Goal: Task Accomplishment & Management: Manage account settings

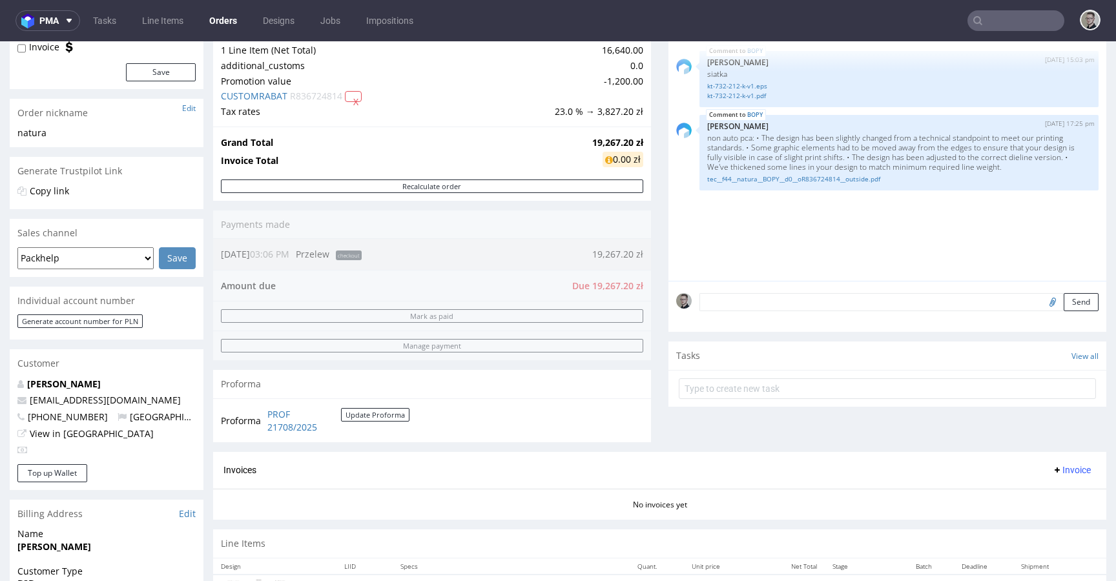
scroll to position [424, 0]
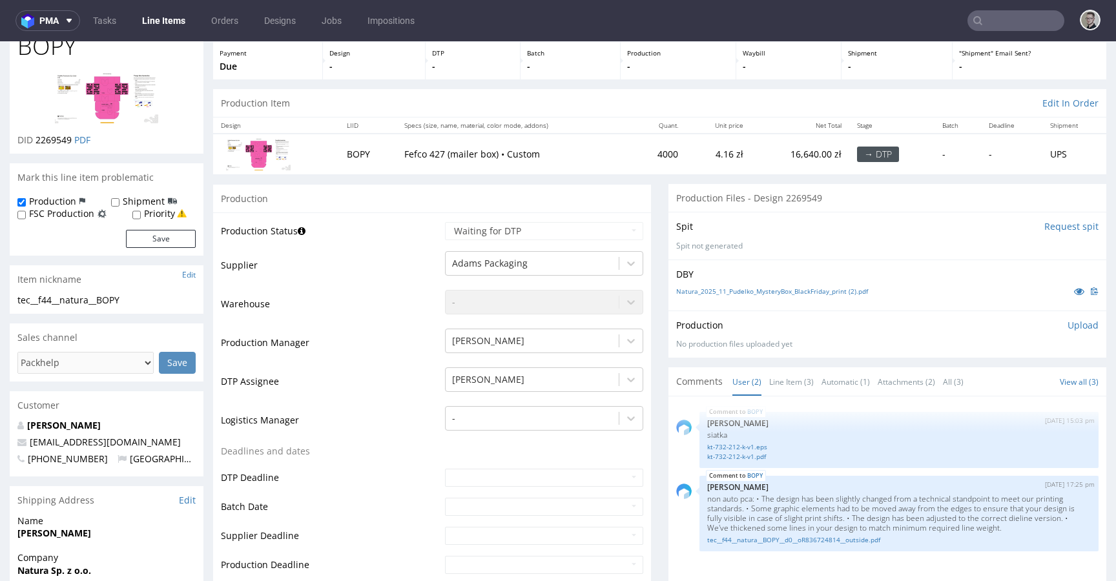
scroll to position [86, 0]
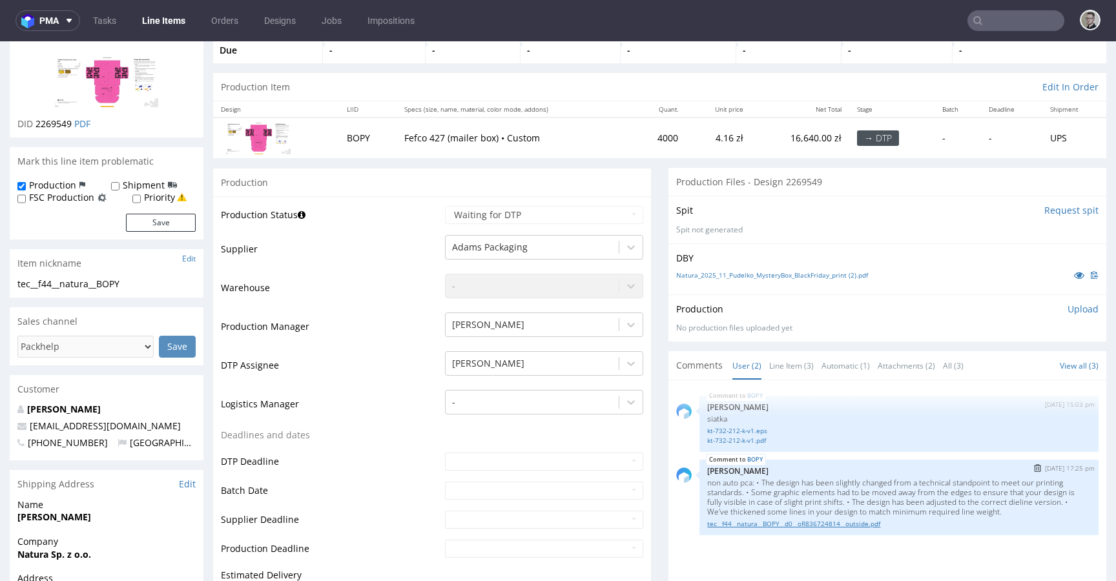
click at [748, 519] on link "tec__f44__natura__BOPY__d0__oR836724814__outside.pdf" at bounding box center [898, 524] width 383 height 10
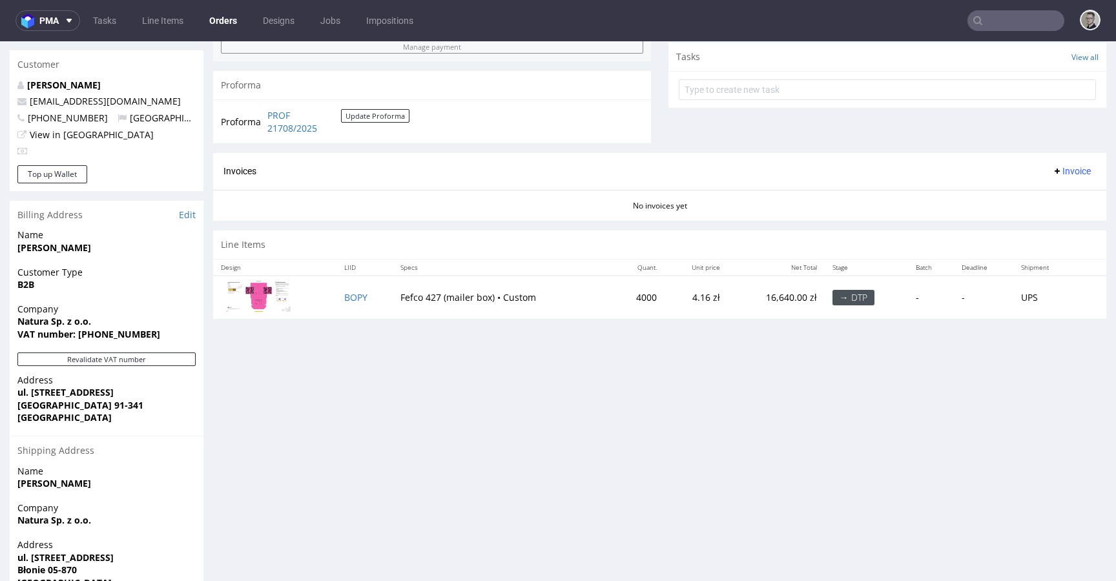
scroll to position [511, 0]
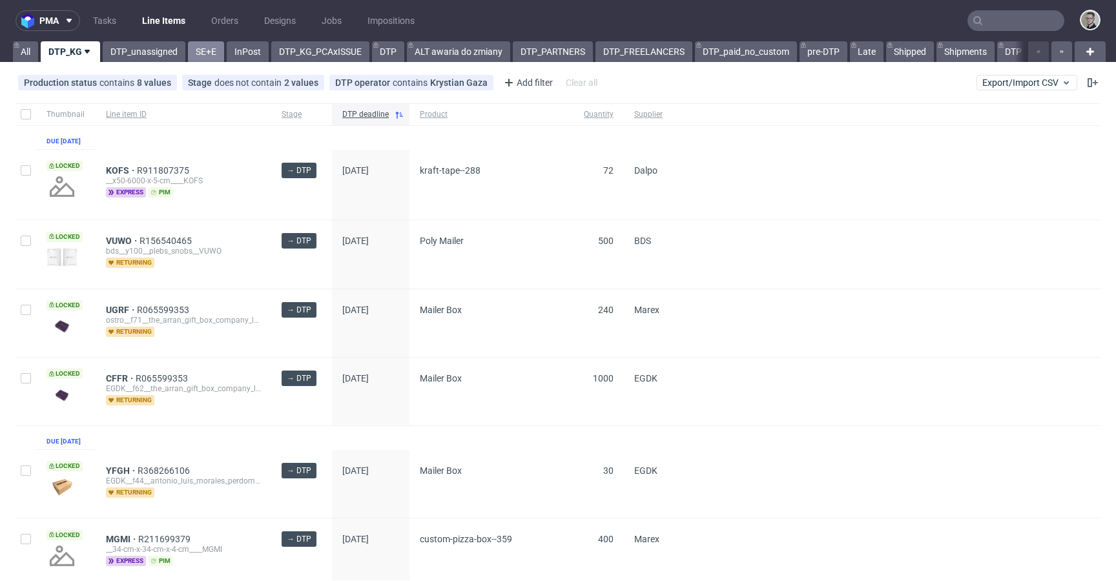
click at [209, 52] on link "SE+E" at bounding box center [206, 51] width 36 height 21
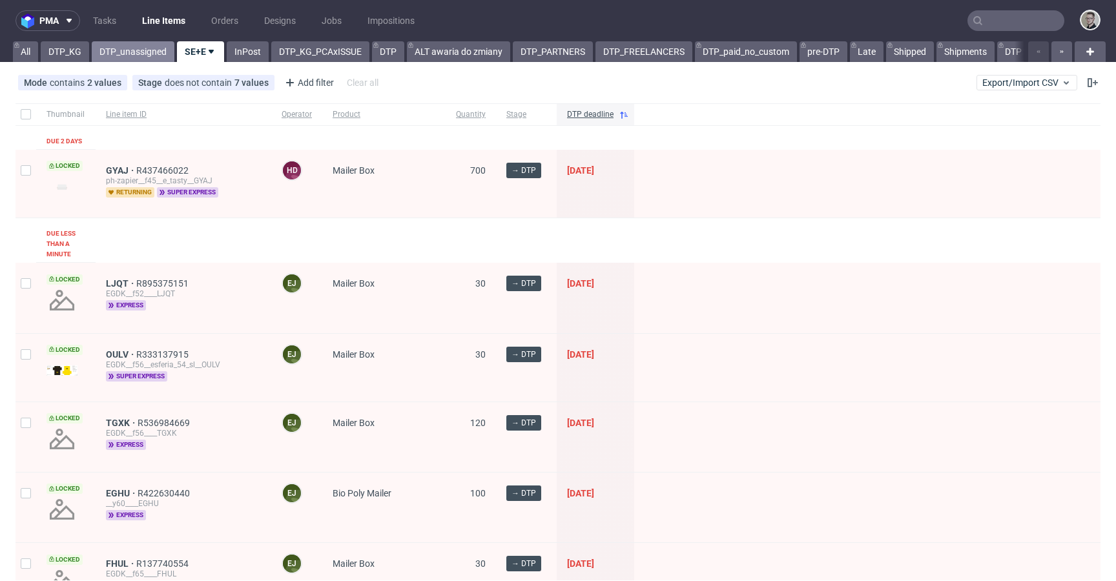
click at [110, 48] on link "DTP_unassigned" at bounding box center [133, 51] width 83 height 21
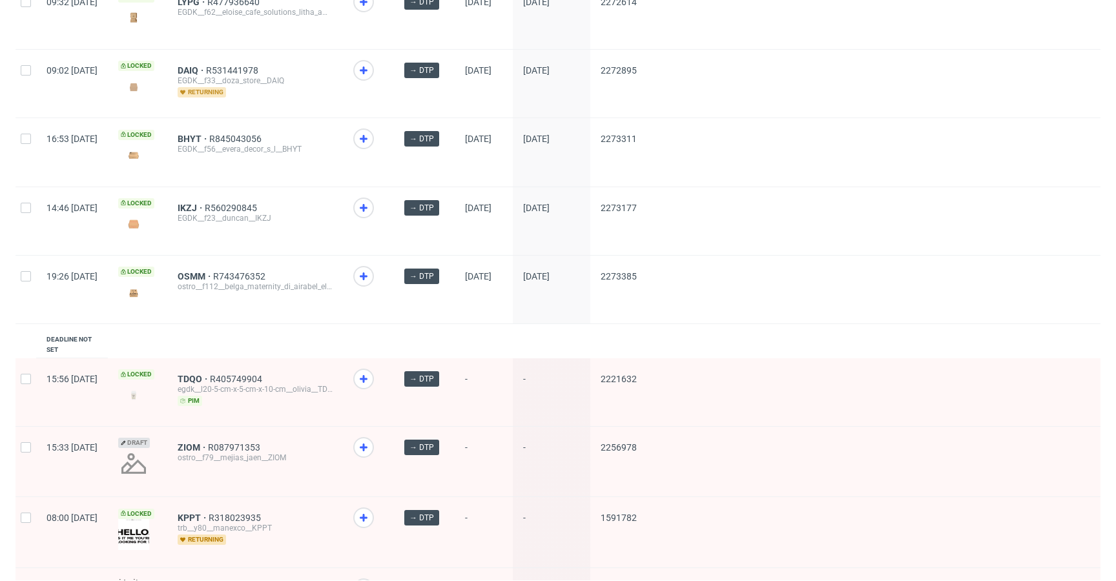
scroll to position [1636, 0]
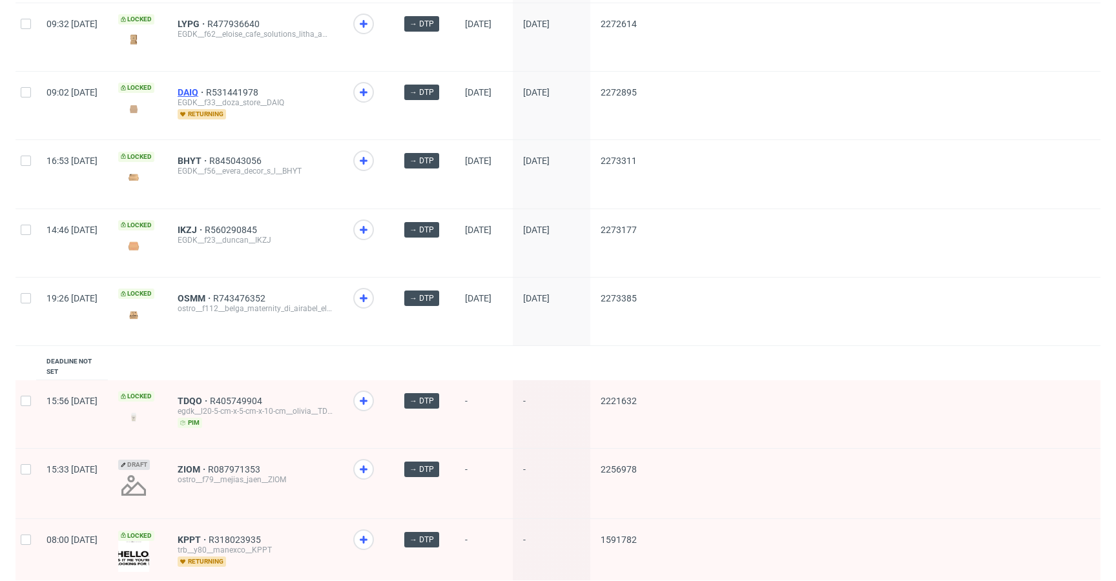
drag, startPoint x: 228, startPoint y: 88, endPoint x: 223, endPoint y: 81, distance: 8.8
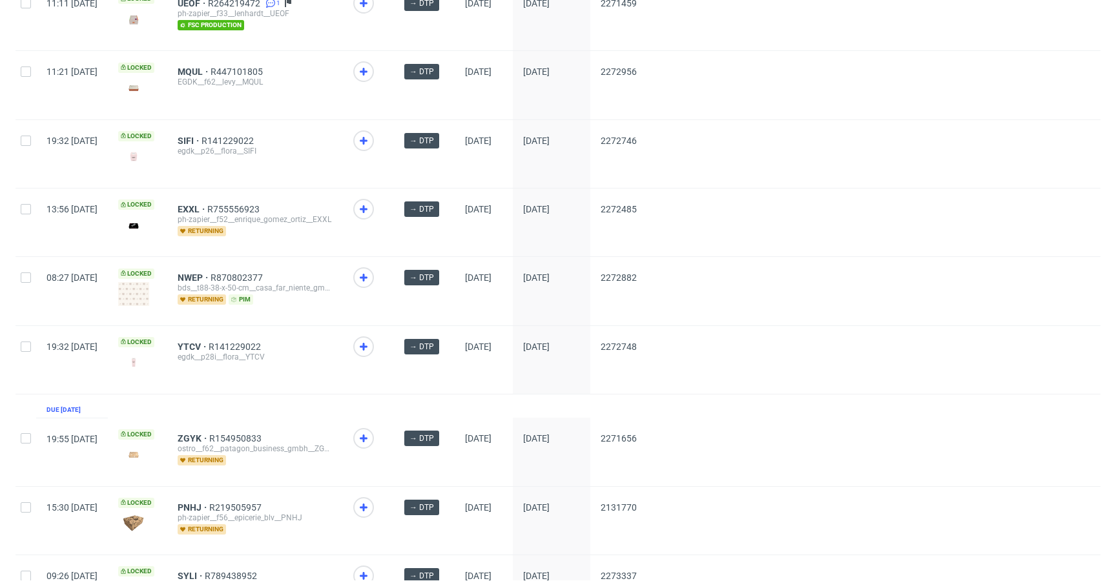
scroll to position [0, 0]
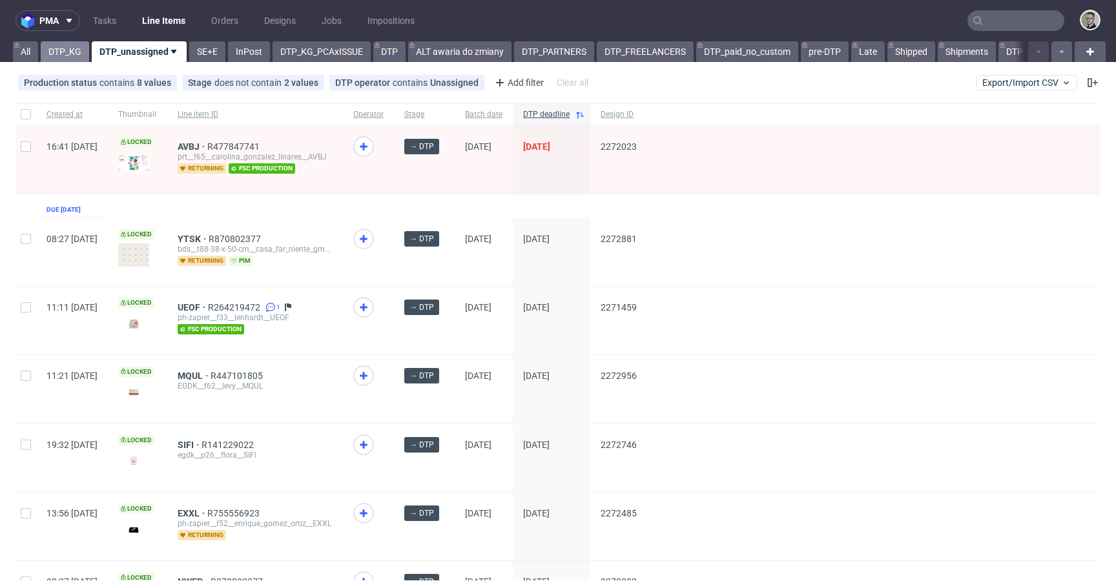
click at [64, 45] on link "DTP_KG" at bounding box center [65, 51] width 48 height 21
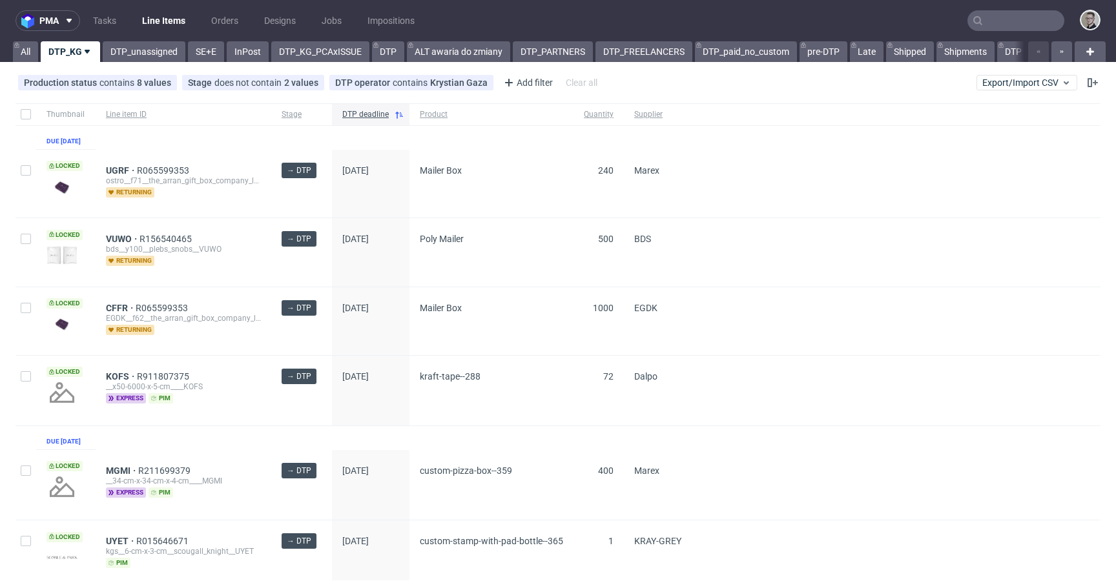
click at [17, 112] on div at bounding box center [25, 114] width 21 height 22
checkbox input "true"
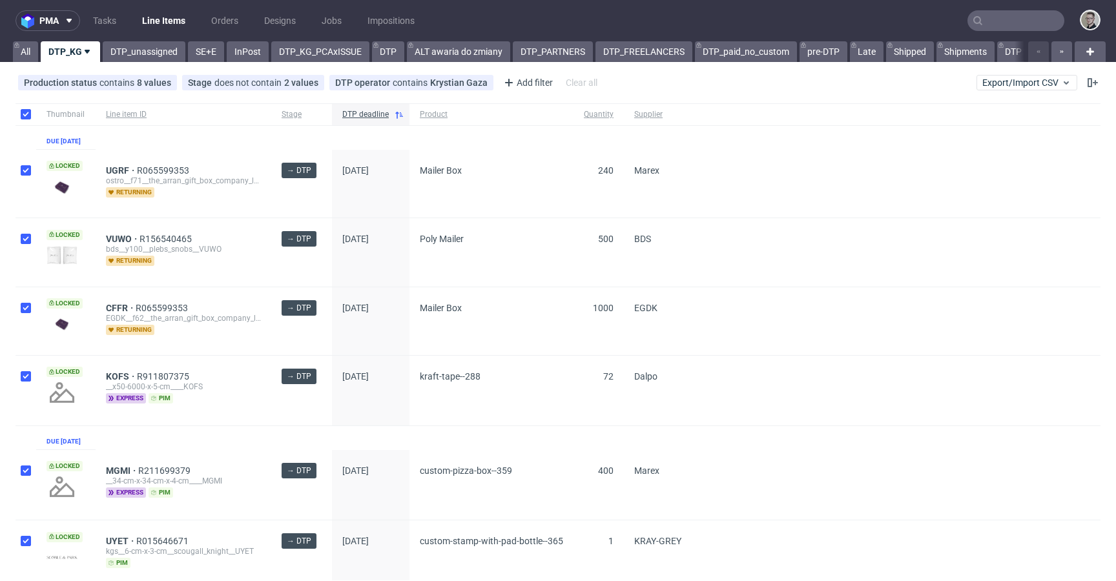
checkbox input "true"
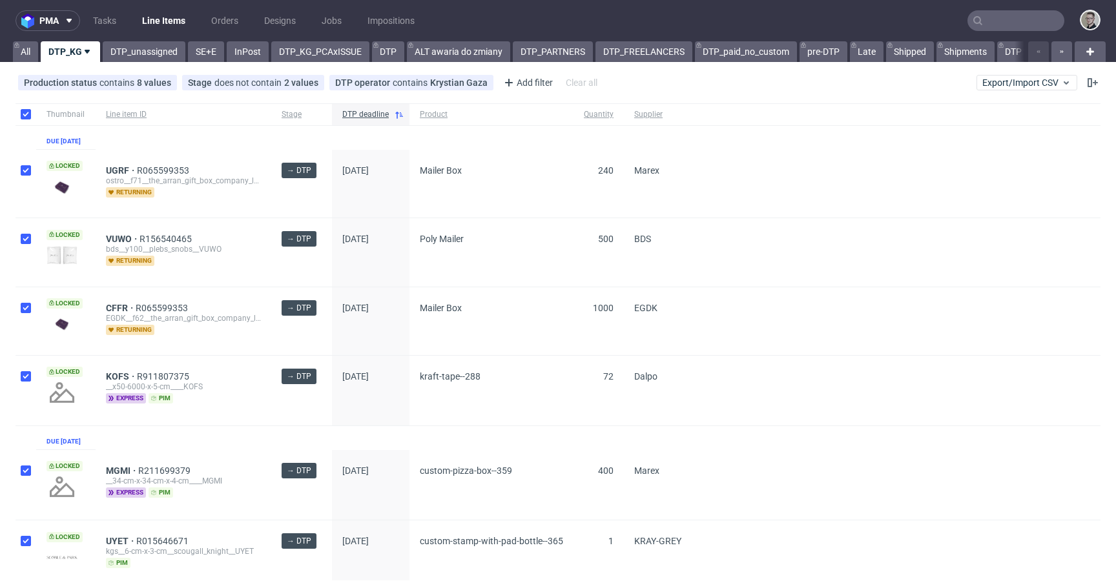
checkbox input "true"
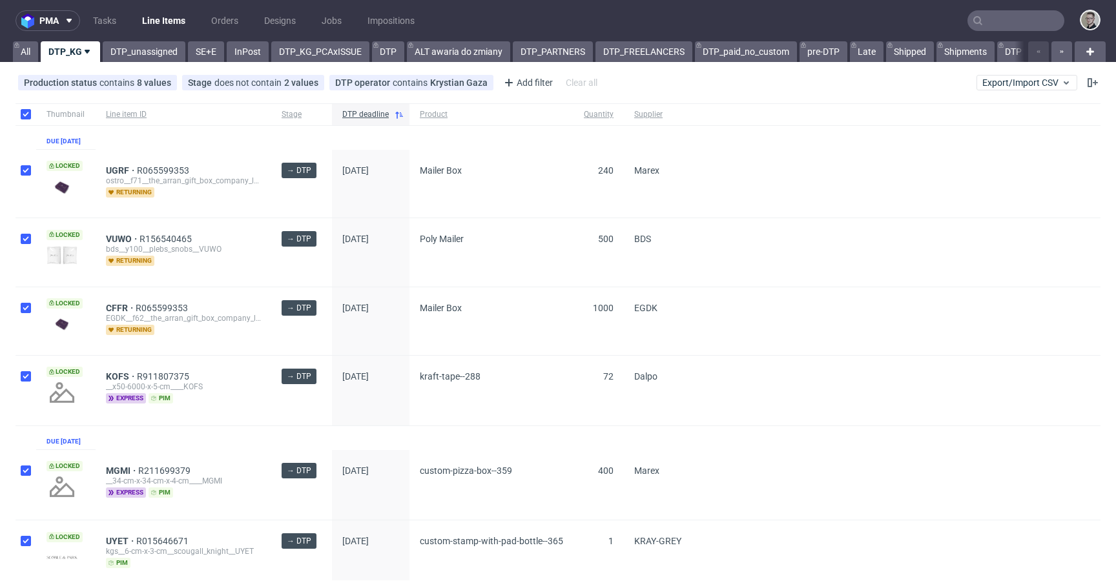
checkbox input "true"
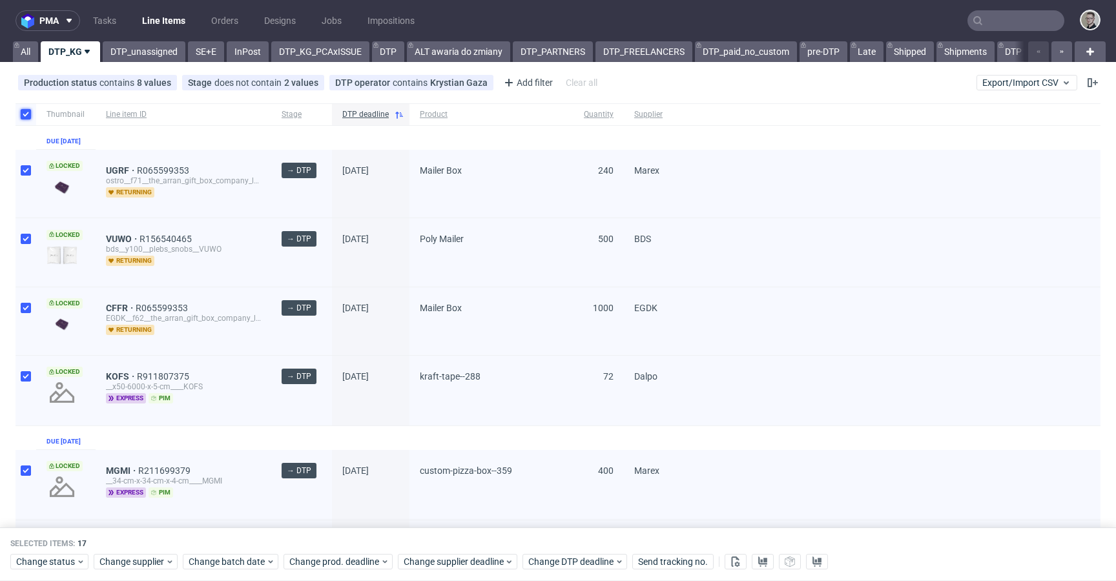
click at [22, 112] on input "checkbox" at bounding box center [26, 114] width 10 height 10
checkbox input "false"
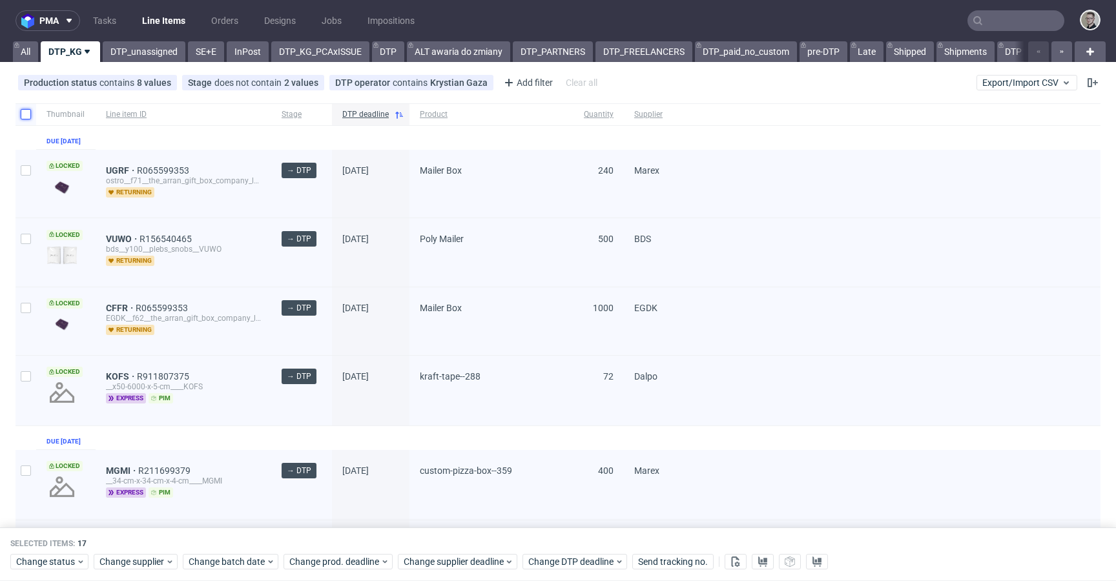
checkbox input "false"
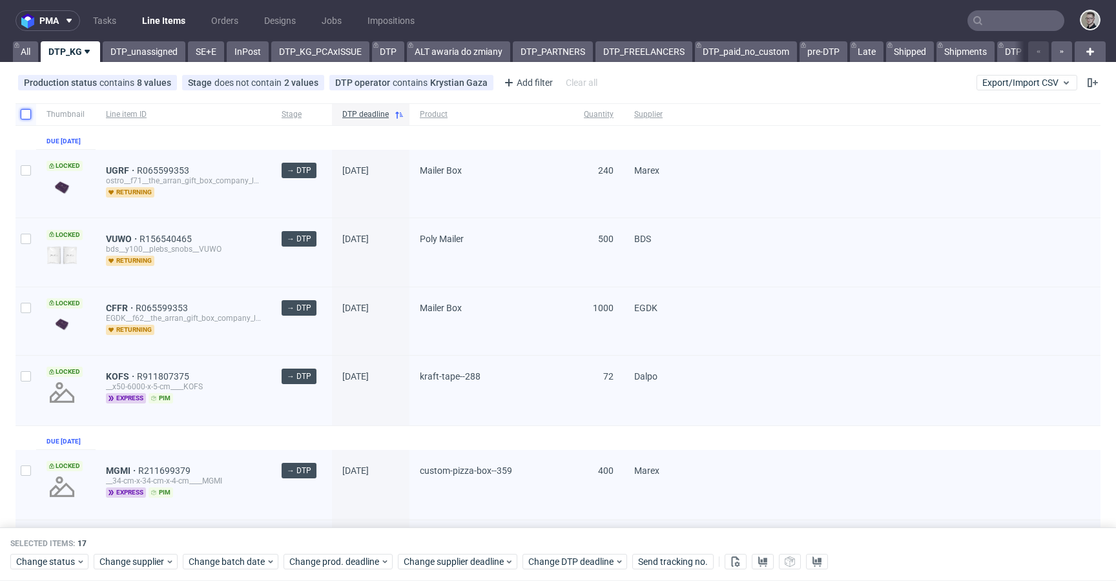
checkbox input "false"
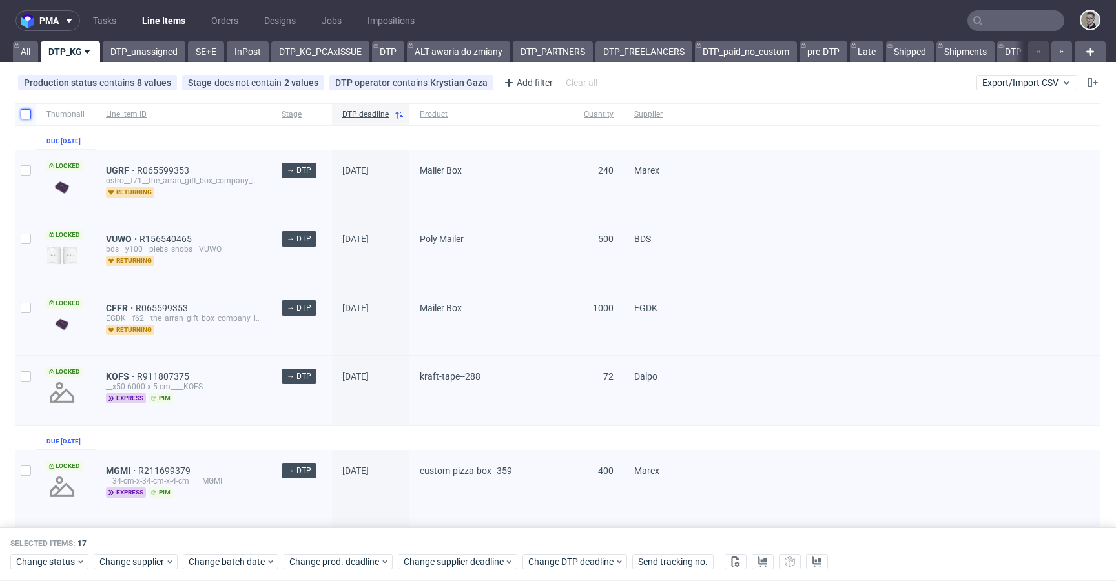
checkbox input "false"
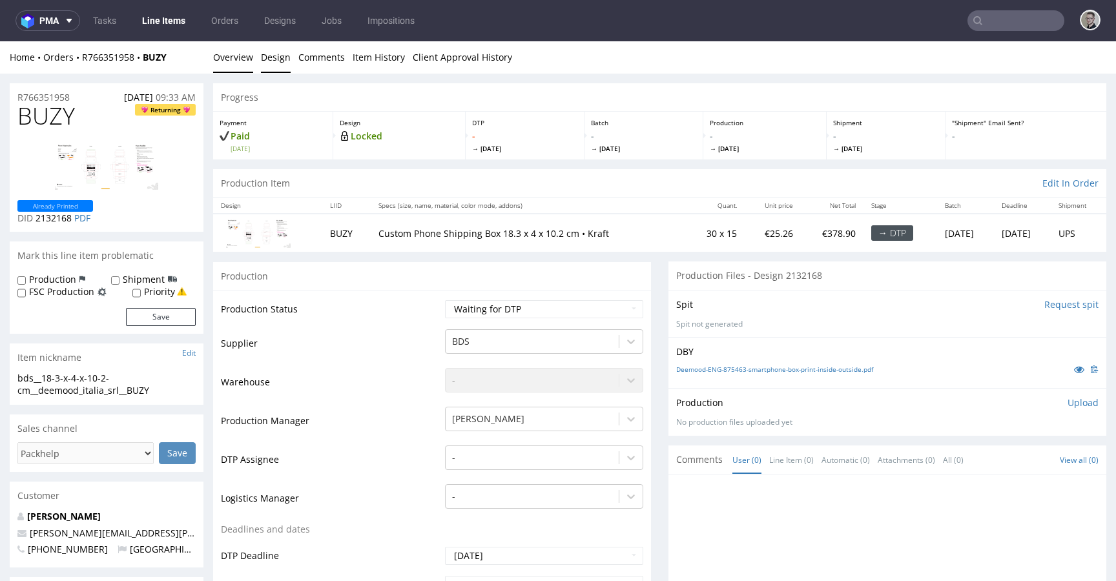
click at [276, 57] on link "Design" at bounding box center [276, 57] width 30 height 32
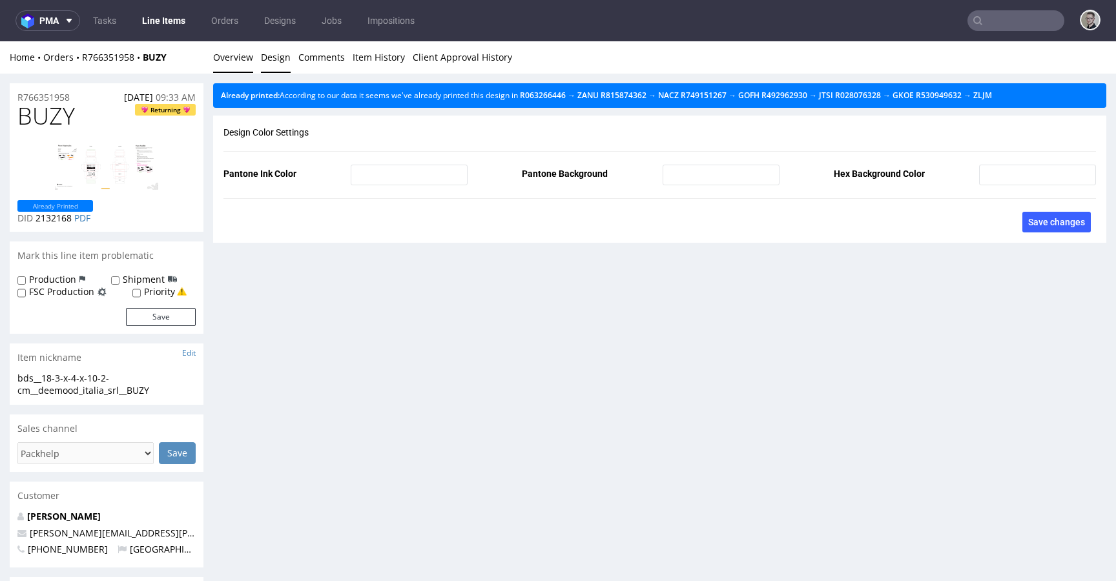
click at [232, 49] on link "Overview" at bounding box center [233, 57] width 40 height 32
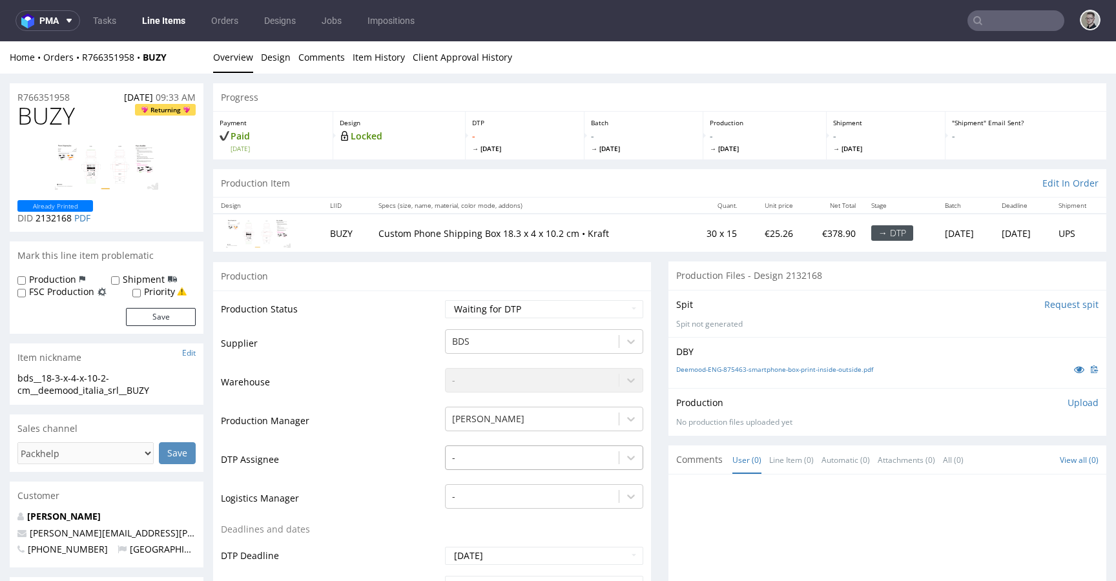
click at [523, 462] on div "-" at bounding box center [544, 454] width 198 height 18
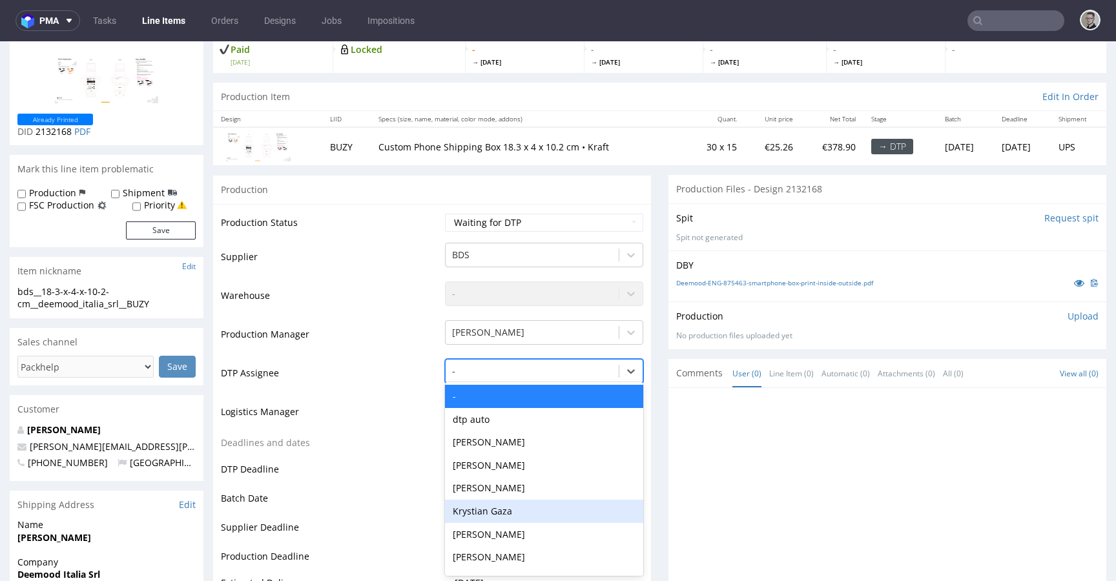
click at [518, 515] on div "Krystian Gaza" at bounding box center [544, 511] width 198 height 23
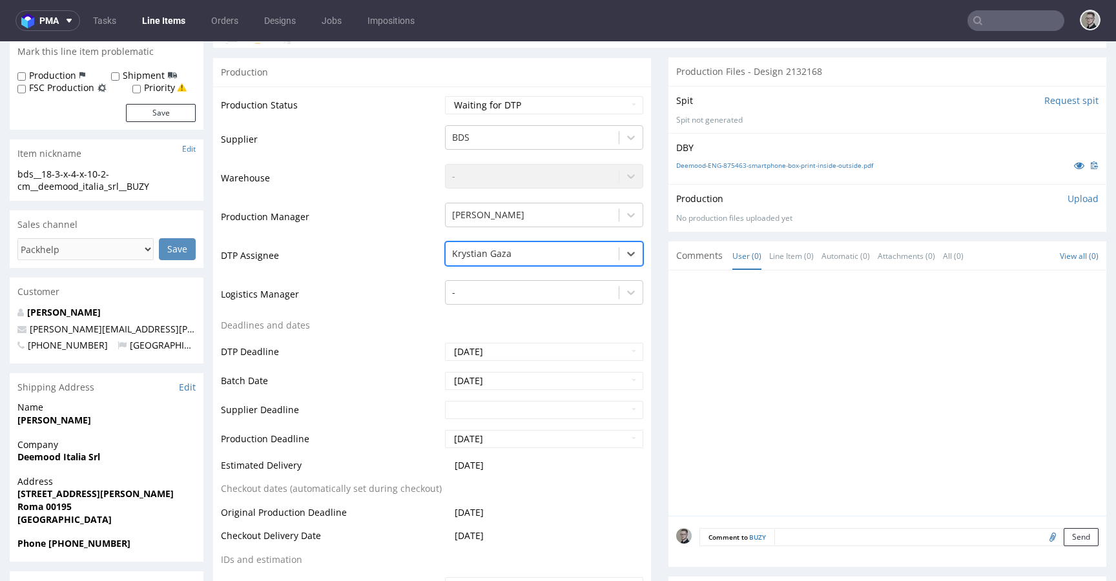
scroll to position [353, 0]
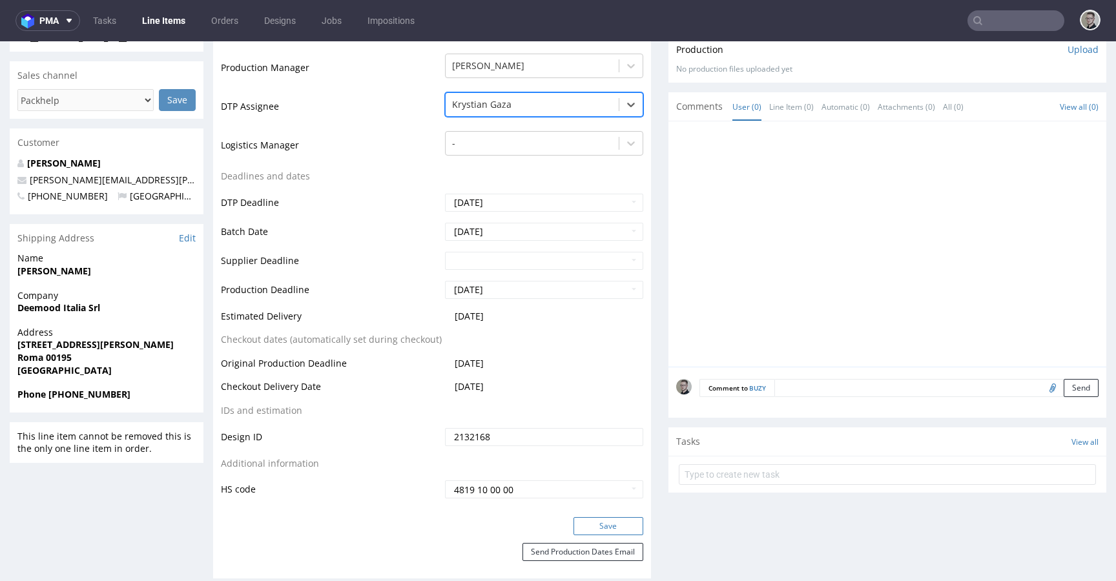
click at [607, 532] on button "Save" at bounding box center [608, 526] width 70 height 18
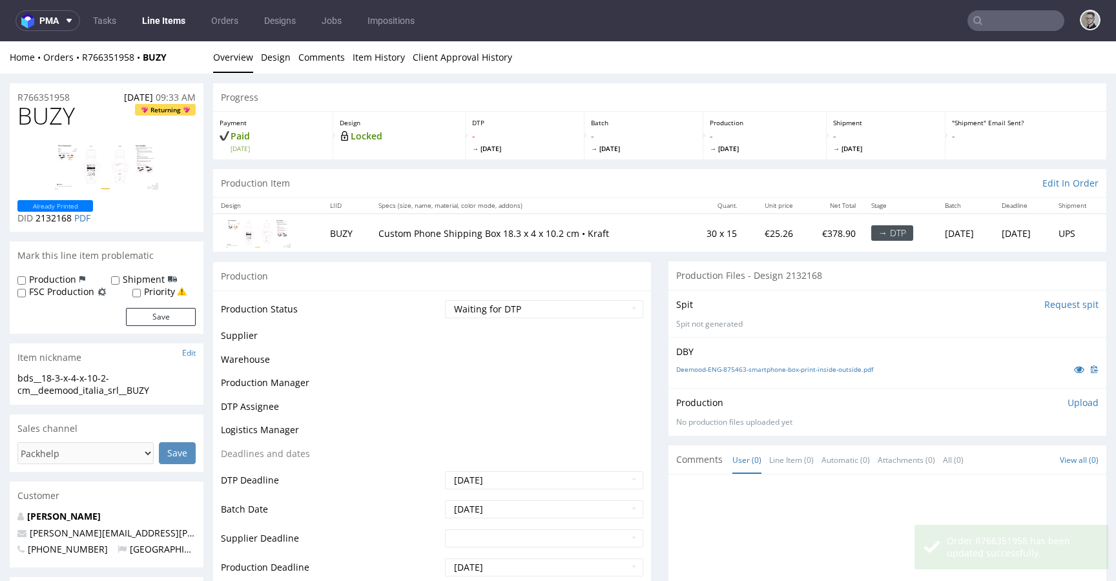
scroll to position [0, 0]
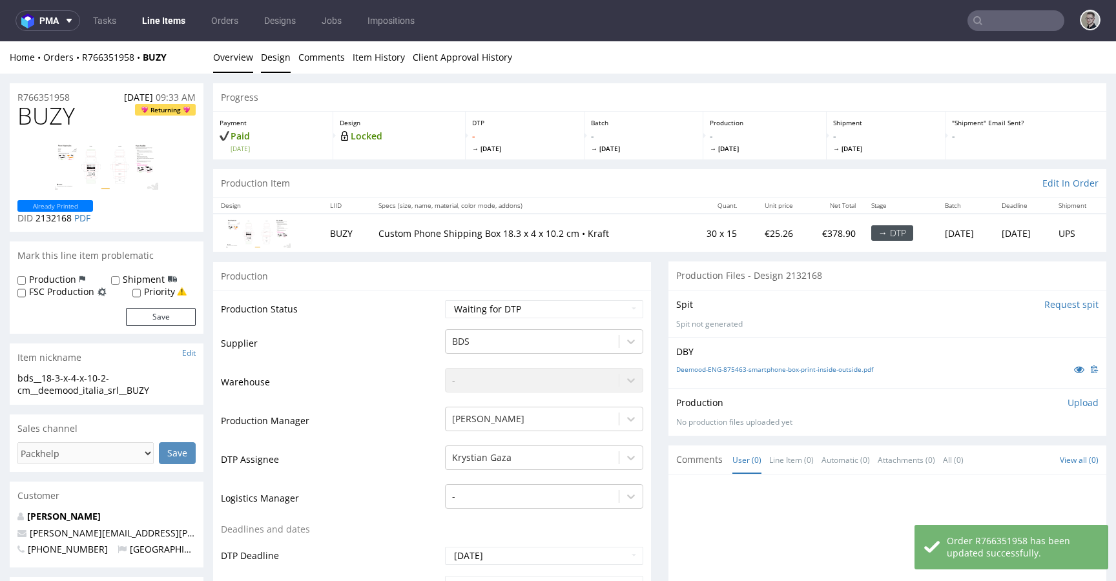
click at [276, 60] on link "Design" at bounding box center [276, 57] width 30 height 32
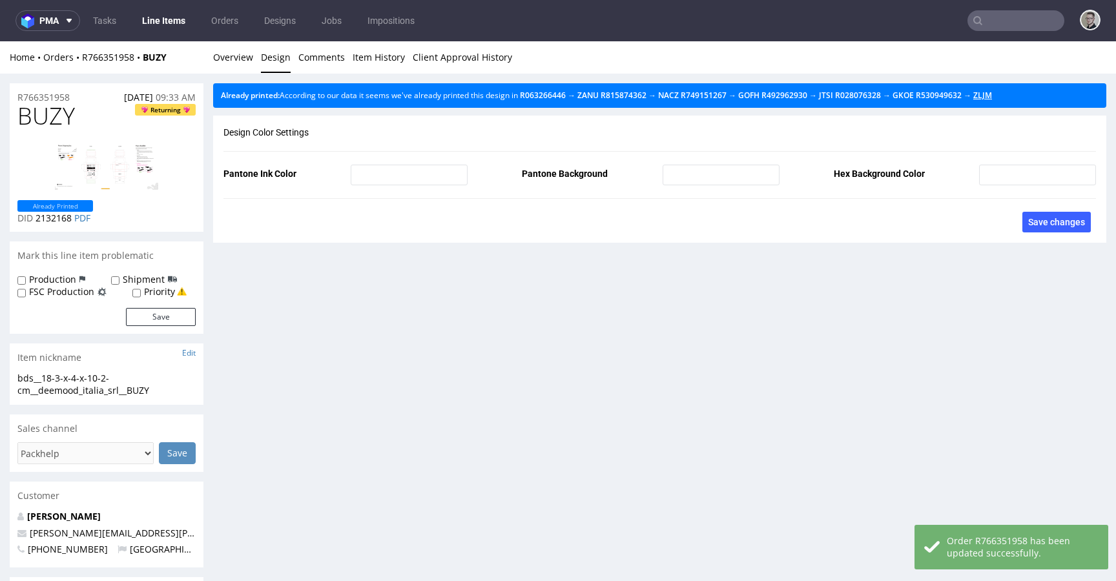
click at [992, 95] on link "ZLJM" at bounding box center [982, 95] width 19 height 11
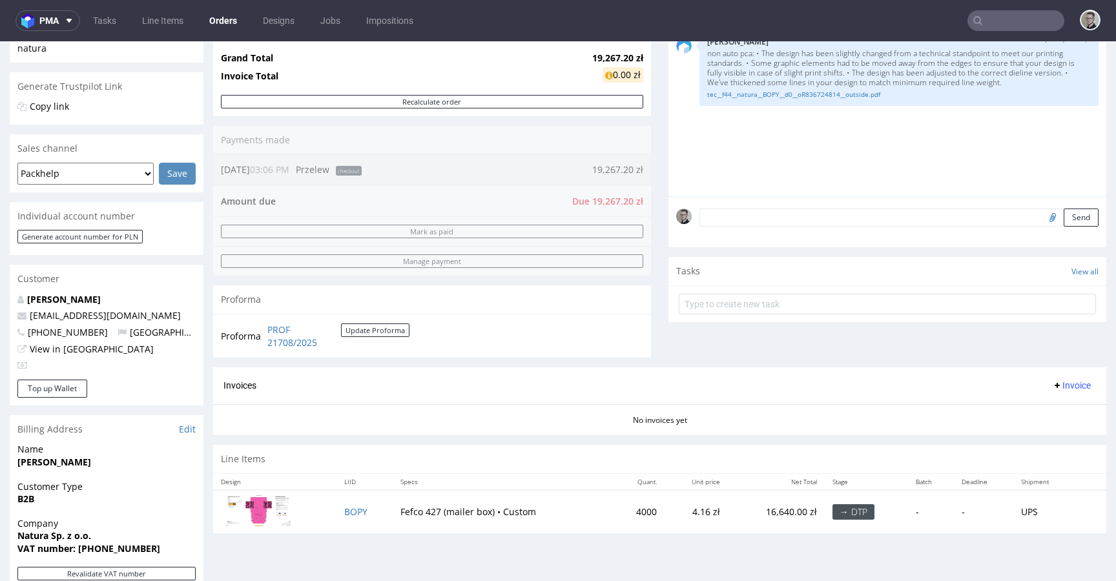
scroll to position [443, 0]
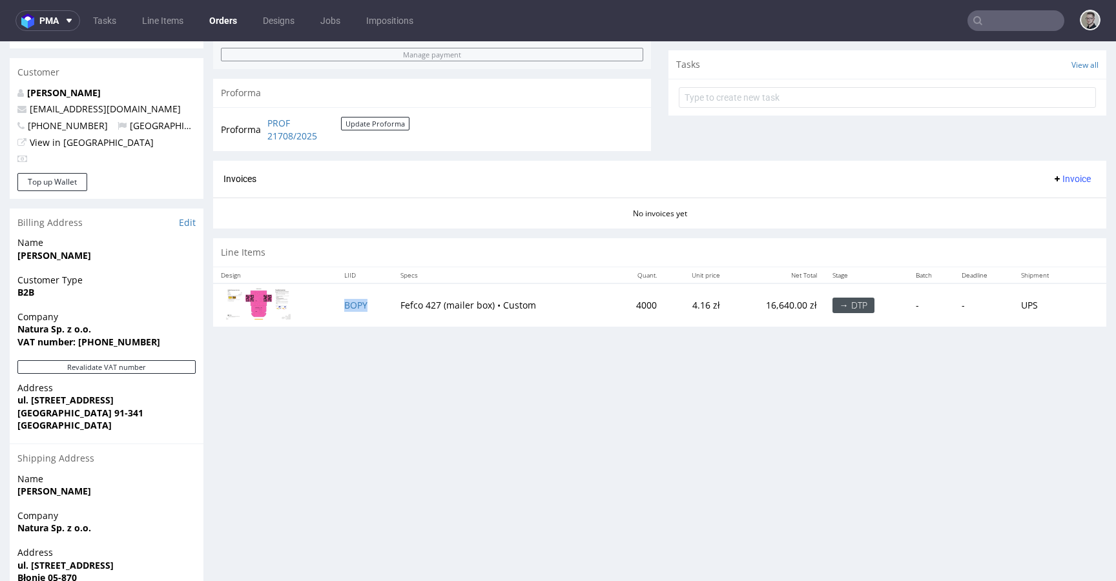
click at [367, 301] on td "BOPY" at bounding box center [364, 304] width 56 height 43
click at [336, 305] on td "BOPY" at bounding box center [364, 304] width 56 height 43
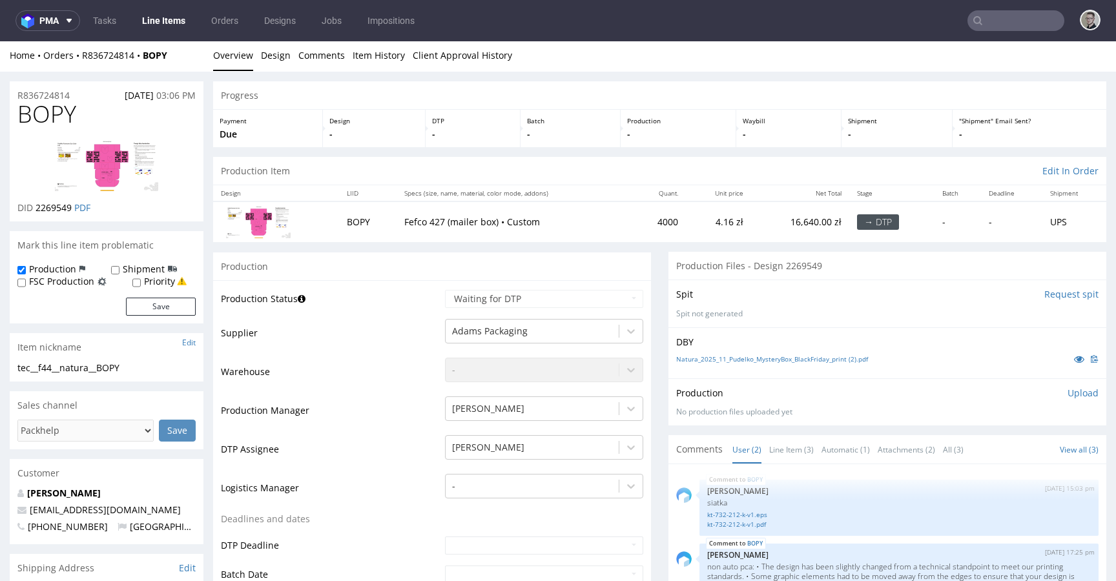
scroll to position [3, 0]
drag, startPoint x: 397, startPoint y: 143, endPoint x: 573, endPoint y: 170, distance: 177.7
click at [507, 203] on td "Fefco 427 (mailer box) • Custom" at bounding box center [514, 221] width 236 height 40
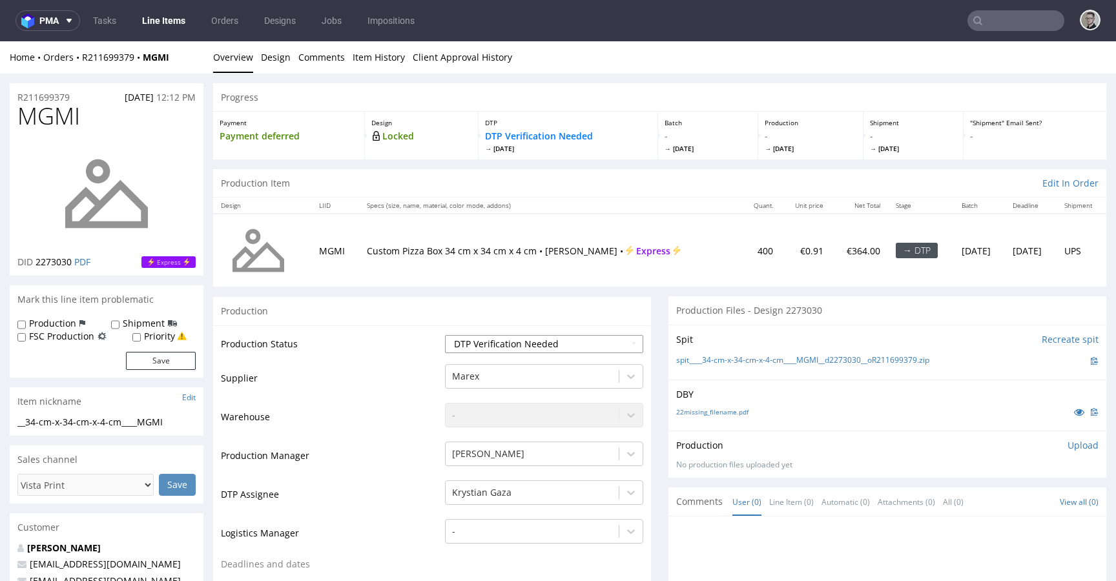
click at [504, 347] on select "Waiting for Artwork Waiting for Diecut Waiting for Mockup Waiting for DTP Waiti…" at bounding box center [544, 344] width 198 height 18
select select "dtp_in_process"
click at [445, 335] on select "Waiting for Artwork Waiting for Diecut Waiting for Mockup Waiting for DTP Waiti…" at bounding box center [544, 344] width 198 height 18
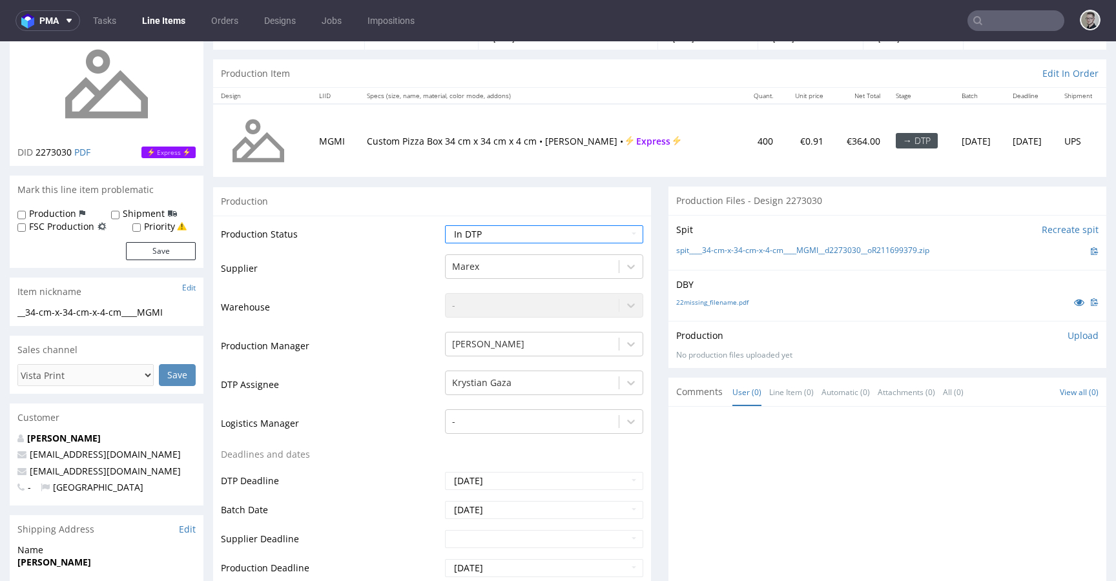
scroll to position [417, 0]
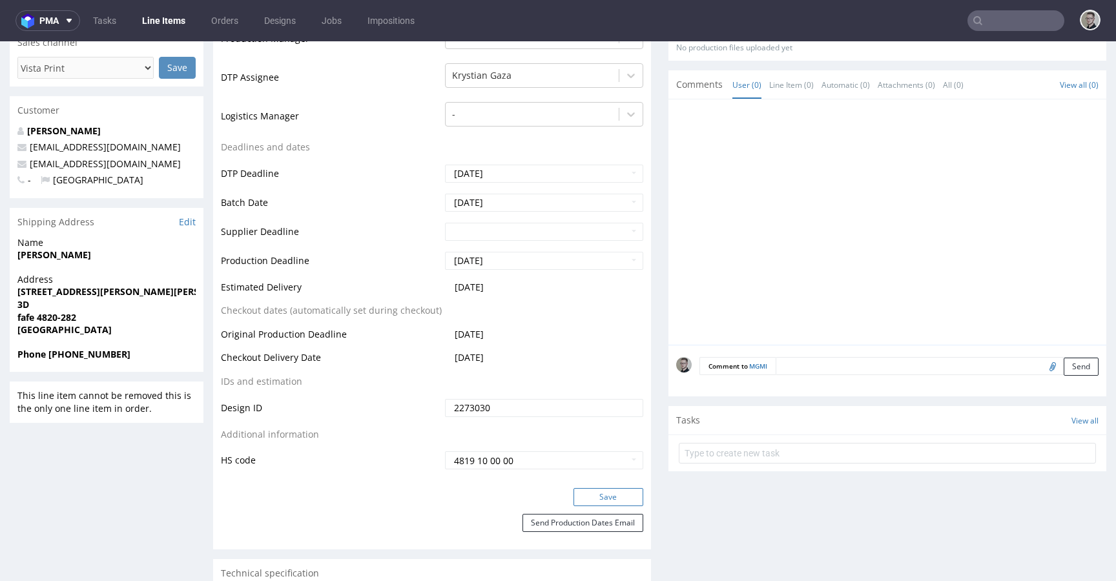
click at [621, 493] on button "Save" at bounding box center [608, 497] width 70 height 18
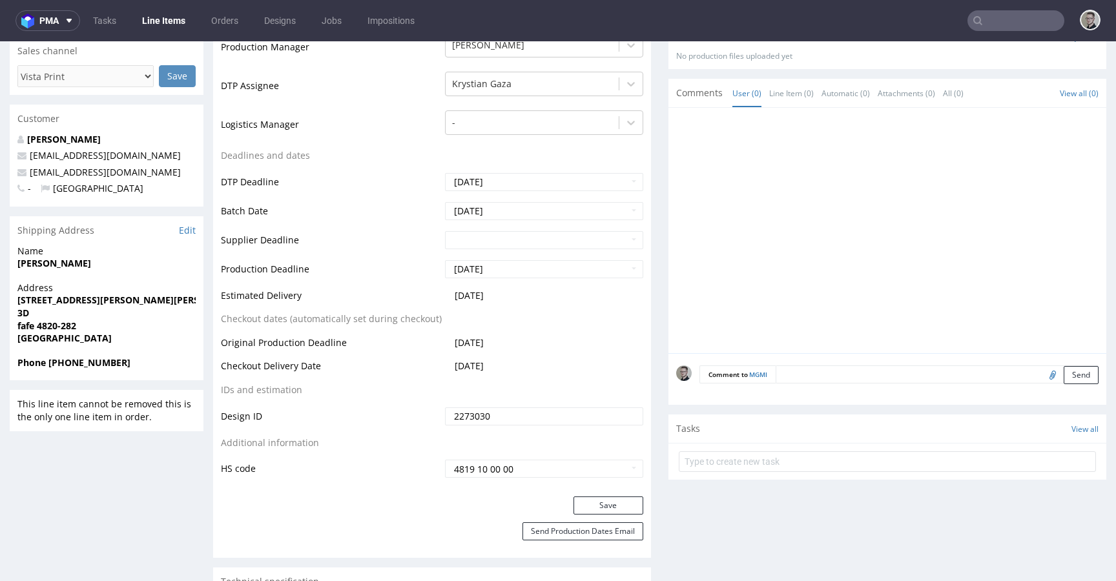
scroll to position [0, 0]
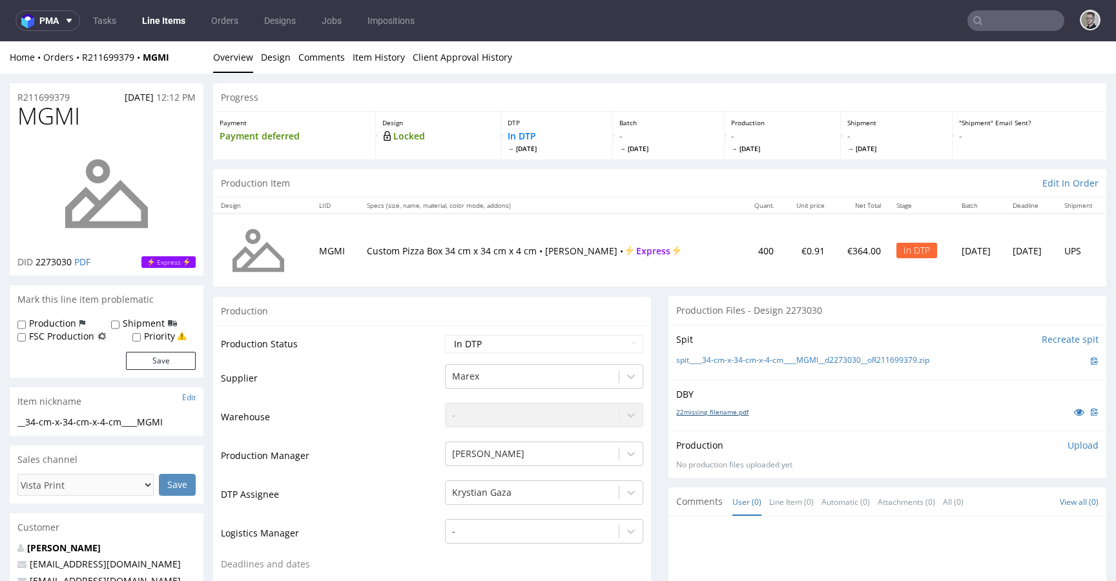
click at [718, 409] on link "22missing_filename.pdf" at bounding box center [712, 411] width 72 height 9
click at [764, 362] on link "spit____34-cm-x-34-cm-x-4-cm____MGMI__d2273030__oR211699379.zip" at bounding box center [802, 360] width 253 height 11
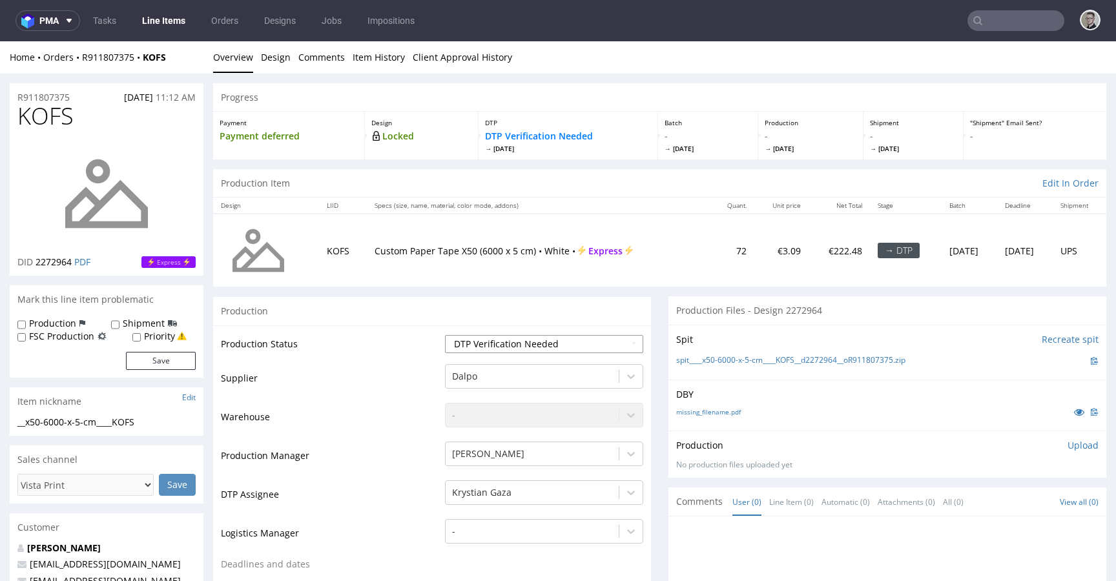
click at [522, 346] on select "Waiting for Artwork Waiting for Diecut Waiting for Mockup Waiting for DTP Waiti…" at bounding box center [544, 344] width 198 height 18
select select "dtp_in_process"
click at [445, 335] on select "Waiting for Artwork Waiting for Diecut Waiting for Mockup Waiting for DTP Waiti…" at bounding box center [544, 344] width 198 height 18
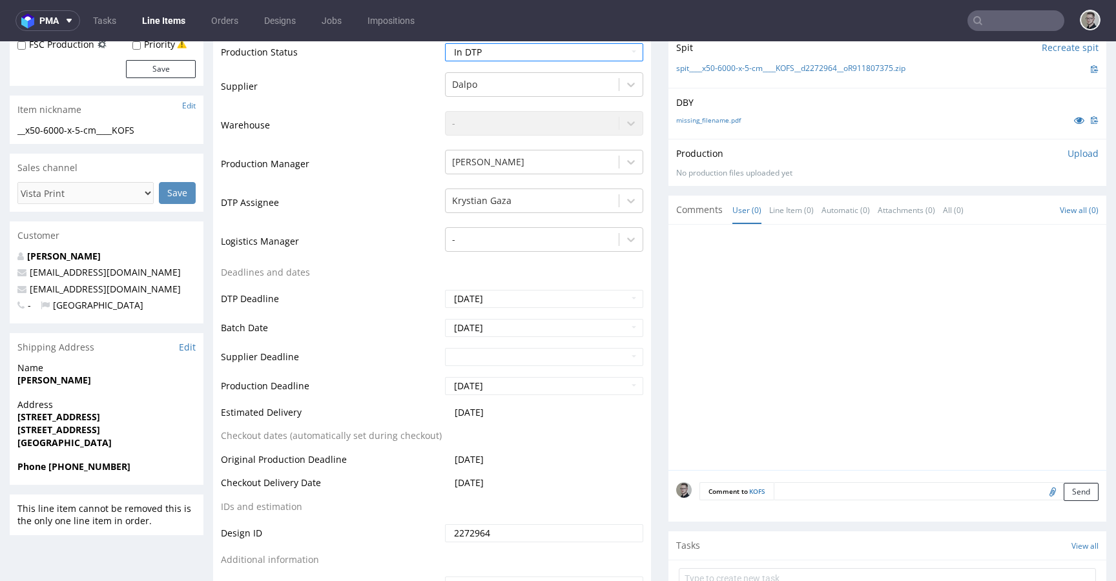
scroll to position [770, 0]
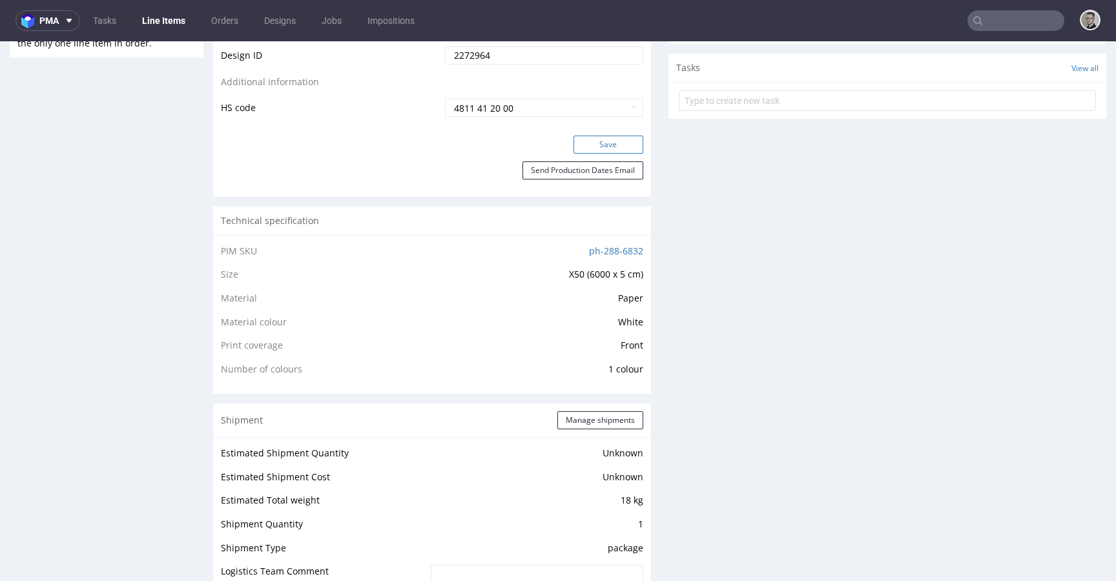
click at [615, 138] on button "Save" at bounding box center [608, 145] width 70 height 18
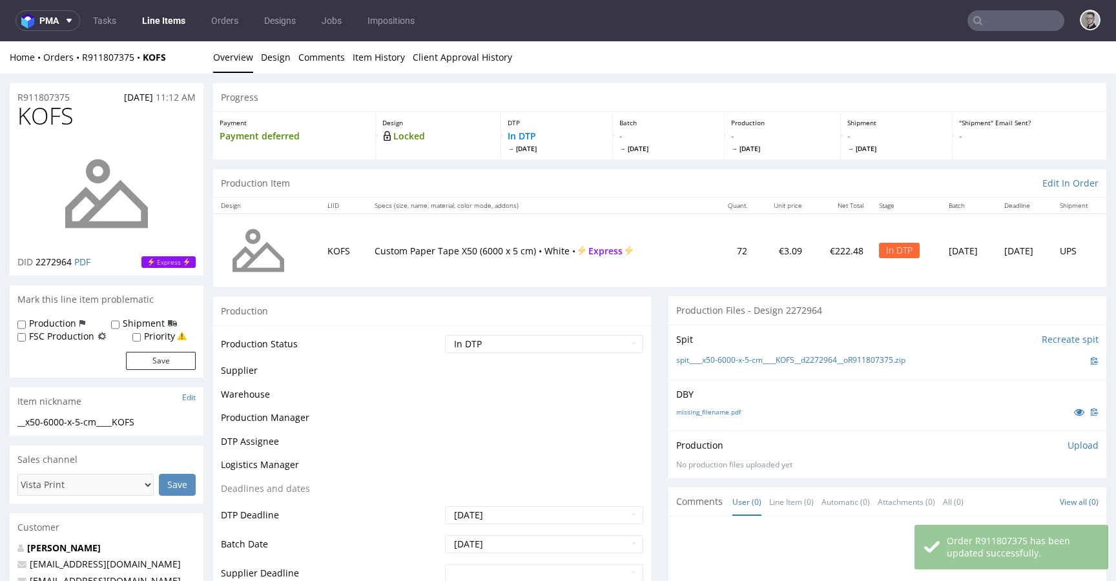
scroll to position [0, 0]
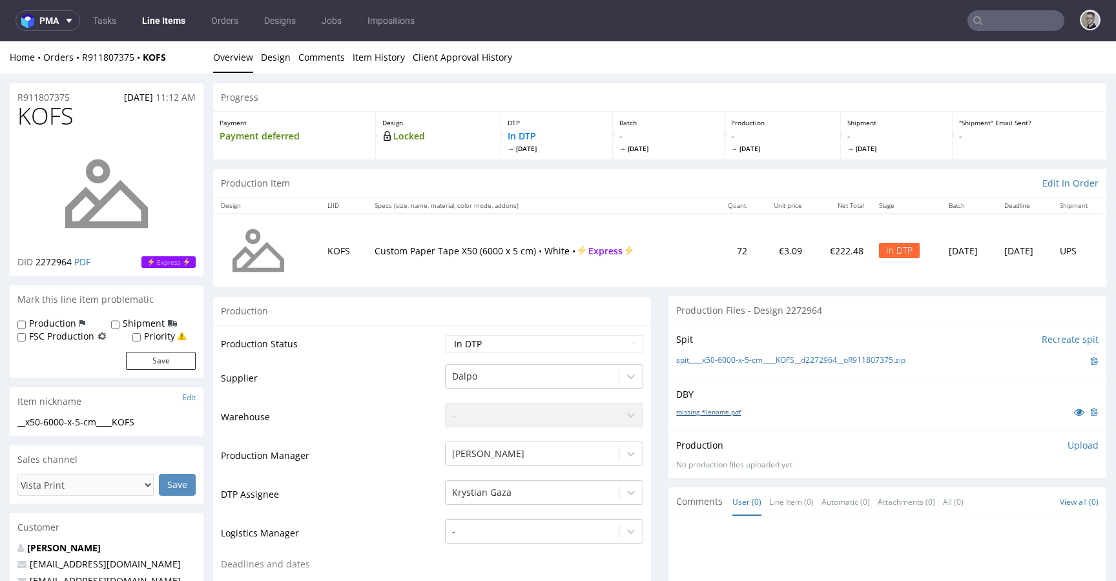
click at [720, 418] on div "missing_filename.pdf" at bounding box center [887, 412] width 422 height 14
click at [723, 413] on link "missing_filename.pdf" at bounding box center [708, 411] width 65 height 9
click at [773, 360] on link "spit____x50-6000-x-5-cm____KOFS__d2272964__oR911807375.zip" at bounding box center [790, 360] width 229 height 11
click at [1067, 444] on p "Upload" at bounding box center [1082, 445] width 31 height 13
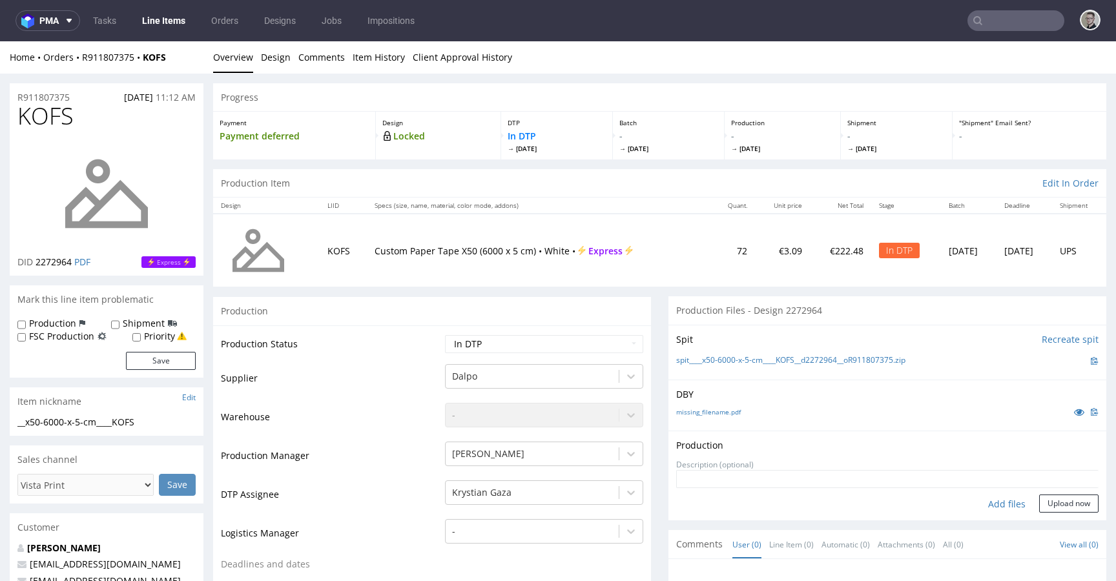
click at [990, 500] on div "Add files" at bounding box center [1006, 503] width 65 height 19
type input "C:\fakepath\__x50-6000-x-5-cm____KOFS__d2272964__oR911807375__latest__front.pdf"
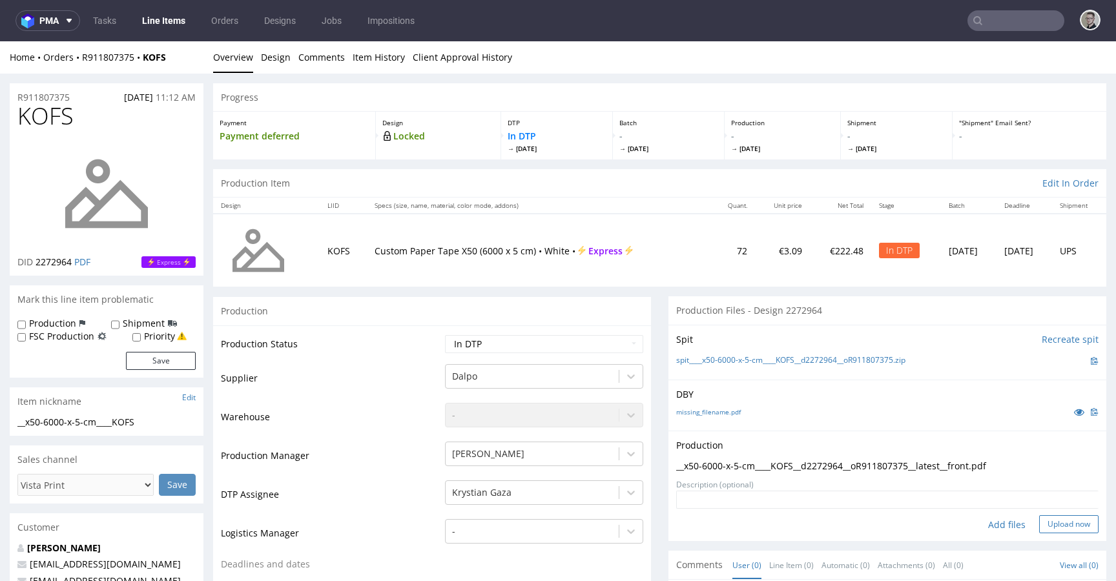
click at [1043, 530] on button "Upload now" at bounding box center [1068, 524] width 59 height 18
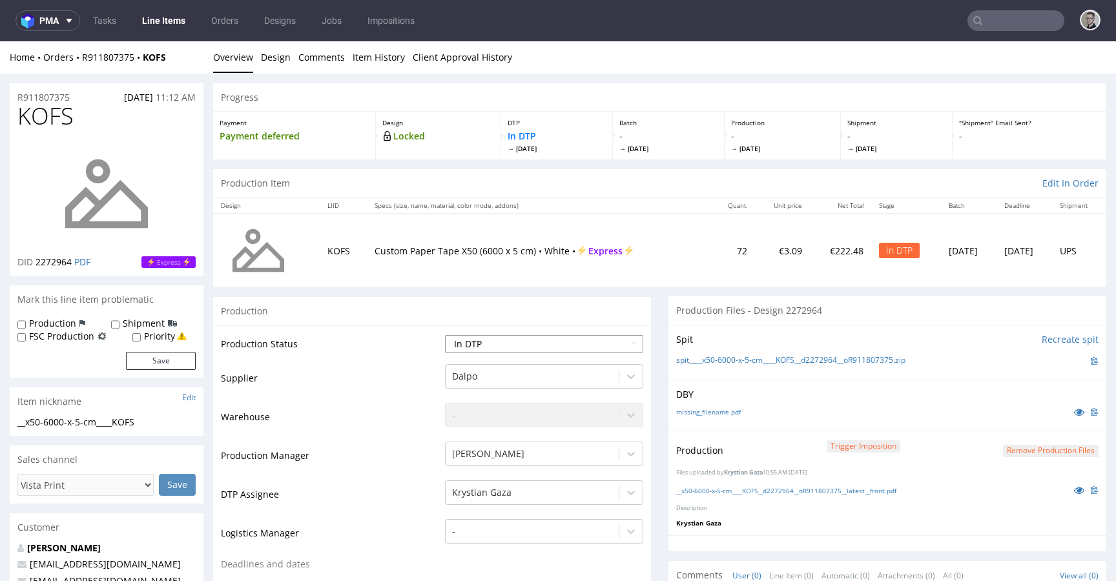
click at [547, 347] on select "Waiting for Artwork Waiting for Diecut Waiting for Mockup Waiting for DTP Waiti…" at bounding box center [544, 344] width 198 height 18
select select "dtp_production_ready"
click at [445, 335] on select "Waiting for Artwork Waiting for Diecut Waiting for Mockup Waiting for DTP Waiti…" at bounding box center [544, 344] width 198 height 18
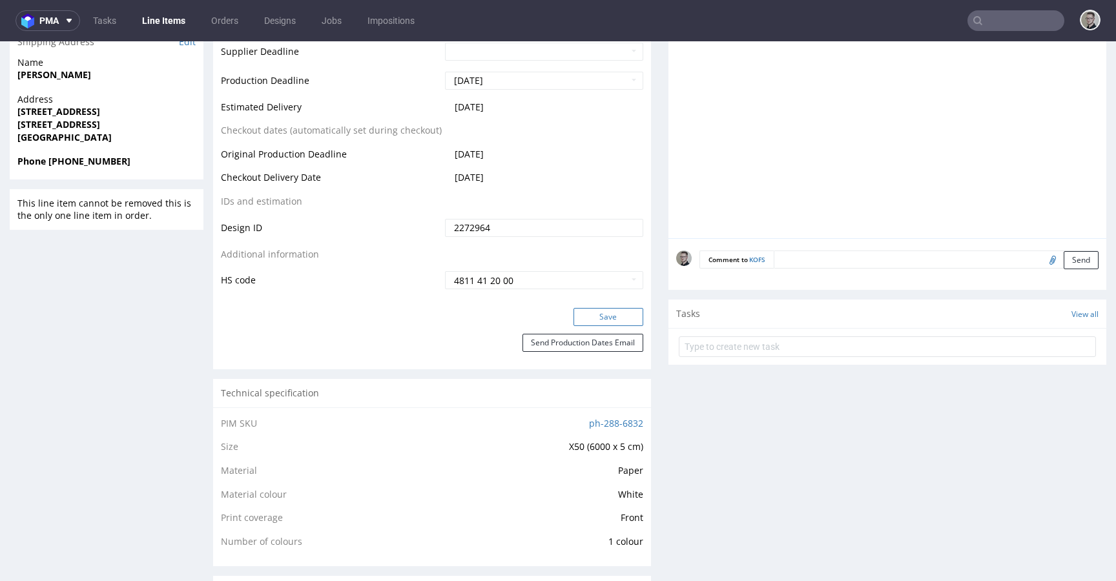
click at [611, 322] on button "Save" at bounding box center [608, 317] width 70 height 18
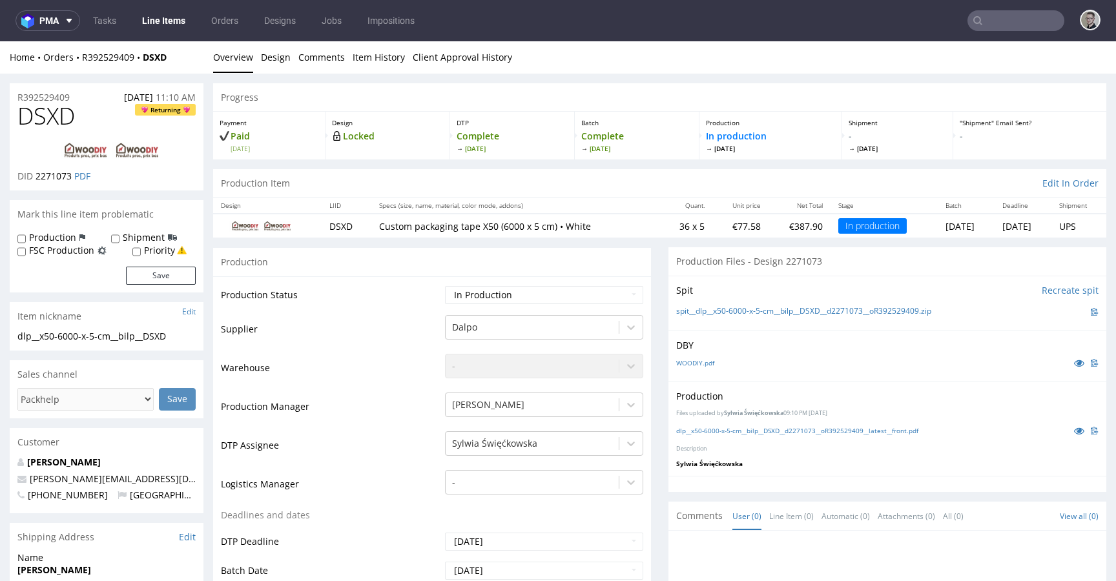
click at [697, 343] on p "DBY" at bounding box center [887, 345] width 422 height 13
click at [1074, 429] on icon at bounding box center [1079, 430] width 10 height 9
click at [688, 361] on link "WOODIY.pdf" at bounding box center [695, 362] width 38 height 9
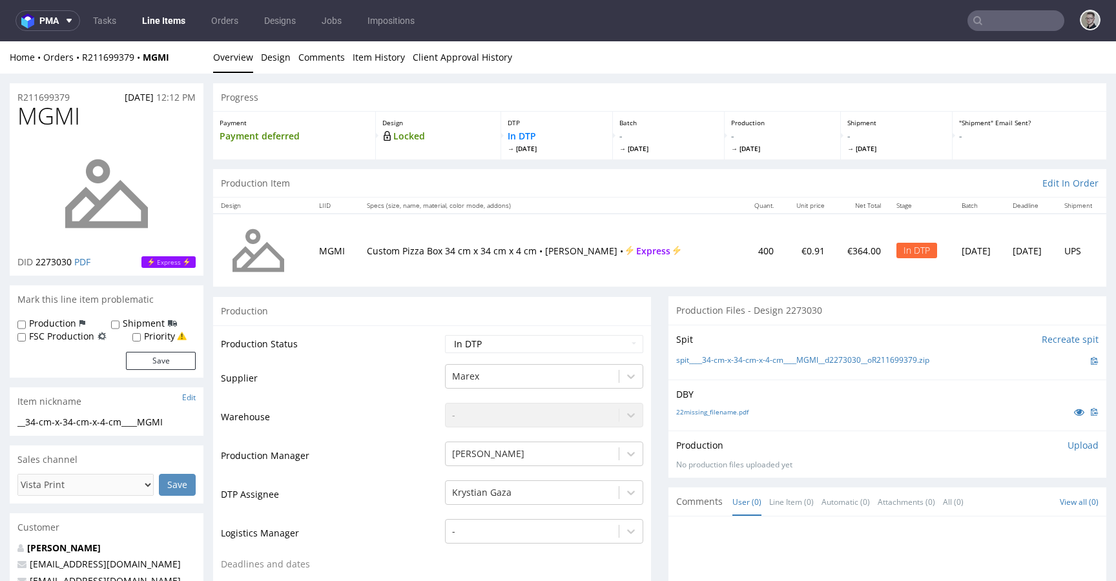
click at [1070, 446] on p "Upload" at bounding box center [1082, 445] width 31 height 13
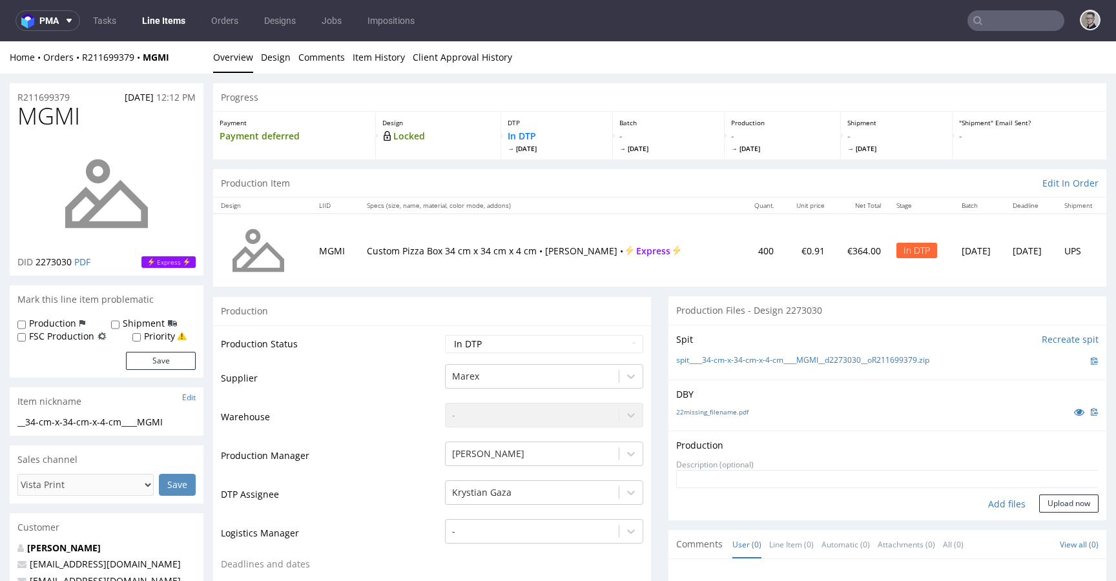
click at [986, 502] on div "Add files" at bounding box center [1006, 503] width 65 height 19
type input "C:\fakepath\__34-cm-x-34-cm-x-4-cm____MGMI__d2273030__oR211699379__latest__outs…"
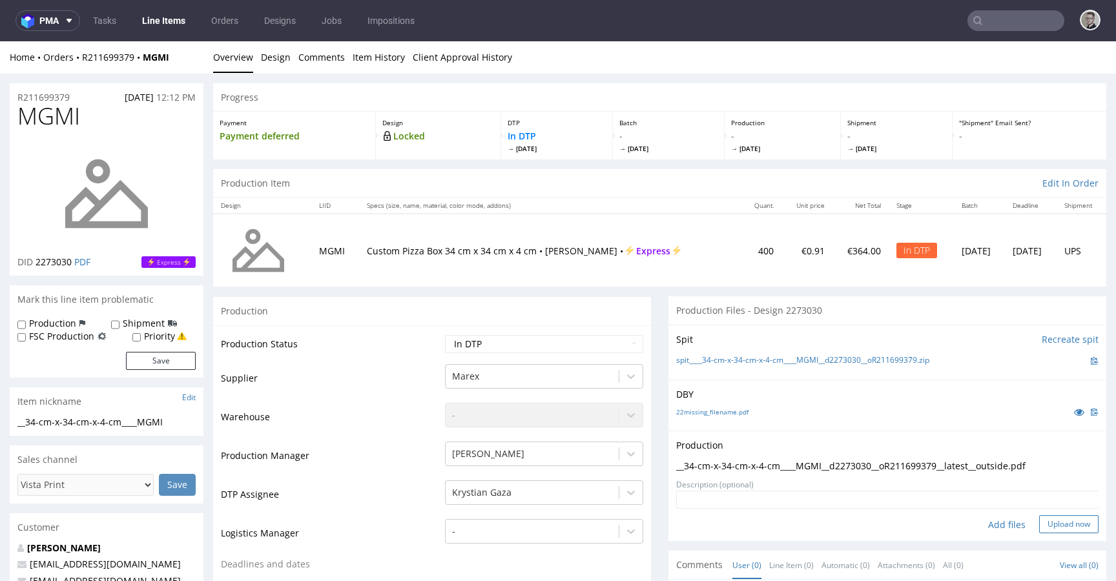
click at [1050, 525] on button "Upload now" at bounding box center [1068, 524] width 59 height 18
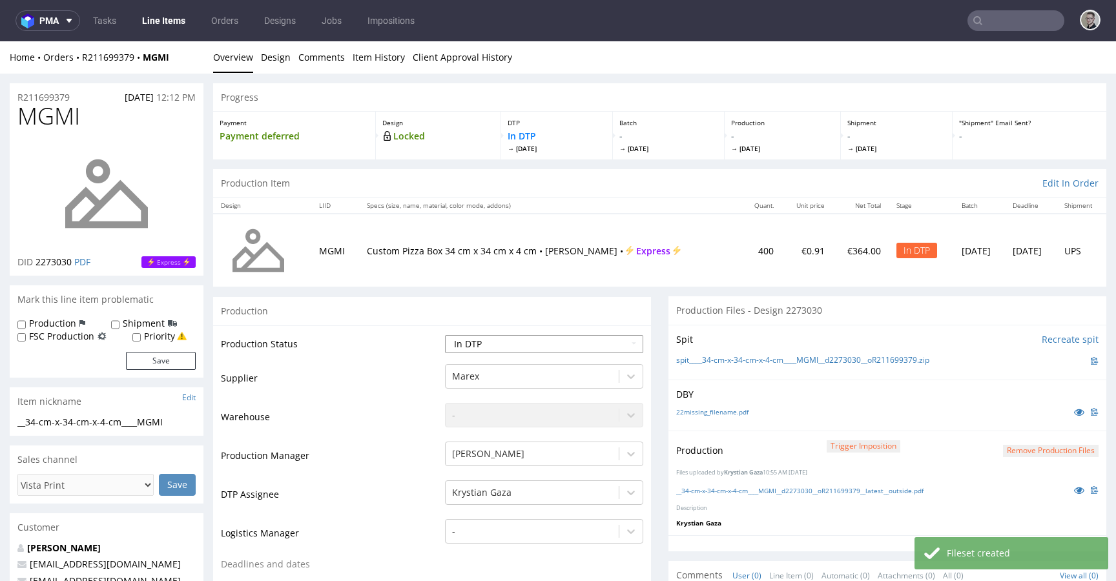
select select "dtp_production_ready"
click at [445, 335] on select "Waiting for Artwork Waiting for Diecut Waiting for Mockup Waiting for DTP Waiti…" at bounding box center [544, 344] width 198 height 18
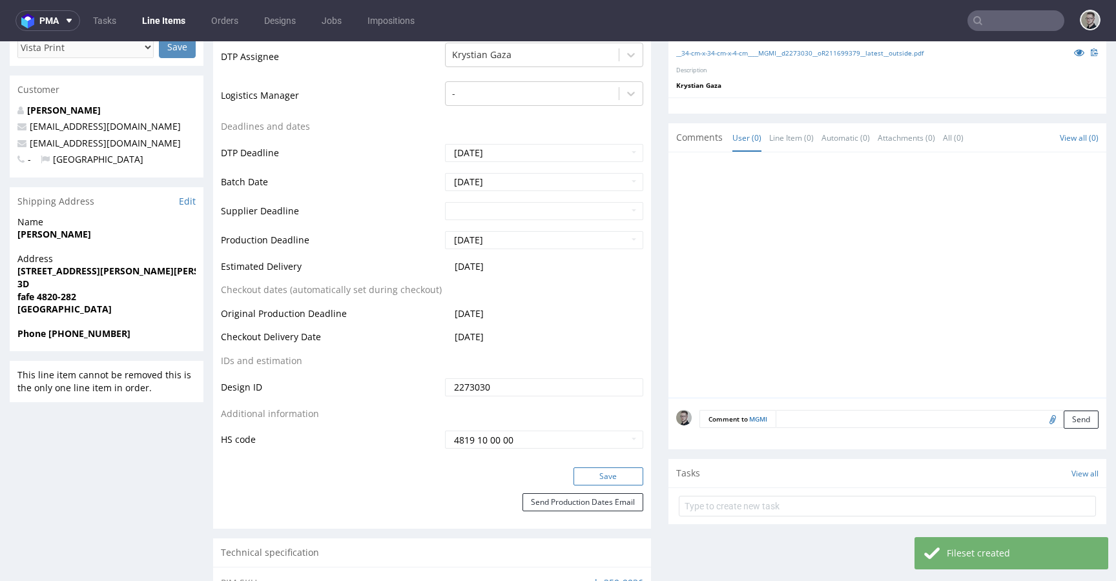
click at [609, 472] on button "Save" at bounding box center [608, 476] width 70 height 18
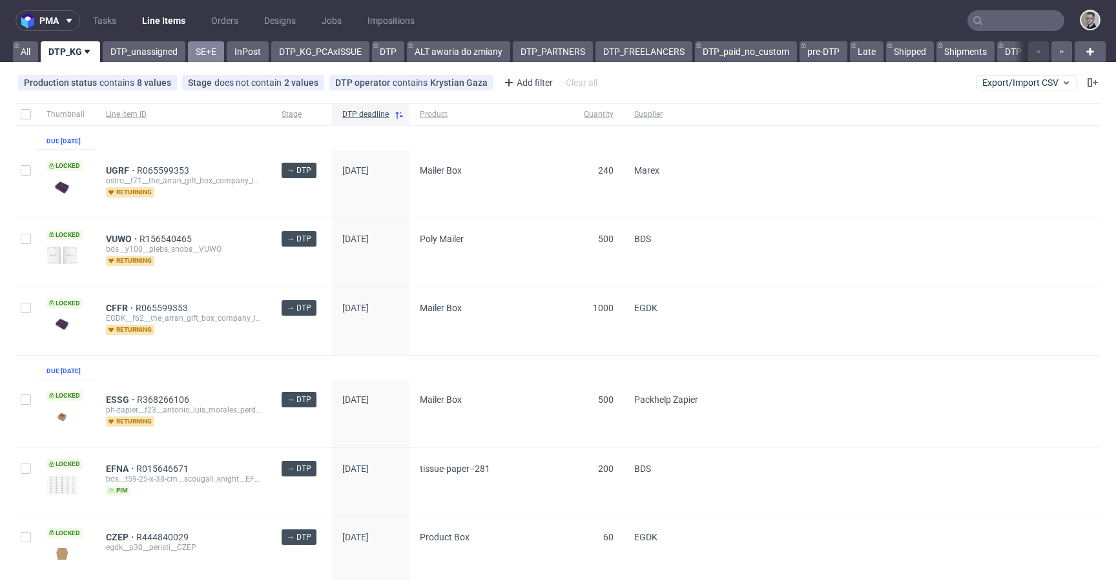
click at [199, 50] on link "SE+E" at bounding box center [206, 51] width 36 height 21
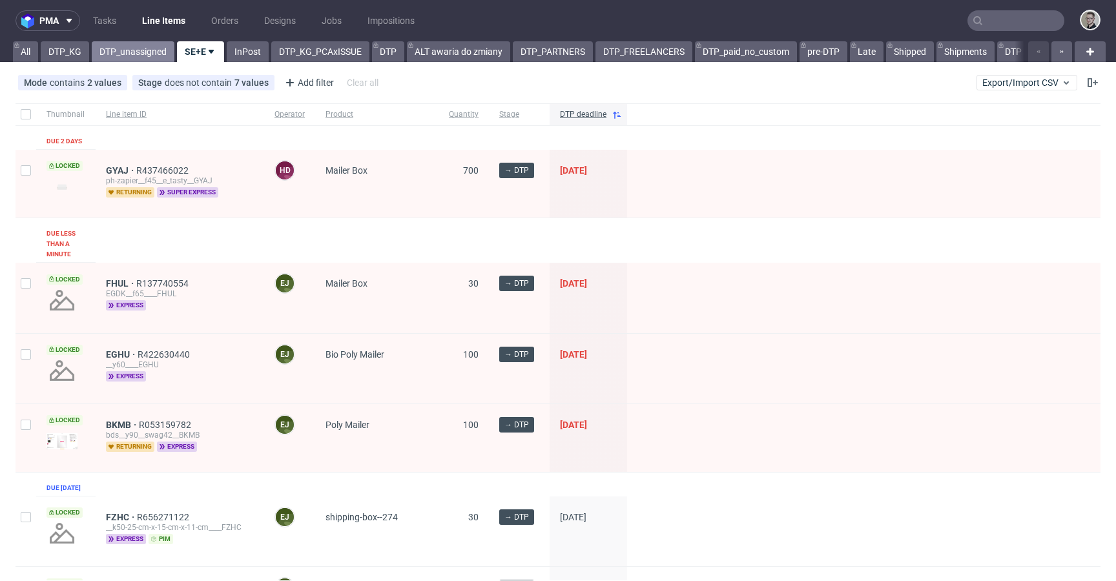
click at [116, 52] on link "DTP_unassigned" at bounding box center [133, 51] width 83 height 21
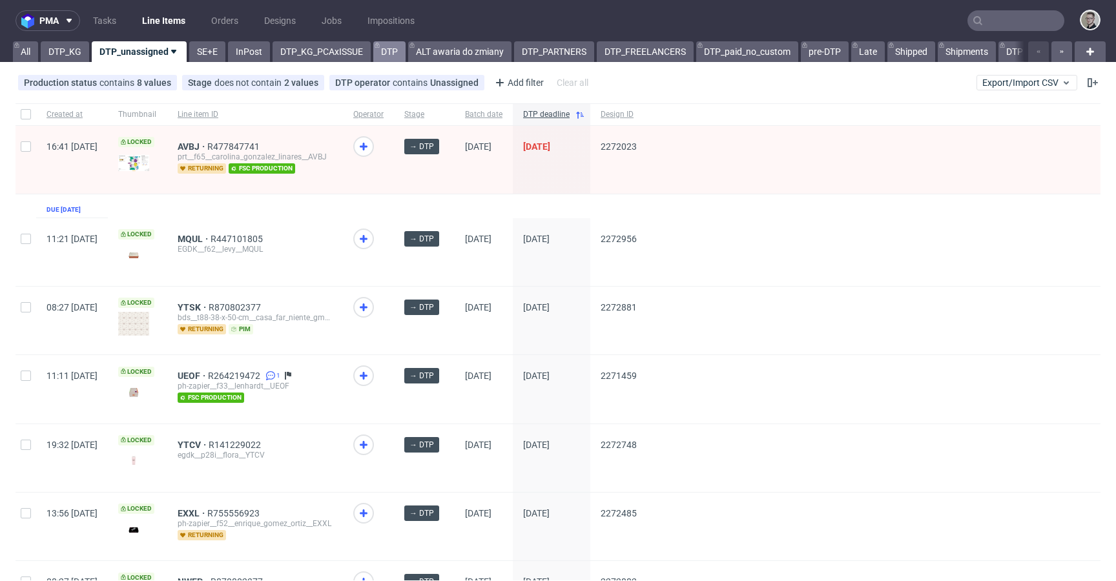
click at [383, 55] on link "DTP" at bounding box center [389, 51] width 32 height 21
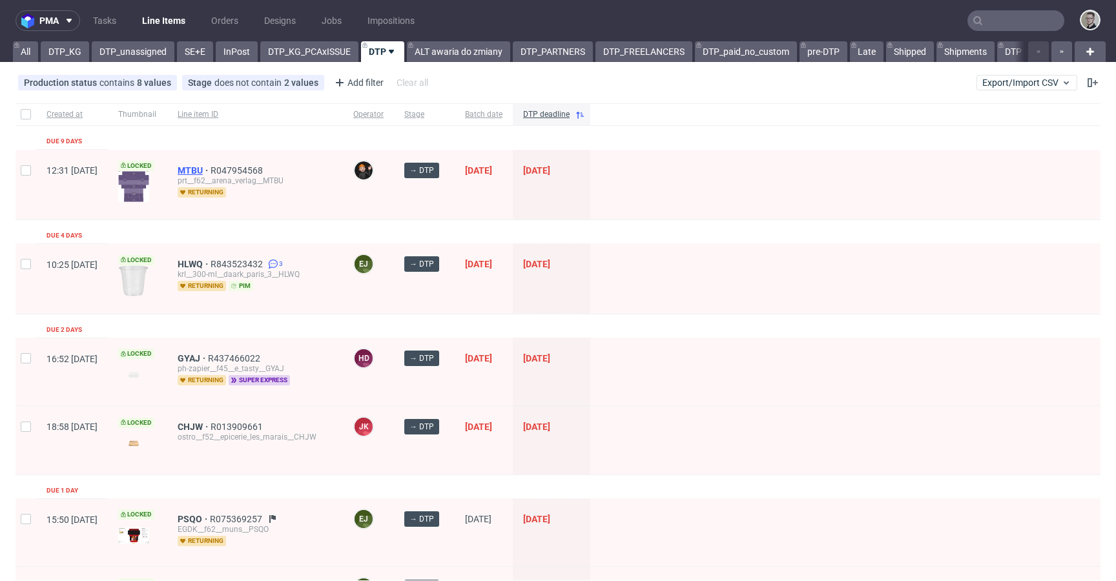
click at [210, 170] on span "MTBU" at bounding box center [194, 170] width 33 height 10
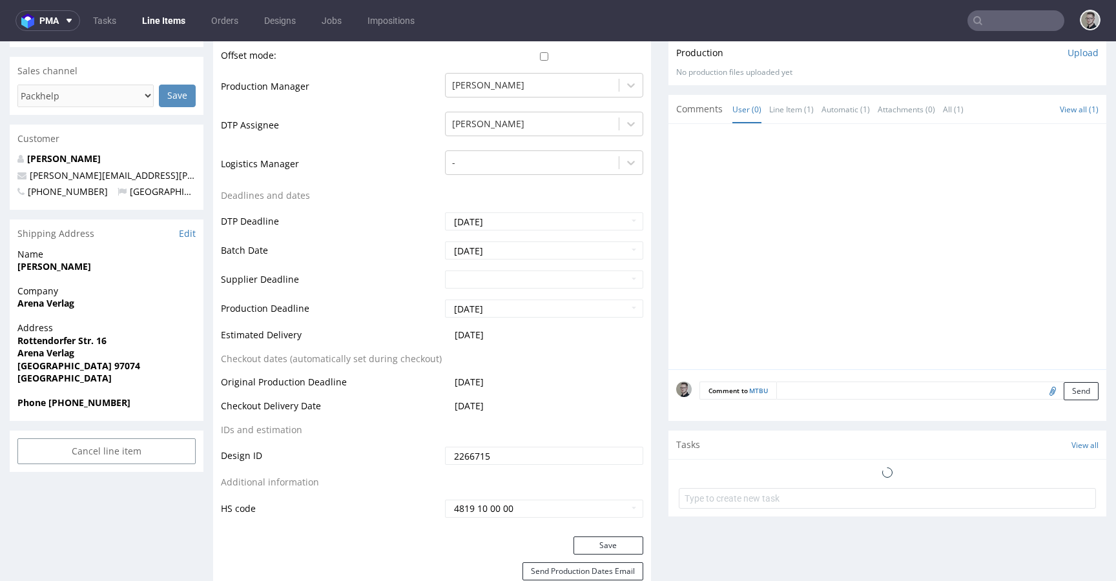
scroll to position [406, 0]
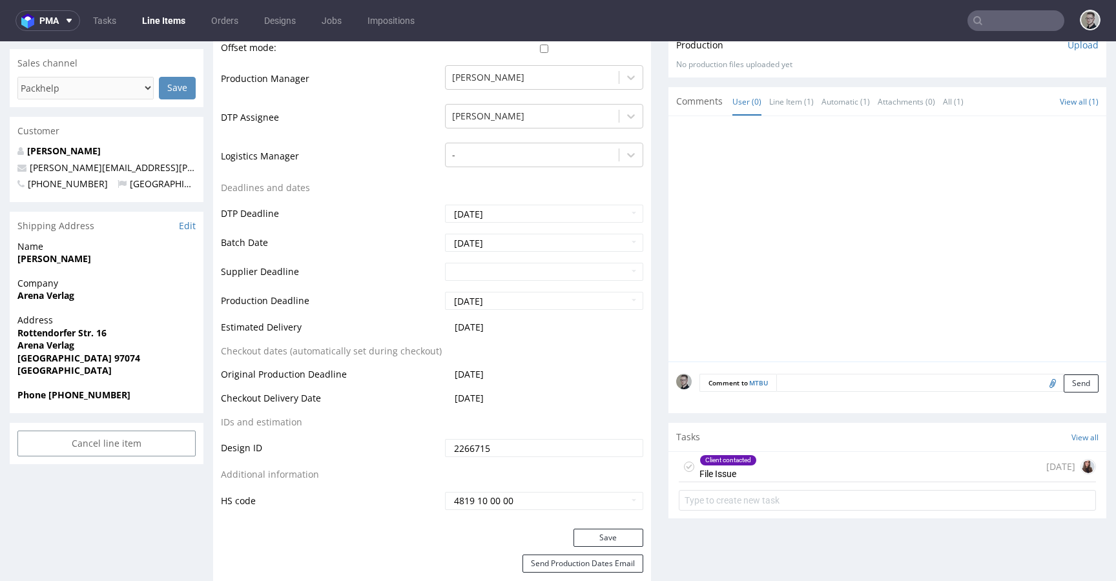
click at [813, 460] on div "Client contacted File Issue 9 days ago" at bounding box center [886, 467] width 417 height 30
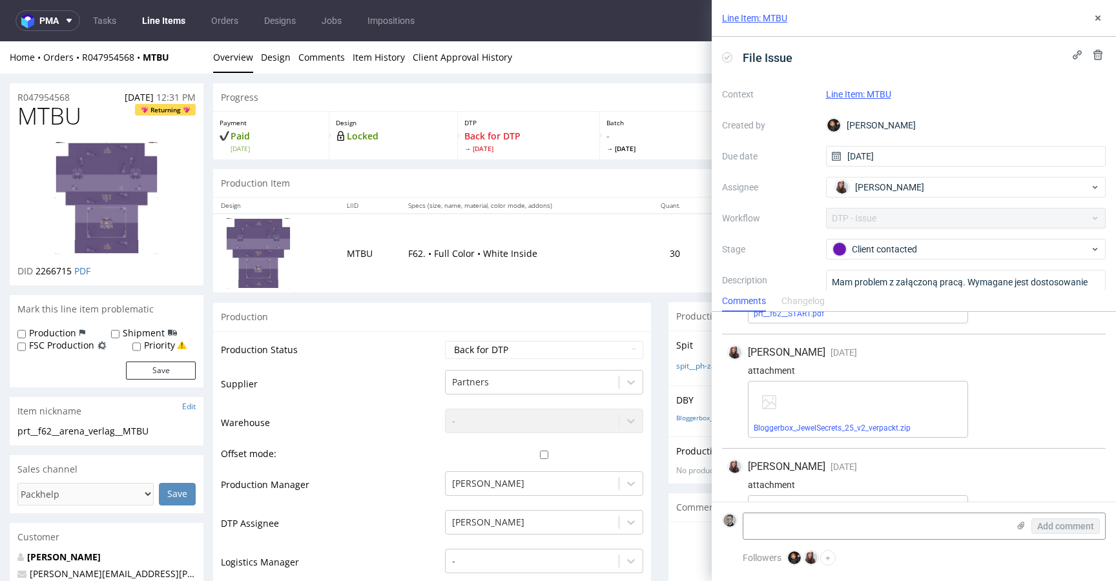
scroll to position [502, 0]
drag, startPoint x: 1101, startPoint y: 21, endPoint x: 986, endPoint y: 1, distance: 116.6
click at [1101, 21] on icon at bounding box center [1097, 18] width 10 height 10
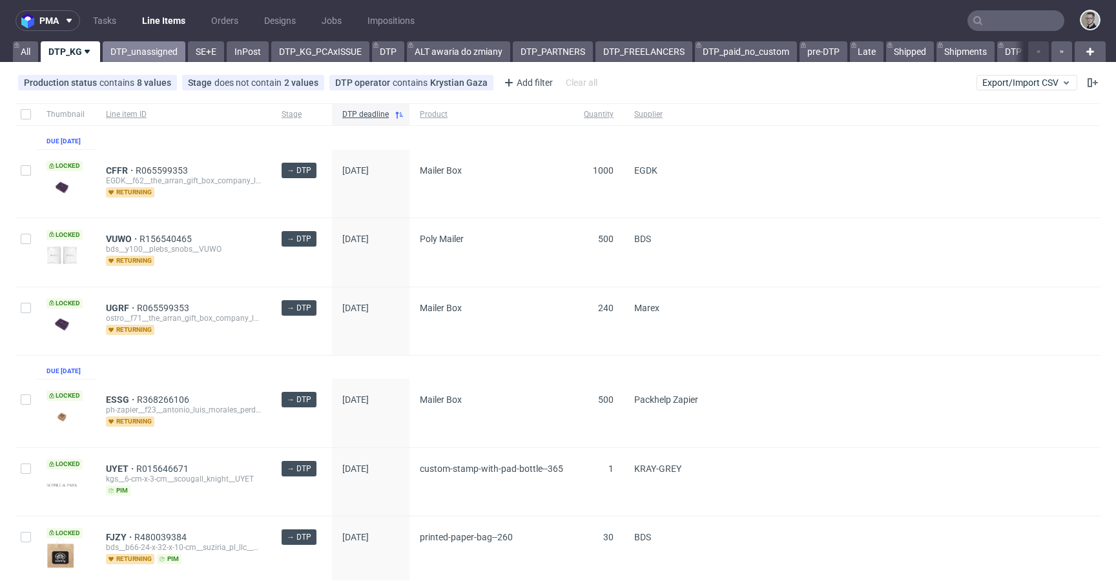
click at [159, 54] on link "DTP_unassigned" at bounding box center [144, 51] width 83 height 21
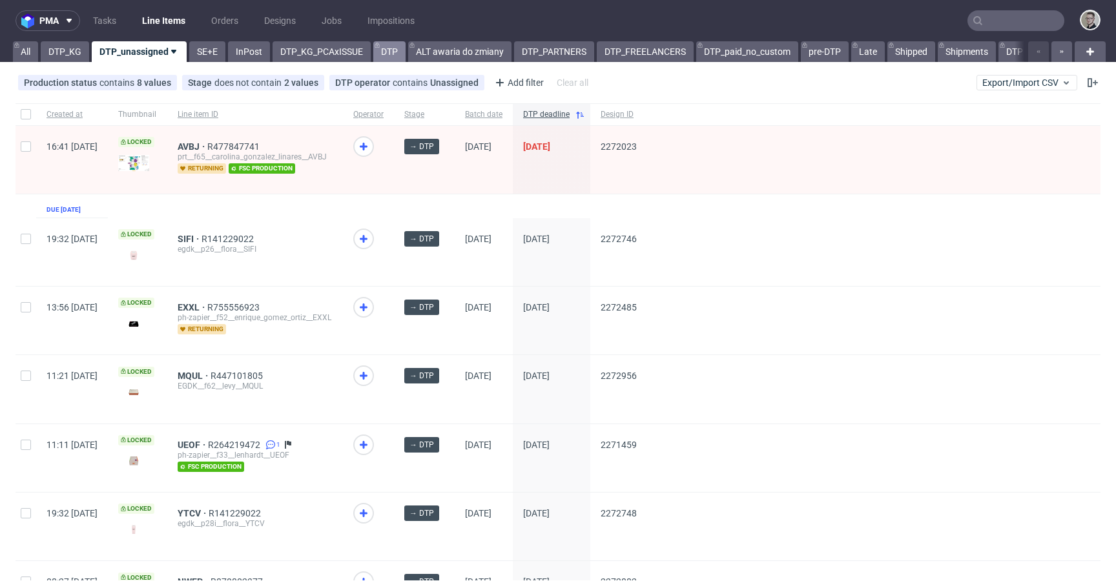
click at [394, 56] on link "DTP" at bounding box center [389, 51] width 32 height 21
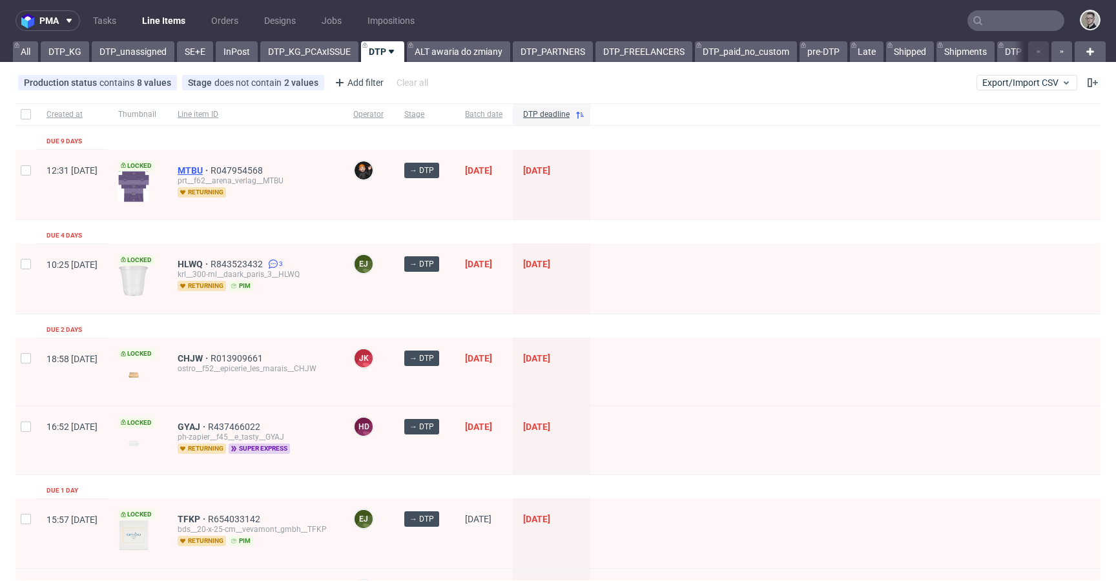
click at [210, 172] on span "MTBU" at bounding box center [194, 170] width 33 height 10
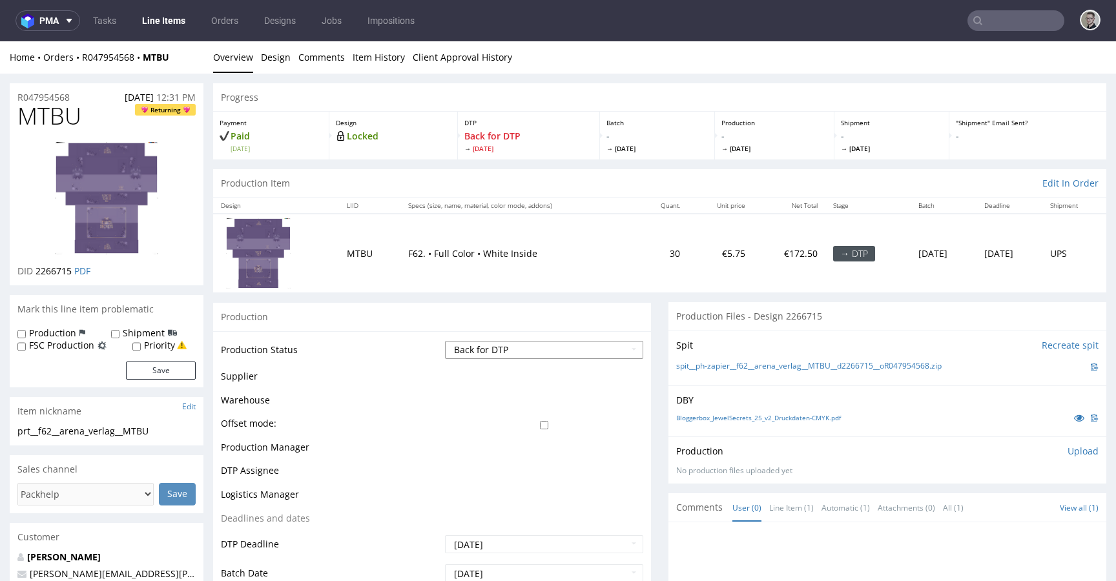
click at [555, 356] on select "Waiting for Artwork Waiting for Diecut Waiting for Mockup Waiting for DTP Waiti…" at bounding box center [544, 350] width 198 height 18
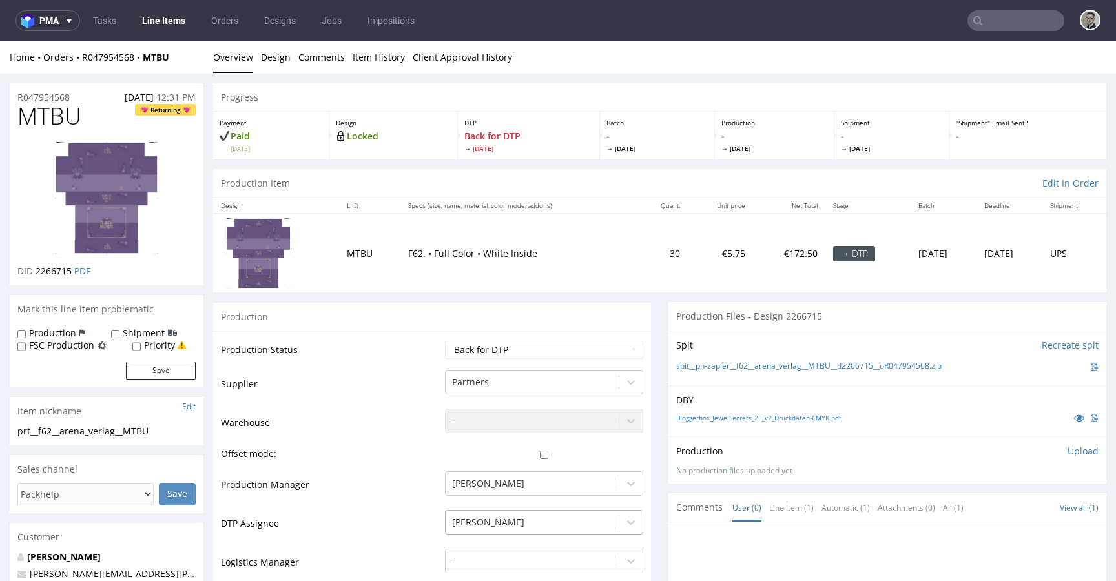
click at [501, 520] on div "[PERSON_NAME]" at bounding box center [544, 519] width 198 height 18
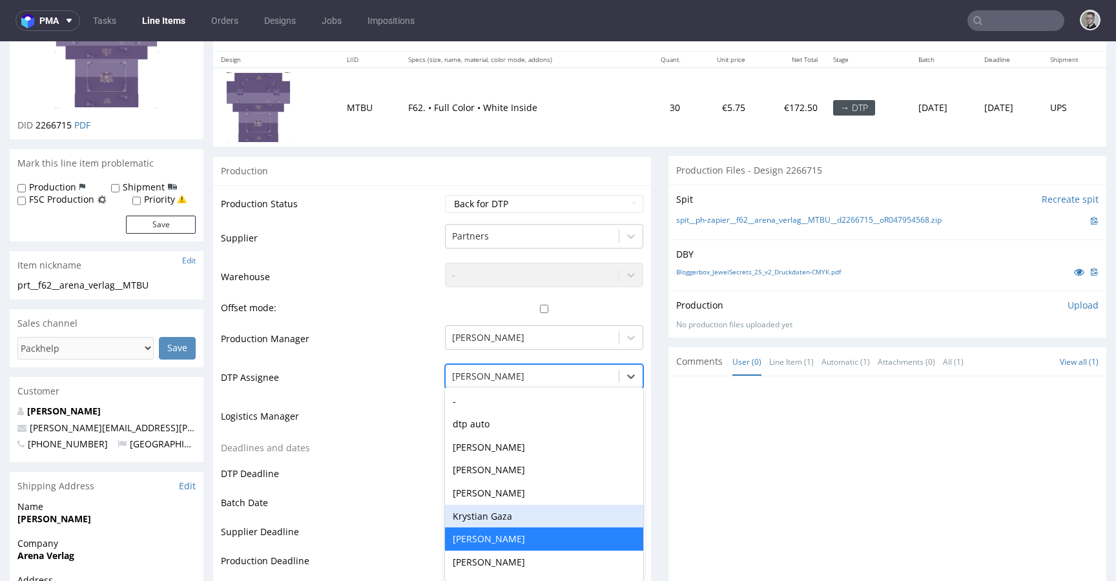
scroll to position [150, 0]
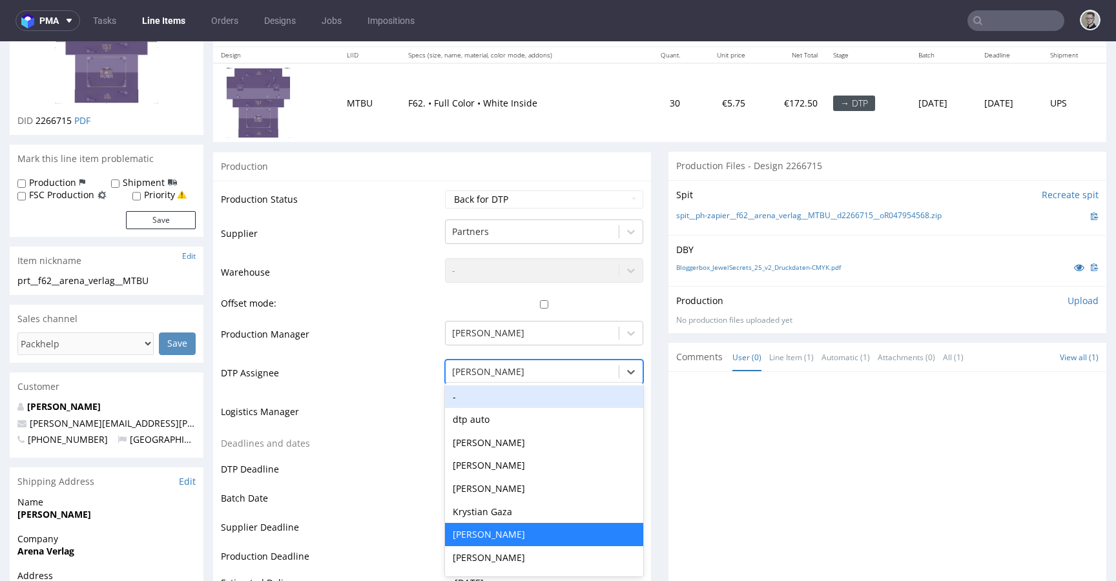
click at [508, 392] on div "-" at bounding box center [544, 396] width 198 height 23
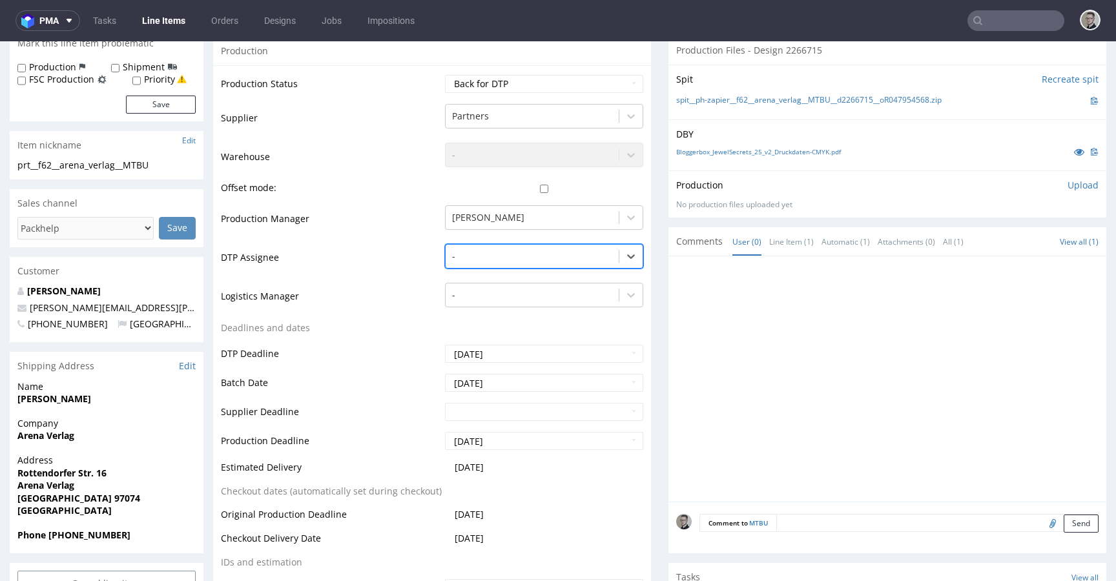
scroll to position [415, 0]
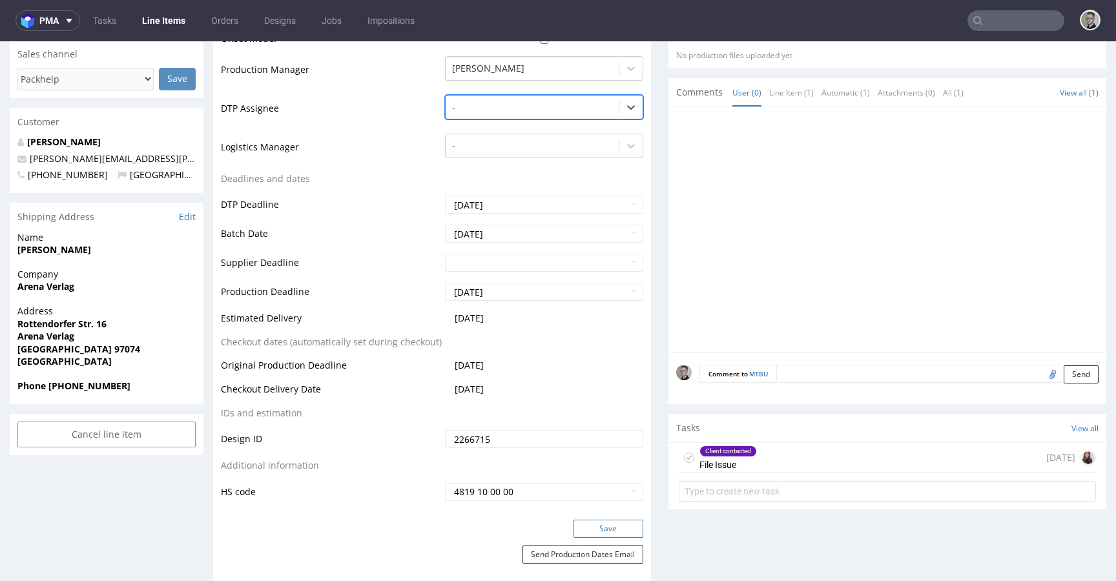
click at [596, 526] on button "Save" at bounding box center [608, 529] width 70 height 18
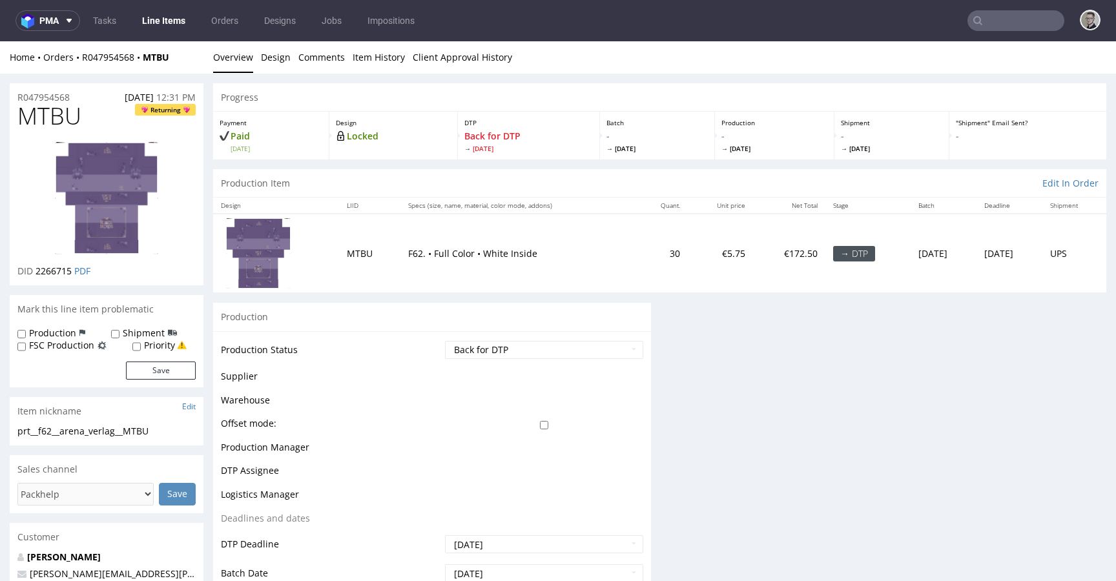
scroll to position [0, 0]
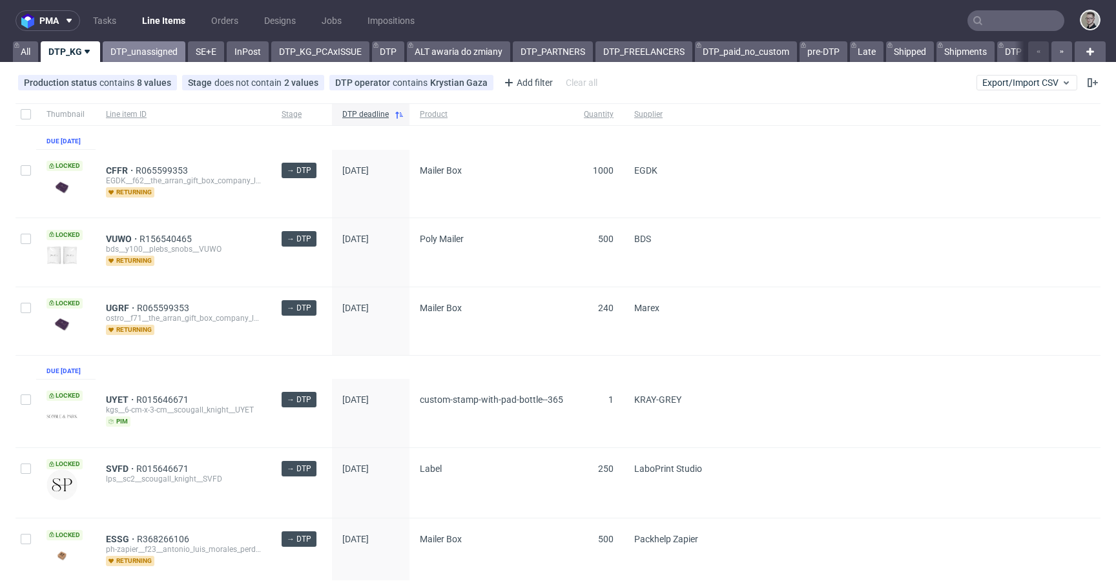
click at [152, 49] on link "DTP_unassigned" at bounding box center [144, 51] width 83 height 21
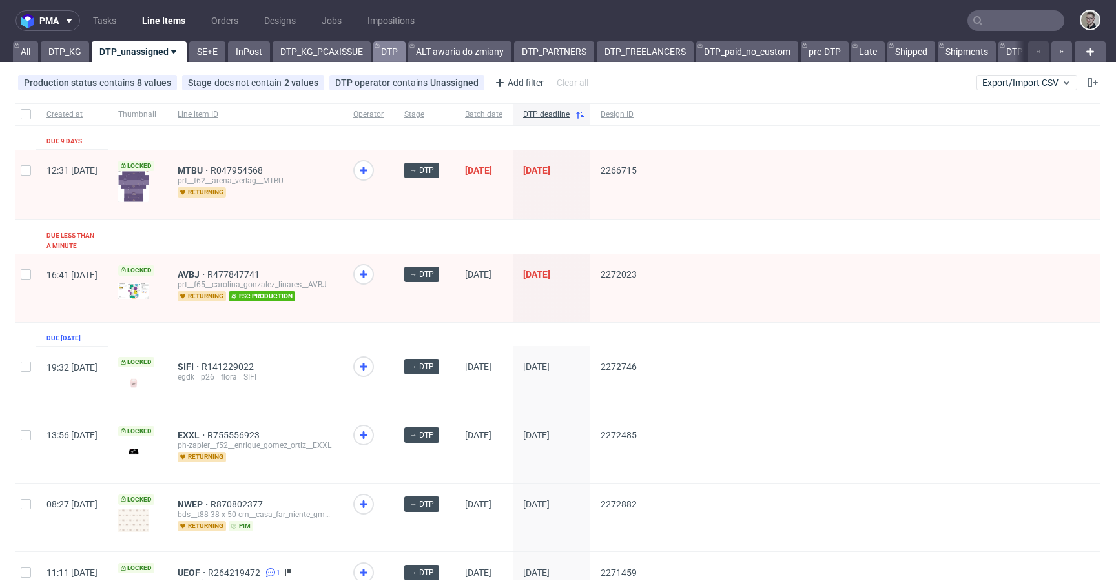
click at [389, 51] on link "DTP" at bounding box center [389, 51] width 32 height 21
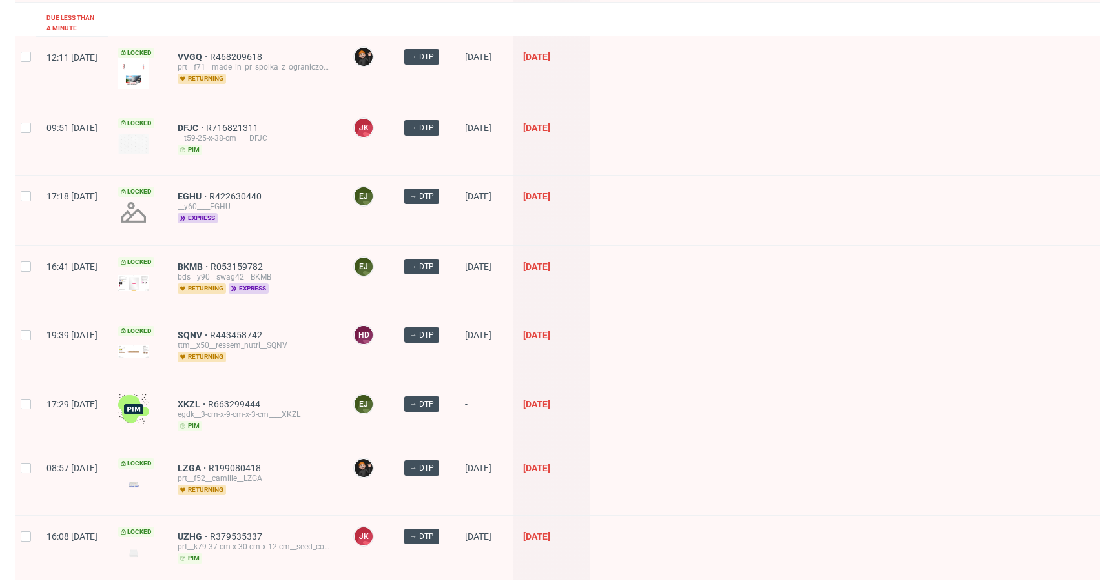
scroll to position [549, 0]
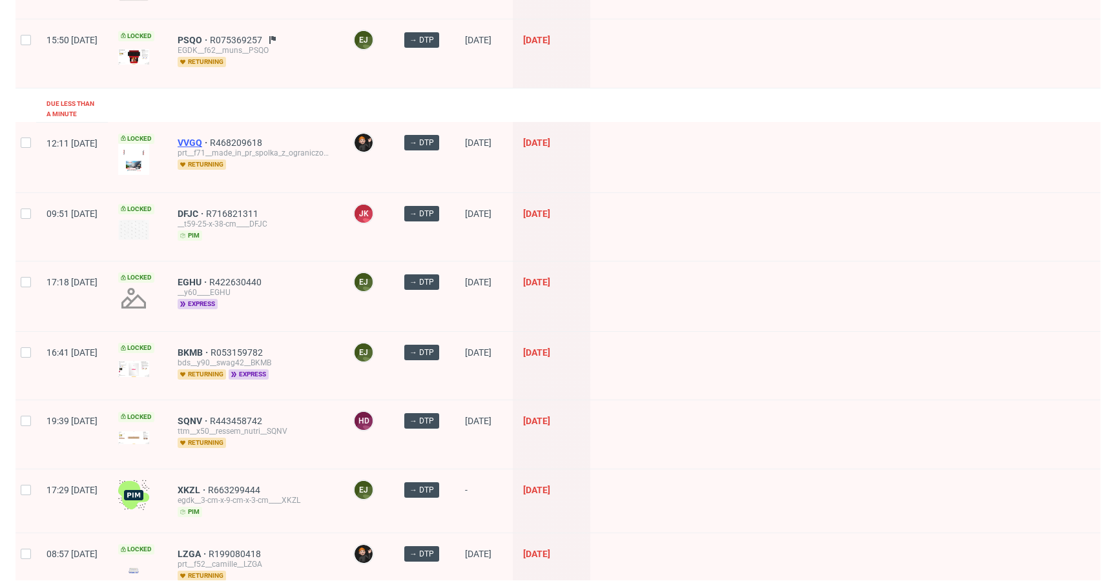
click at [210, 138] on span "VVGQ" at bounding box center [194, 143] width 32 height 10
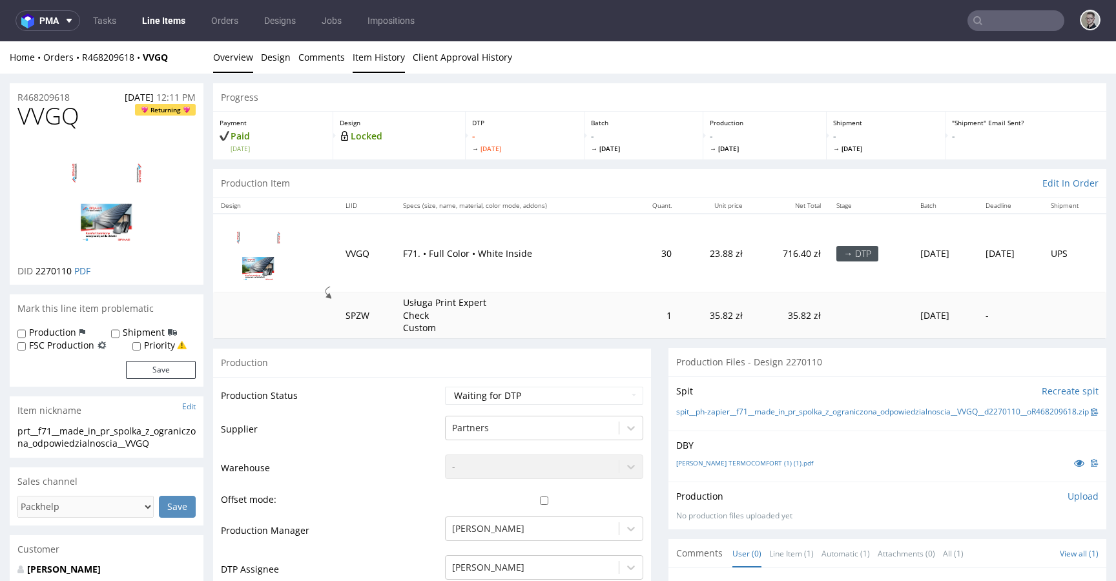
click at [364, 58] on link "Item History" at bounding box center [378, 57] width 52 height 32
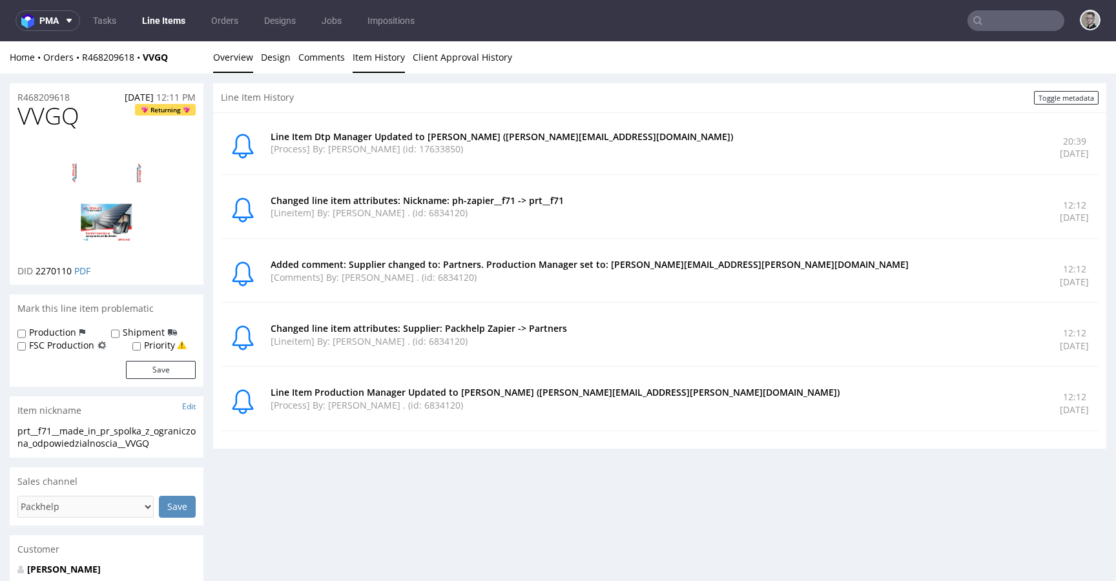
click at [244, 64] on link "Overview" at bounding box center [233, 57] width 40 height 32
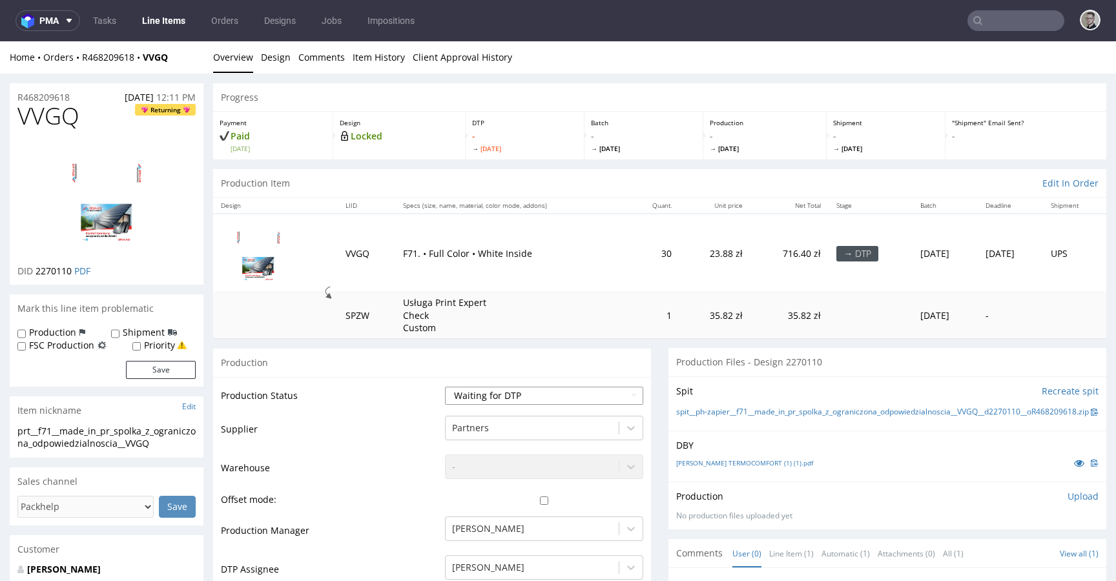
click at [566, 388] on select "Waiting for Artwork Waiting for Diecut Waiting for Mockup Waiting for DTP Waiti…" at bounding box center [544, 396] width 198 height 18
click at [516, 564] on div "[PERSON_NAME]" at bounding box center [544, 564] width 198 height 18
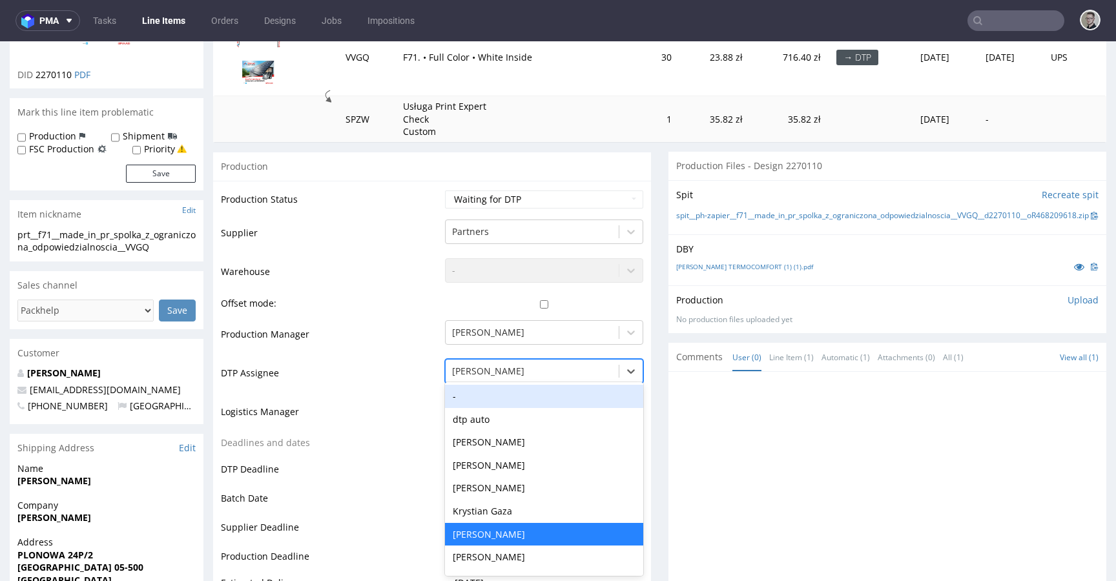
click at [504, 398] on div "-" at bounding box center [544, 396] width 198 height 23
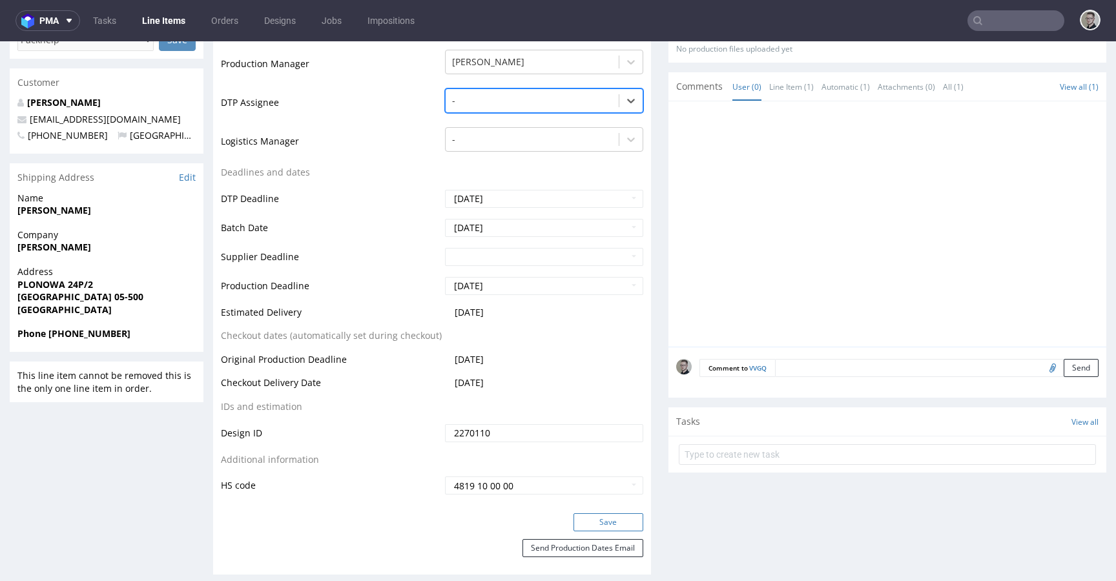
click at [615, 524] on button "Save" at bounding box center [608, 522] width 70 height 18
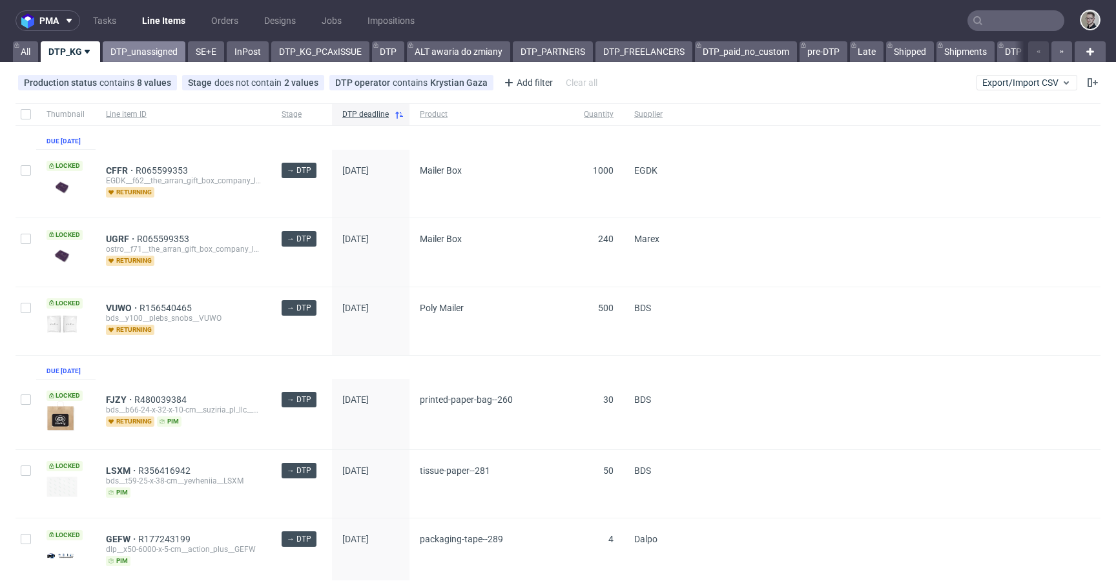
click at [163, 59] on link "DTP_unassigned" at bounding box center [144, 51] width 83 height 21
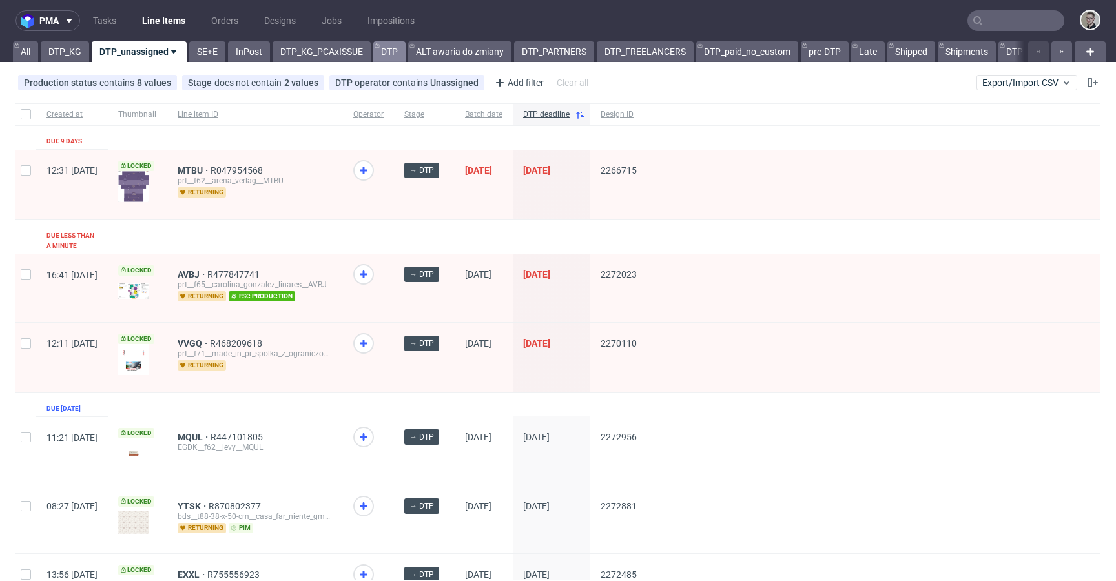
click at [400, 50] on link "DTP" at bounding box center [389, 51] width 32 height 21
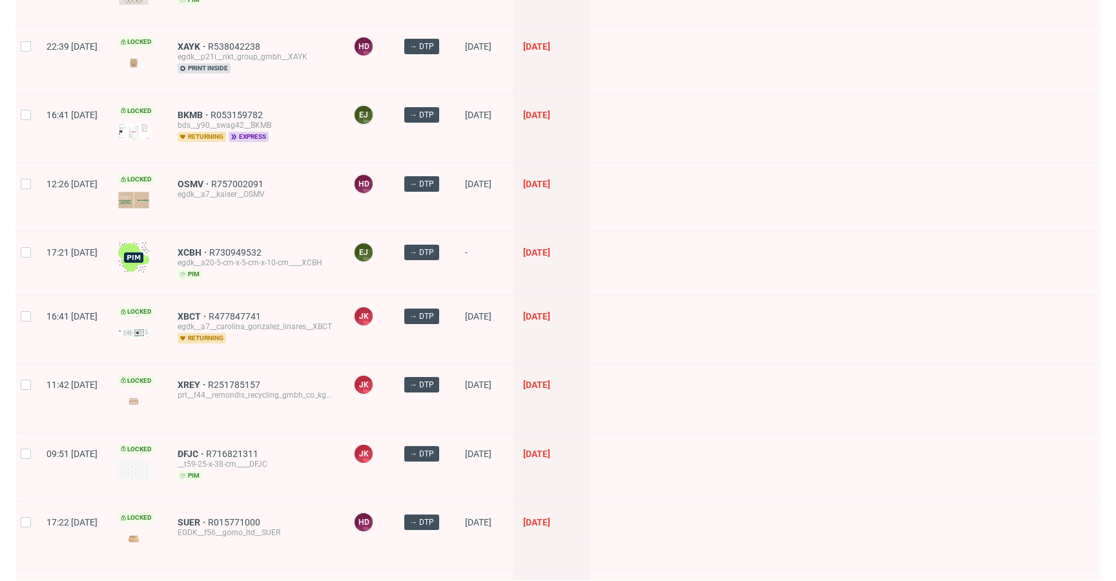
scroll to position [1751, 0]
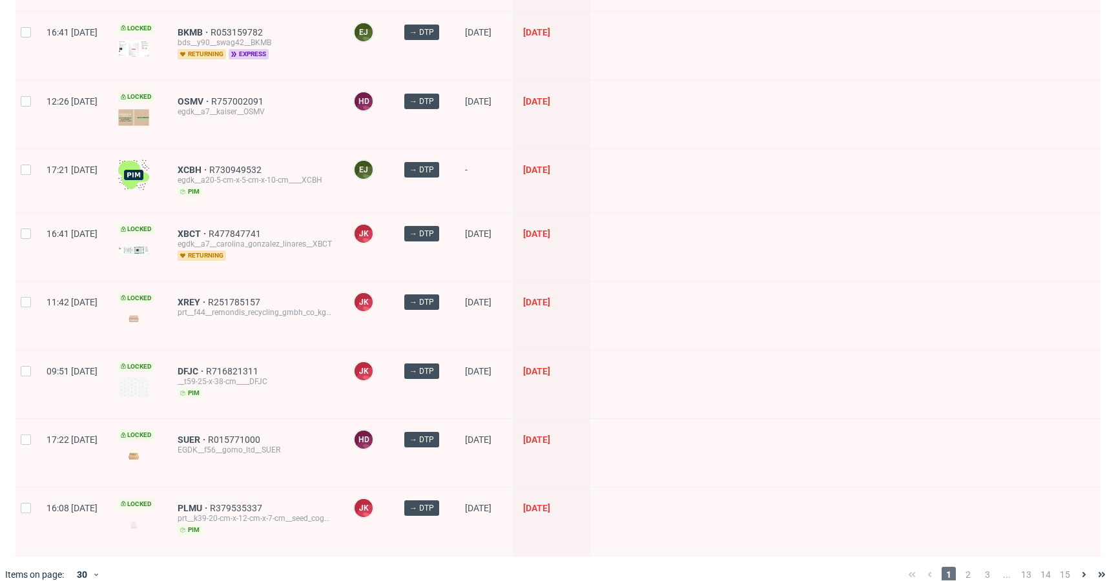
click at [965, 567] on div "1 2 3 ... 13 14 15" at bounding box center [1006, 574] width 208 height 15
click at [963, 567] on span "2" at bounding box center [968, 574] width 14 height 15
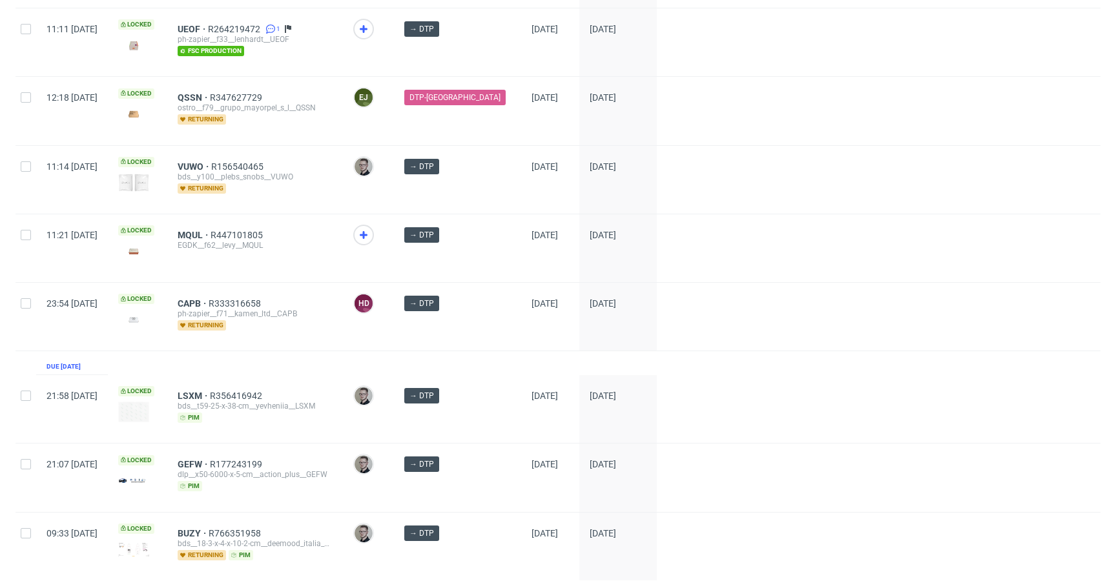
scroll to position [1625, 0]
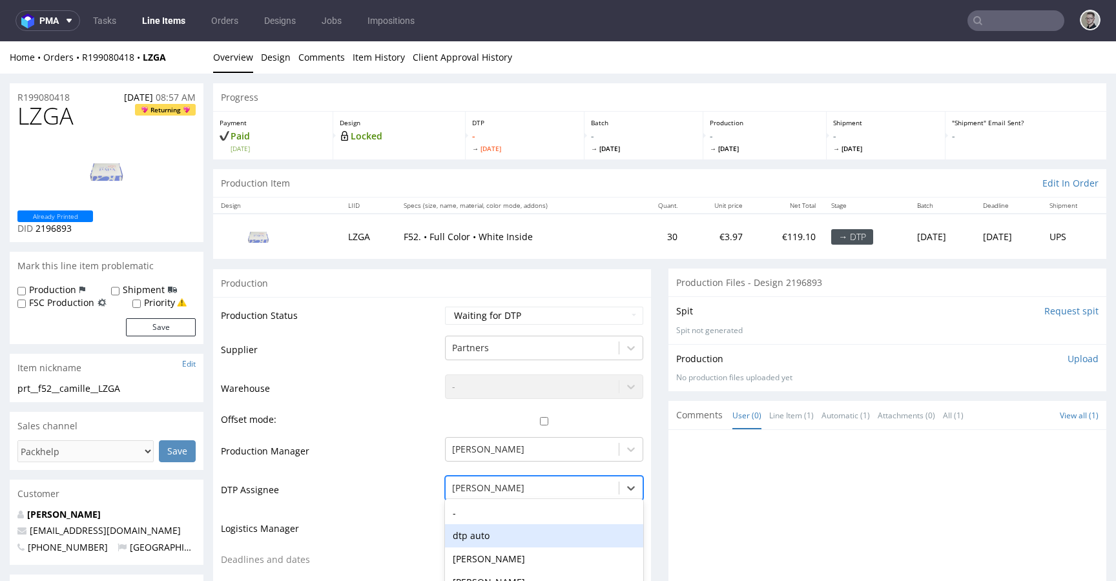
click at [552, 486] on div "dtp auto, 2 of 31. 31 results available. Use Up and Down to choose options, pre…" at bounding box center [544, 485] width 198 height 18
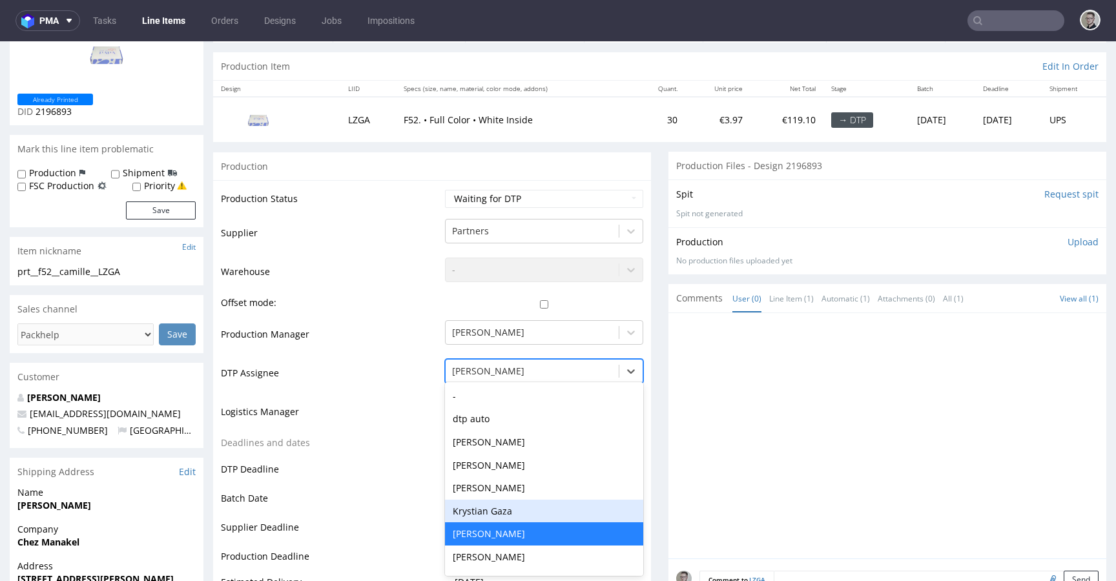
click at [502, 506] on div "Krystian Gaza" at bounding box center [544, 511] width 198 height 23
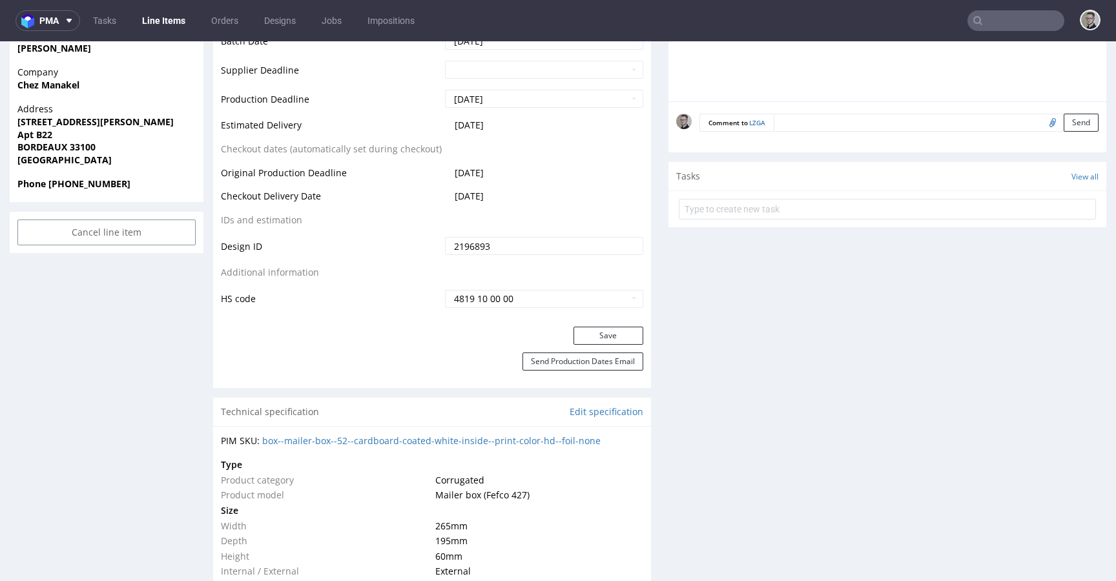
scroll to position [687, 0]
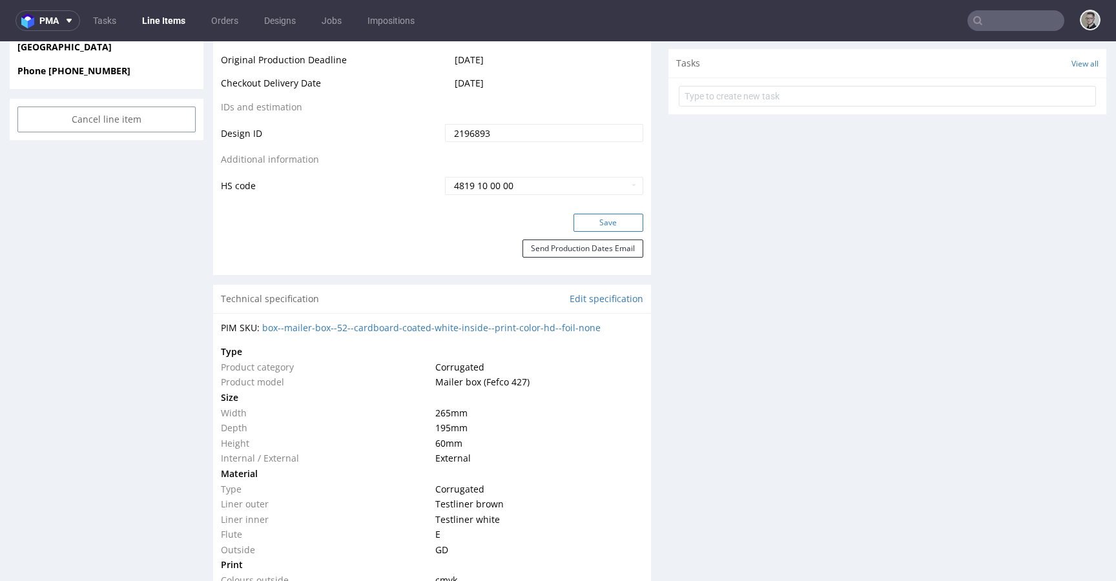
click at [609, 225] on button "Save" at bounding box center [608, 223] width 70 height 18
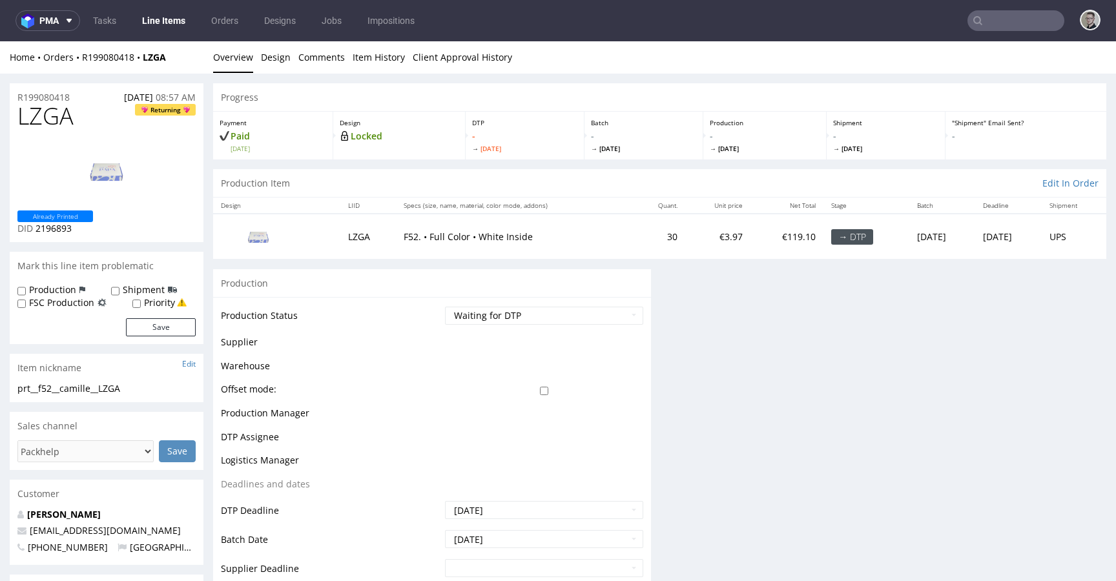
scroll to position [0, 0]
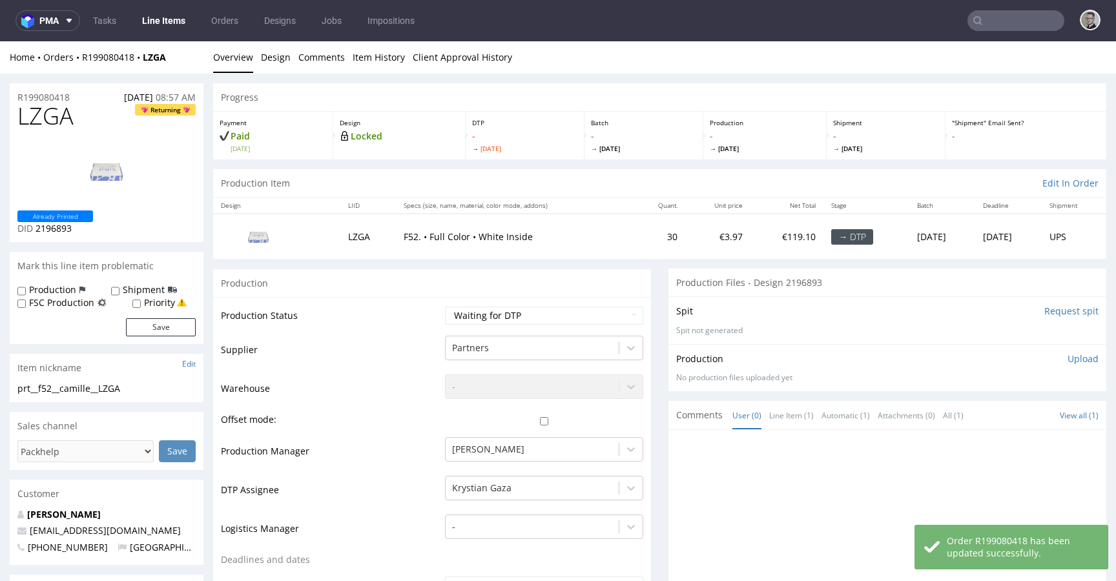
click at [1066, 312] on input "Request spit" at bounding box center [1071, 311] width 54 height 13
click at [279, 61] on link "Design" at bounding box center [276, 57] width 30 height 32
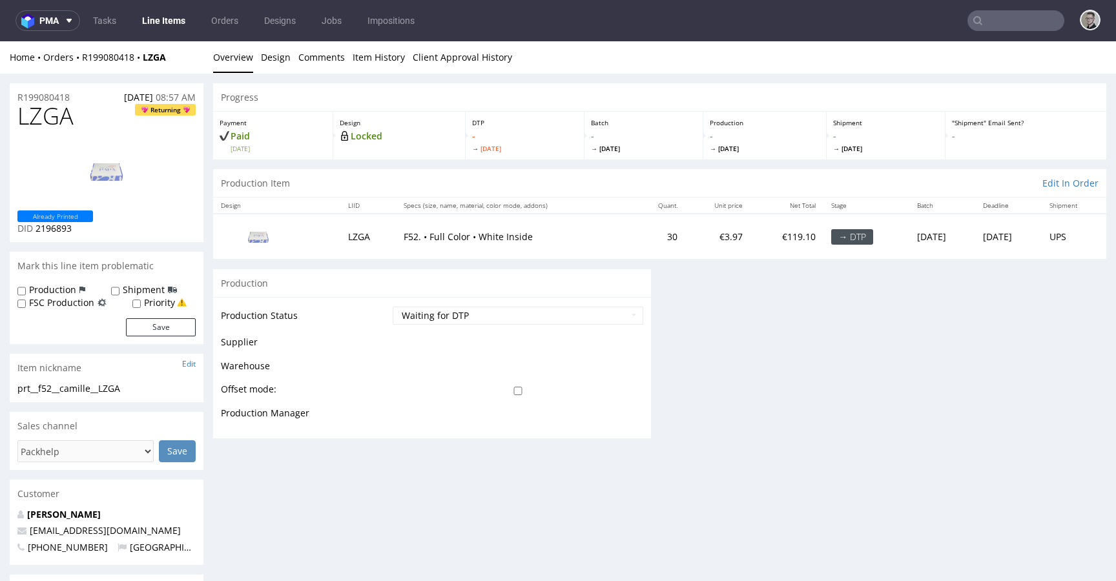
click at [249, 58] on link "Overview" at bounding box center [233, 57] width 40 height 32
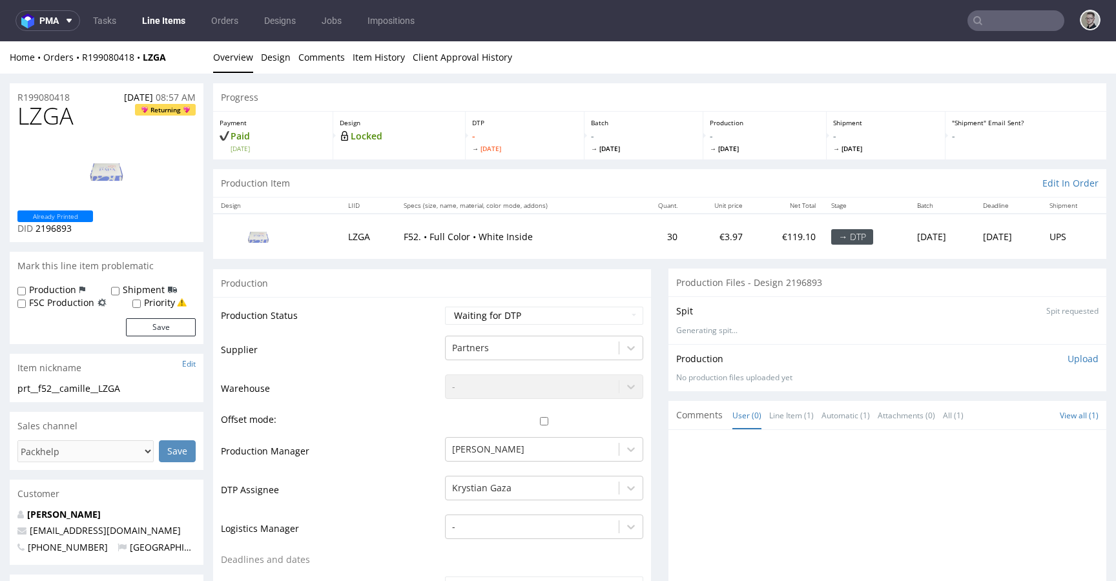
click at [449, 296] on div "Production" at bounding box center [432, 283] width 438 height 29
click at [467, 309] on select "Waiting for Artwork Waiting for Diecut Waiting for Mockup Waiting for DTP Waiti…" at bounding box center [544, 316] width 198 height 18
select select "dtp_in_process"
click at [445, 307] on select "Waiting for Artwork Waiting for Diecut Waiting for Mockup Waiting for DTP Waiti…" at bounding box center [544, 316] width 198 height 18
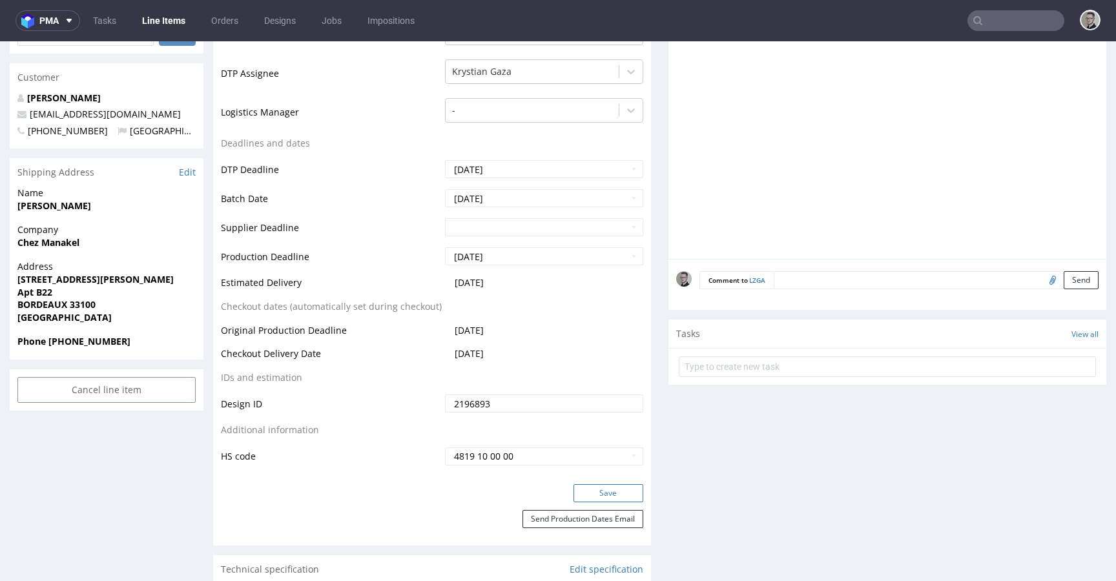
click at [612, 489] on button "Save" at bounding box center [608, 493] width 70 height 18
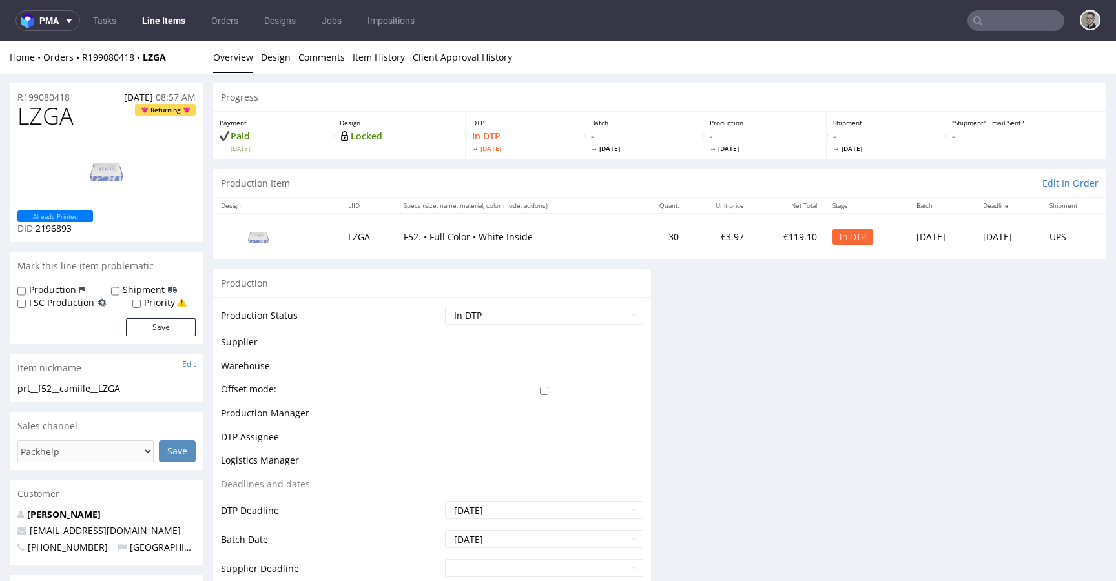
scroll to position [0, 0]
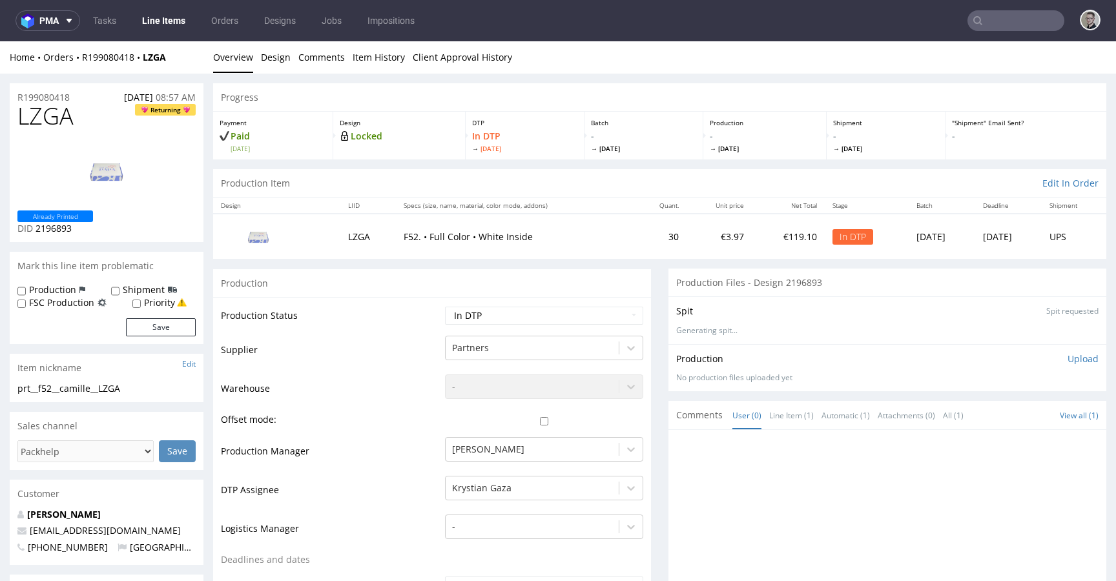
click at [50, 115] on span "LZGA" at bounding box center [45, 116] width 56 height 26
copy span "LZGA"
click at [807, 335] on p "Generating spit..." at bounding box center [887, 330] width 422 height 11
click at [119, 394] on div "prt__f52__camille__LZGA prt__f52 __camille__LZGA Update" at bounding box center [107, 392] width 194 height 21
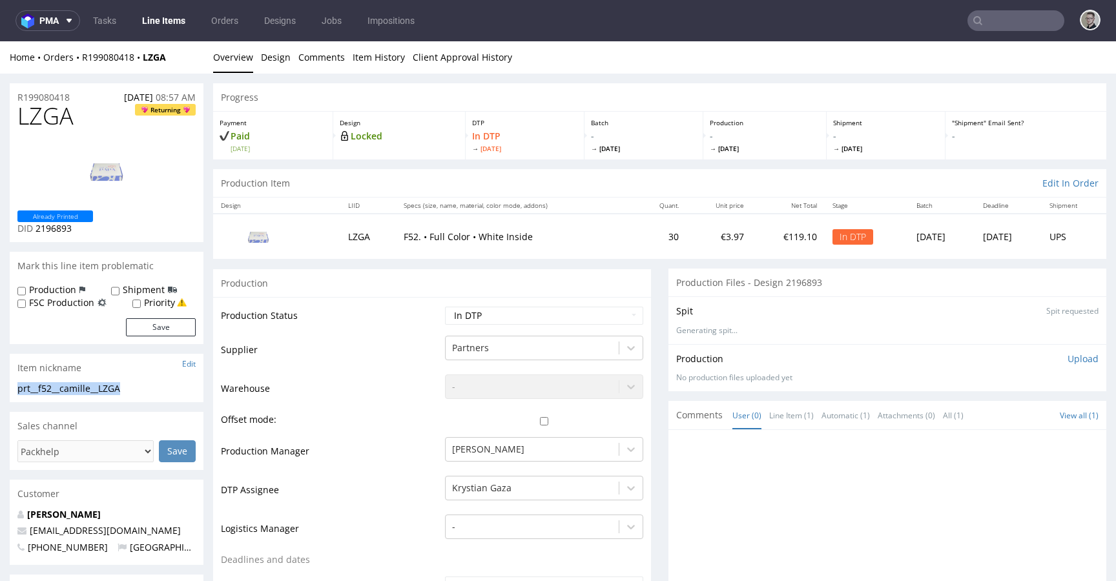
drag, startPoint x: 130, startPoint y: 389, endPoint x: 0, endPoint y: 391, distance: 130.4
copy div "prt__f52__camille__LZGA"
drag, startPoint x: 7, startPoint y: 88, endPoint x: 2, endPoint y: 77, distance: 12.1
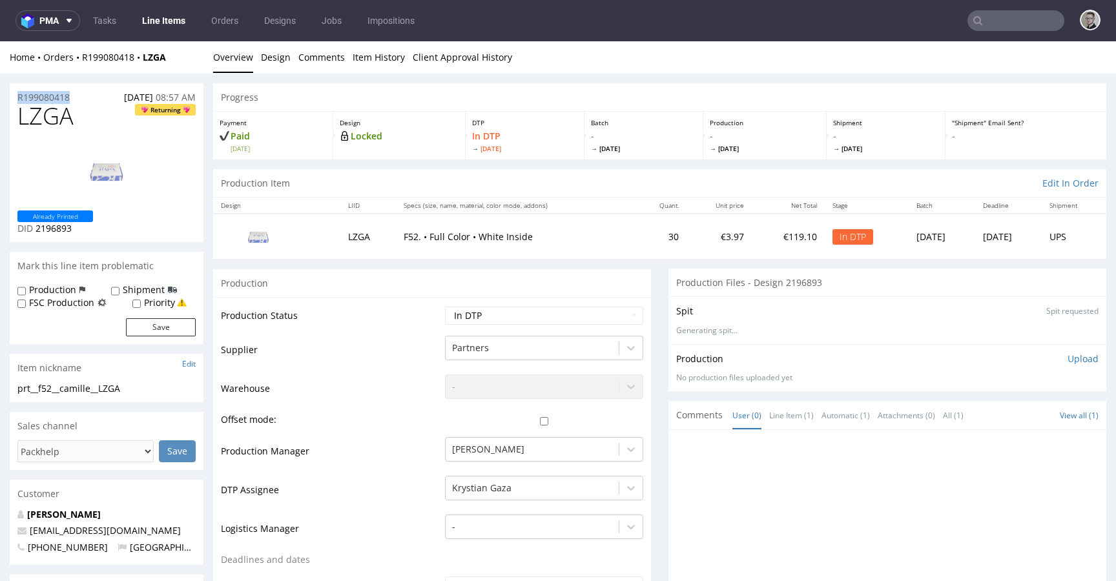
copy div "Overview Design Comments Item History Client Approval History R199080418"
drag, startPoint x: 1074, startPoint y: 356, endPoint x: 1054, endPoint y: 382, distance: 32.6
click at [1074, 356] on p "Upload" at bounding box center [1082, 358] width 31 height 13
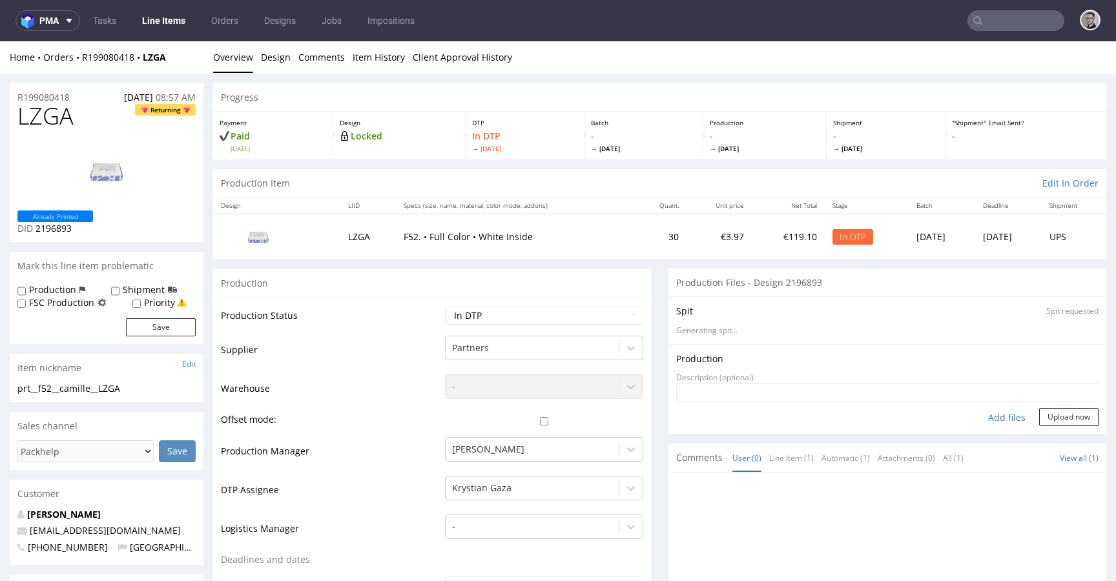
click at [1001, 414] on div "Add files" at bounding box center [1006, 417] width 65 height 19
type input "C:\fakepath\prt__f52__camille__LZGA__d2196893__oR199080418__outside.pdf"
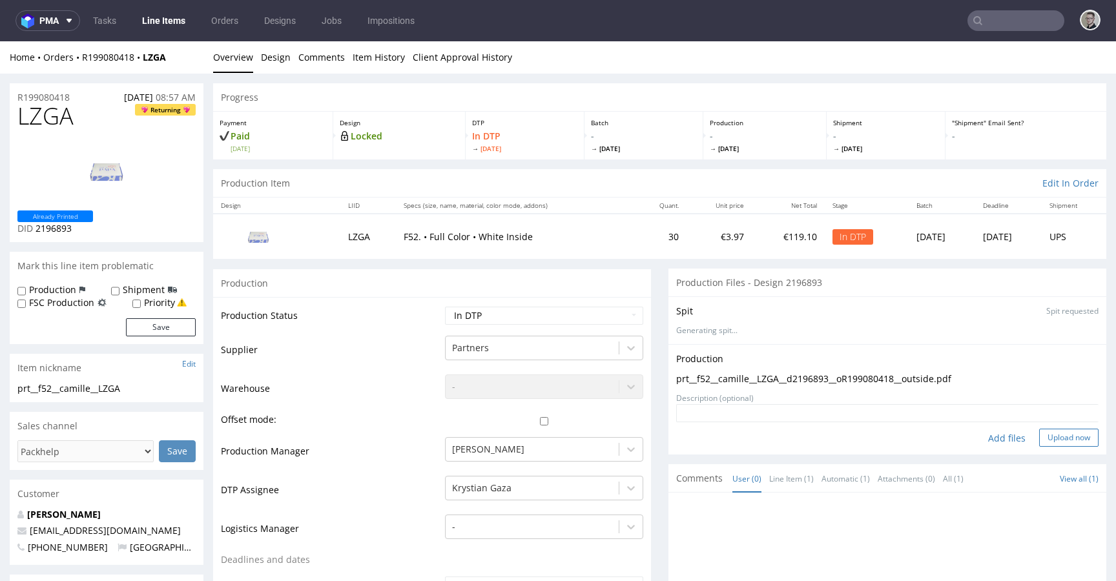
click at [1048, 436] on button "Upload now" at bounding box center [1068, 438] width 59 height 18
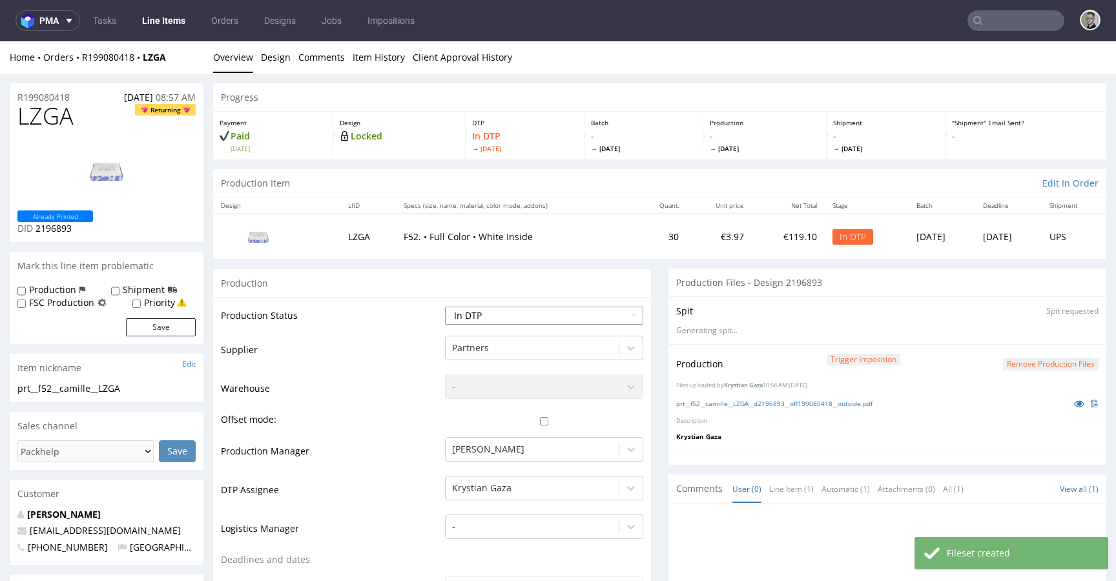
click at [526, 312] on select "Waiting for Artwork Waiting for Diecut Waiting for Mockup Waiting for DTP Waiti…" at bounding box center [544, 316] width 198 height 18
select select "dtp_production_ready"
click at [445, 307] on select "Waiting for Artwork Waiting for Diecut Waiting for Mockup Waiting for DTP Waiti…" at bounding box center [544, 316] width 198 height 18
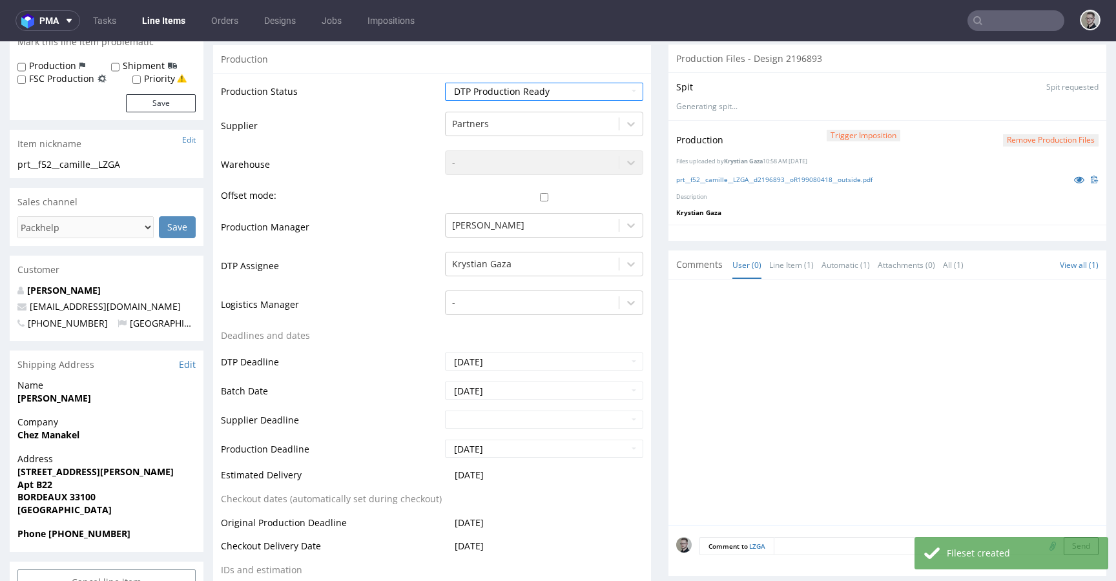
scroll to position [609, 0]
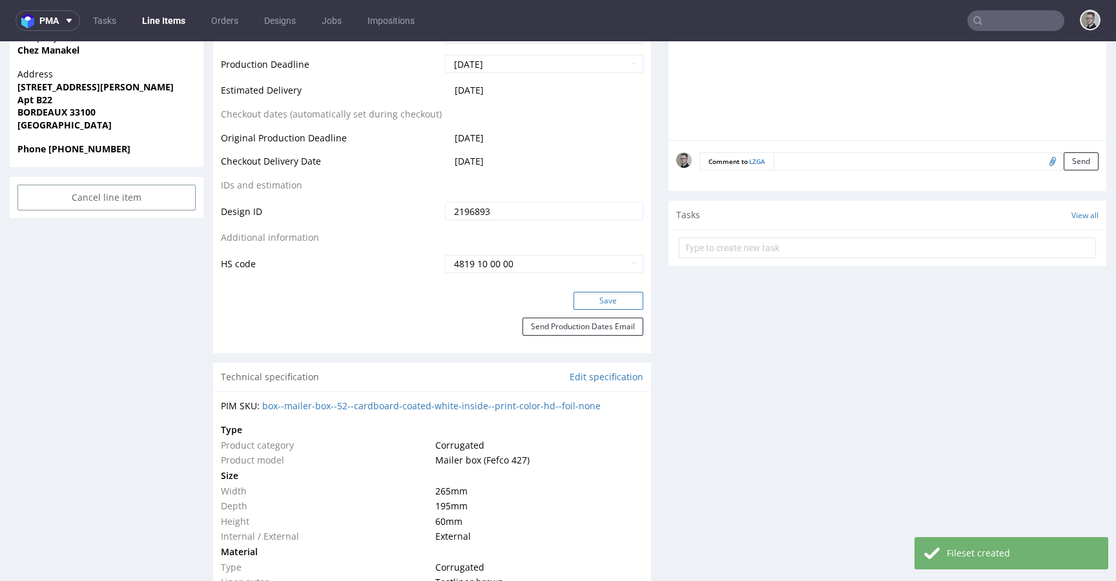
click at [588, 301] on button "Save" at bounding box center [608, 301] width 70 height 18
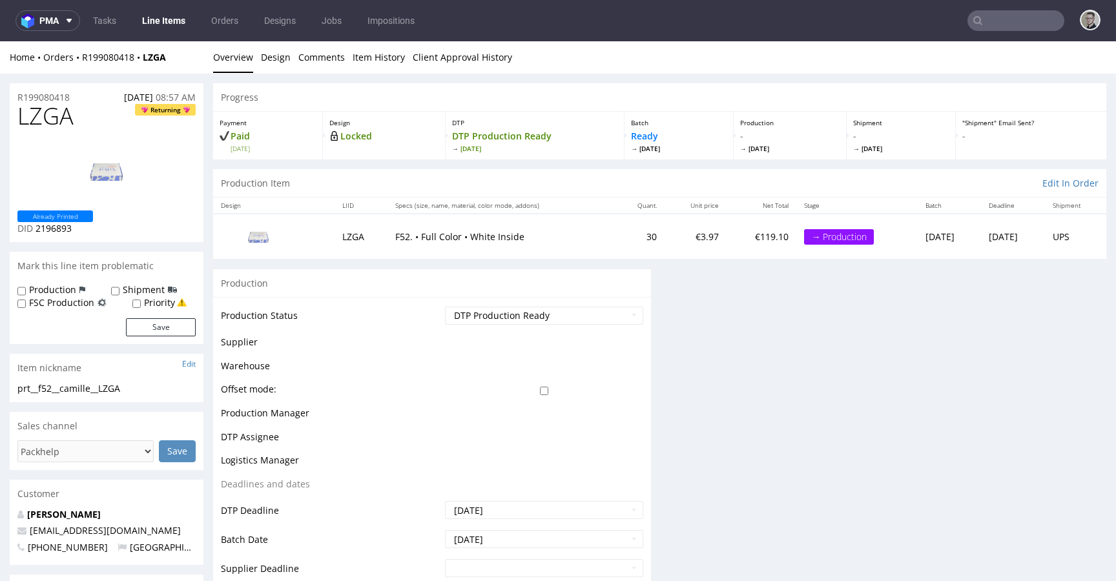
scroll to position [0, 0]
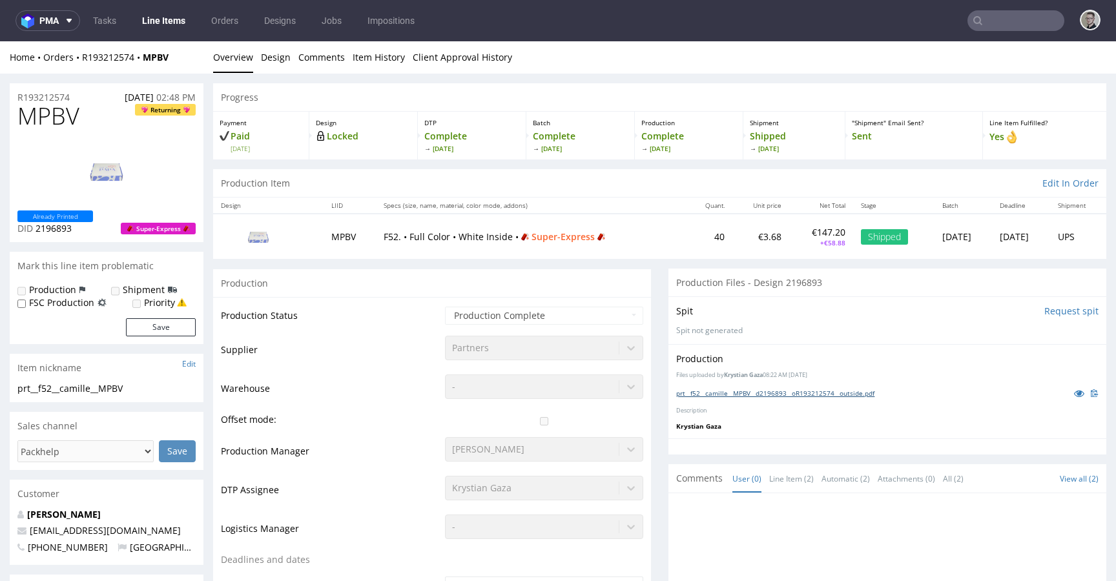
click at [786, 391] on link "prt__f52__camille__MPBV__d2196893__oR193212574__outside.pdf" at bounding box center [775, 393] width 198 height 9
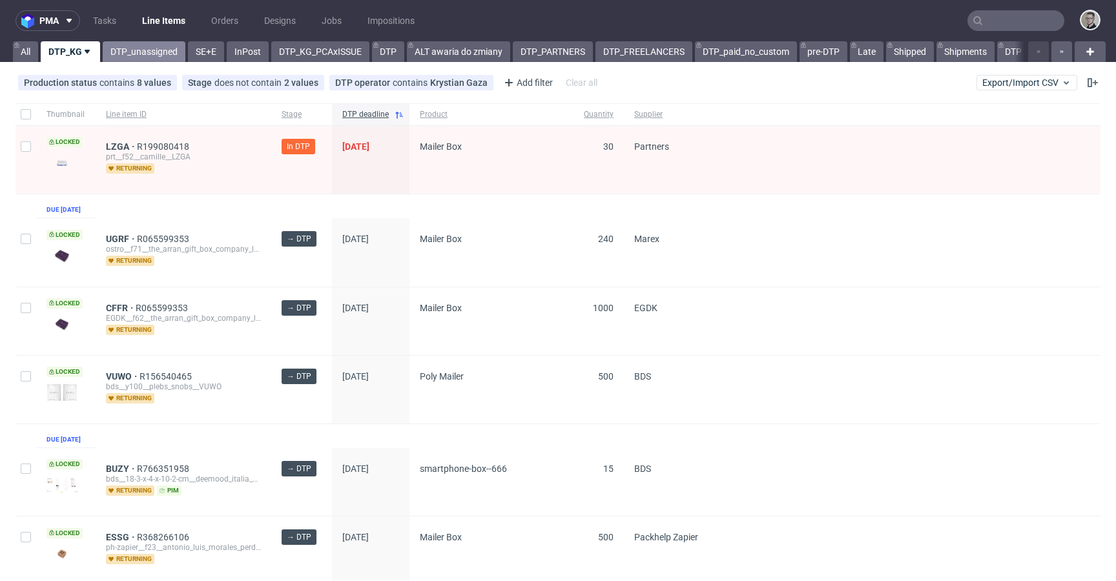
click at [161, 46] on link "DTP_unassigned" at bounding box center [144, 51] width 83 height 21
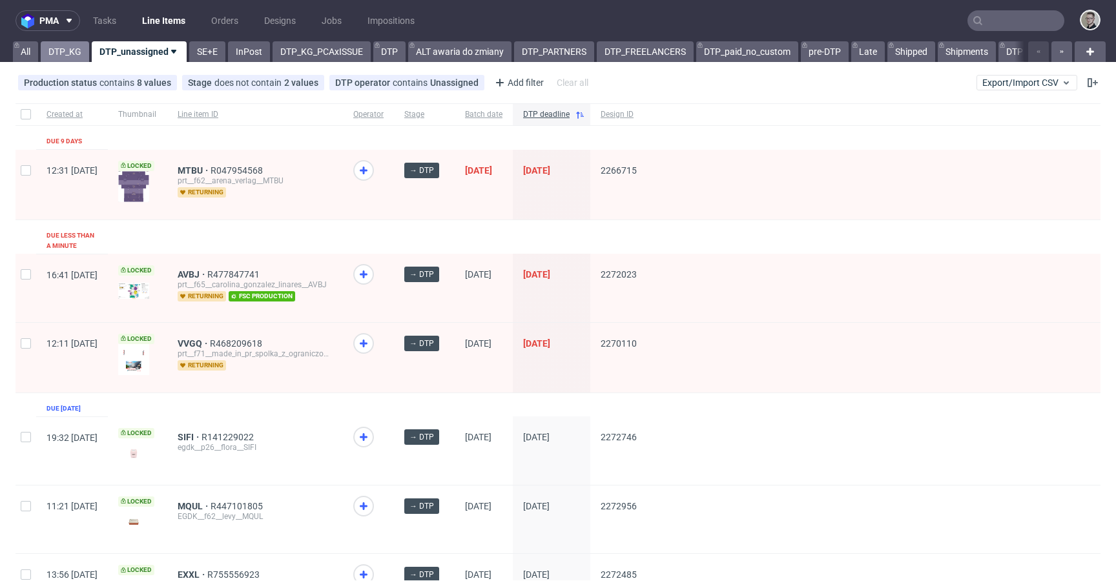
click at [69, 46] on link "DTP_KG" at bounding box center [65, 51] width 48 height 21
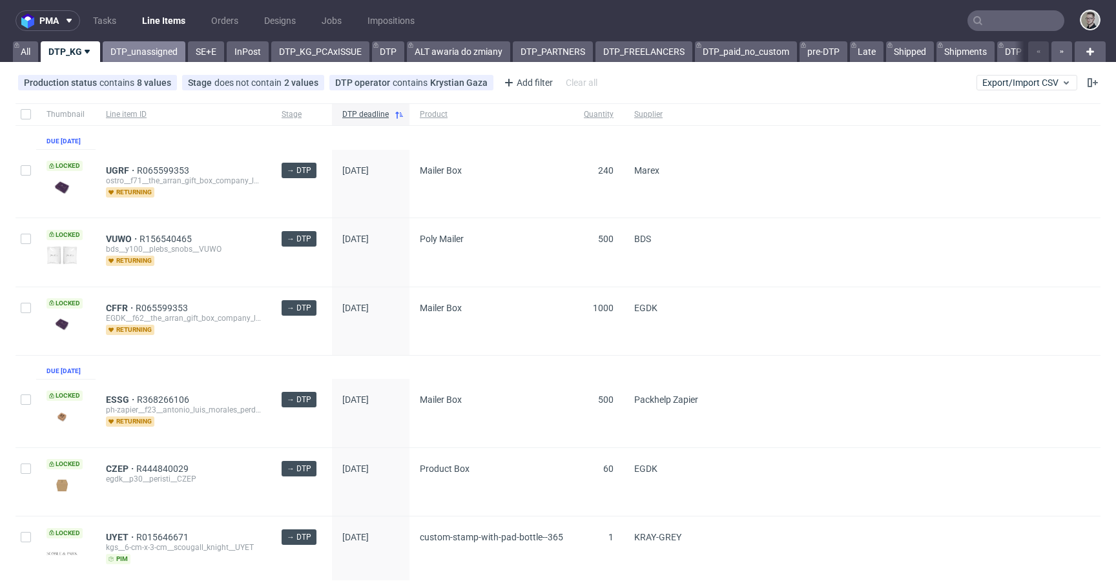
click at [135, 50] on link "DTP_unassigned" at bounding box center [144, 51] width 83 height 21
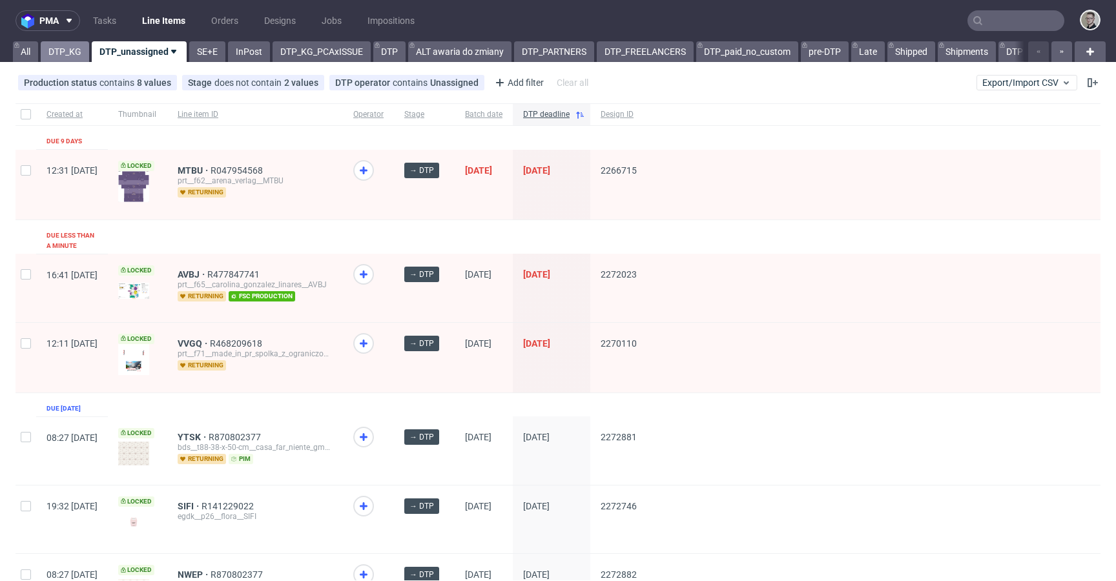
click at [80, 59] on link "DTP_KG" at bounding box center [65, 51] width 48 height 21
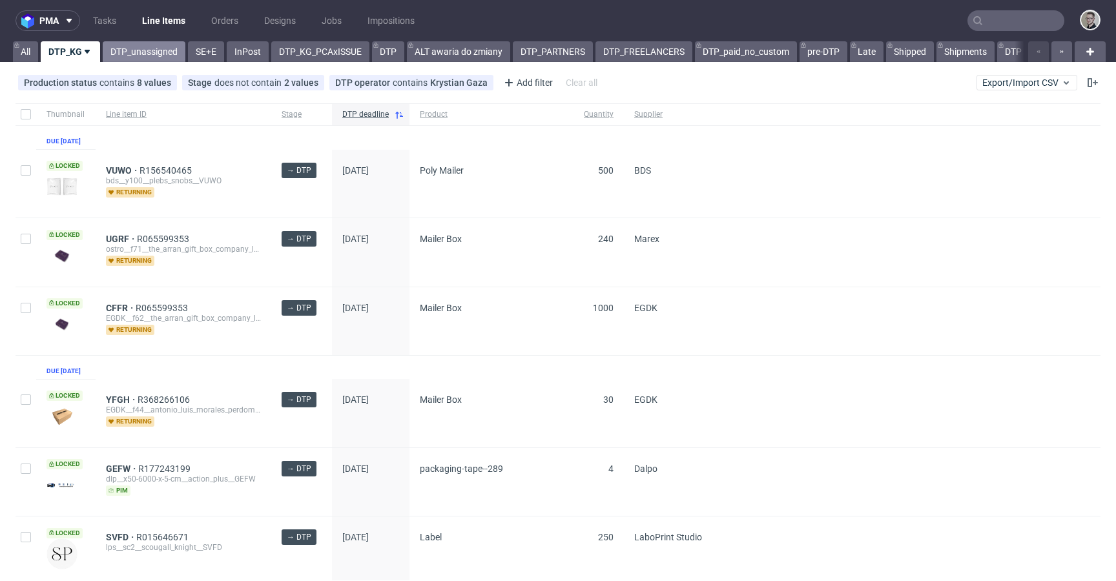
click at [113, 60] on link "DTP_unassigned" at bounding box center [144, 51] width 83 height 21
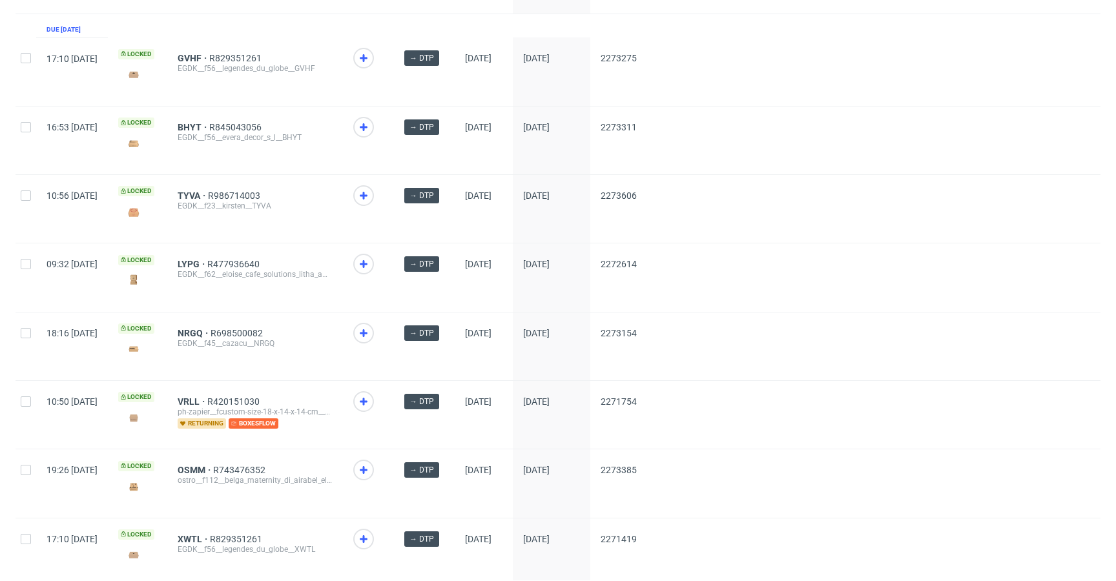
scroll to position [1760, 0]
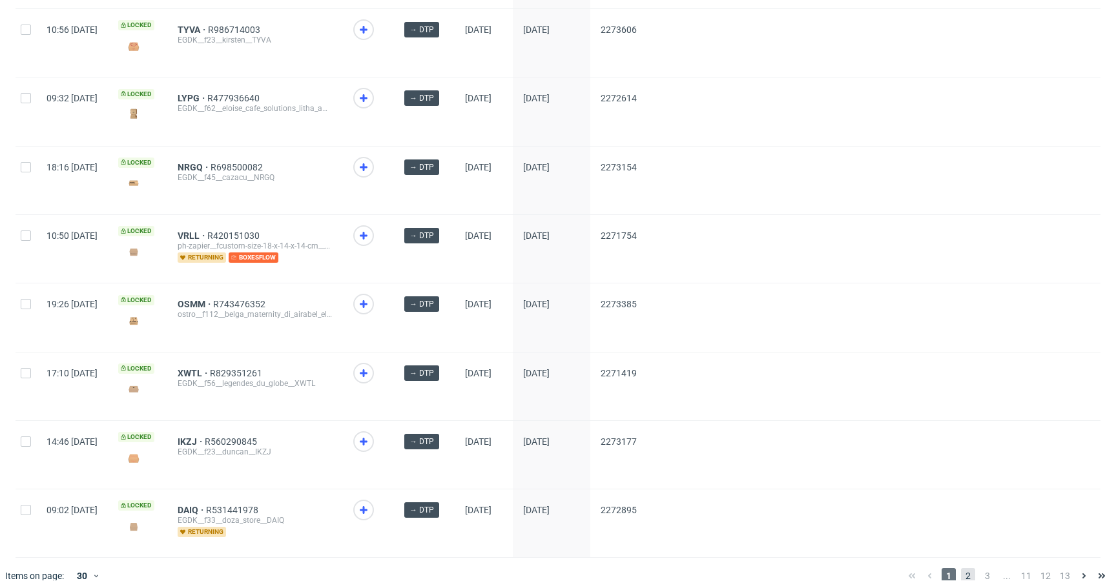
click at [961, 568] on span "2" at bounding box center [968, 575] width 14 height 15
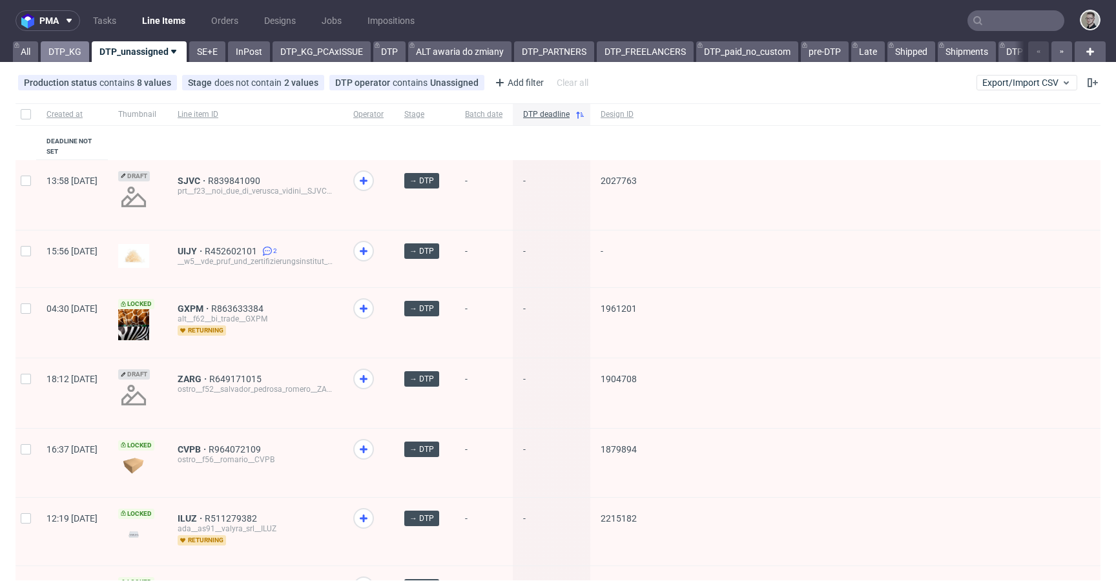
click at [74, 50] on link "DTP_KG" at bounding box center [65, 51] width 48 height 21
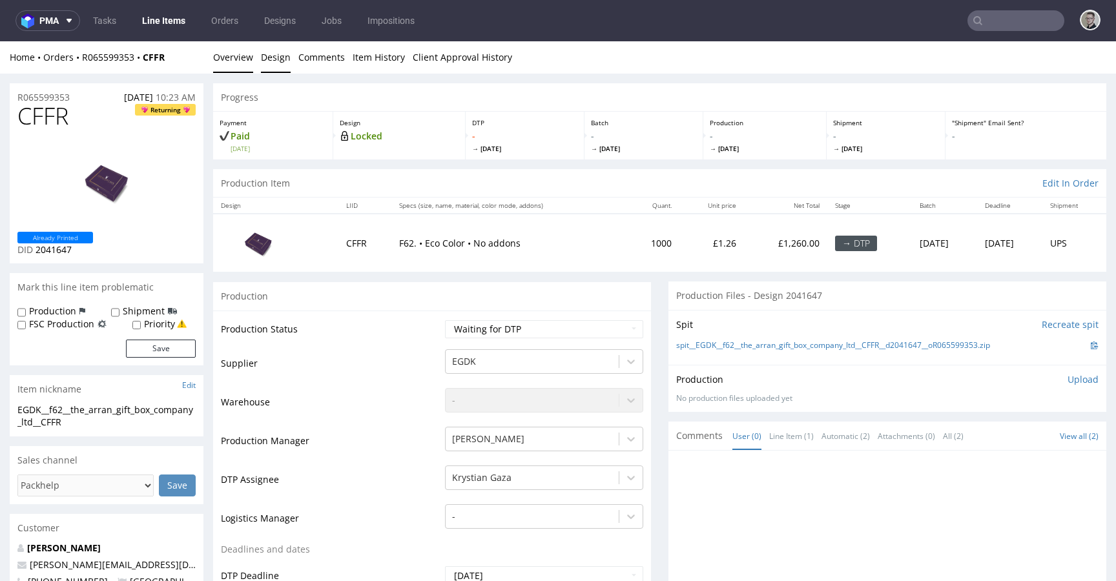
click at [261, 54] on link "Design" at bounding box center [276, 57] width 30 height 32
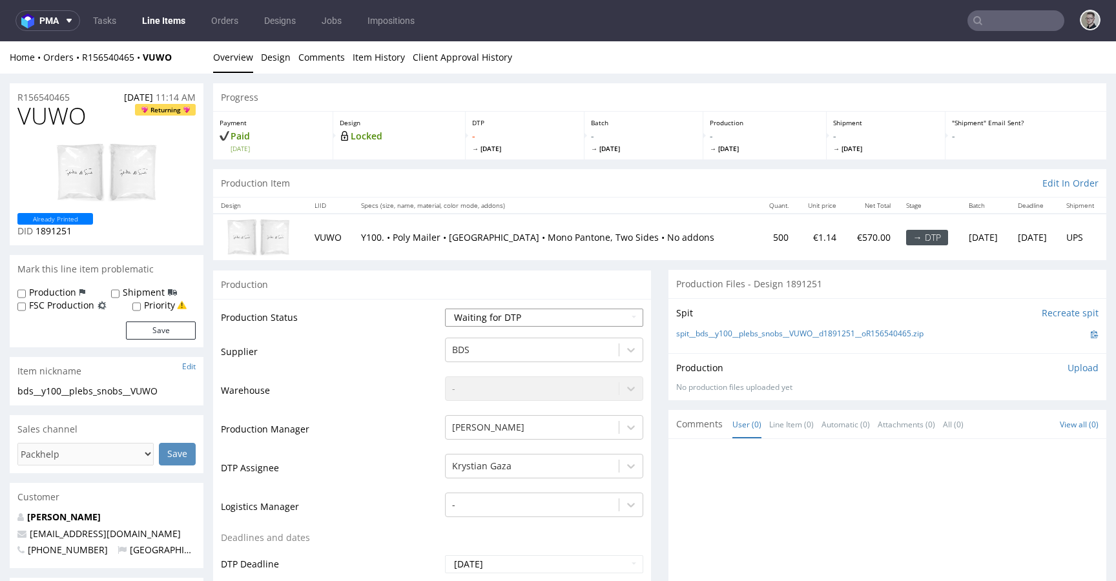
click at [501, 316] on select "Waiting for Artwork Waiting for Diecut Waiting for Mockup Waiting for DTP Waiti…" at bounding box center [544, 318] width 198 height 18
select select "dtp_in_process"
click at [445, 309] on select "Waiting for Artwork Waiting for Diecut Waiting for Mockup Waiting for DTP Waiti…" at bounding box center [544, 318] width 198 height 18
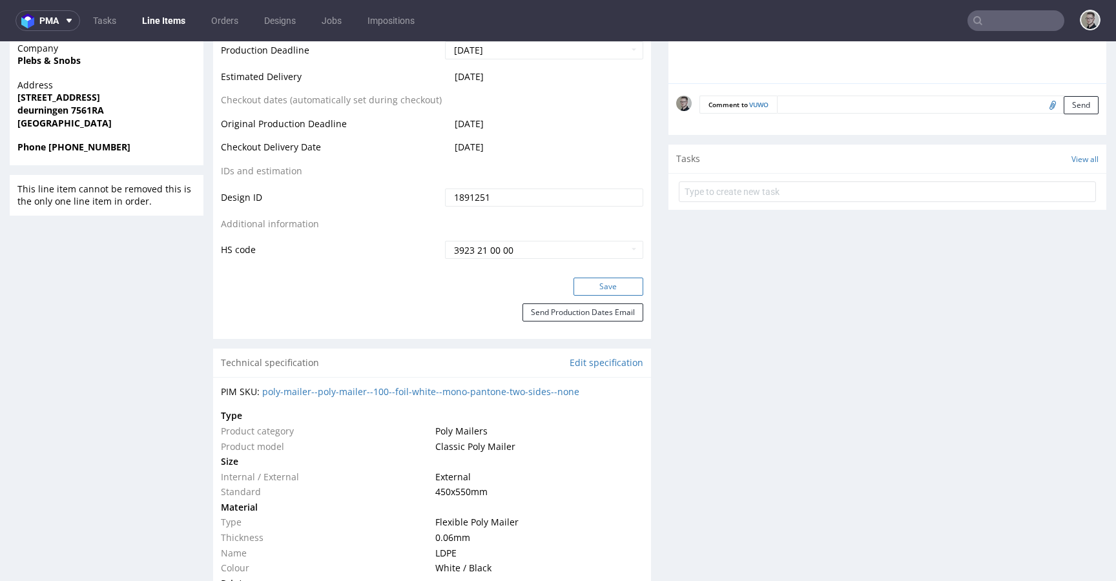
click at [629, 288] on button "Save" at bounding box center [608, 287] width 70 height 18
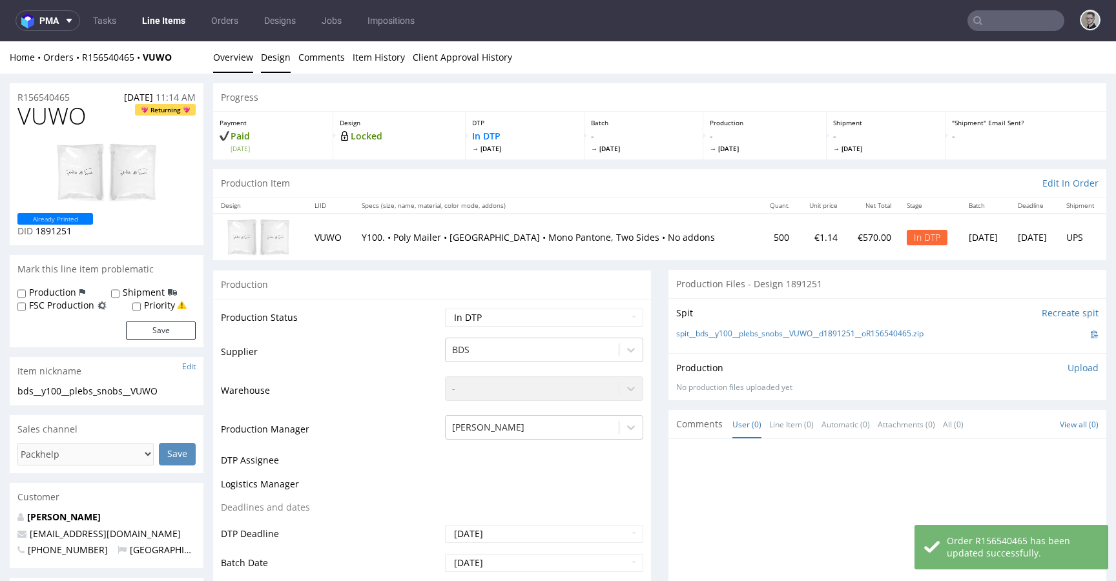
click at [280, 61] on link "Design" at bounding box center [276, 57] width 30 height 32
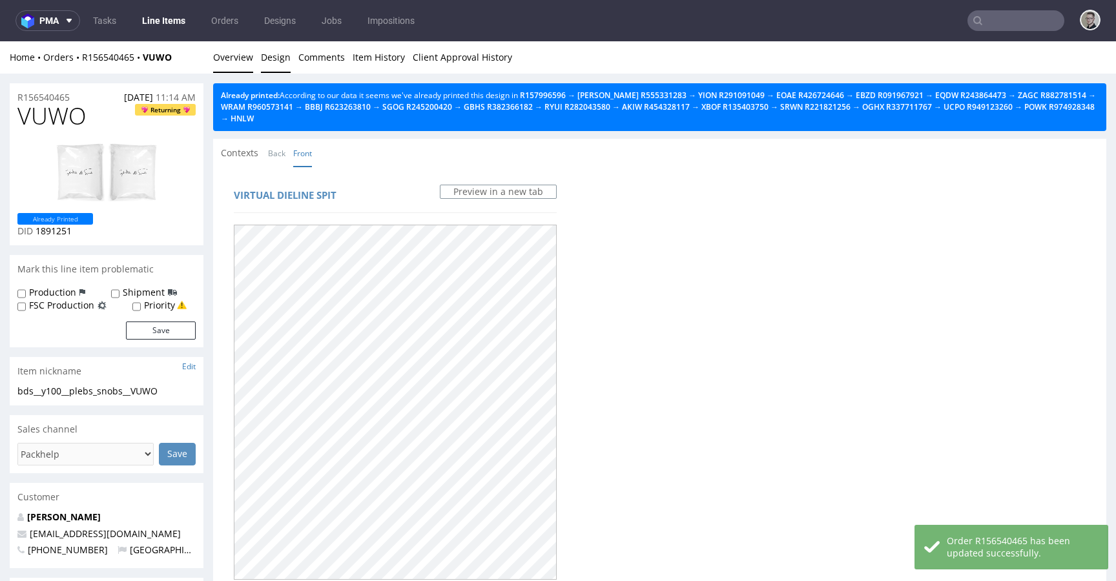
click at [240, 55] on link "Overview" at bounding box center [233, 57] width 40 height 32
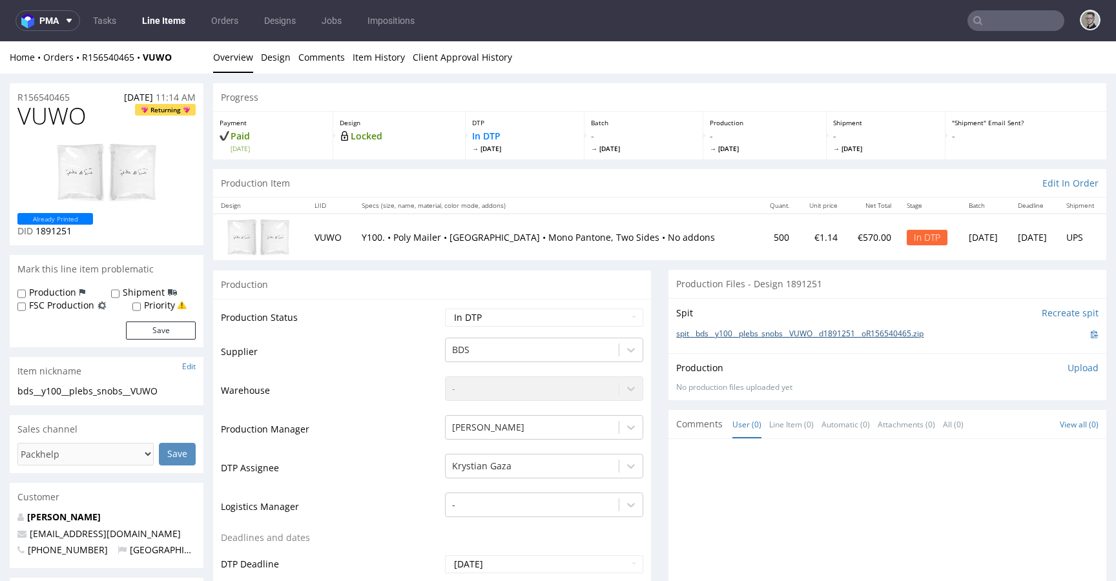
click at [786, 334] on link "spit__bds__y100__plebs_snobs__VUWO__d1891251__oR156540465.zip" at bounding box center [799, 334] width 247 height 11
click at [50, 118] on span "VUWO" at bounding box center [51, 116] width 69 height 26
click at [1069, 372] on p "Upload" at bounding box center [1082, 368] width 31 height 13
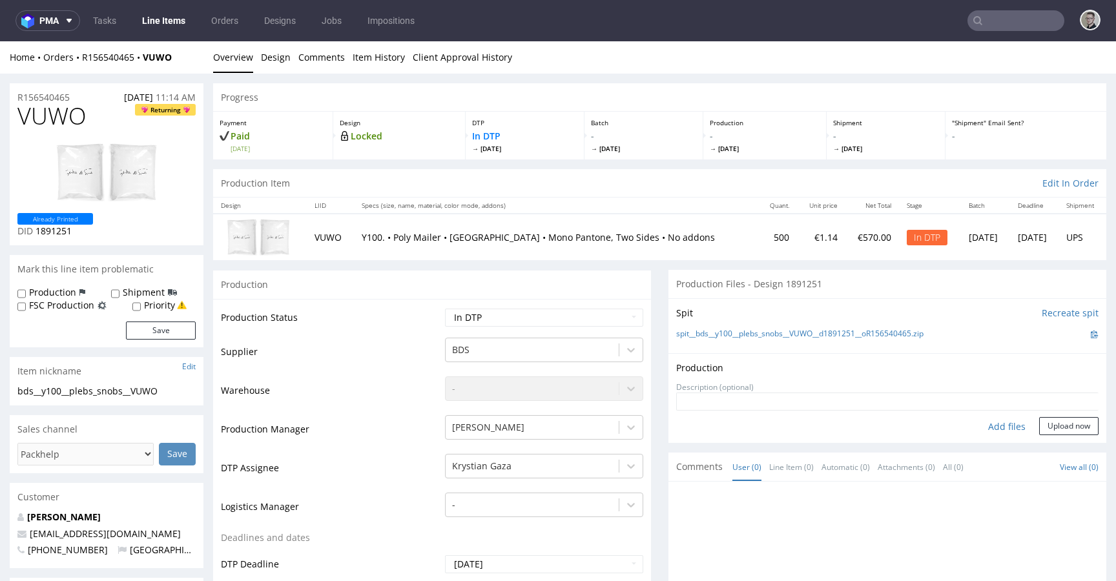
click at [985, 425] on div "Add files" at bounding box center [1006, 426] width 65 height 19
type input "C:\fakepath\bds__y100__plebs_snobs__VUWO__d1891251__oR156540465__latest__front.…"
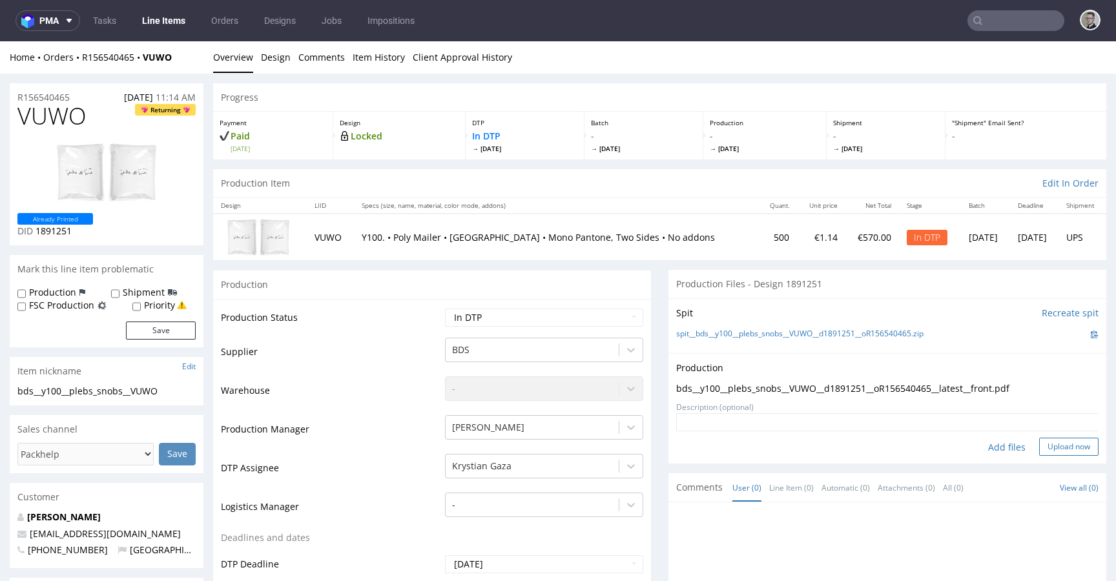
click at [1060, 453] on button "Upload now" at bounding box center [1068, 447] width 59 height 18
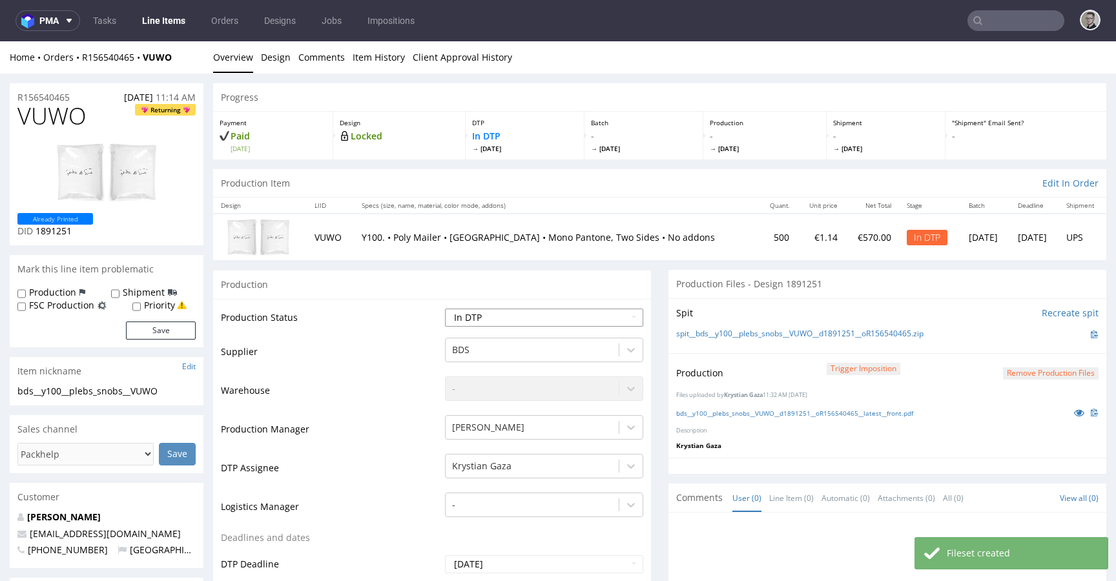
click at [533, 320] on select "Waiting for Artwork Waiting for Diecut Waiting for Mockup Waiting for DTP Waiti…" at bounding box center [544, 318] width 198 height 18
select select "dtp_production_ready"
click at [445, 309] on select "Waiting for Artwork Waiting for Diecut Waiting for Mockup Waiting for DTP Waiti…" at bounding box center [544, 318] width 198 height 18
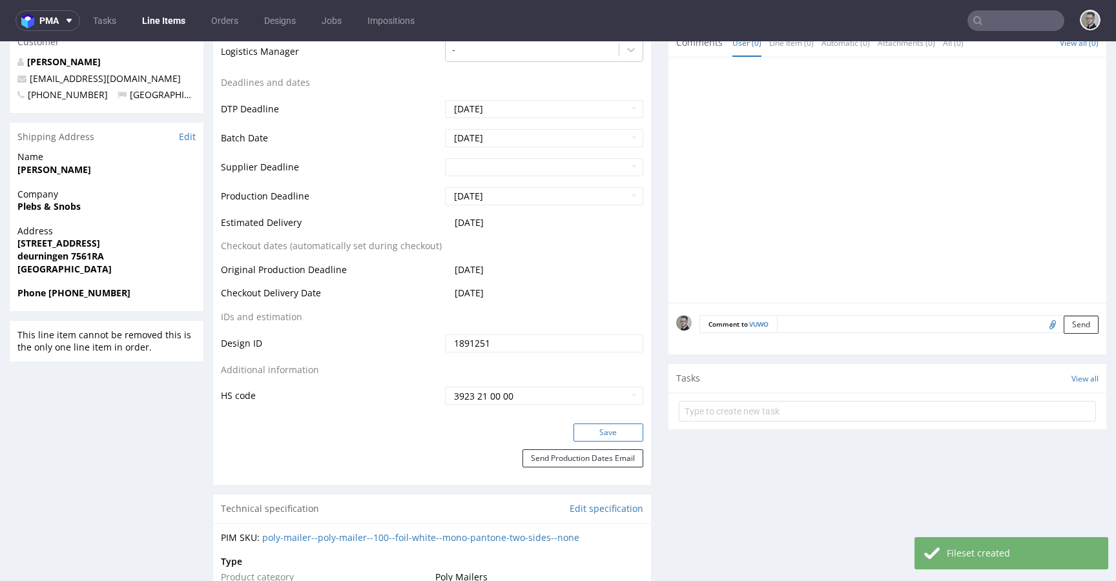
click at [601, 439] on button "Save" at bounding box center [608, 432] width 70 height 18
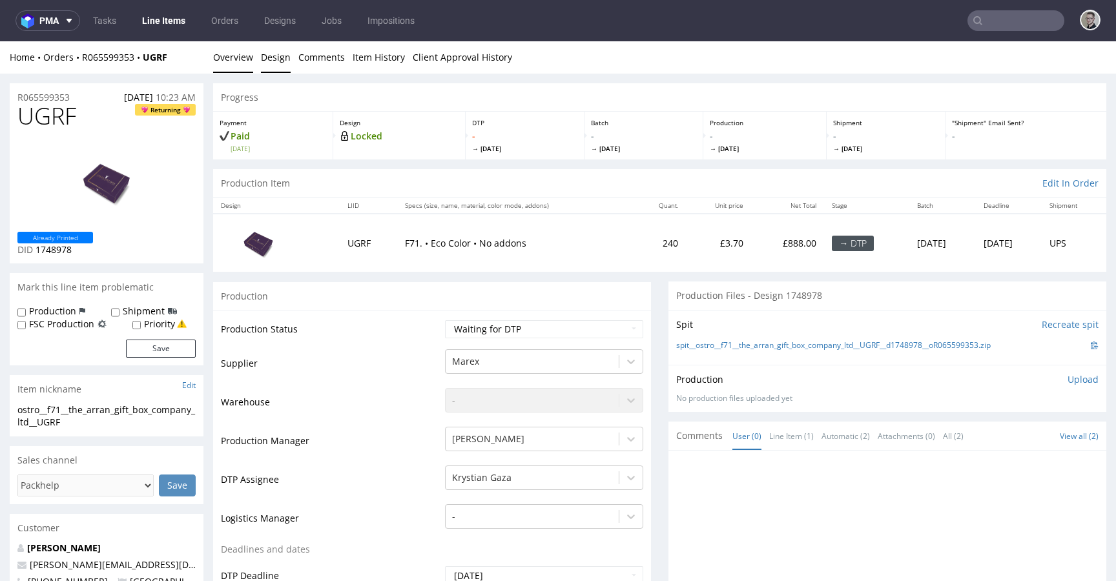
click at [275, 57] on link "Design" at bounding box center [276, 57] width 30 height 32
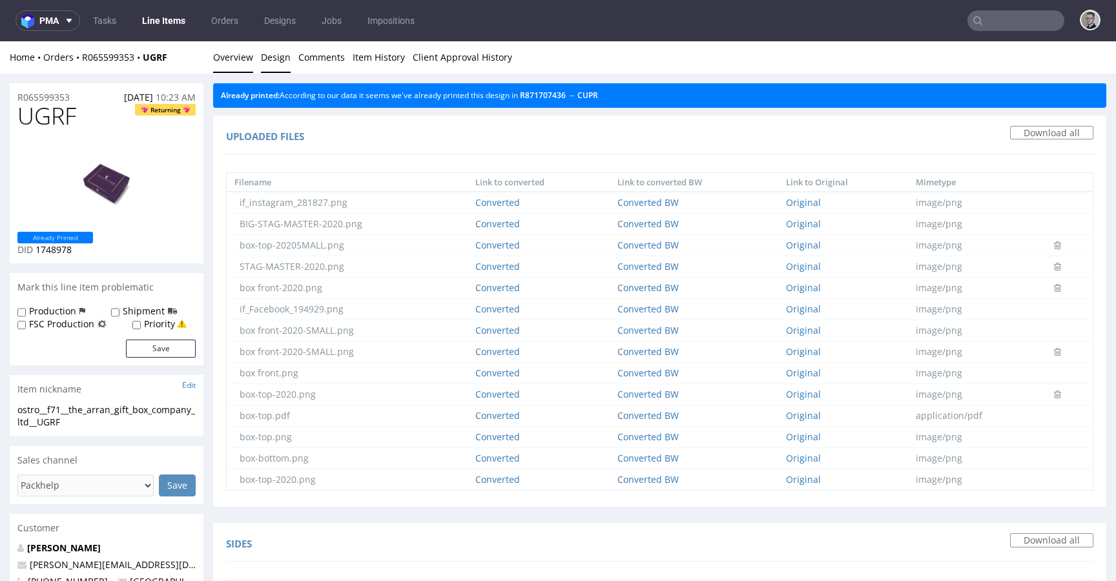
click at [250, 59] on link "Overview" at bounding box center [233, 57] width 40 height 32
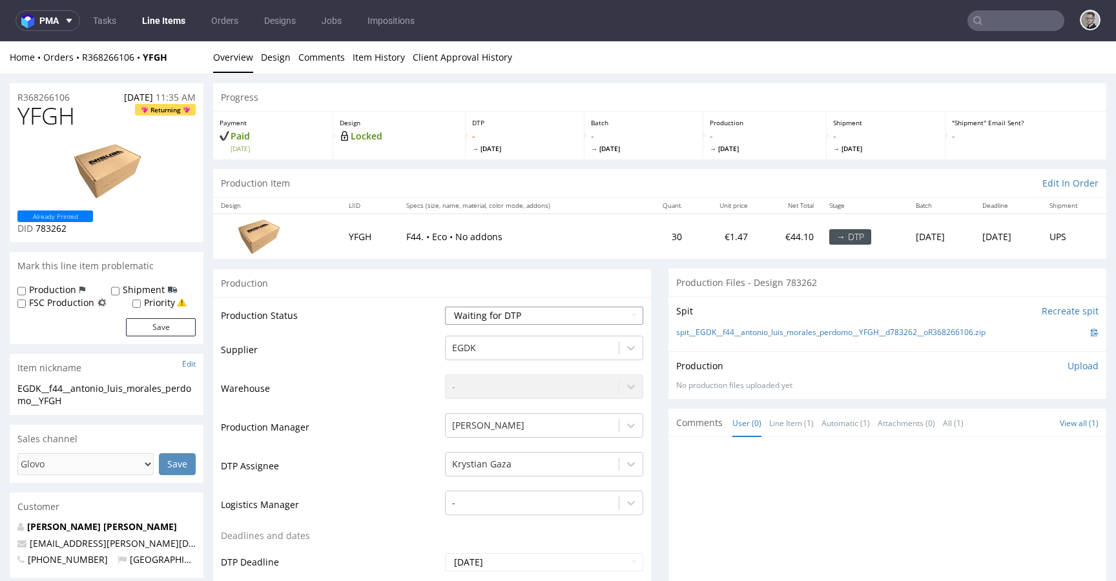
click at [538, 312] on select "Waiting for Artwork Waiting for Diecut Waiting for Mockup Waiting for DTP Waiti…" at bounding box center [544, 316] width 198 height 18
select select "dtp_in_process"
click at [445, 307] on select "Waiting for Artwork Waiting for Diecut Waiting for Mockup Waiting for DTP Waiti…" at bounding box center [544, 316] width 198 height 18
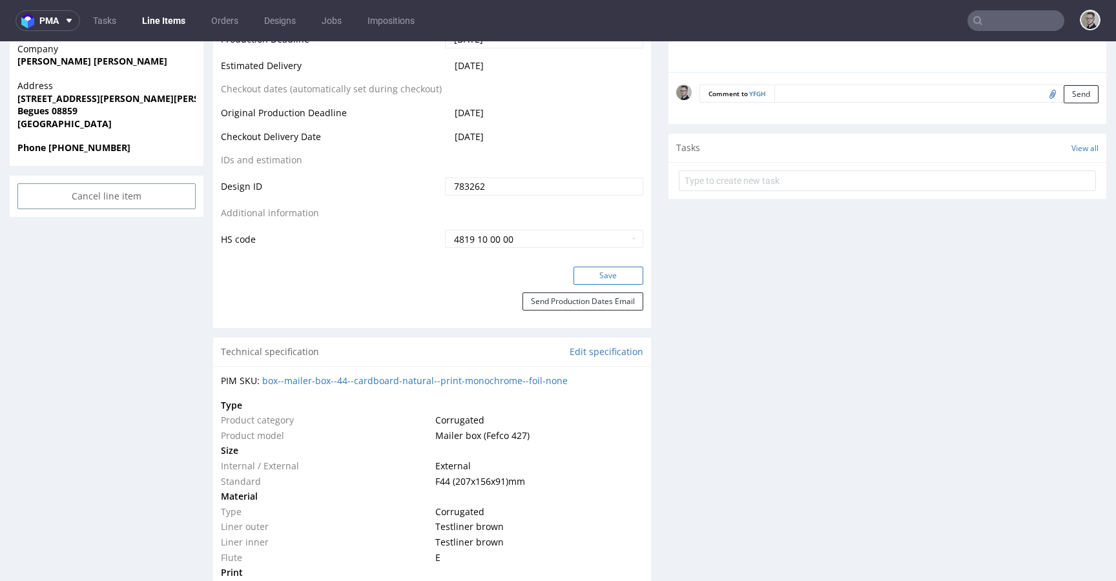
click at [611, 280] on button "Save" at bounding box center [608, 276] width 70 height 18
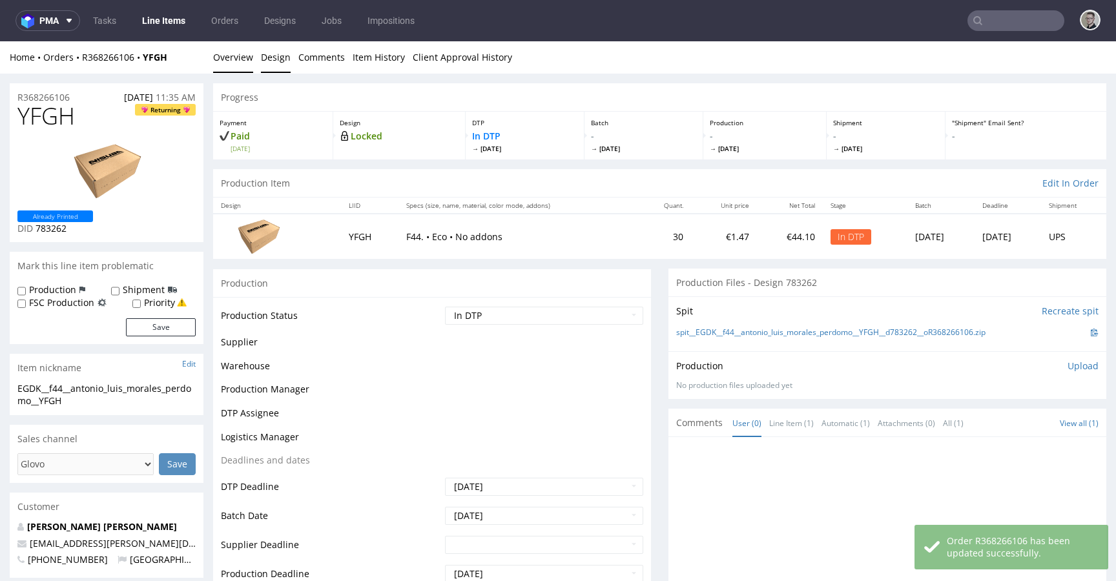
click at [271, 54] on link "Design" at bounding box center [276, 57] width 30 height 32
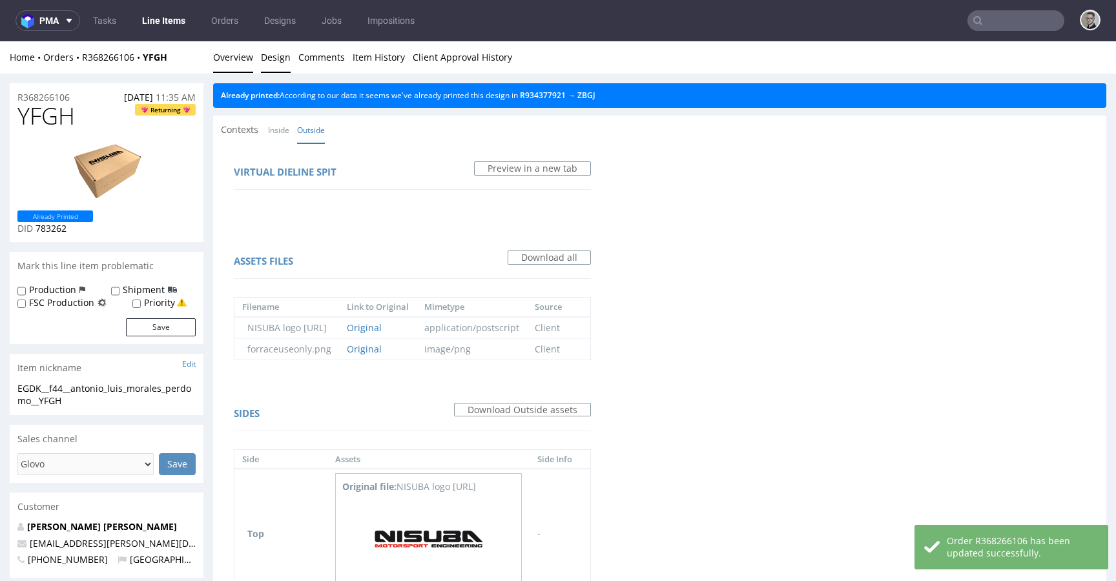
click at [226, 56] on link "Overview" at bounding box center [233, 57] width 40 height 32
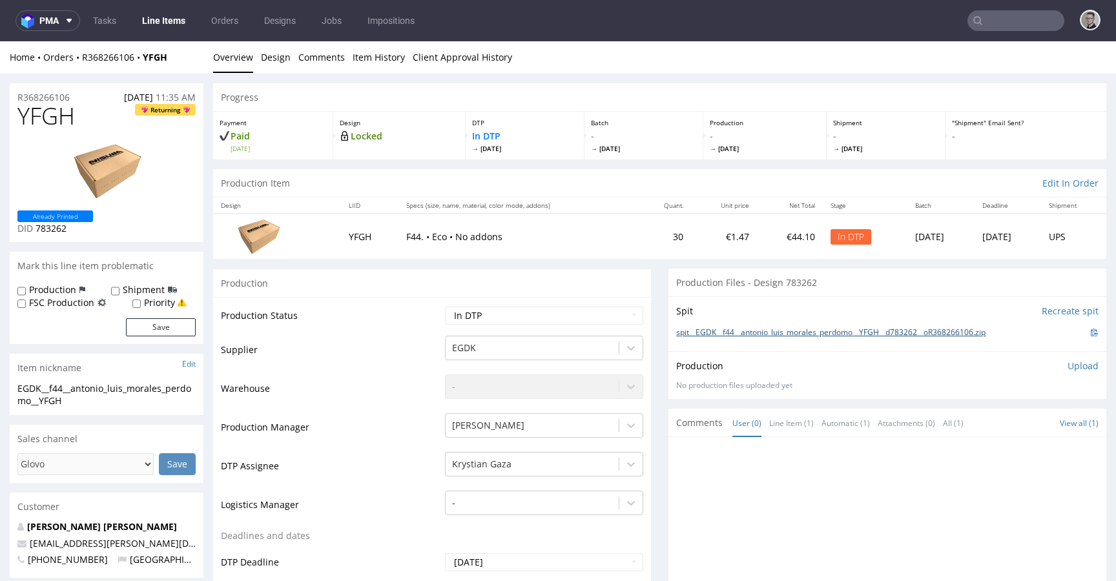
click at [811, 337] on link "spit__EGDK__f44__antonio_luis_morales_perdomo__YFGH__d783262__oR368266106.zip" at bounding box center [830, 332] width 309 height 11
click at [52, 115] on span "YFGH" at bounding box center [45, 116] width 57 height 26
click at [1067, 369] on p "Upload" at bounding box center [1082, 366] width 31 height 13
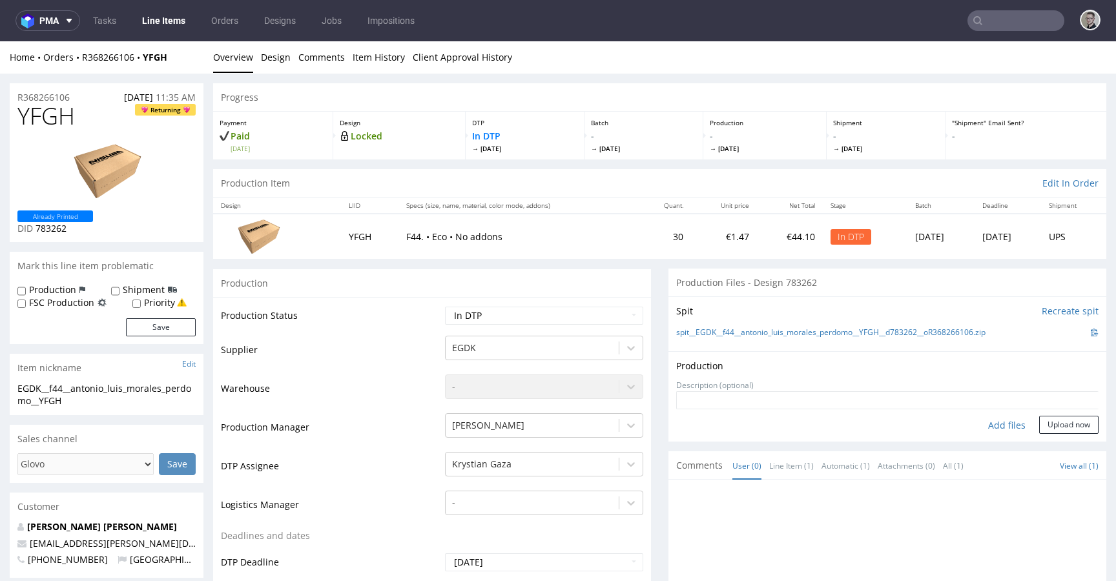
click at [992, 422] on div "Add files" at bounding box center [1006, 425] width 65 height 19
type input "C:\fakepath\EGDK__f44__antonio_luis_morales_perdomo__YFGH__d783262__oR368266106…"
click at [1065, 409] on textarea at bounding box center [887, 400] width 422 height 18
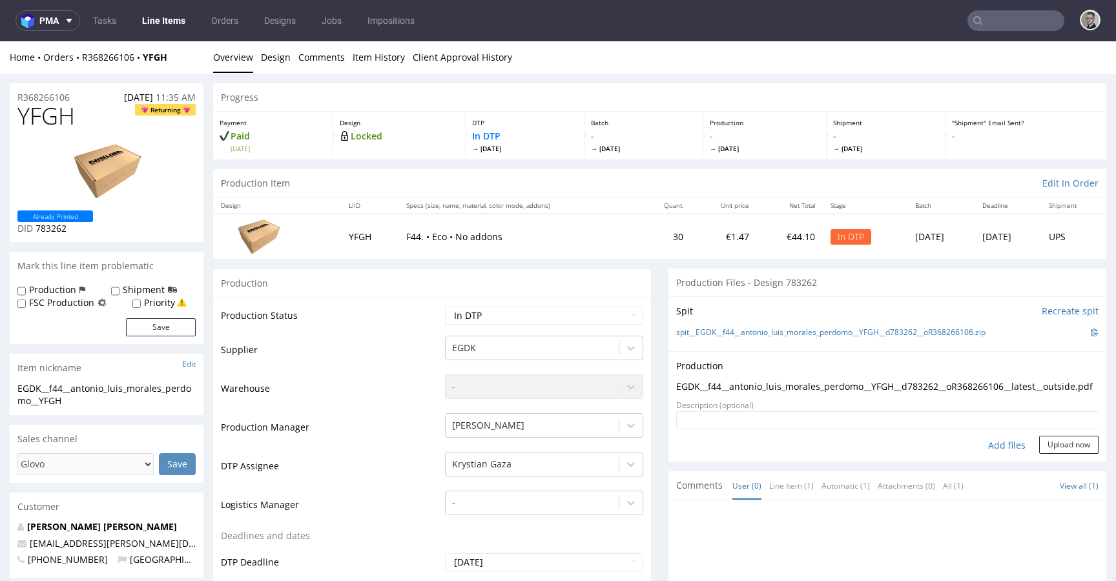
click at [1017, 454] on div "Add files" at bounding box center [1006, 445] width 65 height 19
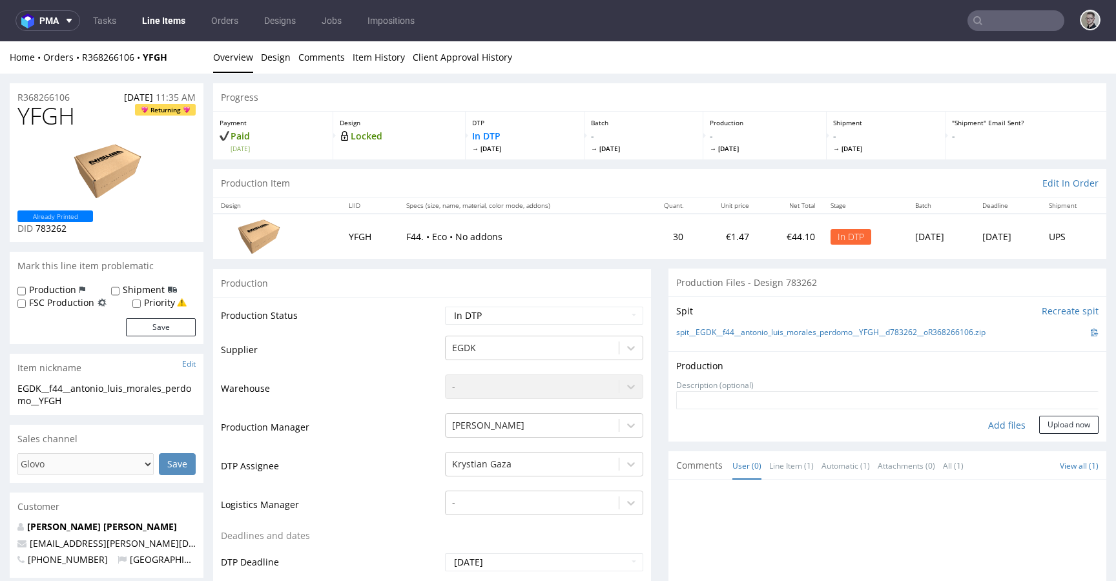
click at [987, 428] on div "Add files" at bounding box center [1006, 425] width 65 height 19
type input "C:\fakepath\EGDK__f44__antonio_luis_morales_perdomo__YFGH__d783262__oR368266106…"
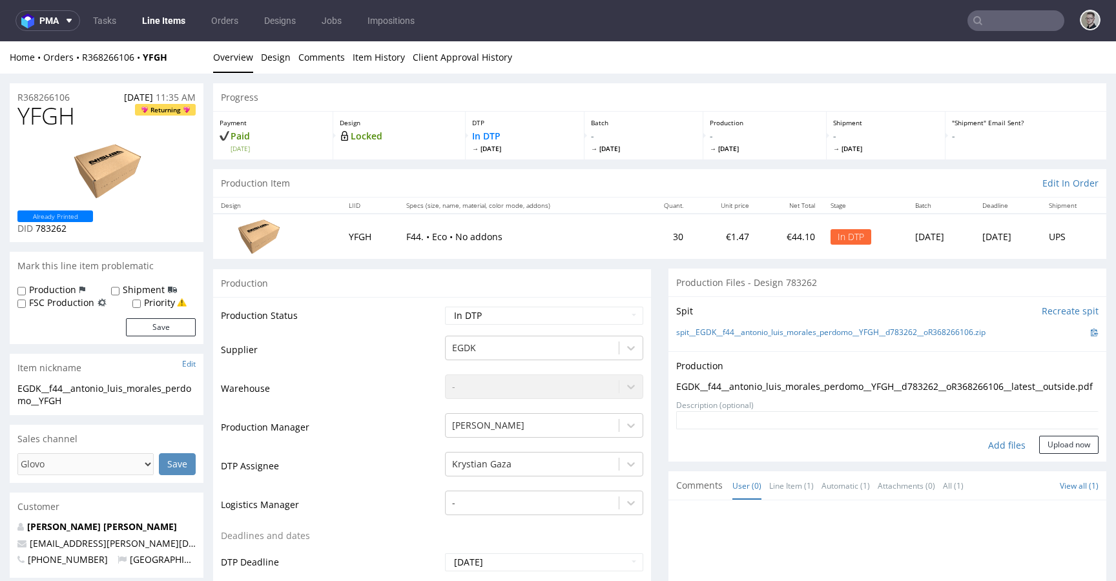
click at [1063, 429] on textarea at bounding box center [887, 420] width 422 height 18
click at [1063, 454] on button "Upload now" at bounding box center [1068, 445] width 59 height 18
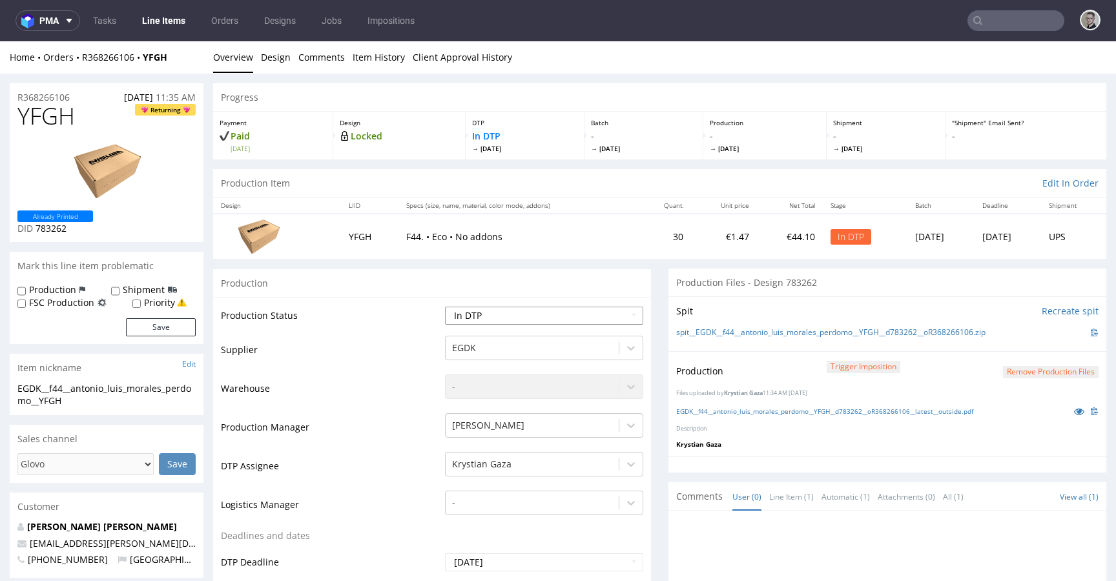
click at [560, 309] on select "Waiting for Artwork Waiting for Diecut Waiting for Mockup Waiting for DTP Waiti…" at bounding box center [544, 316] width 198 height 18
select select "dtp_production_ready"
click at [445, 307] on select "Waiting for Artwork Waiting for Diecut Waiting for Mockup Waiting for DTP Waiti…" at bounding box center [544, 316] width 198 height 18
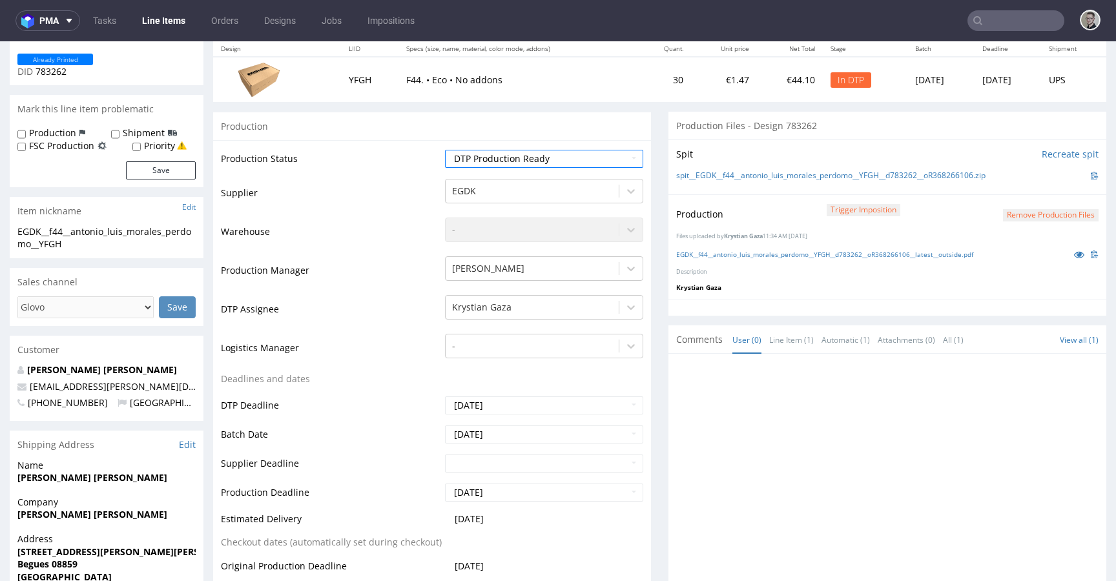
scroll to position [429, 0]
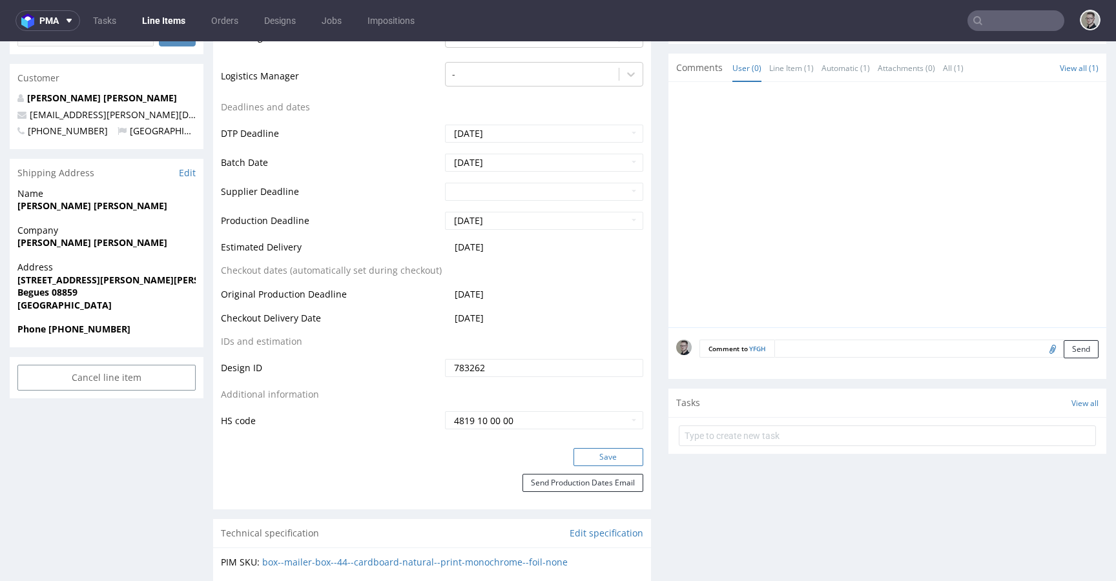
click at [611, 457] on button "Save" at bounding box center [608, 457] width 70 height 18
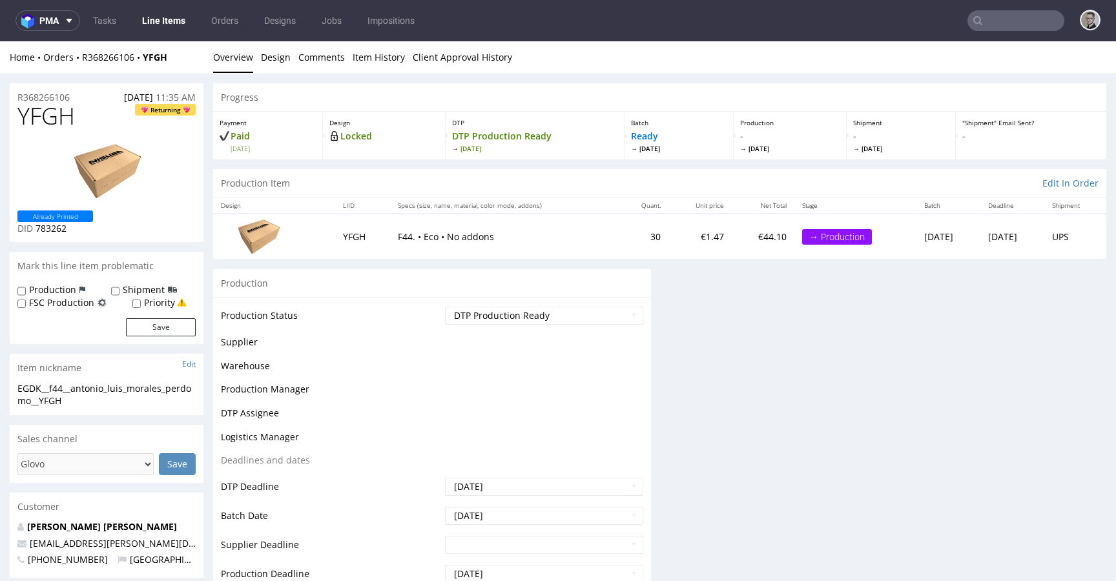
scroll to position [0, 0]
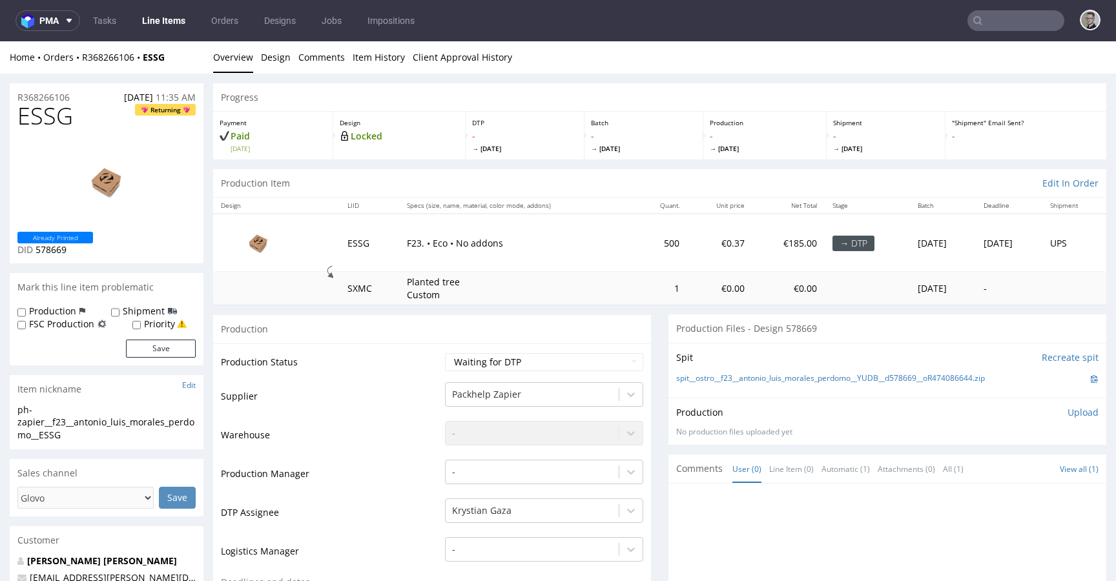
click at [1043, 357] on input "Recreate spit" at bounding box center [1069, 357] width 57 height 13
click at [1032, 362] on p "👉 Spit created, reload 👈" at bounding box center [1042, 357] width 112 height 13
click at [277, 58] on link "Design" at bounding box center [276, 57] width 30 height 32
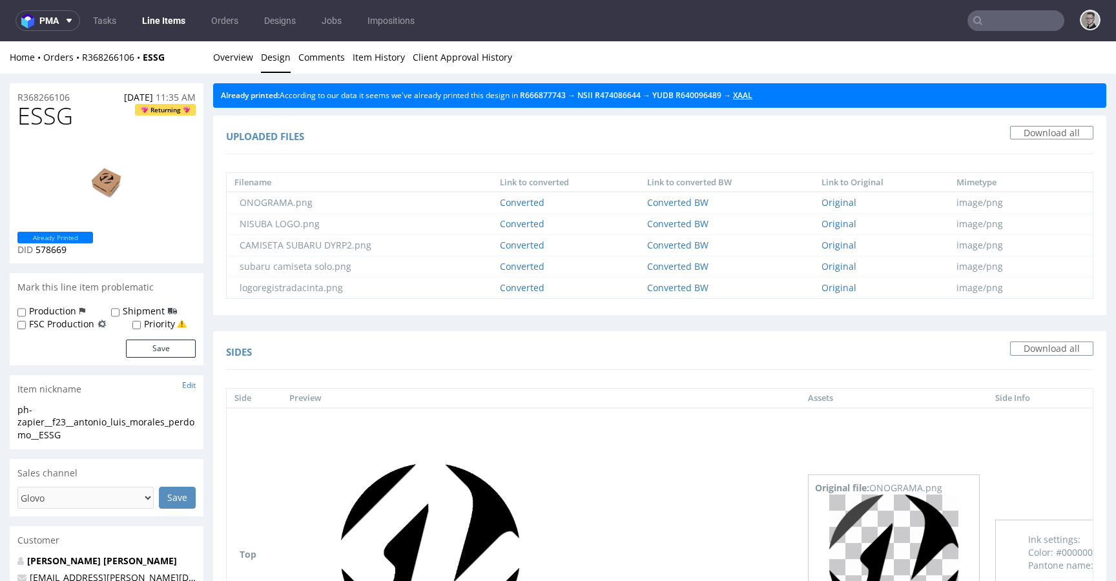
drag, startPoint x: 768, startPoint y: 94, endPoint x: 623, endPoint y: 83, distance: 145.7
click at [241, 59] on link "Overview" at bounding box center [233, 57] width 40 height 32
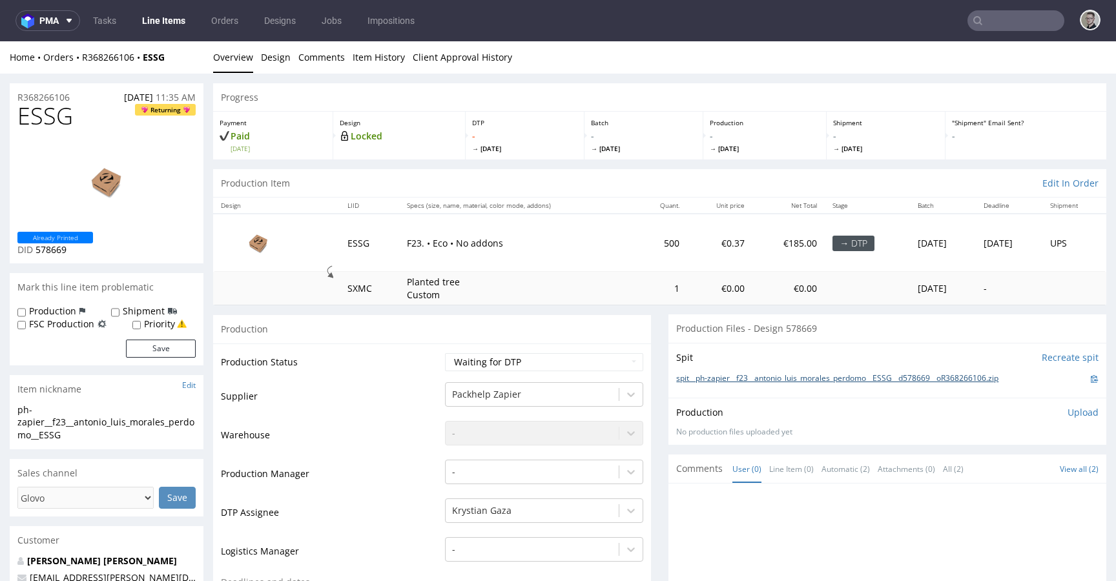
click at [876, 380] on link "spit__ph-zapier__f23__antonio_luis_morales_perdomo__ESSG__d578669__oR368266106.…" at bounding box center [837, 378] width 322 height 11
click at [533, 362] on select "Waiting for Artwork Waiting for Diecut Waiting for Mockup Waiting for DTP Waiti…" at bounding box center [544, 362] width 198 height 18
select select "dtp_in_process"
click at [445, 353] on select "Waiting for Artwork Waiting for Diecut Waiting for Mockup Waiting for DTP Waiti…" at bounding box center [544, 362] width 198 height 18
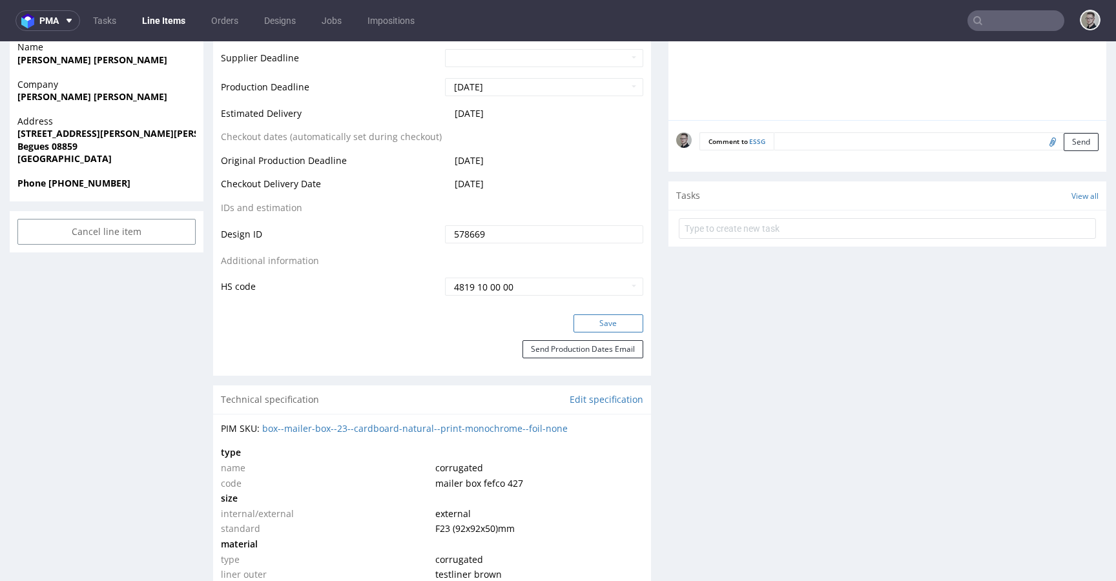
click at [626, 327] on button "Save" at bounding box center [608, 323] width 70 height 18
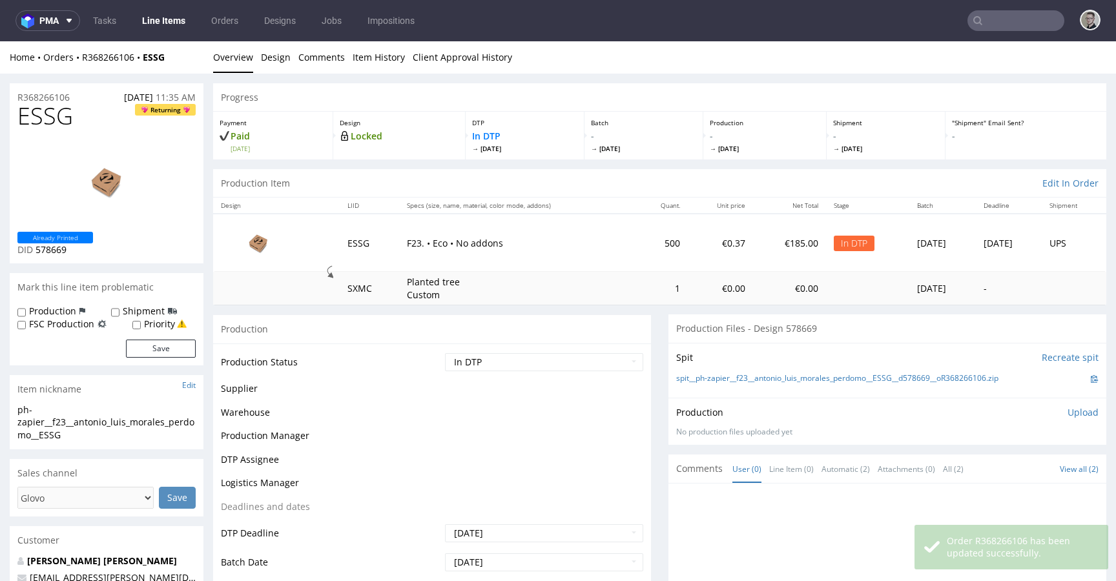
click at [1067, 417] on p "Upload" at bounding box center [1082, 412] width 31 height 13
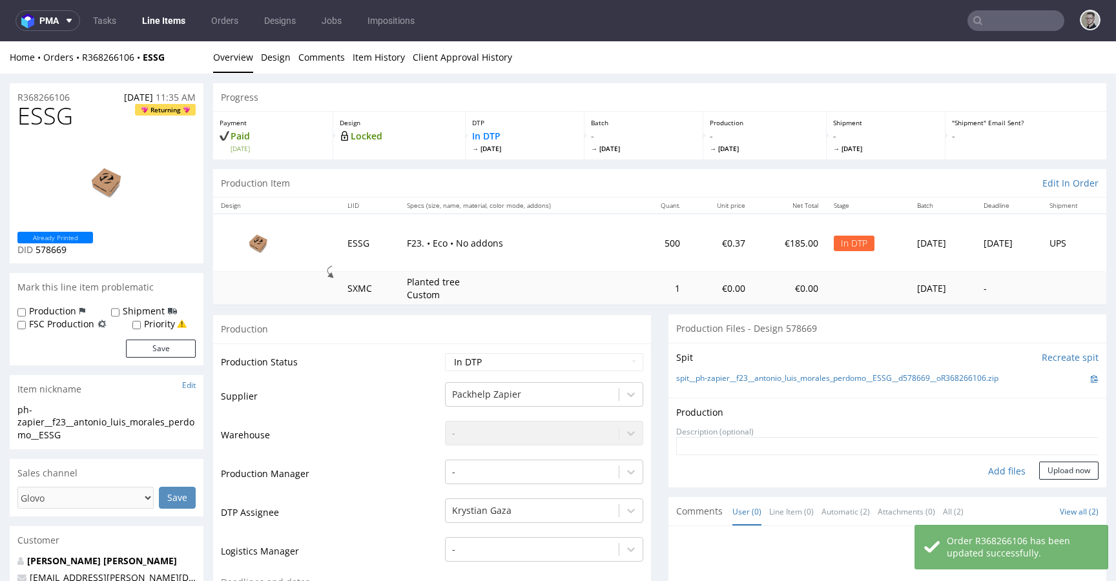
click at [995, 465] on div "Add files" at bounding box center [1006, 471] width 65 height 19
type input "C:\fakepath\ph-zapier__f23__antonio_luis_morales_perdomo__ESSG__d578669__oR3682…"
click at [1058, 480] on button "Upload now" at bounding box center [1068, 471] width 59 height 18
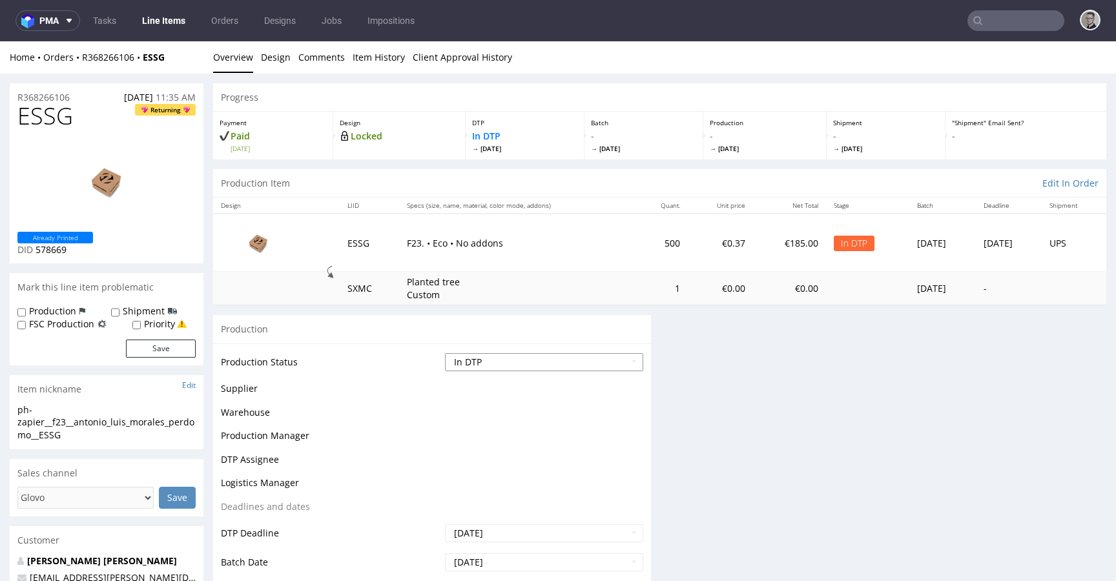
click at [525, 366] on select "Waiting for Artwork Waiting for Diecut Waiting for Mockup Waiting for DTP Waiti…" at bounding box center [544, 362] width 198 height 18
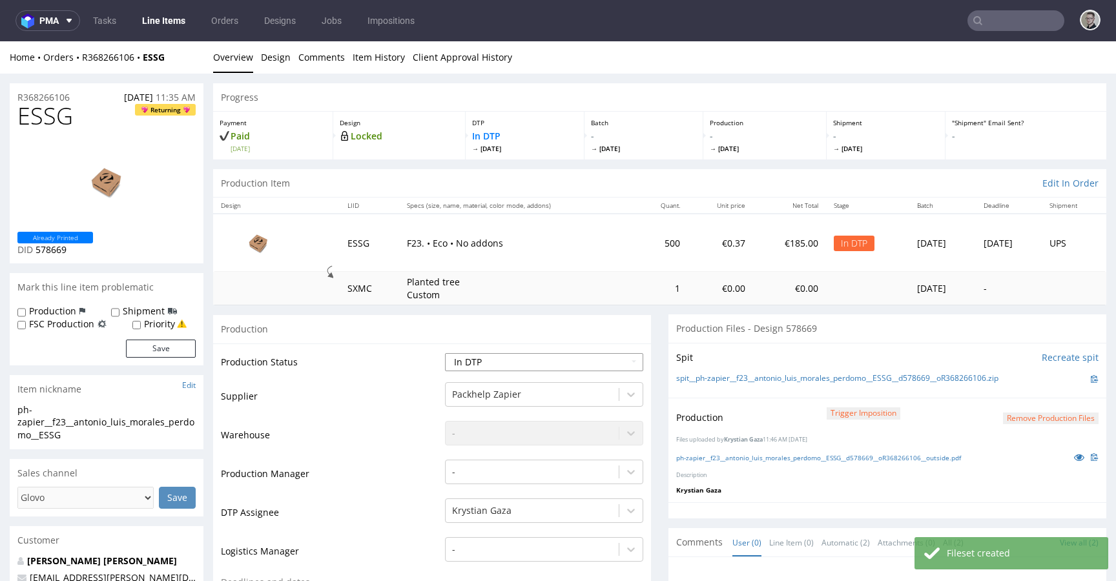
select select "dtp_production_ready"
click at [445, 353] on select "Waiting for Artwork Waiting for Diecut Waiting for Mockup Waiting for DTP Waiti…" at bounding box center [544, 362] width 198 height 18
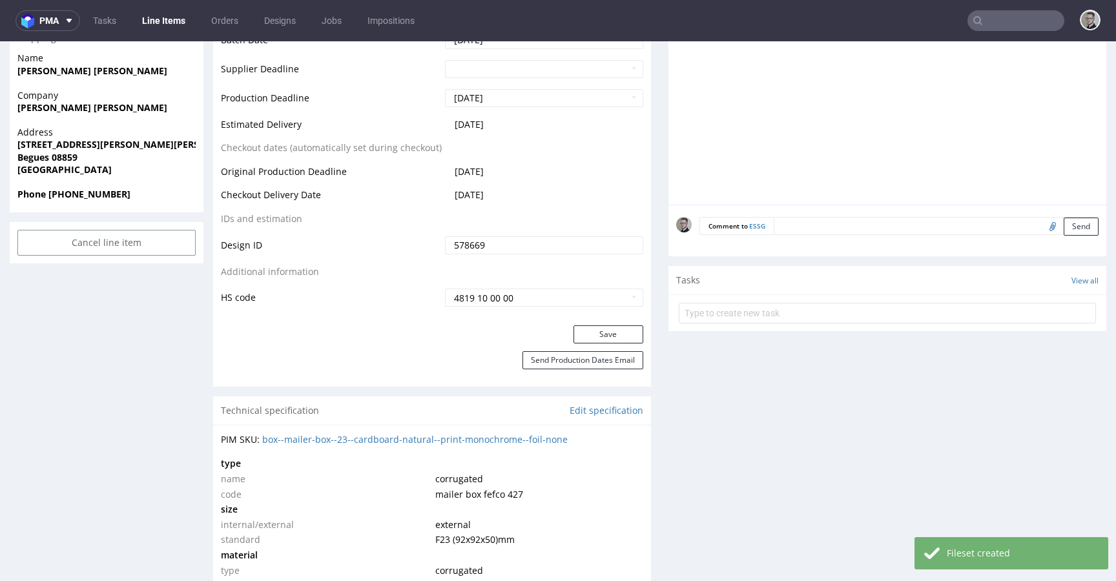
scroll to position [599, 0]
click at [618, 326] on button "Save" at bounding box center [608, 333] width 70 height 18
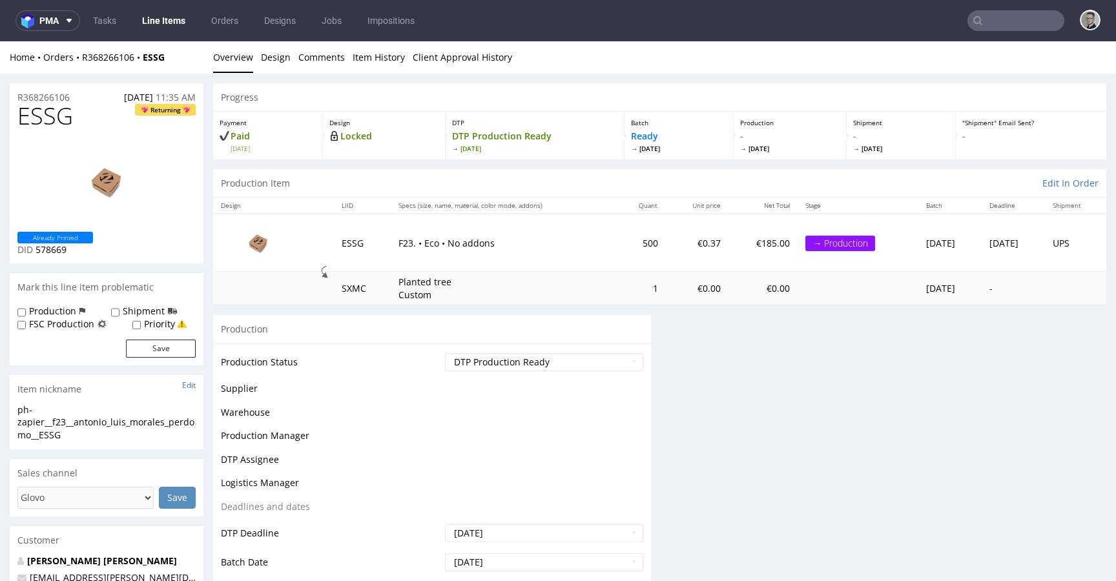
scroll to position [0, 0]
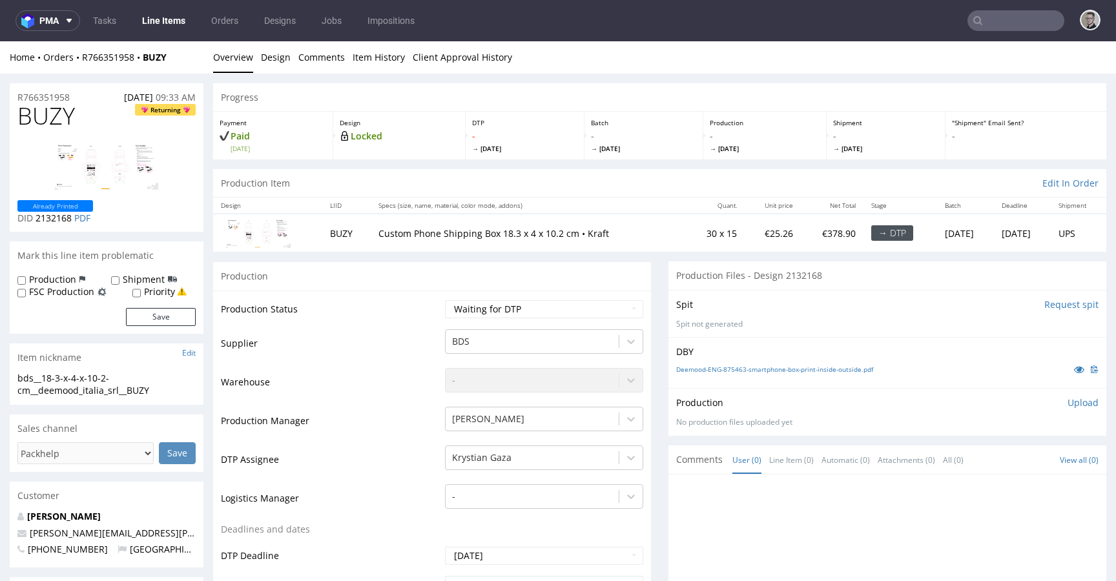
click at [701, 295] on div "Spit Request spit Spit not generated" at bounding box center [887, 313] width 438 height 47
click at [267, 56] on link "Design" at bounding box center [276, 57] width 30 height 32
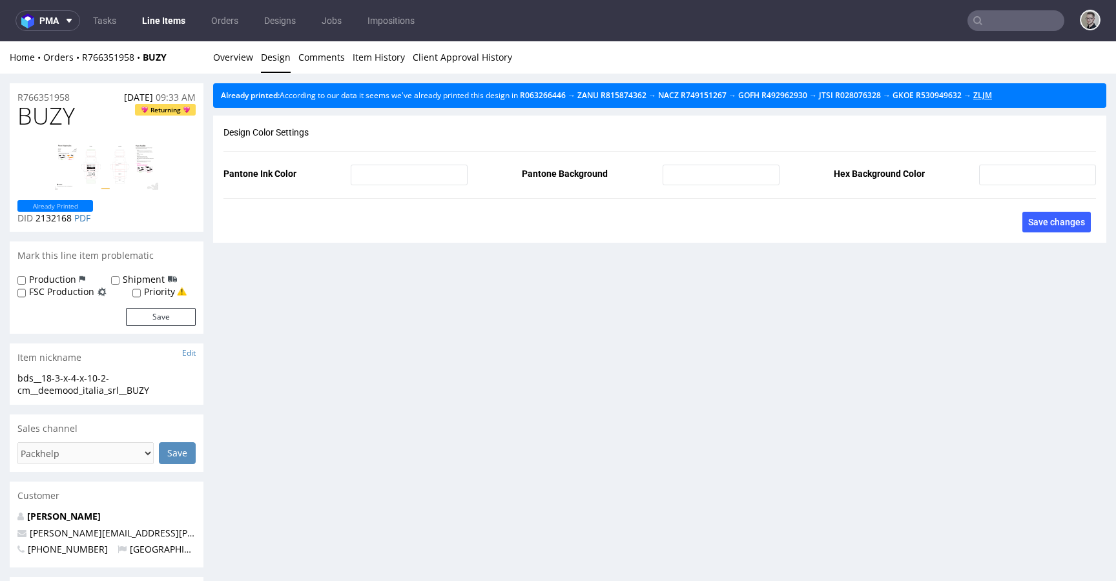
drag, startPoint x: 1019, startPoint y: 91, endPoint x: 1006, endPoint y: 101, distance: 16.5
drag, startPoint x: 238, startPoint y: 25, endPoint x: 247, endPoint y: 0, distance: 26.4
click at [238, 25] on link "Orders" at bounding box center [224, 20] width 43 height 21
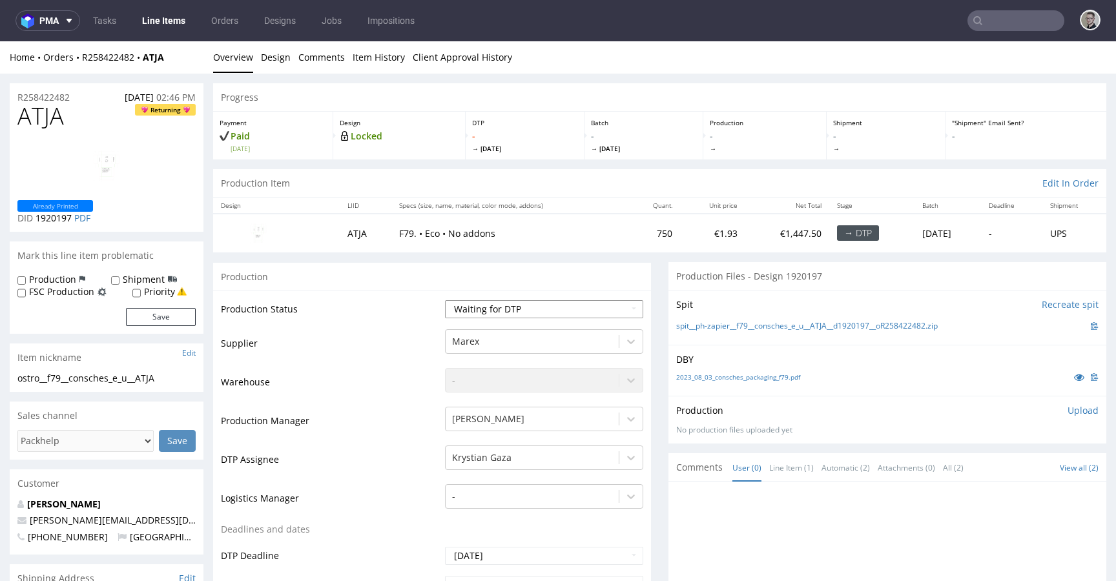
click at [573, 312] on select "Waiting for Artwork Waiting for Diecut Waiting for Mockup Waiting for DTP Waiti…" at bounding box center [544, 309] width 198 height 18
select select "dtp_in_process"
click at [445, 300] on select "Waiting for Artwork Waiting for Diecut Waiting for Mockup Waiting for DTP Waiti…" at bounding box center [544, 309] width 198 height 18
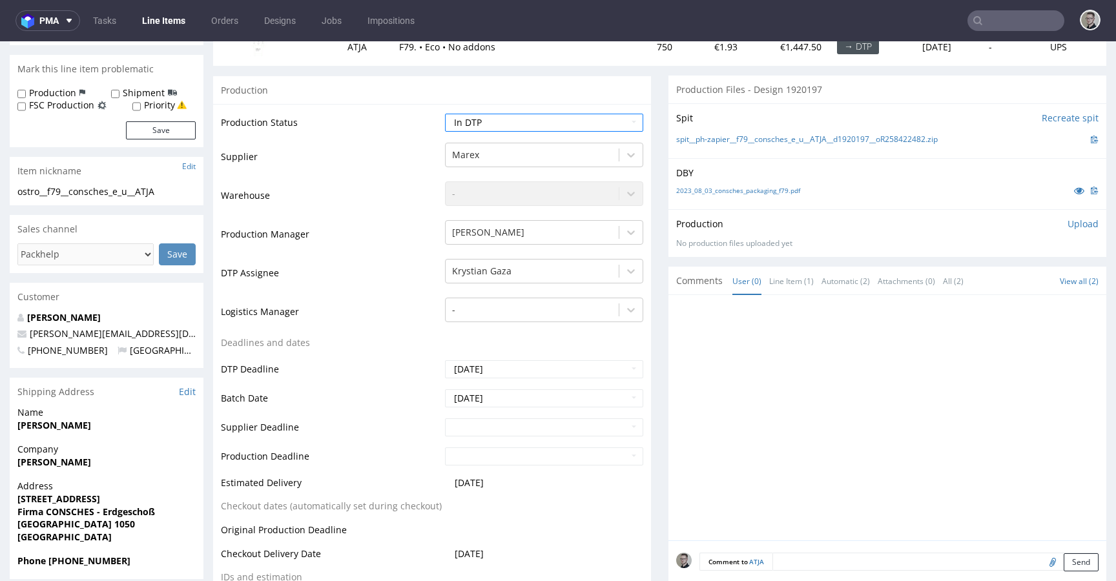
scroll to position [617, 0]
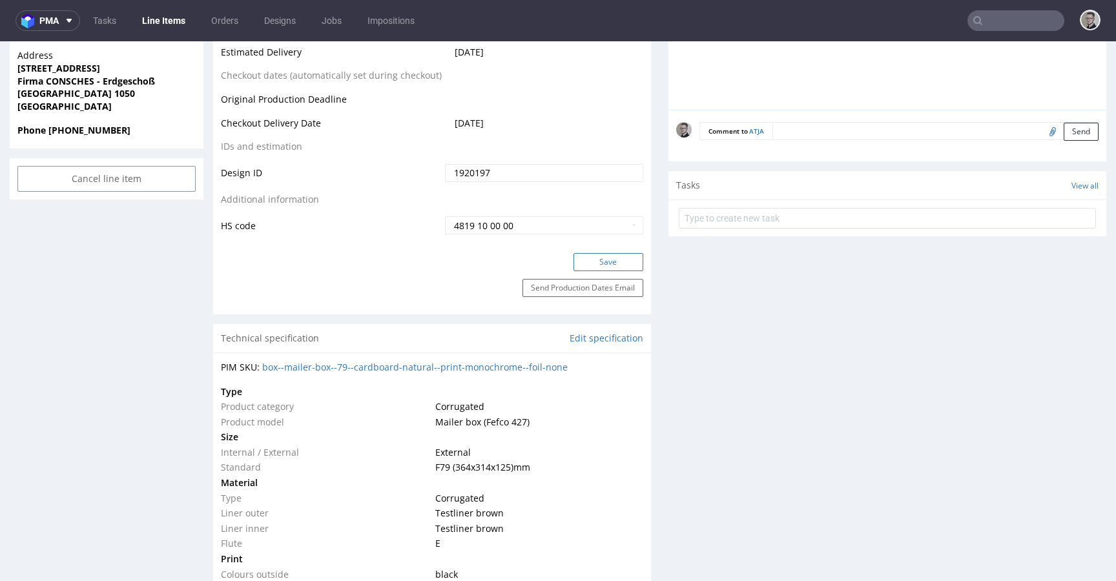
click at [615, 261] on button "Save" at bounding box center [608, 262] width 70 height 18
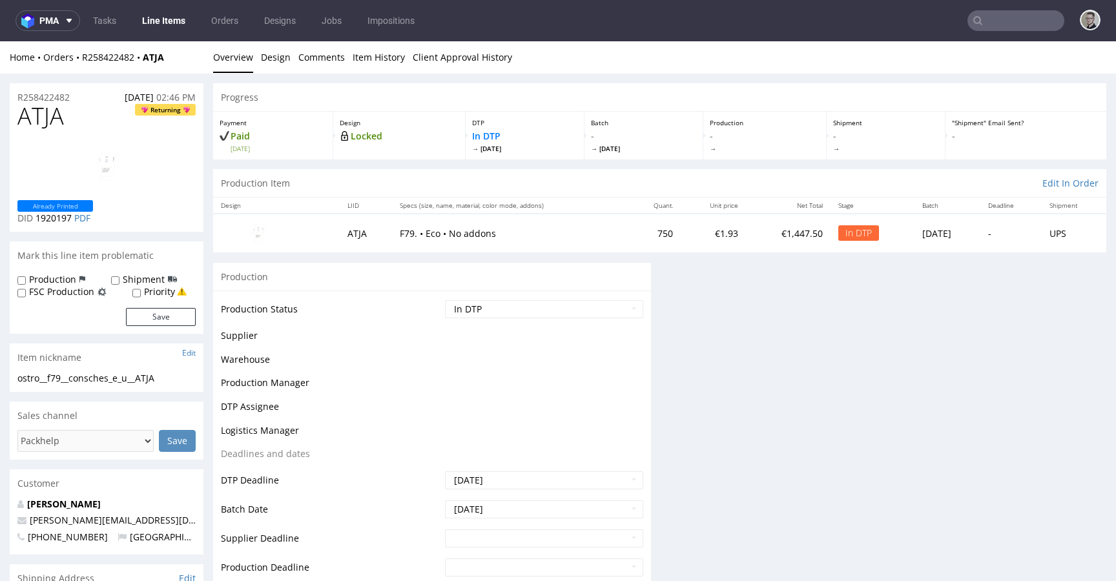
scroll to position [0, 0]
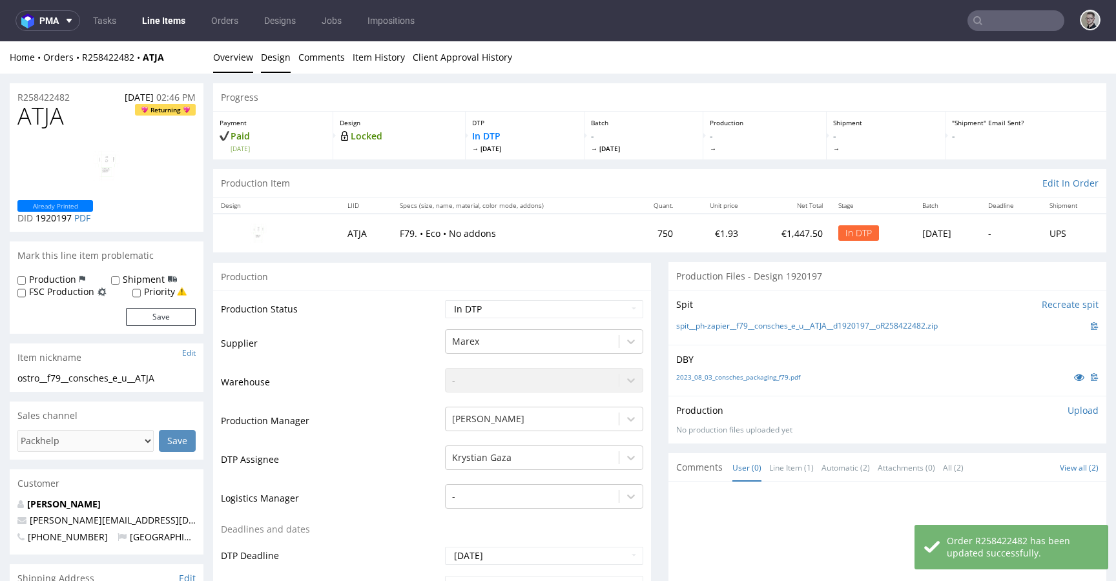
click at [271, 61] on link "Design" at bounding box center [276, 57] width 30 height 32
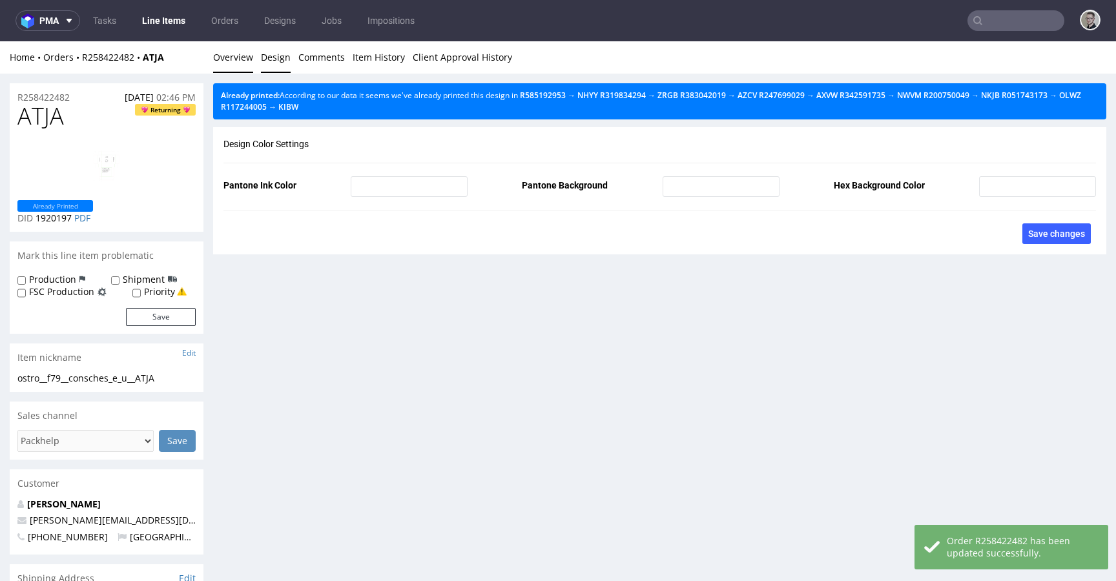
click at [233, 57] on link "Overview" at bounding box center [233, 57] width 40 height 32
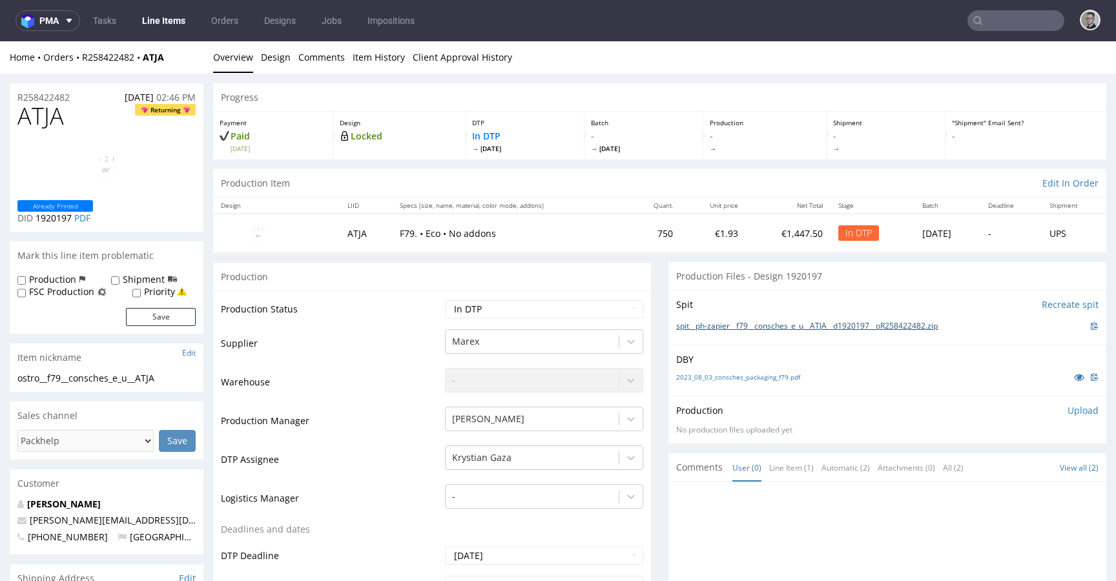
click at [833, 323] on link "spit__ph-zapier__f79__consches_e_u__ATJA__d1920197__oR258422482.zip" at bounding box center [806, 326] width 261 height 11
click at [62, 117] on span "ATJA" at bounding box center [40, 116] width 46 height 26
click at [57, 112] on span "ATJA" at bounding box center [40, 116] width 46 height 26
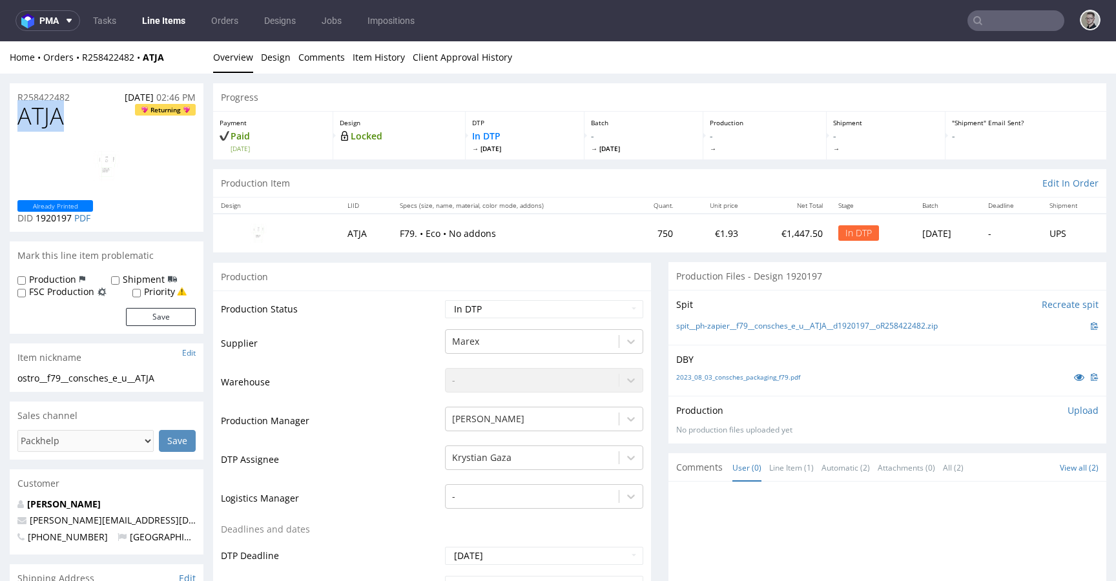
copy span "ATJA"
click at [1067, 415] on p "Upload" at bounding box center [1082, 410] width 31 height 13
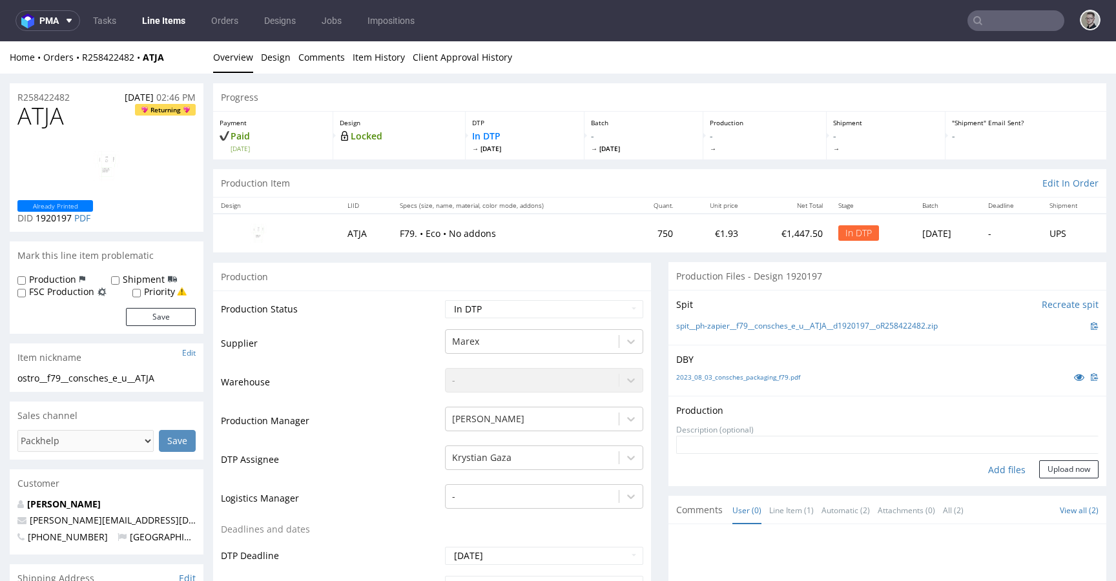
click at [995, 463] on div "Add files" at bounding box center [1006, 469] width 65 height 19
type input "C:\fakepath\ph-zapier__f79__consches_e_u__ATJA__d1920197__oR258422482__latest__…"
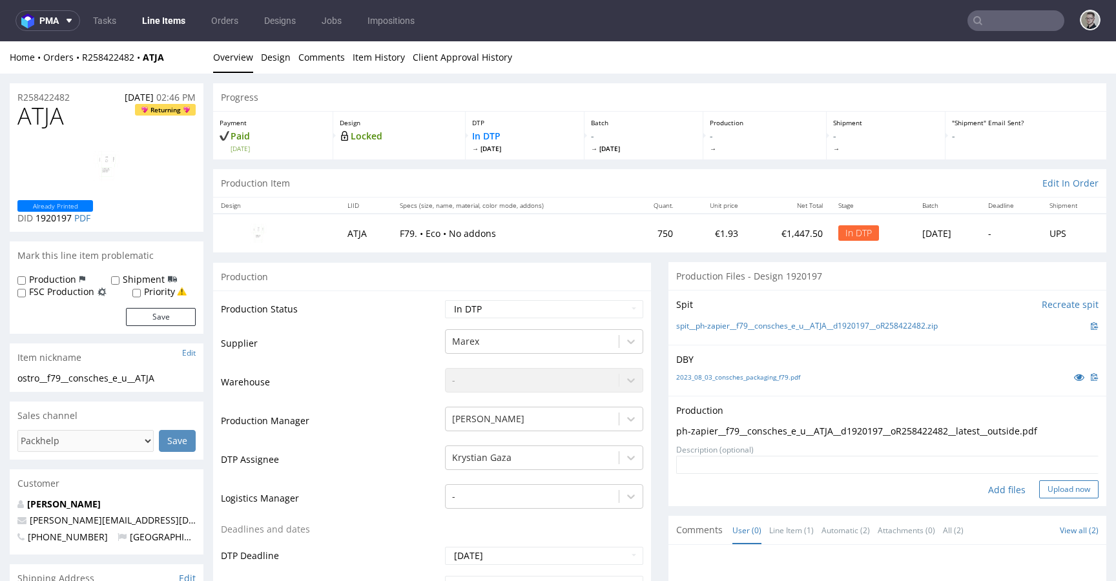
click at [1039, 487] on button "Upload now" at bounding box center [1068, 489] width 59 height 18
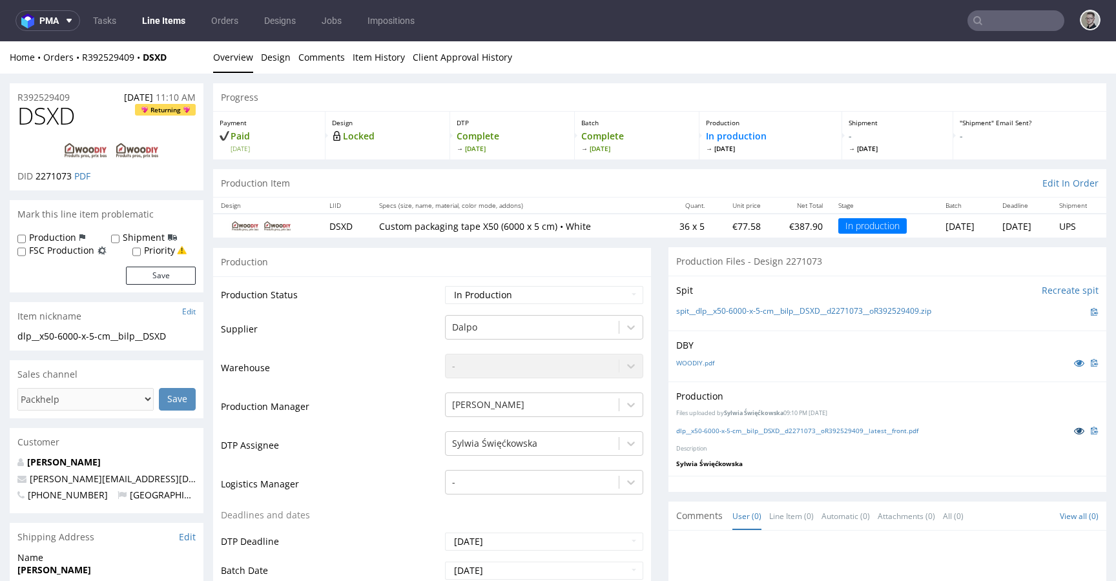
click at [1074, 427] on icon at bounding box center [1079, 430] width 10 height 9
click at [689, 307] on link "spit__dlp__x50-6000-x-5-cm__bilp__DSXD__d2271073__oR392529409.zip" at bounding box center [803, 311] width 255 height 11
click at [680, 361] on link "WOODIY.pdf" at bounding box center [695, 362] width 38 height 9
click at [727, 432] on link "dlp__x50-6000-x-5-cm__bilp__DSXD__d2271073__oR392529409__latest__front.pdf" at bounding box center [797, 430] width 242 height 9
click at [80, 116] on h1 "DSXD Returning" at bounding box center [106, 116] width 178 height 26
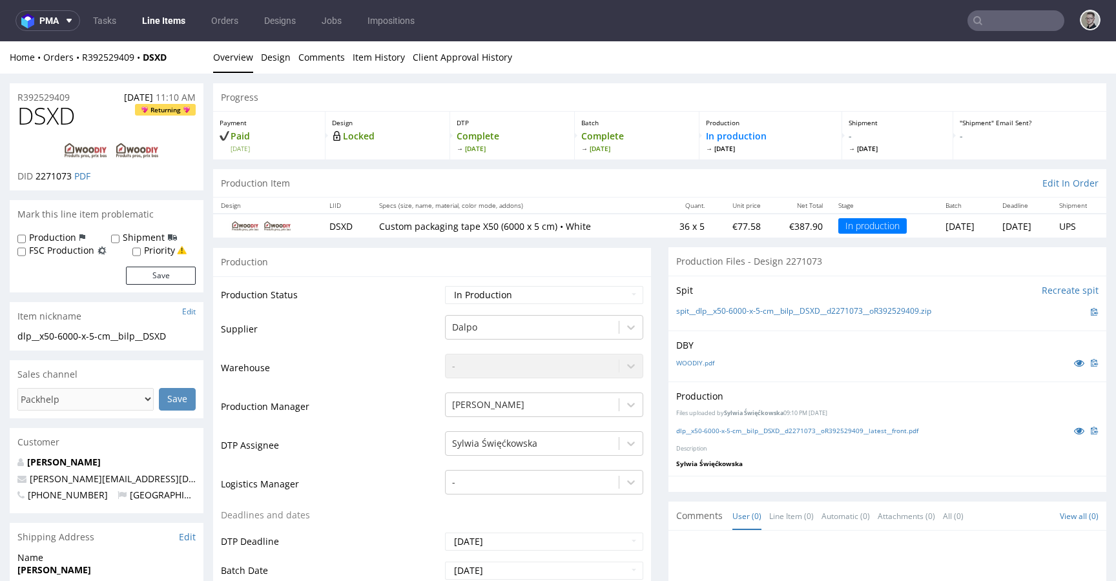
drag, startPoint x: 80, startPoint y: 116, endPoint x: 66, endPoint y: 116, distance: 14.2
click at [79, 116] on h1 "DSXD Returning" at bounding box center [106, 116] width 178 height 26
click at [65, 116] on span "DSXD" at bounding box center [45, 116] width 57 height 26
copy span "DSXD"
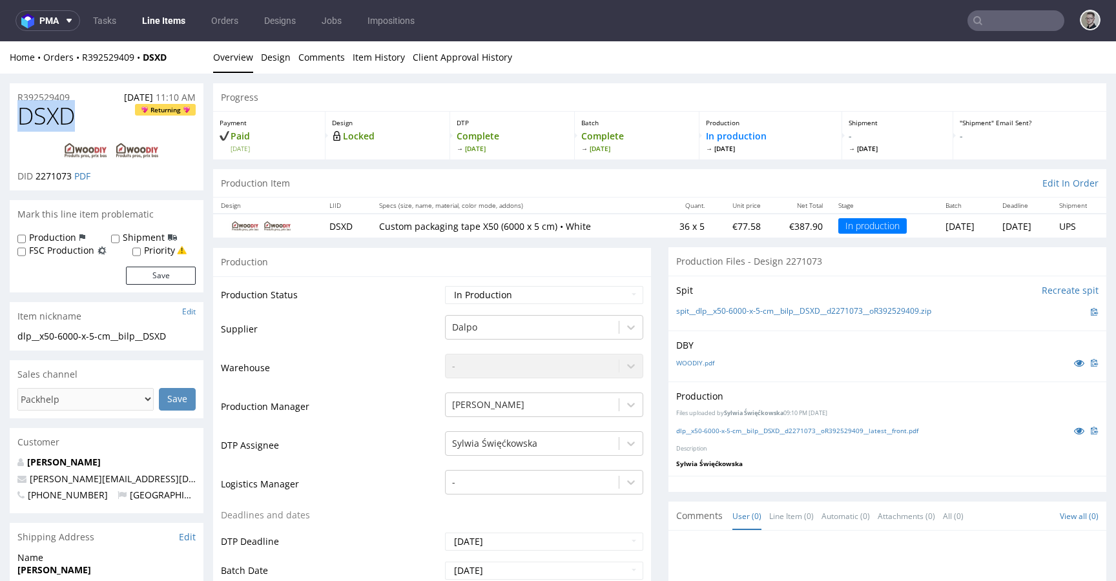
click at [55, 179] on span "2271073" at bounding box center [54, 176] width 36 height 12
copy span "2271073"
click at [571, 289] on select "Waiting for Artwork Waiting for Diecut Waiting for Mockup Waiting for DTP Waiti…" at bounding box center [544, 295] width 198 height 18
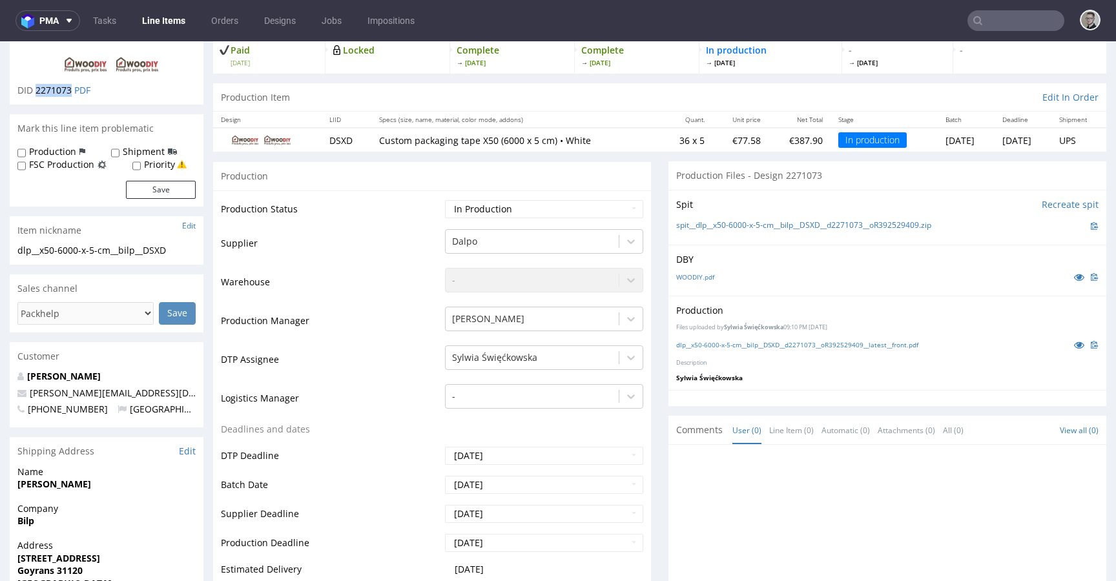
scroll to position [405, 0]
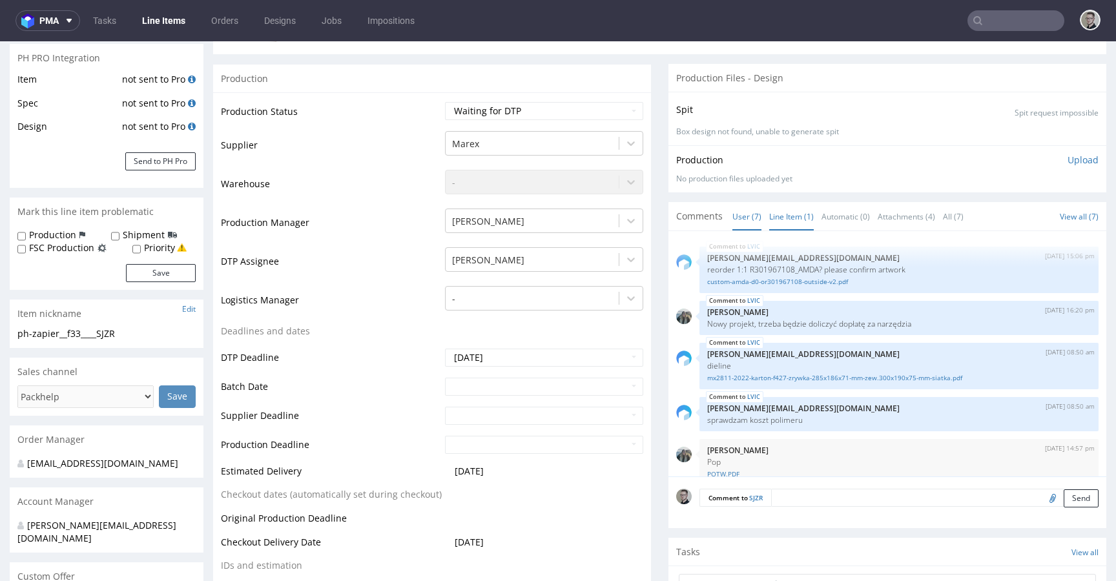
click at [790, 219] on link "Line Item (1)" at bounding box center [791, 217] width 45 height 28
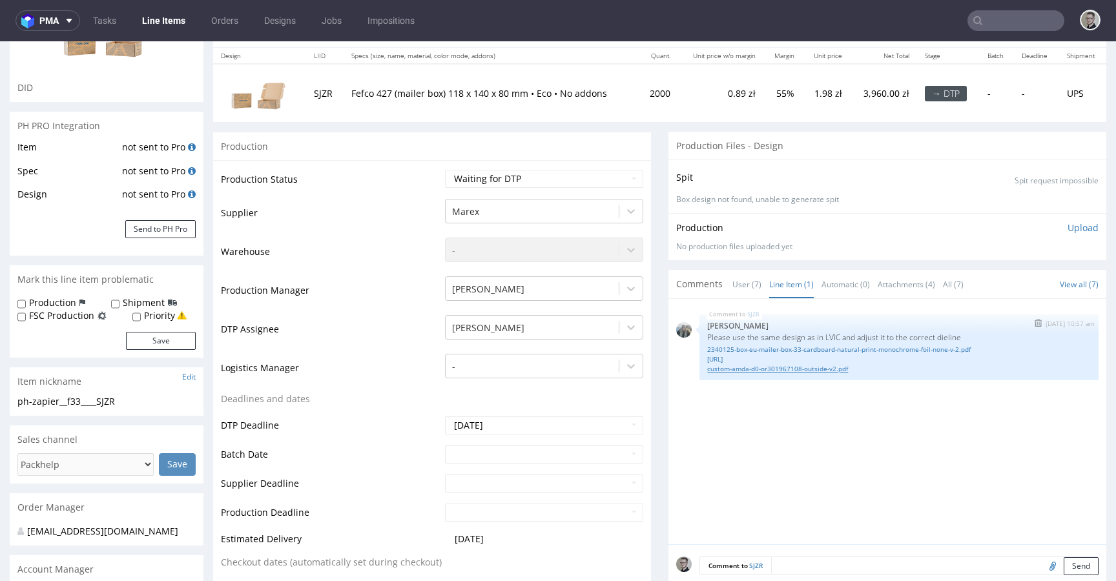
scroll to position [148, 0]
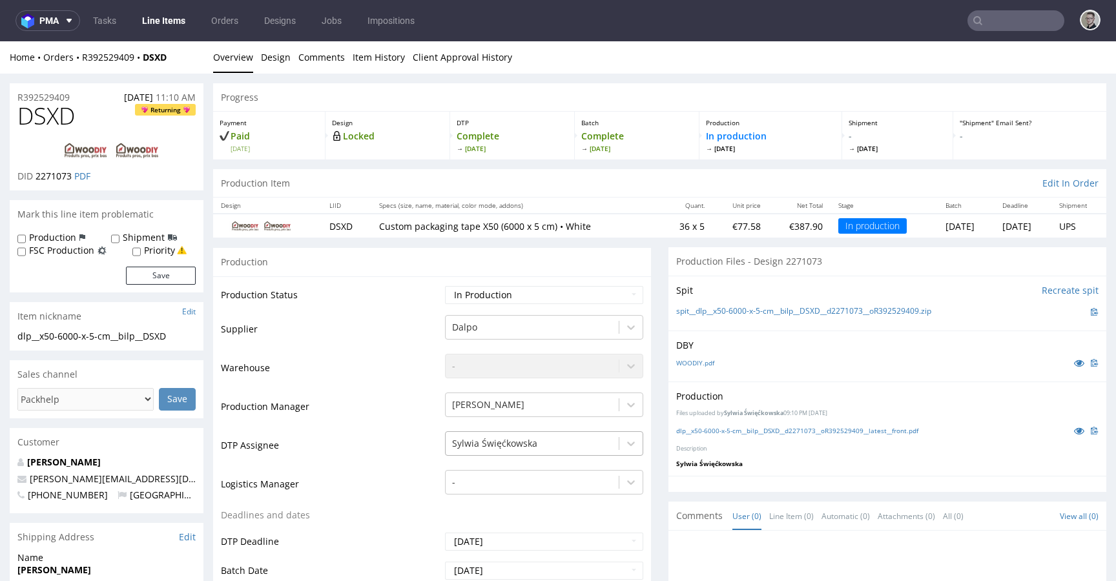
click at [527, 444] on div "Sylwia Święćkowska" at bounding box center [544, 440] width 198 height 18
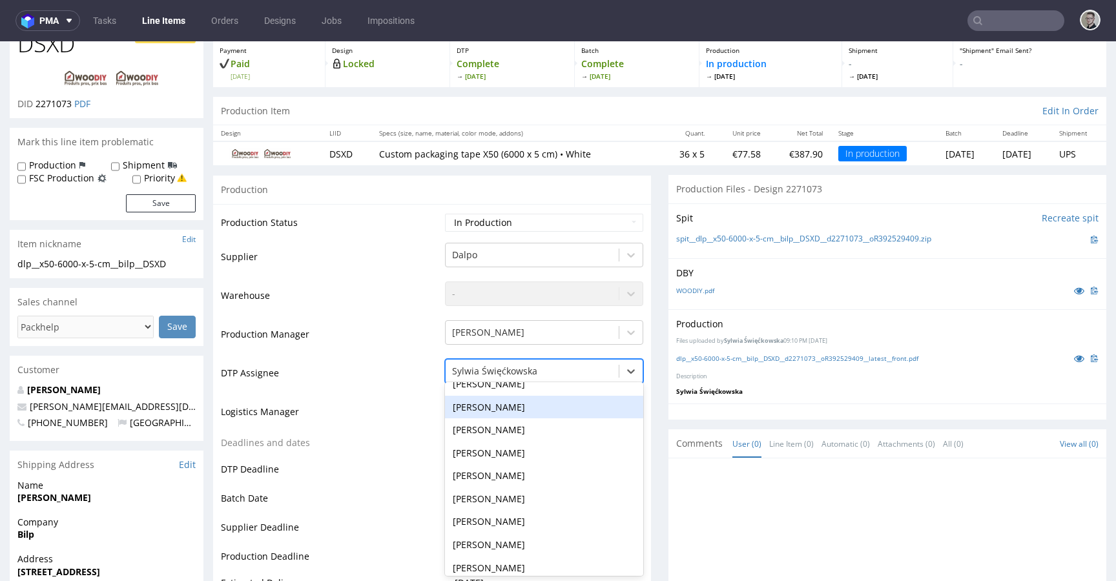
scroll to position [111, 0]
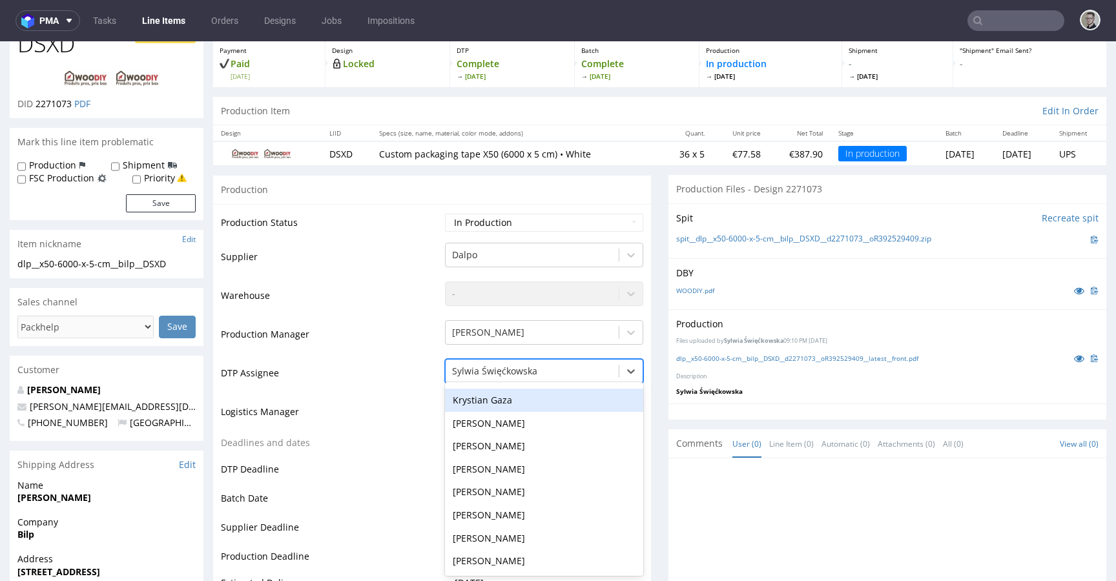
click at [529, 409] on div "Krystian Gaza" at bounding box center [544, 400] width 198 height 23
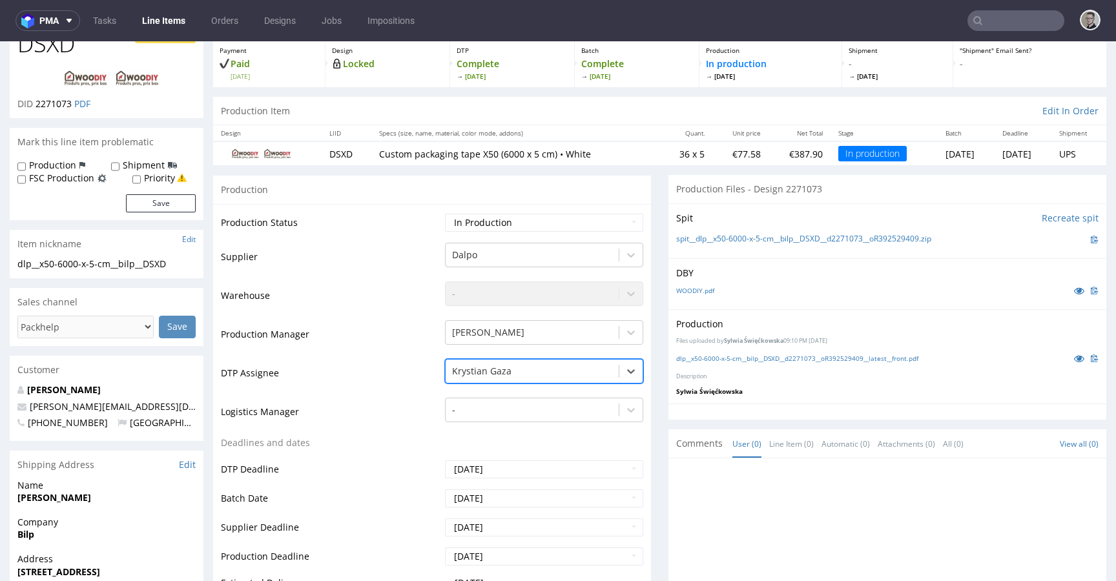
scroll to position [514, 0]
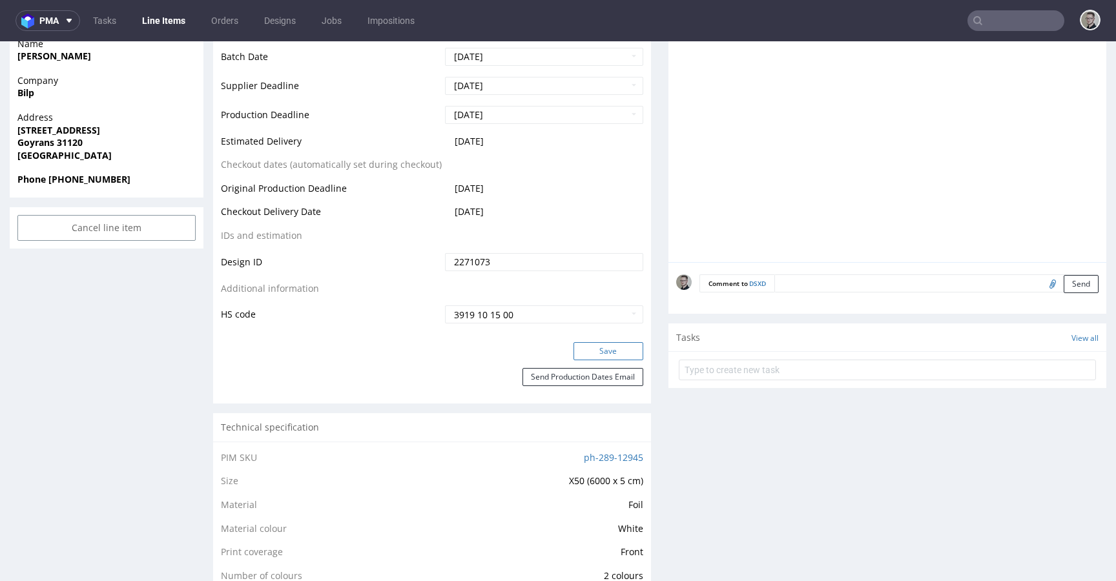
click at [617, 349] on button "Save" at bounding box center [608, 351] width 70 height 18
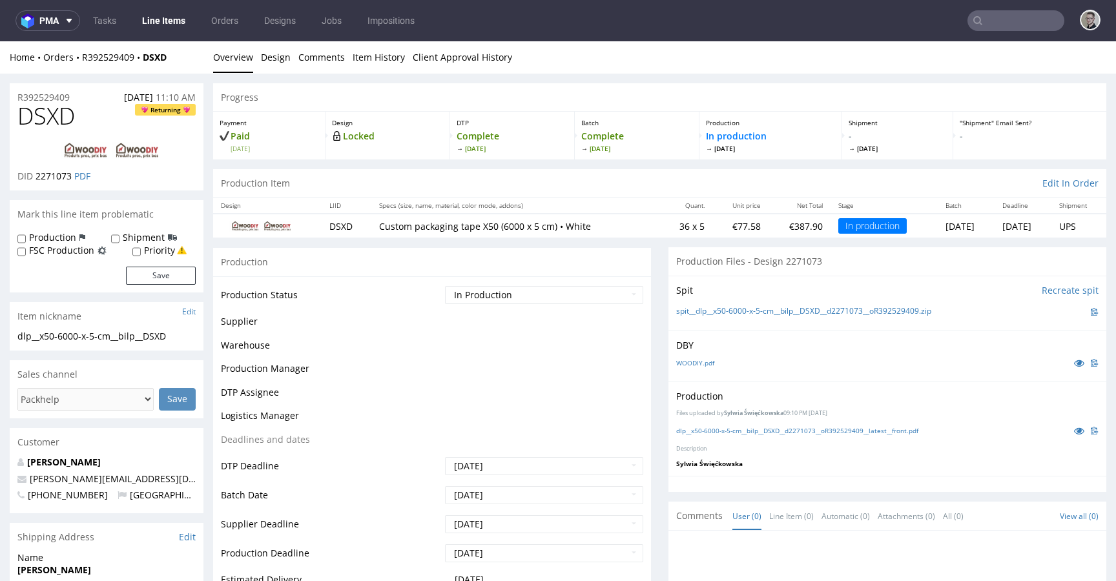
scroll to position [353, 0]
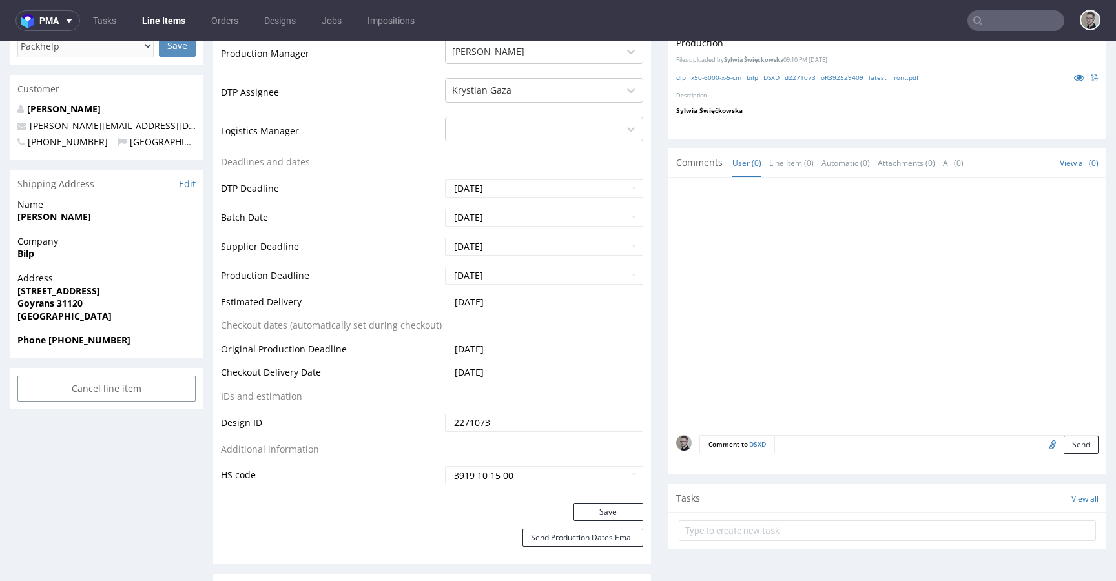
click at [1041, 443] on input "file" at bounding box center [1050, 444] width 18 height 17
type input "C:\fakepath\dlp__x50-6000-x-5-cm__bilp__DSXD__d2271073__oR392529409__latest__fr…"
click at [1063, 450] on button "Send" at bounding box center [1080, 445] width 35 height 18
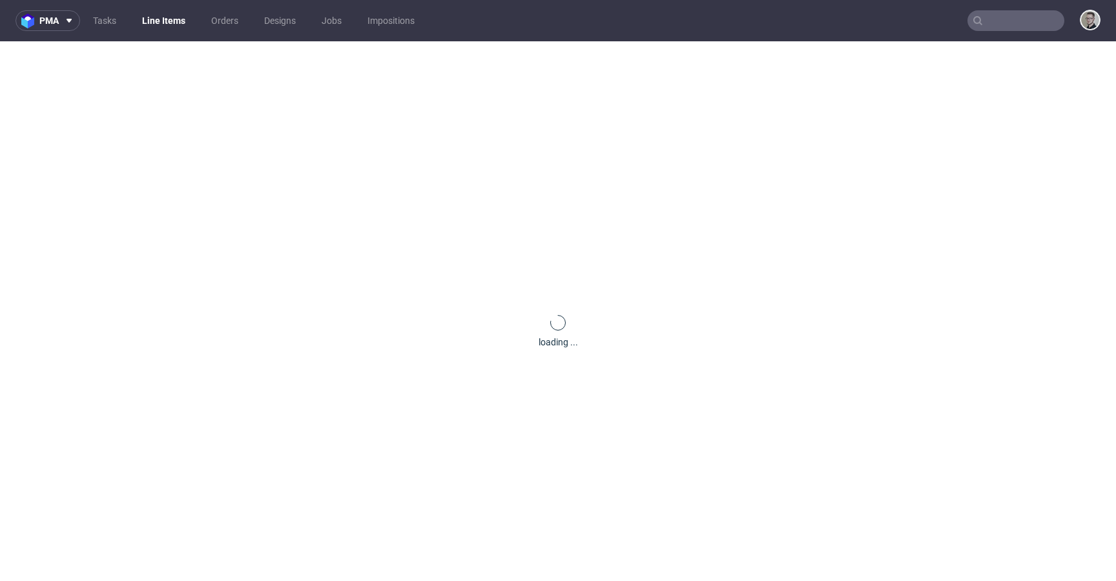
scroll to position [0, 0]
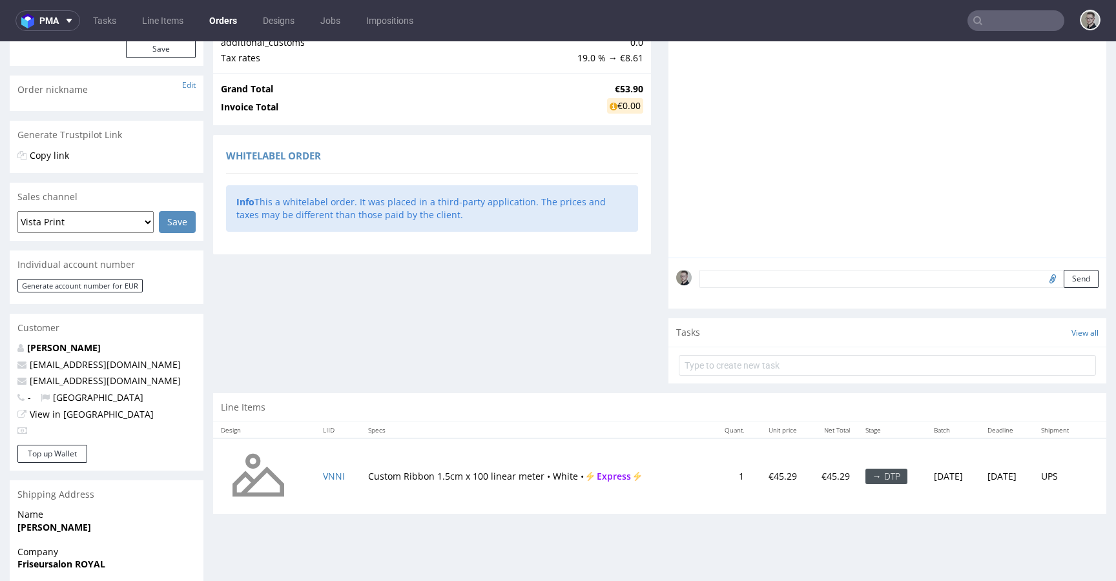
scroll to position [280, 0]
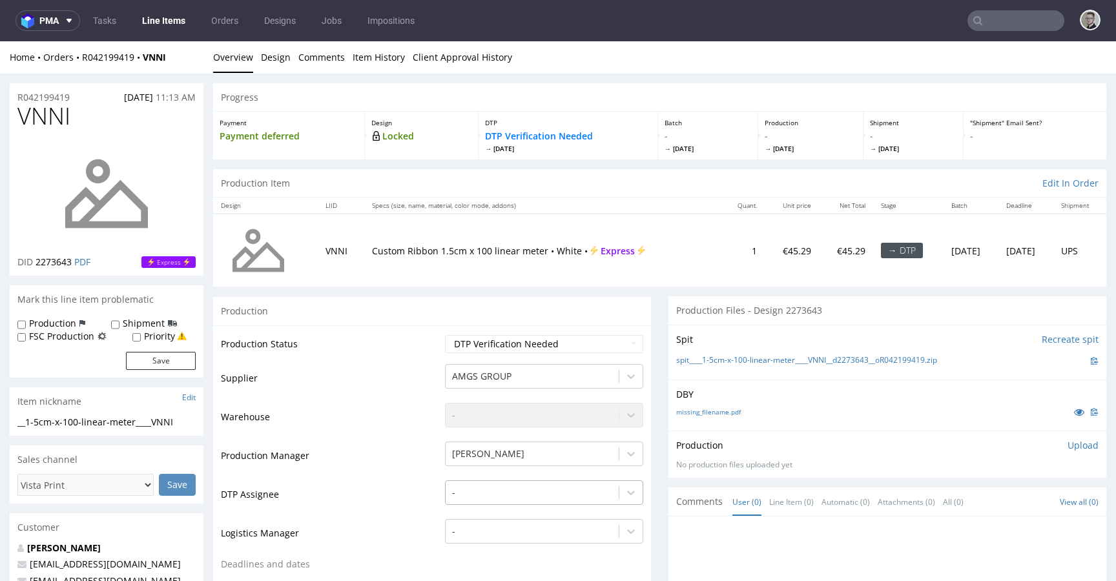
click at [509, 487] on div "-" at bounding box center [544, 489] width 198 height 18
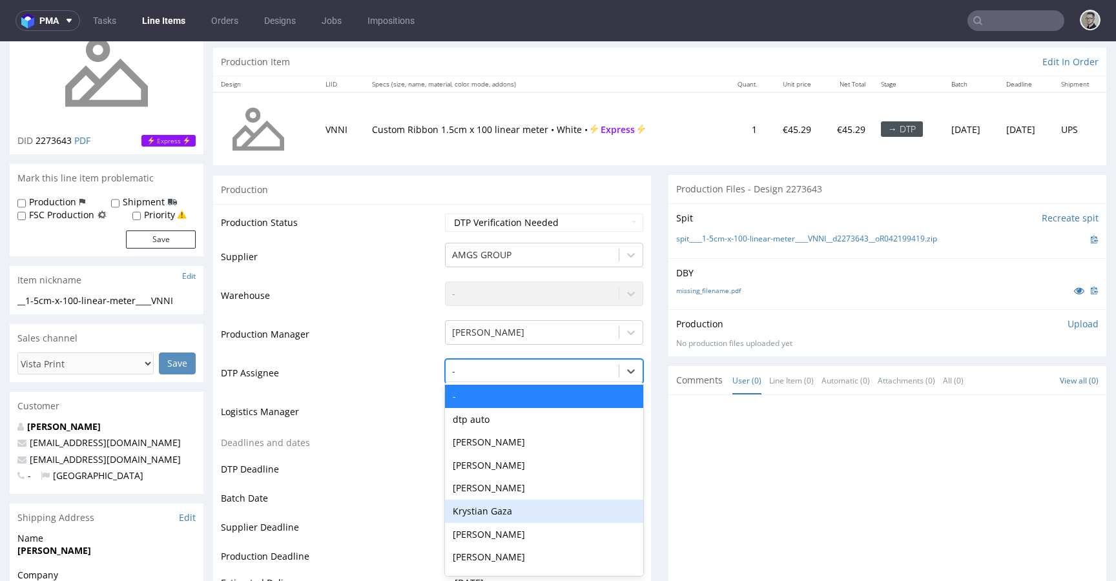
click at [502, 518] on div "Krystian Gaza" at bounding box center [544, 511] width 198 height 23
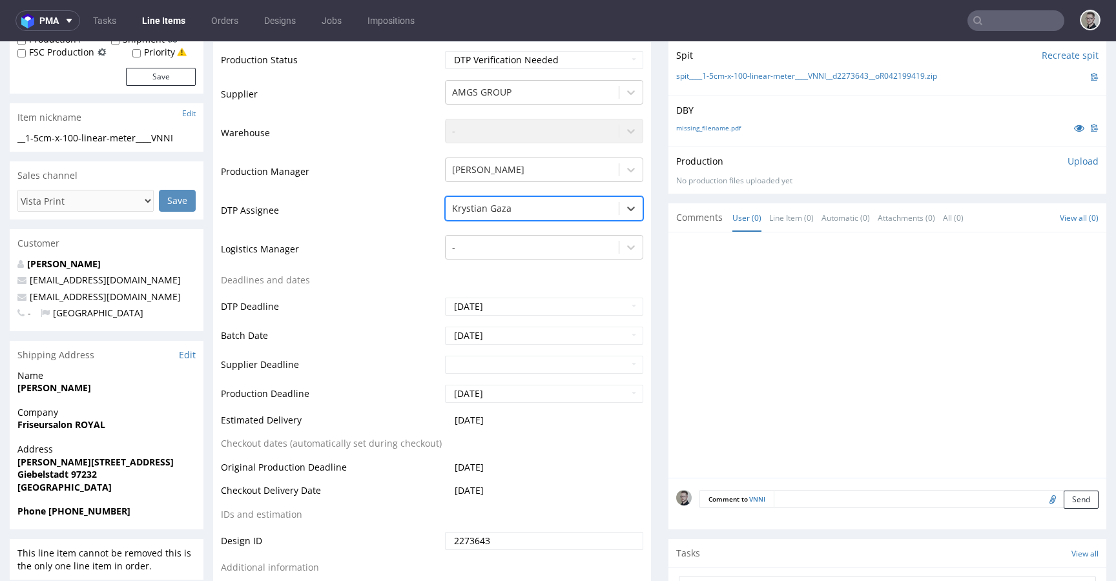
scroll to position [554, 0]
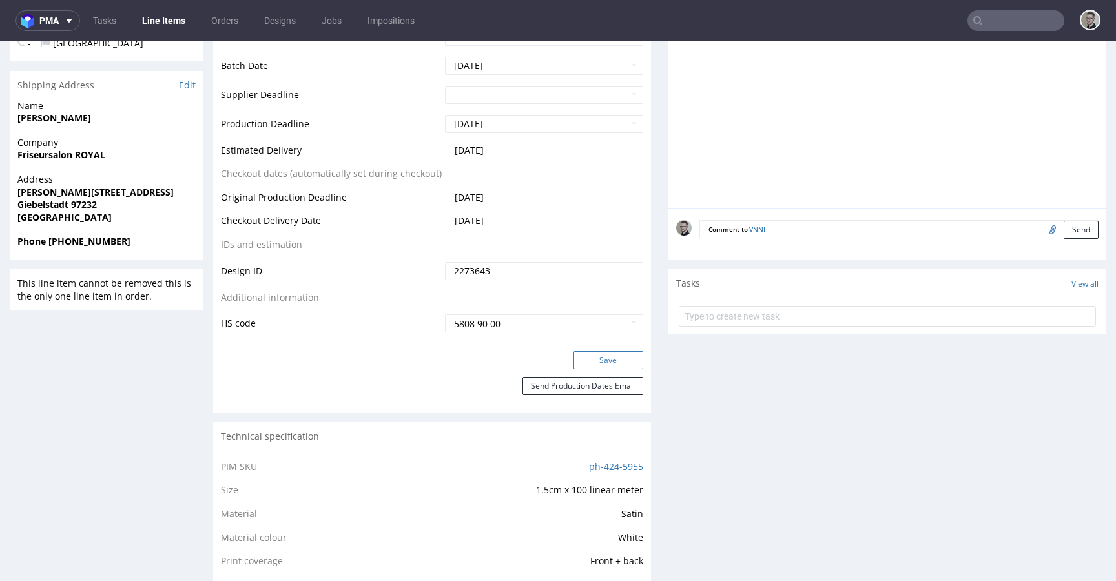
click at [608, 353] on button "Save" at bounding box center [608, 360] width 70 height 18
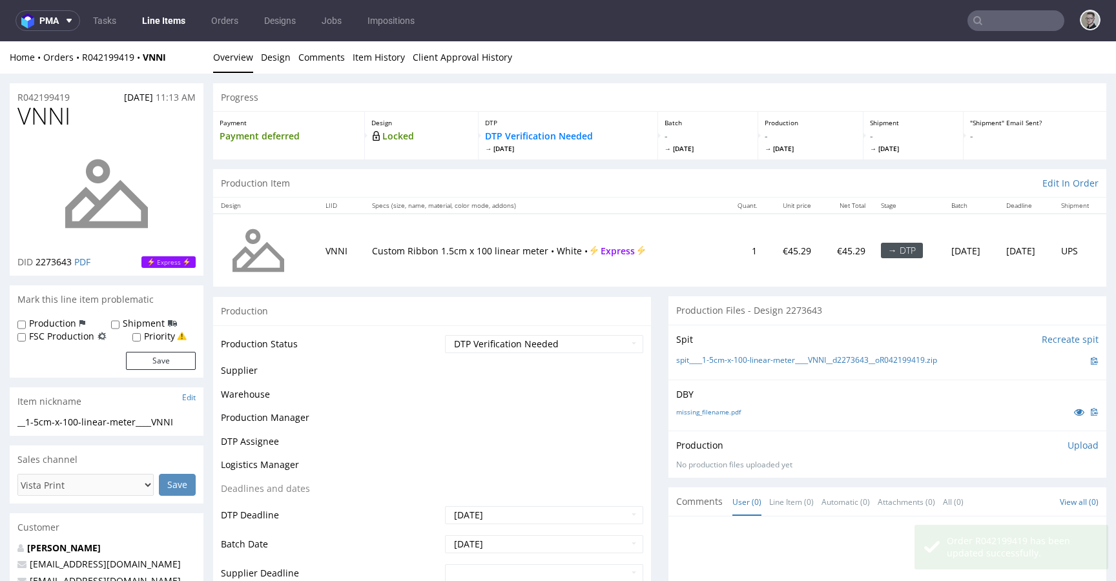
scroll to position [0, 0]
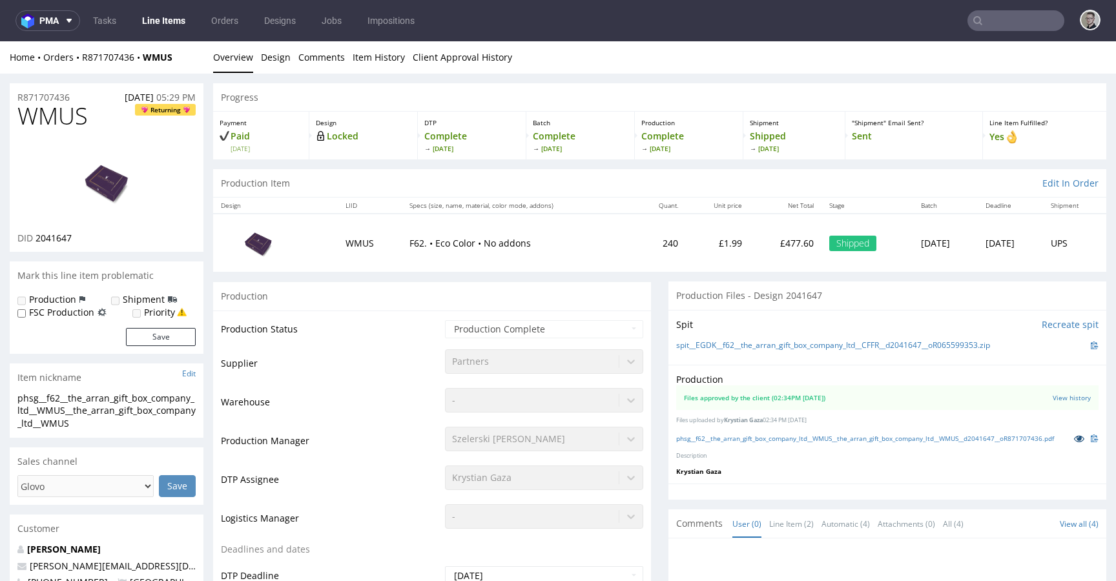
click at [1074, 437] on icon at bounding box center [1079, 438] width 10 height 9
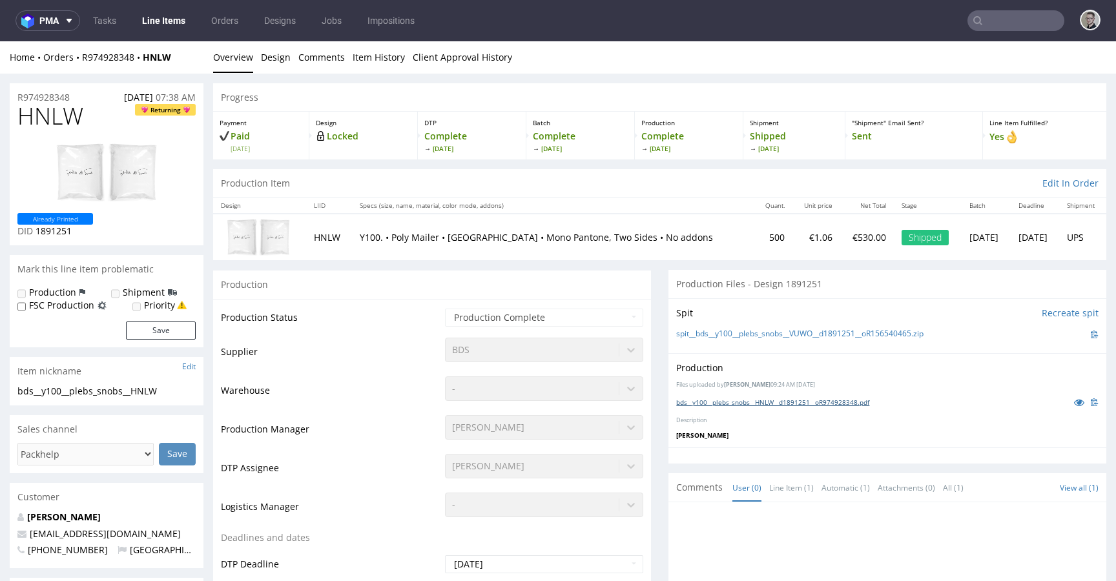
click at [839, 402] on link "bds__y100__plebs_snobs__HNLW__d1891251__oR974928348.pdf" at bounding box center [772, 402] width 193 height 9
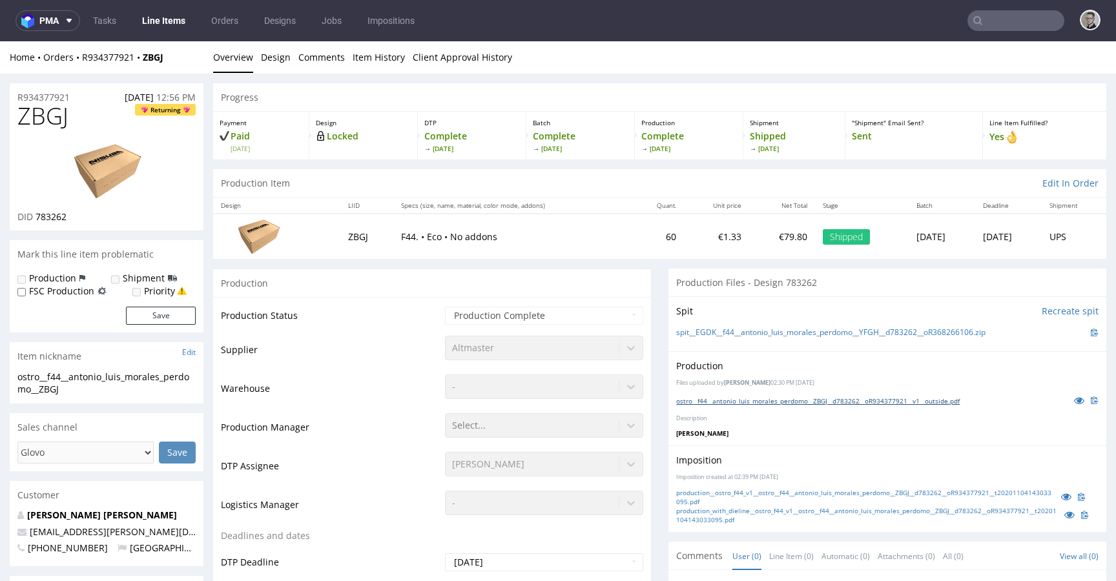
click at [753, 403] on link "ostro__f44__antonio_luis_morales_perdomo__ZBGJ__d783262__oR934377921__v1__outsi…" at bounding box center [817, 400] width 283 height 9
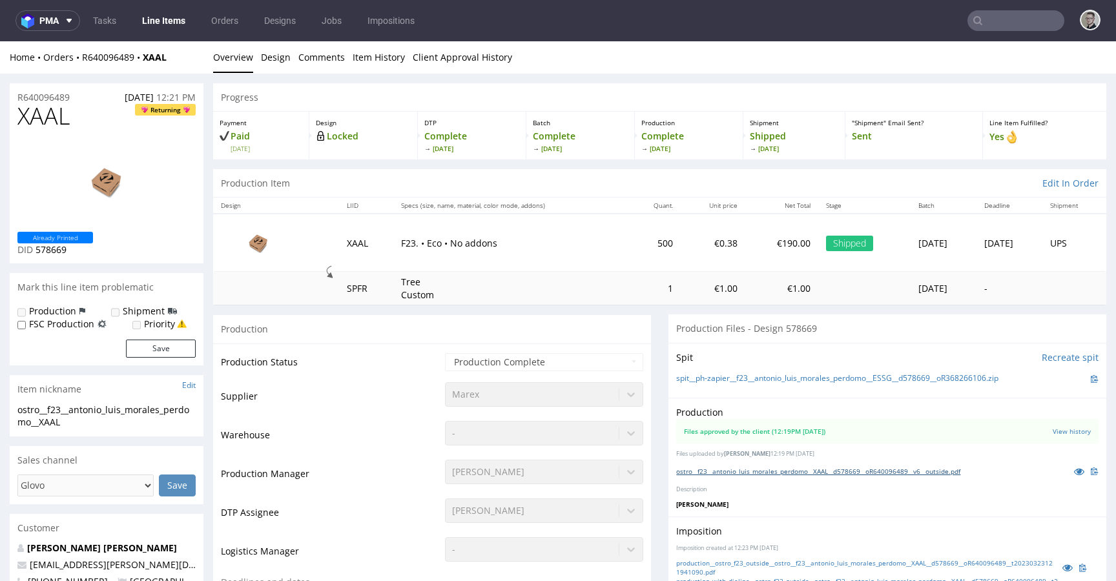
click at [864, 471] on link "ostro__f23__antonio_luis_morales_perdomo__XAAL__d578669__oR640096489__v6__outsi…" at bounding box center [818, 471] width 284 height 9
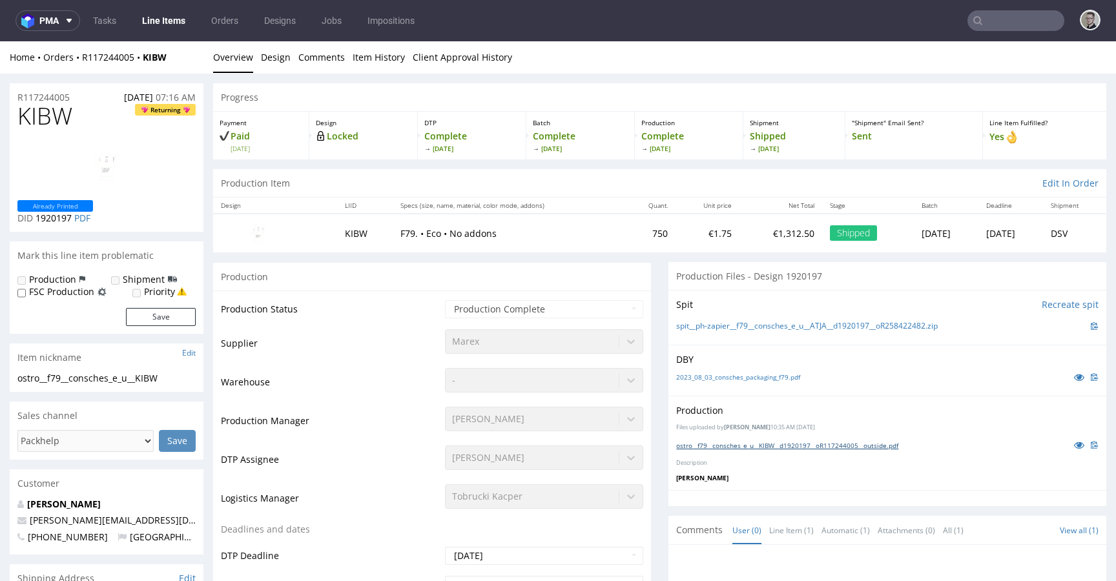
click at [754, 446] on link "ostro__f79__consches_e_u__KIBW__d1920197__oR117244005__outside.pdf" at bounding box center [787, 445] width 222 height 9
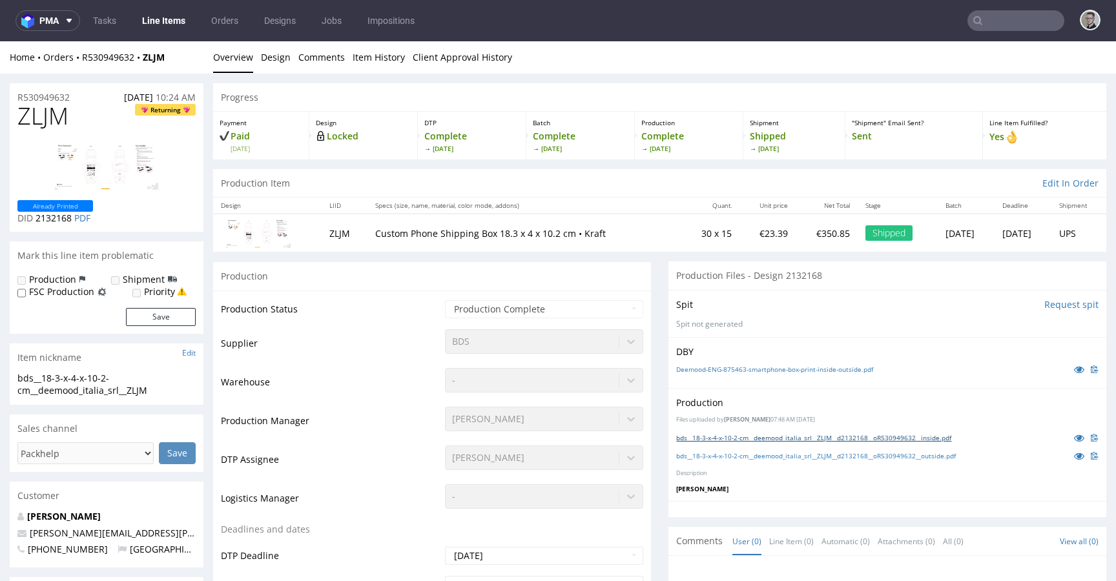
click at [857, 436] on link "bds__18-3-x-4-x-10-2-cm__deemood_italia_srl__ZLJM__d2132168__oR530949632__insid…" at bounding box center [813, 437] width 275 height 9
click at [848, 456] on link "bds__18-3-x-4-x-10-2-cm__deemood_italia_srl__ZLJM__d2132168__oR530949632__outsi…" at bounding box center [816, 455] width 280 height 9
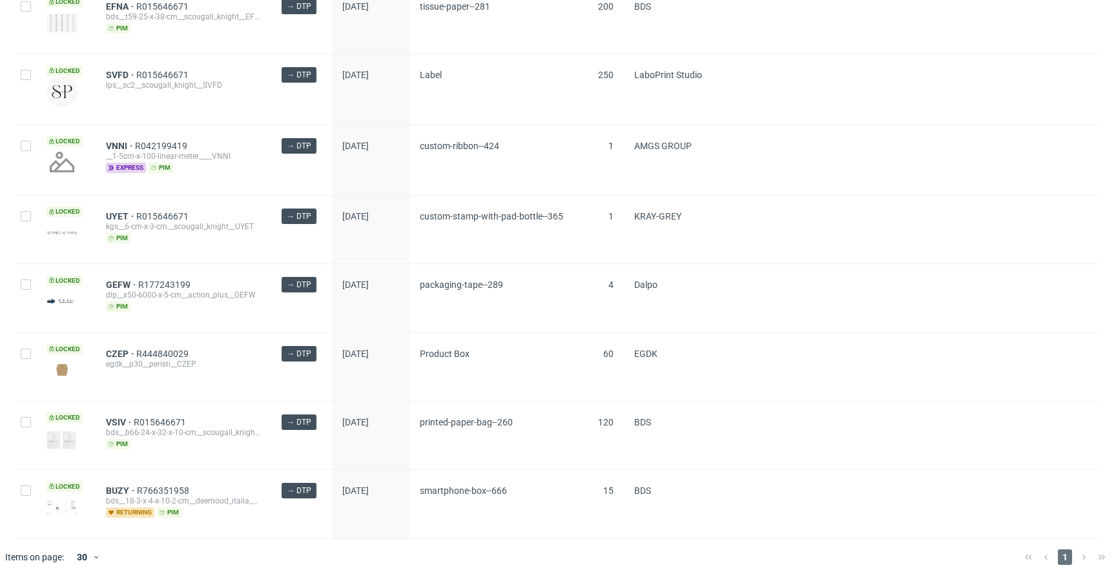
scroll to position [482, 0]
click at [121, 493] on span "BUZY" at bounding box center [121, 490] width 31 height 10
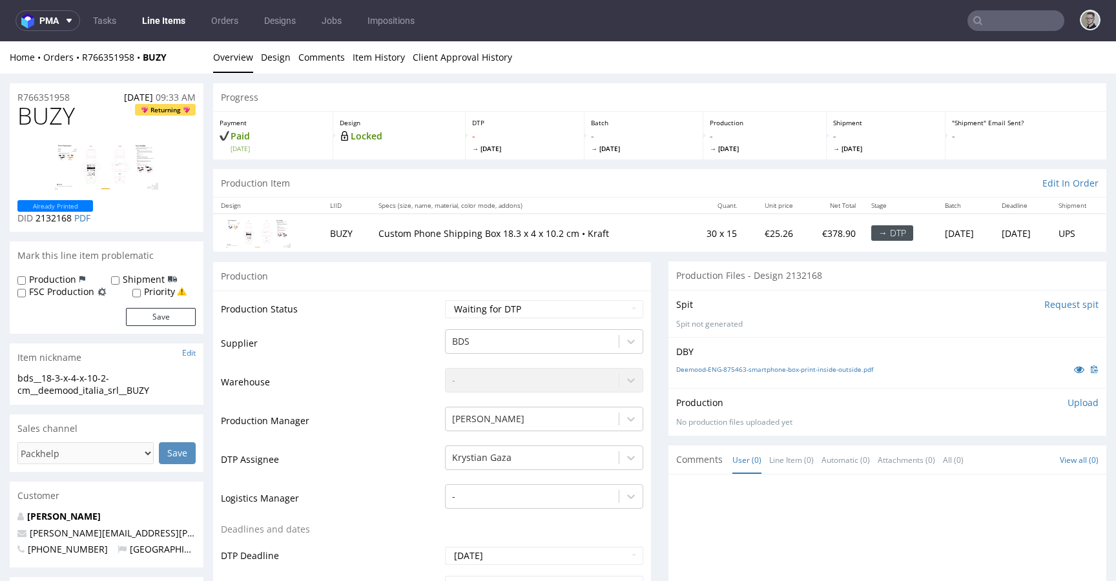
click at [61, 372] on div "bds__18-3-x-4-x-10-2-cm__deemood_italia_srl__BUZY" at bounding box center [106, 384] width 178 height 25
copy div "bds__18-3-x-4-x-10-2-cm__deemood_italia_srl__BUZY Update"
drag, startPoint x: 90, startPoint y: 94, endPoint x: 0, endPoint y: 98, distance: 89.8
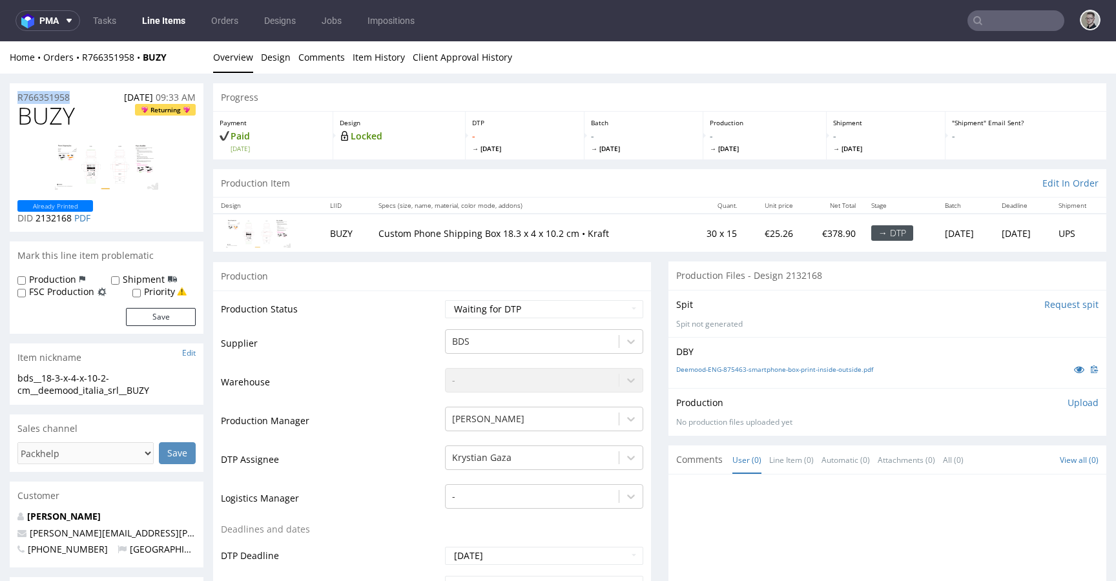
copy p "R766351958"
click at [1067, 405] on p "Upload" at bounding box center [1082, 402] width 31 height 13
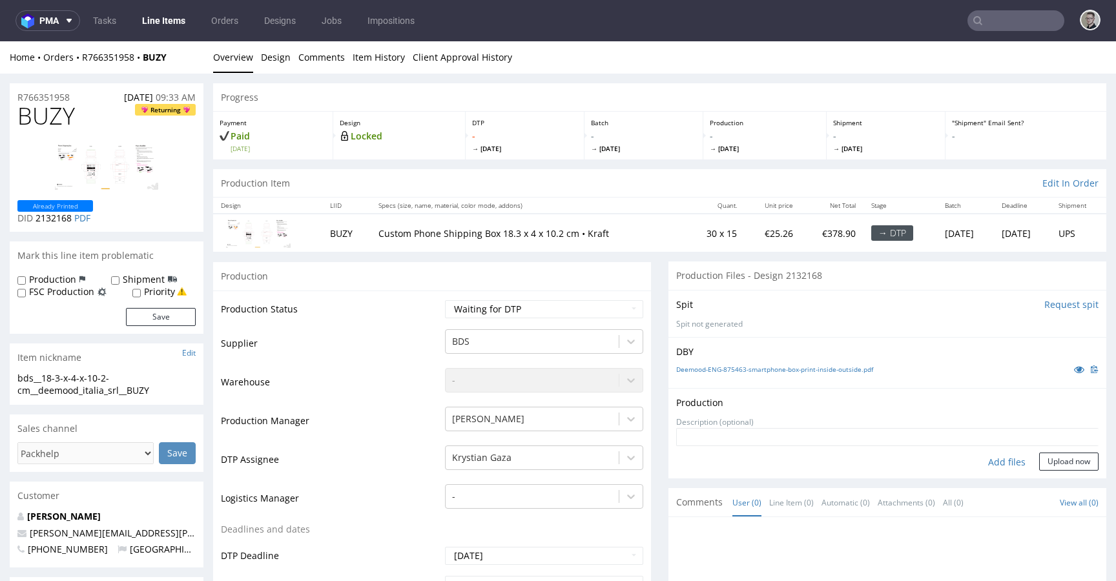
click at [991, 459] on div "Add files" at bounding box center [1006, 462] width 65 height 19
type input "C:\fakepath\bds__18-3-x-4-x-10-2-cm__deemood_italia_srl__BUZY__d2132168__oR7663…"
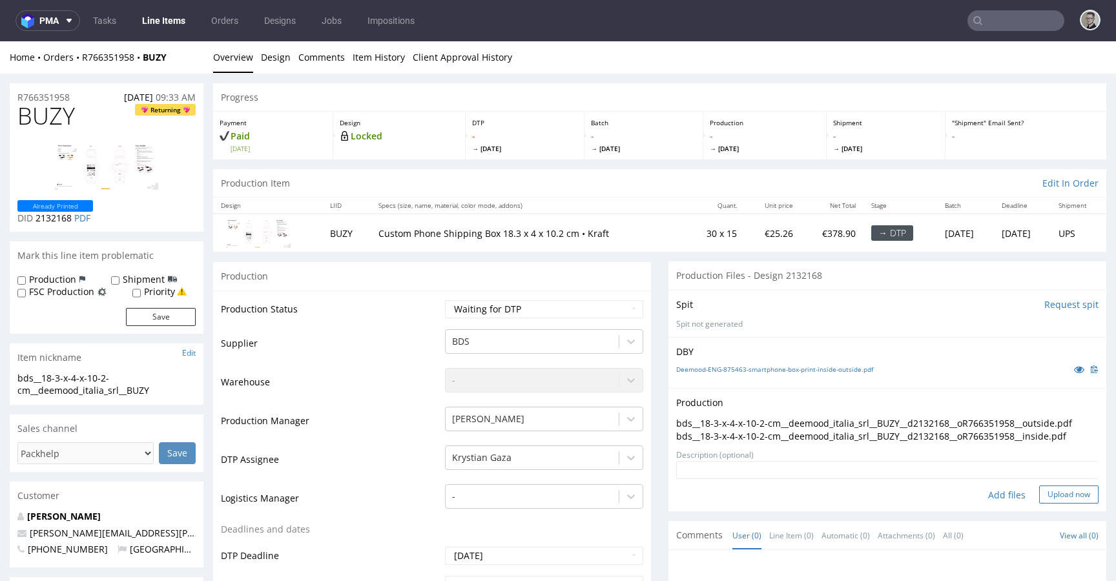
click at [1070, 491] on button "Upload now" at bounding box center [1068, 494] width 59 height 18
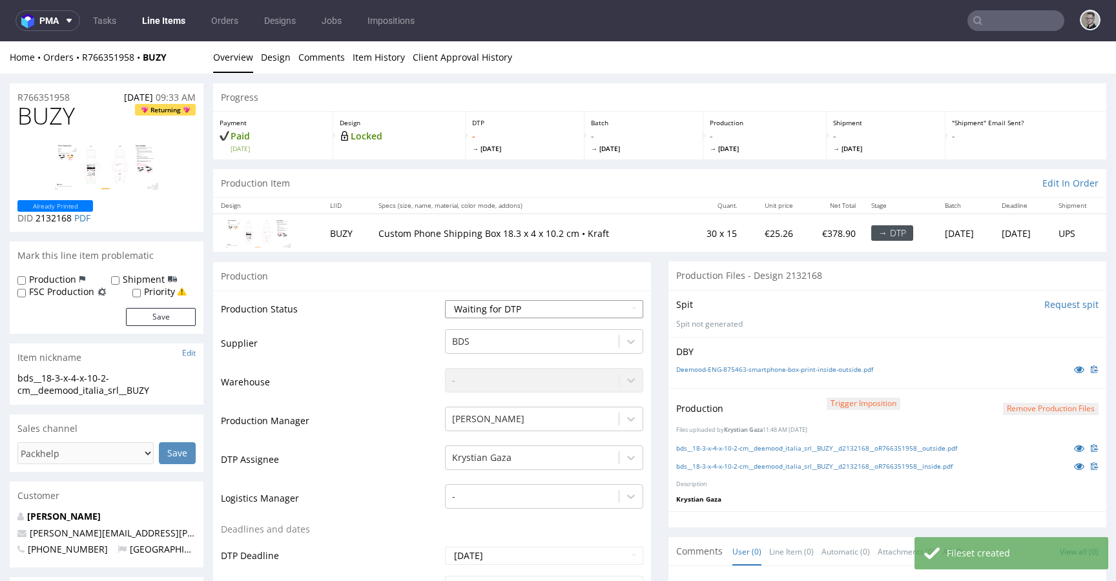
click at [515, 310] on select "Waiting for Artwork Waiting for Diecut Waiting for Mockup Waiting for DTP Waiti…" at bounding box center [544, 309] width 198 height 18
select select "dtp_in_process"
click at [445, 300] on select "Waiting for Artwork Waiting for Diecut Waiting for Mockup Waiting for DTP Waiti…" at bounding box center [544, 309] width 198 height 18
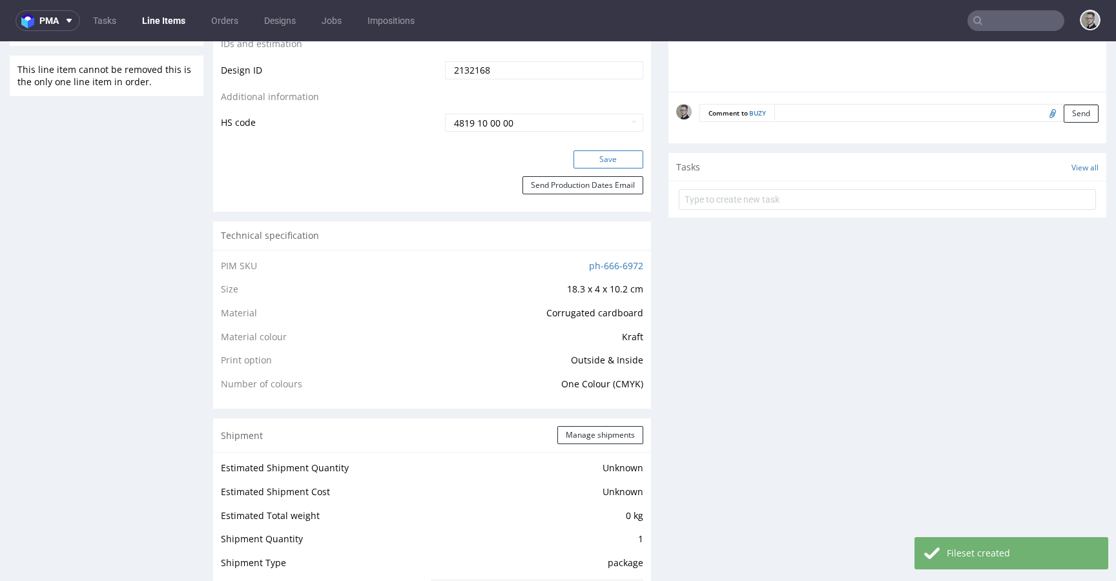
click at [611, 165] on button "Save" at bounding box center [608, 159] width 70 height 18
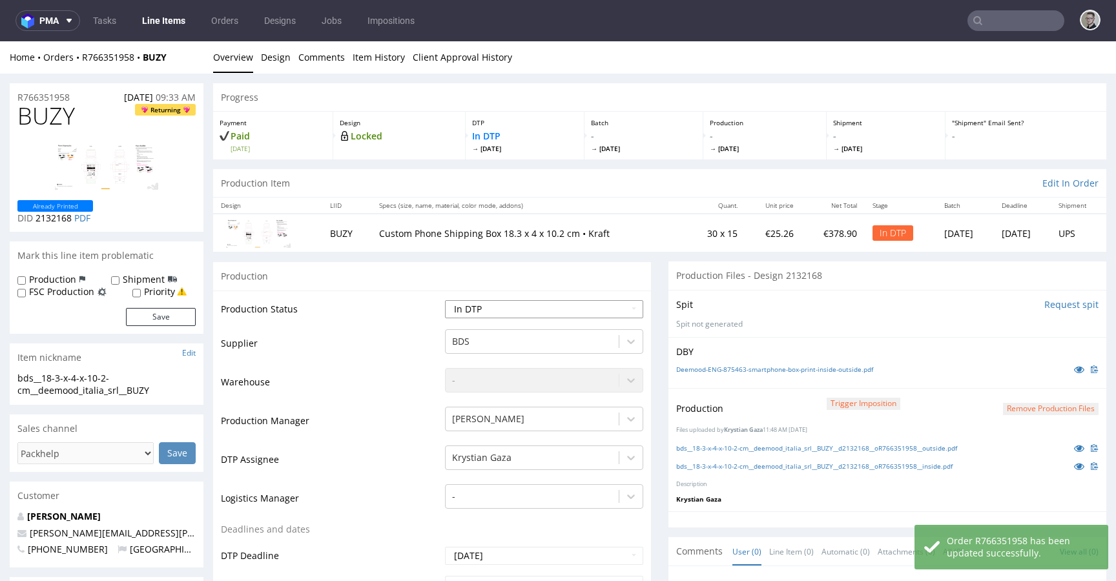
click at [522, 305] on select "Waiting for Artwork Waiting for Diecut Waiting for Mockup Waiting for DTP Waiti…" at bounding box center [544, 309] width 198 height 18
select select "dtp_production_ready"
click at [445, 300] on select "Waiting for Artwork Waiting for Diecut Waiting for Mockup Waiting for DTP Waiti…" at bounding box center [544, 309] width 198 height 18
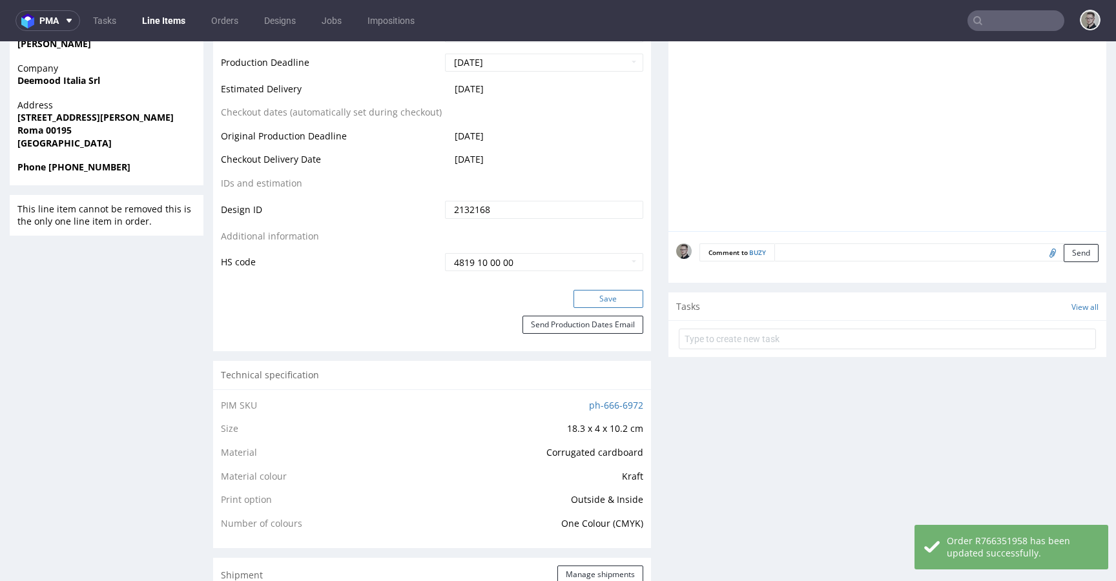
click at [620, 299] on button "Save" at bounding box center [608, 299] width 70 height 18
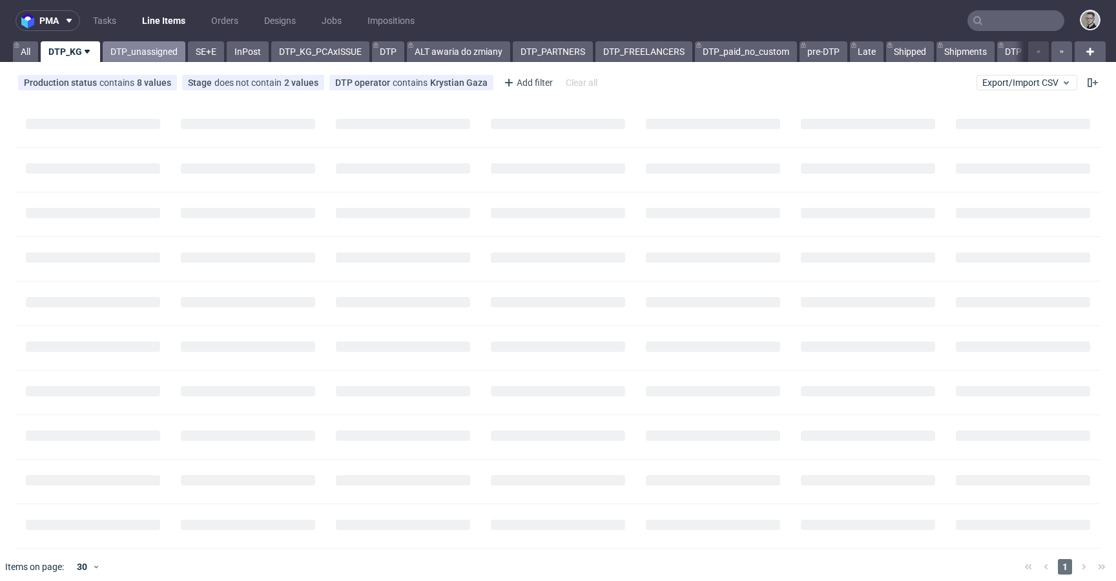
click at [142, 50] on link "DTP_unassigned" at bounding box center [144, 51] width 83 height 21
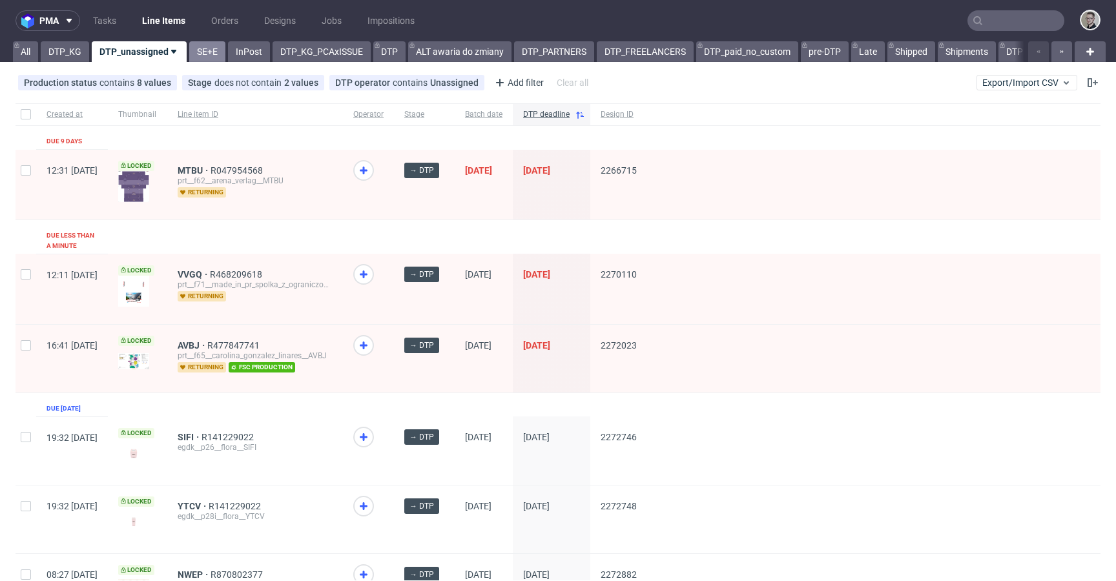
click at [199, 57] on link "SE+E" at bounding box center [207, 51] width 36 height 21
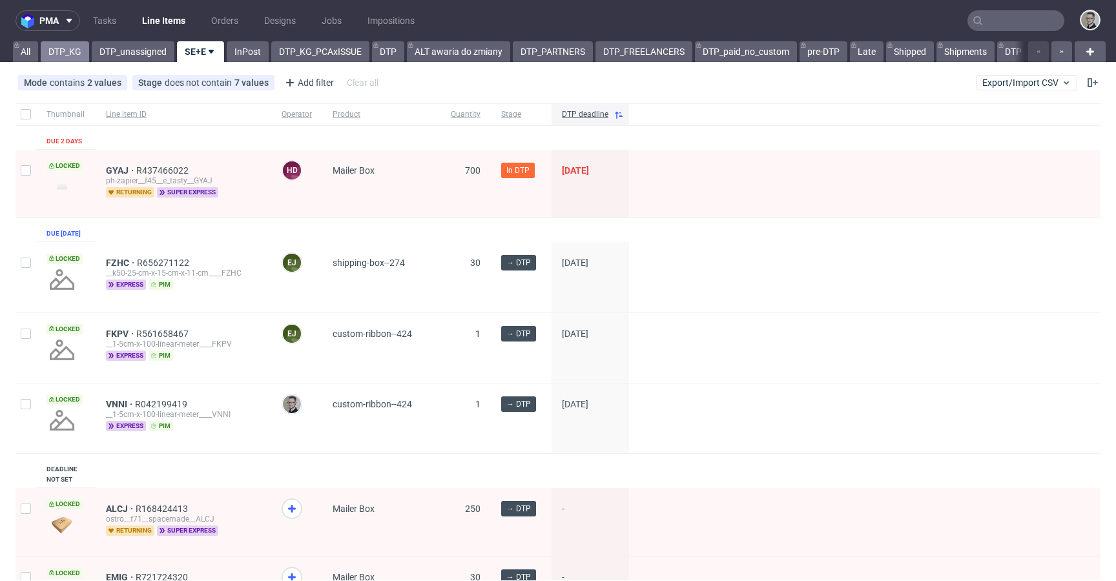
click at [58, 50] on link "DTP_KG" at bounding box center [65, 51] width 48 height 21
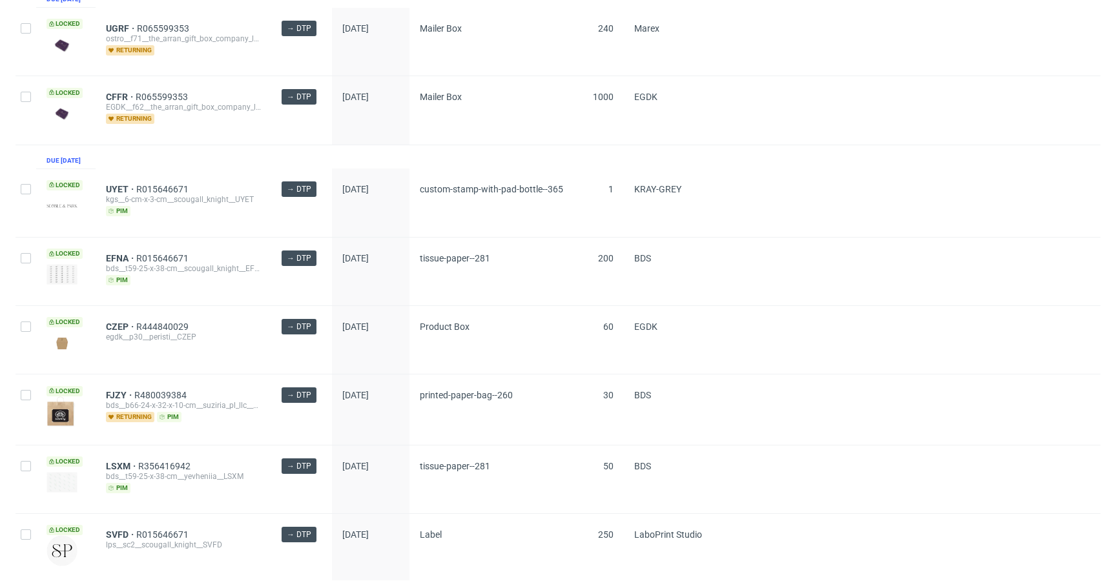
scroll to position [413, 0]
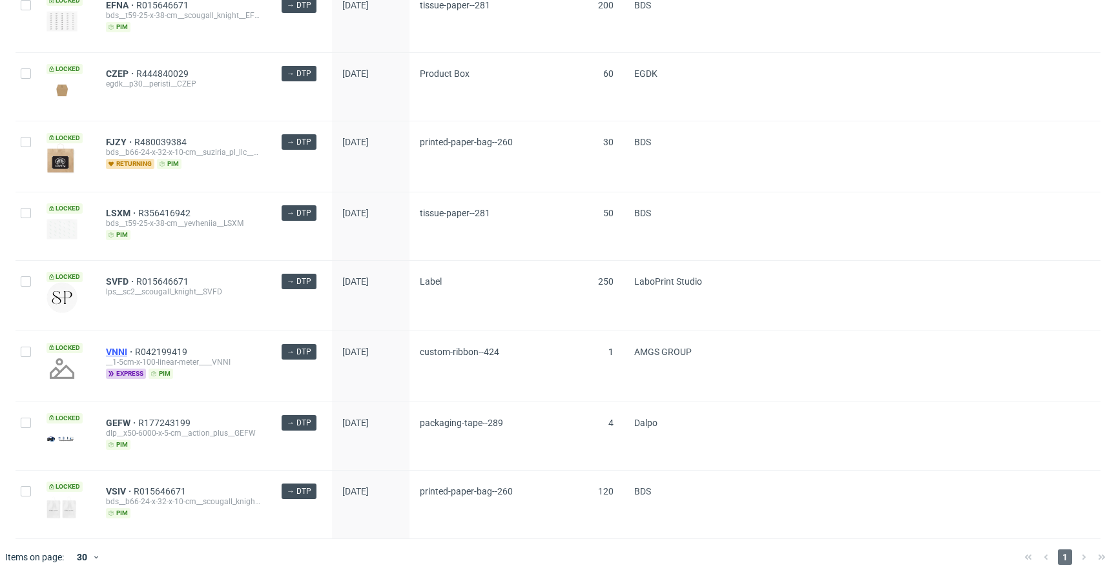
click at [114, 352] on span "VNNI" at bounding box center [120, 352] width 29 height 10
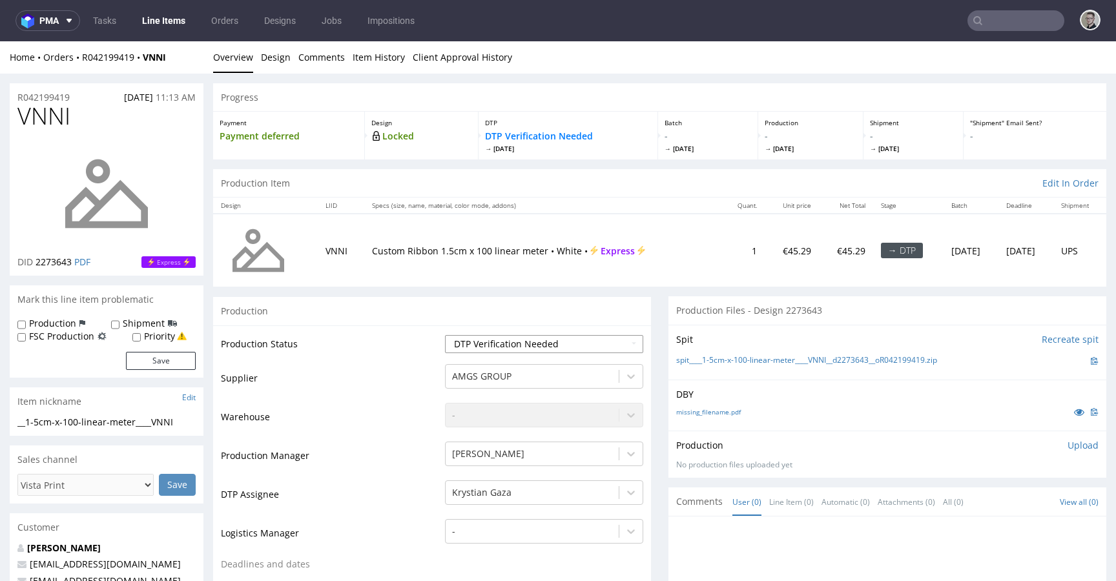
click at [502, 342] on select "Waiting for Artwork Waiting for Diecut Waiting for Mockup Waiting for DTP Waiti…" at bounding box center [544, 344] width 198 height 18
select select "dtp_in_process"
click at [445, 335] on select "Waiting for Artwork Waiting for Diecut Waiting for Mockup Waiting for DTP Waiti…" at bounding box center [544, 344] width 198 height 18
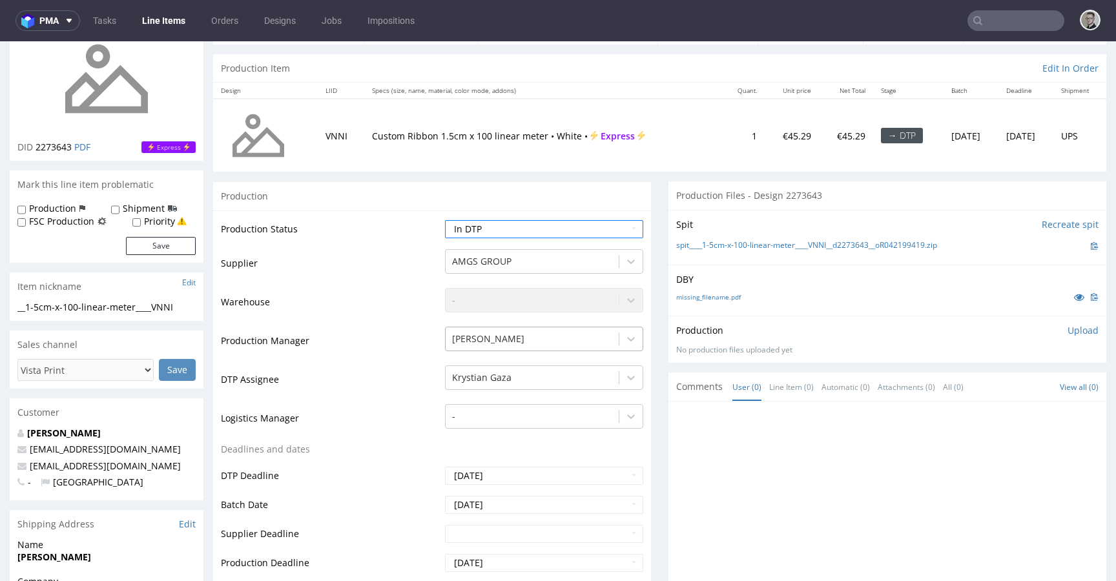
scroll to position [404, 0]
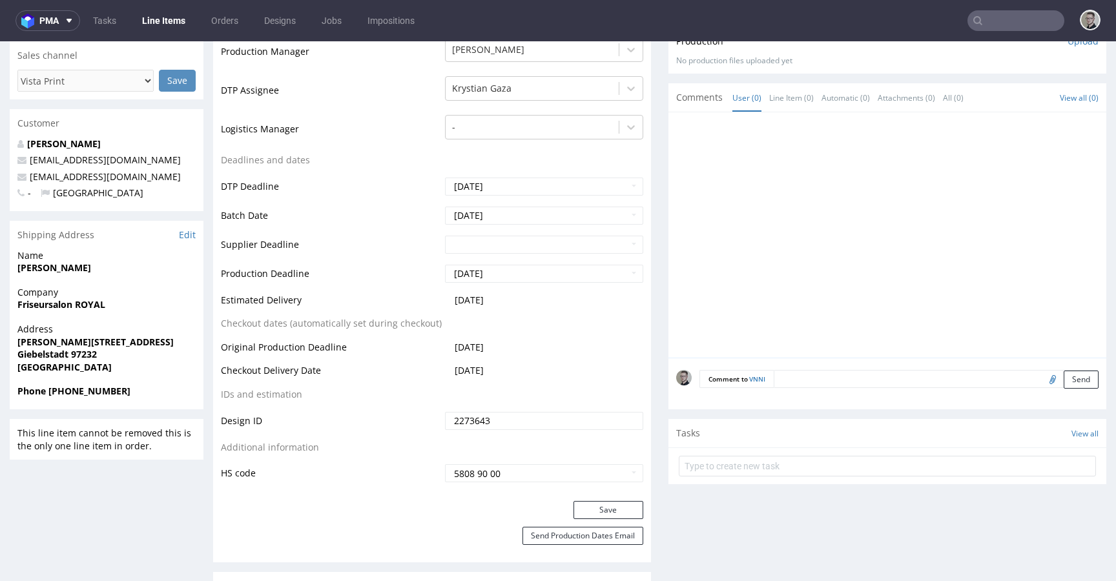
click at [616, 498] on div "Production Status Waiting for Artwork Waiting for Diecut Waiting for Mockup Wai…" at bounding box center [432, 211] width 438 height 580
click at [617, 505] on button "Save" at bounding box center [608, 510] width 70 height 18
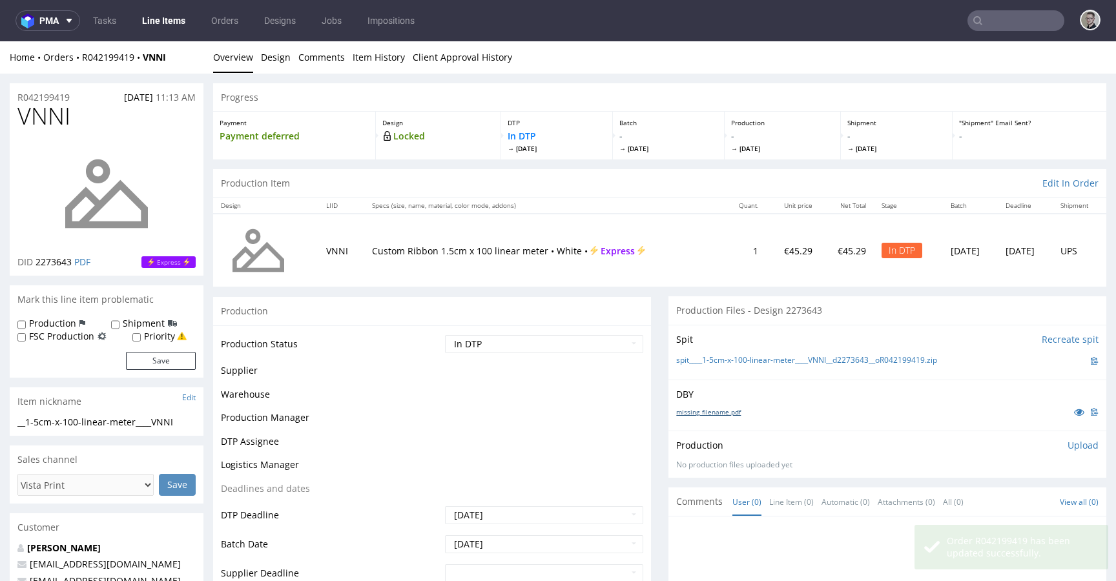
scroll to position [0, 0]
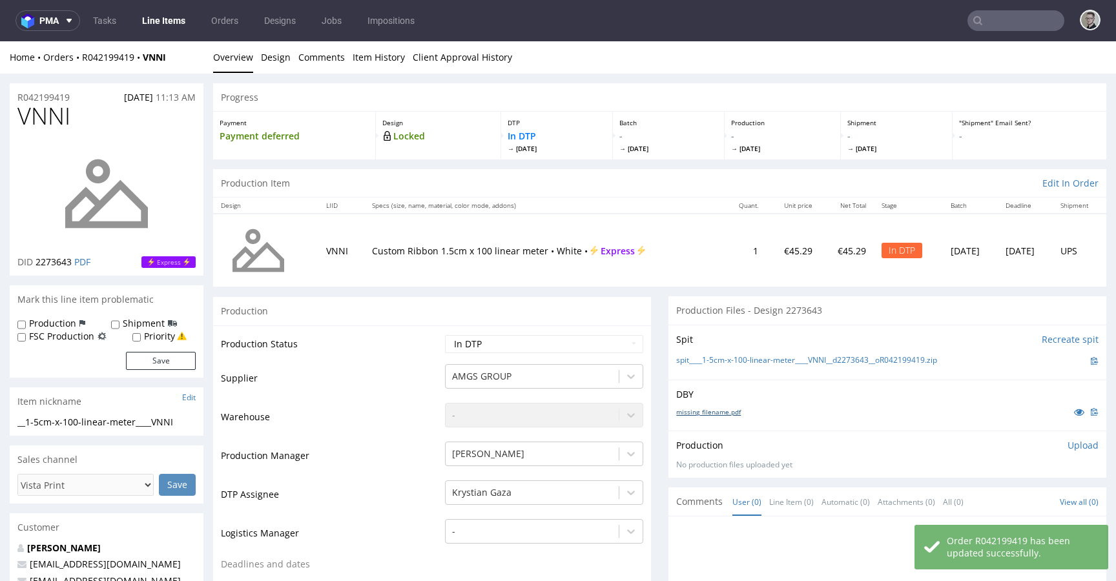
click at [722, 413] on link "missing_filename.pdf" at bounding box center [708, 411] width 65 height 9
click at [758, 362] on link "spit____1-5cm-x-100-linear-meter____VNNI__d2273643__oR042199419.zip" at bounding box center [806, 360] width 261 height 11
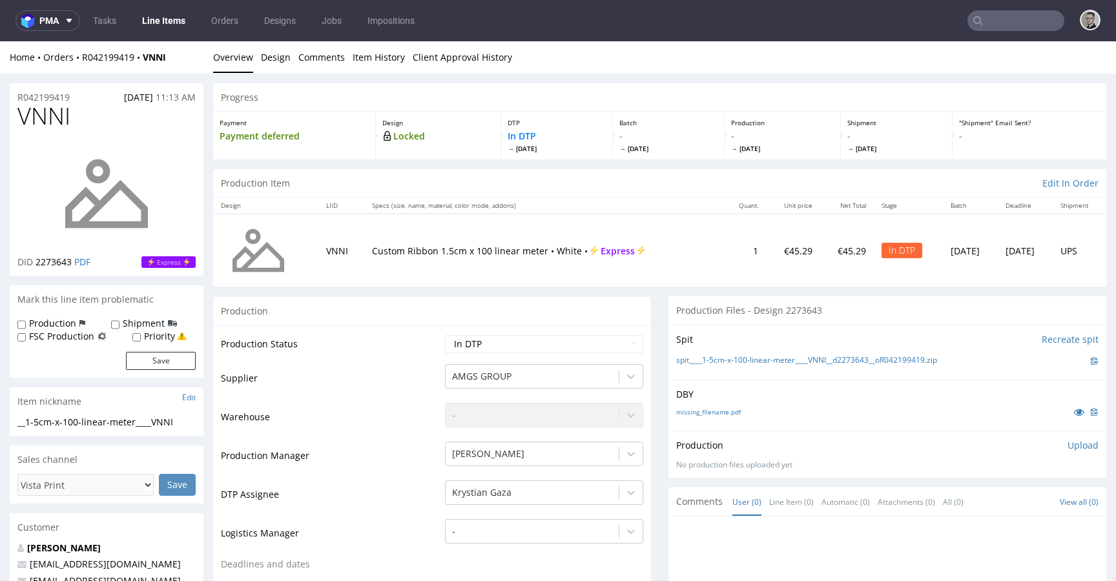
click at [1067, 442] on p "Upload" at bounding box center [1082, 445] width 31 height 13
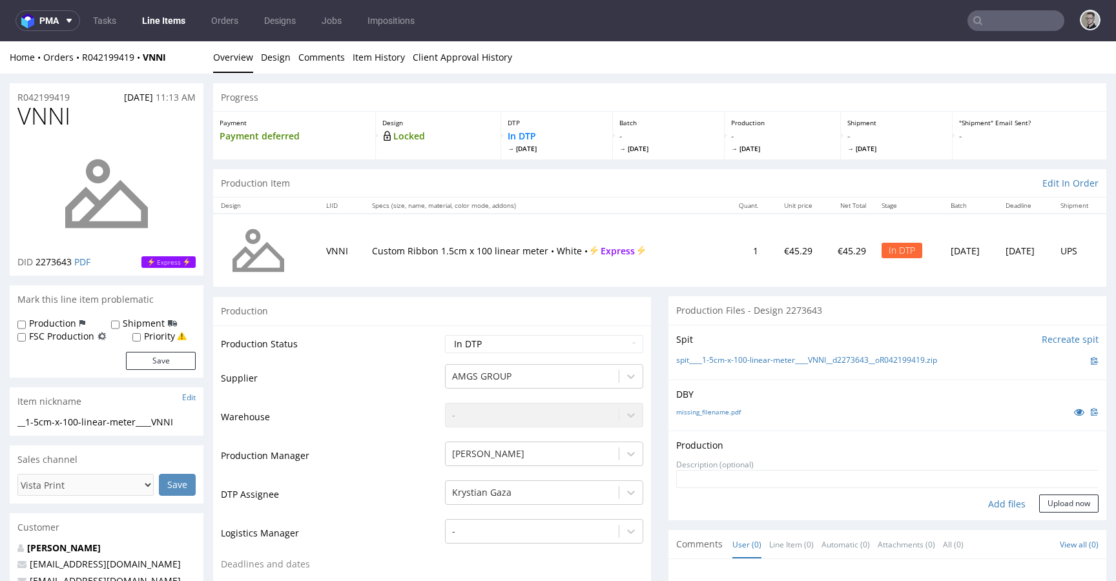
click at [991, 507] on div "Add files" at bounding box center [1006, 503] width 65 height 19
type input "C:\fakepath\__1-5cm-x-100-linear-meter____VNNI__d2273643__oR042199419__latest__…"
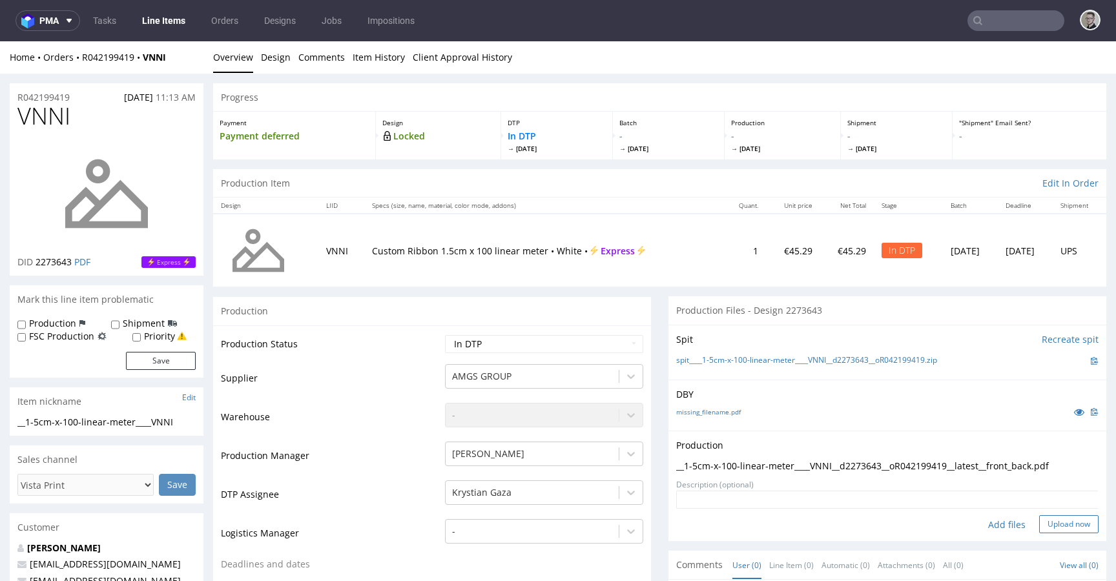
click at [1045, 523] on button "Upload now" at bounding box center [1068, 524] width 59 height 18
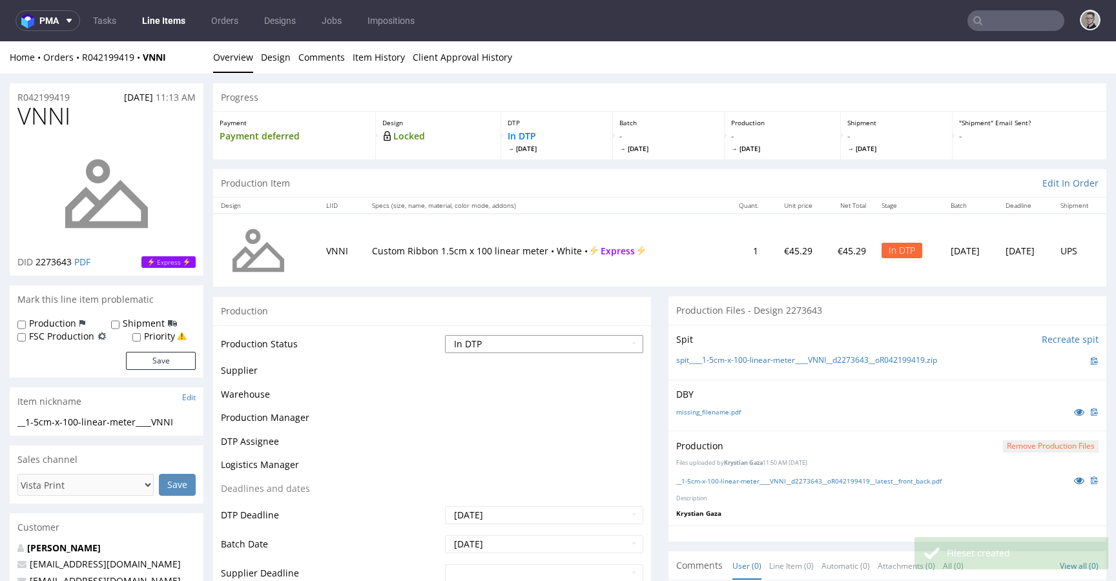
click at [499, 343] on select "Waiting for Artwork Waiting for Diecut Waiting for Mockup Waiting for DTP Waiti…" at bounding box center [544, 344] width 198 height 18
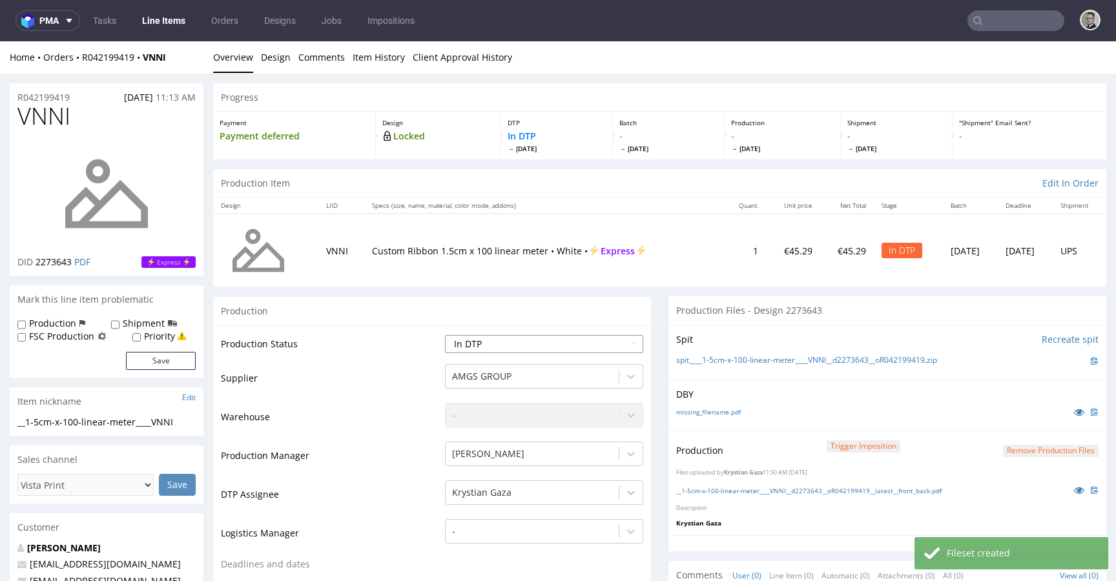
select select "dtp_production_ready"
click at [445, 335] on select "Waiting for Artwork Waiting for Diecut Waiting for Mockup Waiting for DTP Waiti…" at bounding box center [544, 344] width 198 height 18
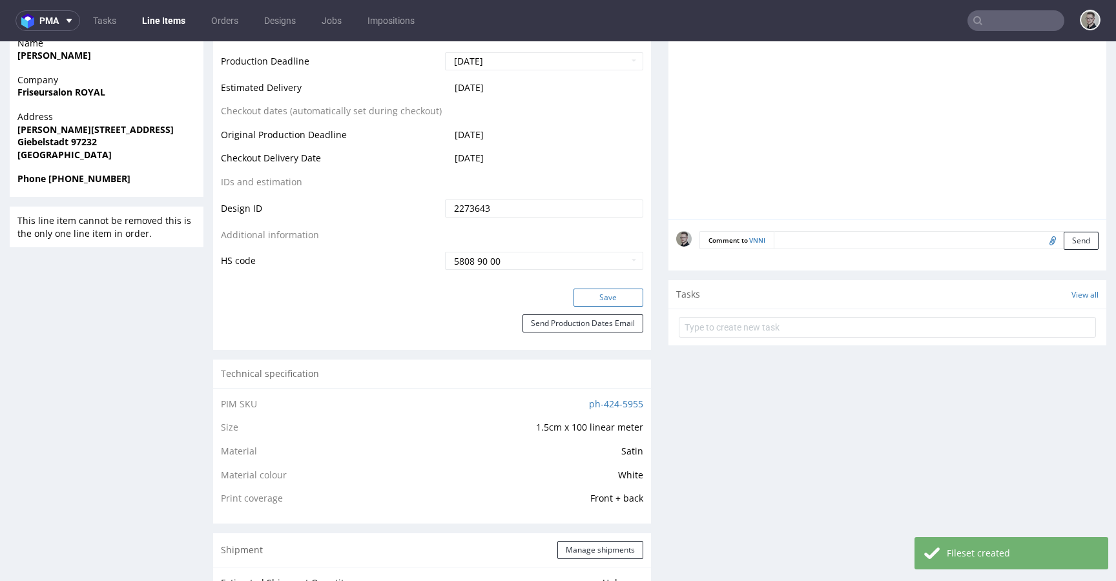
click at [609, 301] on button "Save" at bounding box center [608, 298] width 70 height 18
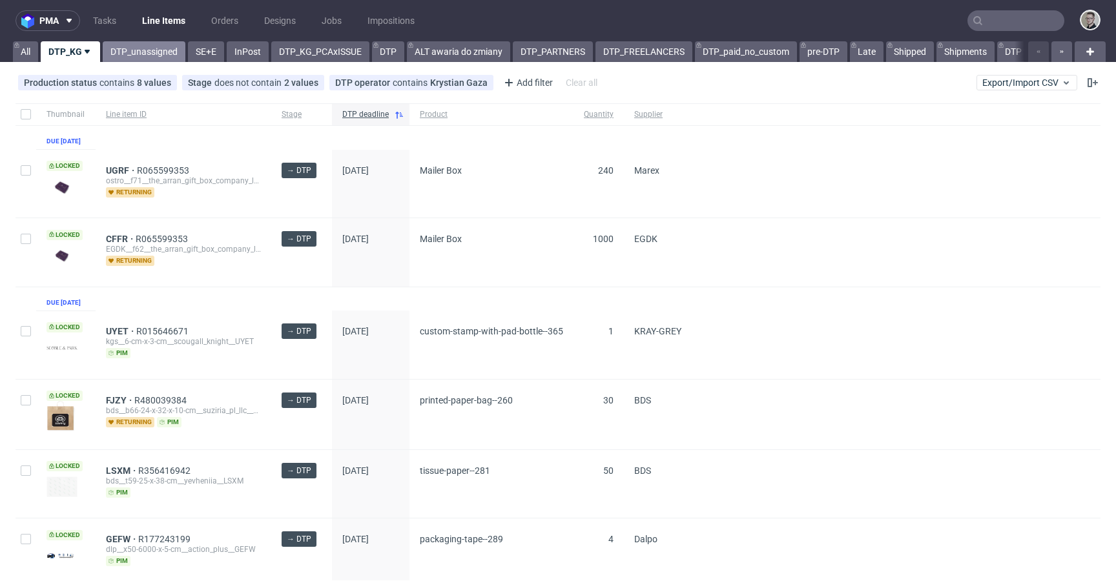
click at [141, 55] on link "DTP_unassigned" at bounding box center [144, 51] width 83 height 21
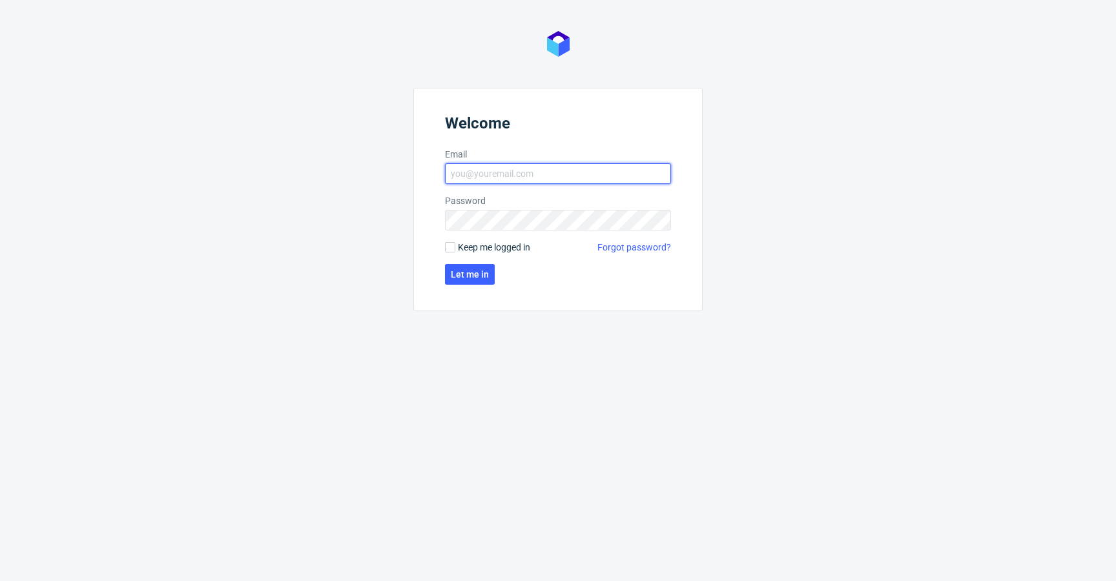
type input "[EMAIL_ADDRESS][DOMAIN_NAME]"
click at [489, 241] on span "Keep me logged in" at bounding box center [494, 247] width 72 height 13
click at [455, 242] on input "Keep me logged in" at bounding box center [450, 247] width 10 height 10
checkbox input "true"
click at [481, 278] on span "Let me in" at bounding box center [470, 274] width 38 height 9
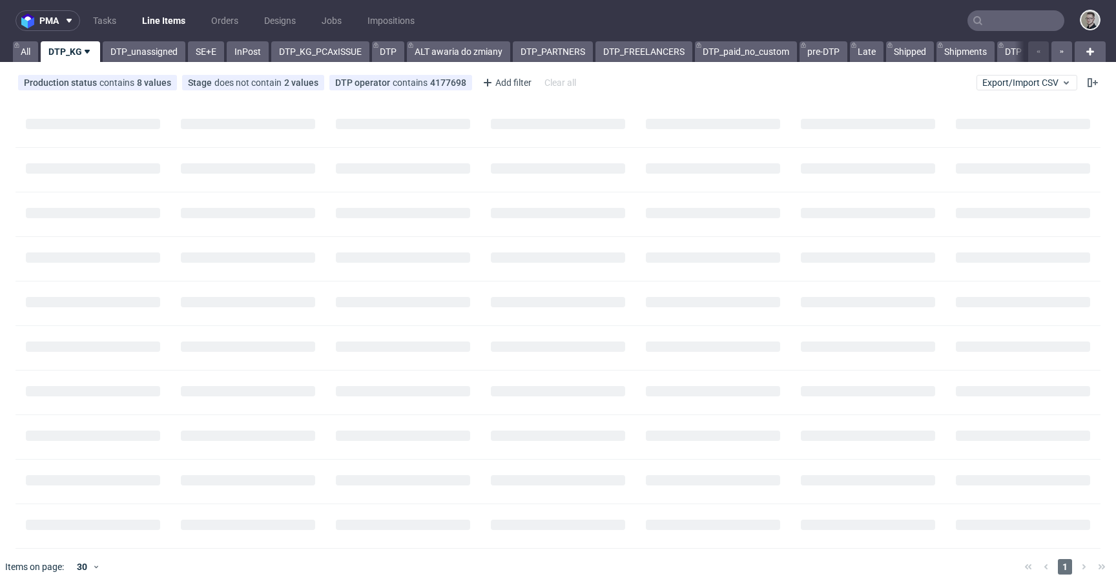
click at [989, 21] on input "text" at bounding box center [1015, 20] width 97 height 21
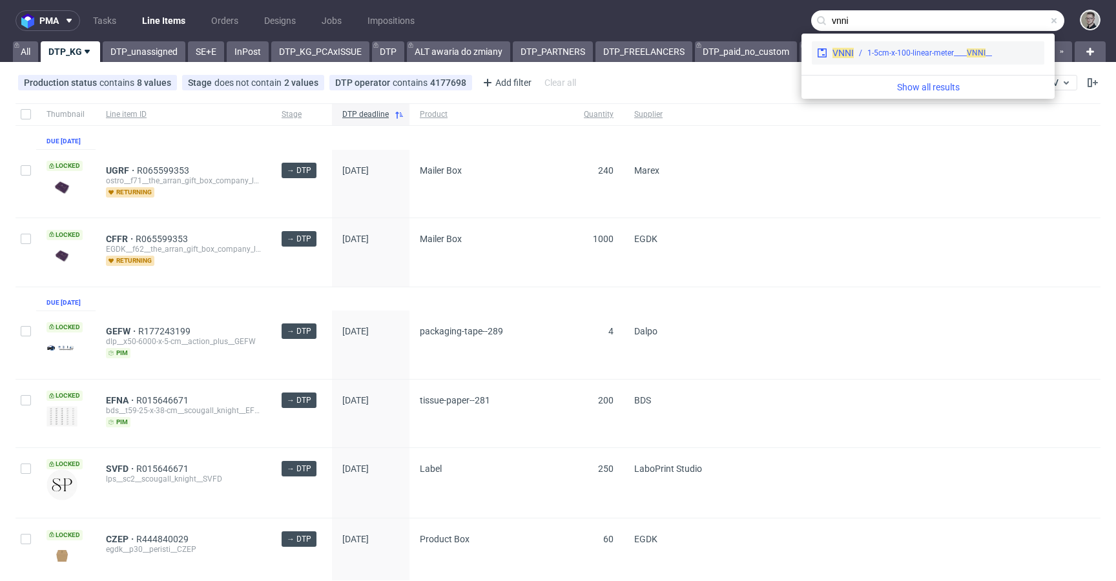
type input "vnni"
click at [940, 63] on div "VNNI __1-5cm-x-100-linear-meter____ VNNI" at bounding box center [927, 52] width 232 height 23
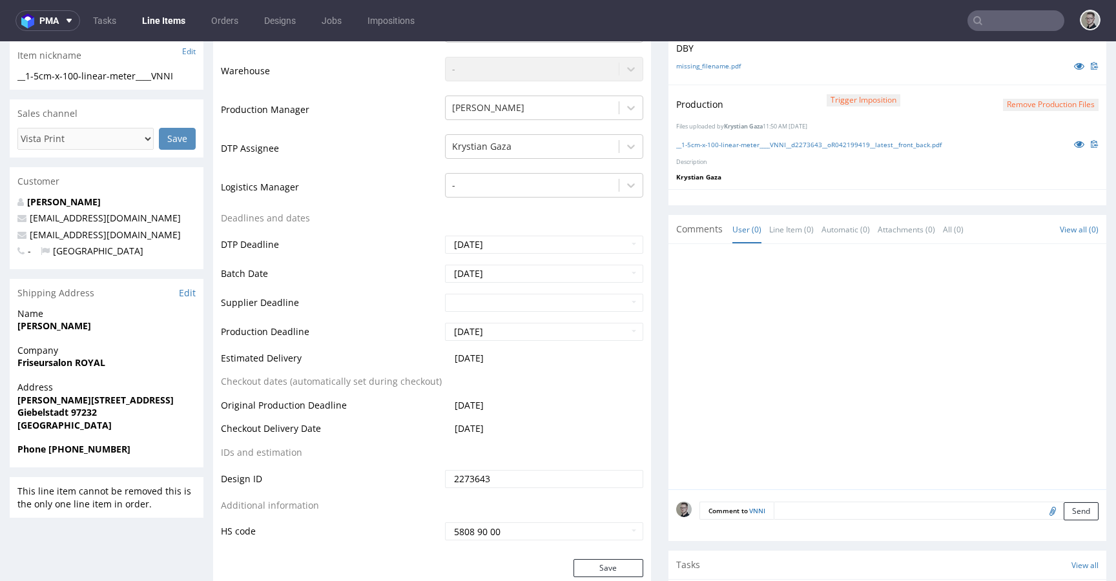
scroll to position [528, 0]
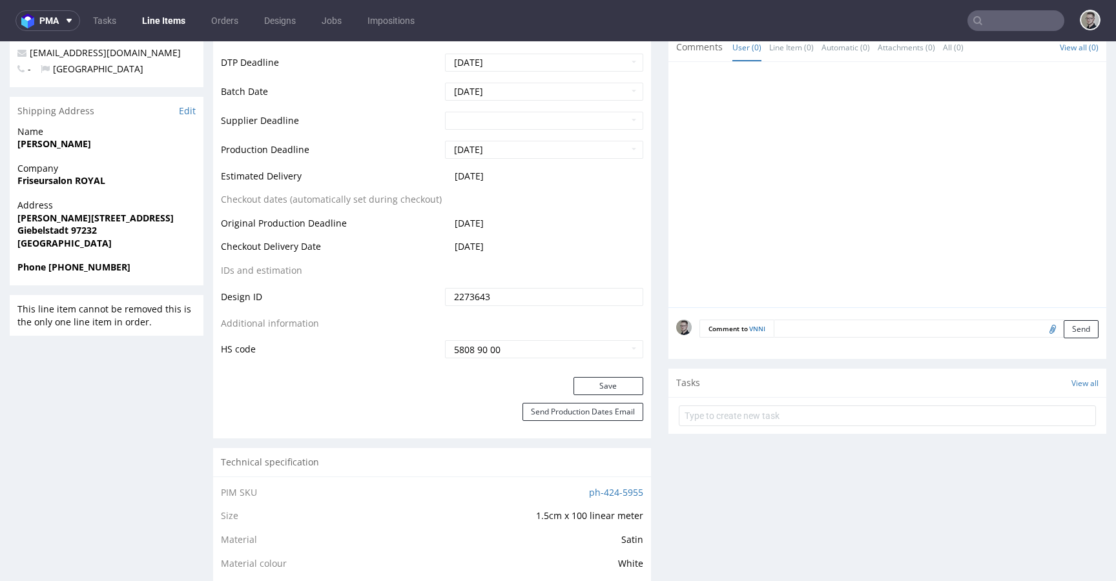
click at [870, 322] on textarea at bounding box center [935, 329] width 325 height 18
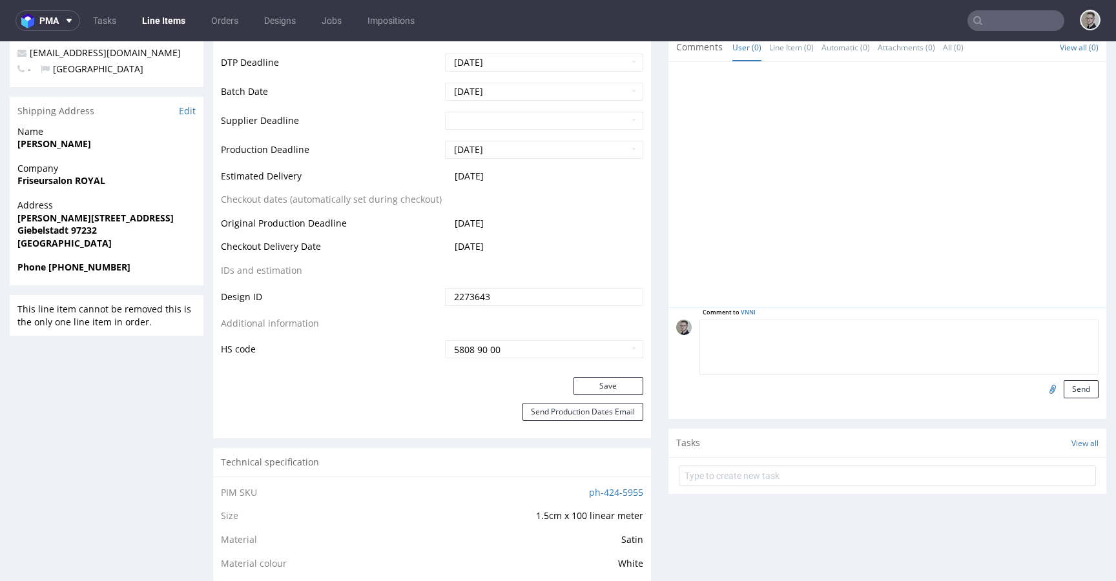
paste textarea "ISSUE: Texts in the design are smaller than minimal 2mm height and some white l…"
type textarea "ISSUE: Texts in the design are smaller than minimal 2mm height and some white l…"
click at [1068, 385] on button "Send" at bounding box center [1080, 389] width 35 height 18
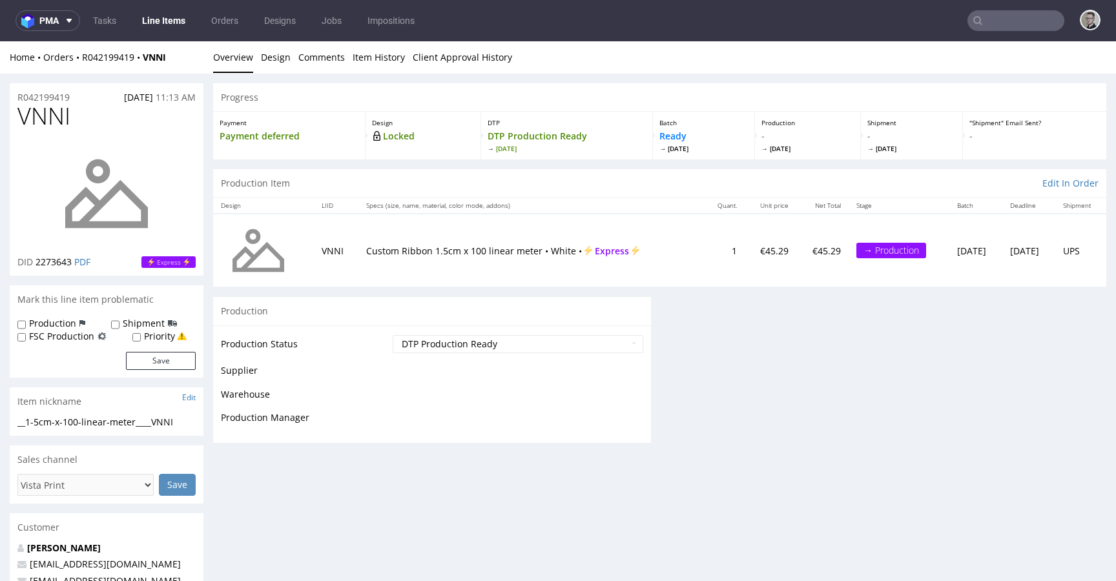
scroll to position [0, 0]
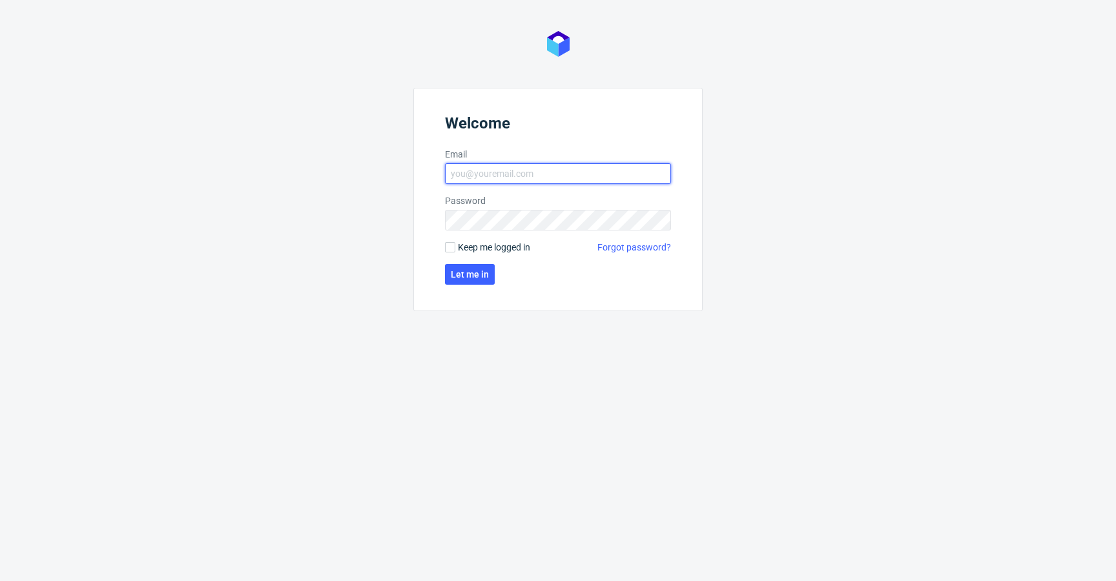
type input "[EMAIL_ADDRESS][DOMAIN_NAME]"
click at [482, 249] on span "Keep me logged in" at bounding box center [494, 247] width 72 height 13
click at [455, 249] on input "Keep me logged in" at bounding box center [450, 247] width 10 height 10
checkbox input "true"
click at [460, 276] on span "Let me in" at bounding box center [470, 274] width 38 height 9
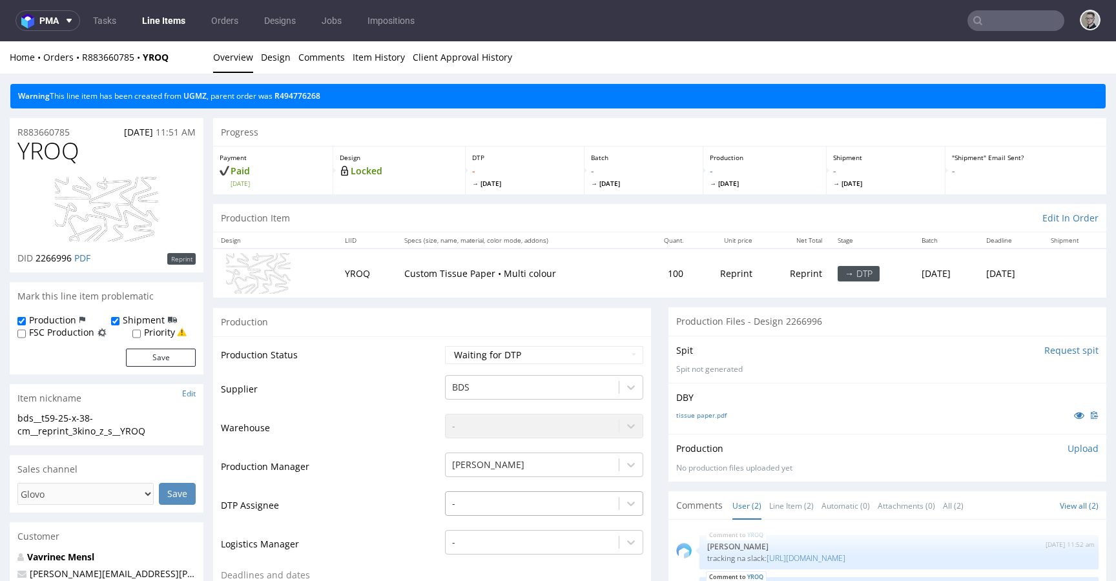
click at [516, 500] on div "-" at bounding box center [544, 500] width 198 height 18
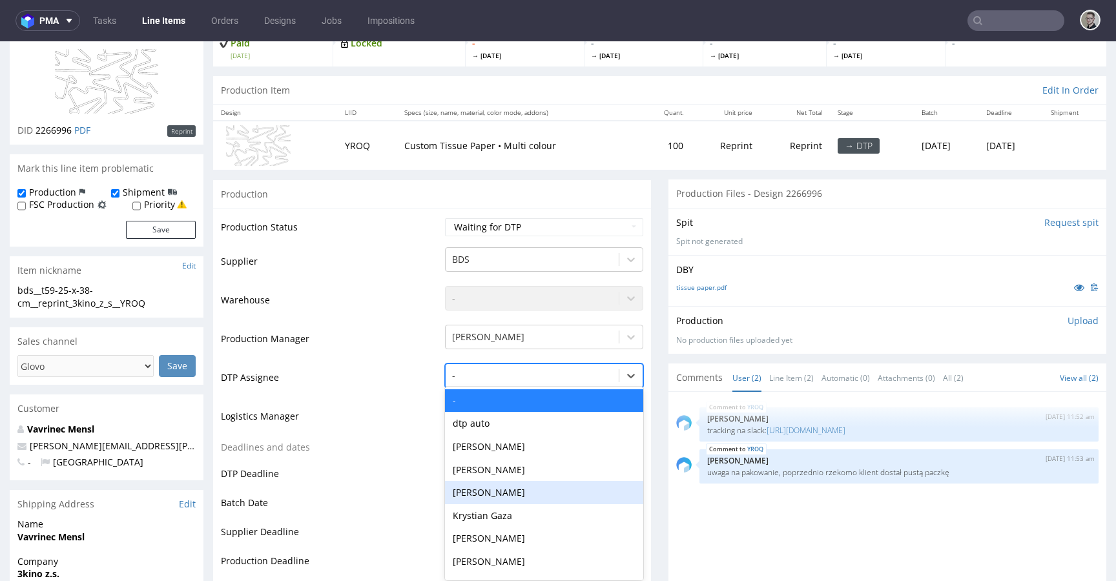
scroll to position [132, 0]
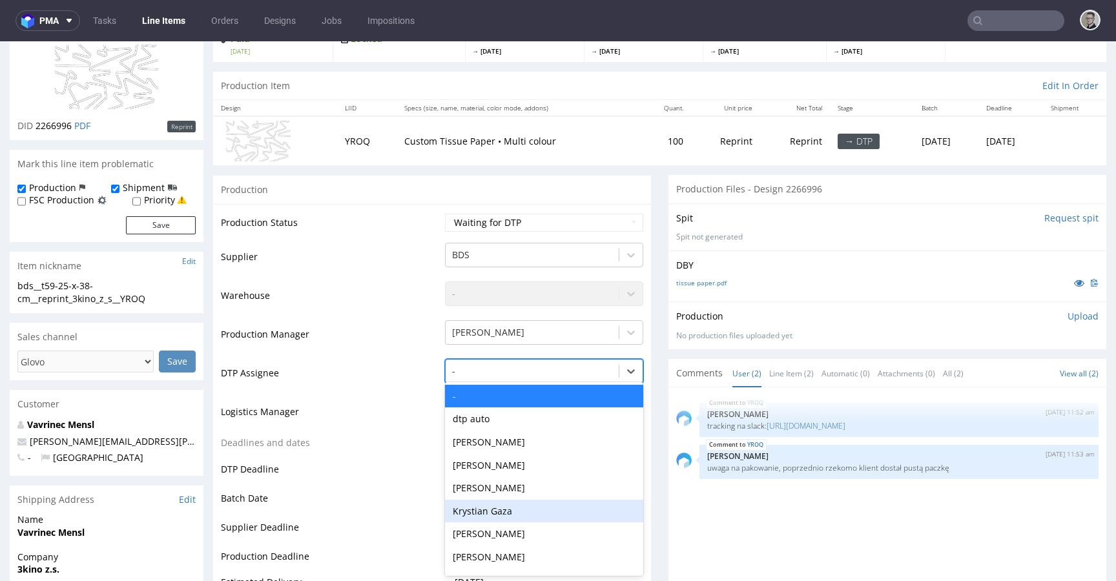
click at [514, 515] on div "Krystian Gaza" at bounding box center [544, 511] width 198 height 23
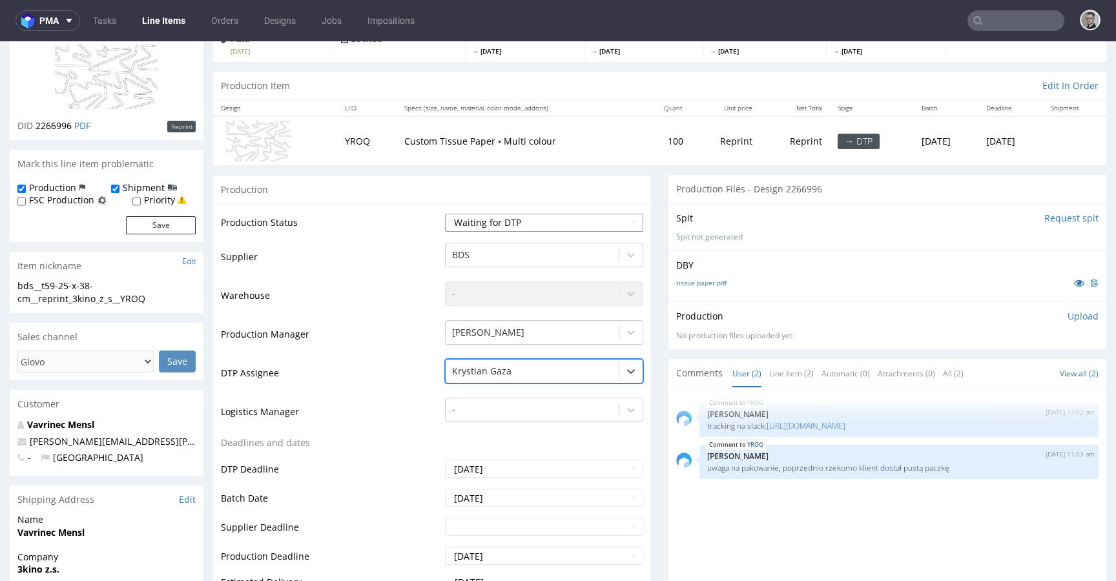
click at [546, 223] on select "Waiting for Artwork Waiting for Diecut Waiting for Mockup Waiting for DTP Waiti…" at bounding box center [544, 223] width 198 height 18
select select "dtp_in_process"
click at [445, 214] on select "Waiting for Artwork Waiting for Diecut Waiting for Mockup Waiting for DTP Waiti…" at bounding box center [544, 223] width 198 height 18
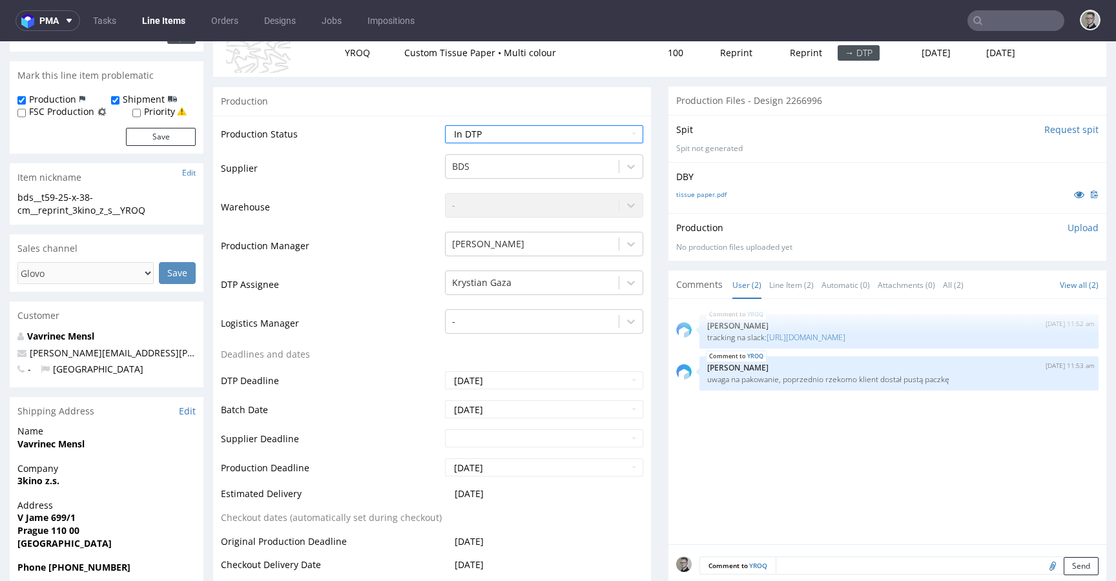
scroll to position [674, 0]
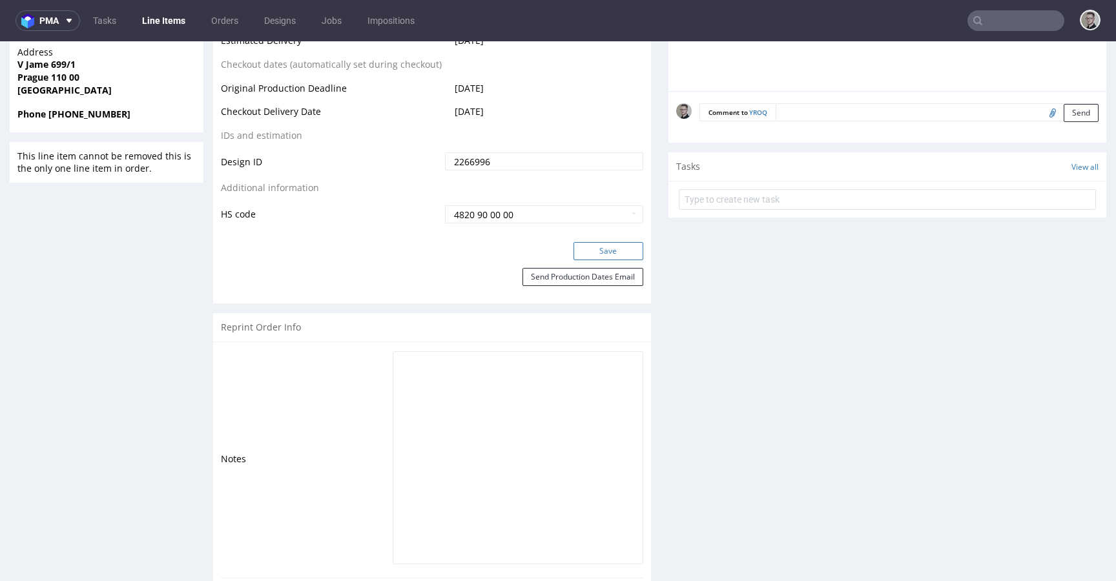
click at [613, 250] on button "Save" at bounding box center [608, 251] width 70 height 18
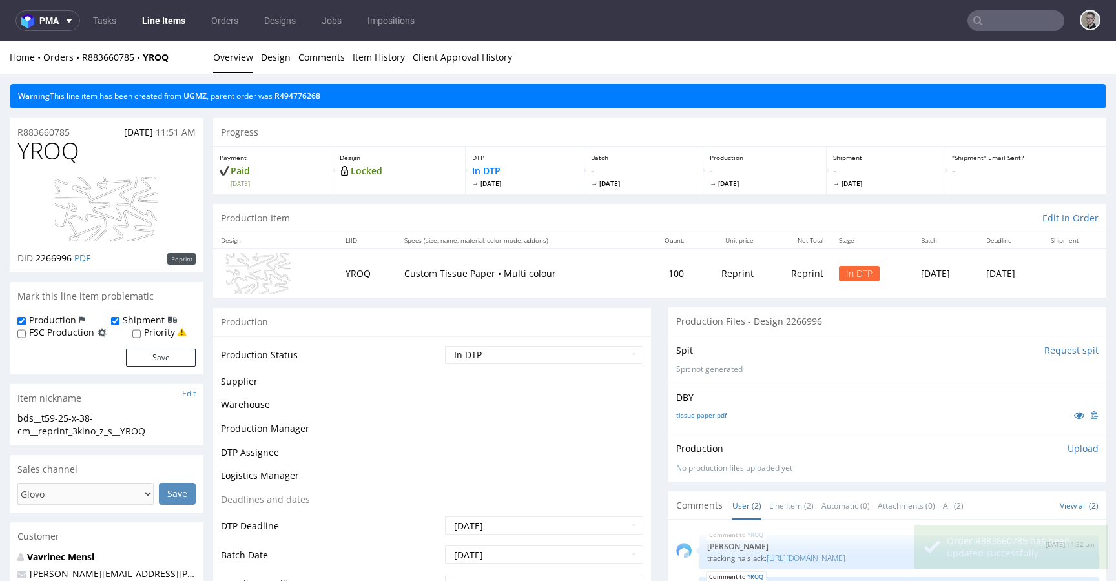
scroll to position [0, 0]
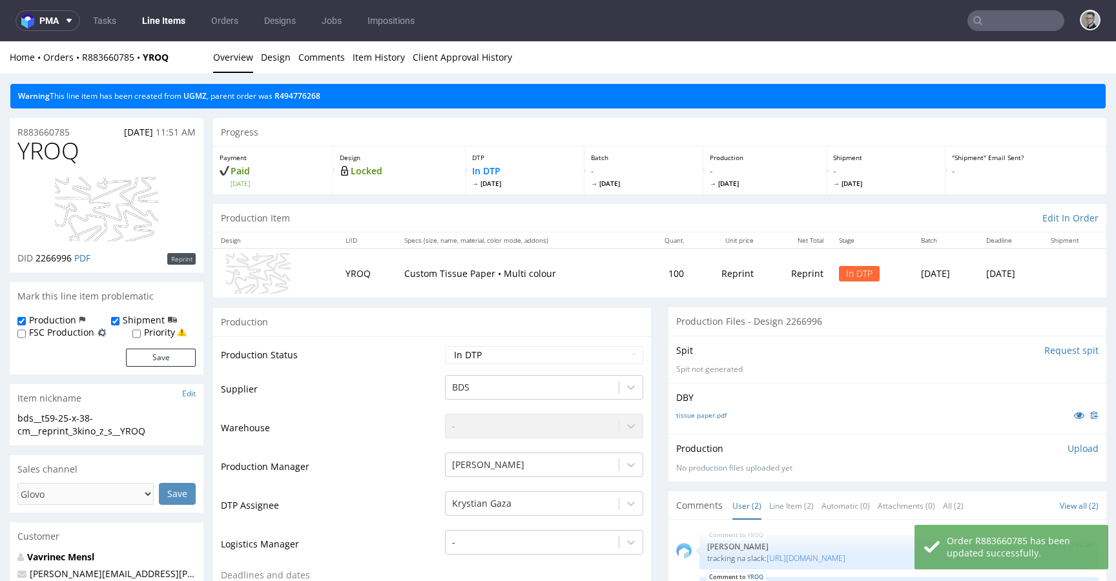
click at [1048, 351] on input "Request spit" at bounding box center [1071, 350] width 54 height 13
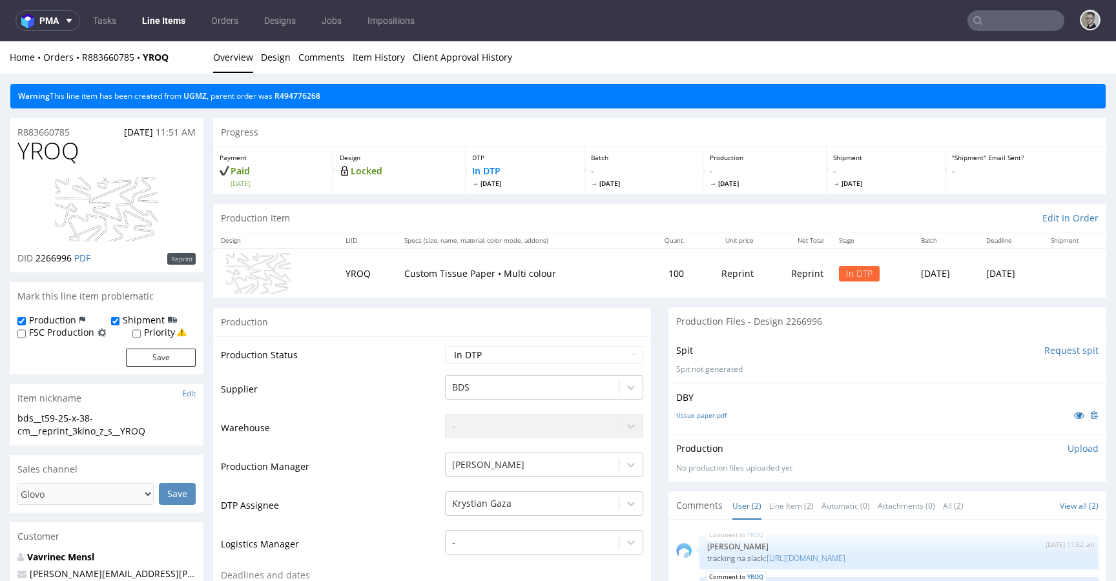
click at [76, 431] on div "bds__t59-25-x-38-cm__reprint_3kino_z_s__YROQ" at bounding box center [106, 424] width 178 height 25
click at [78, 429] on div "bds__t59-25-x-38-cm__reprint_3kino_z_s__YROQ" at bounding box center [106, 424] width 178 height 25
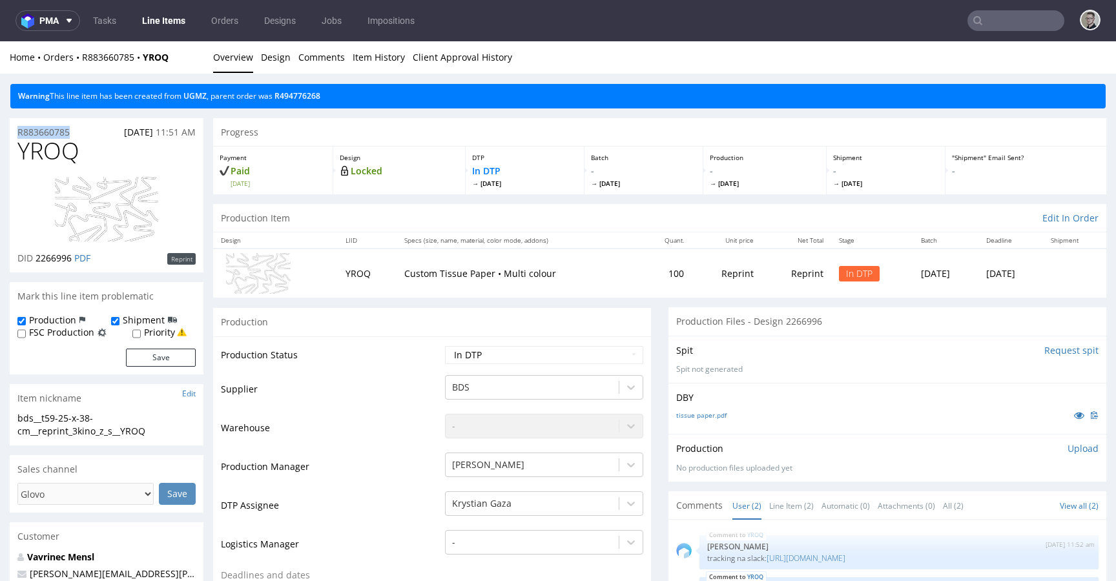
drag, startPoint x: 85, startPoint y: 129, endPoint x: 0, endPoint y: 131, distance: 85.2
copy p "R883660785"
click at [31, 151] on span "YROQ" at bounding box center [48, 151] width 62 height 26
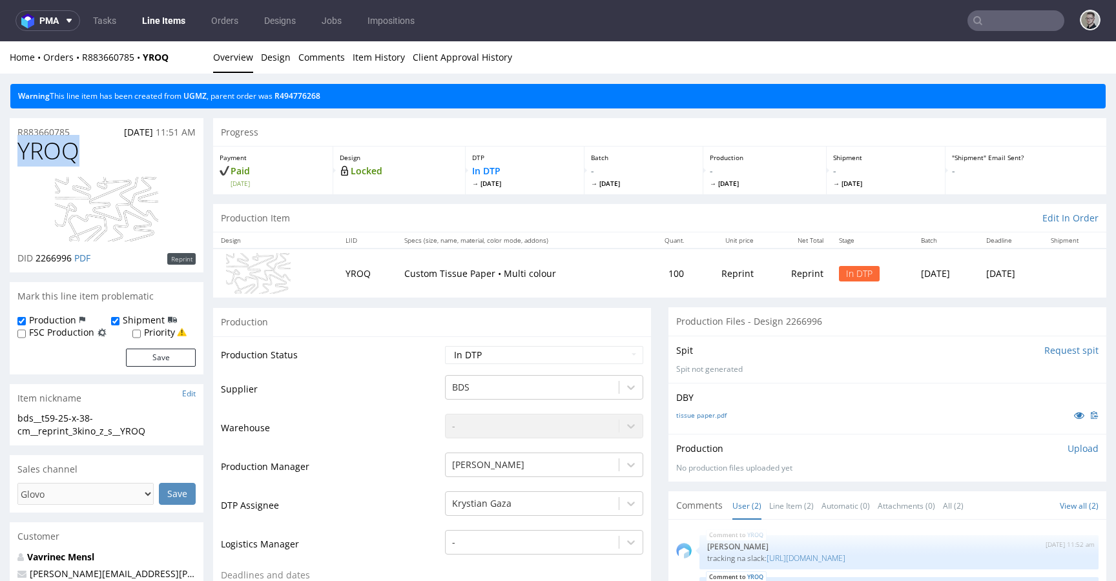
copy span "YROQ"
click at [1067, 453] on p "Upload" at bounding box center [1082, 448] width 31 height 13
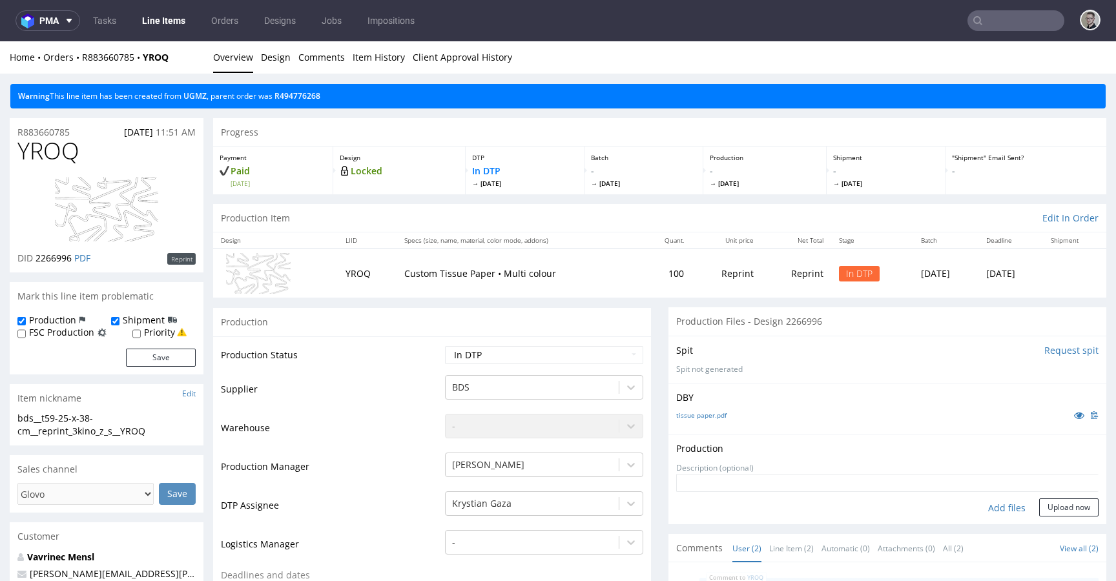
click at [1002, 504] on div "Add files" at bounding box center [1006, 507] width 65 height 19
type input "C:\fakepath\bds__t59-25-x-38-cm__reprint_3kino_z_s__YROQ__d2266996__oR883660785…"
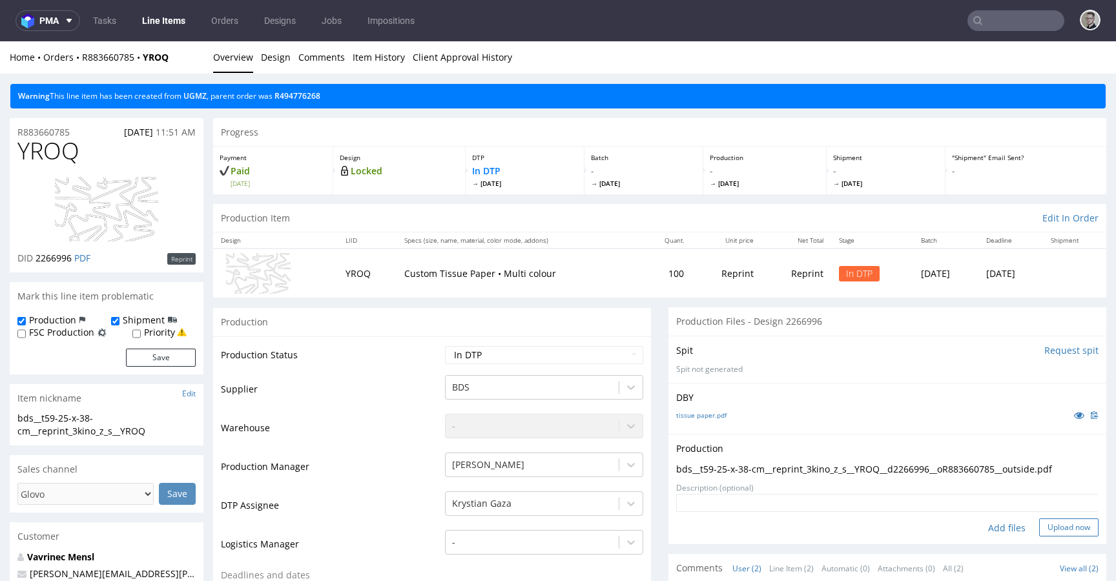
click at [1054, 529] on button "Upload now" at bounding box center [1068, 527] width 59 height 18
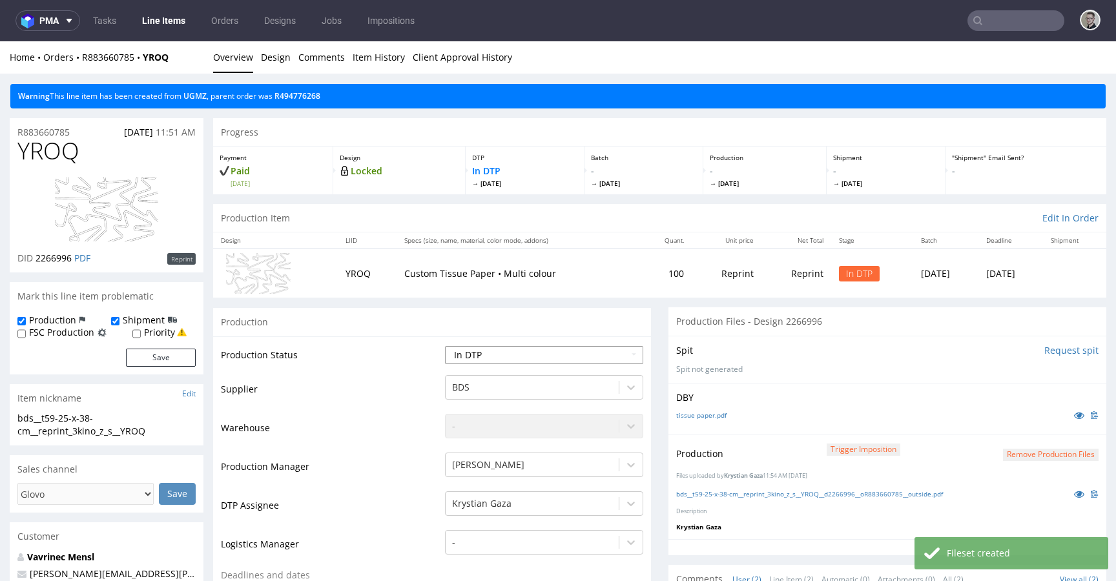
click at [529, 360] on select "Waiting for Artwork Waiting for Diecut Waiting for Mockup Waiting for DTP Waiti…" at bounding box center [544, 355] width 198 height 18
select select "dtp_production_ready"
click at [445, 346] on select "Waiting for Artwork Waiting for Diecut Waiting for Mockup Waiting for DTP Waiti…" at bounding box center [544, 355] width 198 height 18
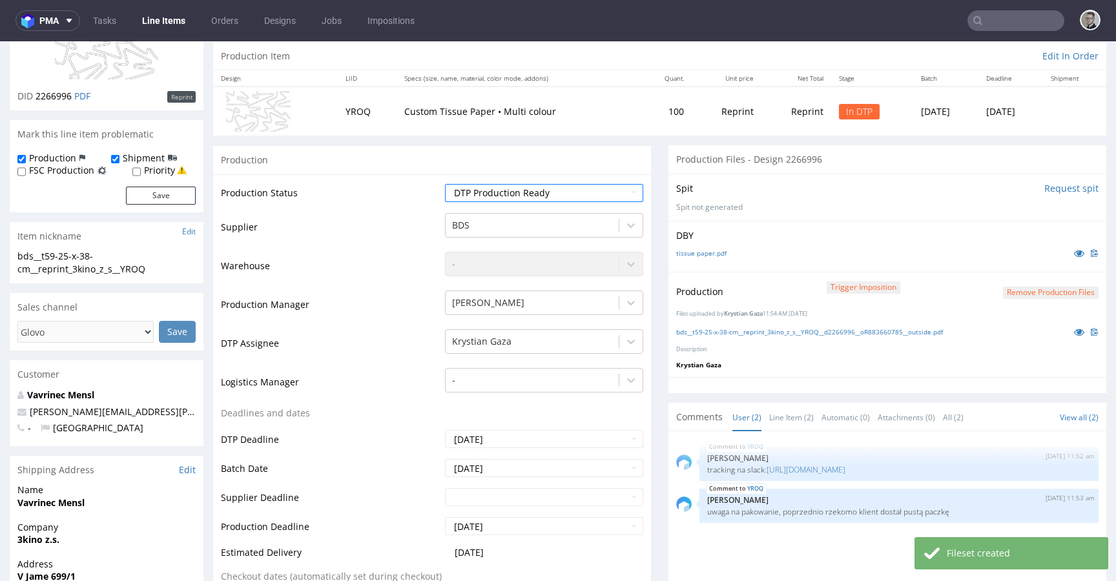
scroll to position [604, 0]
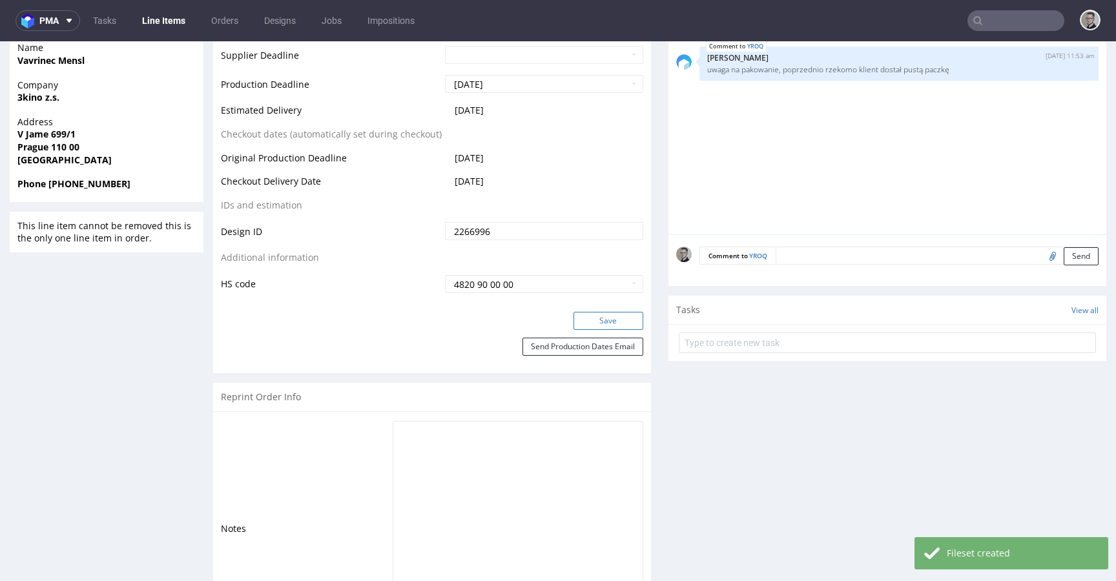
click at [615, 322] on button "Save" at bounding box center [608, 321] width 70 height 18
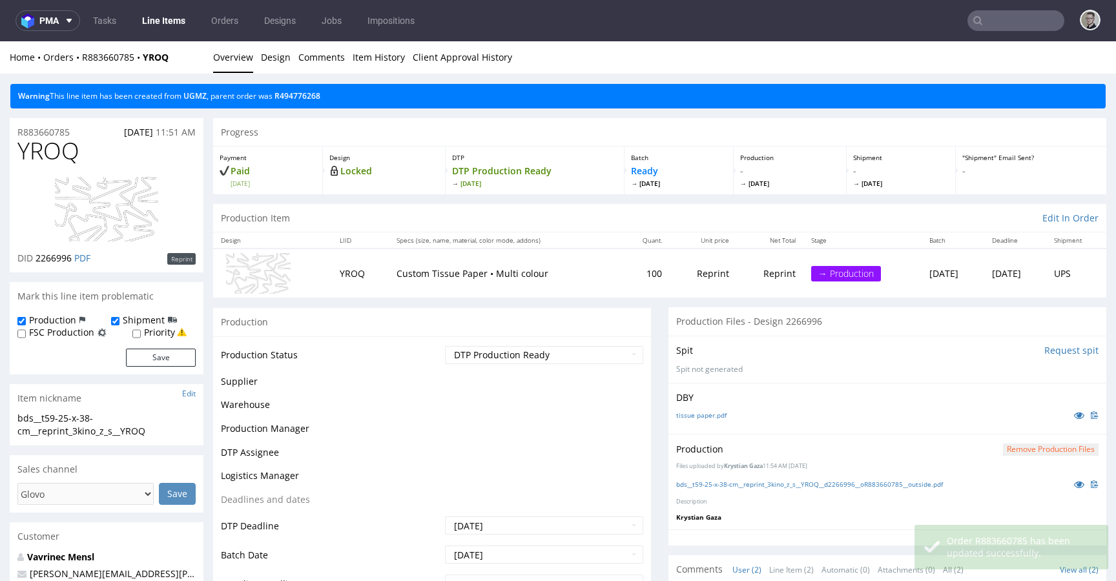
scroll to position [0, 0]
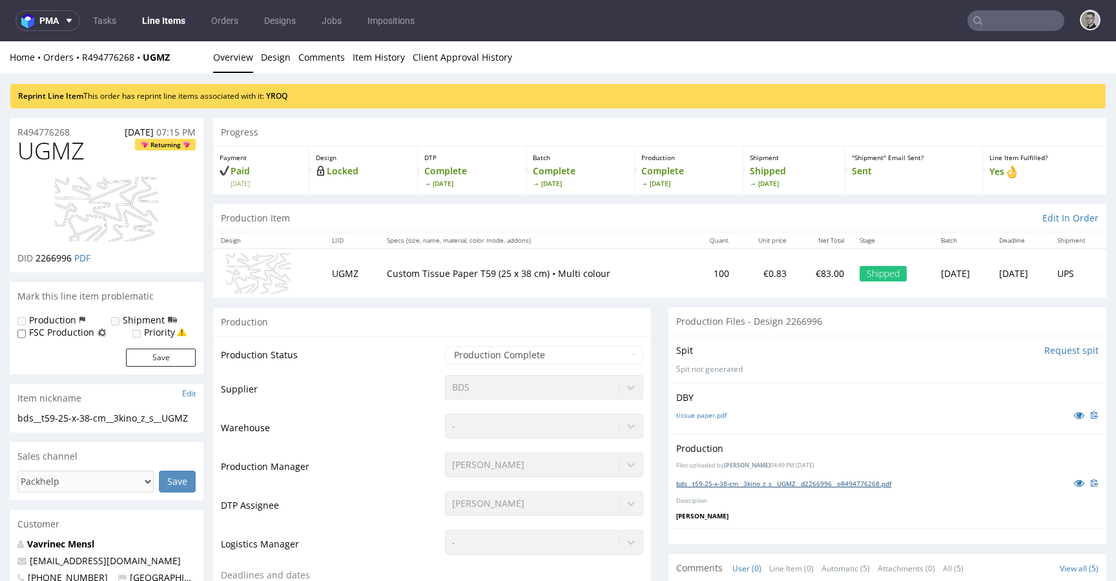
click at [834, 485] on link "bds__t59-25-x-38-cm__3kino_z_s__UGMZ__d2266996__oR494776268.pdf" at bounding box center [783, 483] width 215 height 9
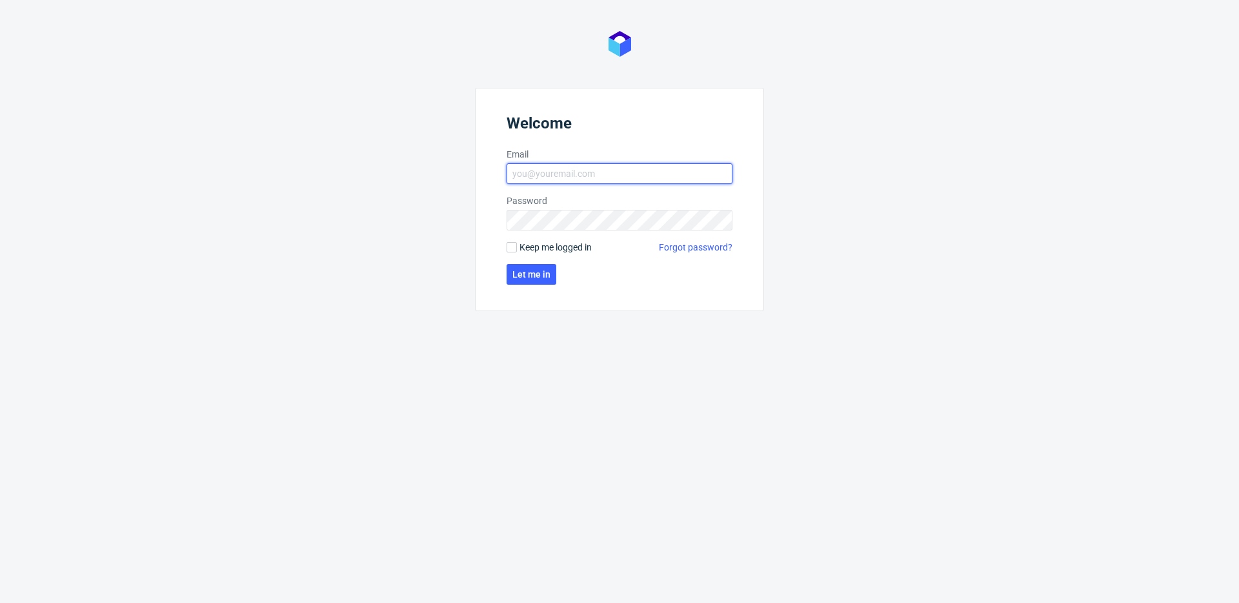
type input "[EMAIL_ADDRESS][DOMAIN_NAME]"
click at [763, 310] on form "Welcome Email [EMAIL_ADDRESS][DOMAIN_NAME] Password Keep me logged in Forgot pa…" at bounding box center [619, 199] width 289 height 223
click at [565, 249] on span "Keep me logged in" at bounding box center [556, 247] width 72 height 13
click at [517, 249] on input "Keep me logged in" at bounding box center [512, 247] width 10 height 10
checkbox input "true"
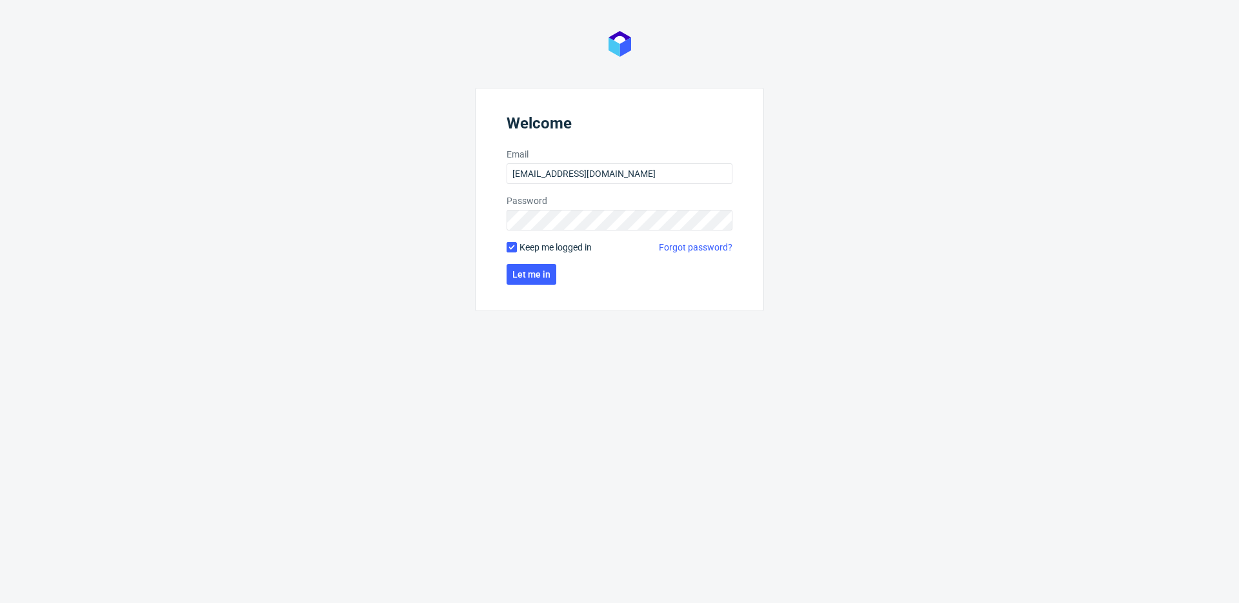
click at [556, 262] on form "Welcome Email [EMAIL_ADDRESS][DOMAIN_NAME] Password Keep me logged in Forgot pa…" at bounding box center [619, 199] width 289 height 223
click at [549, 270] on span "Let me in" at bounding box center [532, 274] width 38 height 9
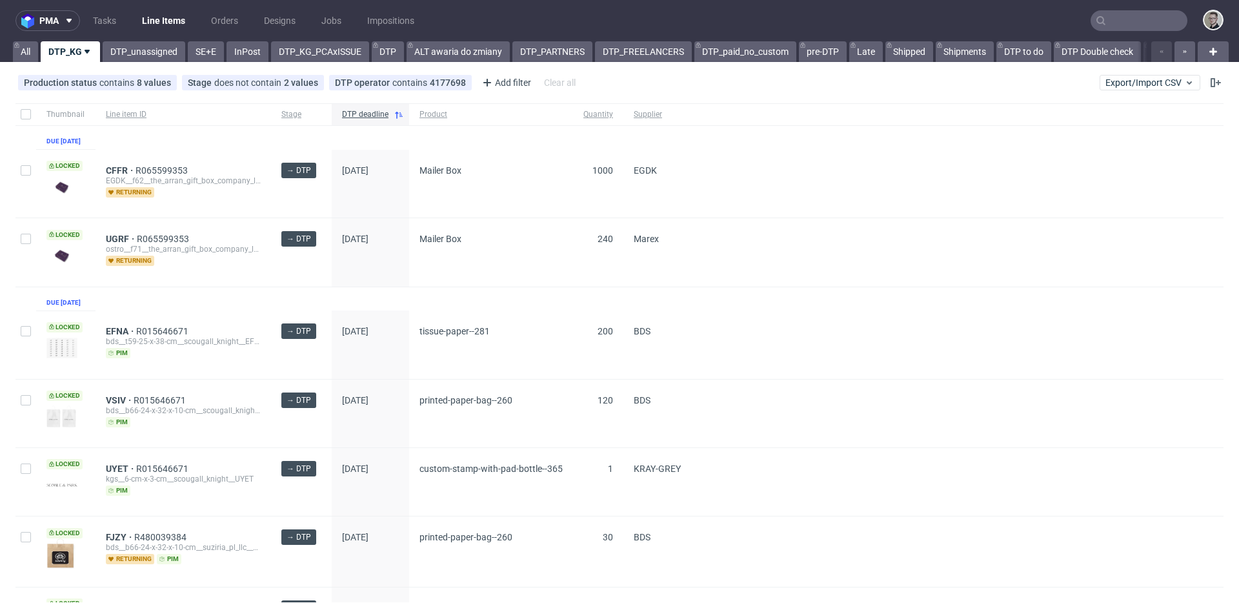
click at [652, 310] on div "Thumbnail Line item ID Stage DTP deadline Product Quantity Supplier Due 13/10/2…" at bounding box center [619, 483] width 1208 height 760
click at [733, 236] on div at bounding box center [968, 252] width 512 height 68
click at [254, 159] on div "Thumbnail Line item ID Stage DTP deadline Product Quantity Supplier Due 13/10/2…" at bounding box center [619, 483] width 1208 height 760
click at [216, 318] on div "Thumbnail Line item ID Stage DTP deadline Product Quantity Supplier Due 13/10/2…" at bounding box center [619, 483] width 1208 height 760
click at [703, 166] on div "EGDK" at bounding box center [668, 184] width 88 height 68
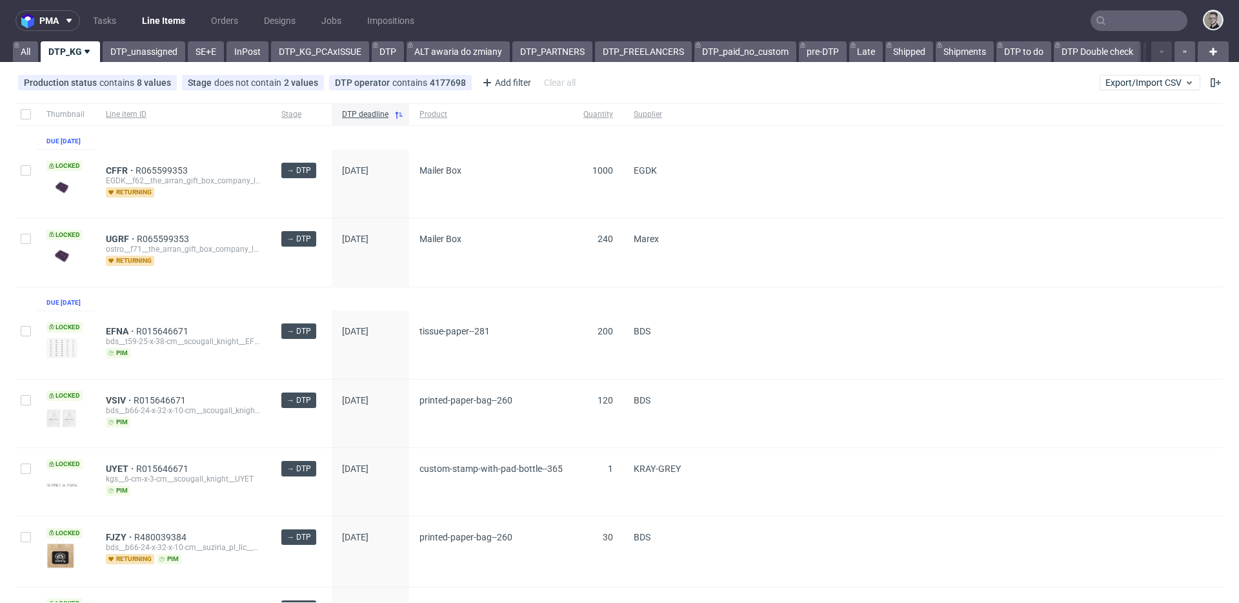
click at [762, 214] on div at bounding box center [968, 184] width 512 height 68
click at [582, 213] on div "1000" at bounding box center [598, 184] width 50 height 68
click at [616, 209] on div "1000" at bounding box center [598, 184] width 50 height 68
click at [564, 242] on div "Mailer Box" at bounding box center [491, 252] width 164 height 68
click at [462, 319] on div "Thumbnail Line item ID Stage DTP deadline Product Quantity Supplier Due 13/10/2…" at bounding box center [619, 483] width 1208 height 760
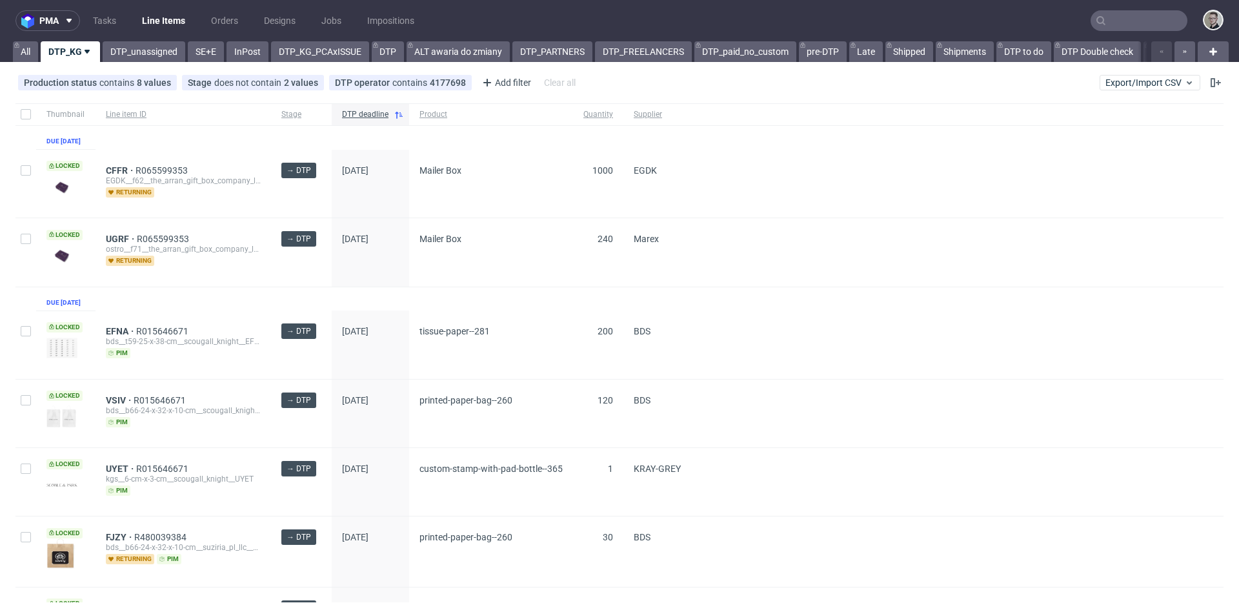
click at [256, 157] on div "Thumbnail Line item ID Stage DTP deadline Product Quantity Supplier Due 13/10/2…" at bounding box center [619, 483] width 1208 height 760
click at [253, 174] on div "CFFR R065599353 EGDK__f62__the_arran_gift_box_company_ltd__CFFR returning" at bounding box center [184, 184] width 176 height 68
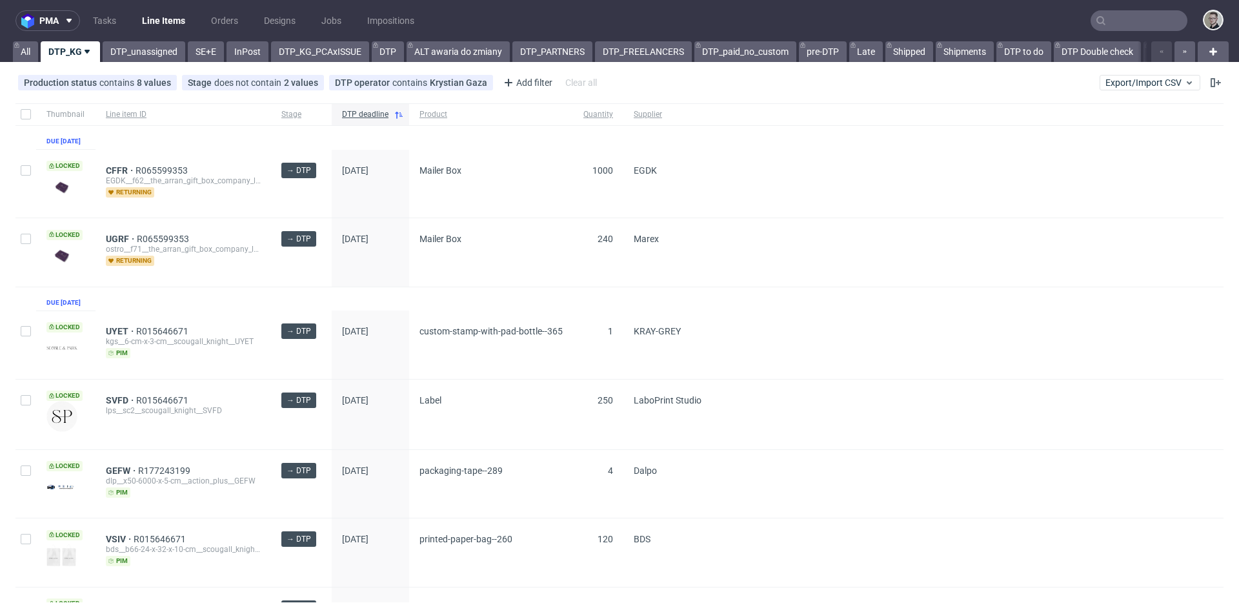
click at [1143, 24] on input "text" at bounding box center [1139, 20] width 97 height 21
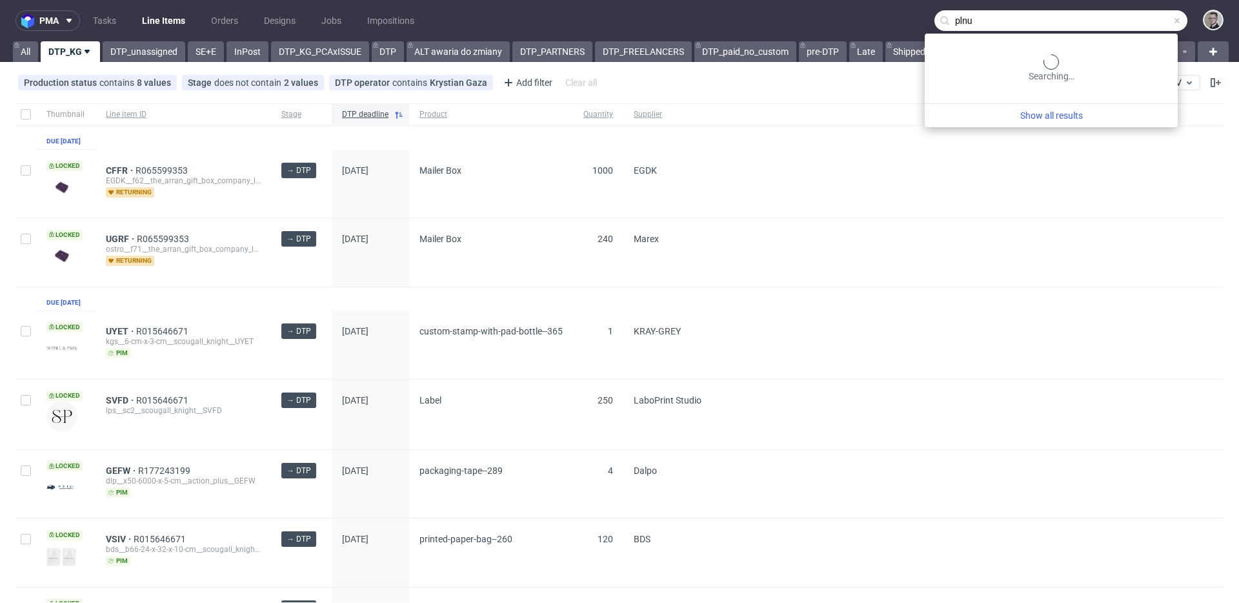
type input "plnu"
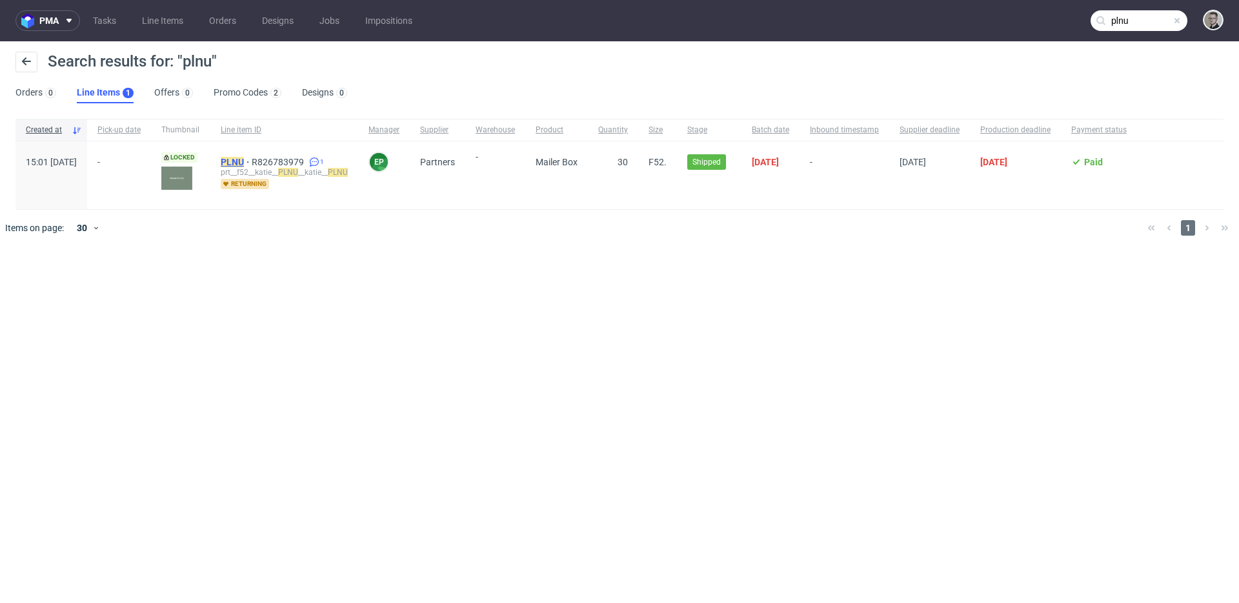
click at [244, 164] on mark "PLNU" at bounding box center [232, 162] width 23 height 10
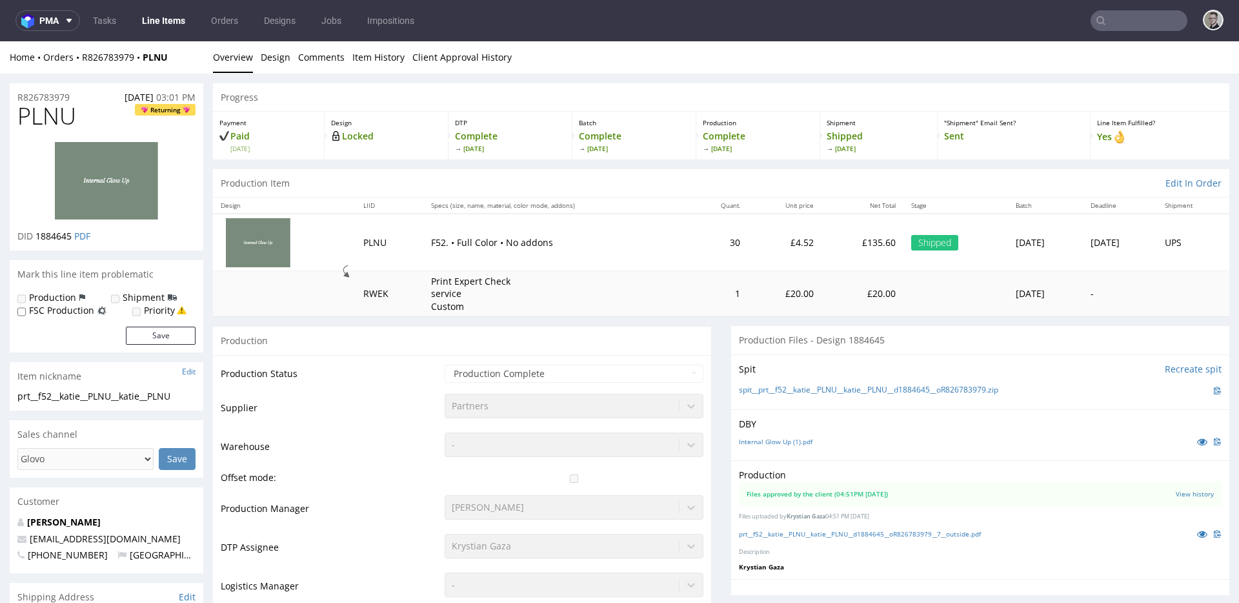
click at [1149, 23] on input "text" at bounding box center [1139, 20] width 97 height 21
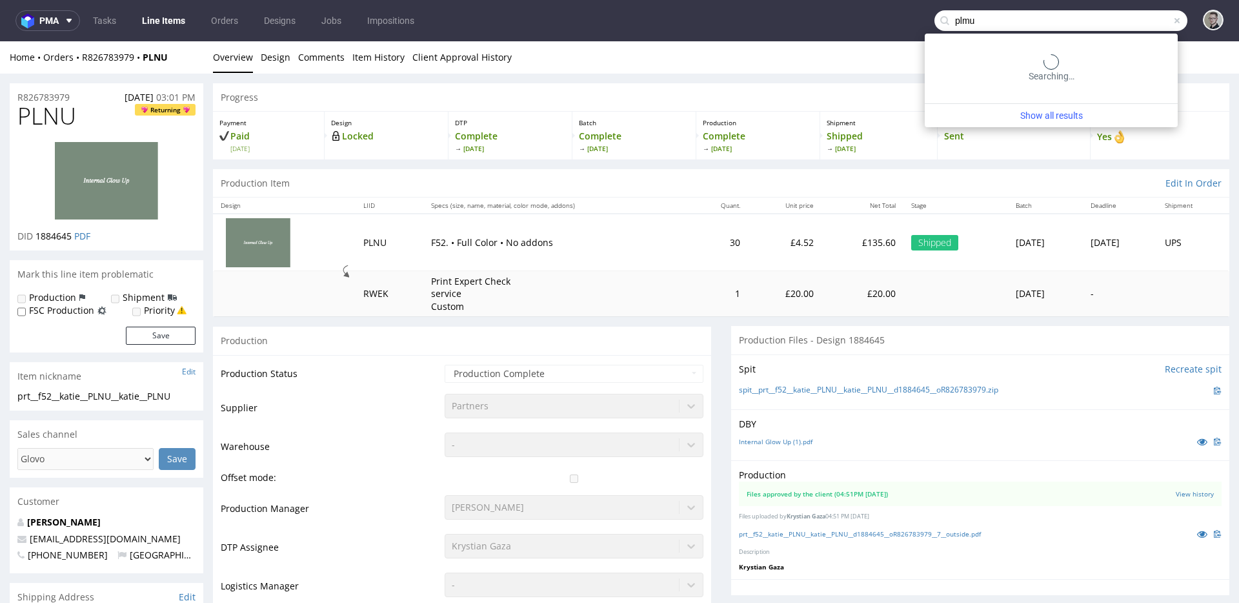
type input "plmu"
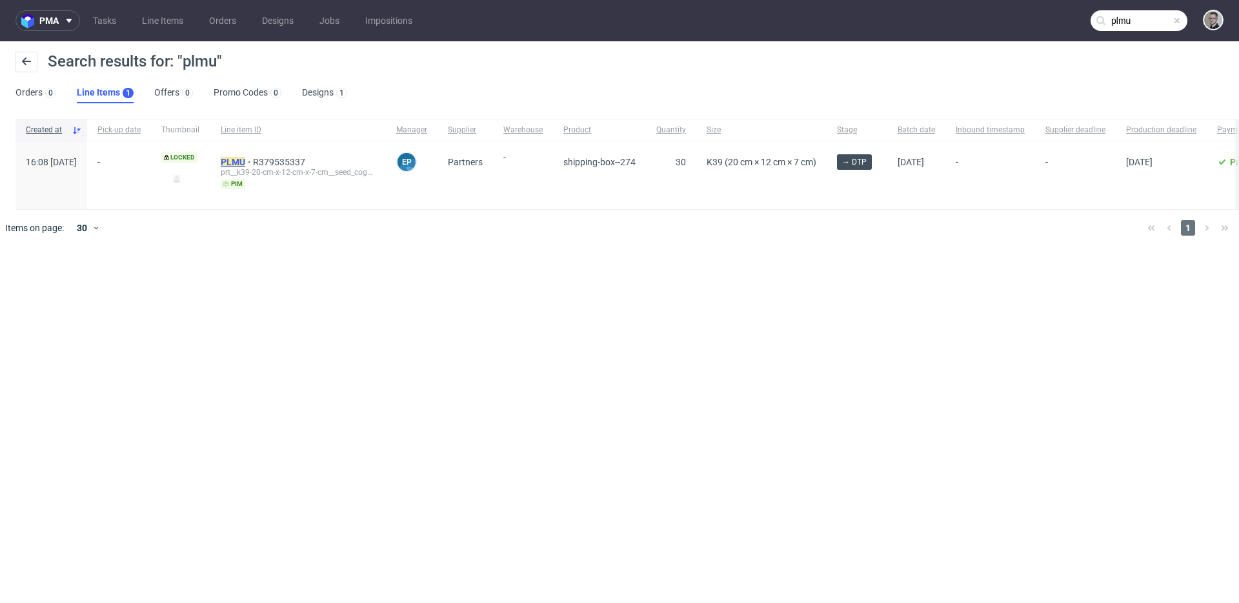
click at [245, 157] on mark "PLMU" at bounding box center [233, 162] width 25 height 10
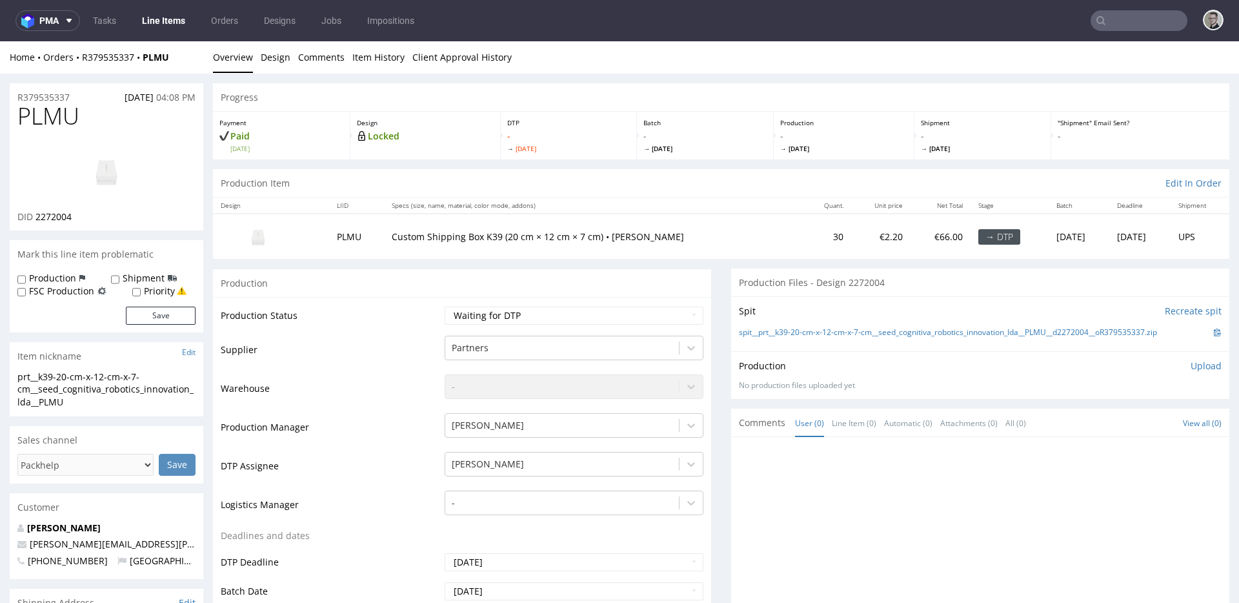
click at [116, 180] on img at bounding box center [106, 171] width 103 height 58
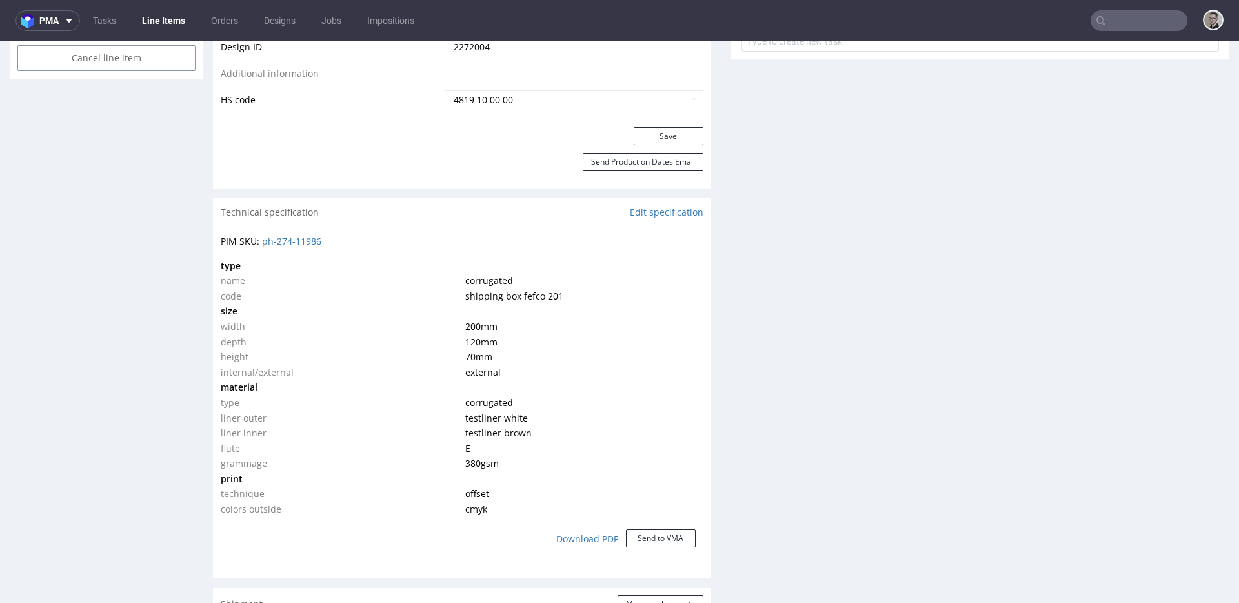
scroll to position [749, 0]
click at [284, 239] on link "ph-274-11986" at bounding box center [291, 242] width 59 height 12
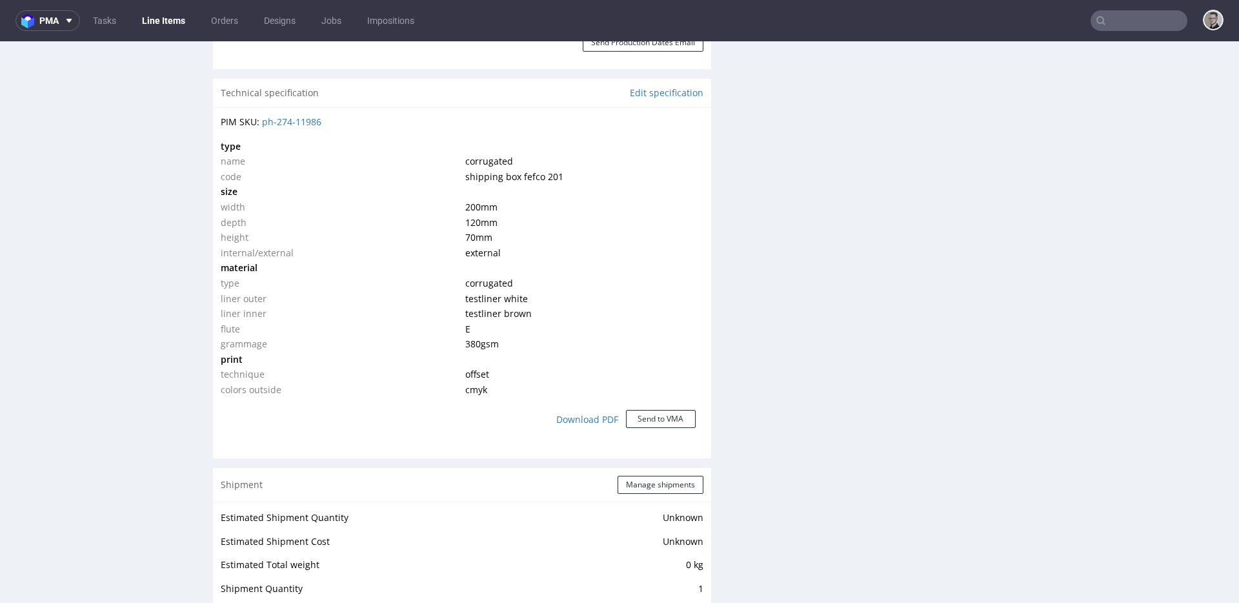
scroll to position [870, 0]
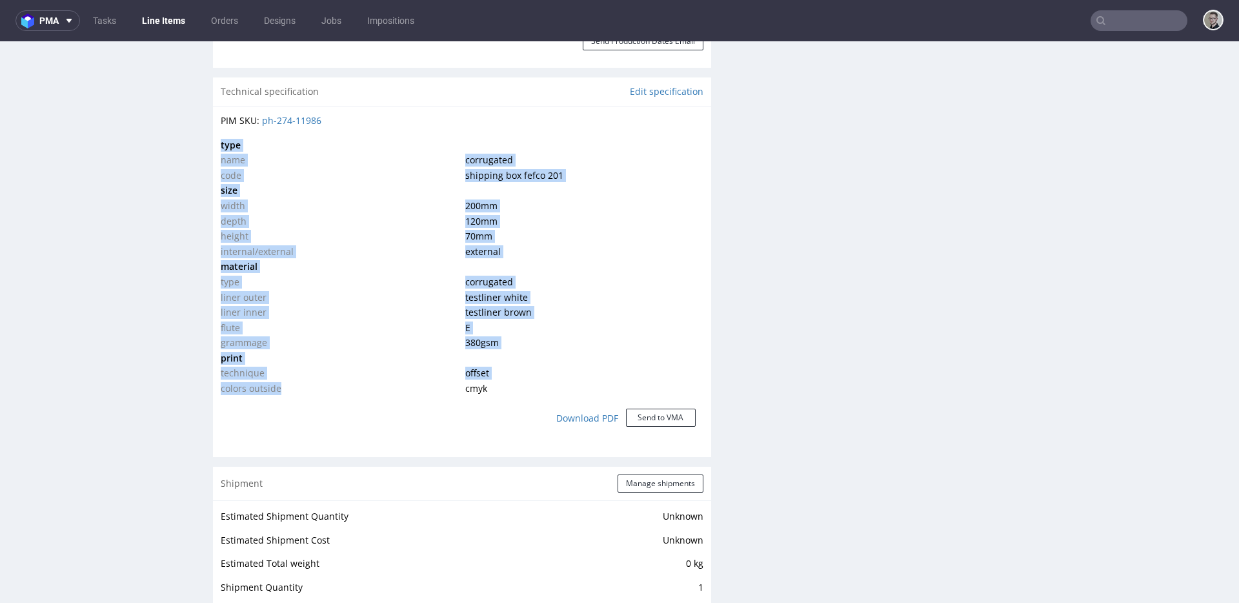
drag, startPoint x: 486, startPoint y: 382, endPoint x: 407, endPoint y: 70, distance: 322.4
click at [406, 72] on div "Production Production Status Waiting for Artwork Waiting for Diecut Waiting for…" at bounding box center [462, 390] width 498 height 1984
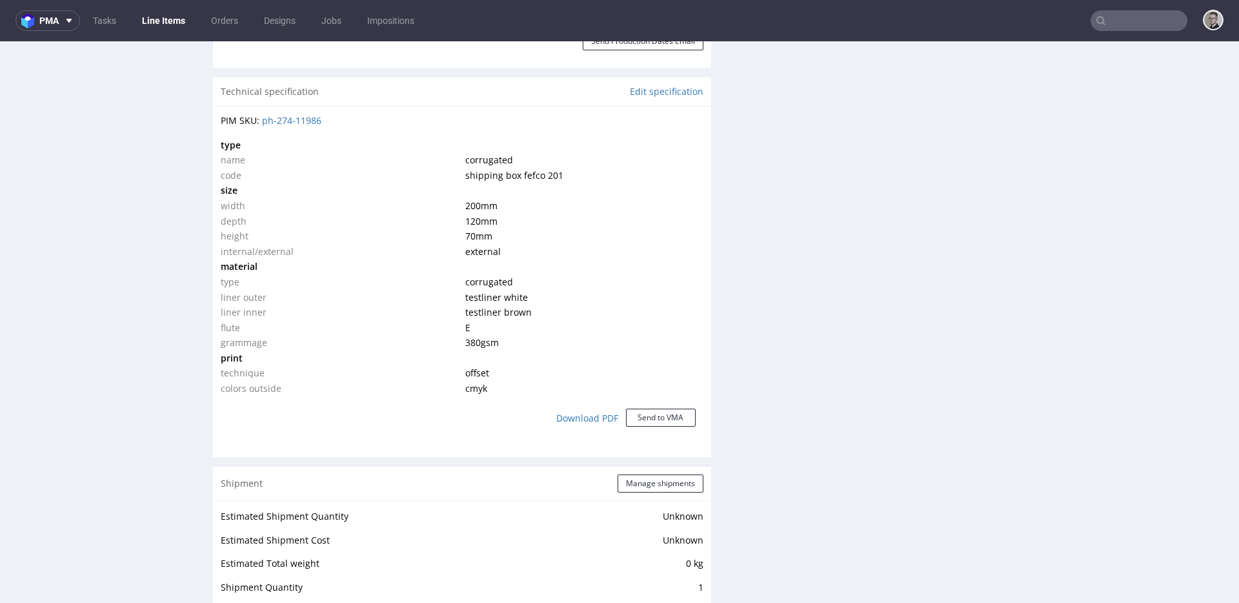
click at [498, 362] on td at bounding box center [582, 358] width 241 height 15
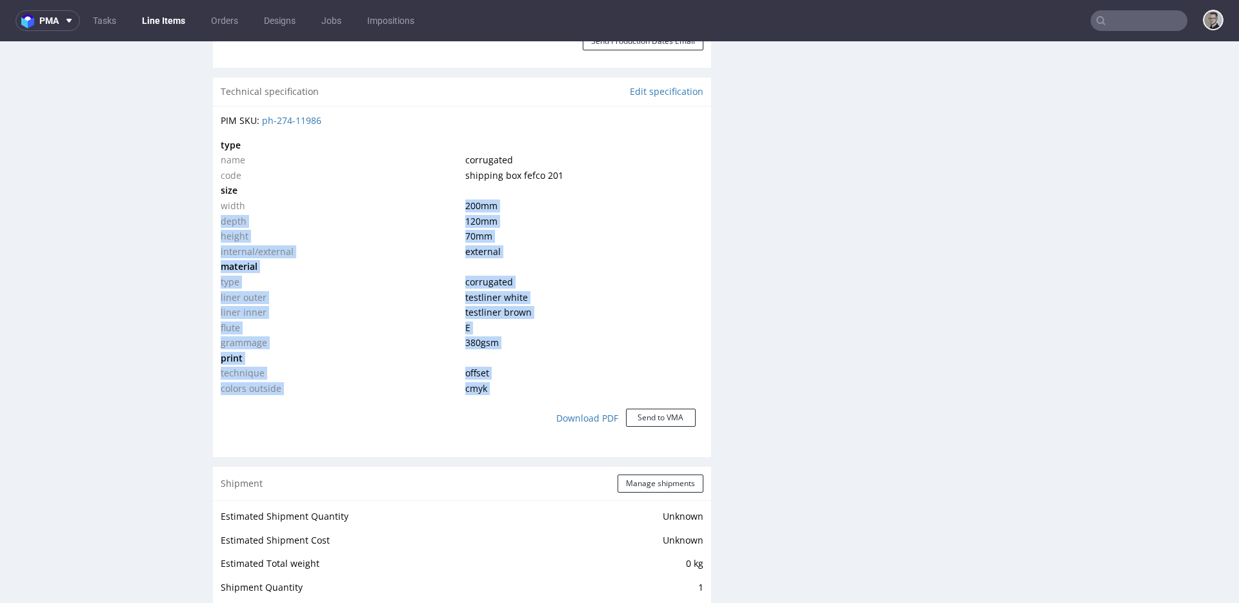
drag, startPoint x: 493, startPoint y: 400, endPoint x: 434, endPoint y: -5, distance: 409.6
click at [434, 0] on html "Production Shipped DTP Orders Offers Shipments Designs Promotions Users Jobs Ad…" at bounding box center [619, 371] width 1239 height 2401
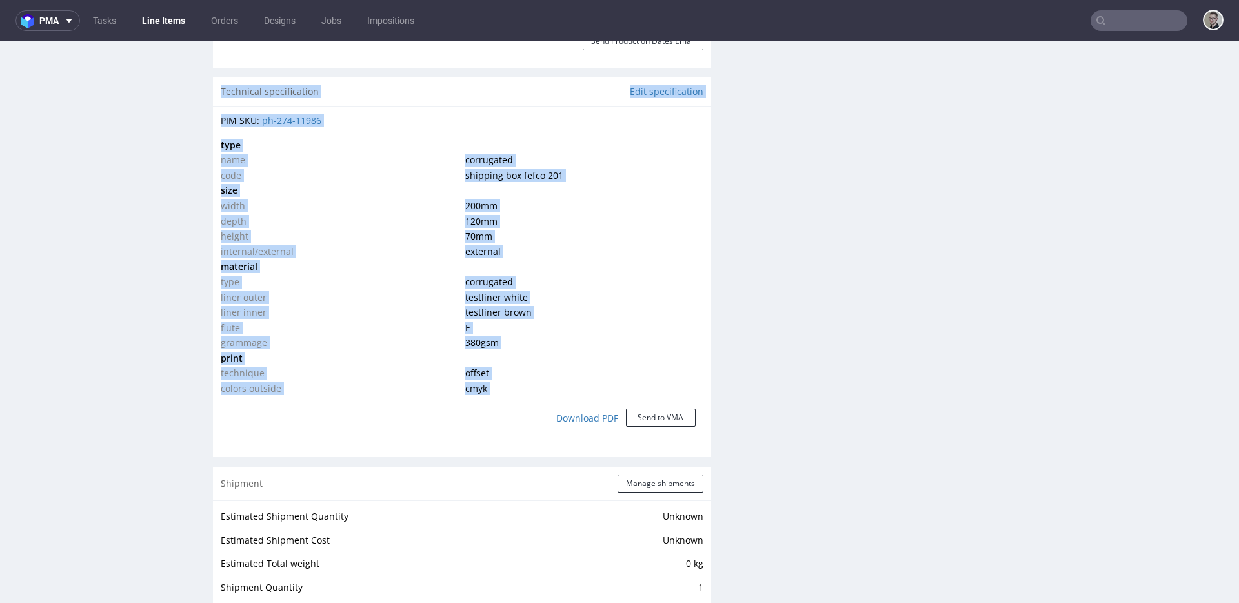
scroll to position [842, 0]
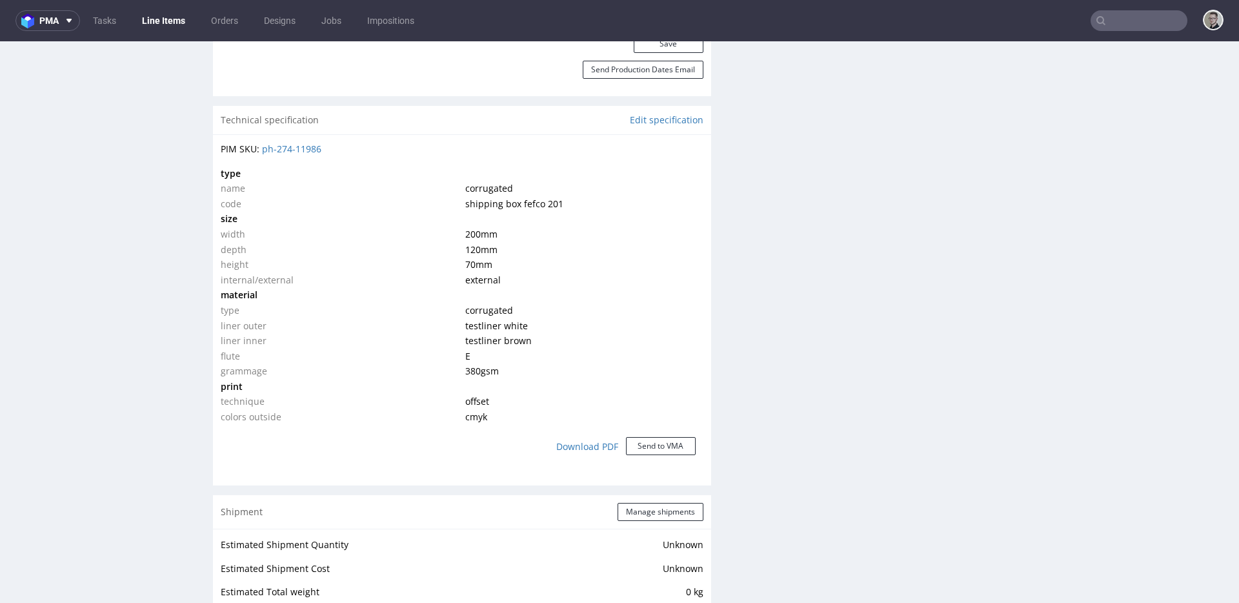
click at [509, 339] on span "testliner brown" at bounding box center [498, 340] width 66 height 12
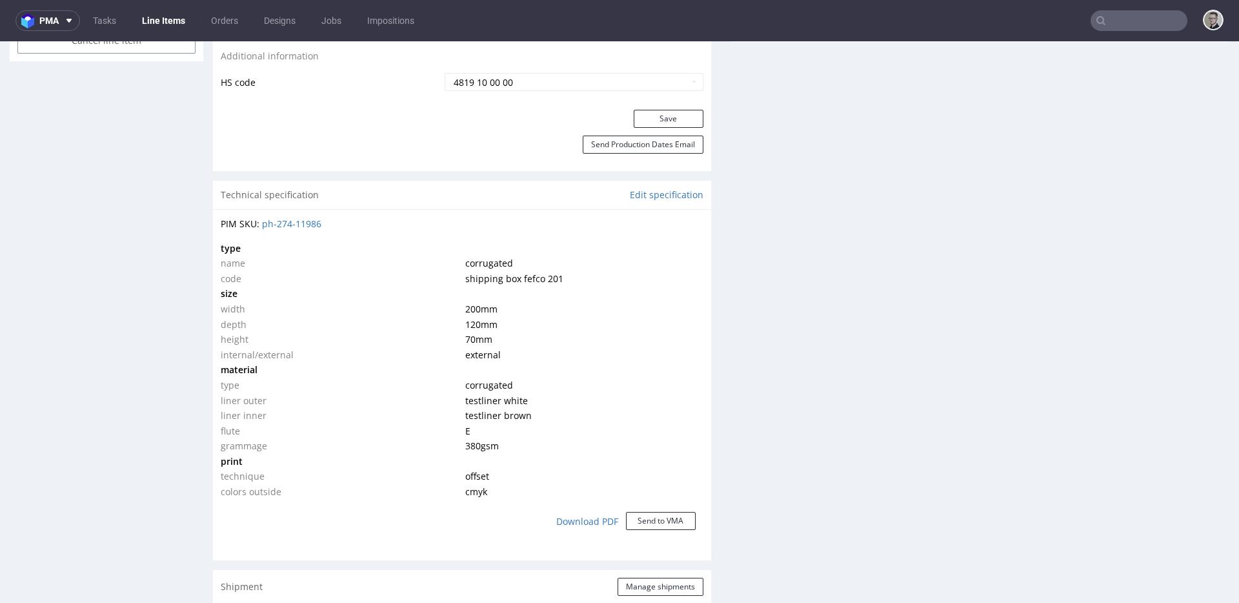
scroll to position [768, 0]
click at [510, 340] on td "70 mm" at bounding box center [582, 338] width 241 height 15
drag, startPoint x: 505, startPoint y: 340, endPoint x: 418, endPoint y: 314, distance: 90.7
click at [420, 316] on tbody "type name corrugated code shipping box fefco 201 size width 200 mm depth 120 mm…" at bounding box center [462, 369] width 483 height 259
click at [503, 355] on td "external" at bounding box center [582, 354] width 241 height 15
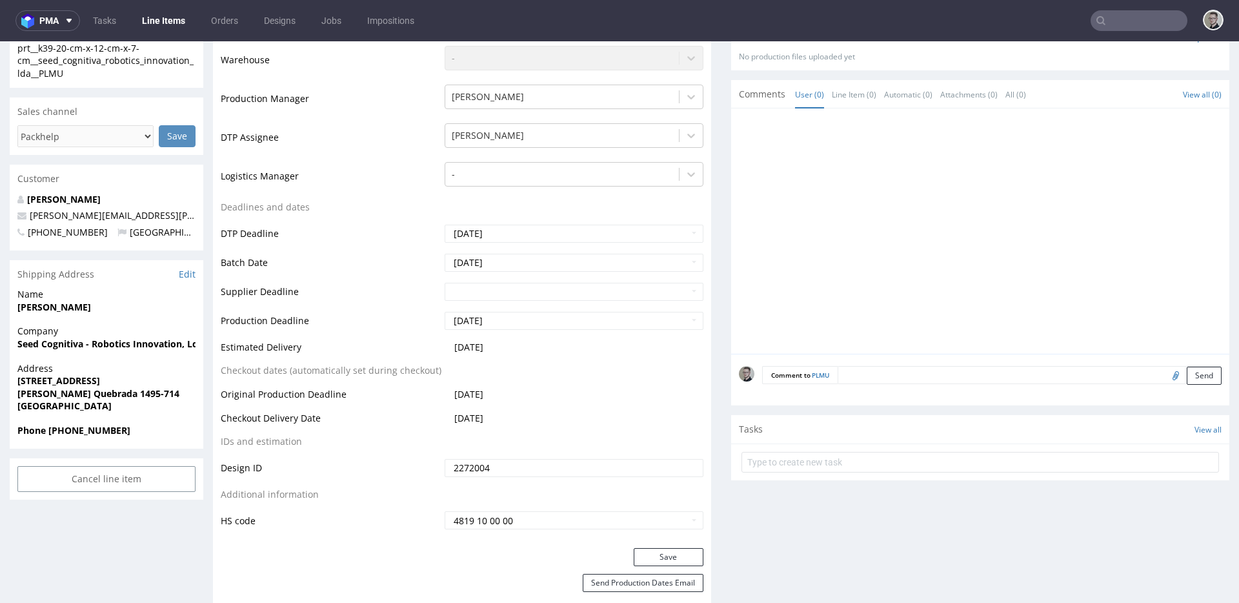
scroll to position [0, 0]
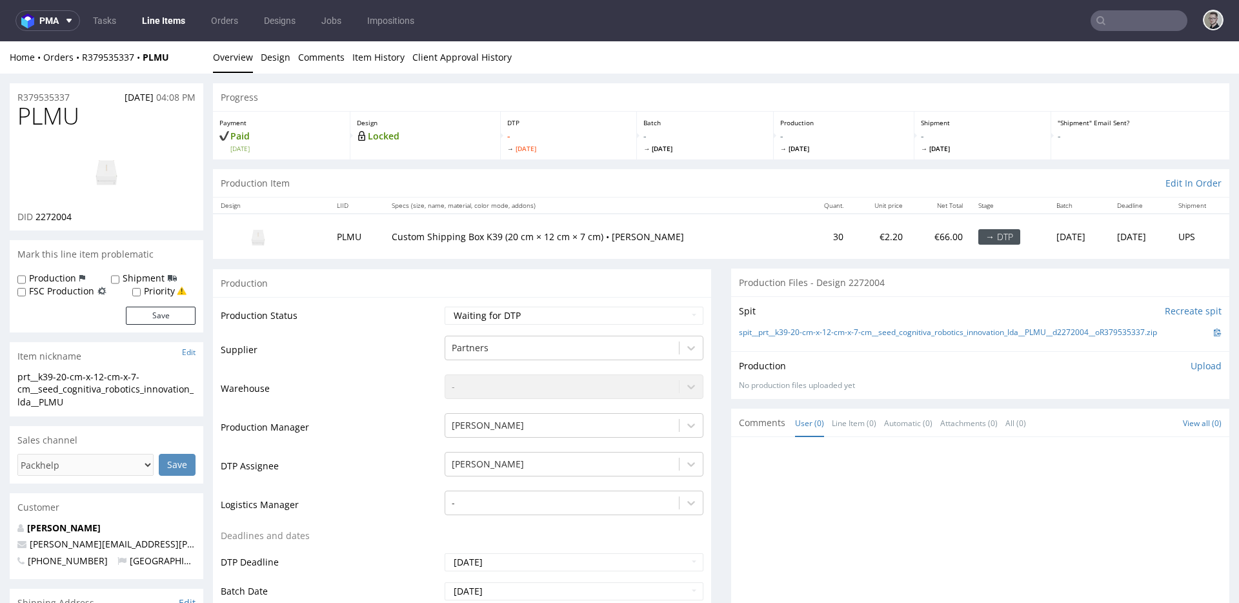
click at [400, 280] on div "Production" at bounding box center [462, 283] width 498 height 29
click at [372, 312] on td "Production Status" at bounding box center [331, 319] width 221 height 29
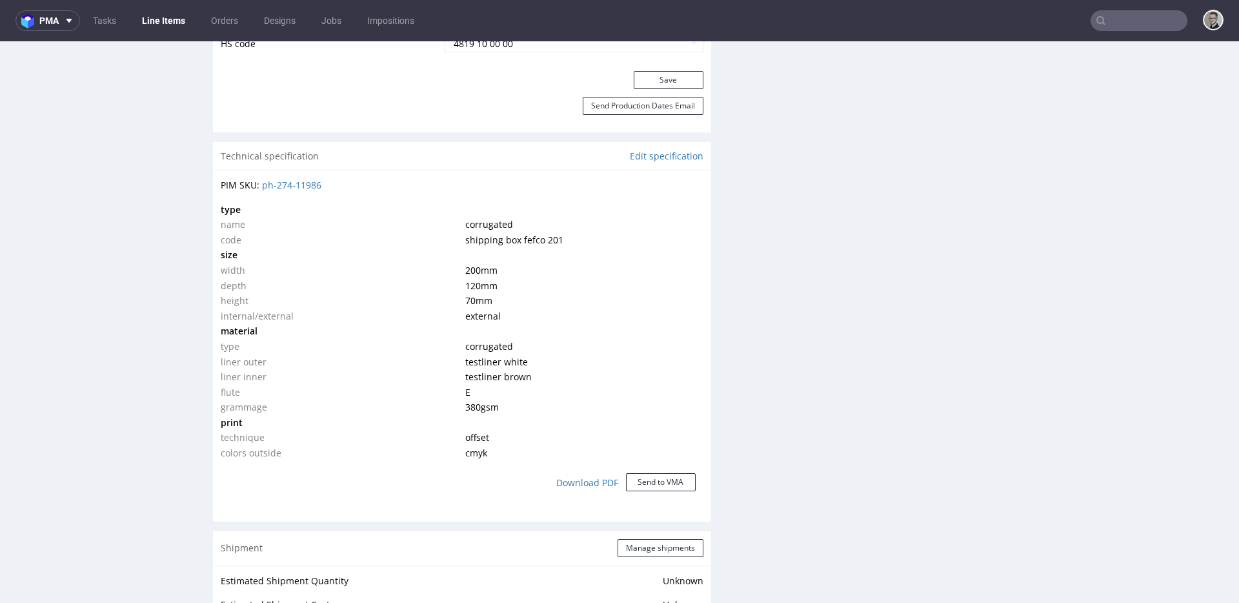
scroll to position [810, 0]
drag, startPoint x: 496, startPoint y: 437, endPoint x: 365, endPoint y: 401, distance: 135.9
click at [378, 410] on tbody "type name corrugated code shipping box fefco 201 size width 200 mm depth 120 mm…" at bounding box center [462, 327] width 483 height 259
click at [439, 405] on td "grammage" at bounding box center [341, 403] width 241 height 15
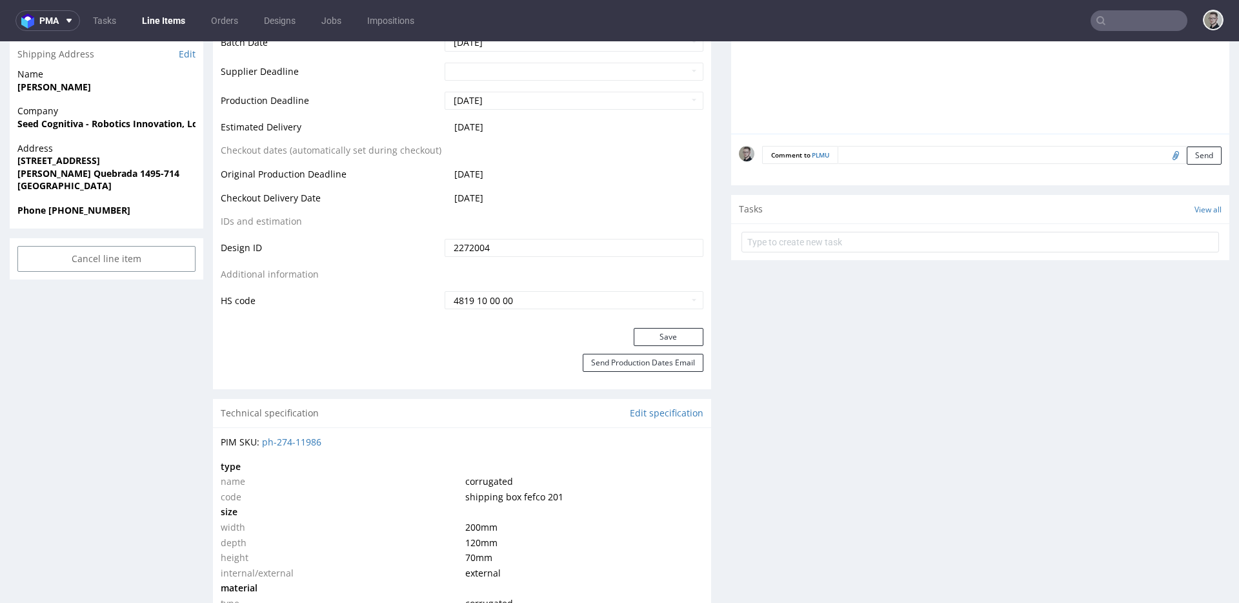
scroll to position [0, 0]
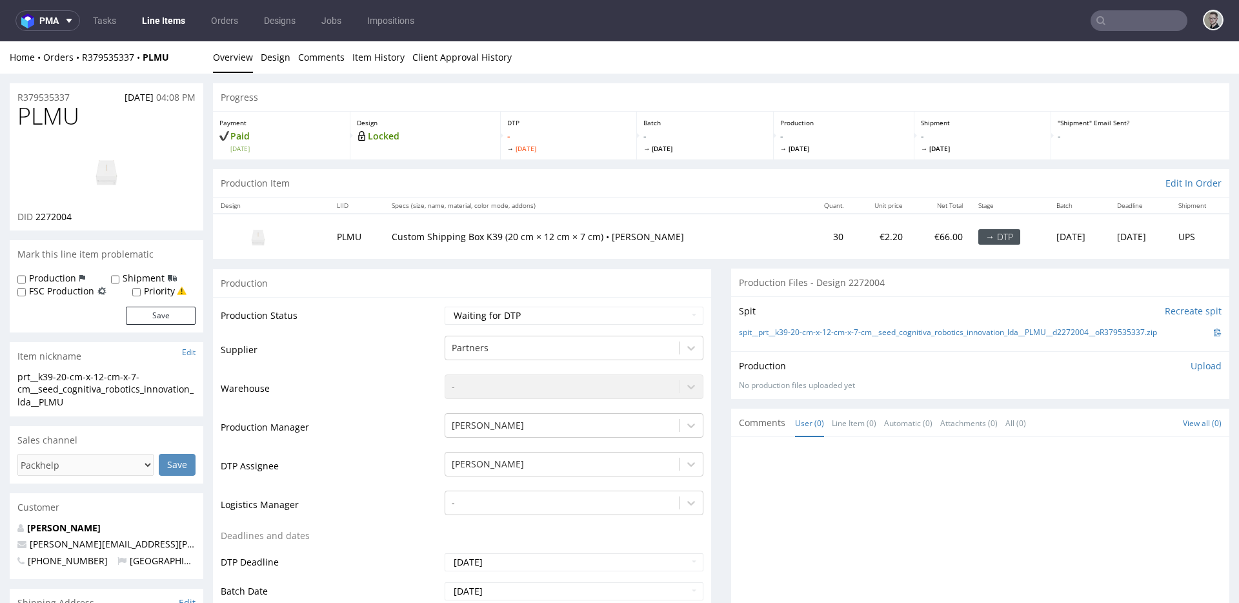
click at [577, 236] on p "Custom Shipping Box K39 (20 cm × 12 cm × 7 cm) • White - Brown" at bounding box center [594, 236] width 404 height 13
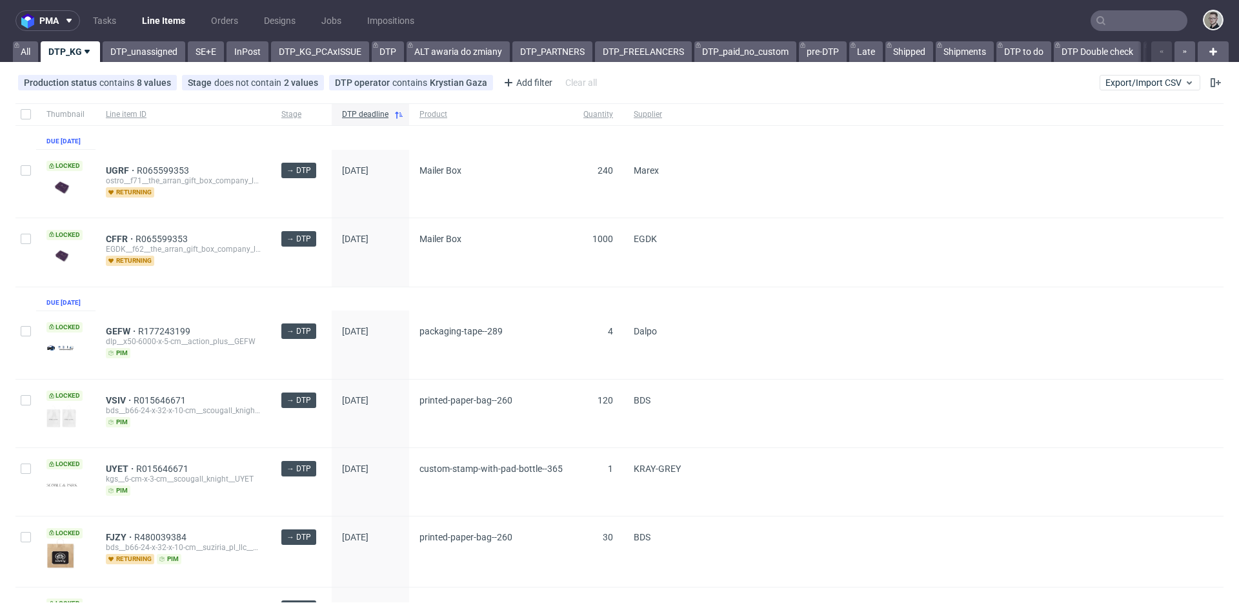
click at [1147, 23] on input "text" at bounding box center [1139, 20] width 97 height 21
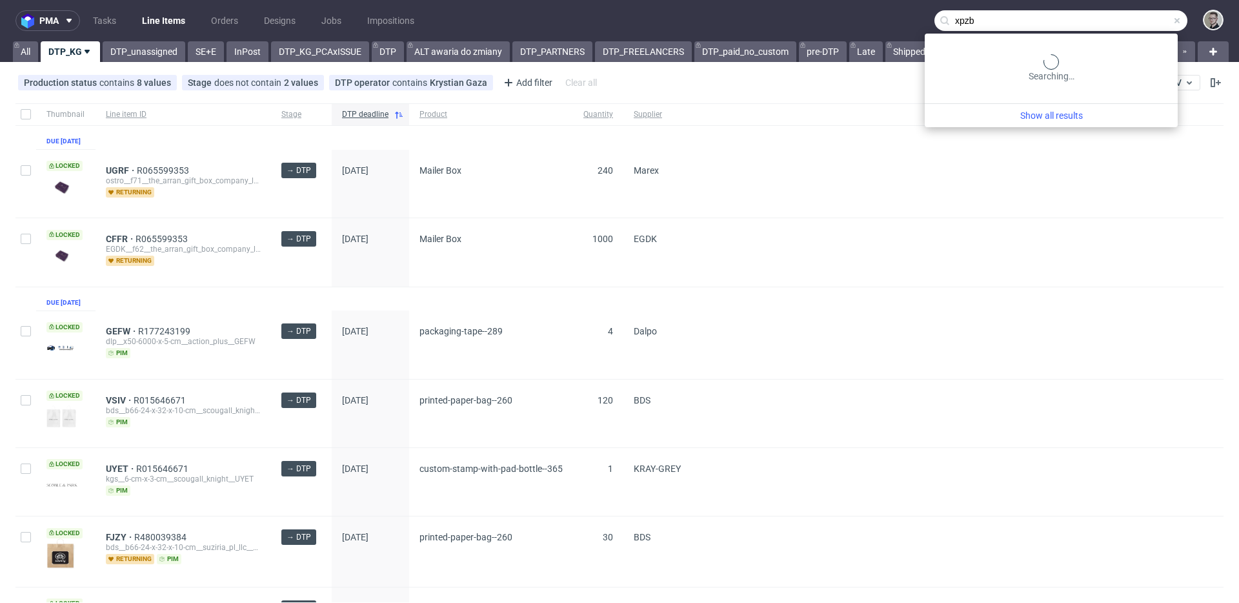
type input "xpzb"
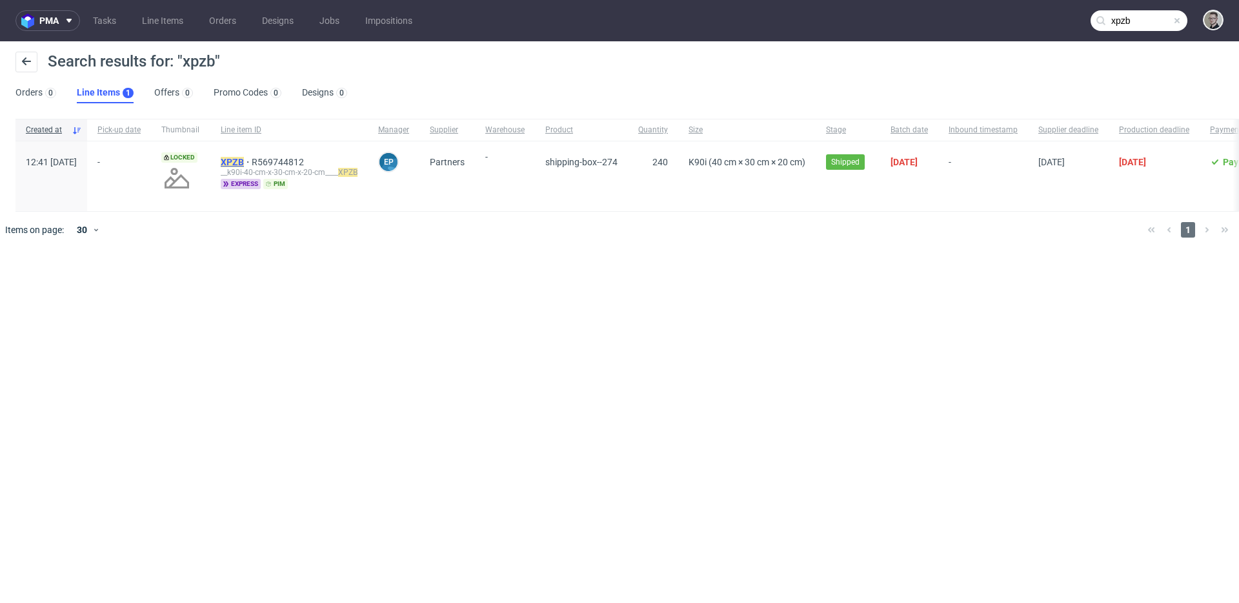
click at [244, 162] on mark "XPZB" at bounding box center [232, 162] width 23 height 10
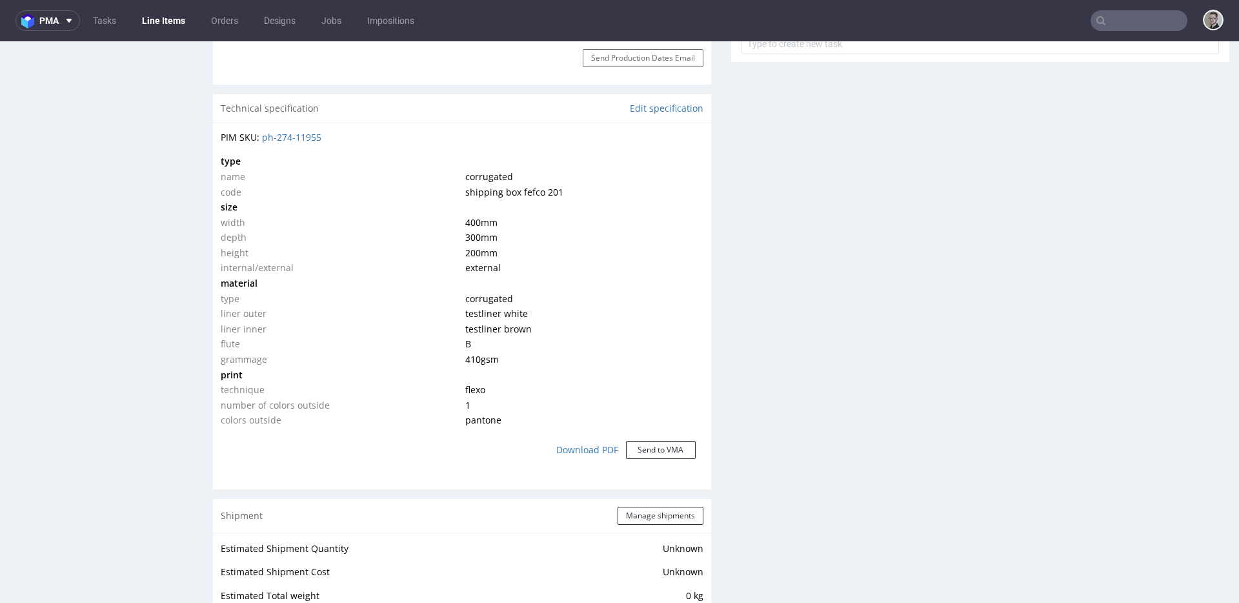
scroll to position [861, 0]
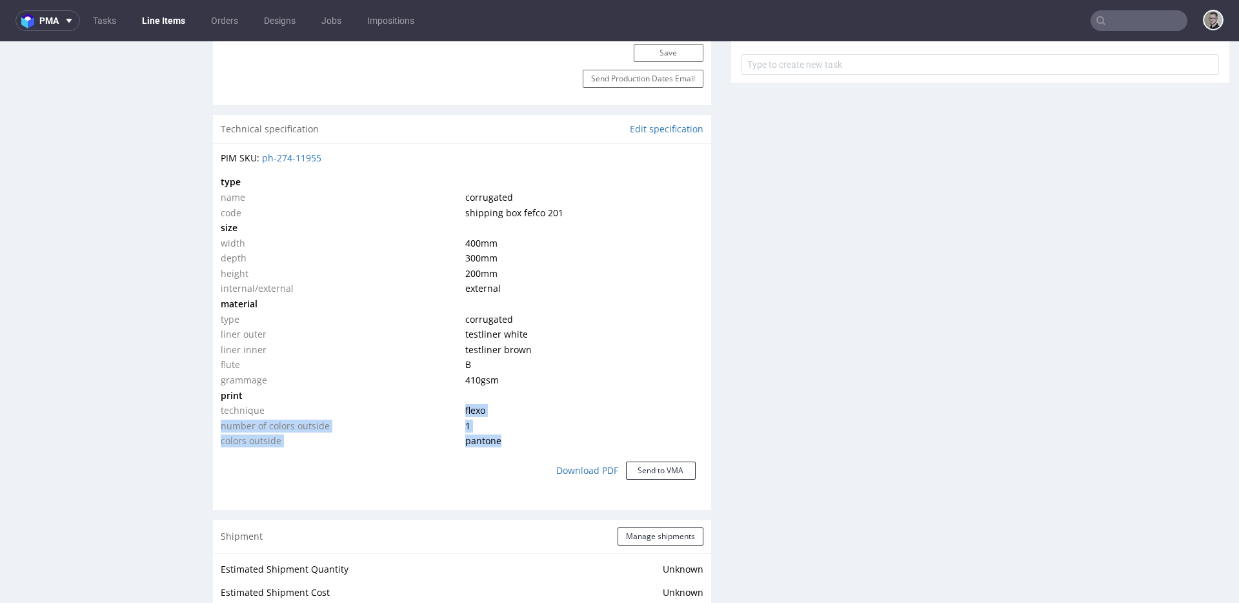
drag, startPoint x: 453, startPoint y: 413, endPoint x: 492, endPoint y: 445, distance: 50.0
click at [492, 443] on tbody "type name corrugated code shipping box fefco 201 size width 400 mm depth 300 mm…" at bounding box center [462, 311] width 483 height 274
click at [516, 443] on td "pantone" at bounding box center [582, 440] width 241 height 15
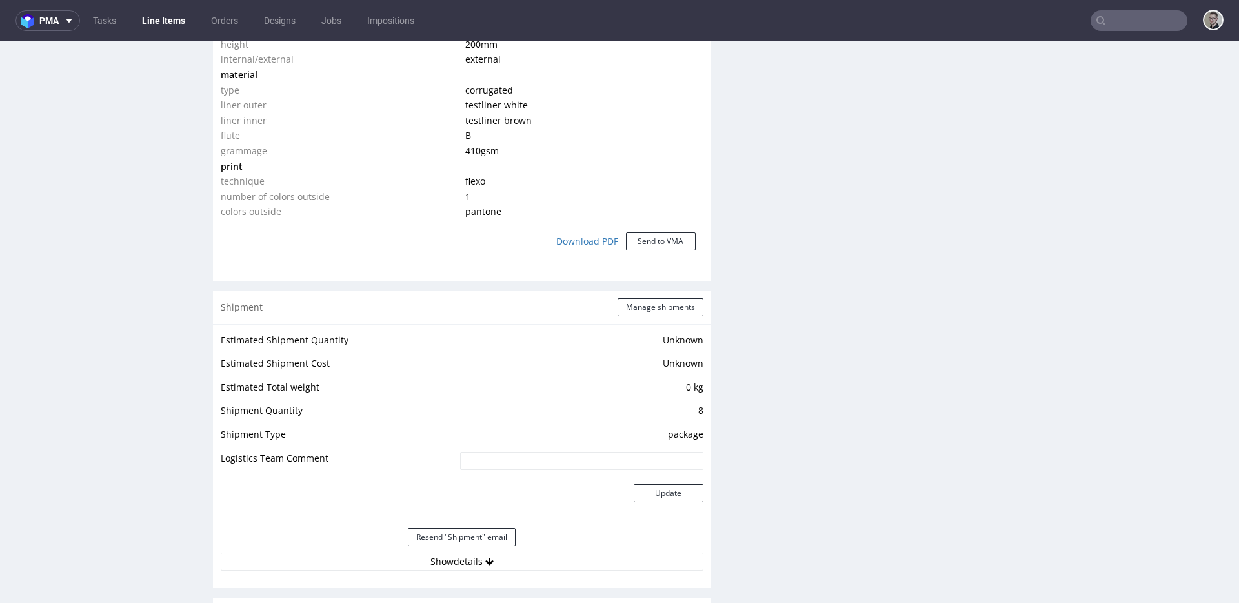
scroll to position [1018, 0]
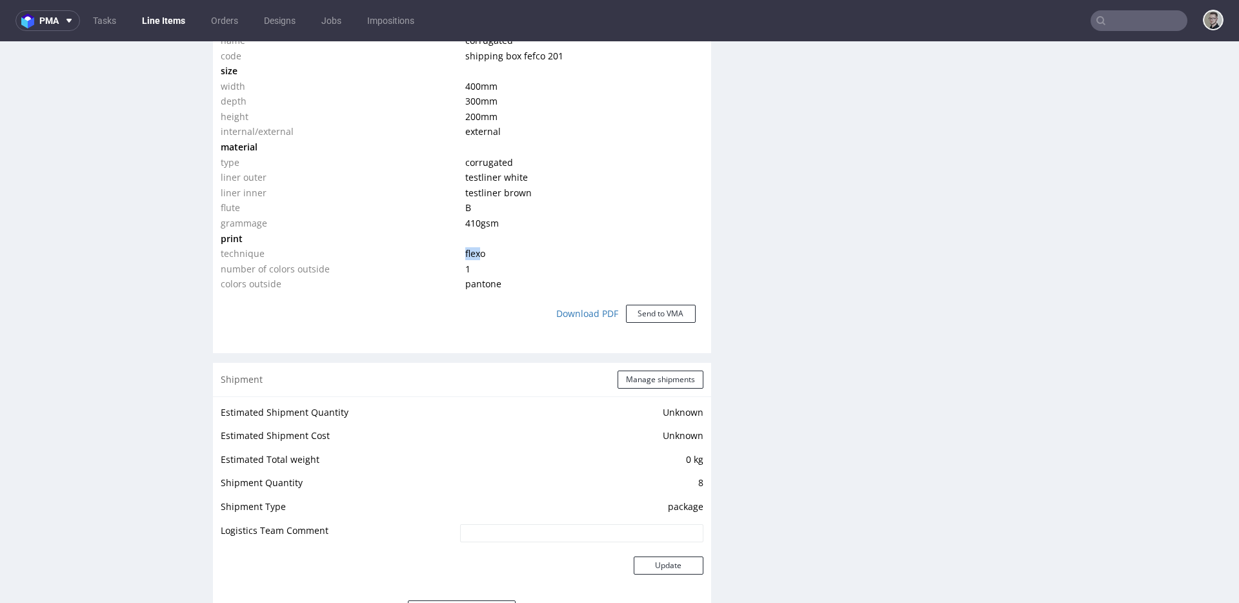
drag, startPoint x: 458, startPoint y: 249, endPoint x: 532, endPoint y: 249, distance: 73.6
click at [525, 249] on td "flexo" at bounding box center [582, 253] width 241 height 15
drag, startPoint x: 496, startPoint y: 291, endPoint x: 404, endPoint y: 278, distance: 93.2
click at [404, 278] on tr "colors outside pantone" at bounding box center [462, 283] width 483 height 15
click at [352, 265] on td "number of colors outside" at bounding box center [341, 268] width 241 height 15
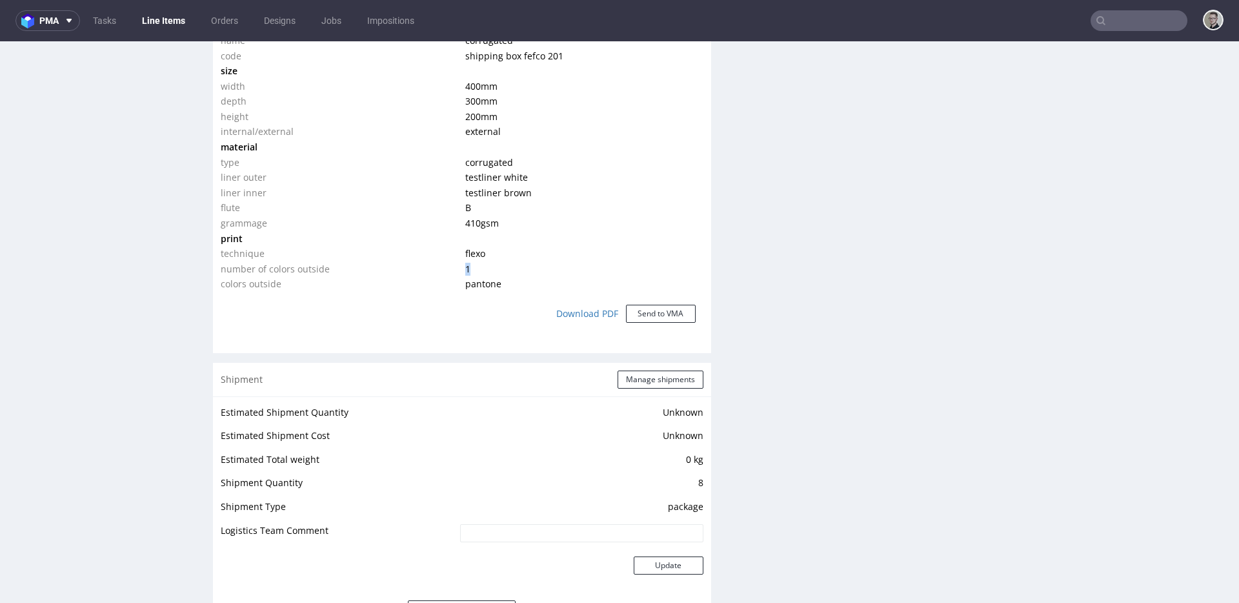
drag, startPoint x: 473, startPoint y: 274, endPoint x: 292, endPoint y: 272, distance: 181.4
click at [292, 272] on tr "number of colors outside 1" at bounding box center [462, 268] width 483 height 15
click at [462, 269] on td "1" at bounding box center [582, 268] width 241 height 15
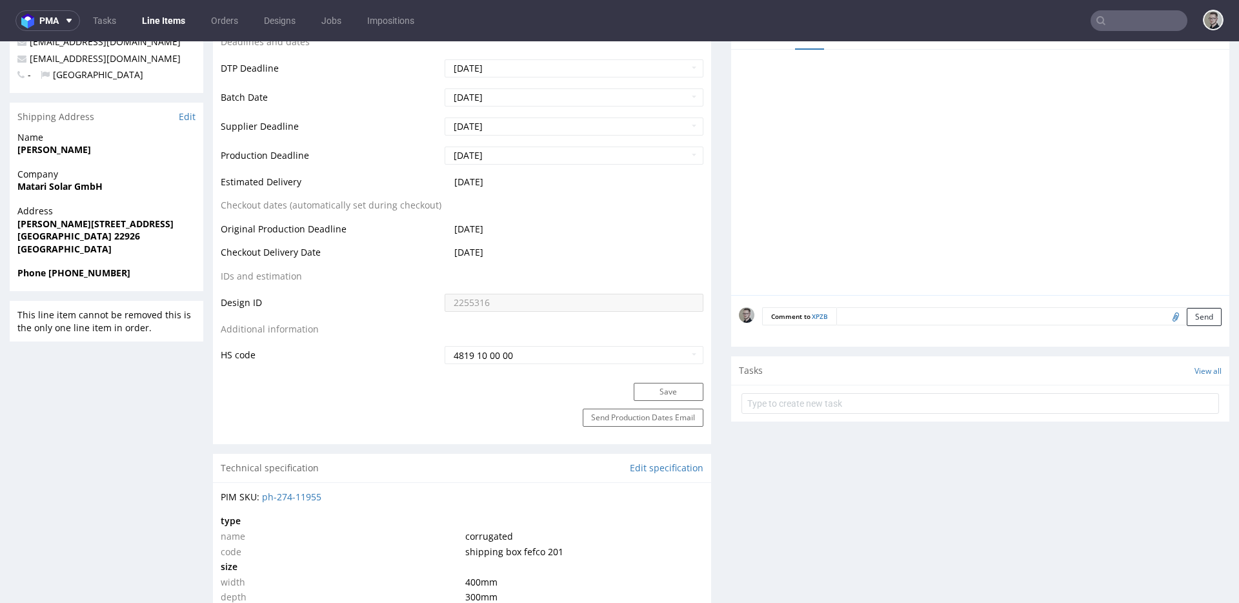
scroll to position [0, 0]
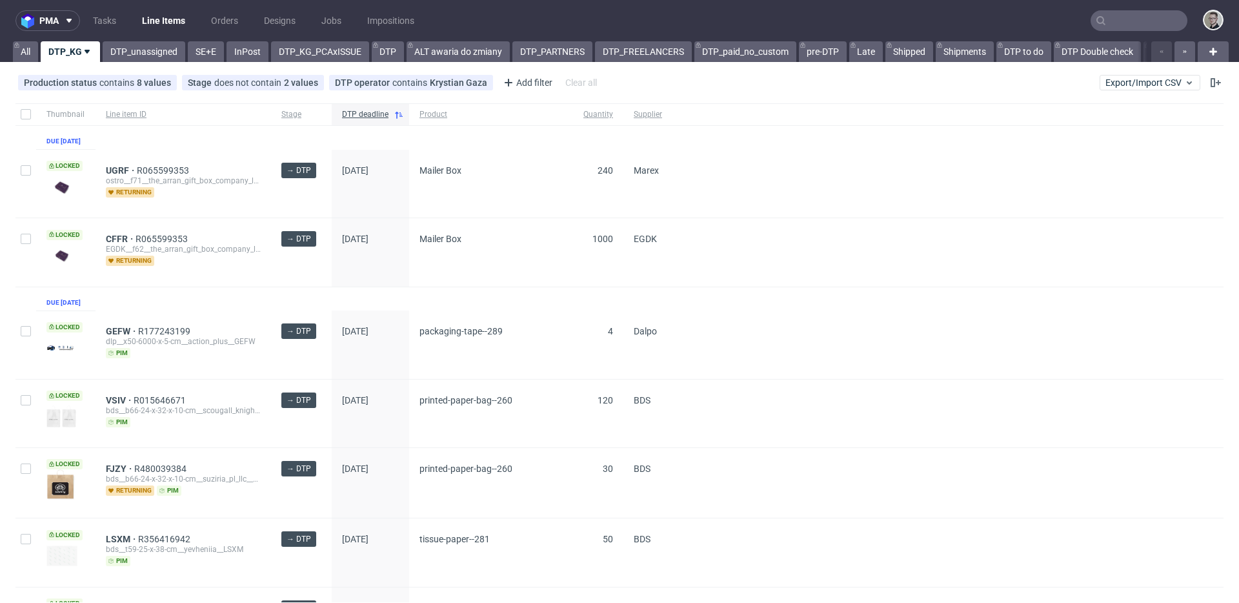
click at [267, 340] on div "GEFW R177243199 dlp__x50-6000-x-5-cm__action_plus__GEFW pim" at bounding box center [184, 345] width 176 height 68
click at [145, 53] on link "DTP_unassigned" at bounding box center [144, 51] width 83 height 21
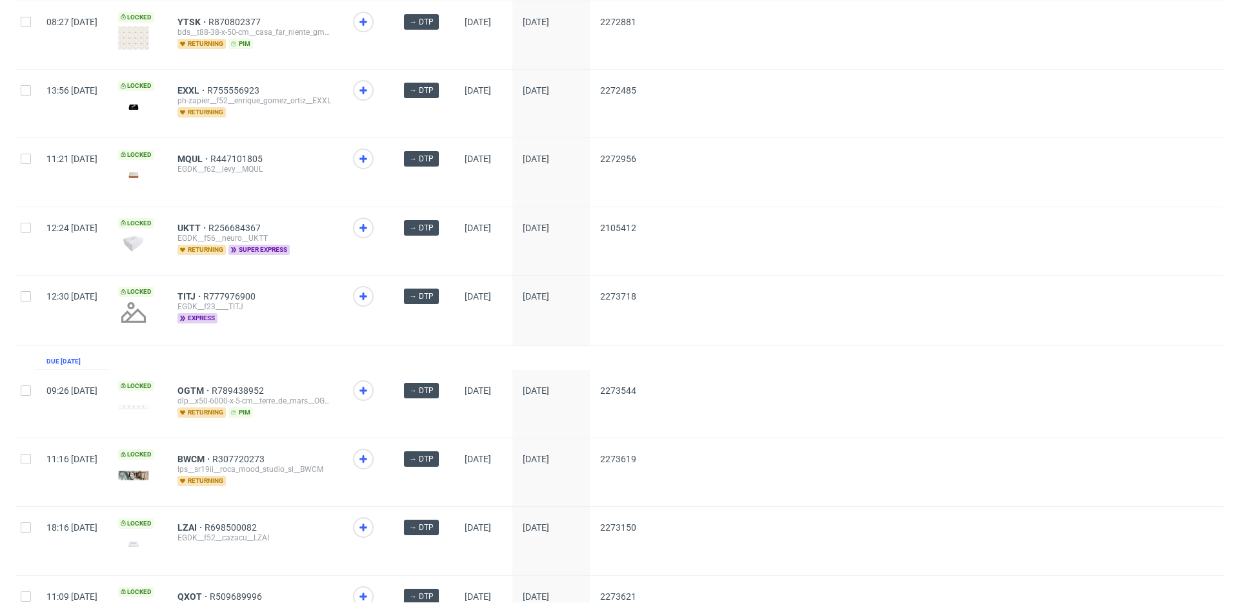
scroll to position [464, 0]
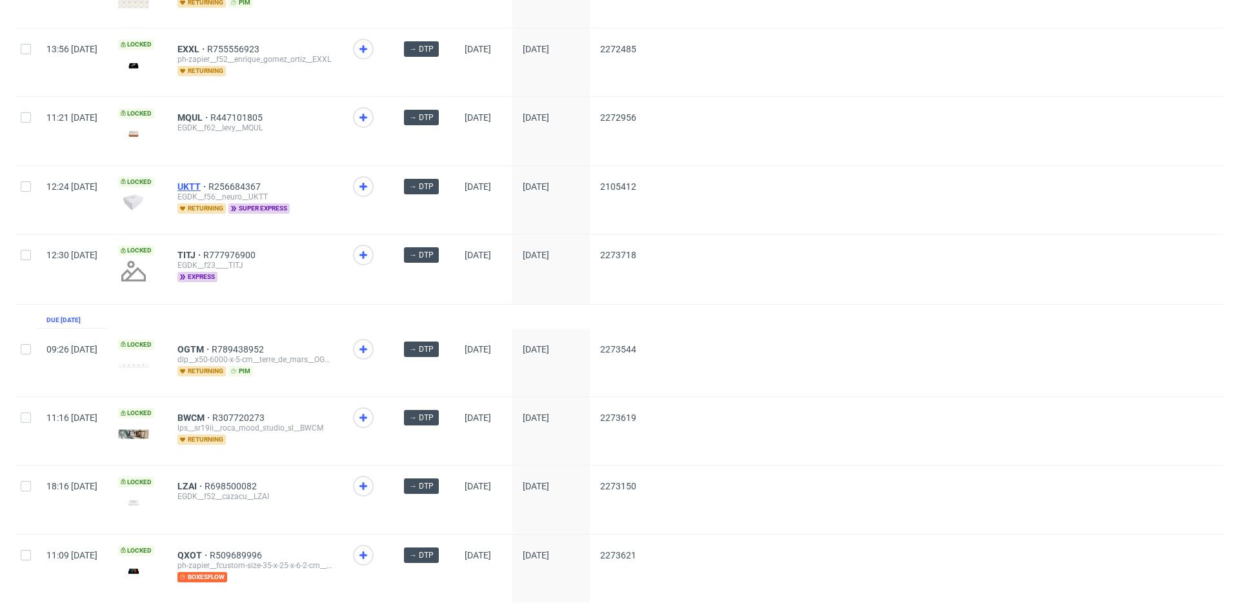
click at [209, 181] on span "UKTT" at bounding box center [193, 186] width 31 height 10
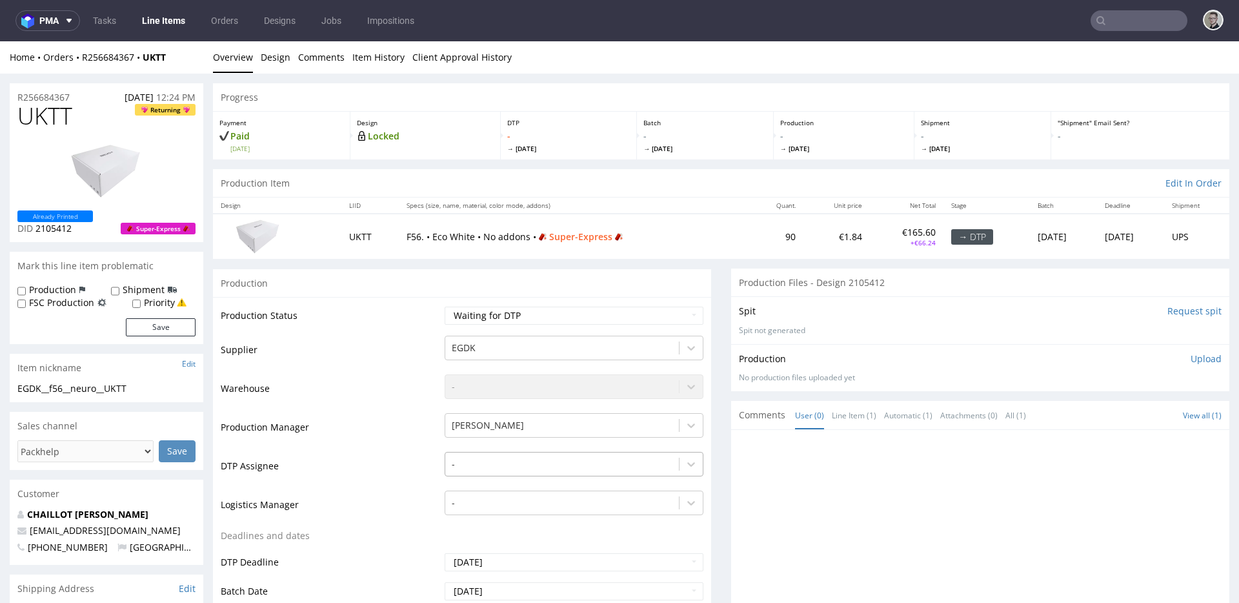
click at [496, 461] on div "-" at bounding box center [574, 461] width 259 height 18
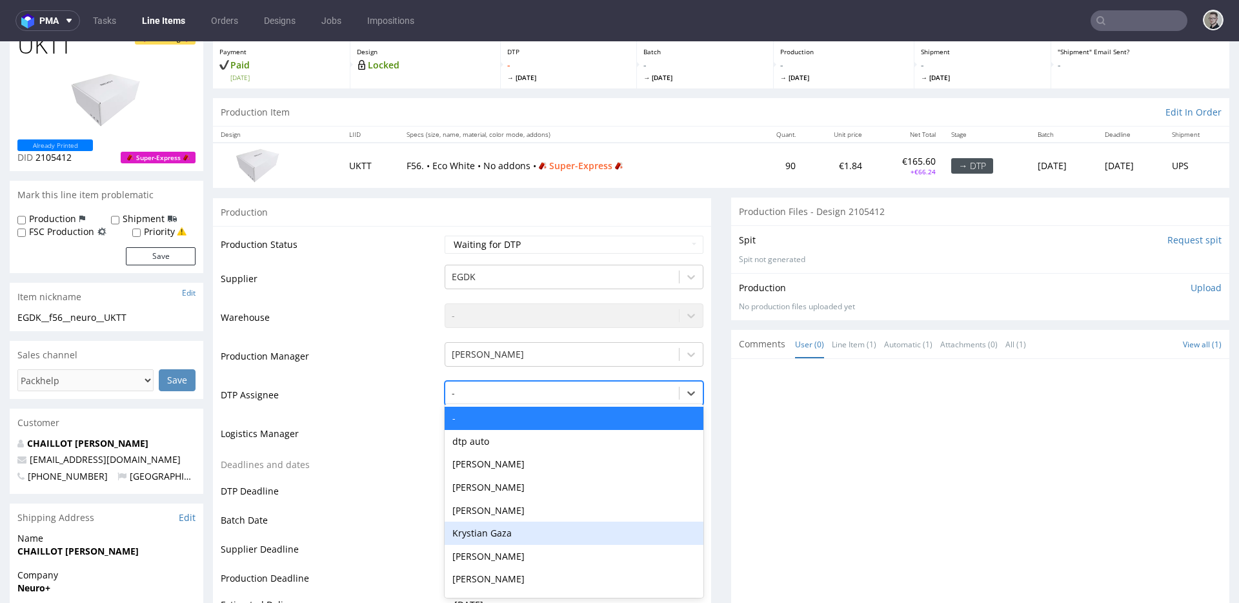
click at [508, 529] on div "Krystian Gaza" at bounding box center [574, 533] width 259 height 23
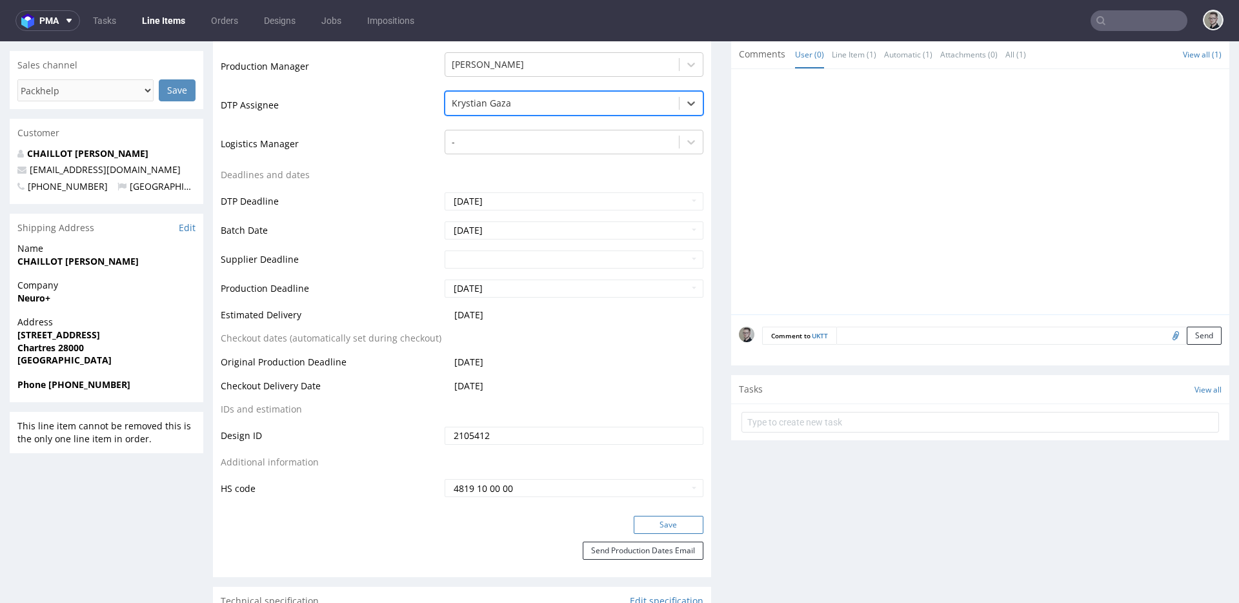
click at [648, 527] on button "Save" at bounding box center [669, 525] width 70 height 18
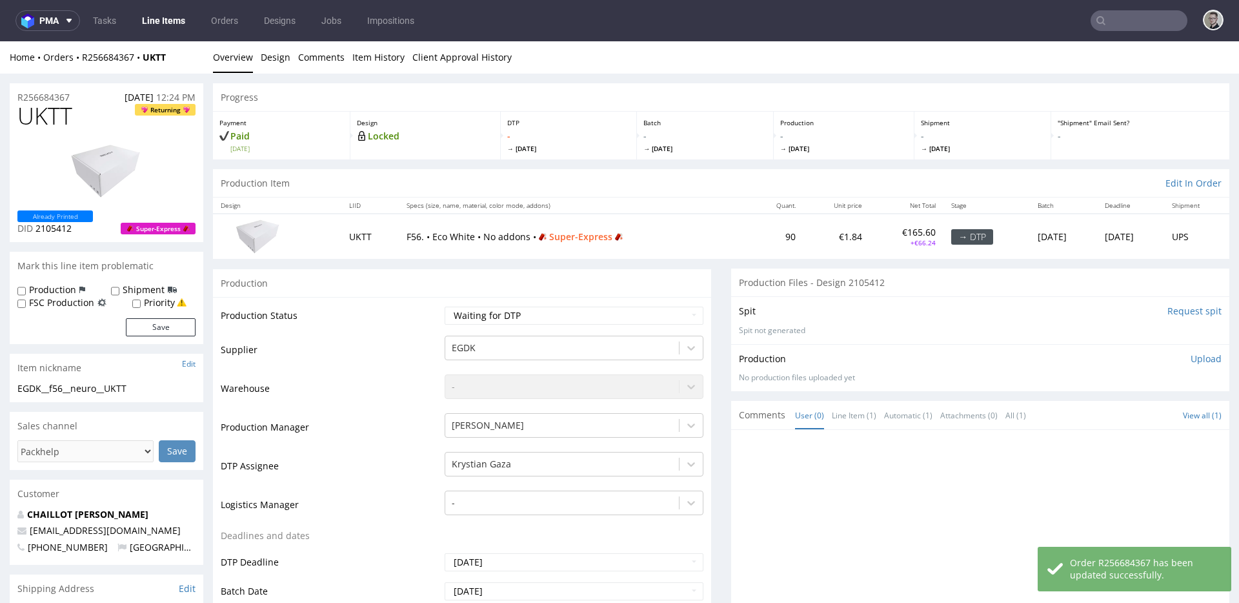
click at [1168, 311] on input "Request spit" at bounding box center [1195, 311] width 54 height 13
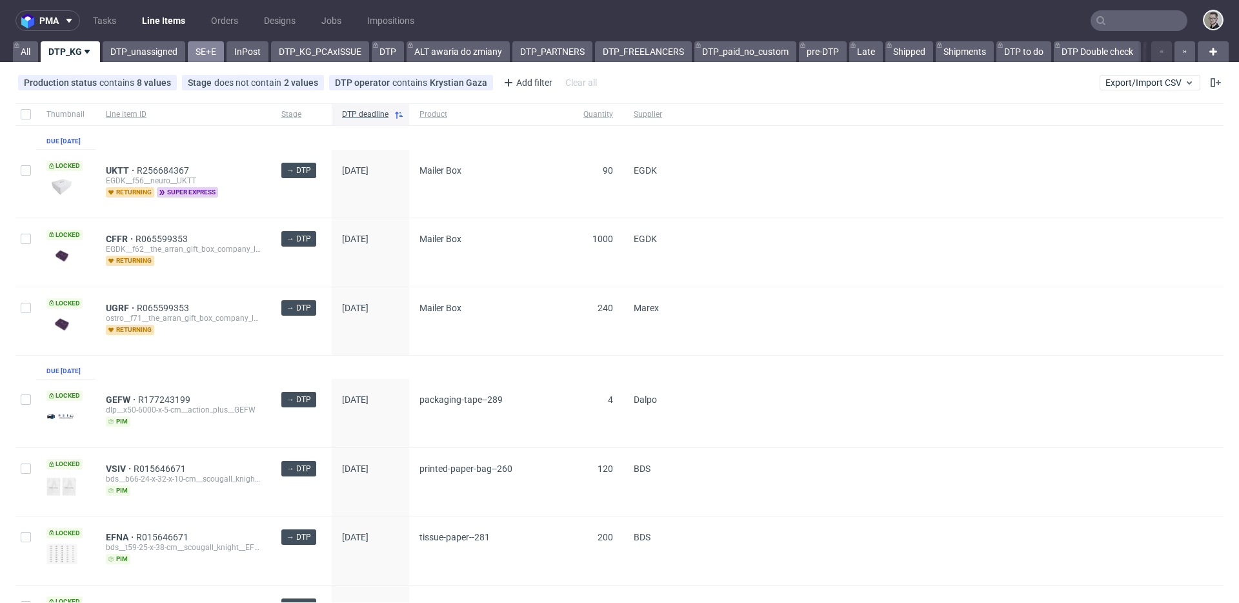
click at [219, 56] on link "SE+E" at bounding box center [206, 51] width 36 height 21
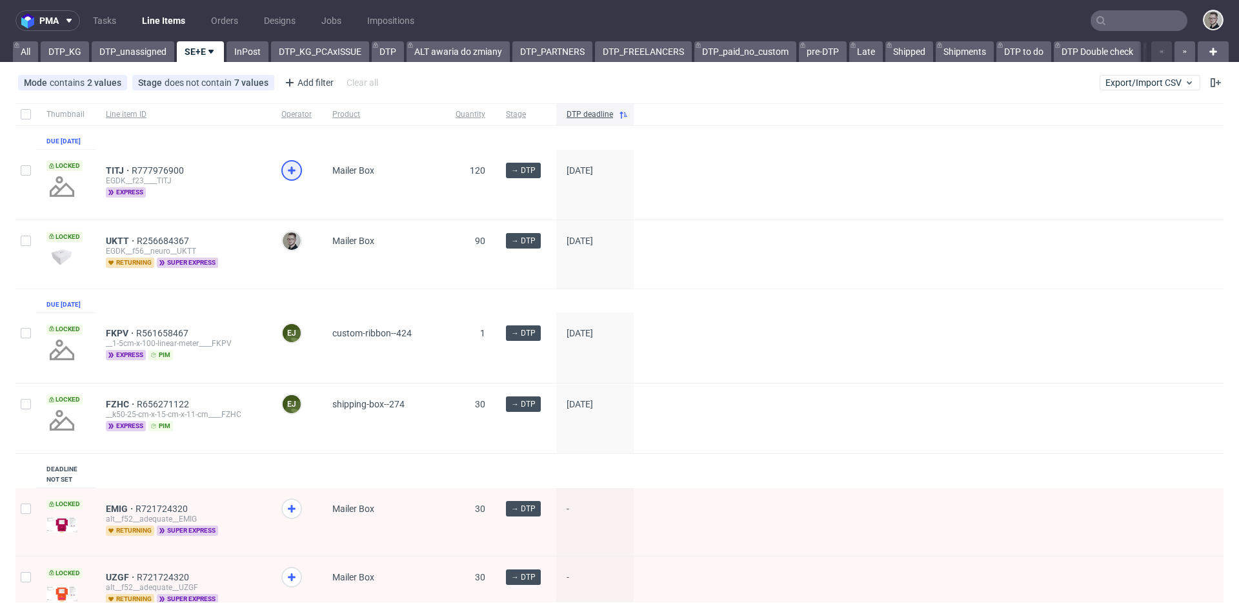
click at [285, 178] on icon at bounding box center [291, 170] width 15 height 15
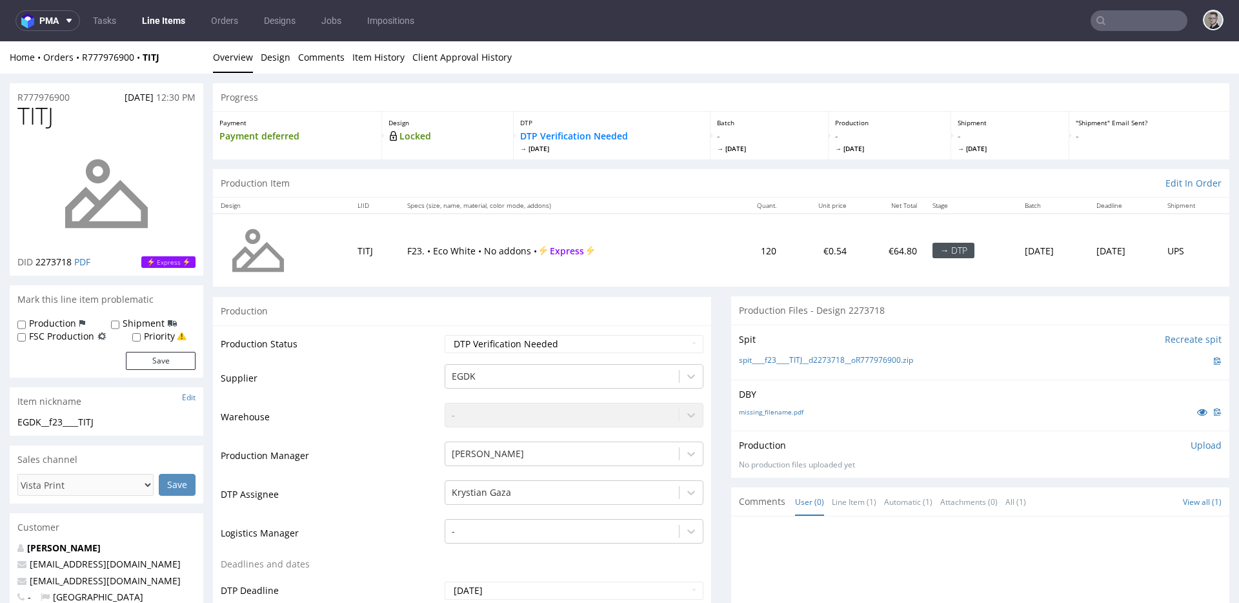
click at [950, 400] on p "DBY" at bounding box center [980, 394] width 483 height 13
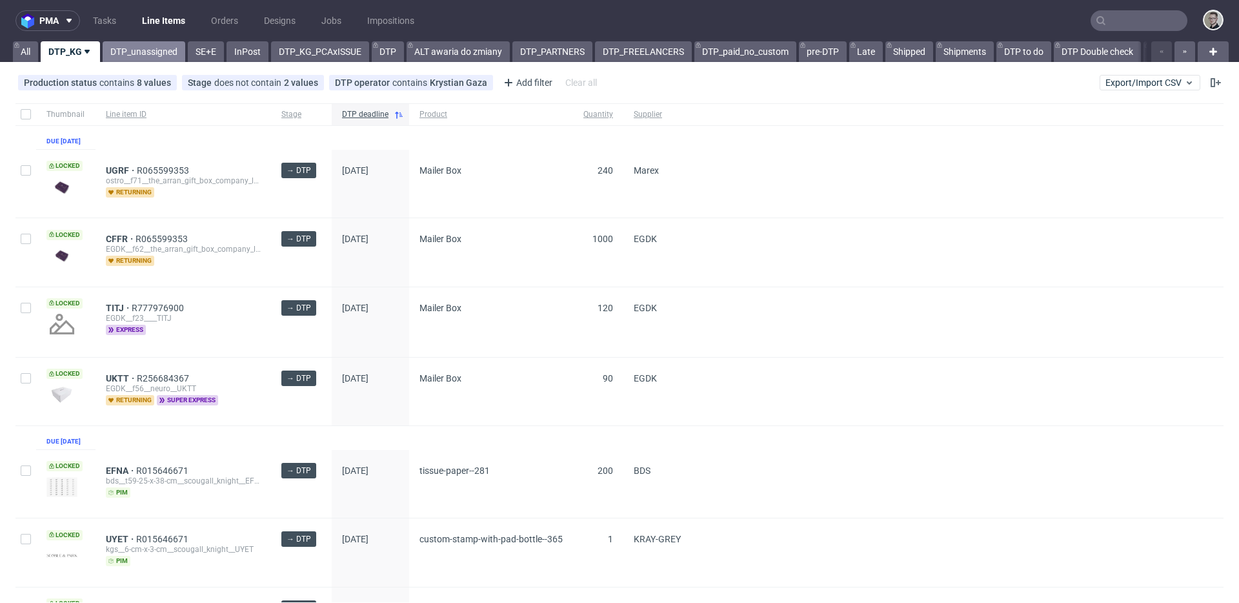
click at [143, 52] on link "DTP_unassigned" at bounding box center [144, 51] width 83 height 21
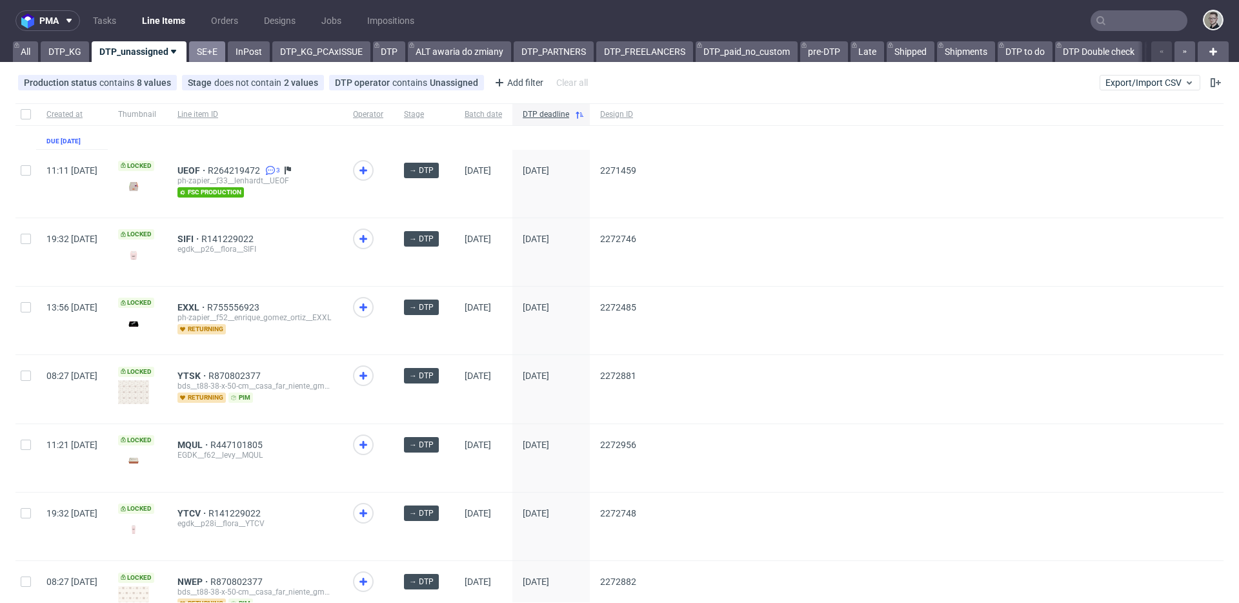
click at [196, 49] on link "SE+E" at bounding box center [207, 51] width 36 height 21
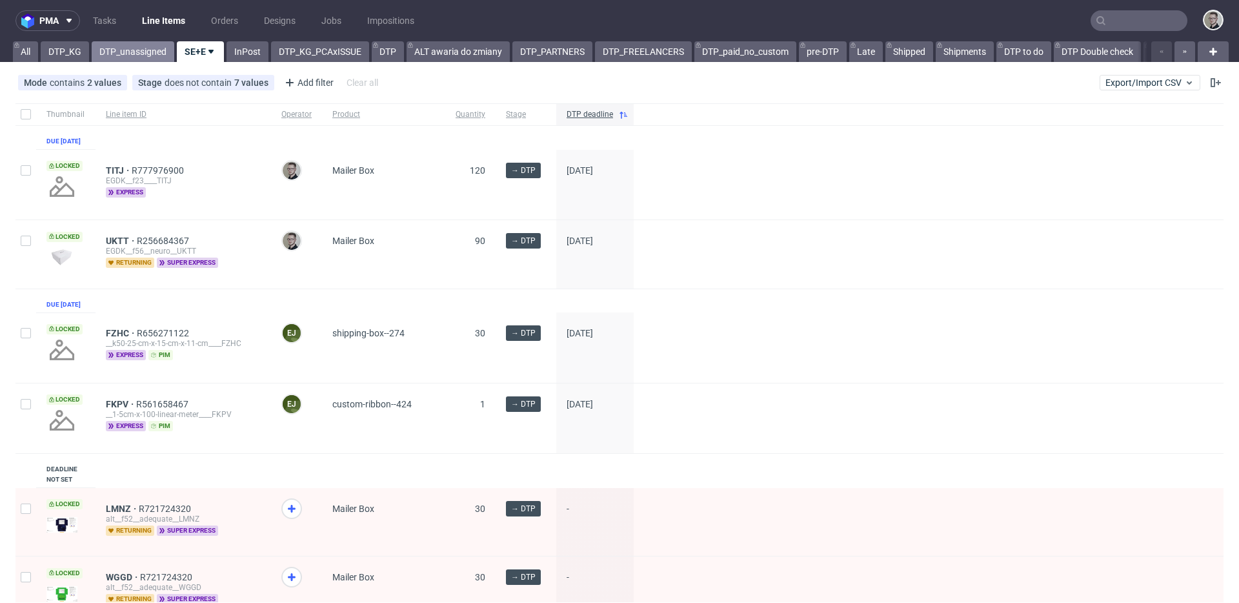
click at [147, 45] on link "DTP_unassigned" at bounding box center [133, 51] width 83 height 21
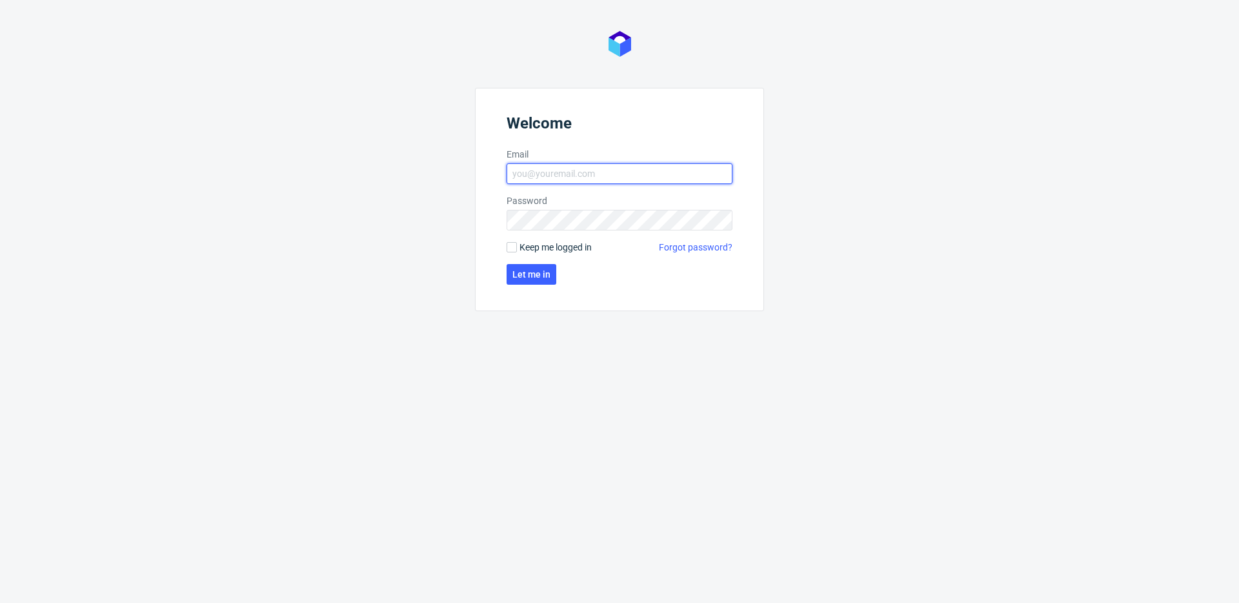
type input "[EMAIL_ADDRESS][DOMAIN_NAME]"
click at [585, 250] on span "Keep me logged in" at bounding box center [556, 247] width 72 height 13
click at [517, 250] on input "Keep me logged in" at bounding box center [512, 247] width 10 height 10
checkbox input "true"
click at [545, 270] on span "Let me in" at bounding box center [532, 274] width 38 height 9
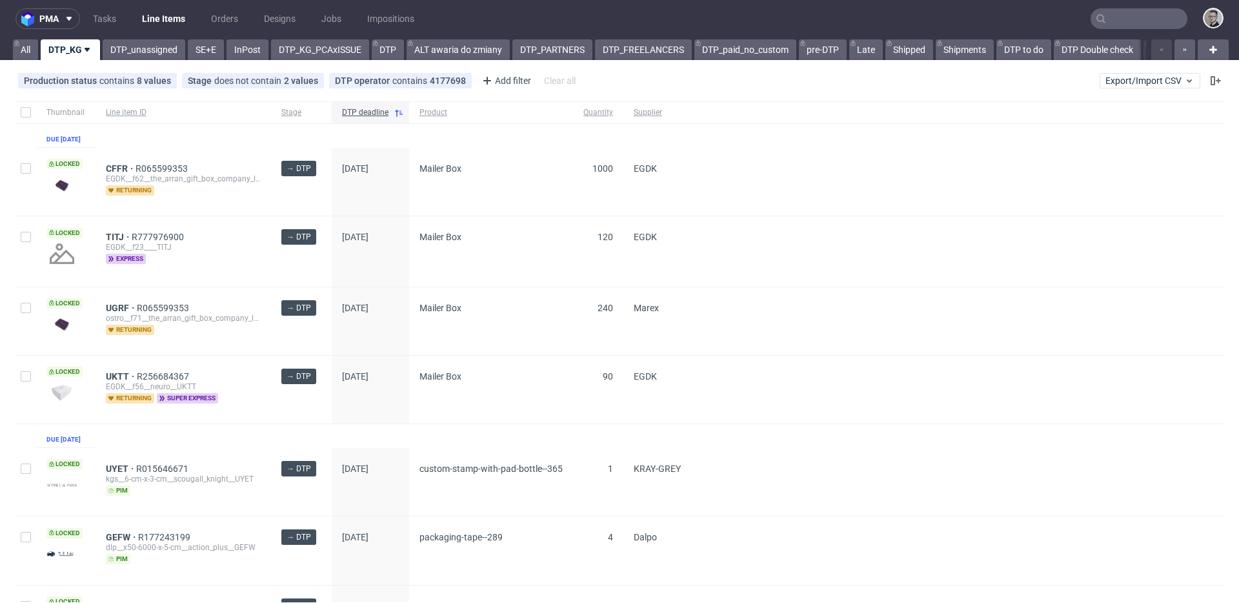
scroll to position [3, 0]
click at [558, 259] on span "Mailer Box" at bounding box center [491, 250] width 143 height 39
click at [134, 43] on link "DTP_unassigned" at bounding box center [144, 49] width 83 height 21
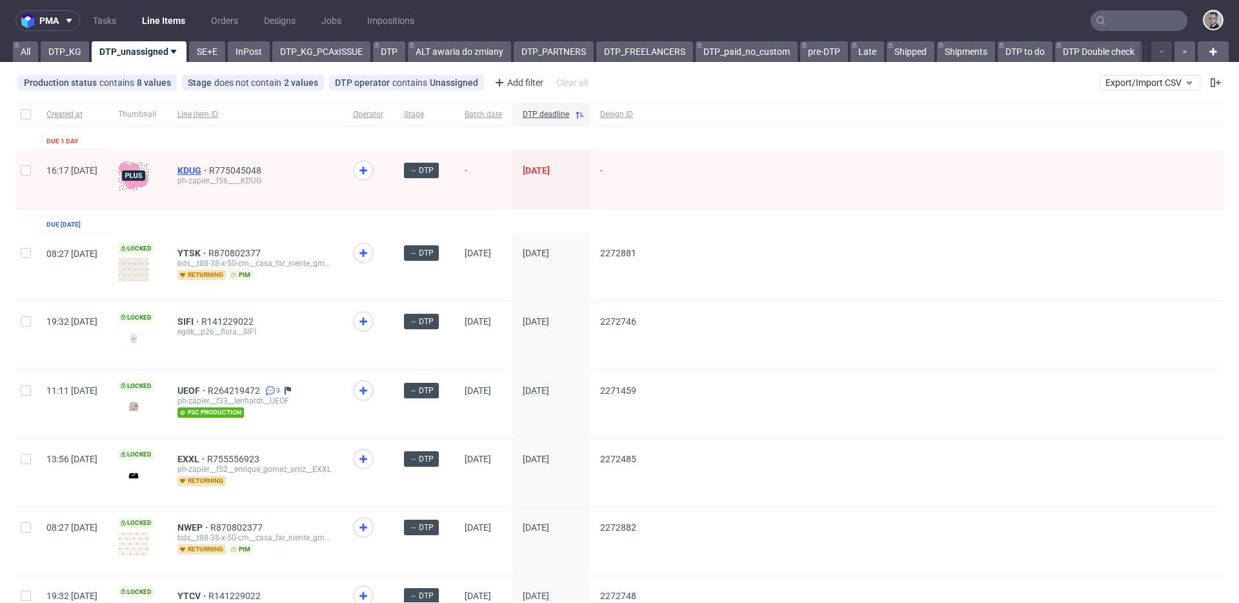
click at [209, 167] on span "KDUG" at bounding box center [194, 170] width 32 height 10
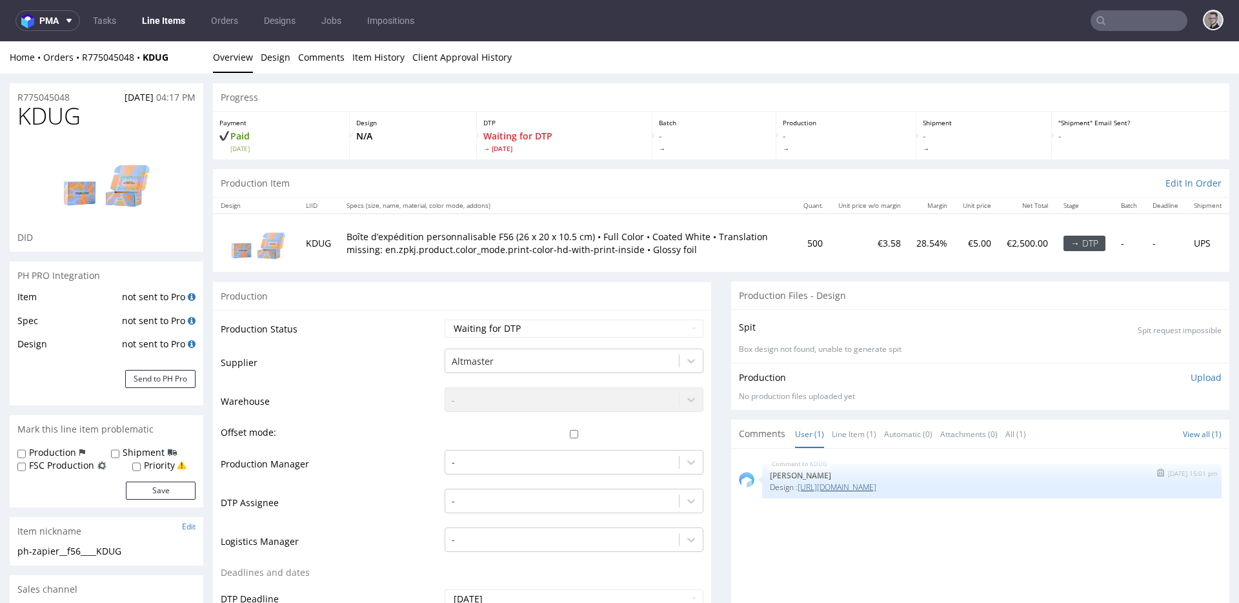
click at [846, 487] on link "[URL][DOMAIN_NAME]" at bounding box center [837, 487] width 79 height 11
drag, startPoint x: 1022, startPoint y: 484, endPoint x: 910, endPoint y: 484, distance: 111.7
click at [910, 484] on p "Design : [URL][DOMAIN_NAME]" at bounding box center [992, 487] width 444 height 10
copy link "2268200?source=editor"
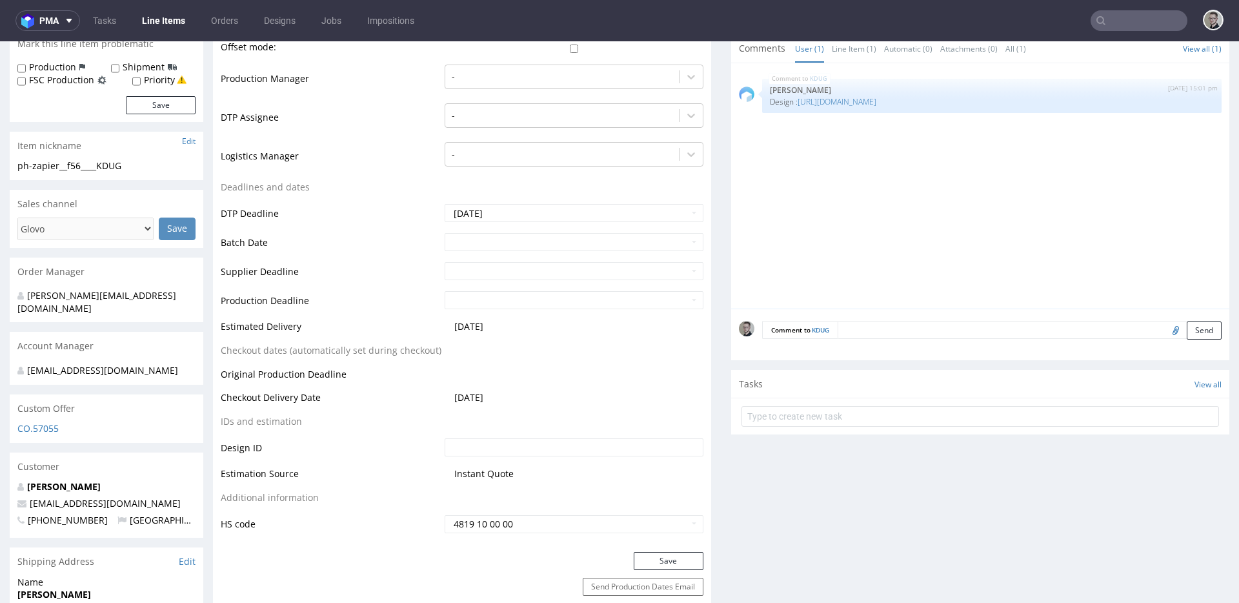
scroll to position [389, 0]
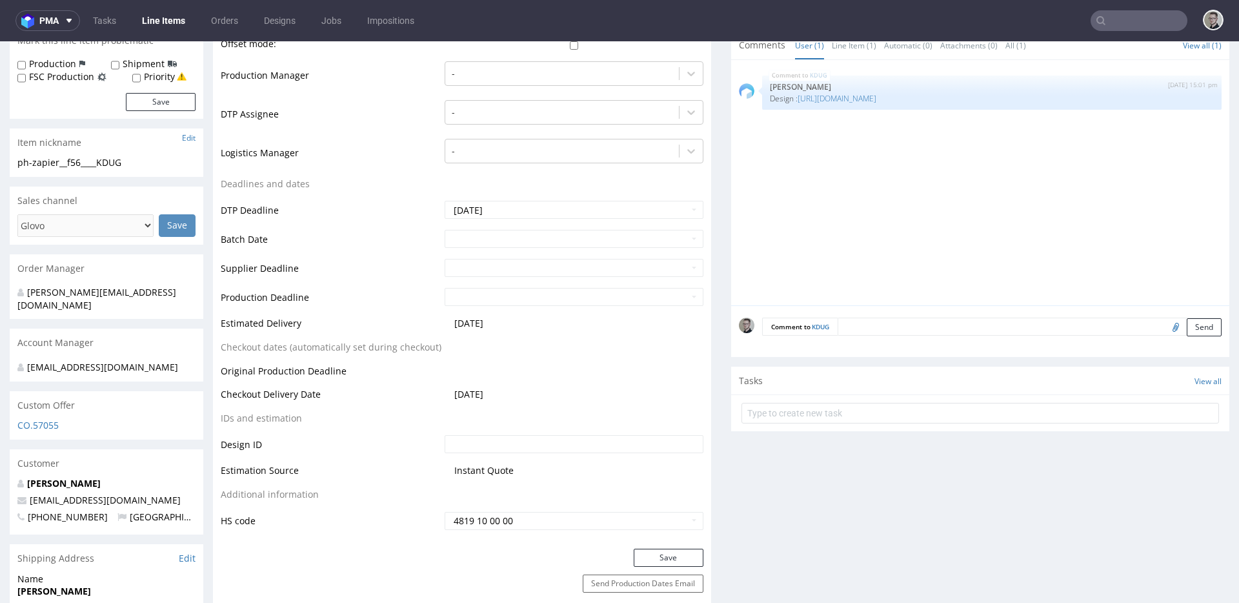
click at [526, 448] on input "text" at bounding box center [574, 444] width 259 height 18
paste input "2268200?source=editor"
drag, startPoint x: 564, startPoint y: 449, endPoint x: 489, endPoint y: 439, distance: 75.5
click at [489, 439] on input "2268200?source=editor" at bounding box center [574, 444] width 259 height 18
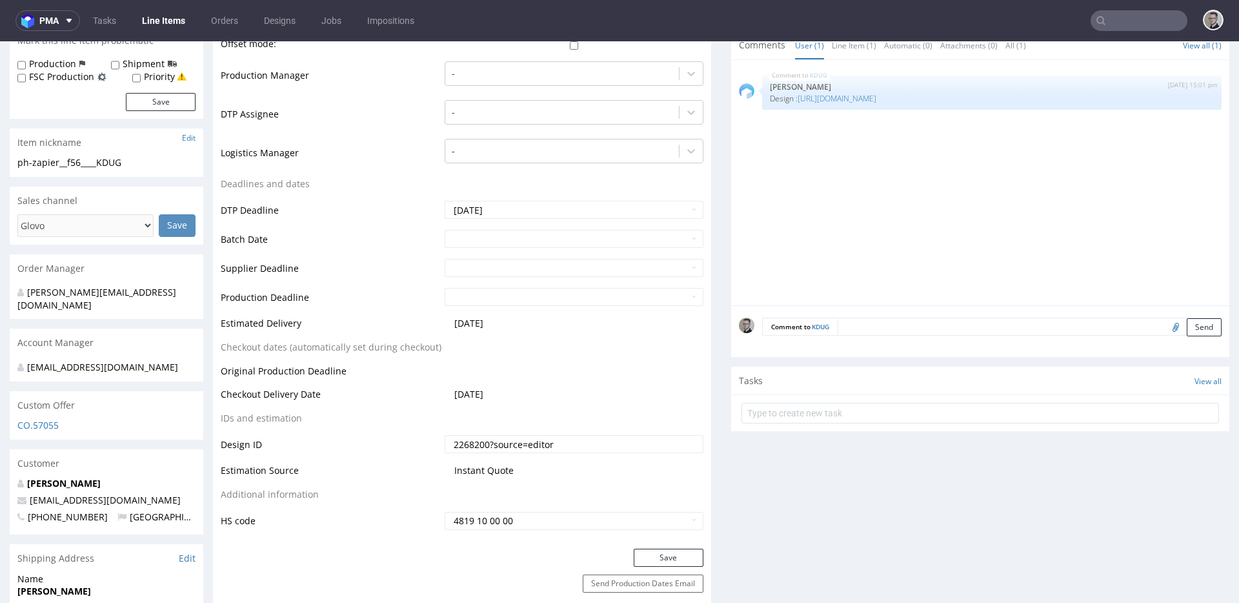
drag, startPoint x: 546, startPoint y: 445, endPoint x: 487, endPoint y: 439, distance: 59.0
click at [487, 439] on input "2268200?source=editor" at bounding box center [574, 444] width 259 height 18
click at [449, 442] on input "2268200" at bounding box center [574, 444] width 259 height 18
type input "2268200"
click at [653, 552] on button "Save" at bounding box center [669, 558] width 70 height 18
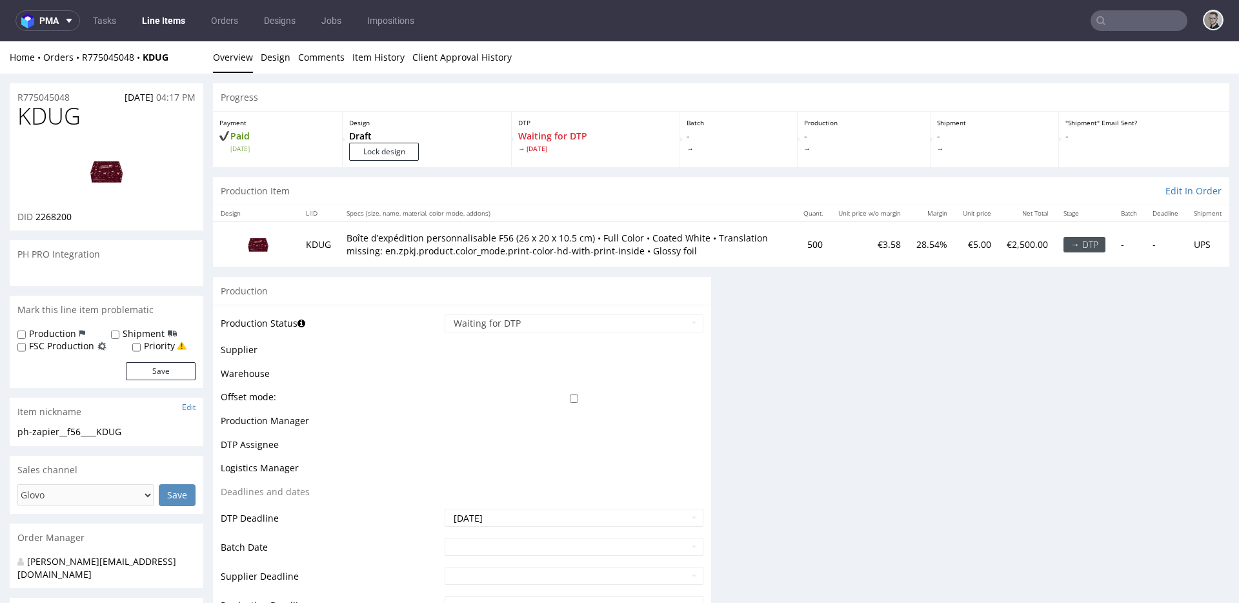
scroll to position [0, 0]
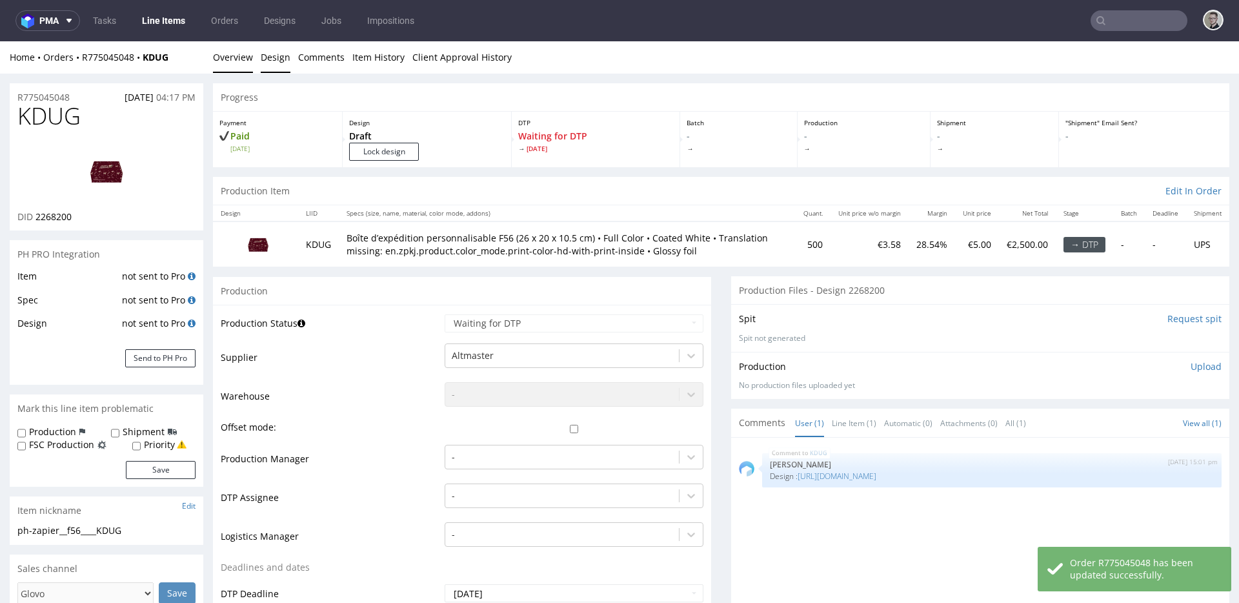
click at [281, 54] on link "Design" at bounding box center [276, 57] width 30 height 32
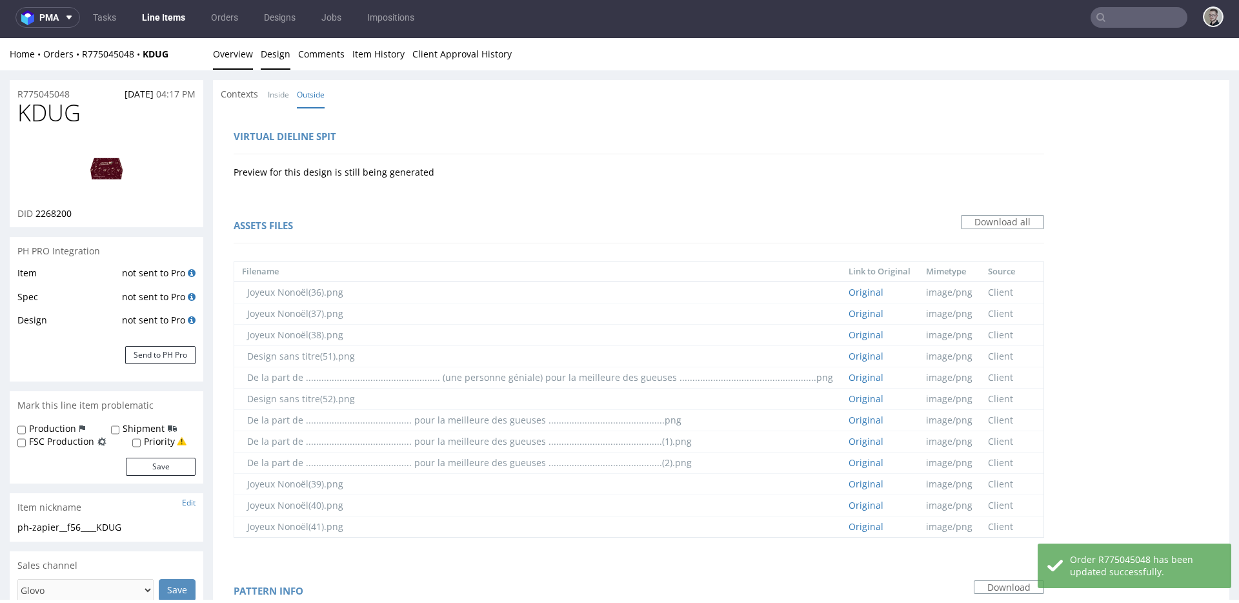
click at [238, 57] on link "Overview" at bounding box center [233, 54] width 40 height 32
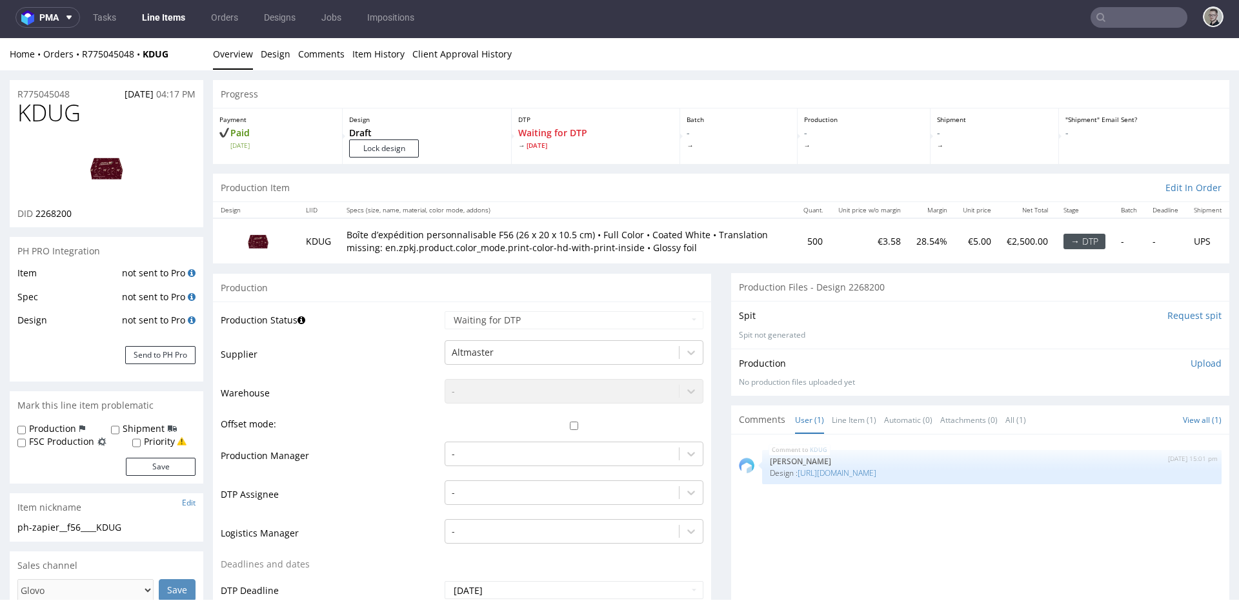
click at [61, 113] on span "KDUG" at bounding box center [48, 113] width 63 height 26
copy span "KDUG"
click at [419, 150] on input "Lock design" at bounding box center [384, 148] width 70 height 18
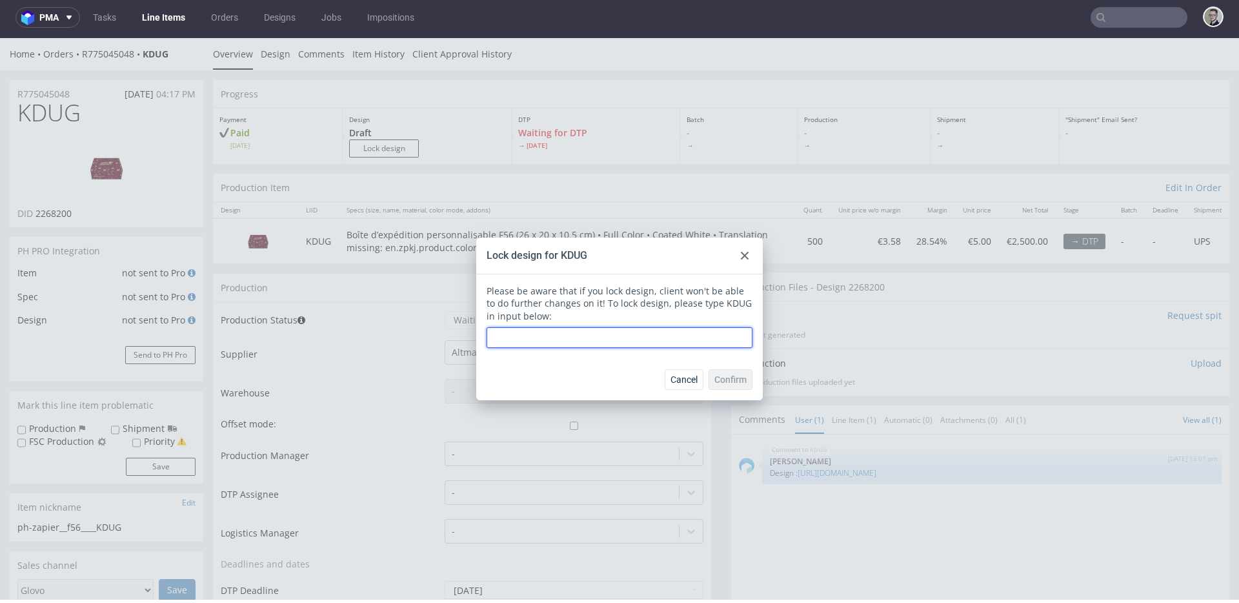
click at [622, 330] on input "text" at bounding box center [620, 337] width 266 height 21
paste input "KDUG"
type input "KDUG"
click at [731, 373] on button "Confirm" at bounding box center [731, 379] width 44 height 21
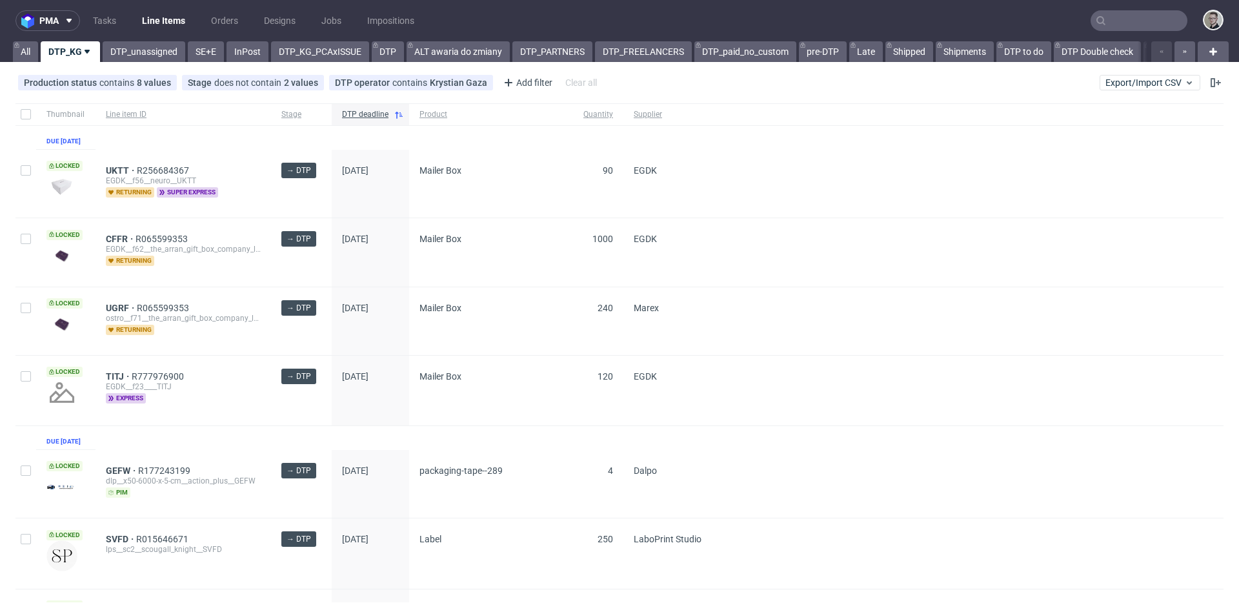
click at [150, 39] on nav "pma Tasks Line Items Orders Designs Jobs Impositions" at bounding box center [619, 20] width 1239 height 41
click at [149, 46] on link "DTP_unassigned" at bounding box center [144, 51] width 83 height 21
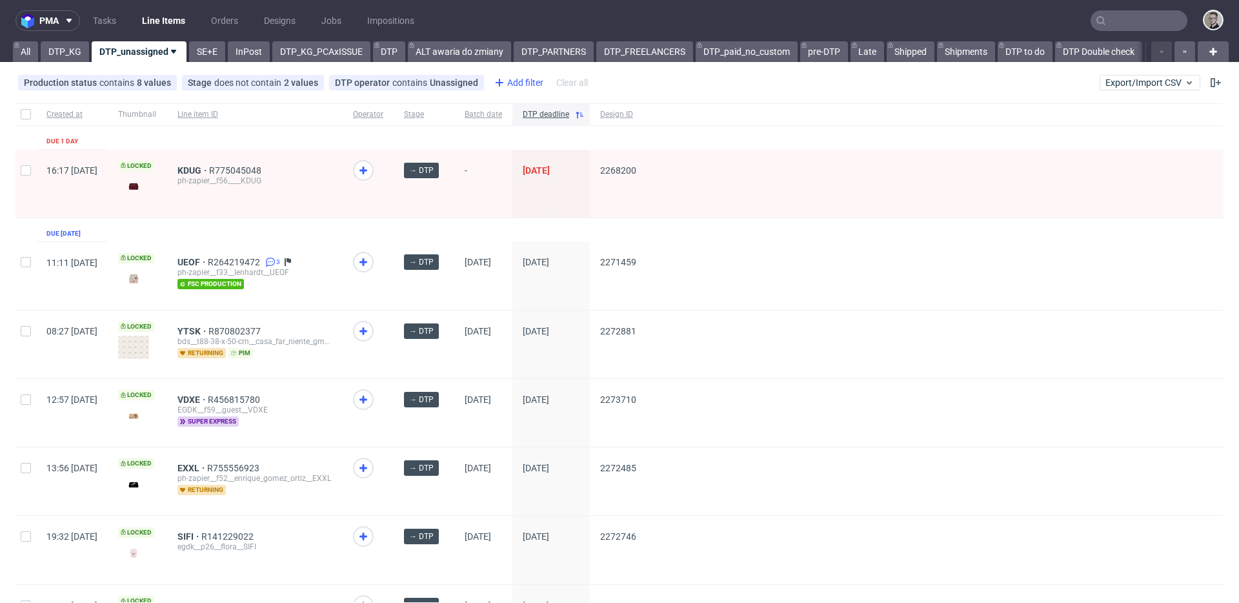
click at [497, 78] on icon at bounding box center [499, 82] width 15 height 15
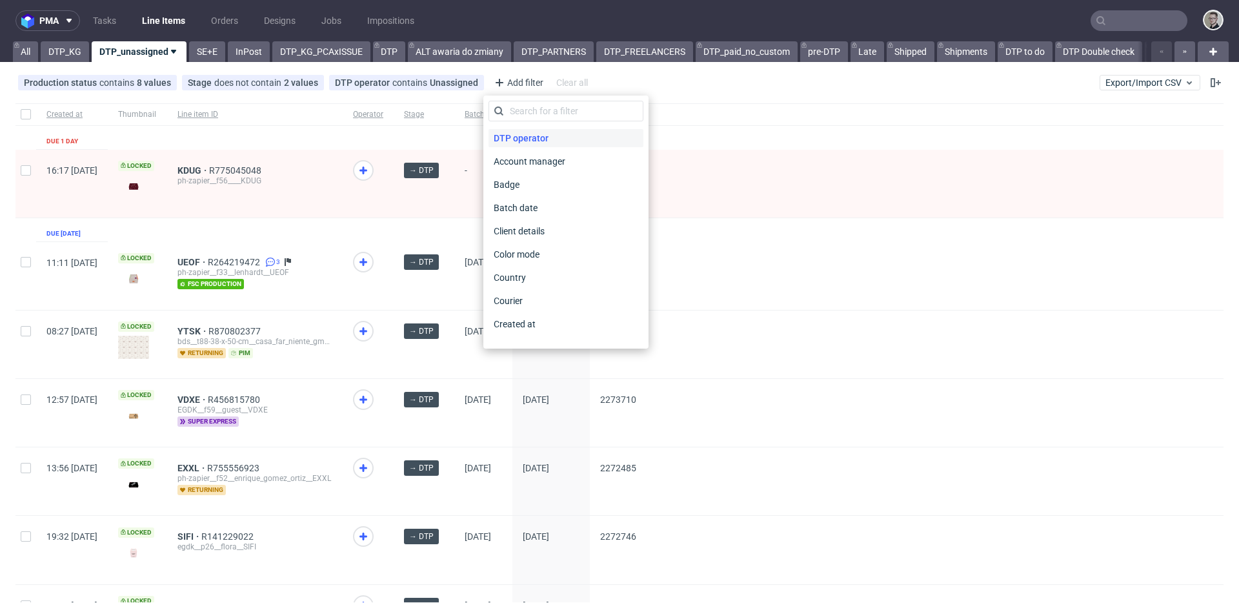
click at [527, 136] on span "DTP operator" at bounding box center [521, 138] width 65 height 18
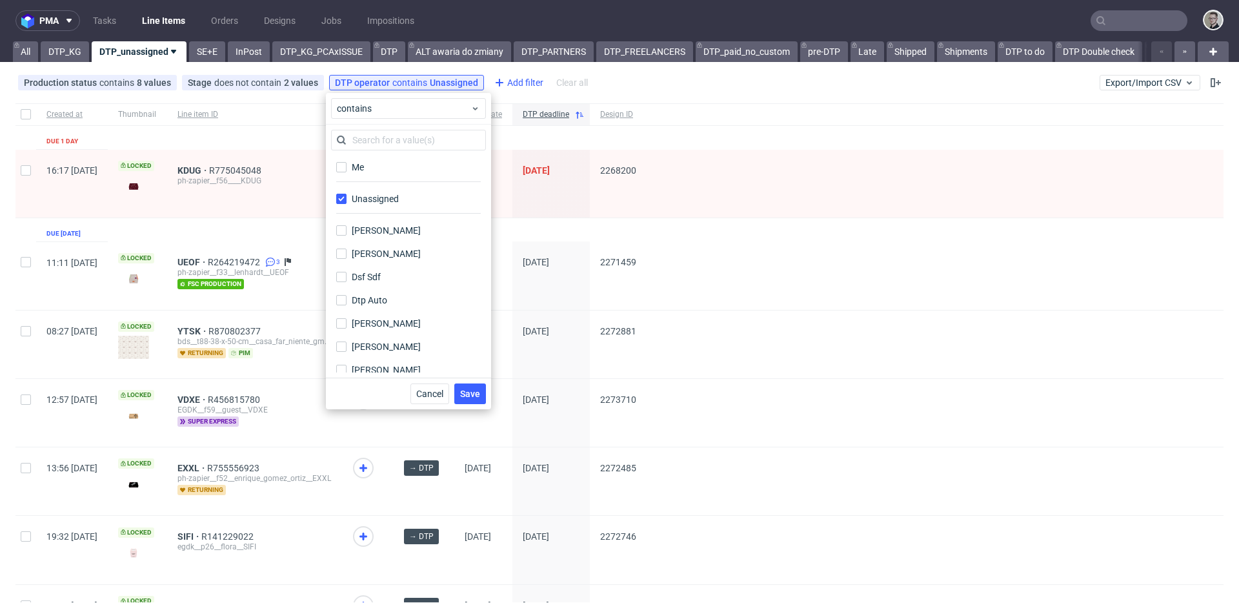
click at [516, 83] on div "Add filter" at bounding box center [517, 82] width 57 height 21
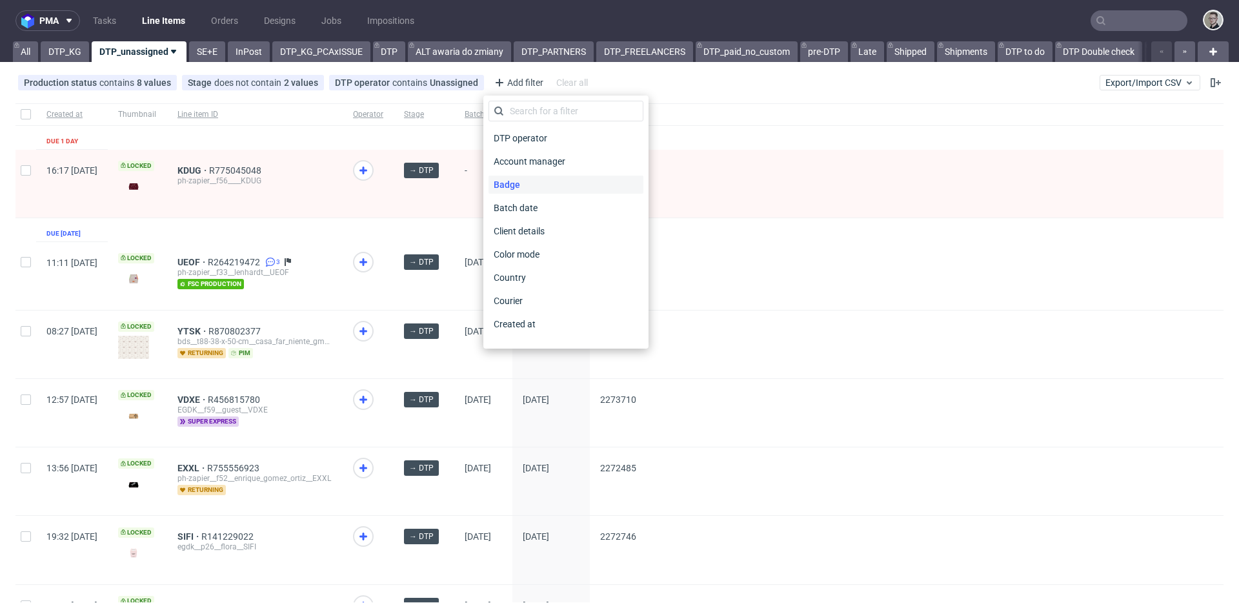
click at [518, 187] on span "Badge" at bounding box center [507, 185] width 37 height 18
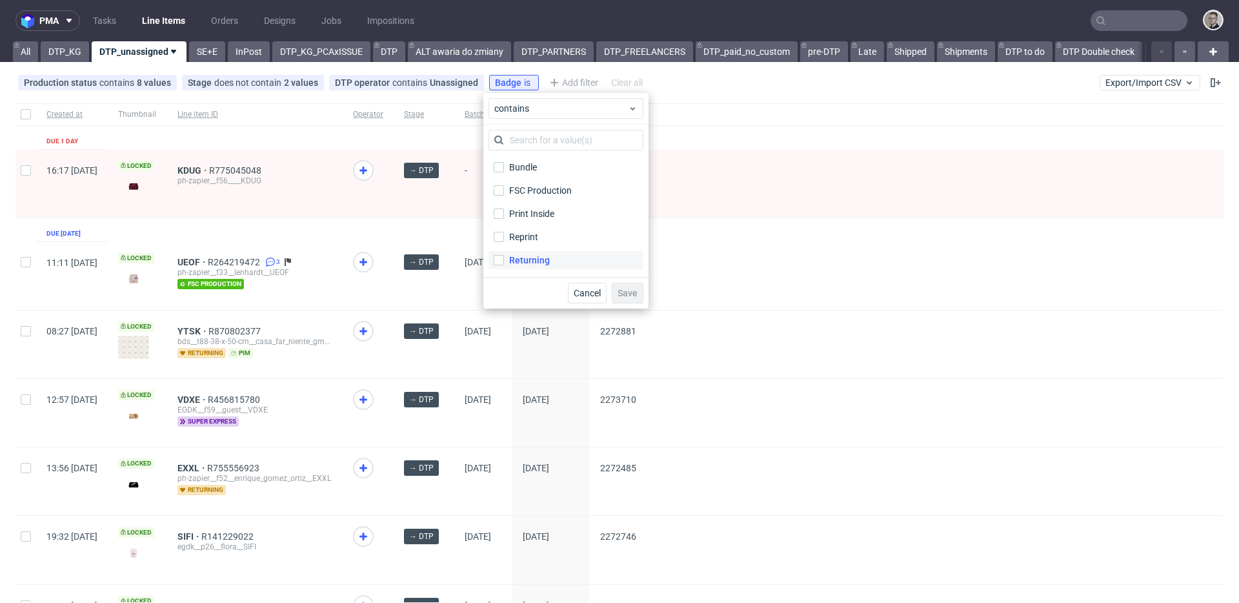
click at [536, 258] on div "Returning" at bounding box center [529, 260] width 41 height 13
click at [504, 258] on input "Returning" at bounding box center [499, 260] width 10 height 10
checkbox input "true"
click at [631, 289] on span "Save" at bounding box center [628, 293] width 20 height 9
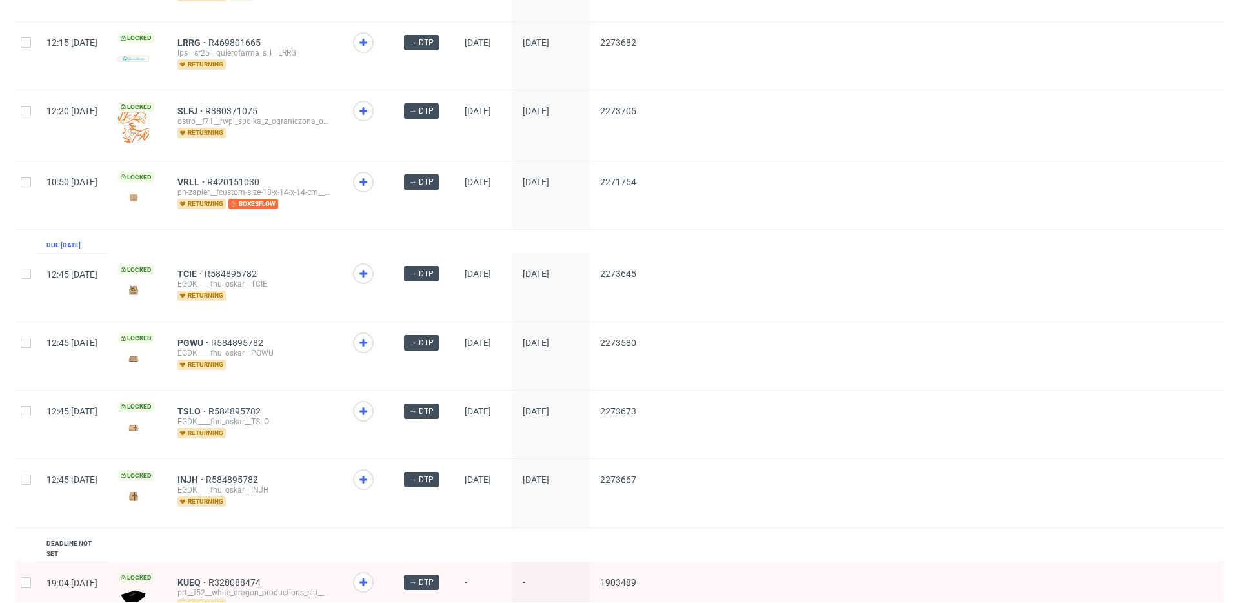
scroll to position [1035, 0]
drag, startPoint x: 225, startPoint y: 474, endPoint x: 226, endPoint y: 464, distance: 9.7
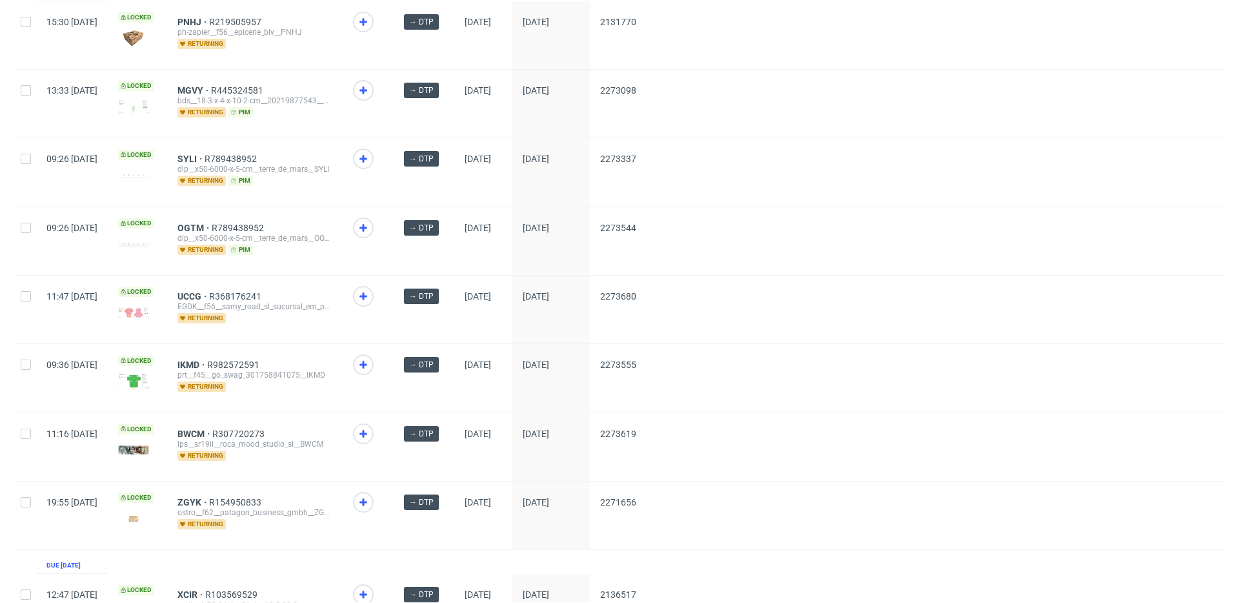
scroll to position [412, 0]
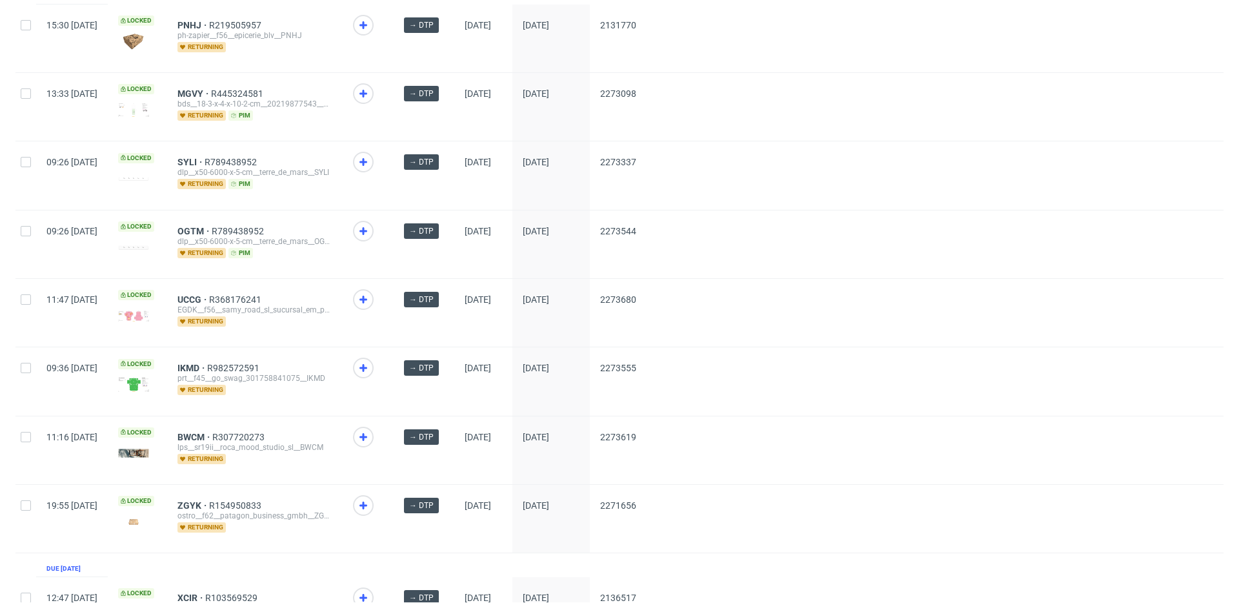
drag, startPoint x: 234, startPoint y: 500, endPoint x: 231, endPoint y: 492, distance: 8.8
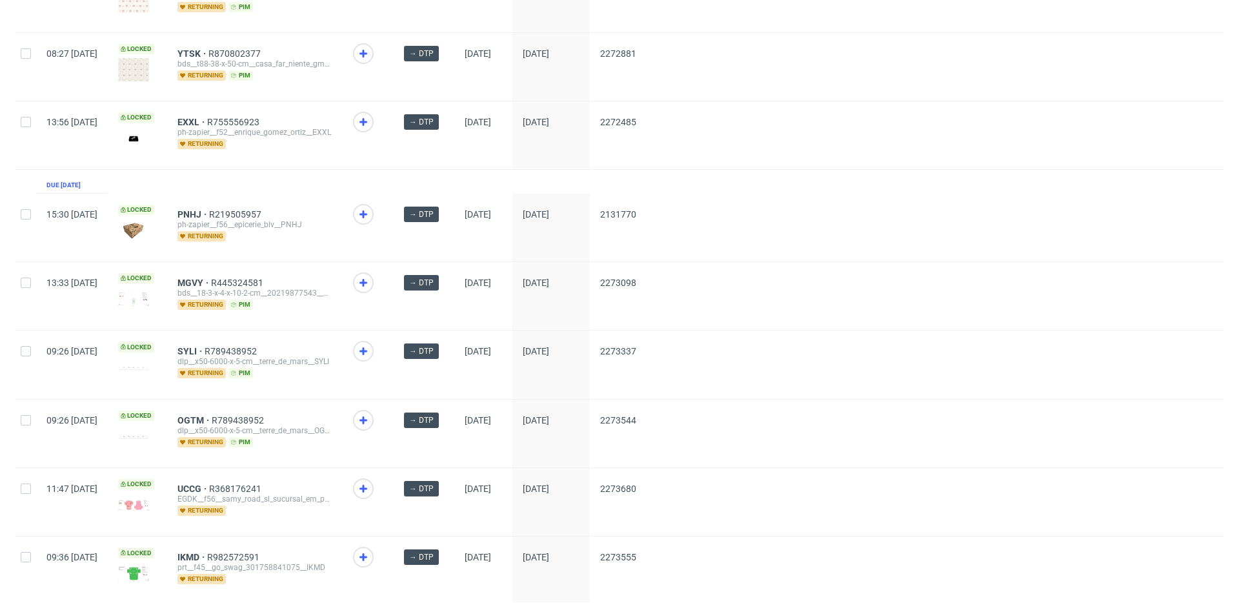
scroll to position [0, 0]
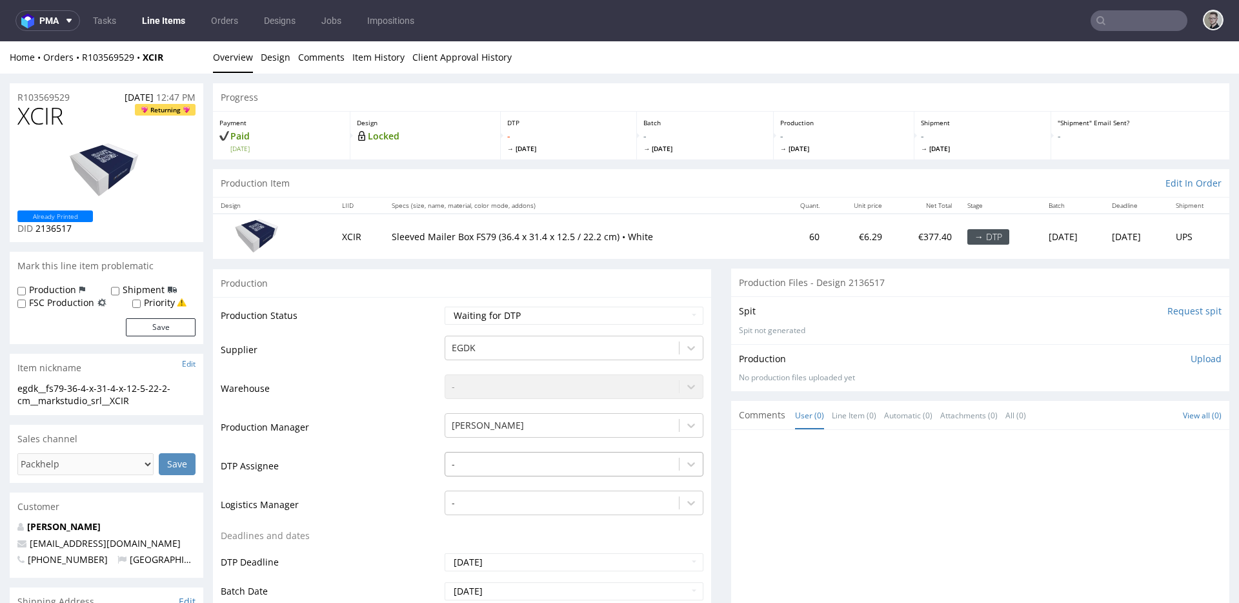
click at [535, 469] on div "-" at bounding box center [574, 461] width 259 height 18
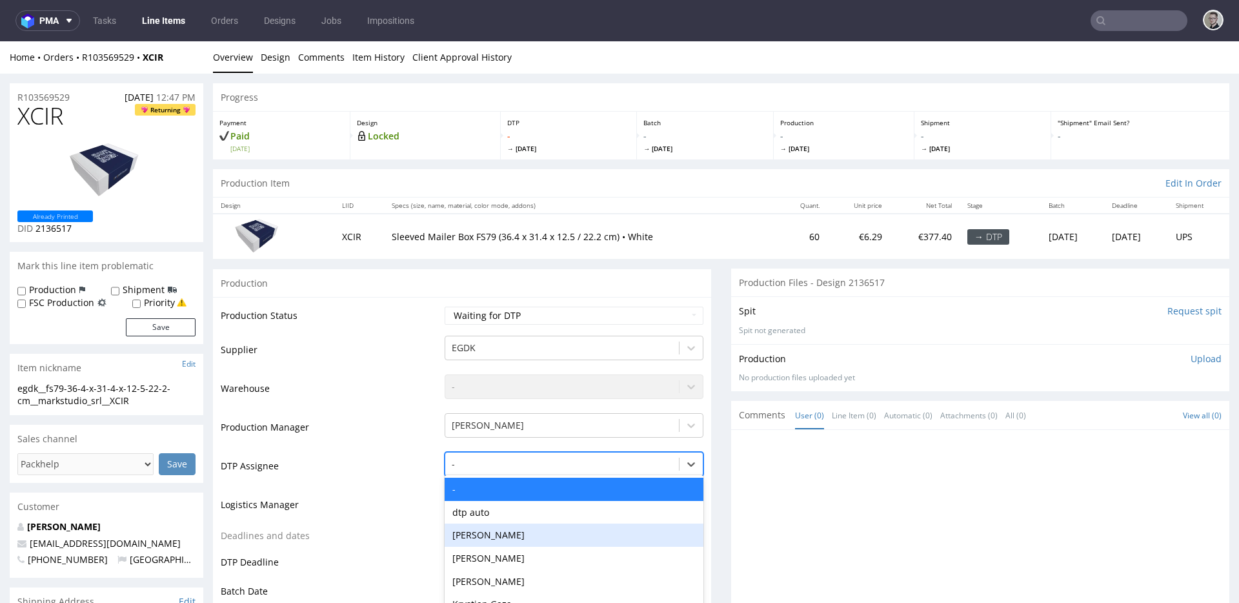
scroll to position [71, 0]
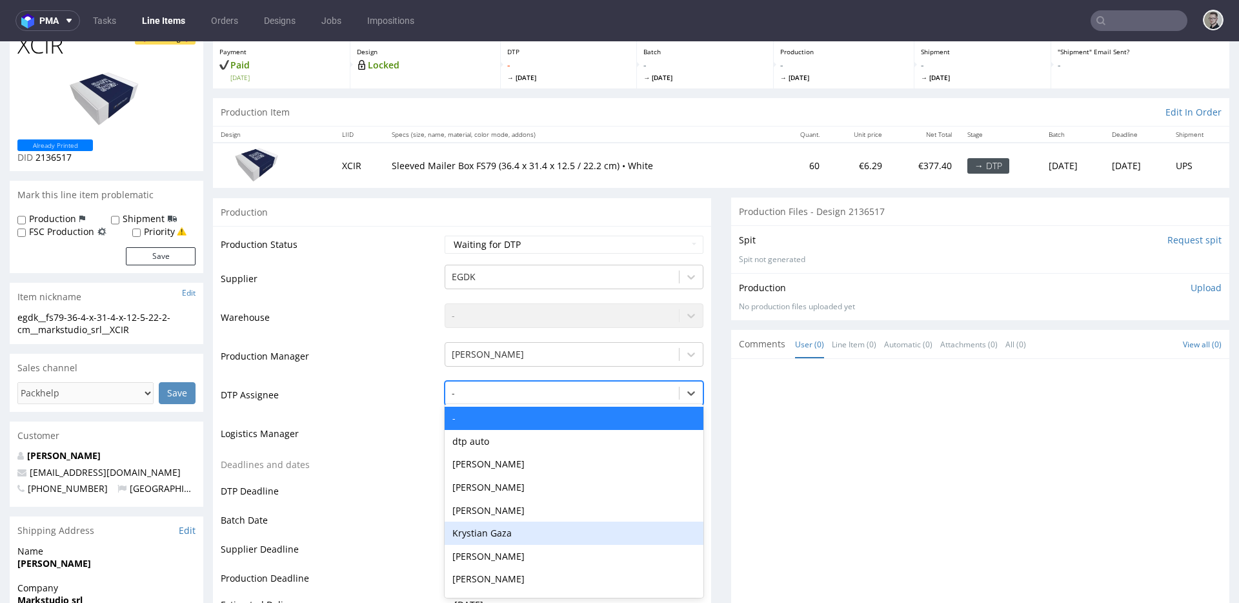
click at [516, 536] on div "Krystian Gaza" at bounding box center [574, 533] width 259 height 23
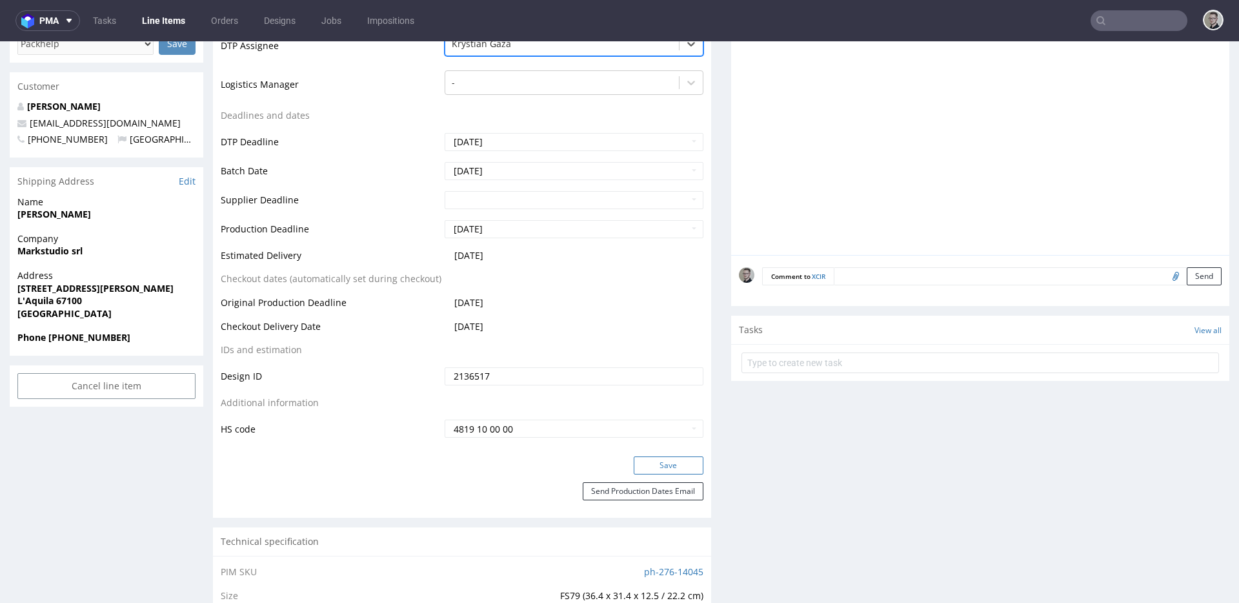
click at [637, 466] on button "Save" at bounding box center [669, 465] width 70 height 18
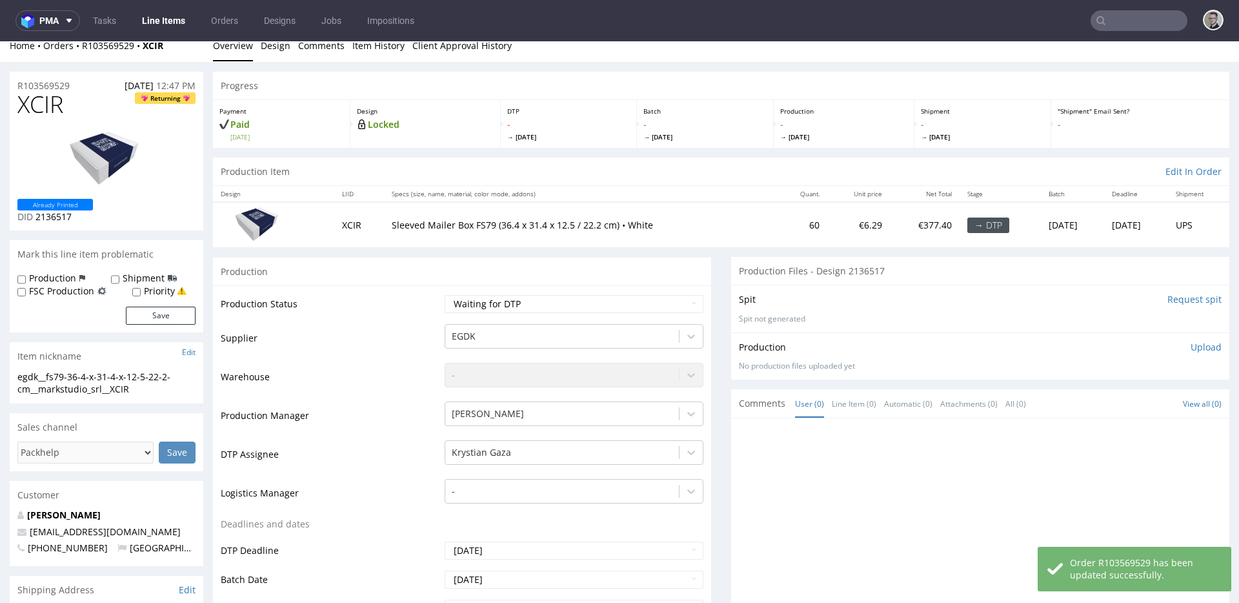
scroll to position [0, 0]
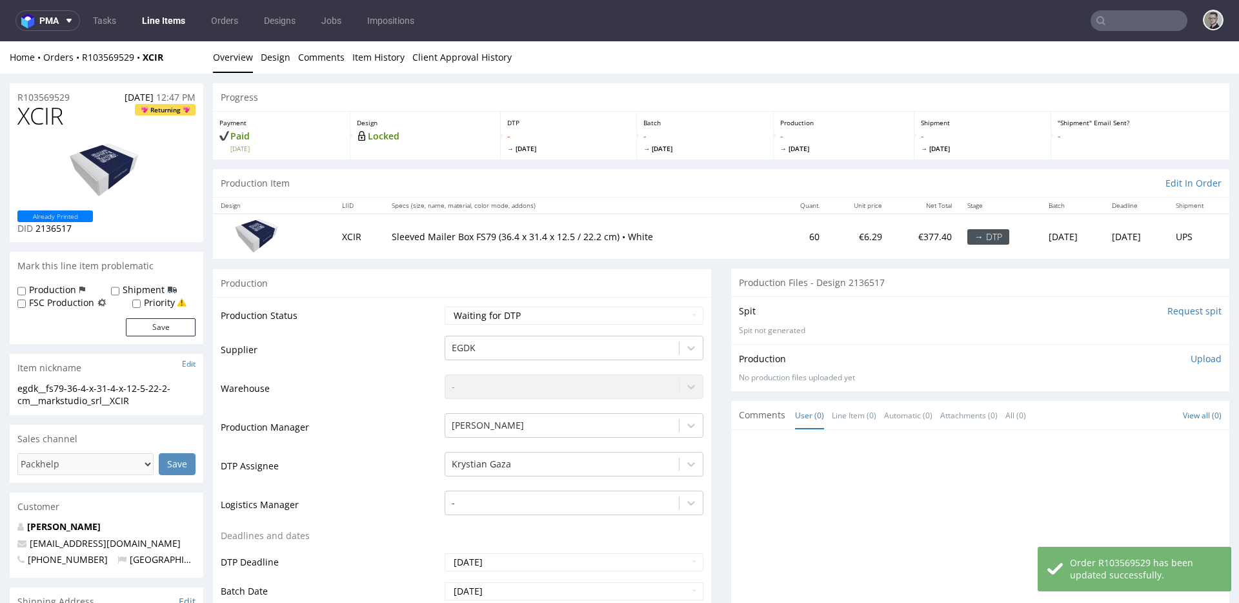
click at [1168, 311] on input "Request spit" at bounding box center [1195, 311] width 54 height 13
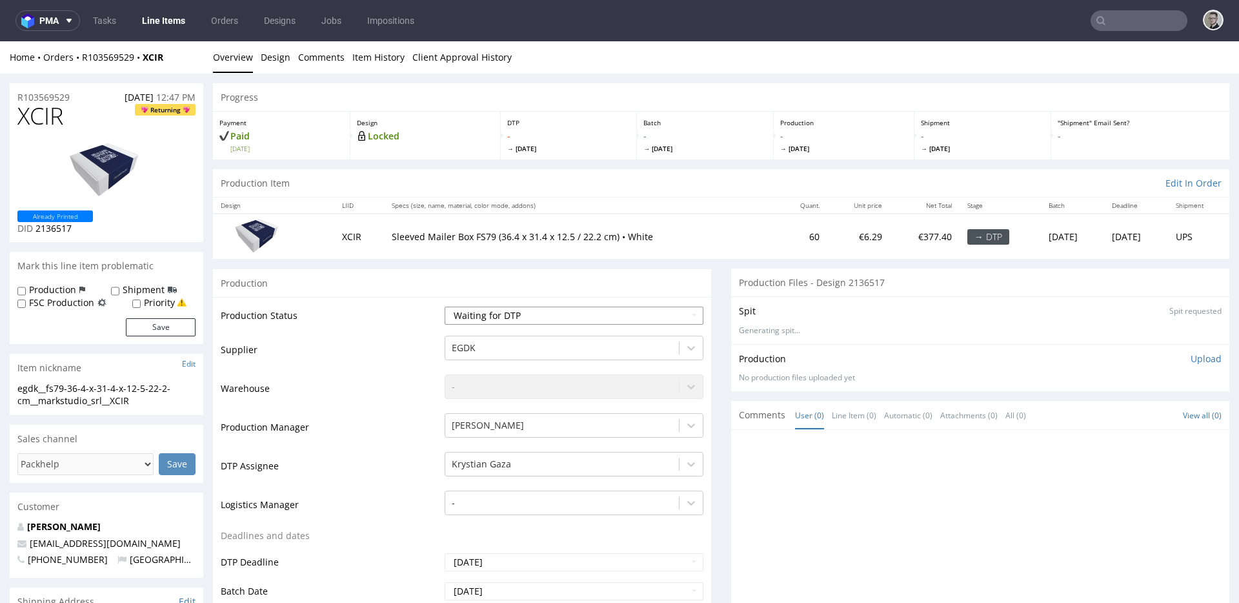
click at [508, 323] on select "Waiting for Artwork Waiting for Diecut Waiting for Mockup Waiting for DTP Waiti…" at bounding box center [574, 316] width 259 height 18
select select "dtp_in_process"
click at [445, 307] on select "Waiting for Artwork Waiting for Diecut Waiting for Mockup Waiting for DTP Waiti…" at bounding box center [574, 316] width 259 height 18
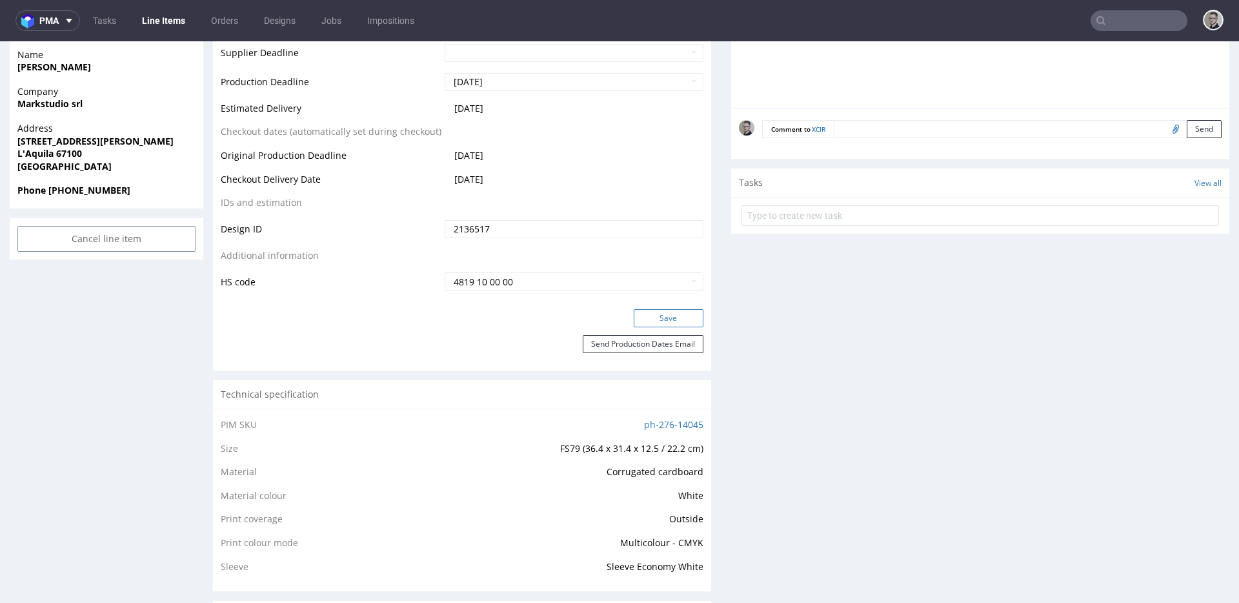
click at [648, 319] on button "Save" at bounding box center [669, 318] width 70 height 18
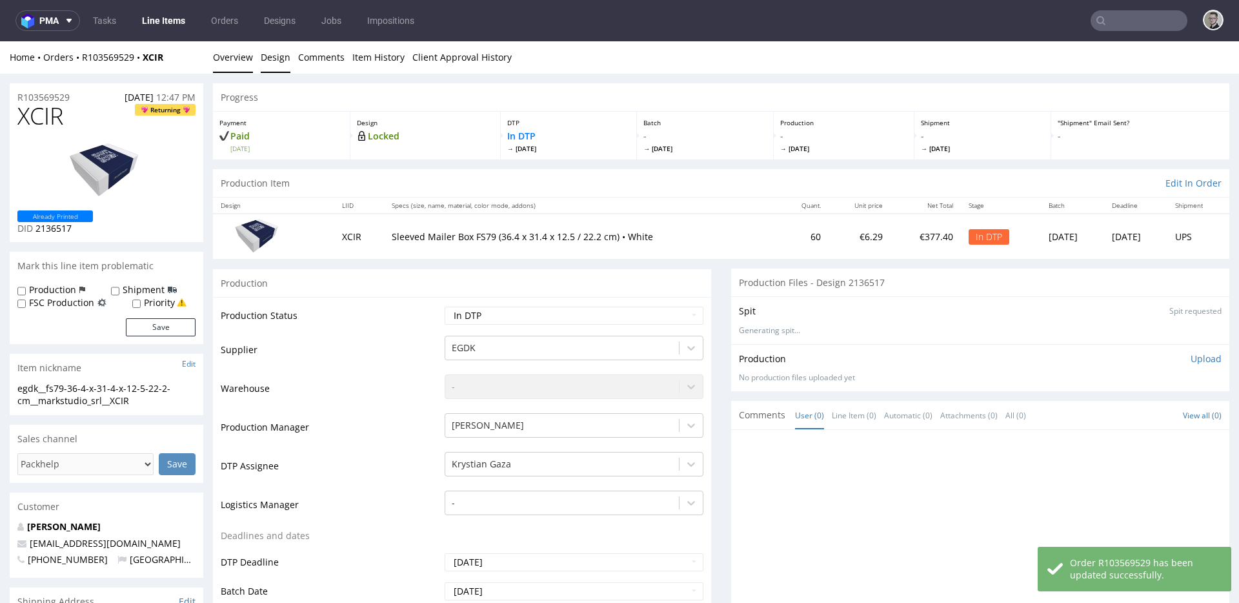
click at [270, 57] on link "Design" at bounding box center [276, 57] width 30 height 32
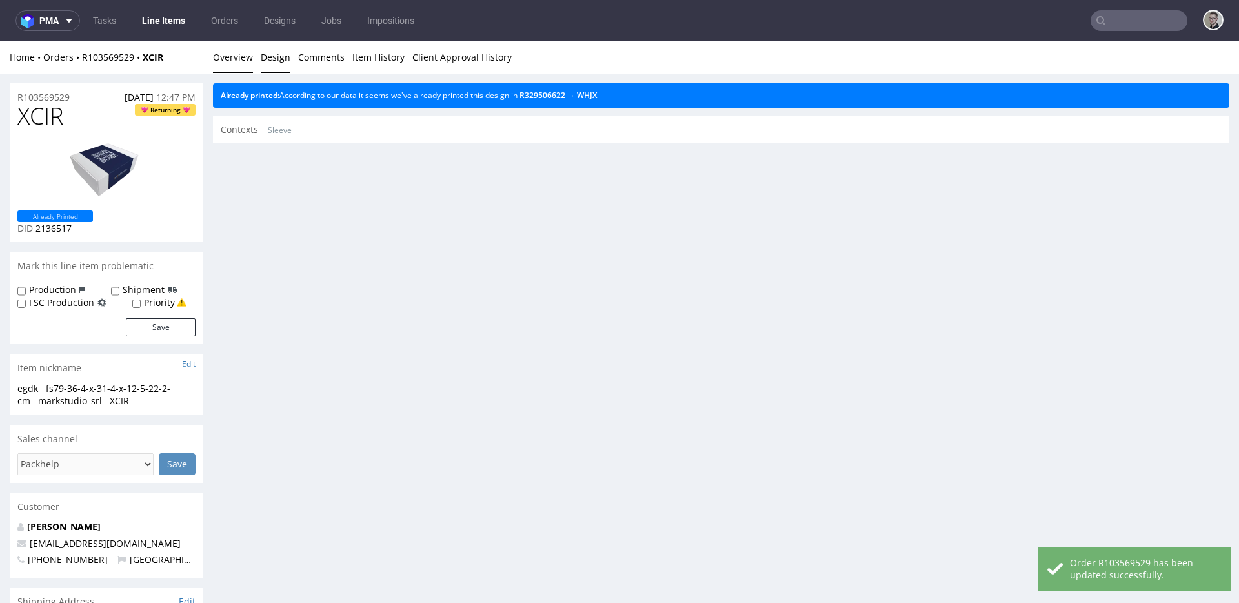
click at [232, 59] on link "Overview" at bounding box center [233, 57] width 40 height 32
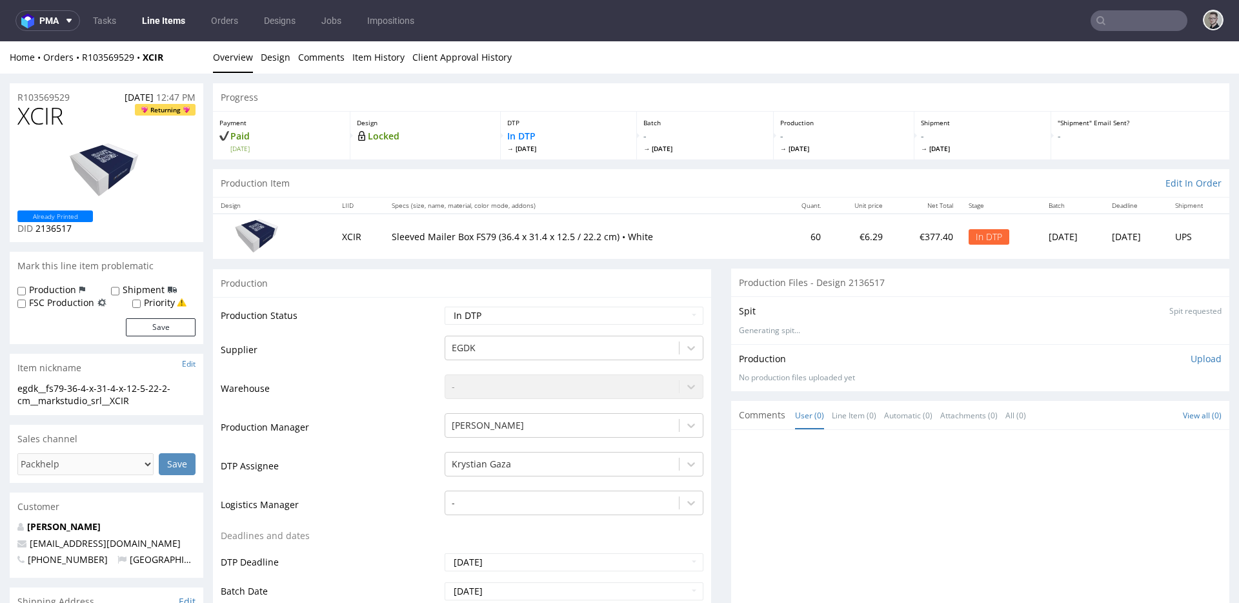
click at [103, 397] on div "egdk__fs79-36-4-x-31-4-x-12-5-22-2-cm__markstudio_srl__XCIR" at bounding box center [106, 394] width 178 height 25
click at [102, 397] on div "egdk__fs79-36-4-x-31-4-x-12-5-22-2-cm__markstudio_srl__XCIR" at bounding box center [106, 394] width 178 height 25
copy div "egdk__fs79-36-4-x-31-4-x-12-5-22-2-cm__markstudio_srl__XCIR Update"
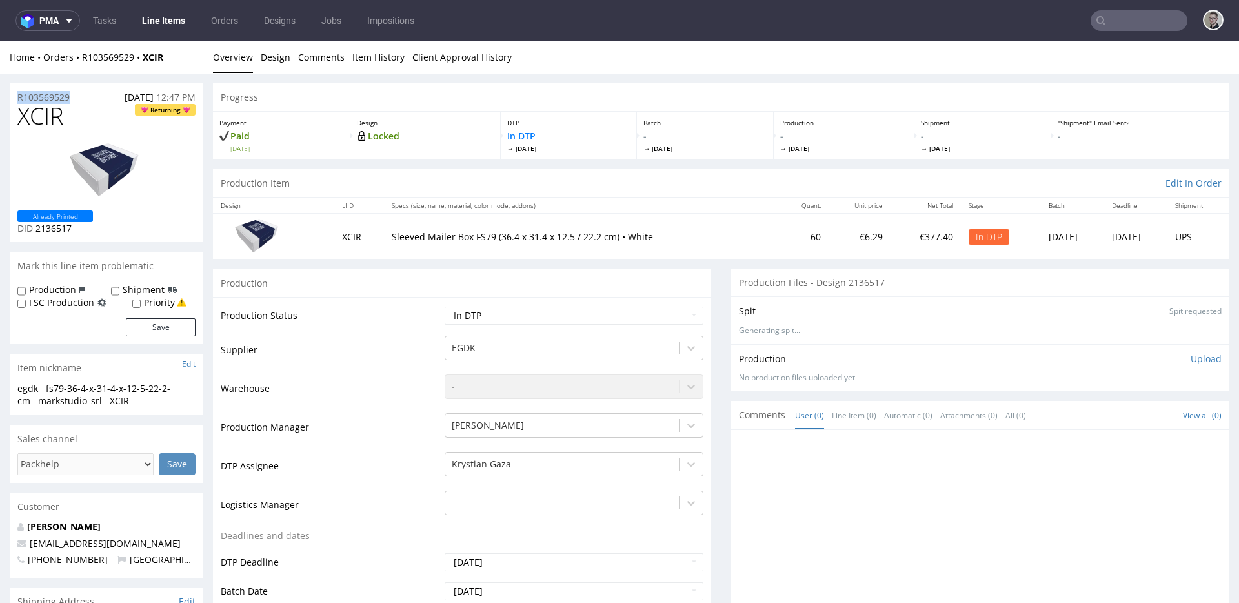
drag, startPoint x: 84, startPoint y: 102, endPoint x: 0, endPoint y: 80, distance: 86.7
copy p "R103569529"
click at [1191, 354] on p "Upload" at bounding box center [1206, 358] width 31 height 13
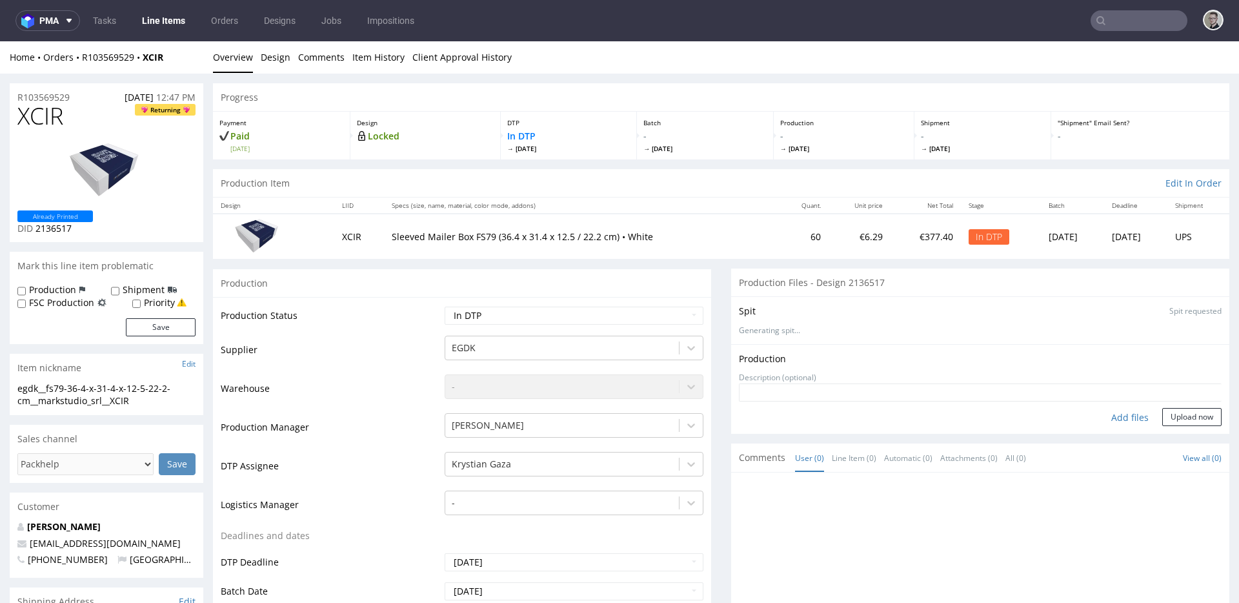
click at [1102, 412] on div "Add files" at bounding box center [1130, 417] width 65 height 19
type input "C:\fakepath\egdk__fs79-36-4-x-31-4-x-12-5-22-2-cm__markstudio_srl__XCIR__d21365…"
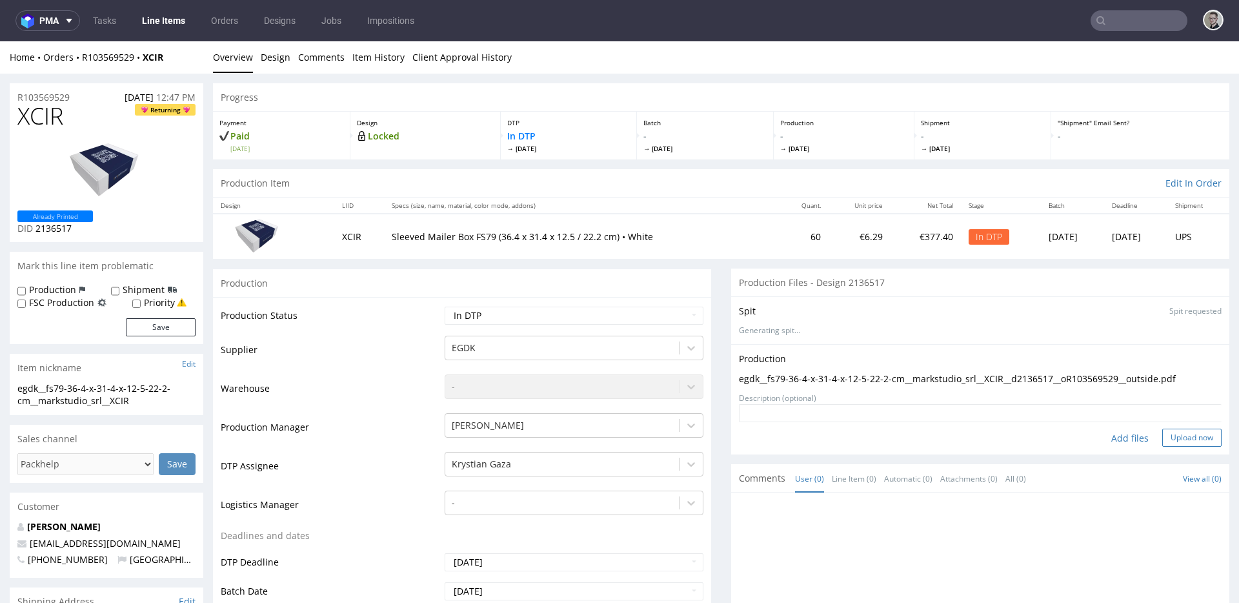
click at [1163, 434] on button "Upload now" at bounding box center [1192, 438] width 59 height 18
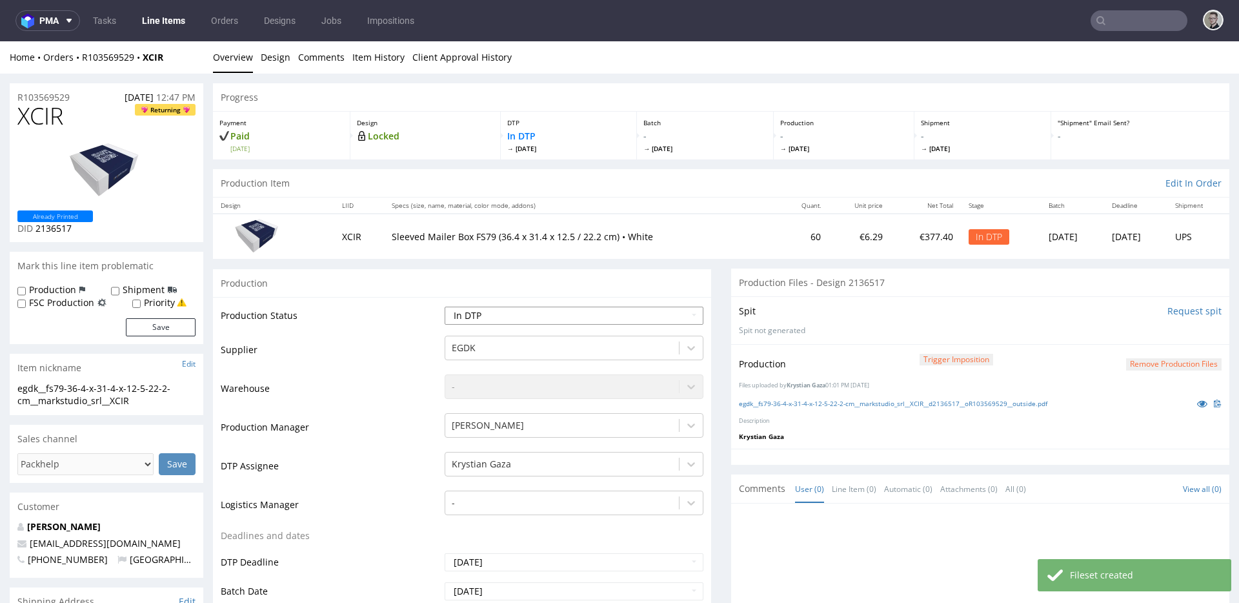
click at [501, 317] on select "Waiting for Artwork Waiting for Diecut Waiting for Mockup Waiting for DTP Waiti…" at bounding box center [574, 316] width 259 height 18
select select "dtp_production_ready"
click at [445, 307] on select "Waiting for Artwork Waiting for Diecut Waiting for Mockup Waiting for DTP Waiti…" at bounding box center [574, 316] width 259 height 18
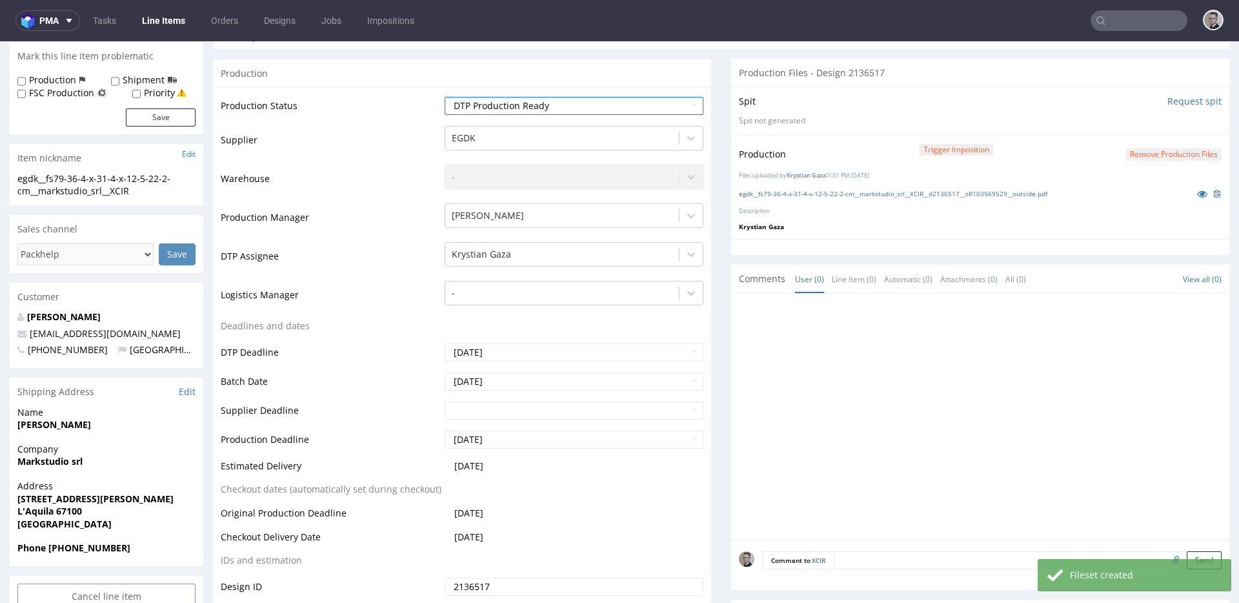
scroll to position [522, 0]
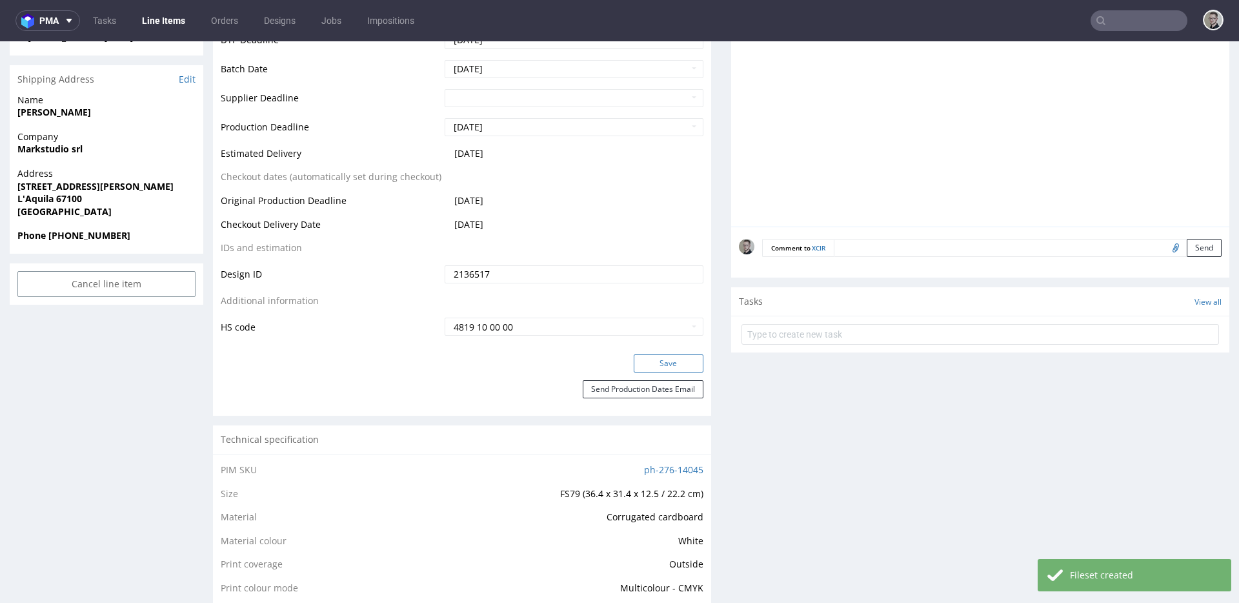
click at [657, 368] on button "Save" at bounding box center [669, 363] width 70 height 18
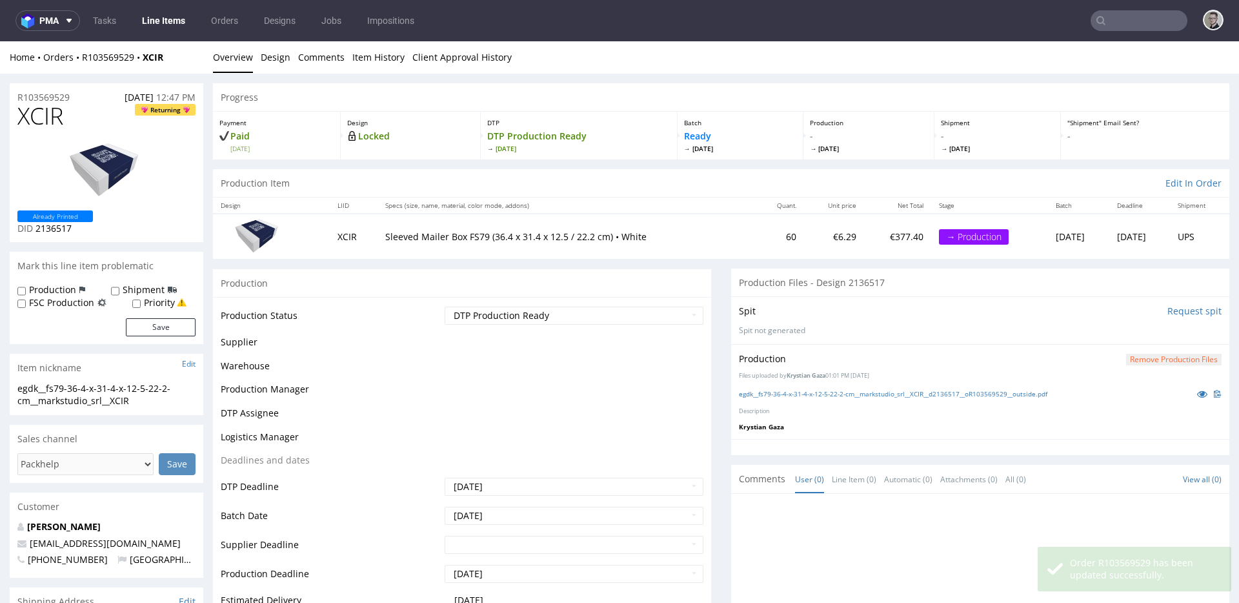
scroll to position [0, 0]
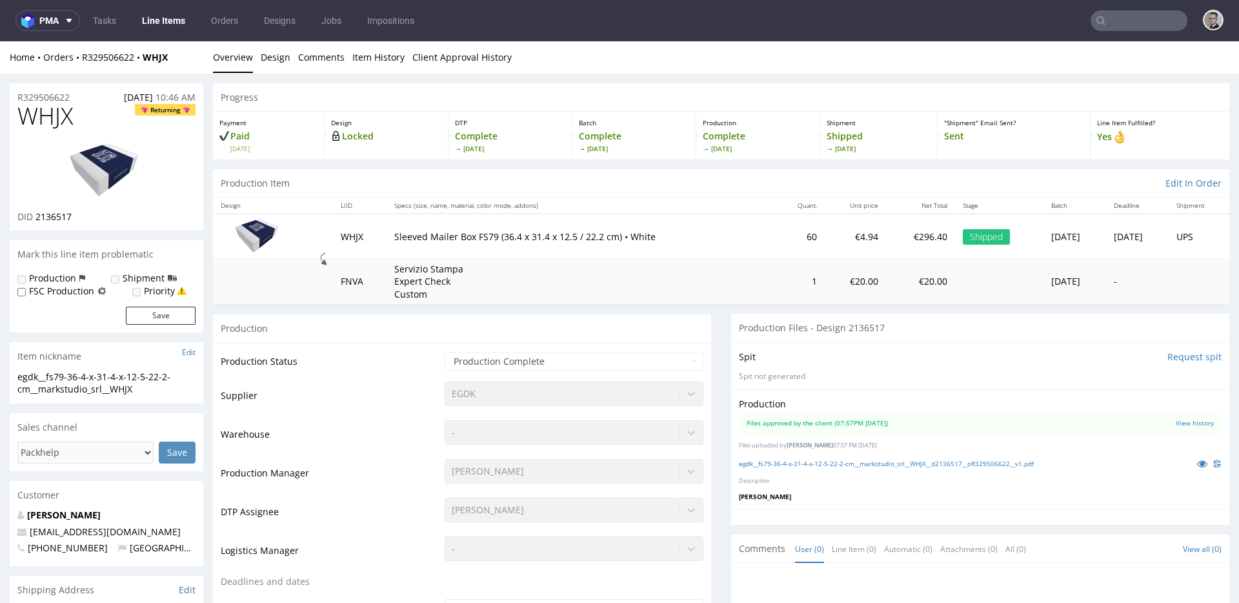
drag, startPoint x: 819, startPoint y: 458, endPoint x: 754, endPoint y: 331, distance: 142.0
click at [818, 458] on div "egdk__fs79-36-4-x-31-4-x-12-5-22-2-cm__markstudio_srl__WHJX__d2136517__oR329506…" at bounding box center [980, 463] width 483 height 14
click at [824, 464] on link "egdk__fs79-36-4-x-31-4-x-12-5-22-2-cm__markstudio_srl__WHJX__d2136517__oR329506…" at bounding box center [886, 463] width 295 height 9
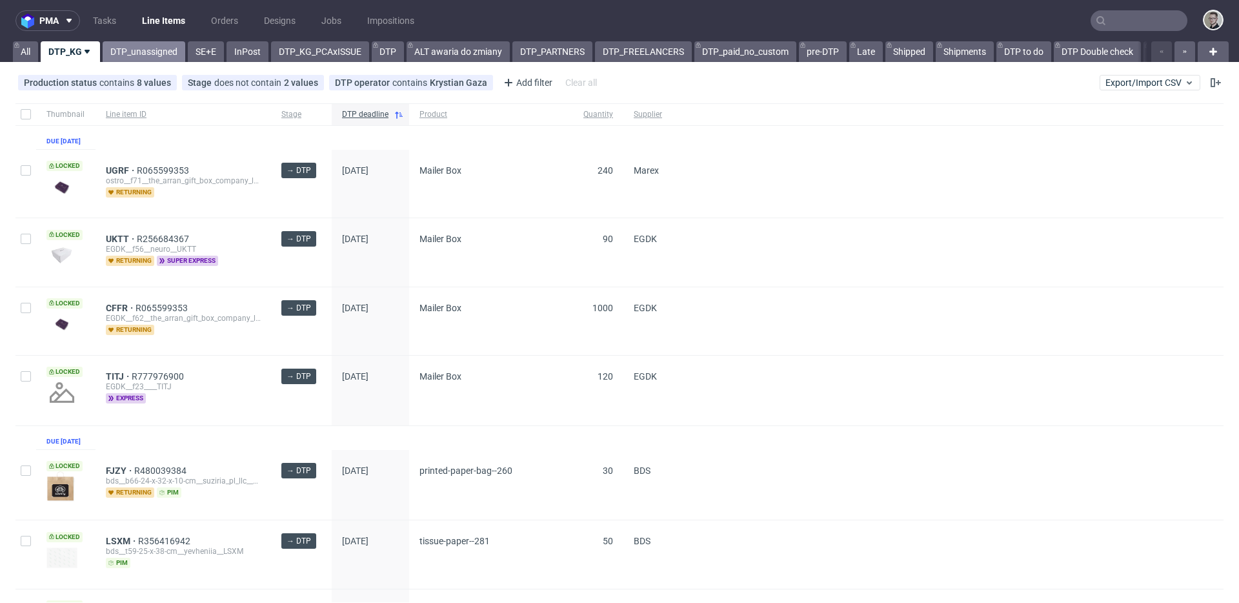
click at [145, 53] on link "DTP_unassigned" at bounding box center [144, 51] width 83 height 21
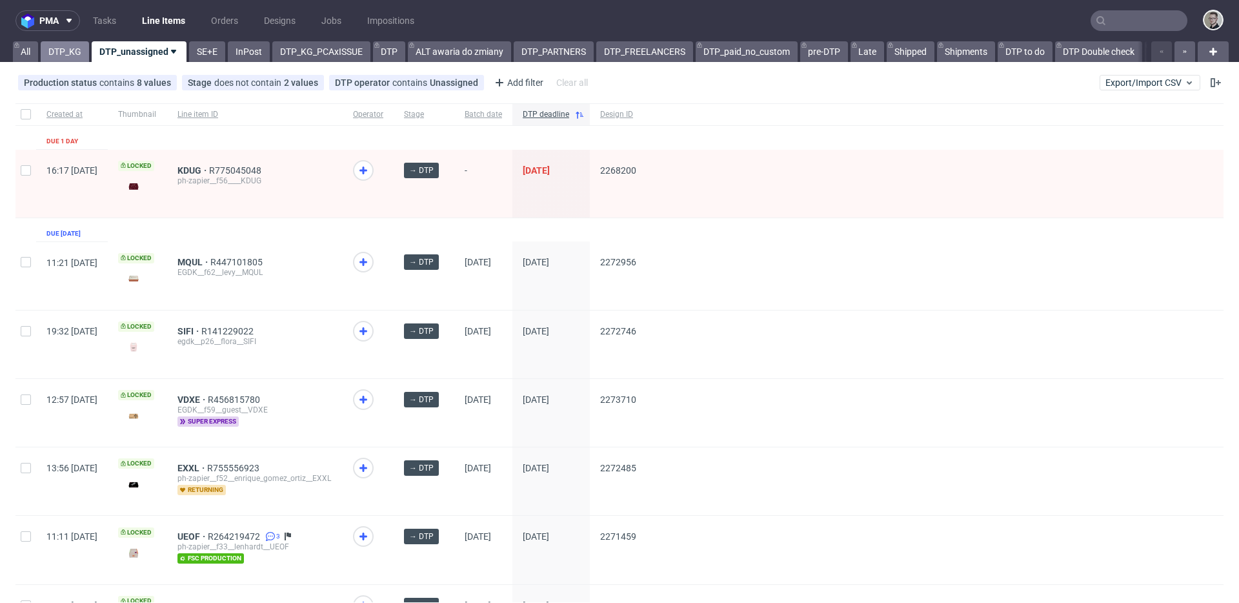
click at [74, 56] on link "DTP_KG" at bounding box center [65, 51] width 48 height 21
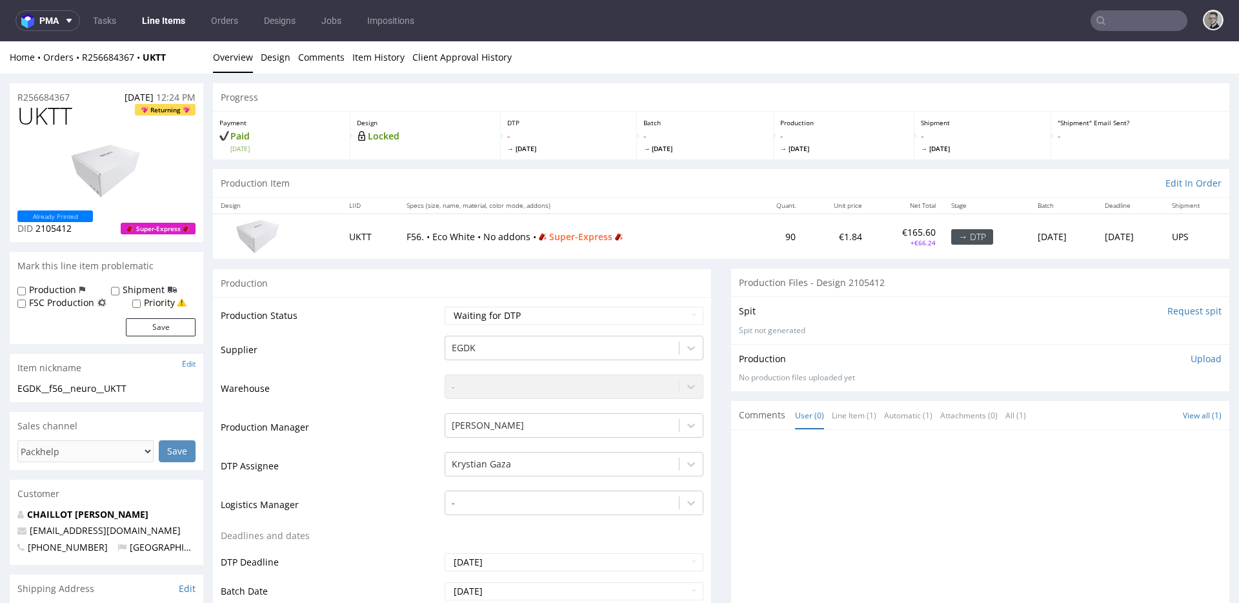
click at [1170, 312] on input "Request spit" at bounding box center [1195, 311] width 54 height 13
click at [497, 315] on select "Waiting for Artwork Waiting for Diecut Waiting for Mockup Waiting for DTP Waiti…" at bounding box center [574, 316] width 259 height 18
select select "dtp_in_process"
click at [445, 307] on select "Waiting for Artwork Waiting for Diecut Waiting for Mockup Waiting for DTP Waiti…" at bounding box center [574, 316] width 259 height 18
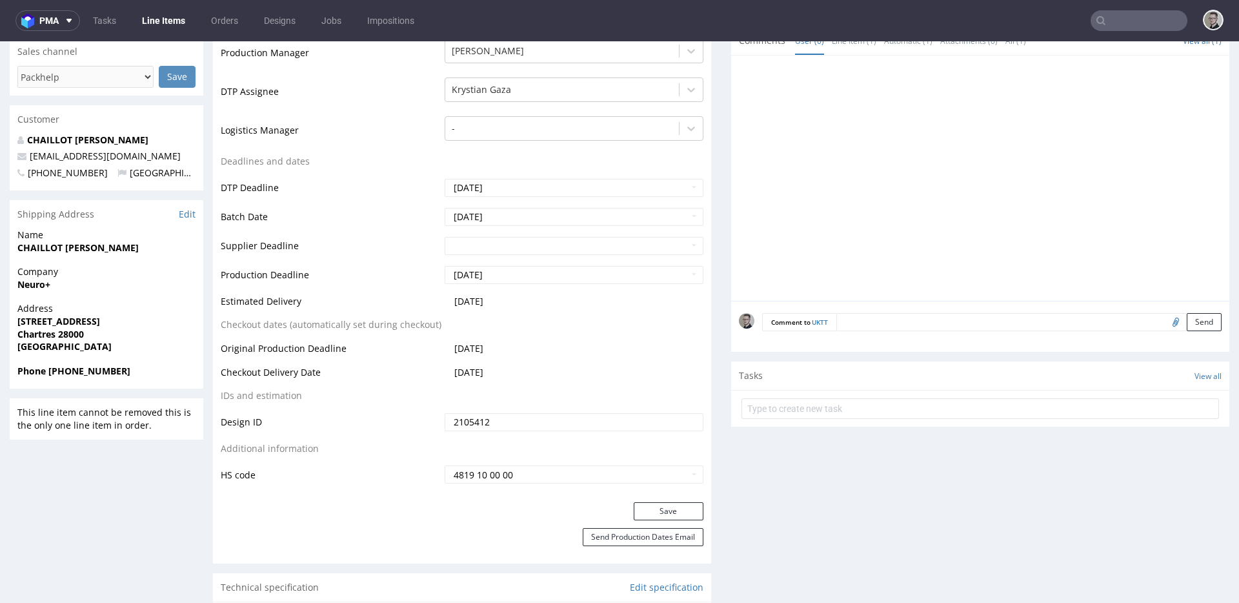
scroll to position [406, 0]
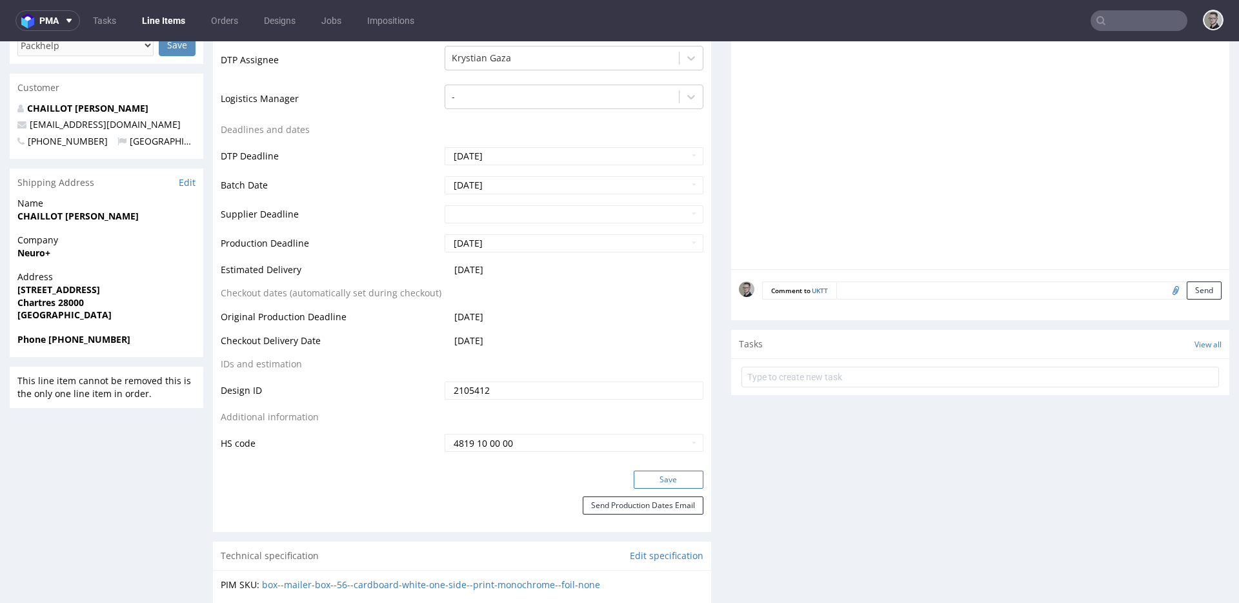
click at [676, 478] on button "Save" at bounding box center [669, 480] width 70 height 18
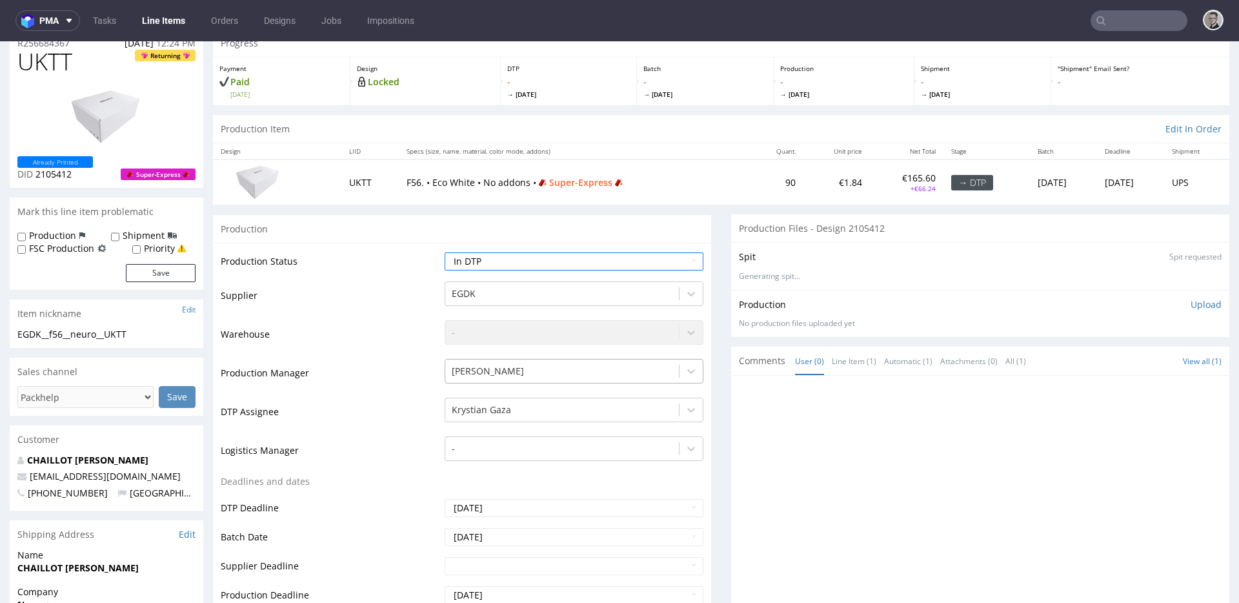
scroll to position [0, 0]
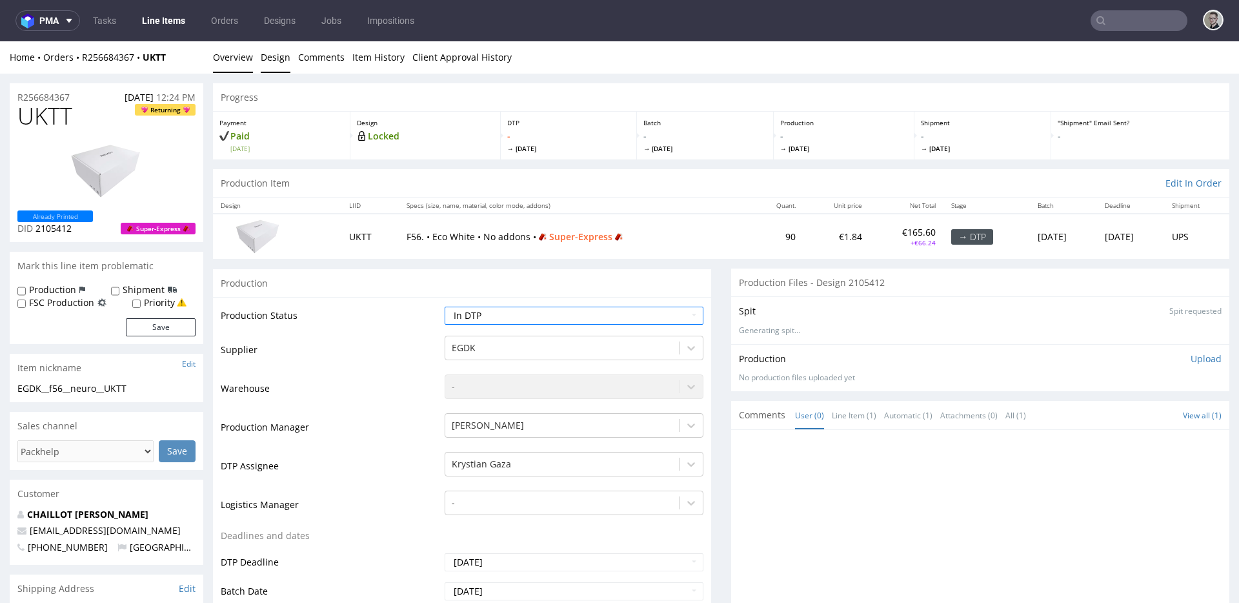
click at [281, 57] on link "Design" at bounding box center [276, 57] width 30 height 32
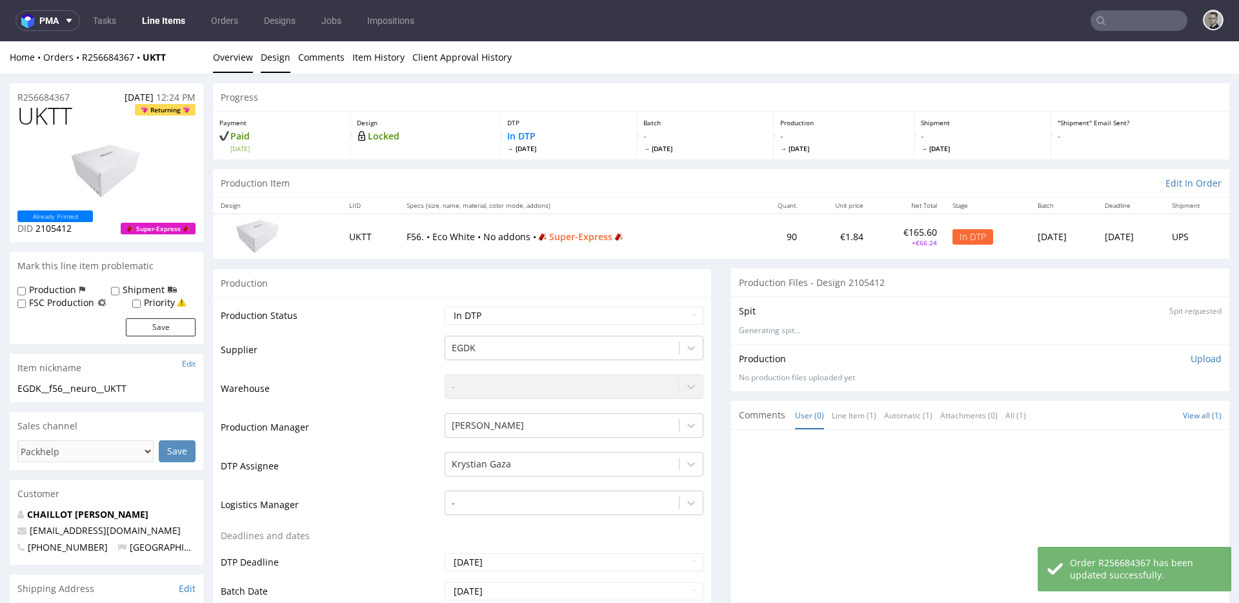
click at [269, 54] on link "Design" at bounding box center [276, 57] width 30 height 32
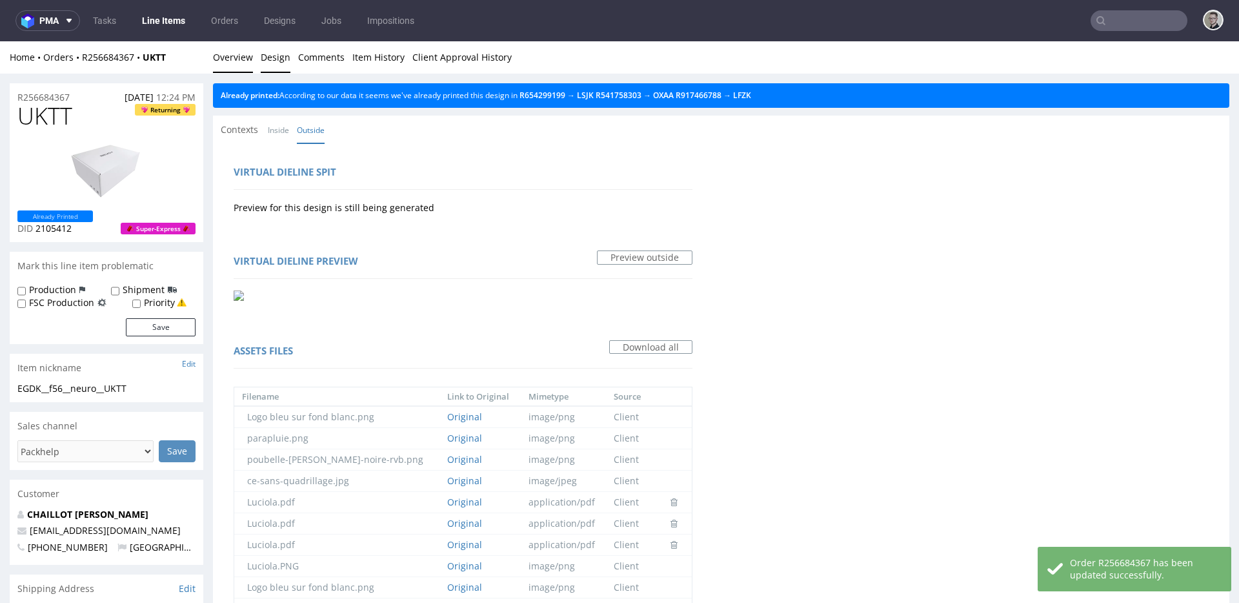
click at [230, 61] on link "Overview" at bounding box center [233, 57] width 40 height 32
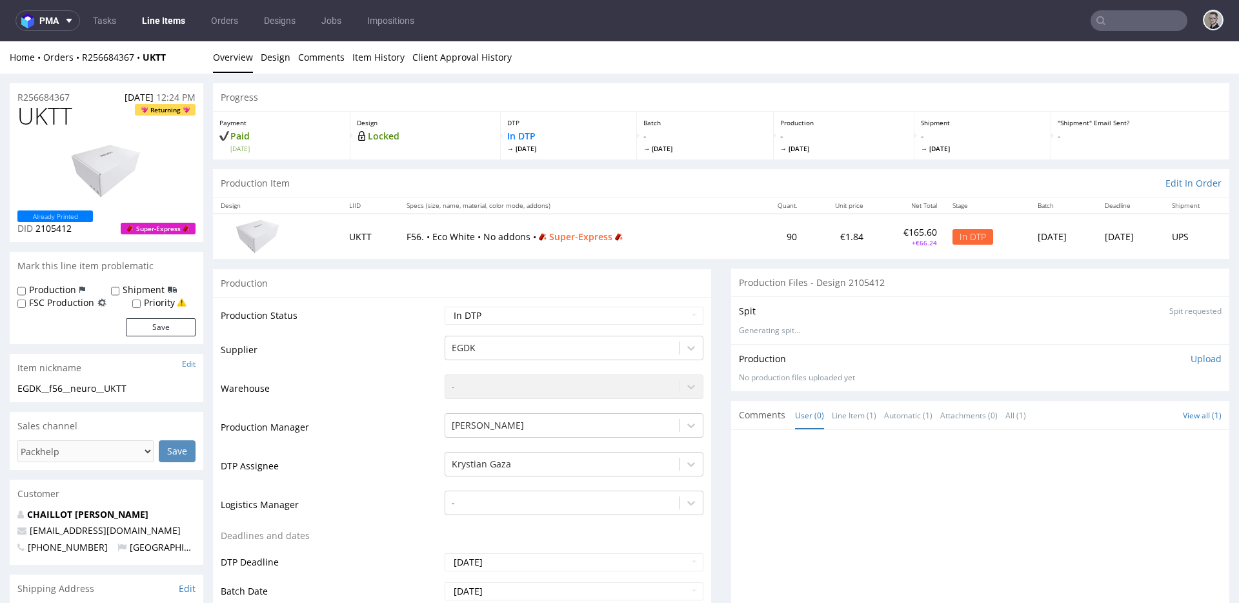
click at [92, 381] on div "Item nickname Edit" at bounding box center [107, 368] width 194 height 28
click at [91, 383] on div "EGDK__f56__neuro__UKTT" at bounding box center [106, 388] width 178 height 13
click at [88, 386] on div "EGDK__f56__neuro__UKTT" at bounding box center [106, 388] width 178 height 13
click at [40, 112] on span "UKTT" at bounding box center [44, 116] width 55 height 26
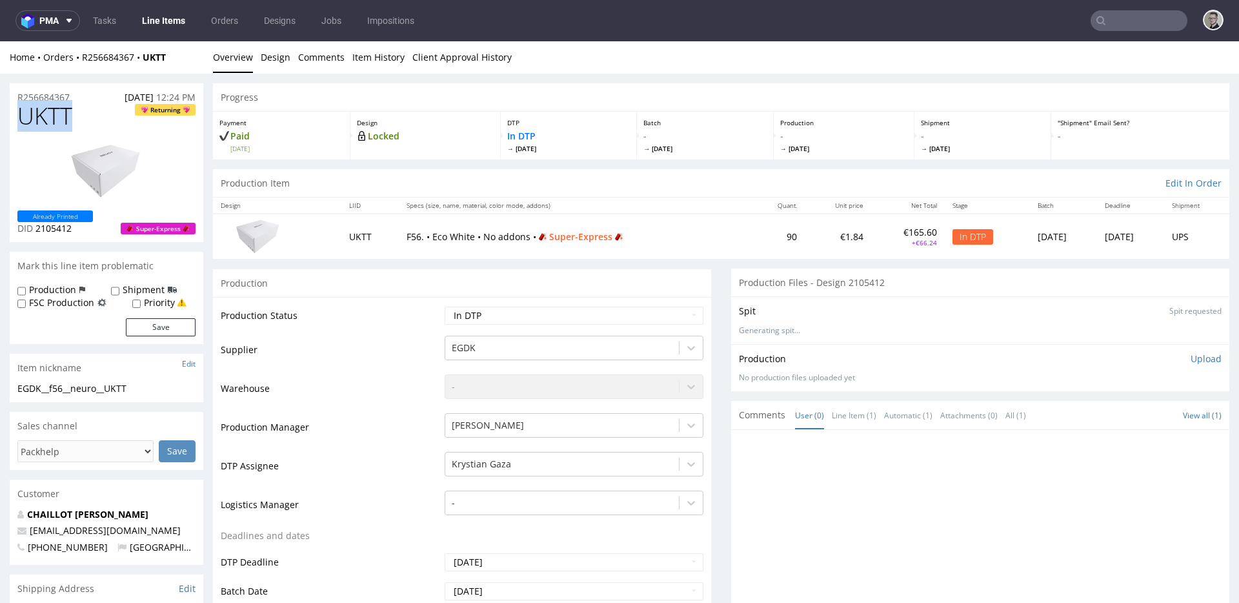
click at [40, 112] on span "UKTT" at bounding box center [44, 116] width 55 height 26
copy span "UKTT"
click at [63, 389] on div "EGDK__f56__neuro__UKTT" at bounding box center [106, 388] width 178 height 13
copy div "EGDK__f56__neuro__UKTT"
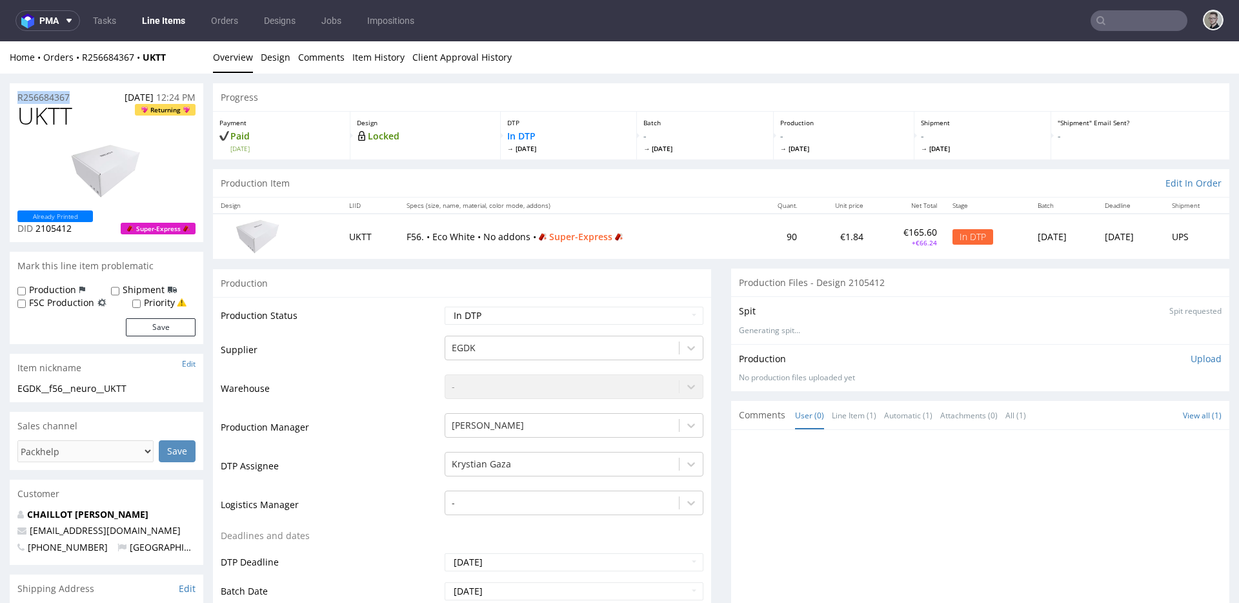
drag, startPoint x: 86, startPoint y: 97, endPoint x: 0, endPoint y: 91, distance: 86.1
copy p "R256684367"
click at [1191, 357] on p "Upload" at bounding box center [1206, 358] width 31 height 13
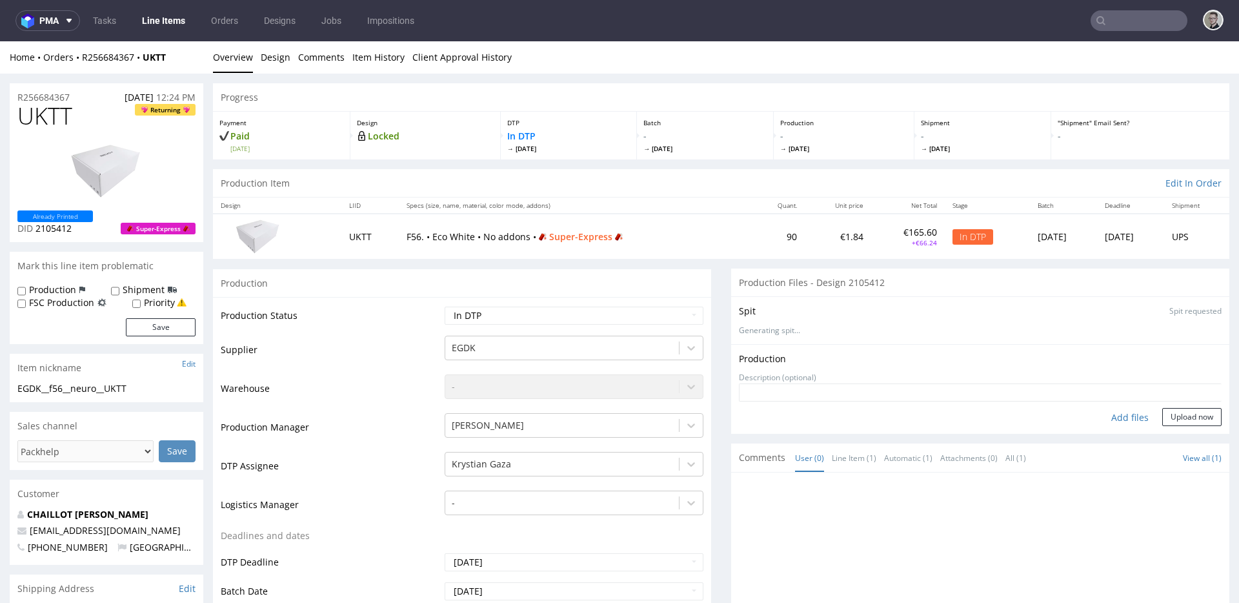
click at [1113, 416] on div "Add files" at bounding box center [1130, 417] width 65 height 19
type input "C:\fakepath\EGDK__f56__neuro__UKTT__d2105412__oR256684367__outside.pdf"
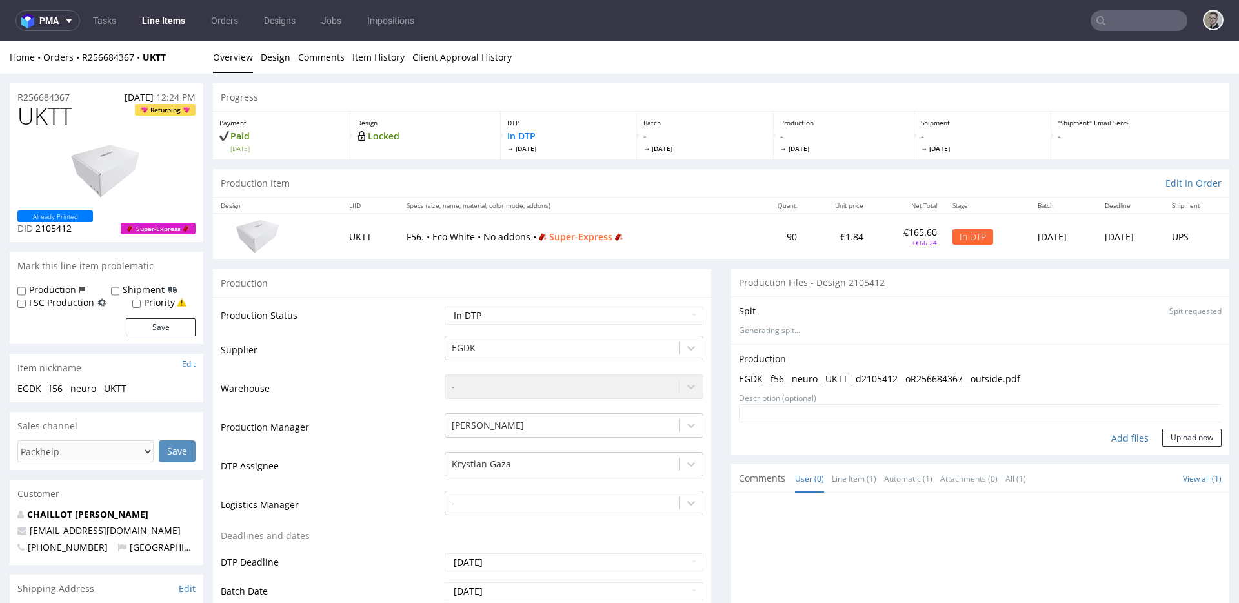
click at [1179, 427] on form "Add files Upload now" at bounding box center [980, 425] width 483 height 43
click at [1179, 438] on button "Upload now" at bounding box center [1192, 438] width 59 height 18
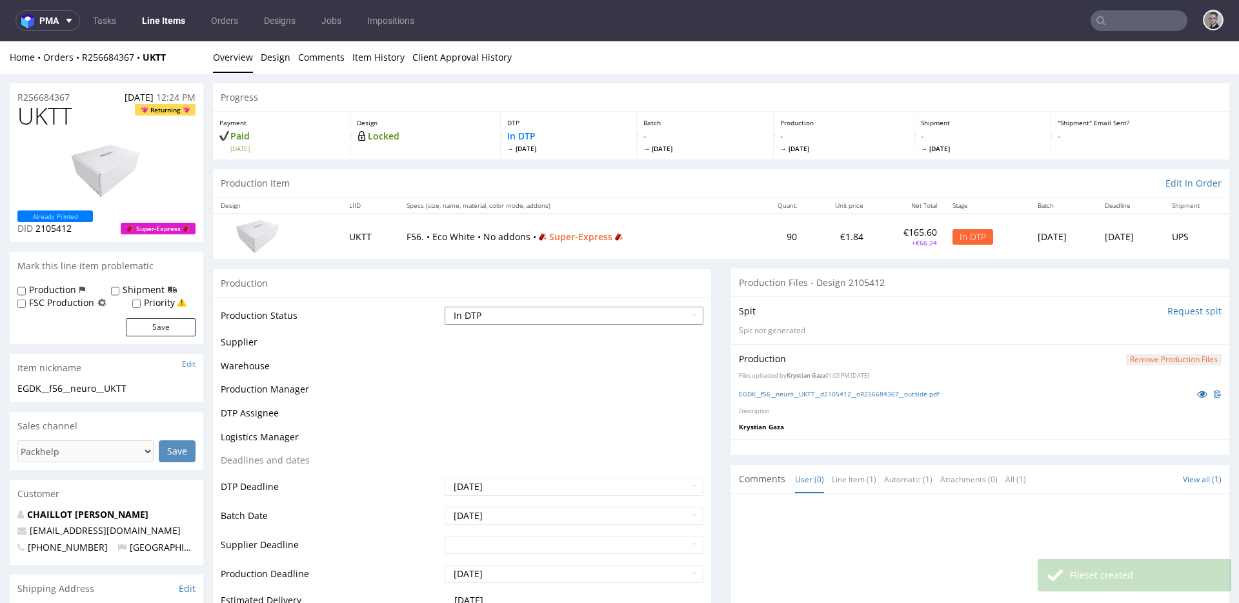
click at [558, 314] on select "Waiting for Artwork Waiting for Diecut Waiting for Mockup Waiting for DTP Waiti…" at bounding box center [574, 316] width 259 height 18
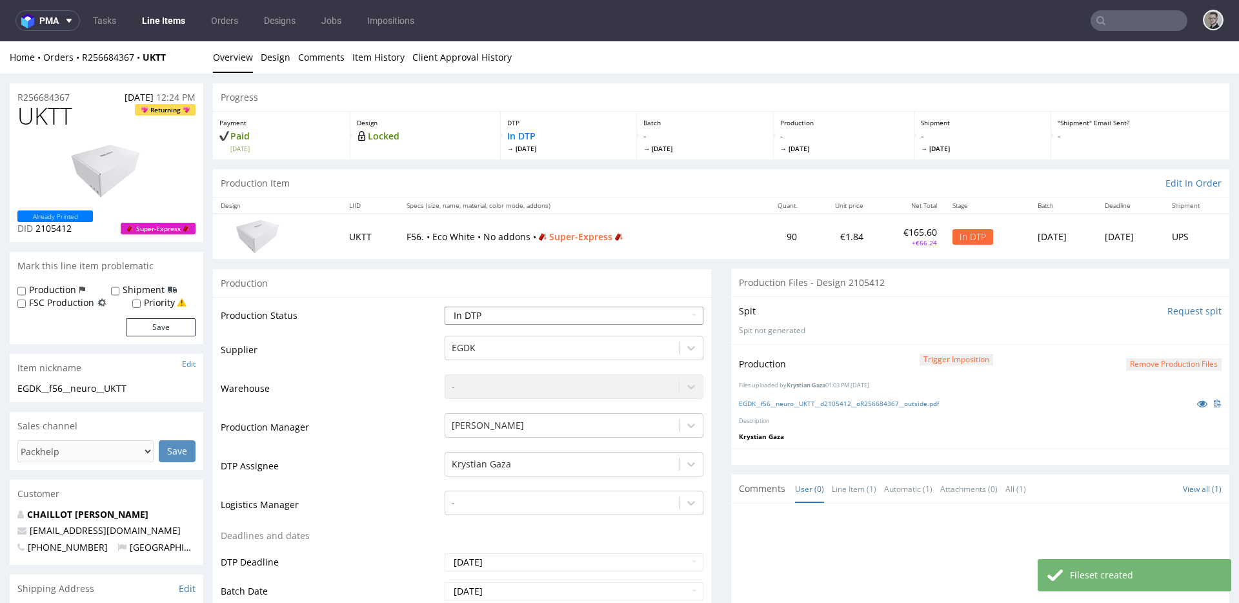
select select "dtp_production_ready"
click at [445, 307] on select "Waiting for Artwork Waiting for Diecut Waiting for Mockup Waiting for DTP Waiti…" at bounding box center [574, 316] width 259 height 18
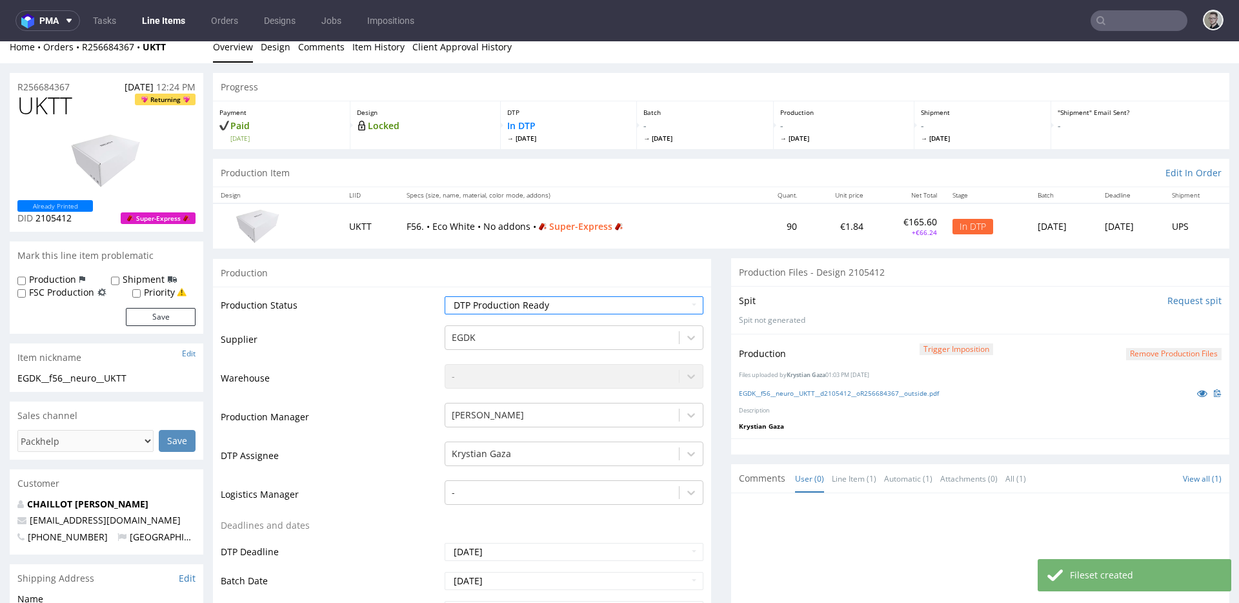
scroll to position [400, 0]
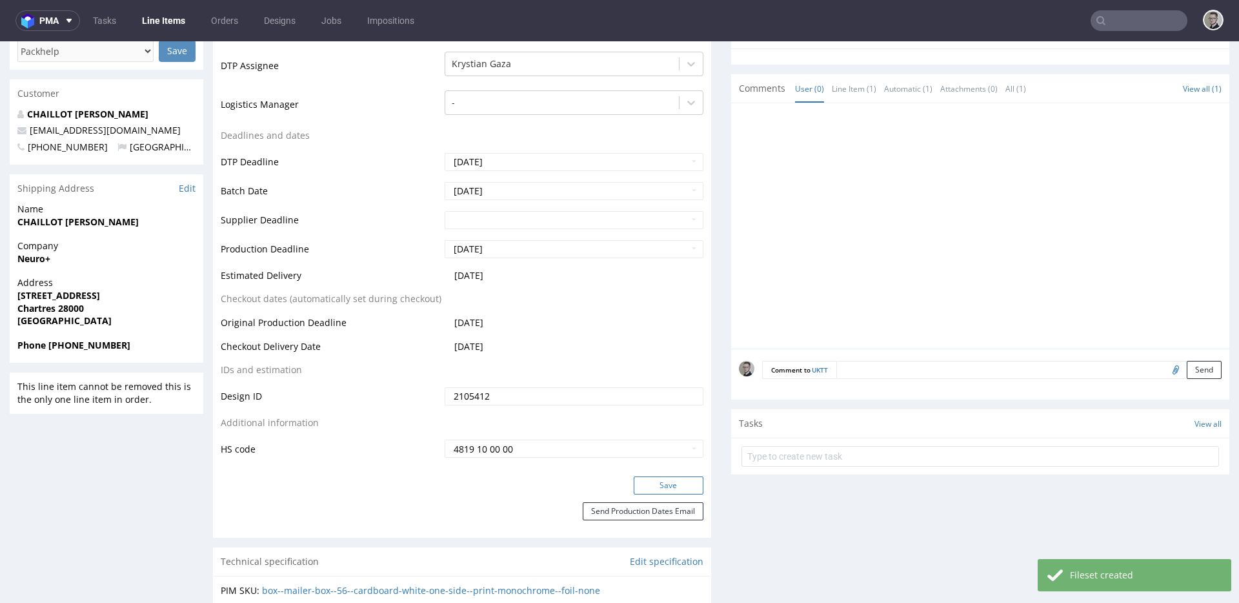
click at [661, 477] on button "Save" at bounding box center [669, 485] width 70 height 18
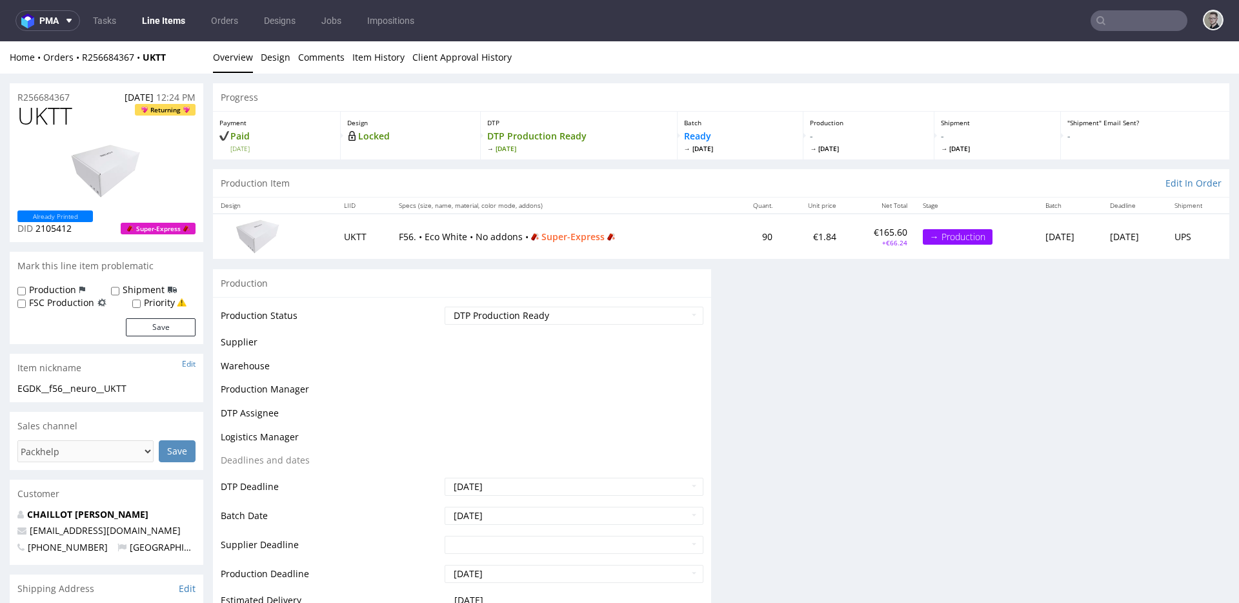
scroll to position [0, 0]
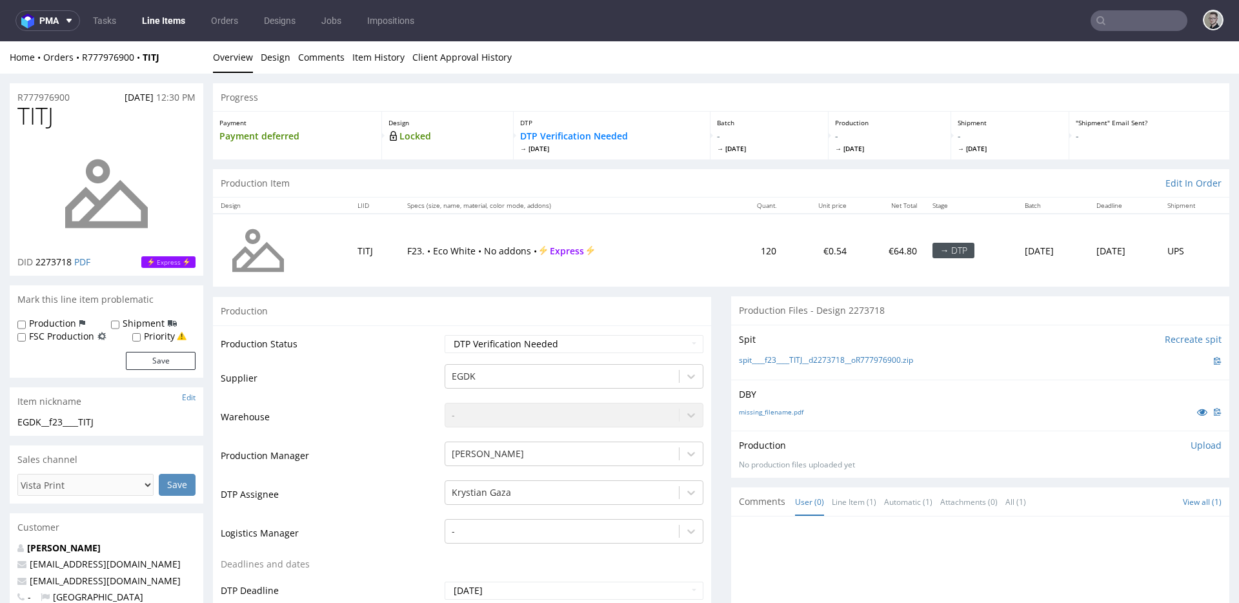
click at [799, 401] on div "DBY missing_filename.pdf" at bounding box center [980, 405] width 498 height 51
click at [779, 414] on link "missing_filename.pdf" at bounding box center [771, 411] width 65 height 9
click at [826, 358] on link "spit____f23____TITJ__d2273718__oR777976900.zip" at bounding box center [826, 360] width 174 height 11
click at [579, 346] on select "Waiting for Artwork Waiting for Diecut Waiting for Mockup Waiting for DTP Waiti…" at bounding box center [574, 344] width 259 height 18
select select "dtp_in_process"
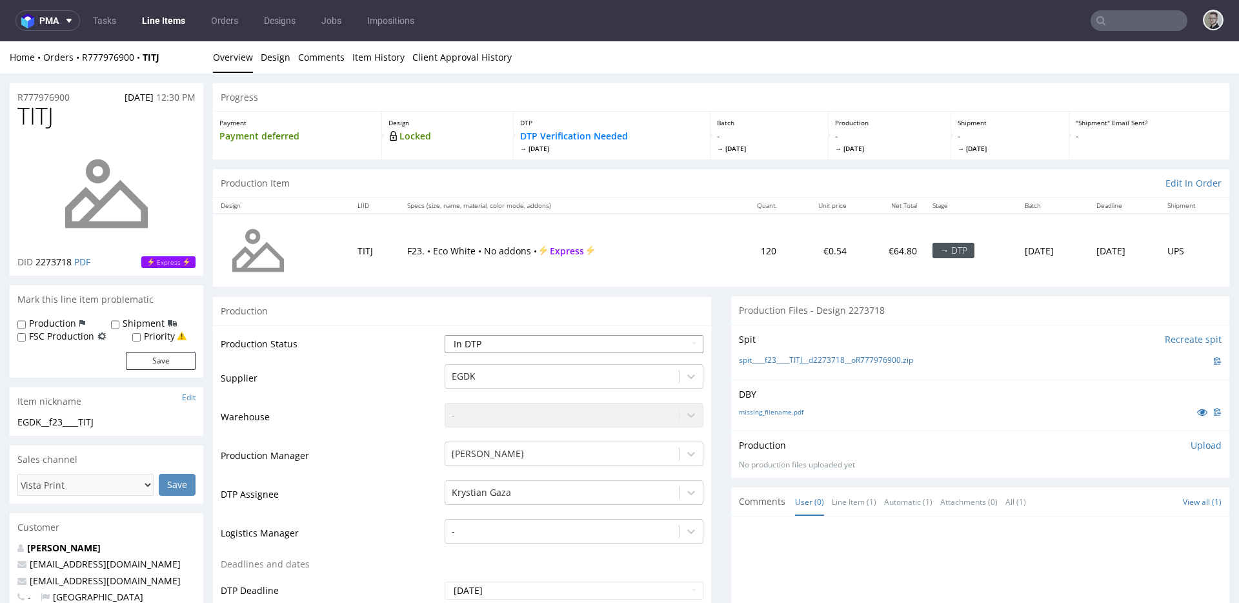
click at [445, 335] on select "Waiting for Artwork Waiting for Diecut Waiting for Mockup Waiting for DTP Waiti…" at bounding box center [574, 344] width 259 height 18
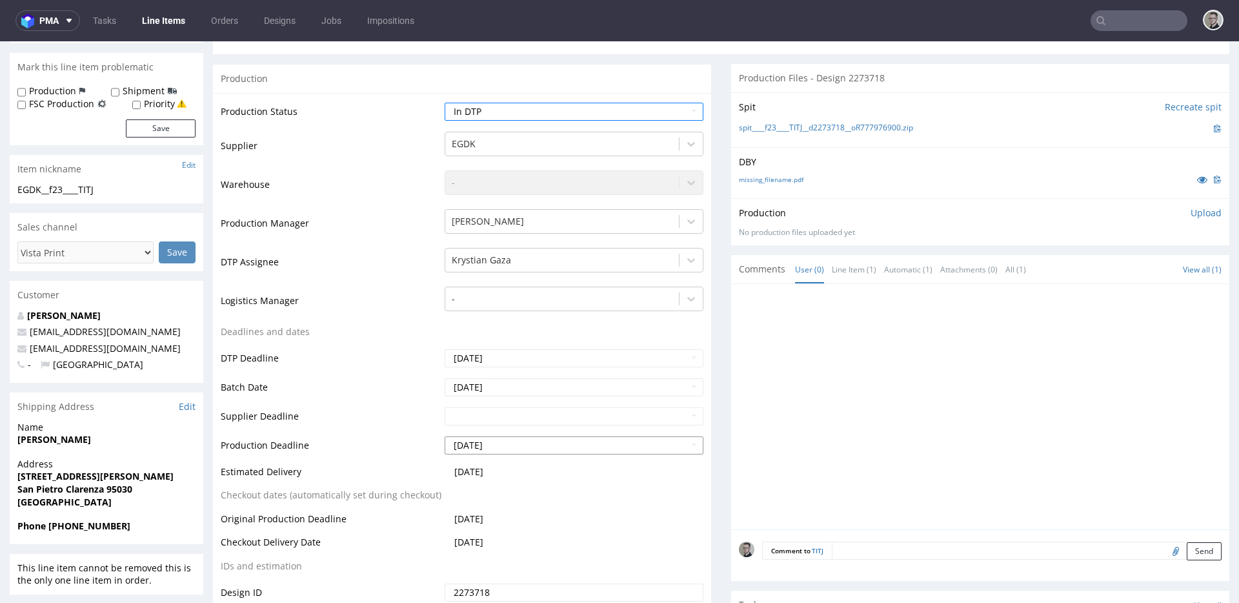
scroll to position [331, 0]
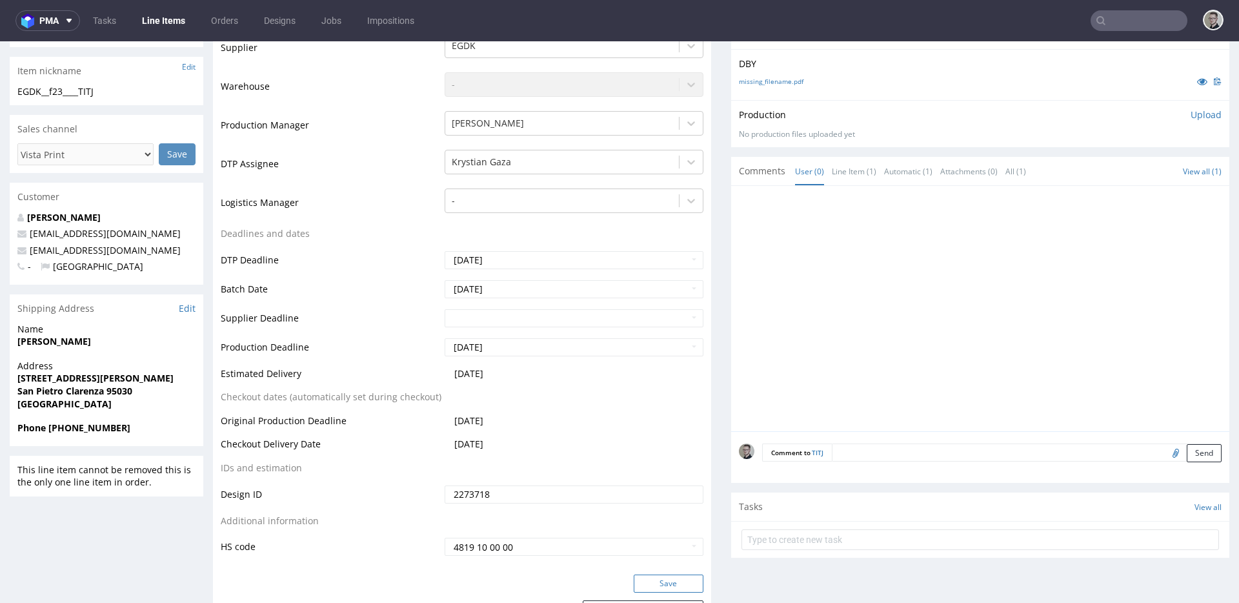
click at [677, 585] on button "Save" at bounding box center [669, 584] width 70 height 18
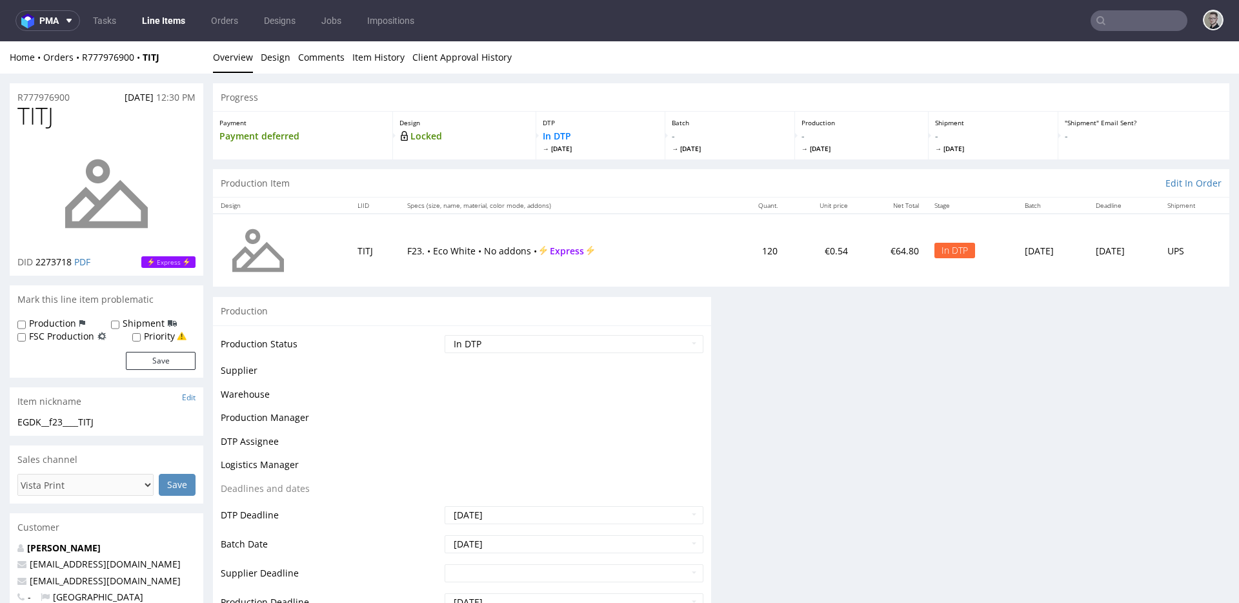
scroll to position [0, 0]
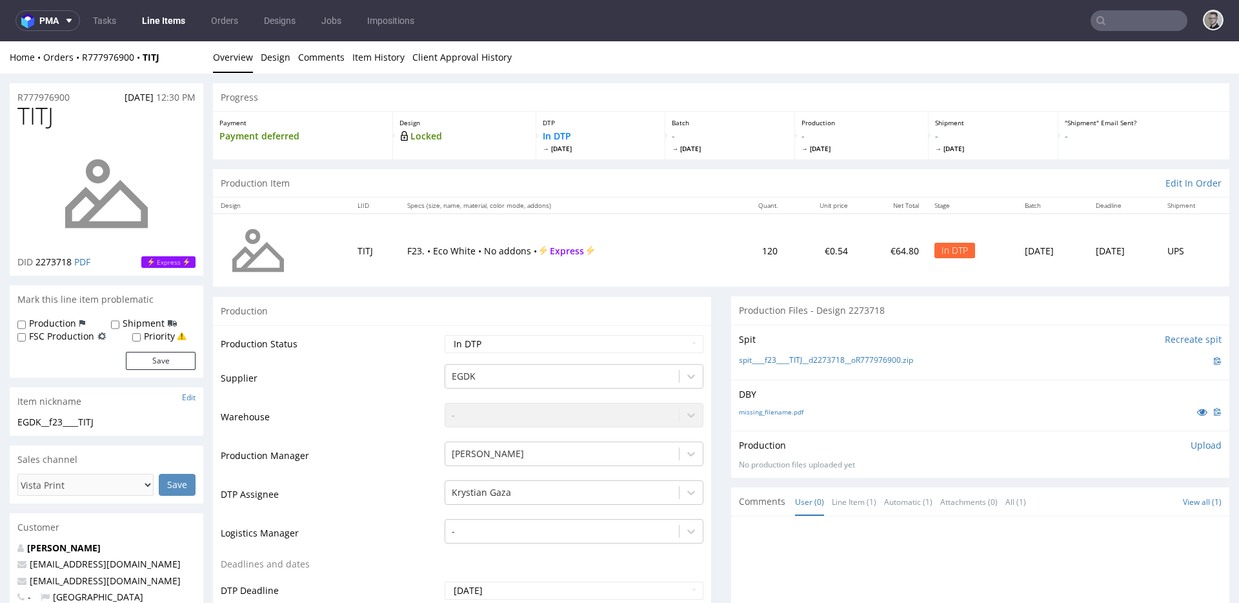
click at [1191, 442] on p "Upload" at bounding box center [1206, 445] width 31 height 13
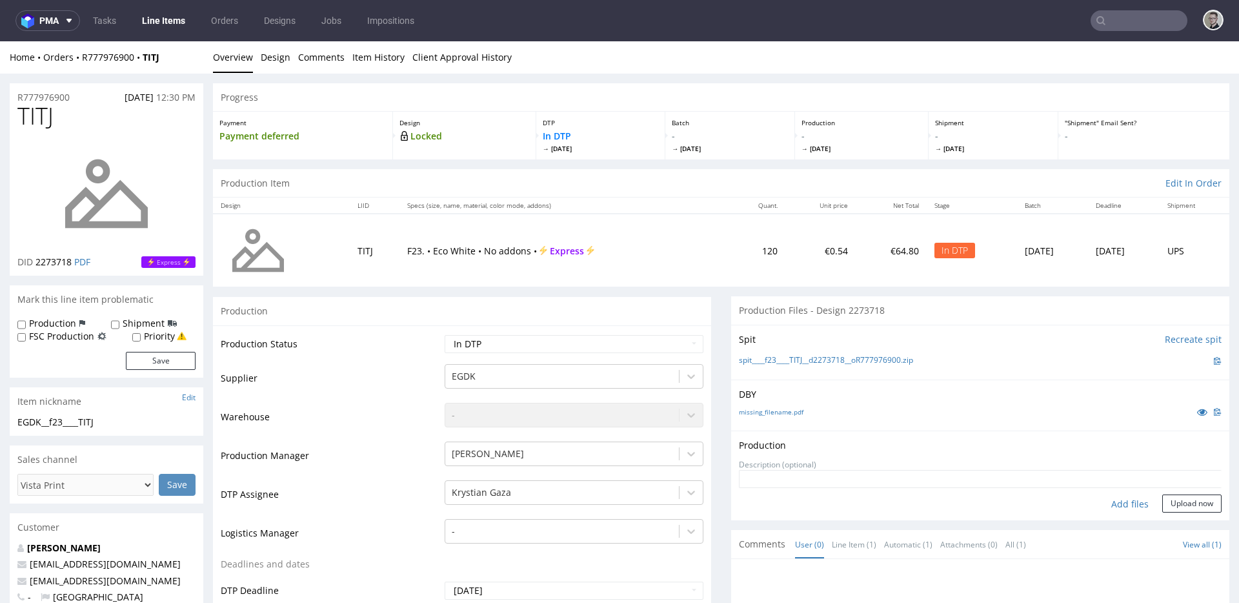
click at [1106, 504] on div "Add files" at bounding box center [1130, 503] width 65 height 19
type input "C:\fakepath\__f23____TITJ__d2273718__oR777976900__latest__inside.pdf"
click at [1176, 521] on button "Upload now" at bounding box center [1192, 524] width 59 height 18
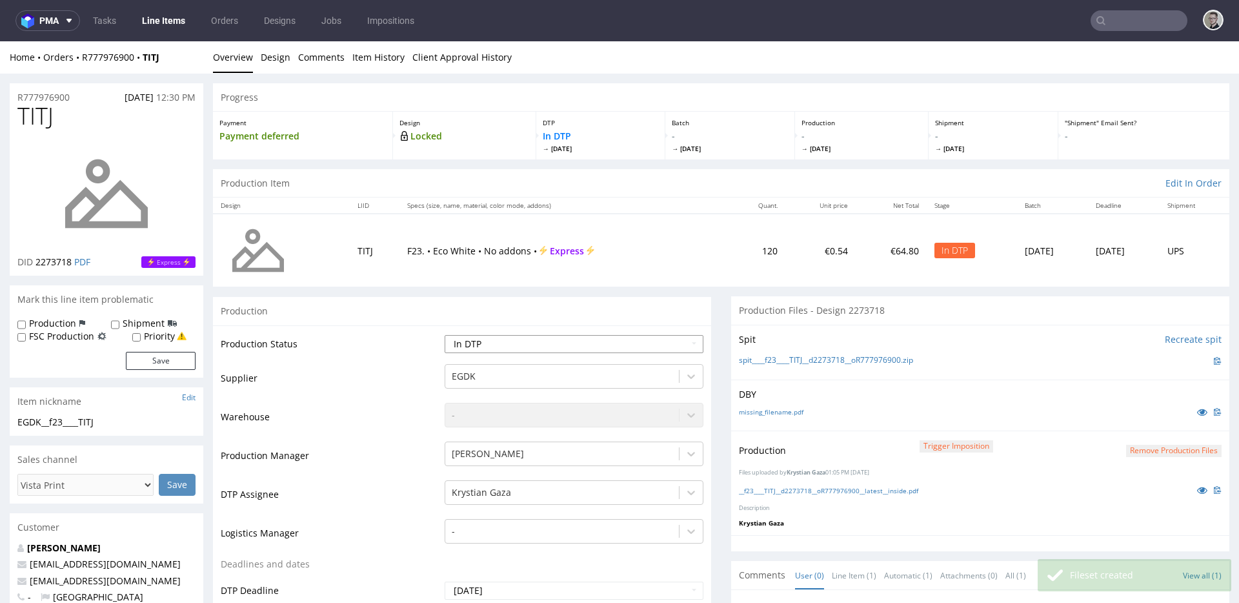
click at [547, 341] on select "Waiting for Artwork Waiting for Diecut Waiting for Mockup Waiting for DTP Waiti…" at bounding box center [574, 344] width 259 height 18
select select "dtp_production_ready"
click at [445, 335] on select "Waiting for Artwork Waiting for Diecut Waiting for Mockup Waiting for DTP Waiti…" at bounding box center [574, 344] width 259 height 18
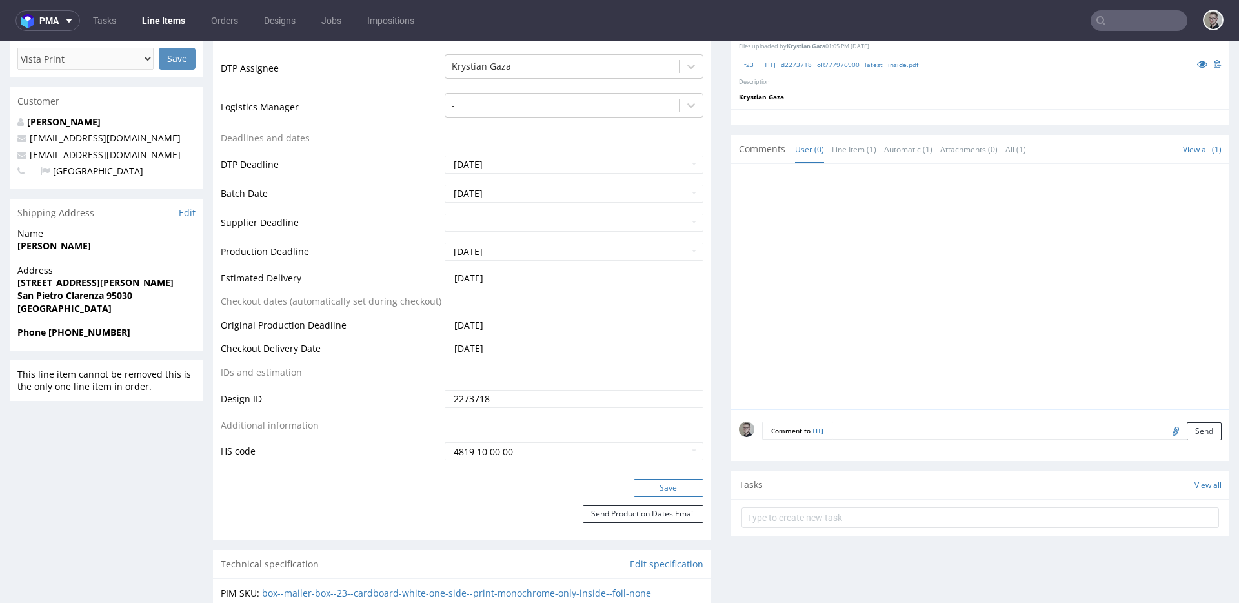
click at [647, 492] on button "Save" at bounding box center [669, 488] width 70 height 18
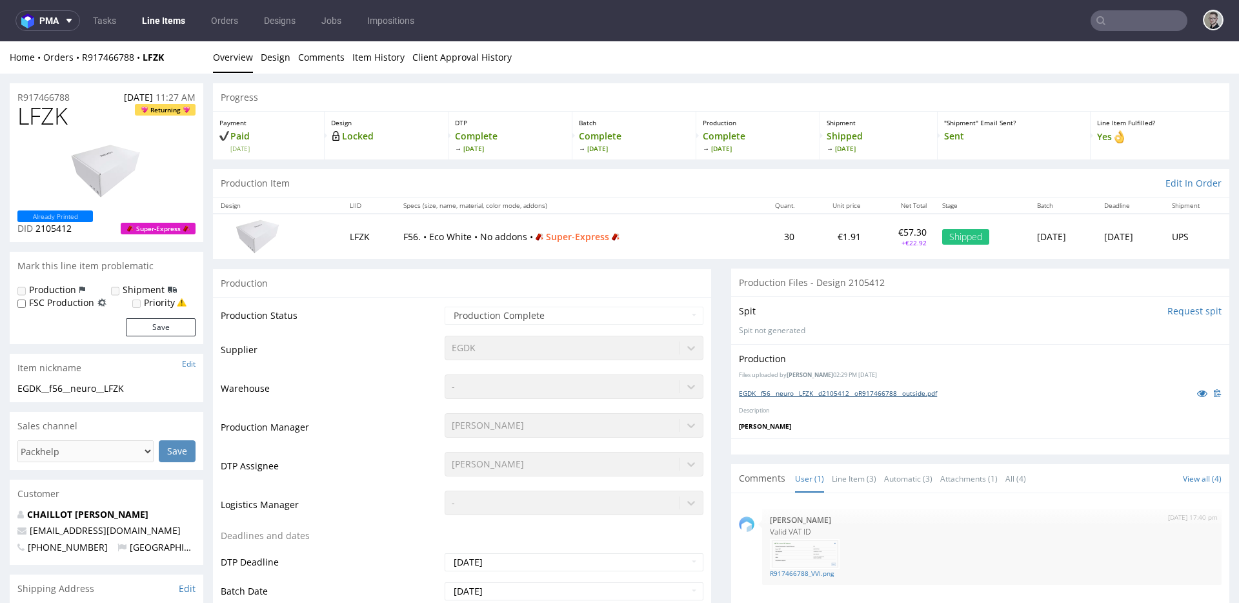
click at [841, 389] on link "EGDK__f56__neuro__LFZK__d2105412__oR917466788__outside.pdf" at bounding box center [838, 393] width 198 height 9
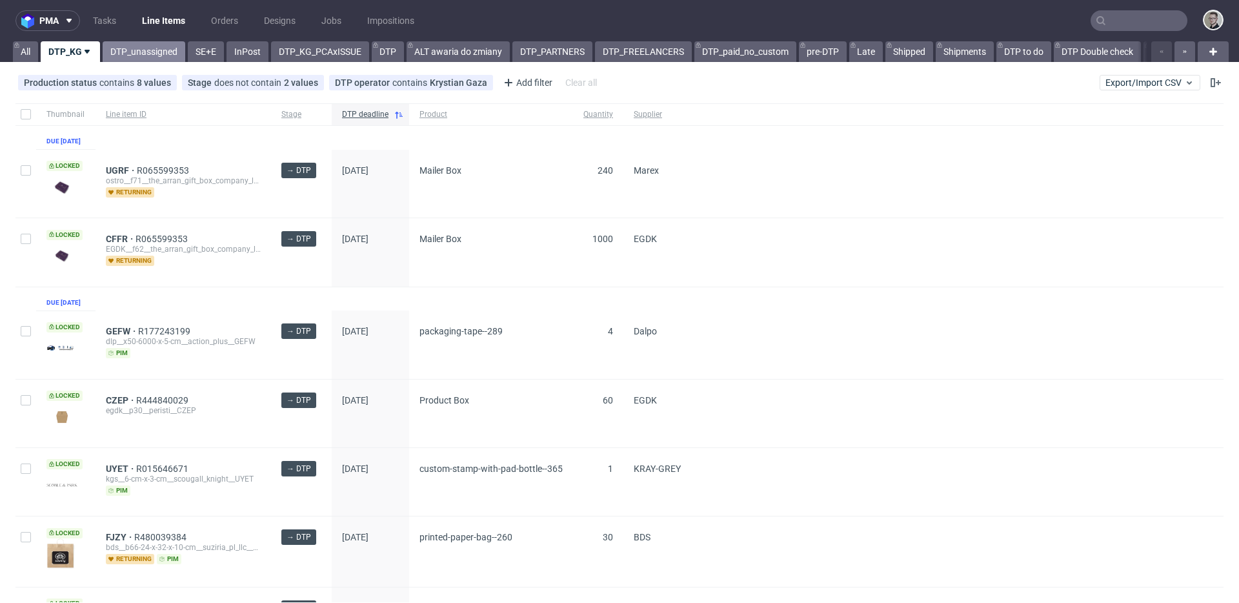
click at [128, 61] on link "DTP_unassigned" at bounding box center [144, 51] width 83 height 21
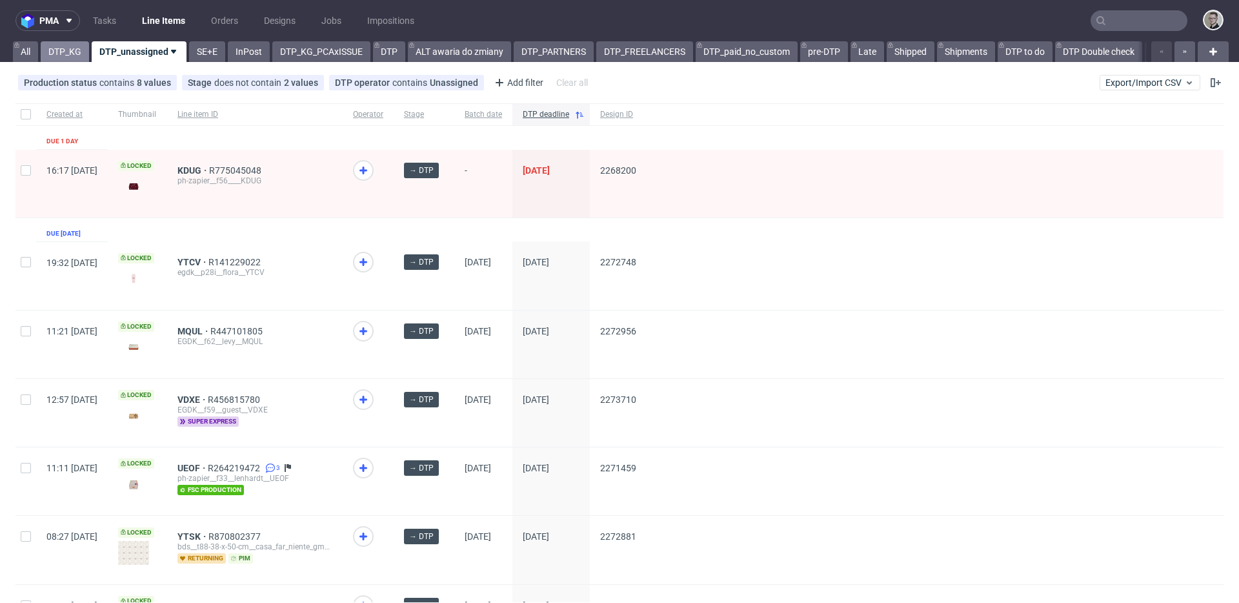
click at [65, 45] on link "DTP_KG" at bounding box center [65, 51] width 48 height 21
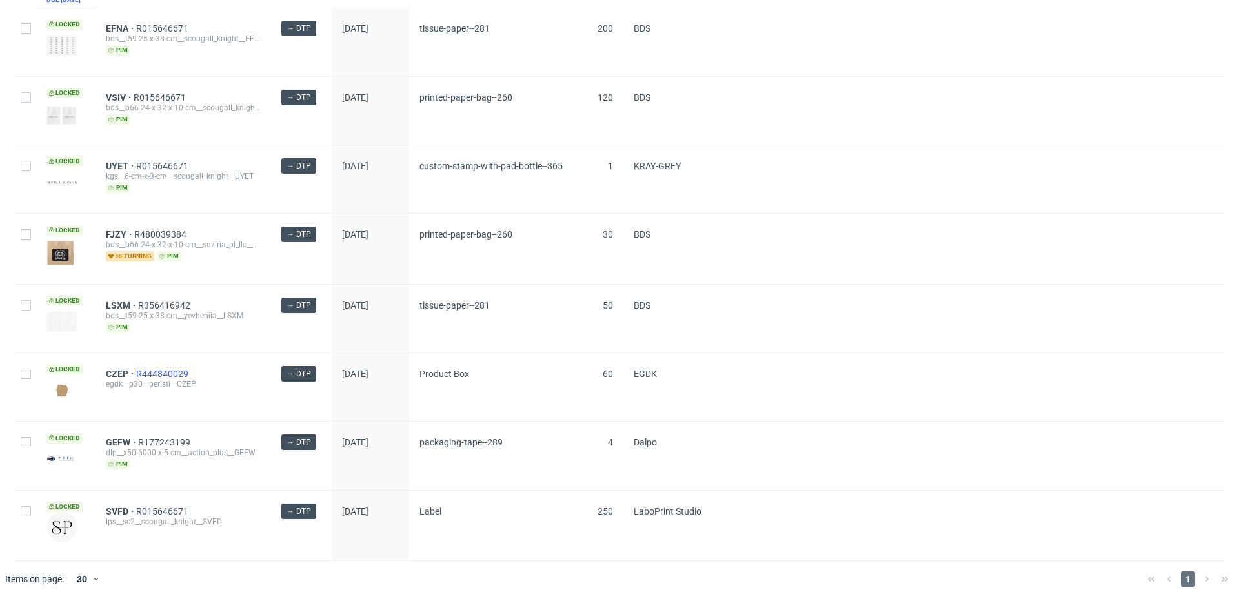
scroll to position [321, 0]
click at [181, 509] on span "R015646671" at bounding box center [163, 511] width 55 height 10
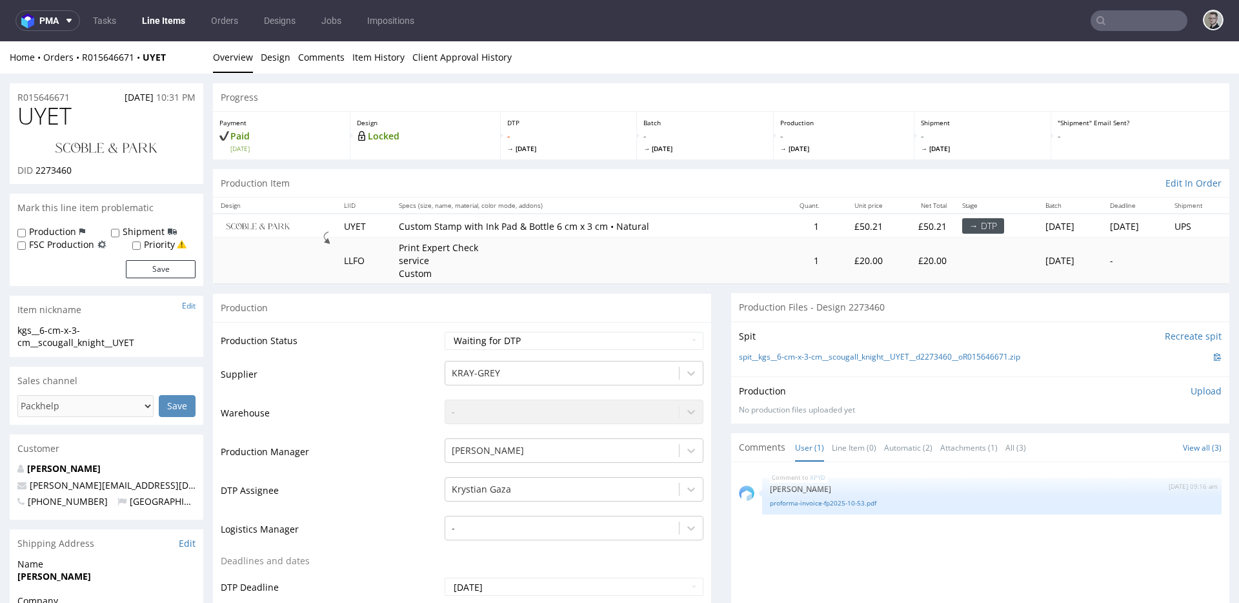
click at [561, 172] on div "Production Item Edit In Order" at bounding box center [721, 183] width 1017 height 28
click at [608, 175] on div "Production Item Edit In Order" at bounding box center [721, 183] width 1017 height 28
click at [265, 59] on link "Design" at bounding box center [276, 57] width 30 height 32
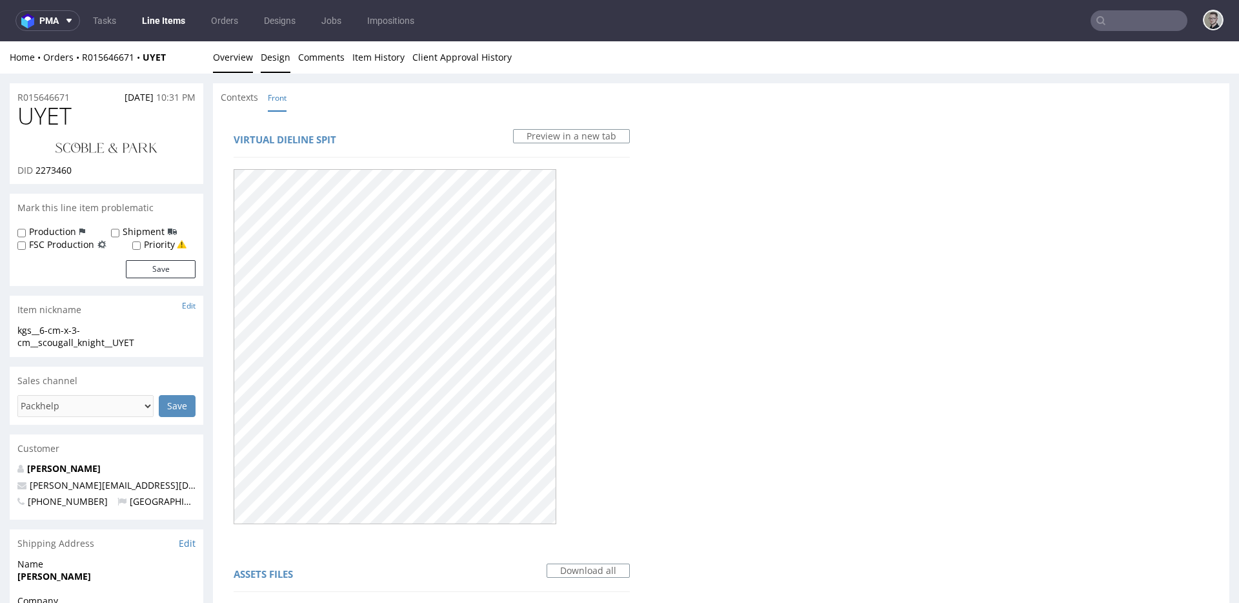
click at [235, 52] on link "Overview" at bounding box center [233, 57] width 40 height 32
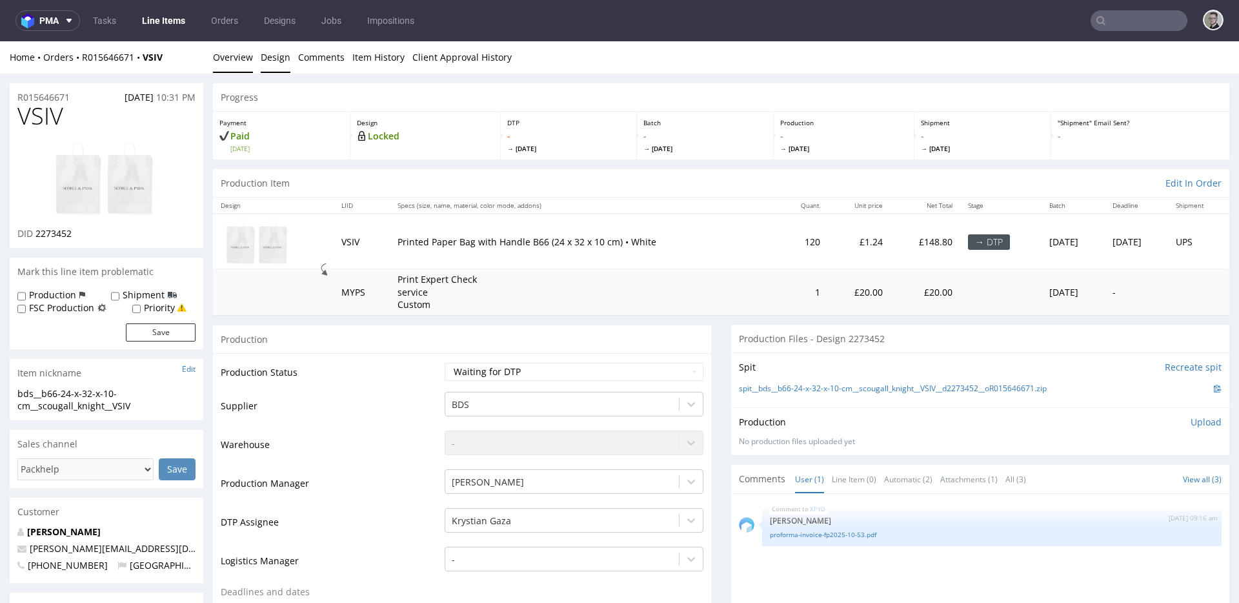
click at [267, 55] on link "Design" at bounding box center [276, 57] width 30 height 32
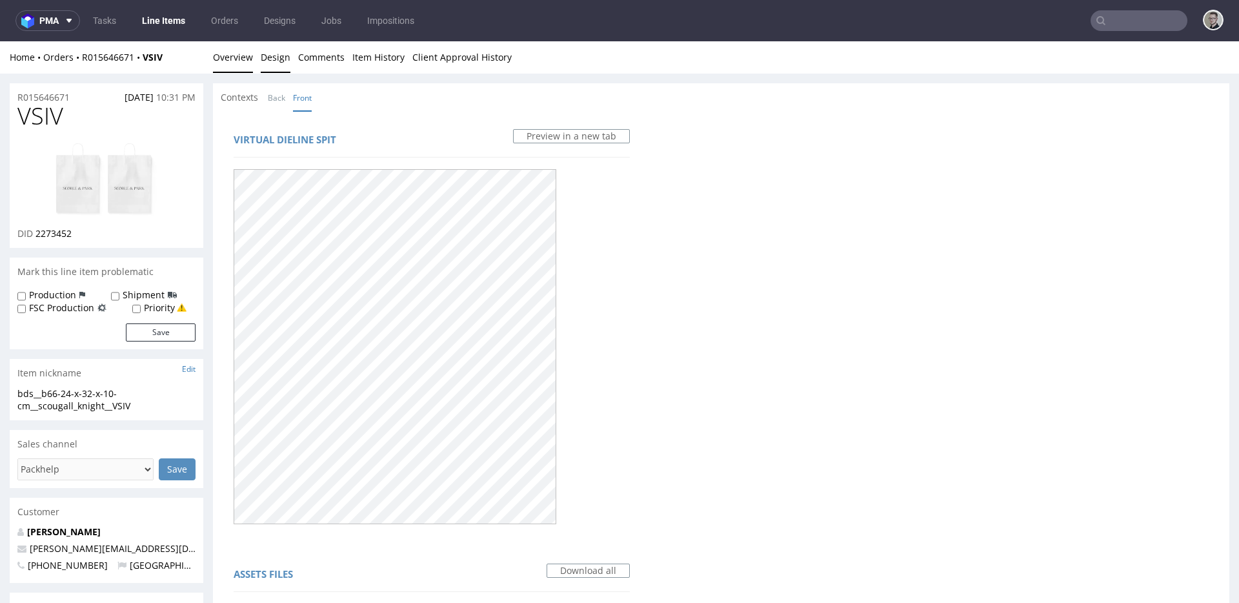
click at [228, 56] on link "Overview" at bounding box center [233, 57] width 40 height 32
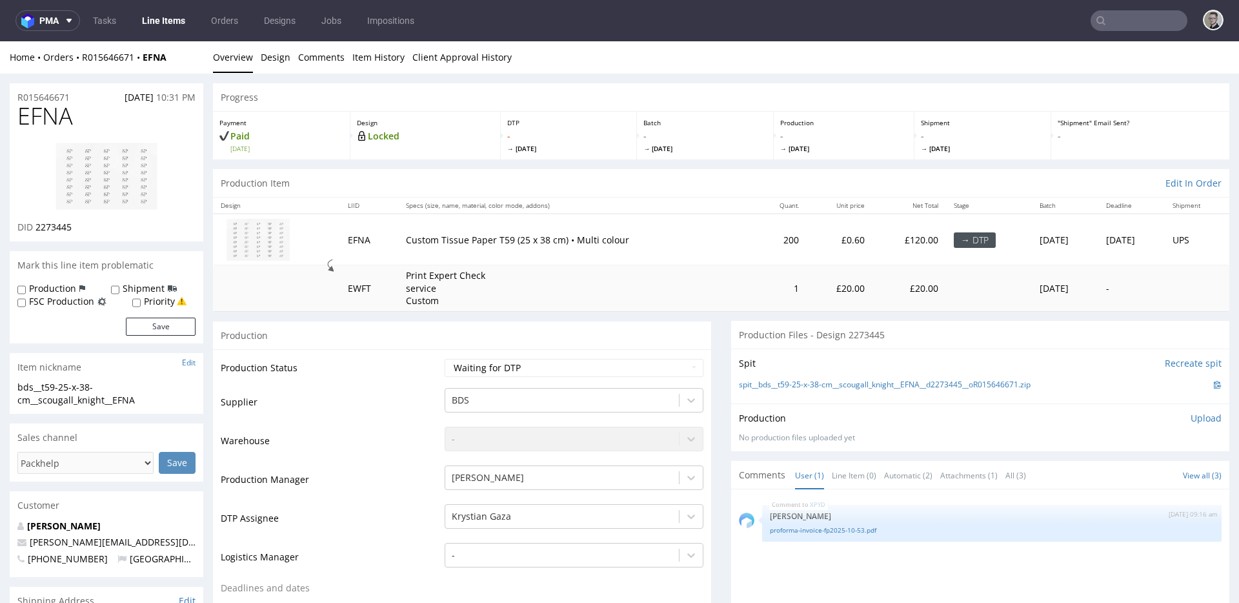
click at [611, 304] on td "Print Expert Check service Custom" at bounding box center [576, 288] width 357 height 46
click at [651, 332] on div "Production" at bounding box center [462, 335] width 498 height 29
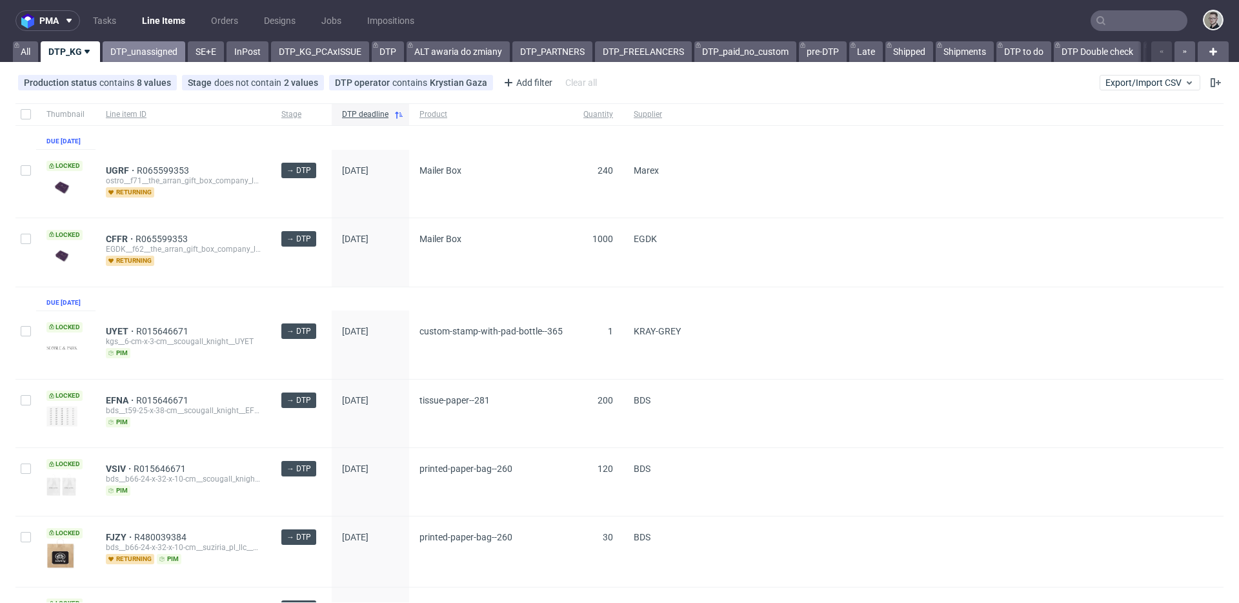
click at [153, 53] on link "DTP_unassigned" at bounding box center [144, 51] width 83 height 21
click at [134, 51] on link "DTP_unassigned" at bounding box center [144, 51] width 83 height 21
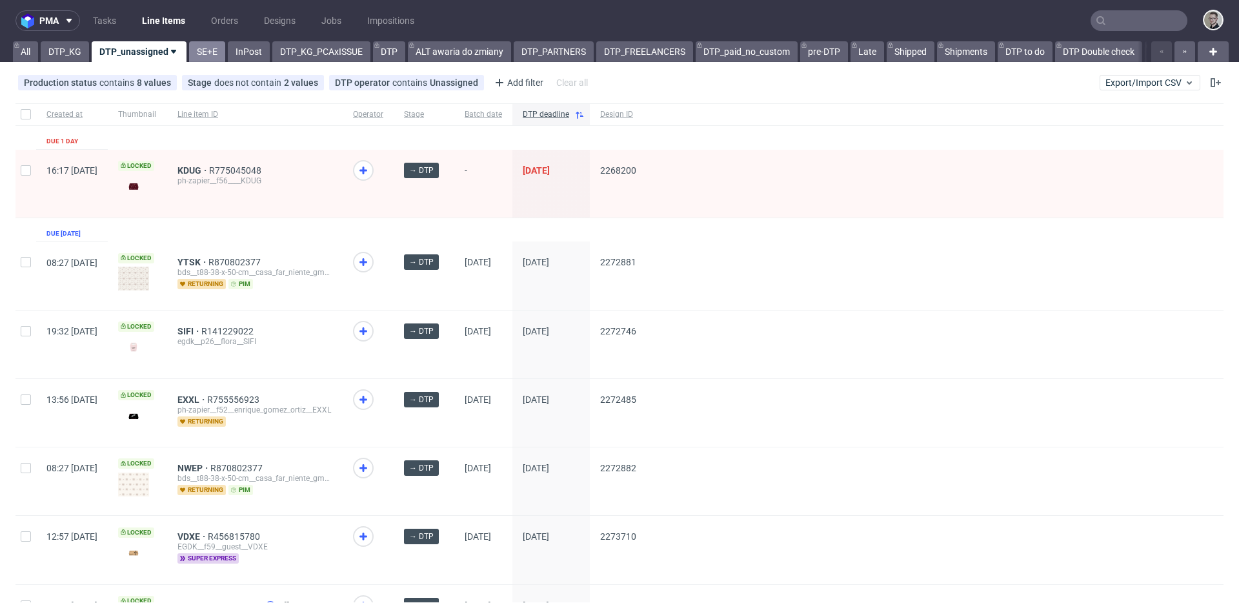
click at [199, 50] on link "SE+E" at bounding box center [207, 51] width 36 height 21
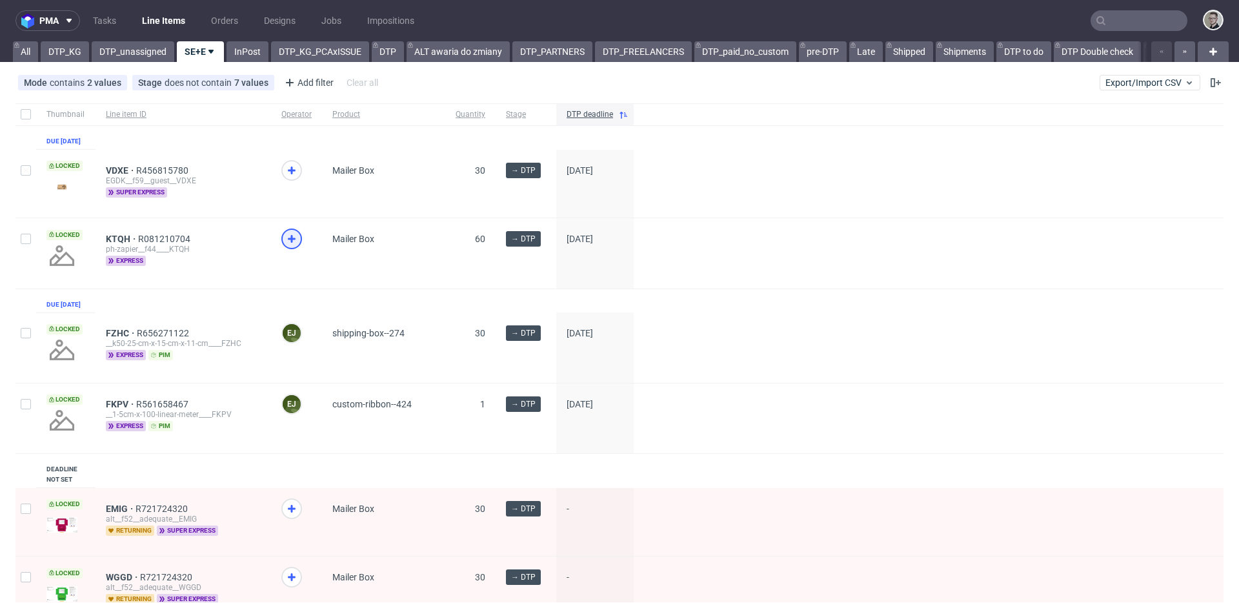
click at [284, 247] on icon at bounding box center [291, 238] width 15 height 15
click at [113, 244] on span "KTQH" at bounding box center [122, 239] width 32 height 10
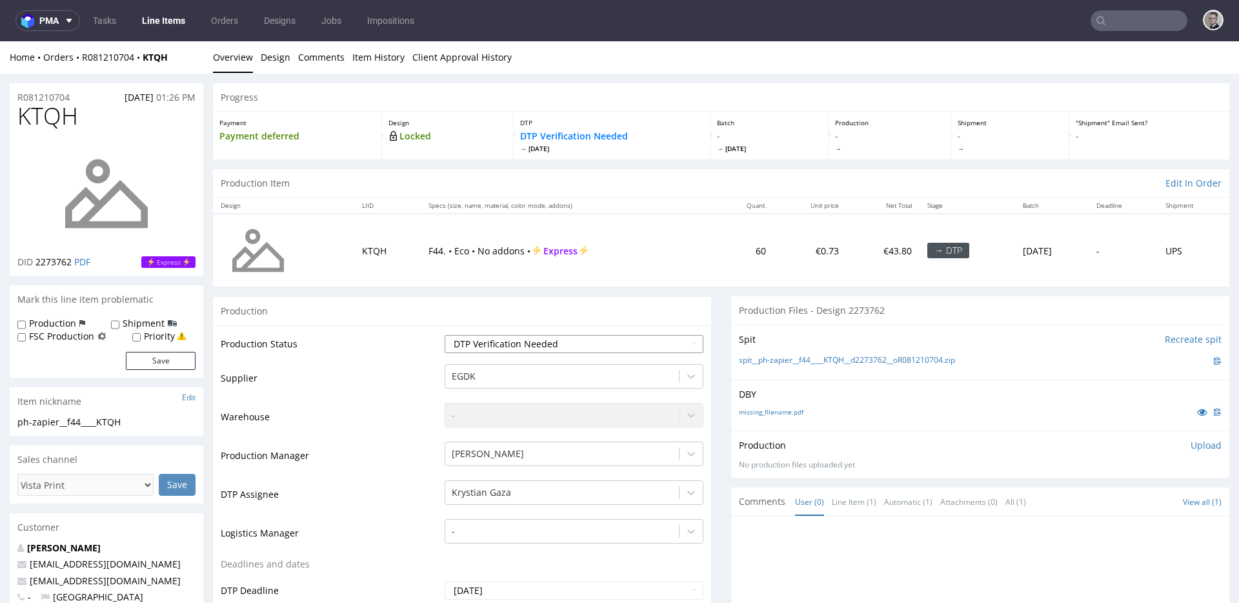
click at [564, 343] on select "Waiting for Artwork Waiting for Diecut Waiting for Mockup Waiting for DTP Waiti…" at bounding box center [574, 344] width 259 height 18
click at [1198, 414] on icon at bounding box center [1203, 411] width 10 height 9
click at [516, 343] on select "Waiting for Artwork Waiting for Diecut Waiting for Mockup Waiting for DTP Waiti…" at bounding box center [574, 344] width 259 height 18
select select "dtp_in_process"
click at [445, 335] on select "Waiting for Artwork Waiting for Diecut Waiting for Mockup Waiting for DTP Waiti…" at bounding box center [574, 344] width 259 height 18
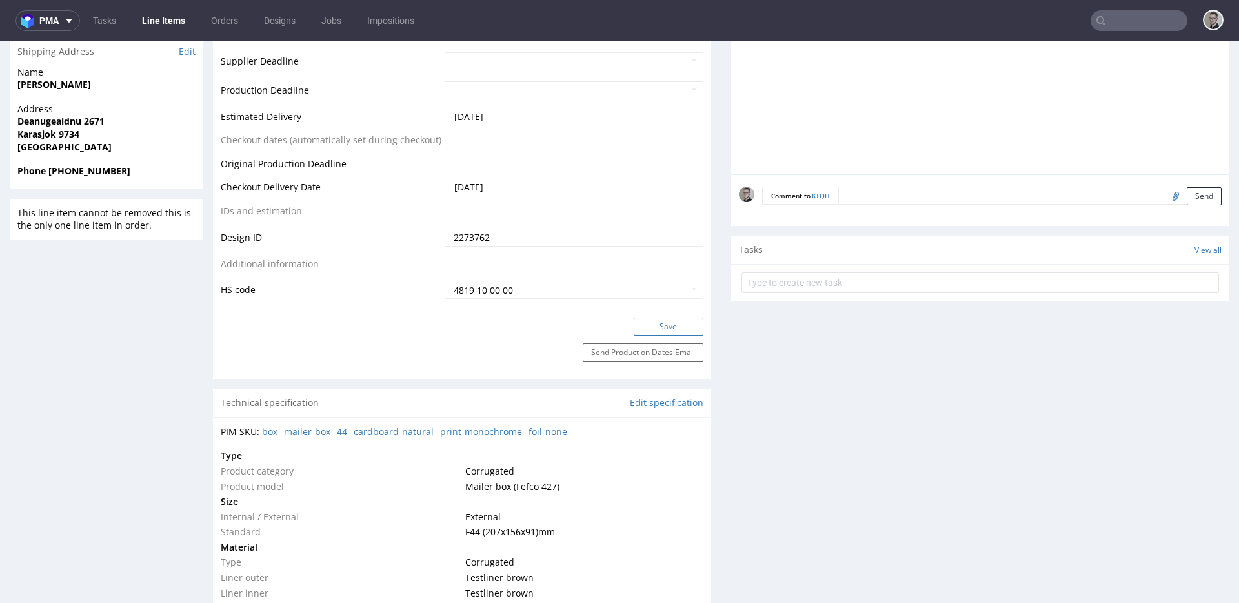
click at [677, 329] on button "Save" at bounding box center [669, 327] width 70 height 18
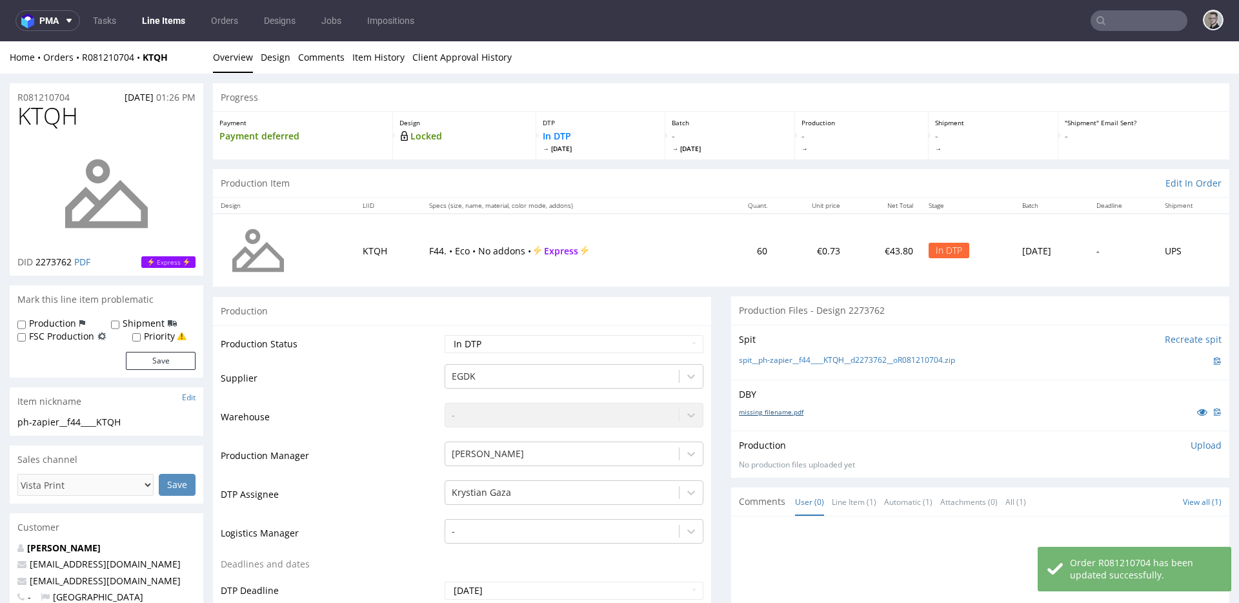
click at [776, 411] on link "missing_filename.pdf" at bounding box center [771, 411] width 65 height 9
click at [806, 359] on link "spit__ph-zapier__f44____KTQH__d2273762__oR081210704.zip" at bounding box center [847, 360] width 216 height 11
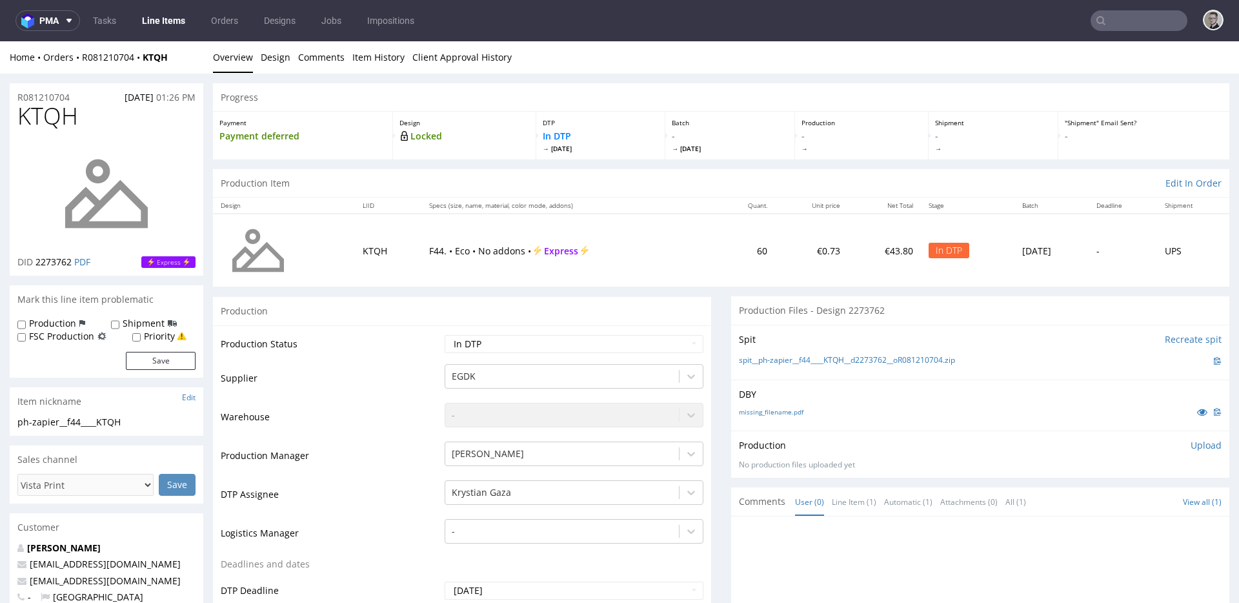
click at [1192, 442] on p "Upload" at bounding box center [1206, 445] width 31 height 13
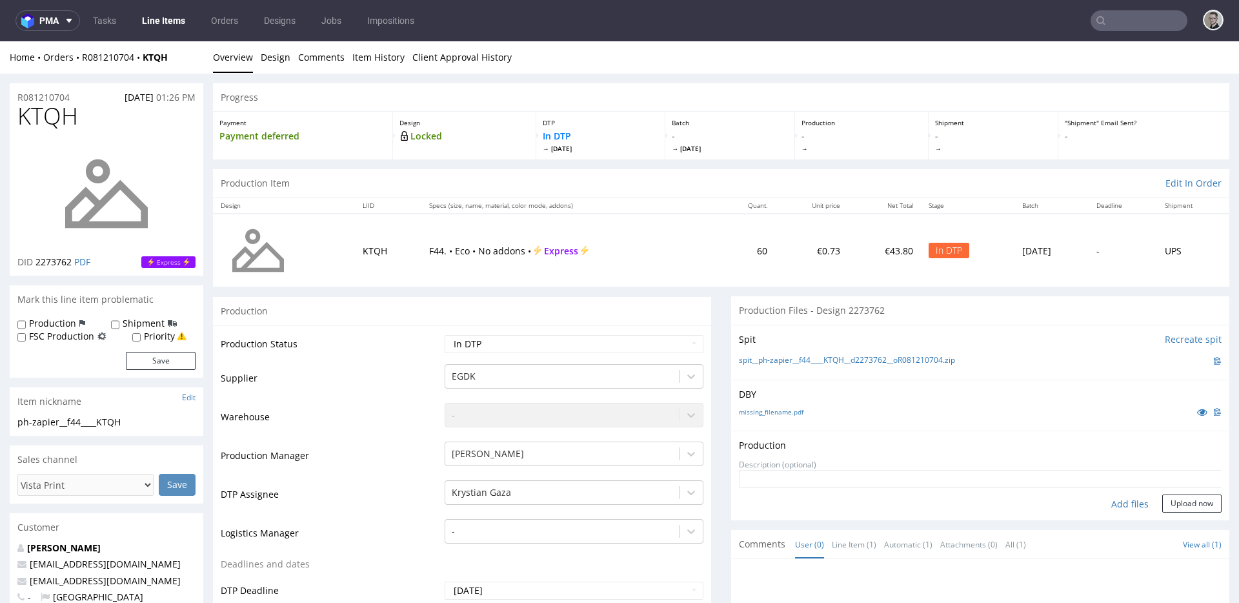
click at [1114, 502] on div "Add files" at bounding box center [1130, 503] width 65 height 19
type input "C:\fakepath\ph-zapier__f44____KTQH__d2273762__oR081210704__latest__outside.pdf"
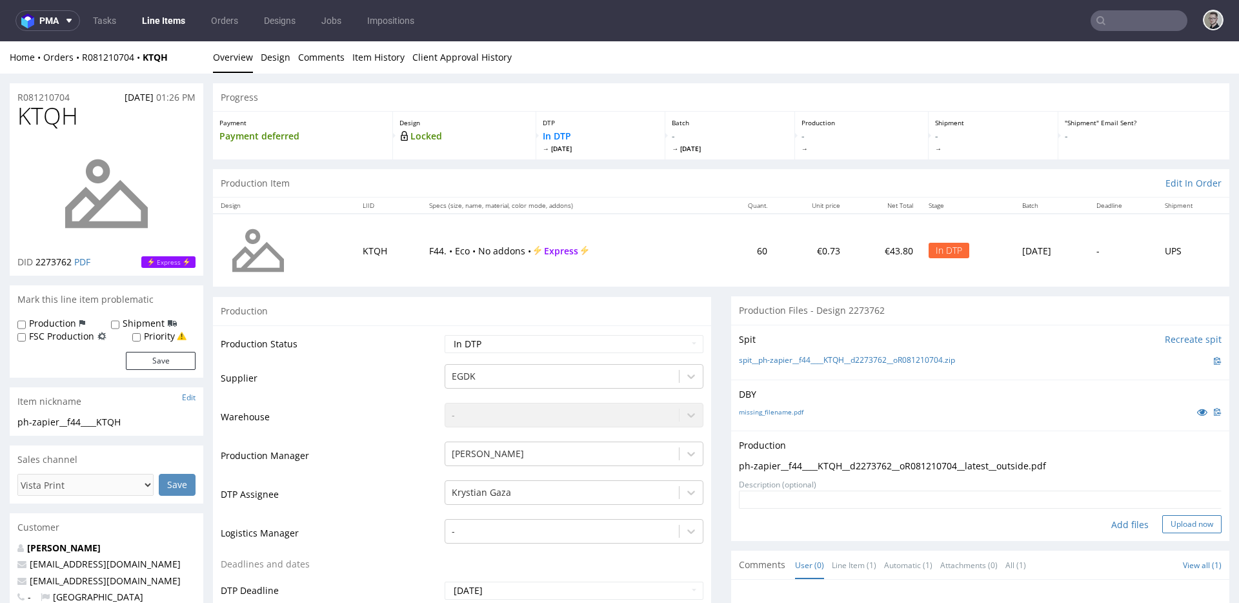
click at [1183, 527] on button "Upload now" at bounding box center [1192, 524] width 59 height 18
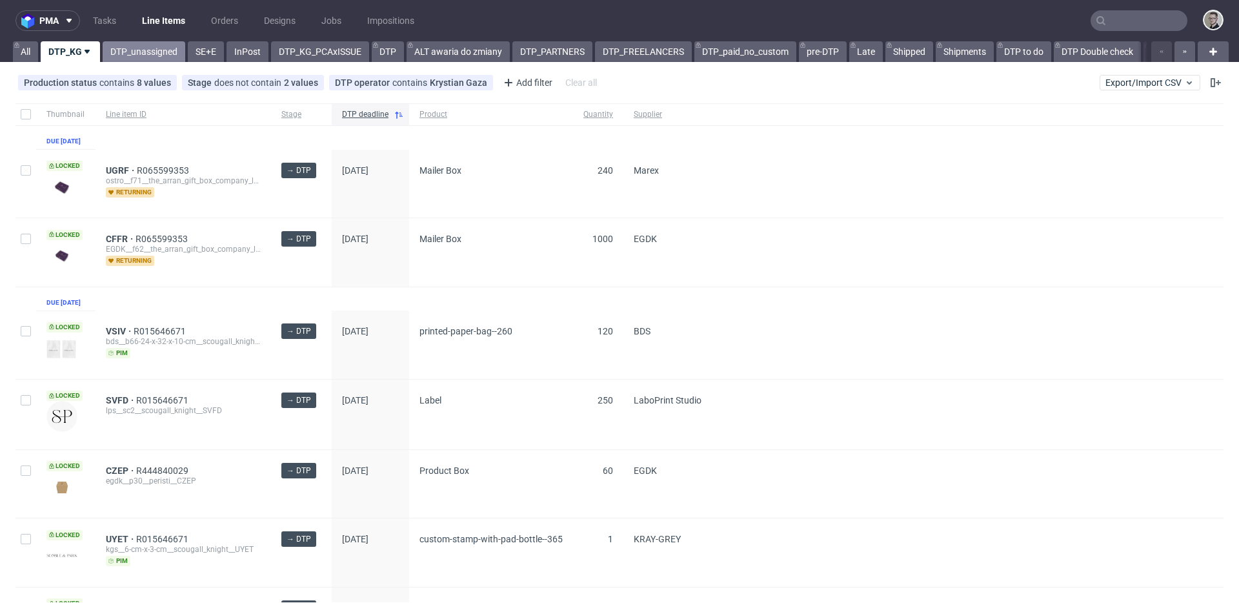
click at [146, 51] on link "DTP_unassigned" at bounding box center [144, 51] width 83 height 21
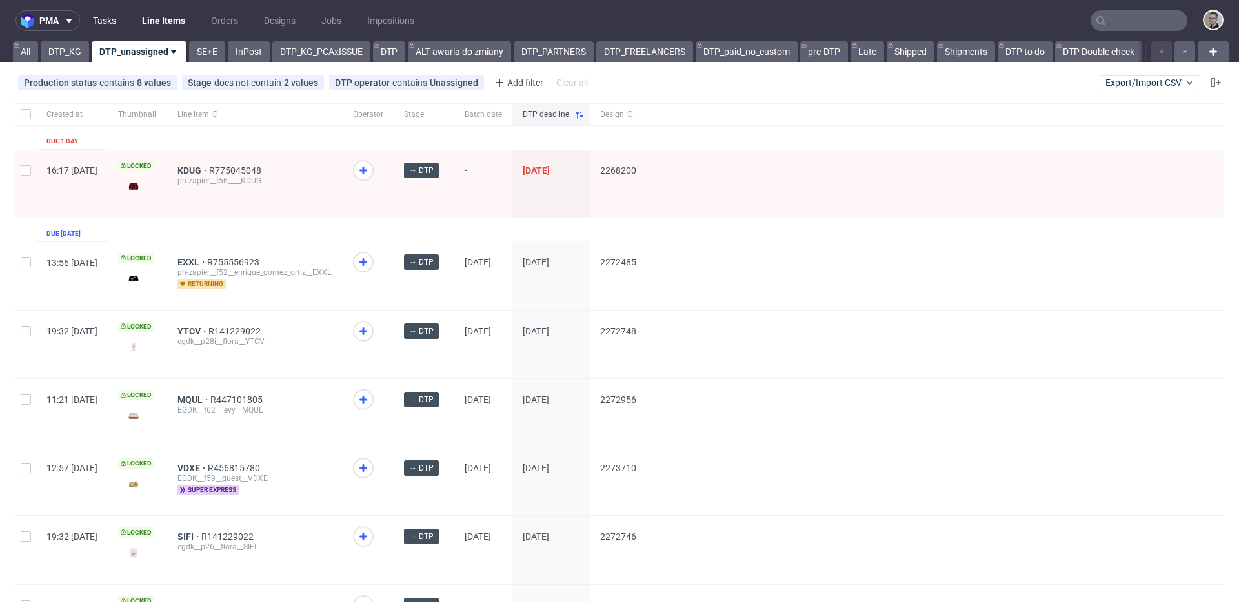
click at [105, 20] on link "Tasks" at bounding box center [104, 20] width 39 height 21
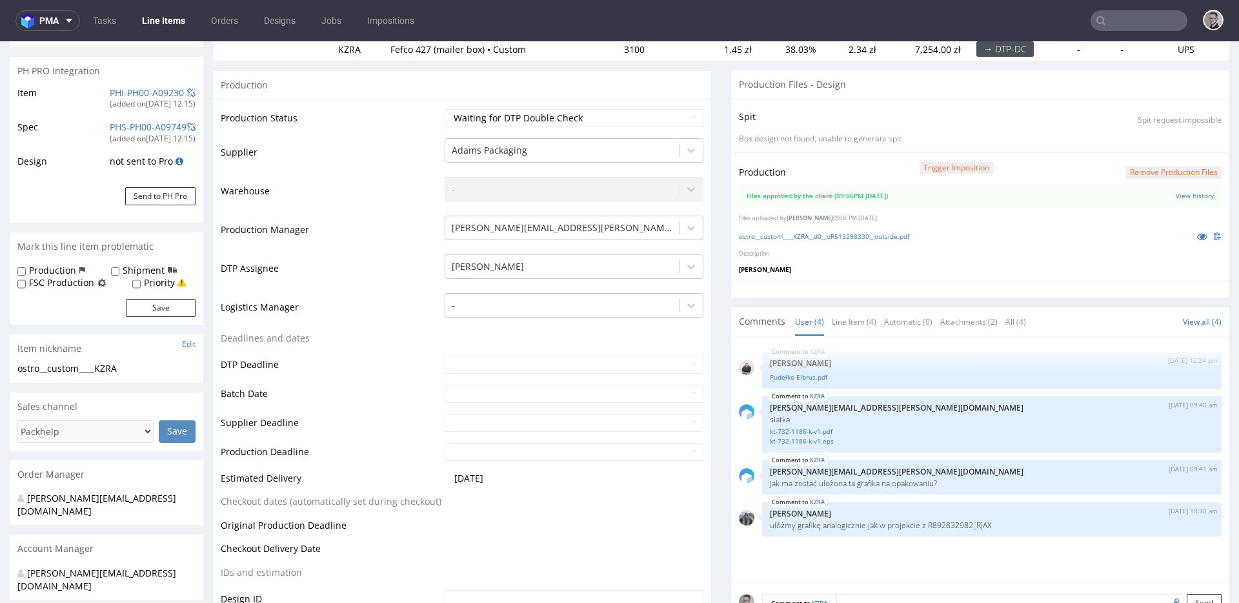
scroll to position [185, 0]
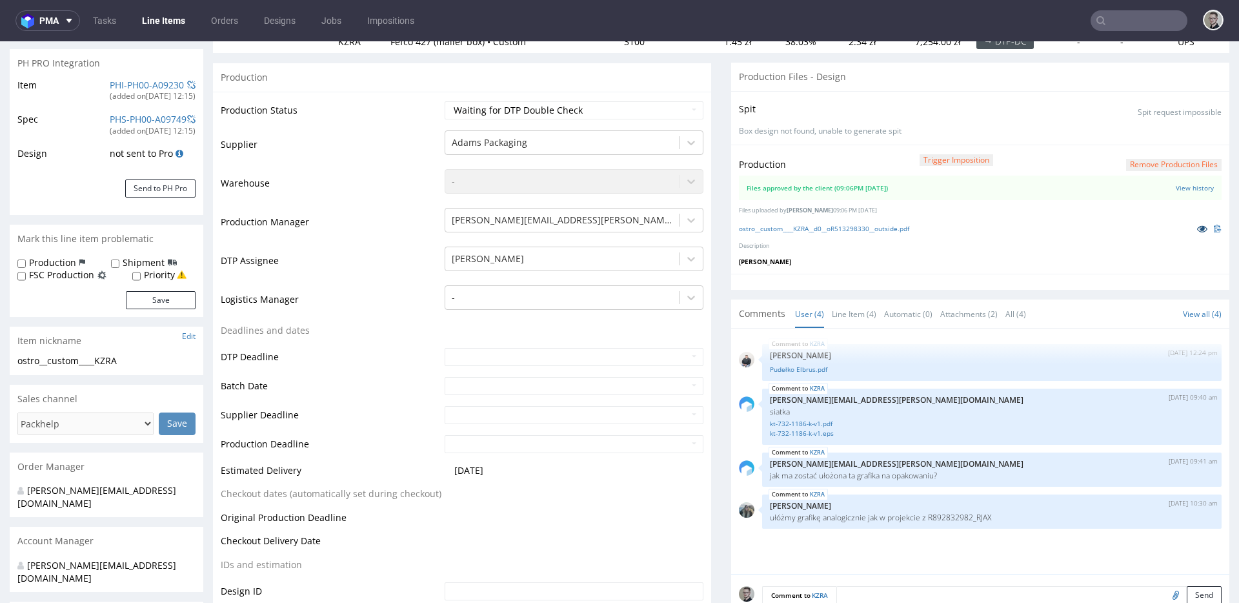
click at [1198, 228] on icon at bounding box center [1203, 228] width 10 height 9
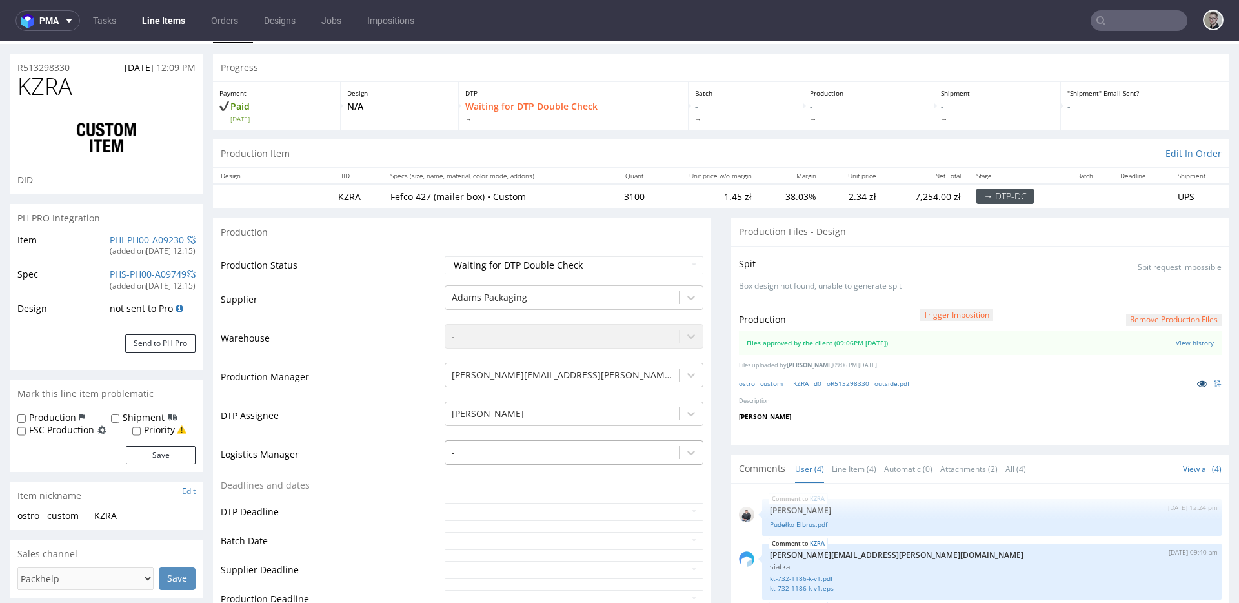
scroll to position [0, 0]
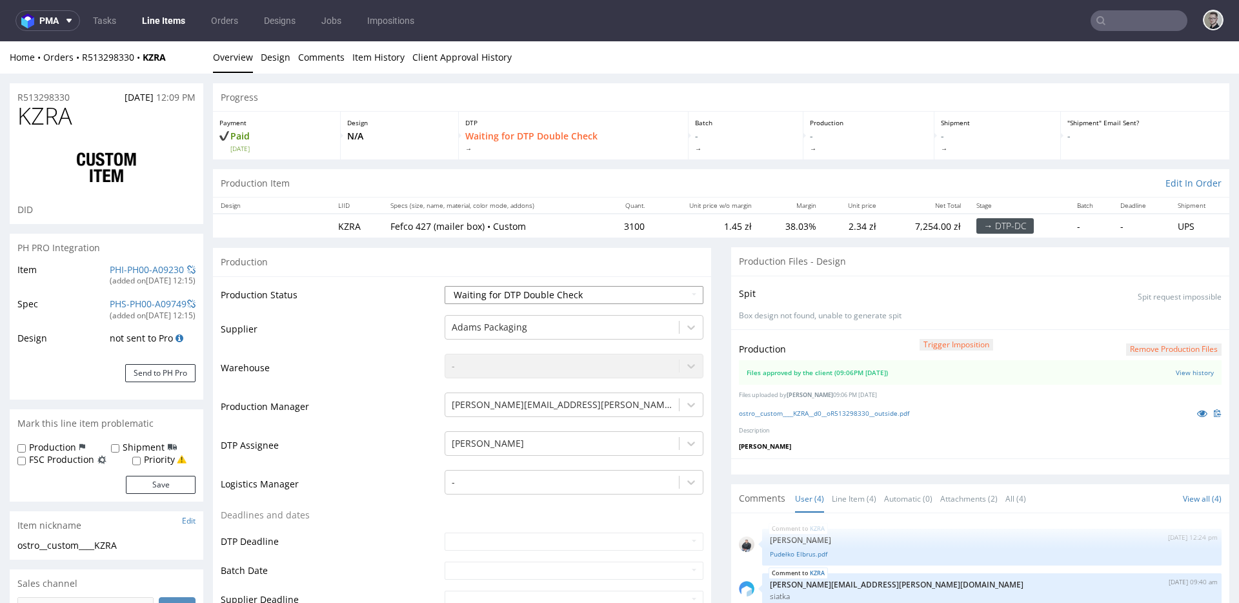
click at [555, 296] on select "Waiting for Artwork Waiting for Diecut Waiting for Mockup Waiting for DTP Waiti…" at bounding box center [574, 295] width 259 height 18
select select "dtp_production_ready"
click at [445, 286] on select "Waiting for Artwork Waiting for Diecut Waiting for Mockup Waiting for DTP Waiti…" at bounding box center [574, 295] width 259 height 18
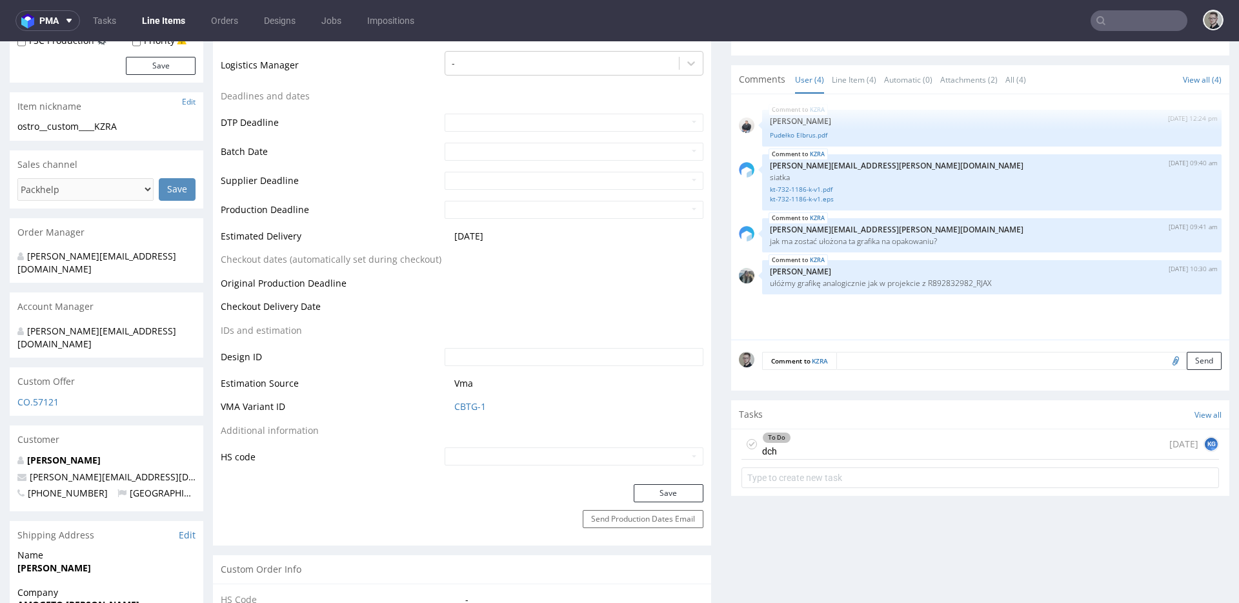
scroll to position [420, 0]
click at [658, 498] on button "Save" at bounding box center [669, 493] width 70 height 18
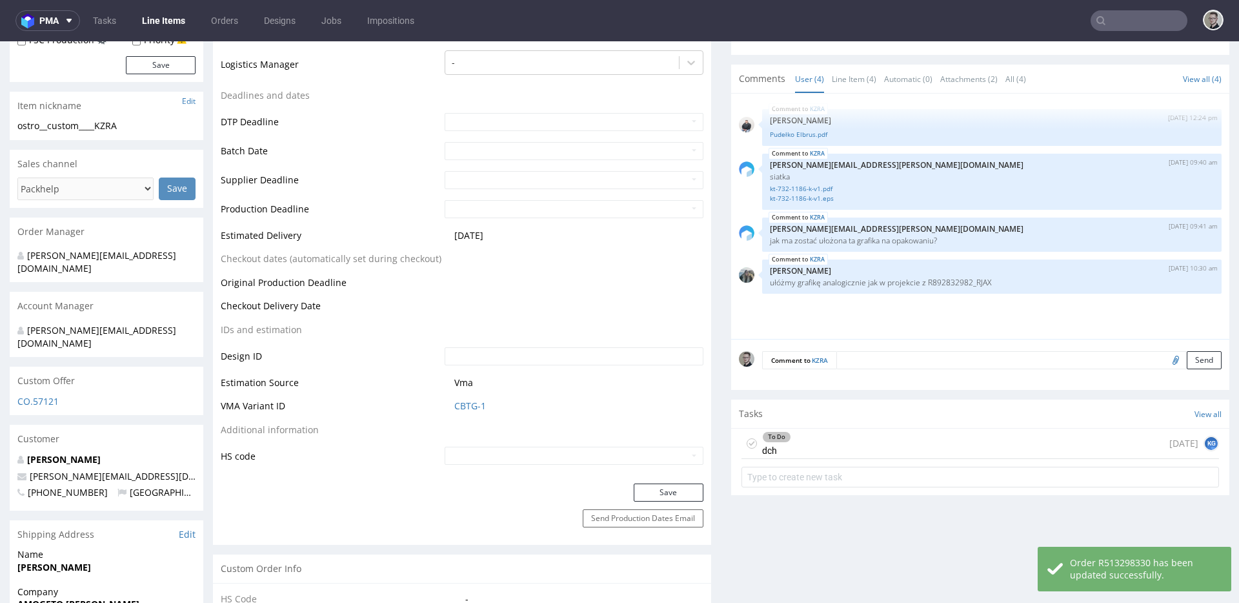
click at [747, 440] on icon at bounding box center [752, 443] width 10 height 10
click at [840, 428] on div "Completed dch today KG" at bounding box center [980, 460] width 498 height 65
click at [842, 439] on div "Completed dch today KG" at bounding box center [981, 444] width 478 height 30
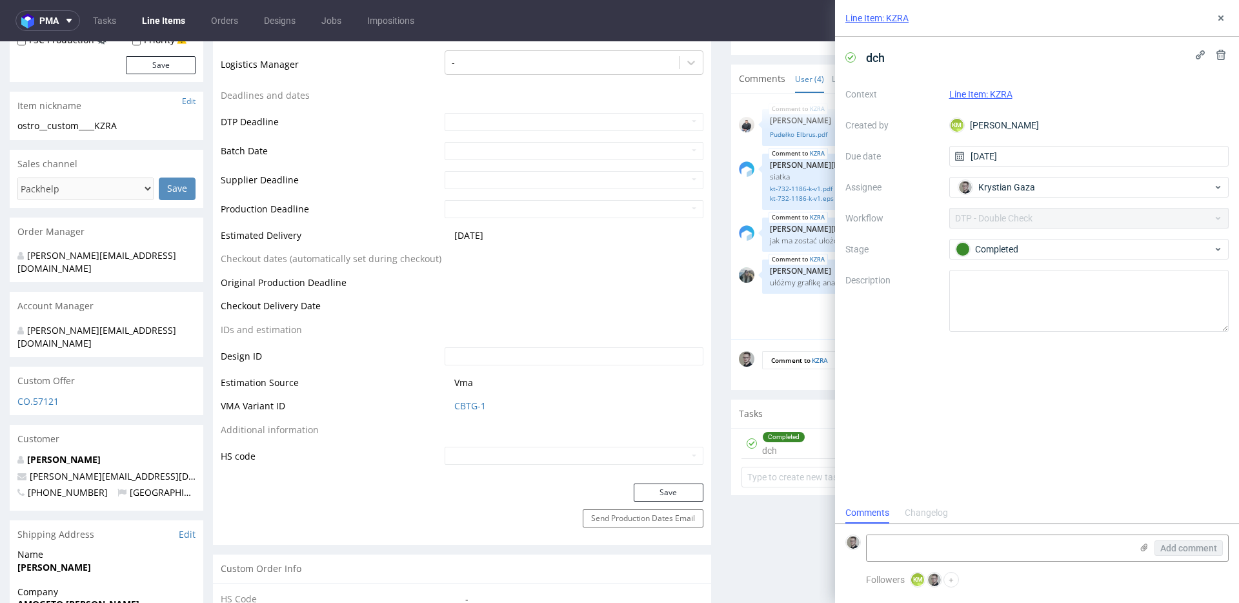
scroll to position [10, 0]
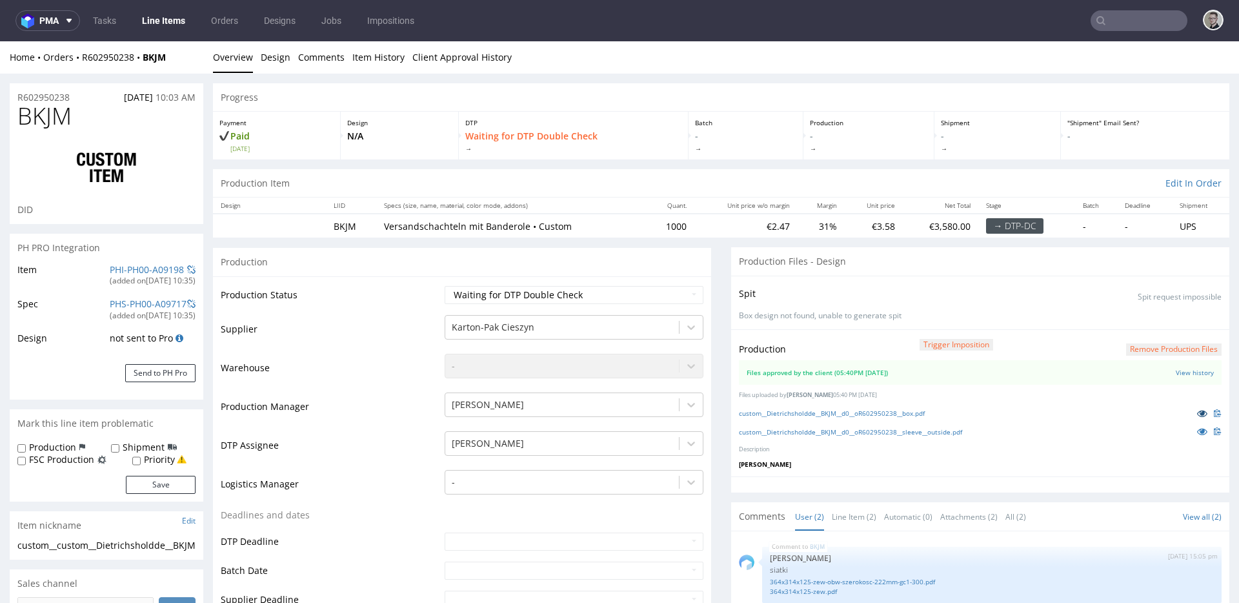
click at [1198, 415] on icon at bounding box center [1203, 413] width 10 height 9
click at [1198, 434] on icon at bounding box center [1203, 431] width 10 height 9
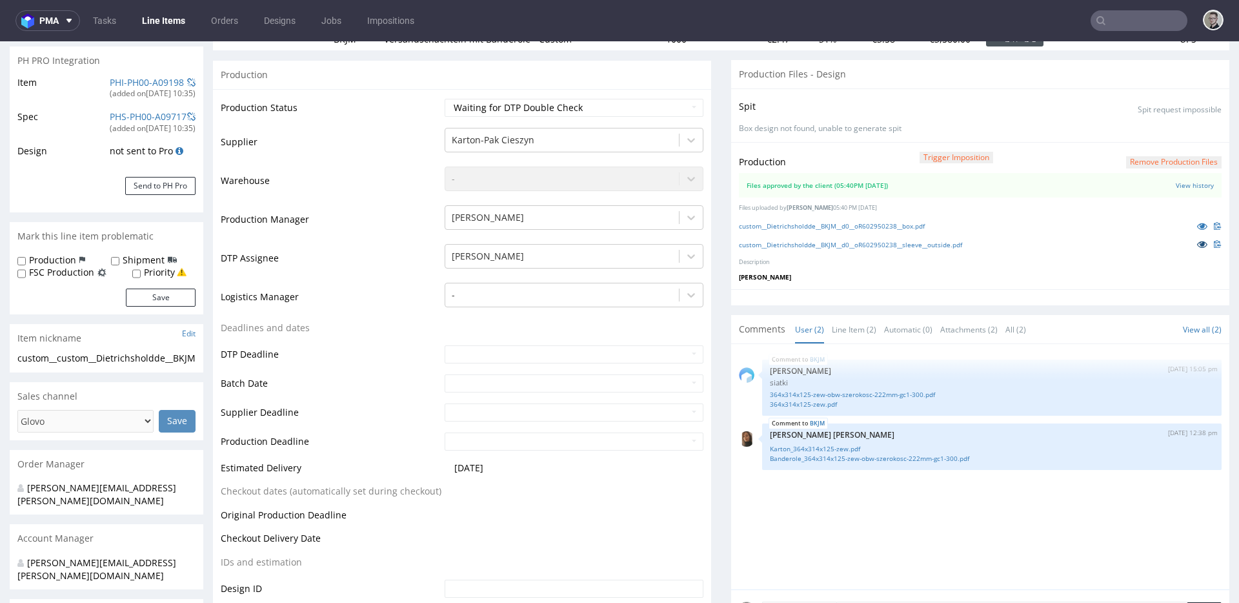
scroll to position [274, 0]
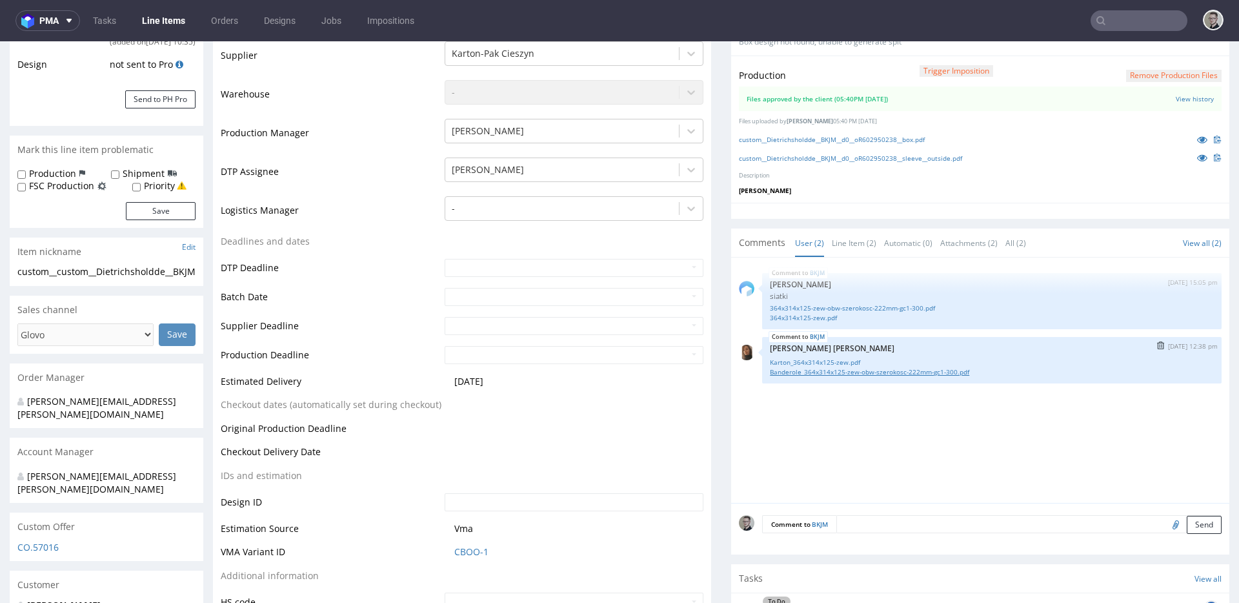
click at [801, 372] on link "Banderole_364x314x125-zew-obw-szerokosc-222mm-gc1-300.pdf" at bounding box center [992, 372] width 444 height 10
click at [1198, 139] on icon at bounding box center [1203, 139] width 10 height 9
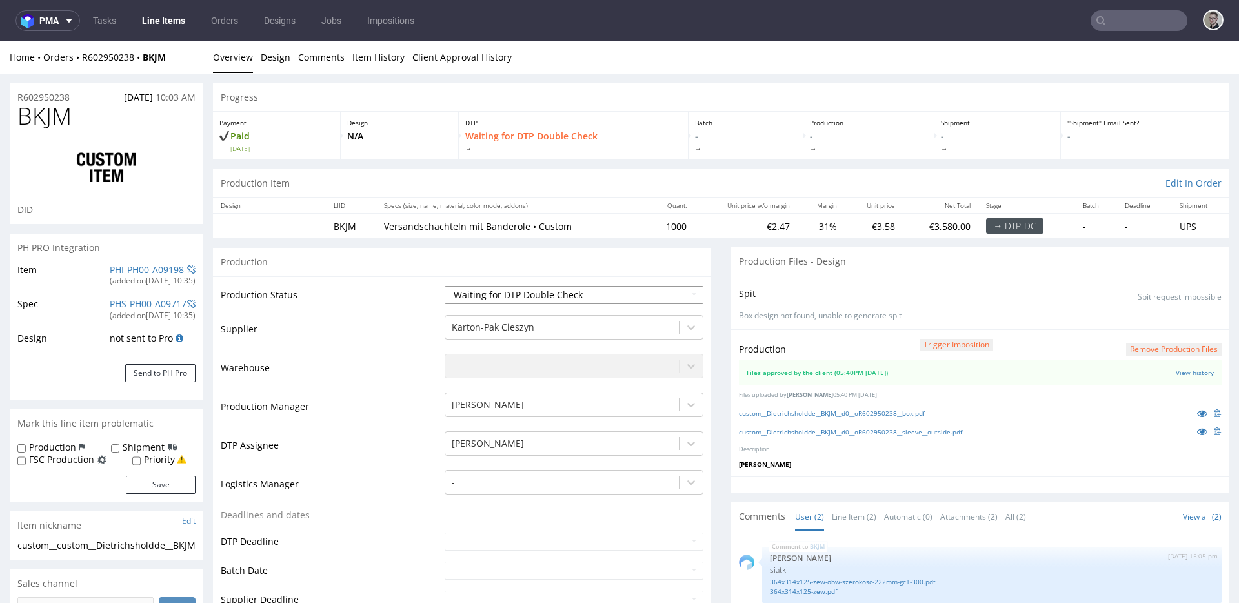
click at [592, 295] on select "Waiting for Artwork Waiting for Diecut Waiting for Mockup Waiting for DTP Waiti…" at bounding box center [574, 295] width 259 height 18
select select "dtp_dc_done"
click at [445, 286] on select "Waiting for Artwork Waiting for Diecut Waiting for Mockup Waiting for DTP Waiti…" at bounding box center [574, 295] width 259 height 18
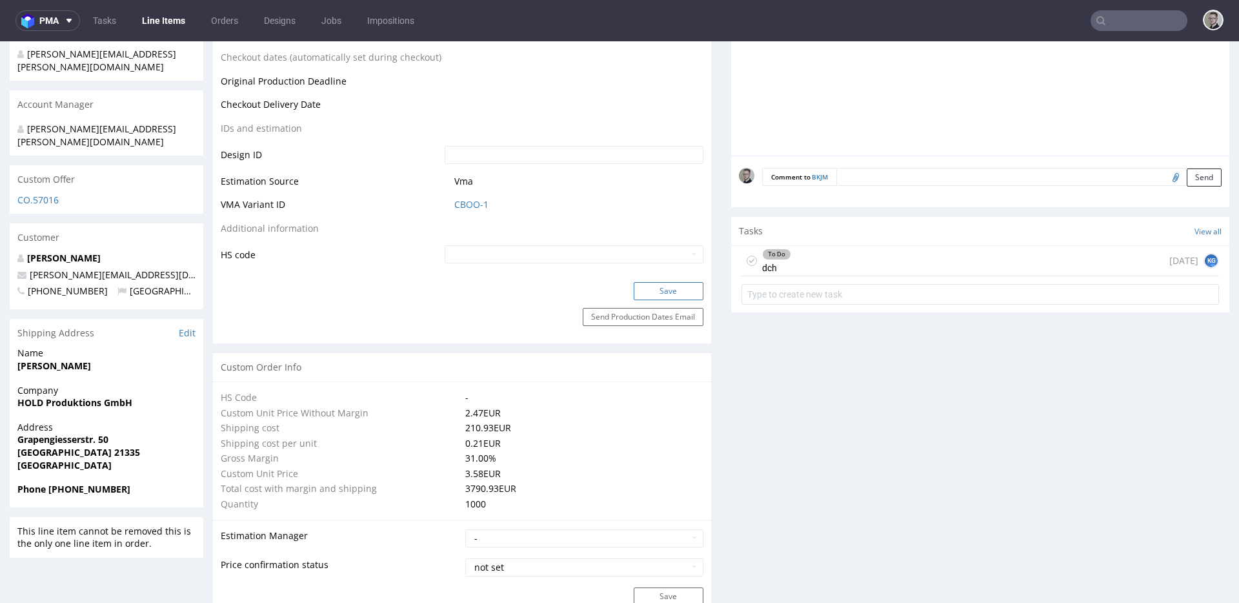
click at [659, 292] on button "Save" at bounding box center [669, 291] width 70 height 18
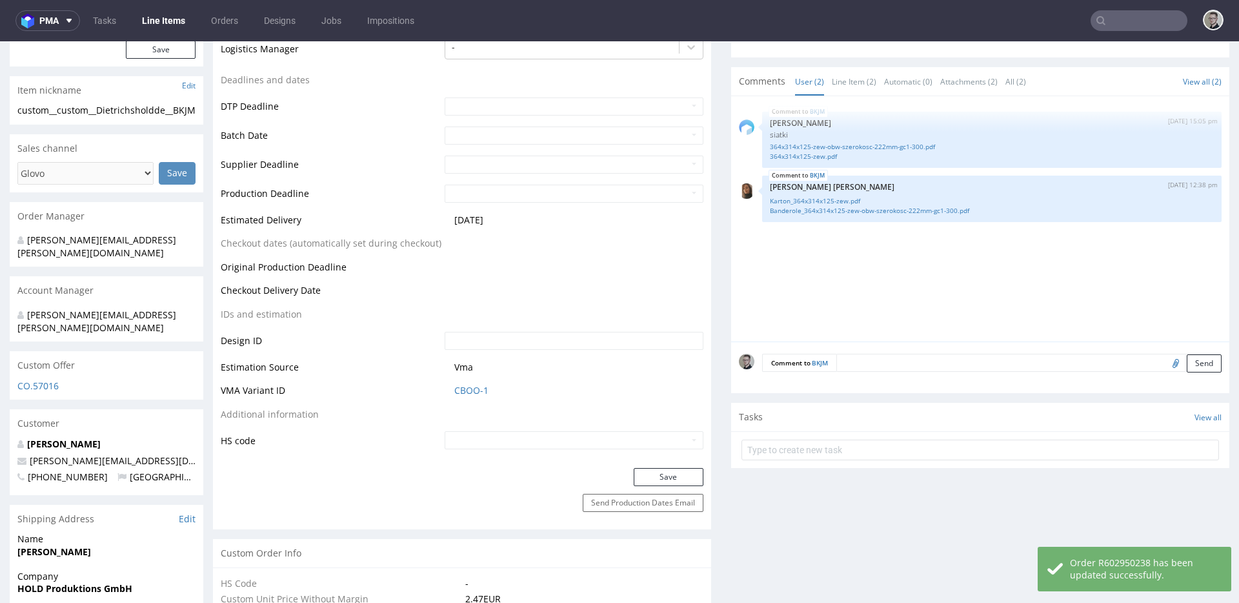
scroll to position [586, 0]
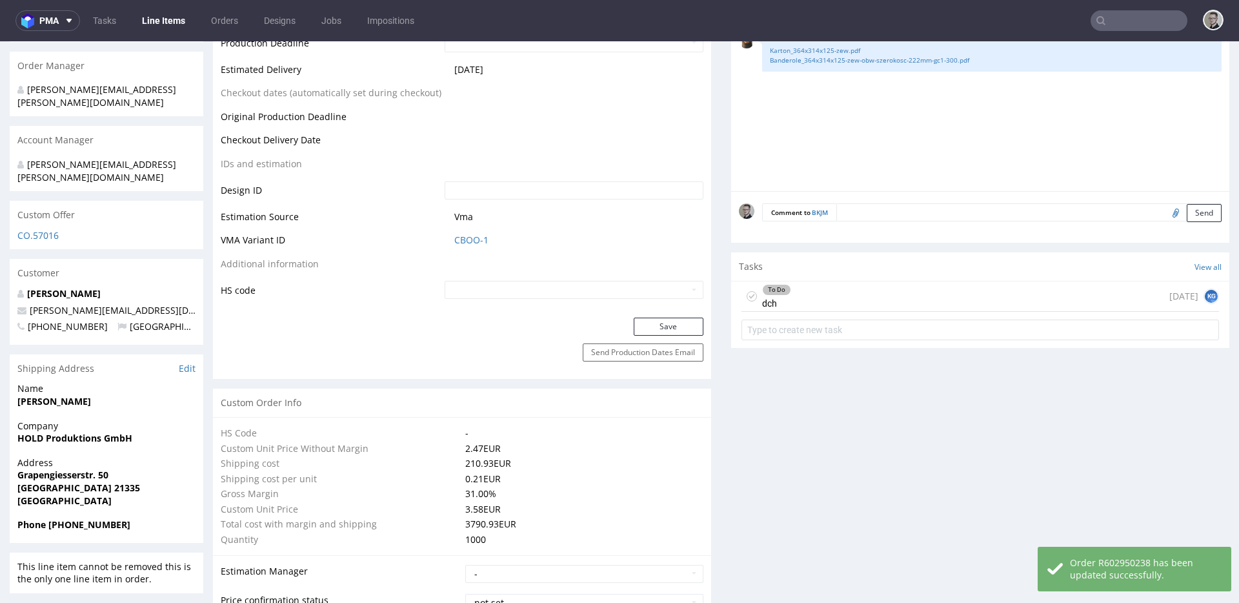
click at [819, 293] on div "To Do dch [DATE] KG" at bounding box center [981, 296] width 478 height 30
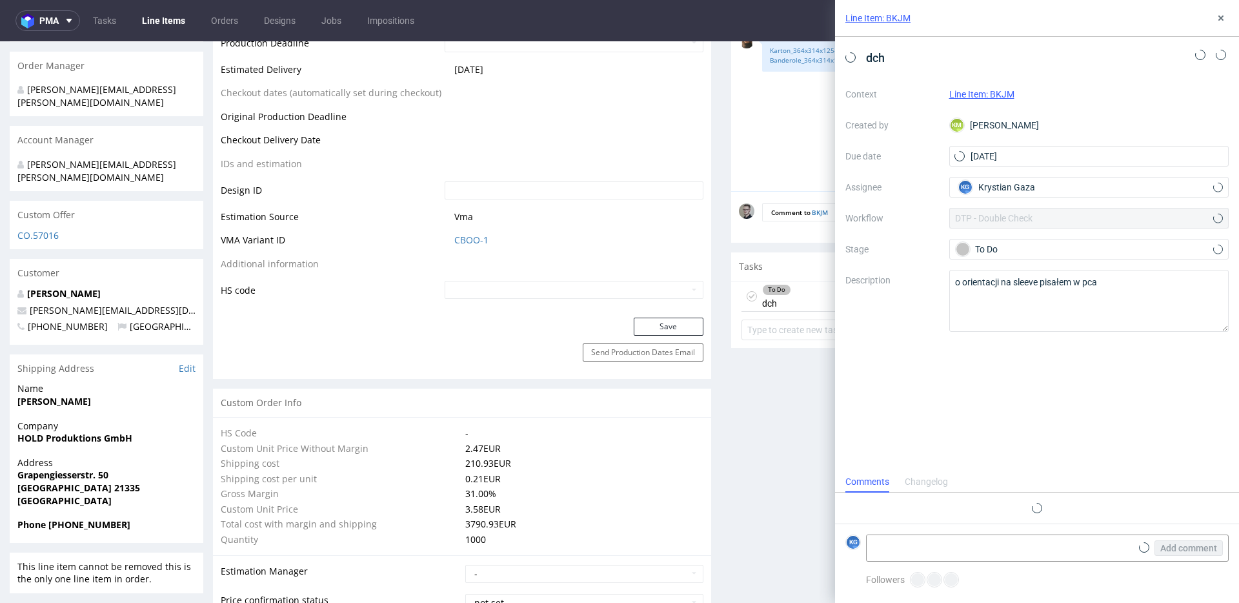
scroll to position [10, 0]
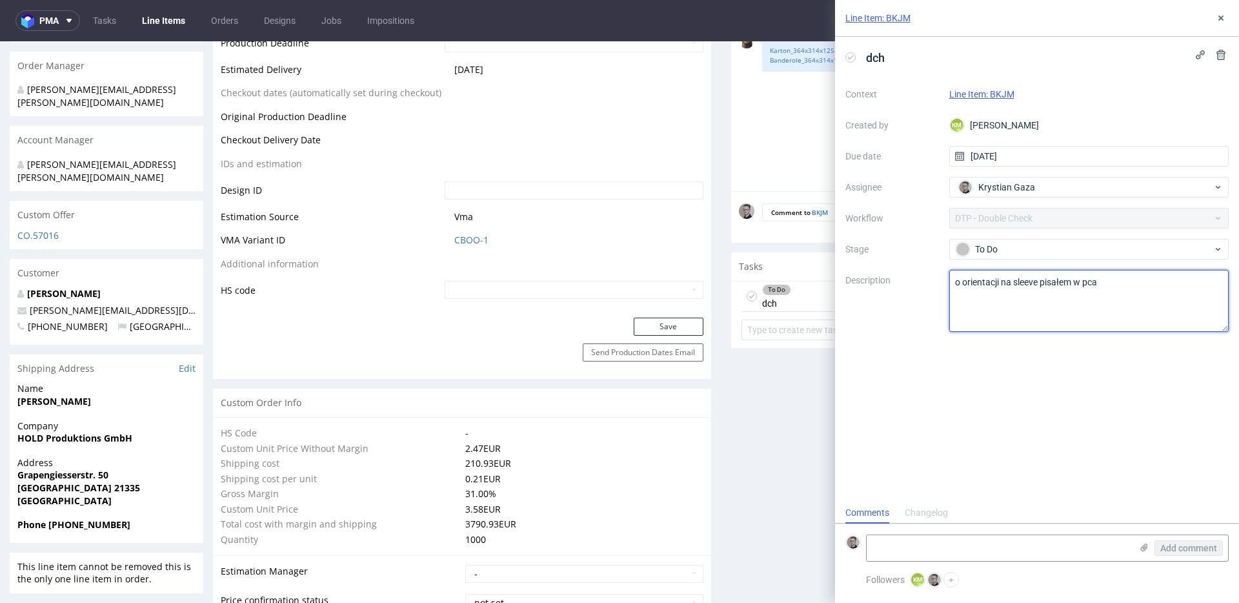
click at [1081, 301] on textarea "o orientacji na sleeve pisałem w pca" at bounding box center [1090, 301] width 280 height 62
drag, startPoint x: 1216, startPoint y: 17, endPoint x: 1151, endPoint y: 19, distance: 65.2
click at [1216, 17] on icon at bounding box center [1221, 18] width 10 height 10
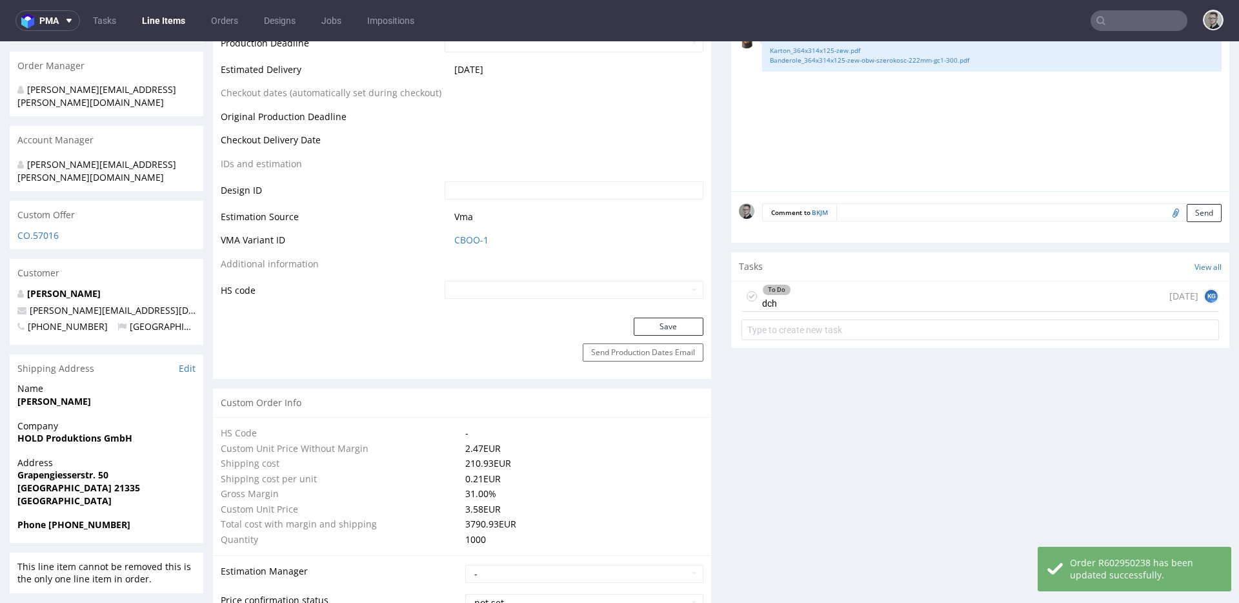
click at [747, 294] on icon at bounding box center [752, 296] width 10 height 10
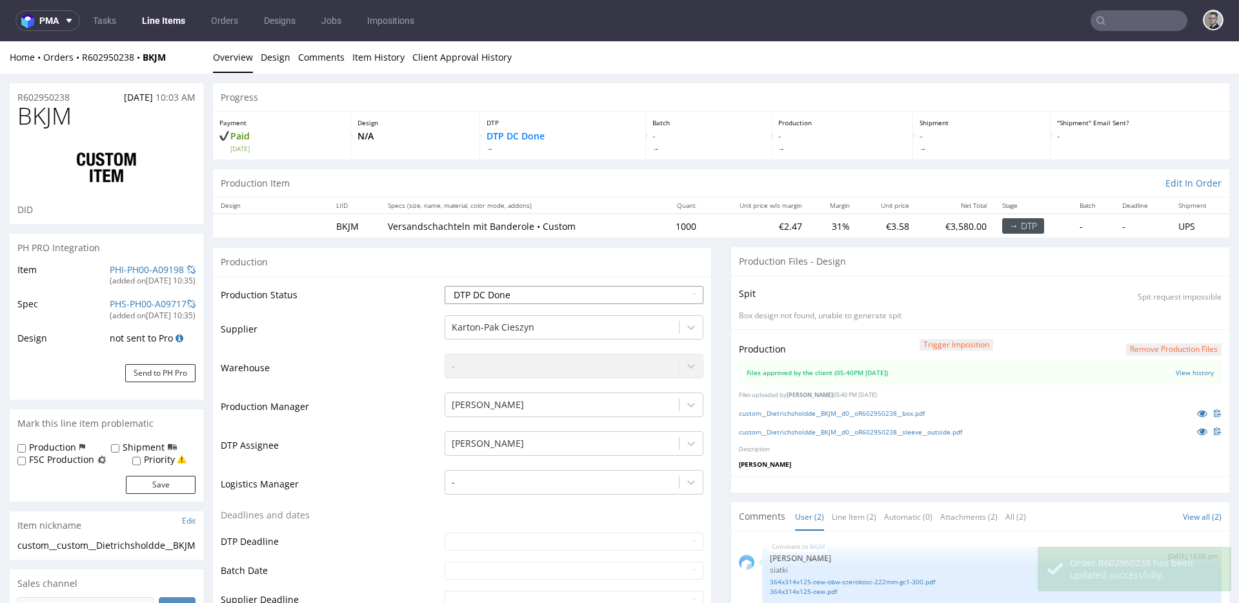
click at [550, 301] on select "Waiting for Artwork Waiting for Diecut Waiting for Mockup Waiting for DTP Waiti…" at bounding box center [574, 295] width 259 height 18
select select "dtp_production_ready"
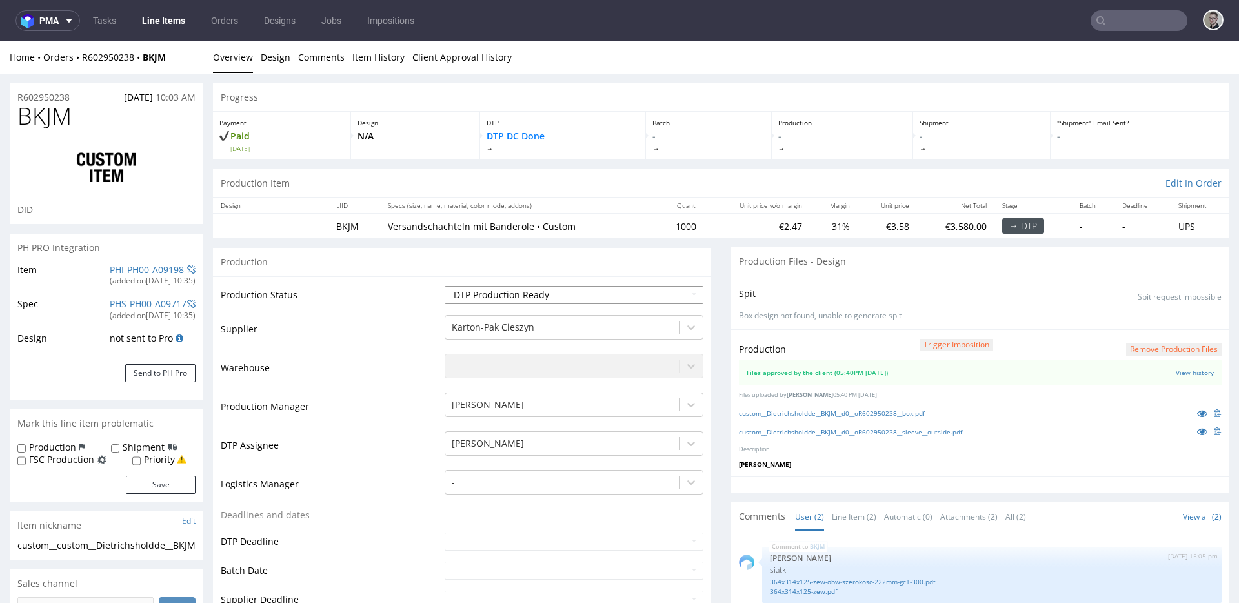
click at [445, 286] on select "Waiting for Artwork Waiting for Diecut Waiting for Mockup Waiting for DTP Waiti…" at bounding box center [574, 295] width 259 height 18
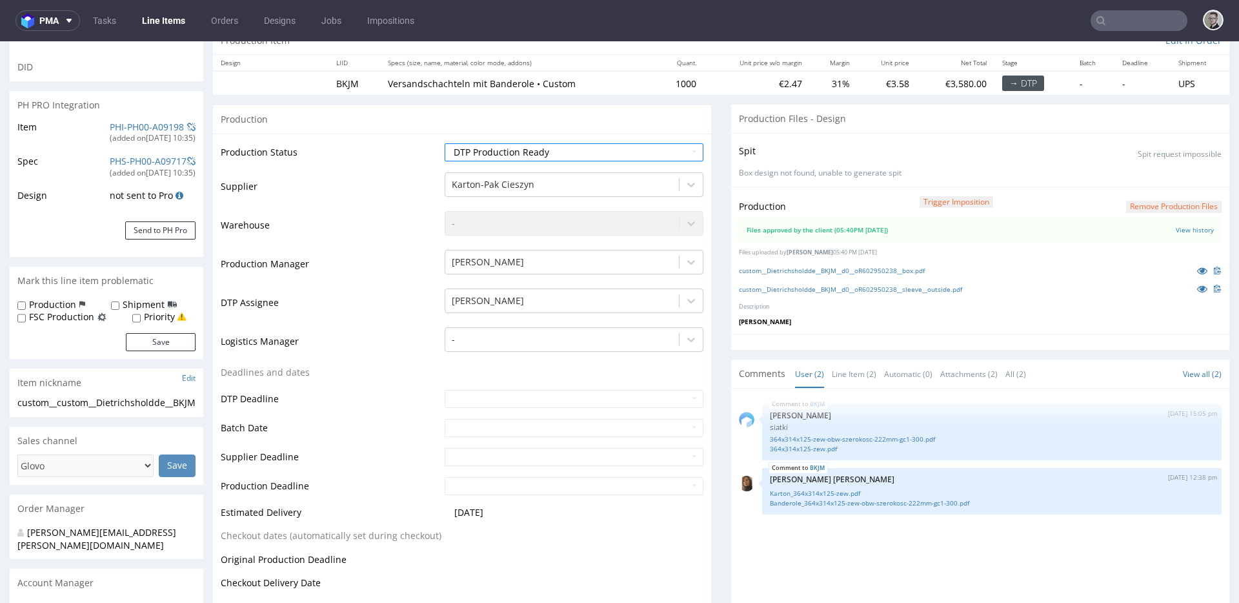
scroll to position [411, 0]
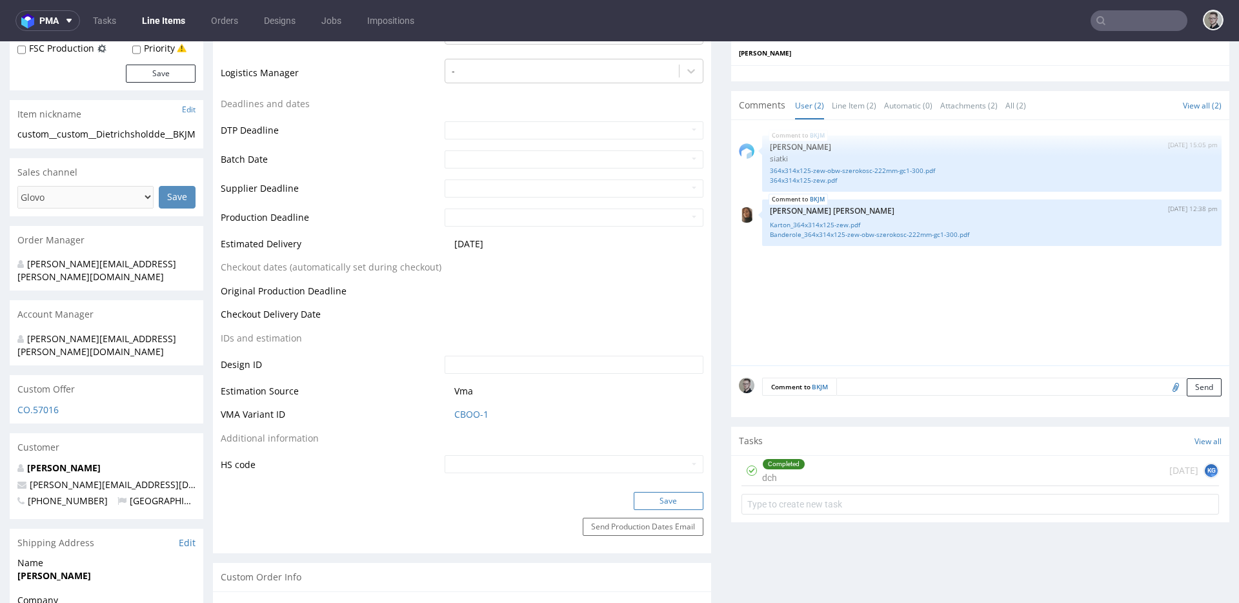
click at [678, 497] on button "Save" at bounding box center [669, 501] width 70 height 18
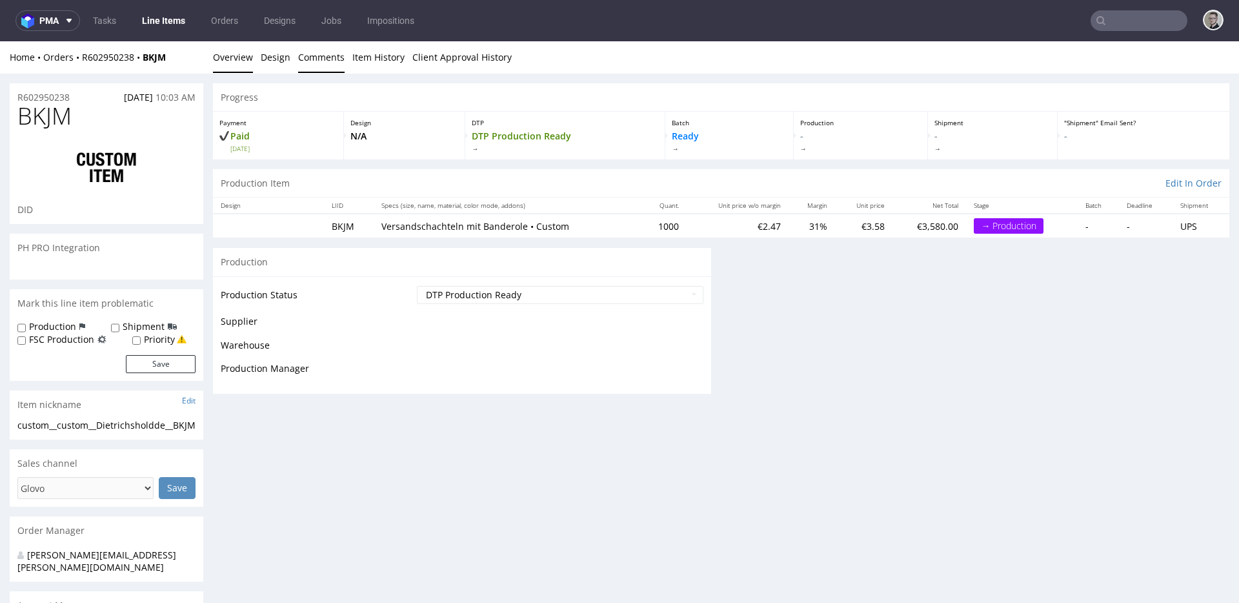
scroll to position [0, 0]
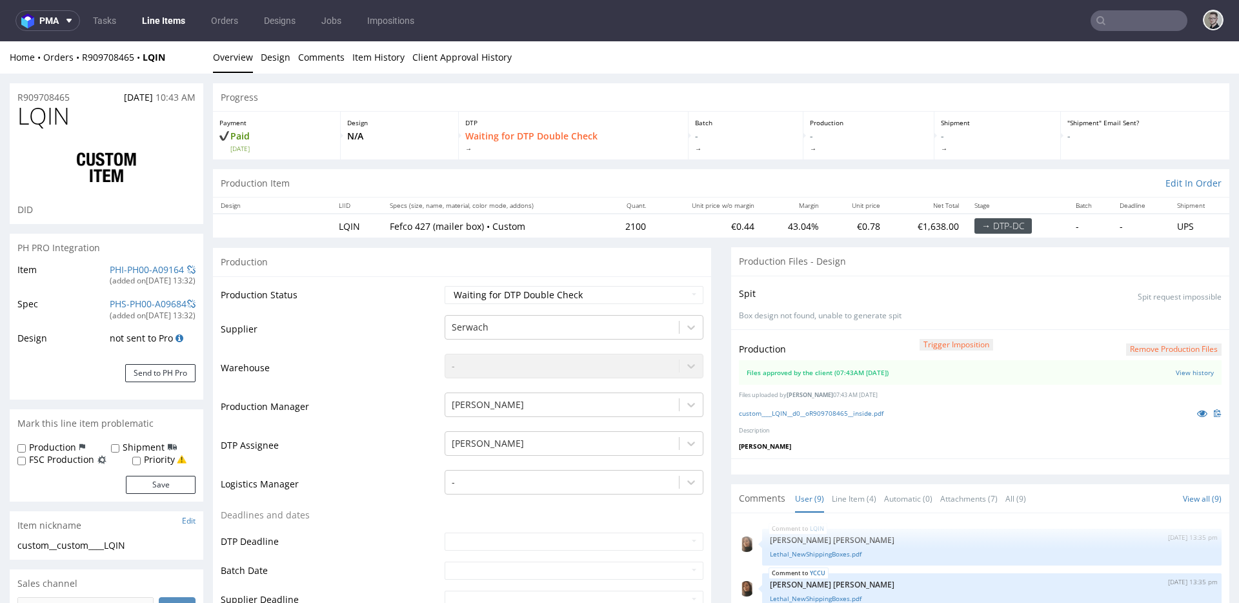
scroll to position [243, 0]
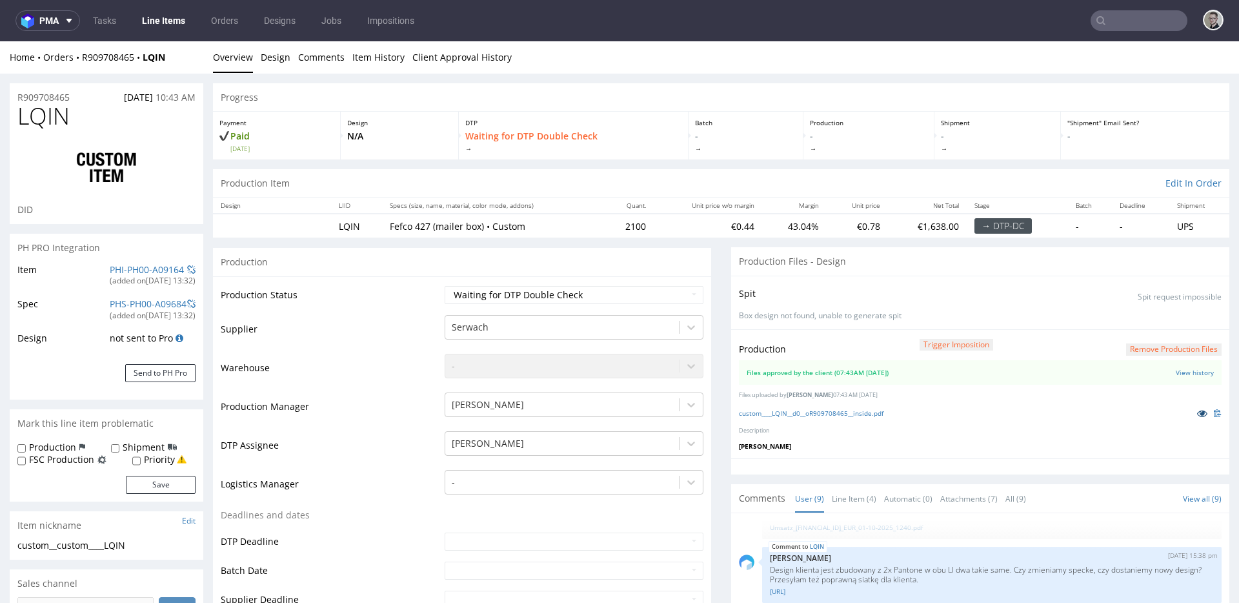
click at [1198, 410] on icon at bounding box center [1203, 413] width 10 height 9
click at [567, 289] on select "Waiting for Artwork Waiting for Diecut Waiting for Mockup Waiting for DTP Waiti…" at bounding box center [574, 295] width 259 height 18
select select "dtp_production_ready"
click at [445, 286] on select "Waiting for Artwork Waiting for Diecut Waiting for Mockup Waiting for DTP Waiti…" at bounding box center [574, 295] width 259 height 18
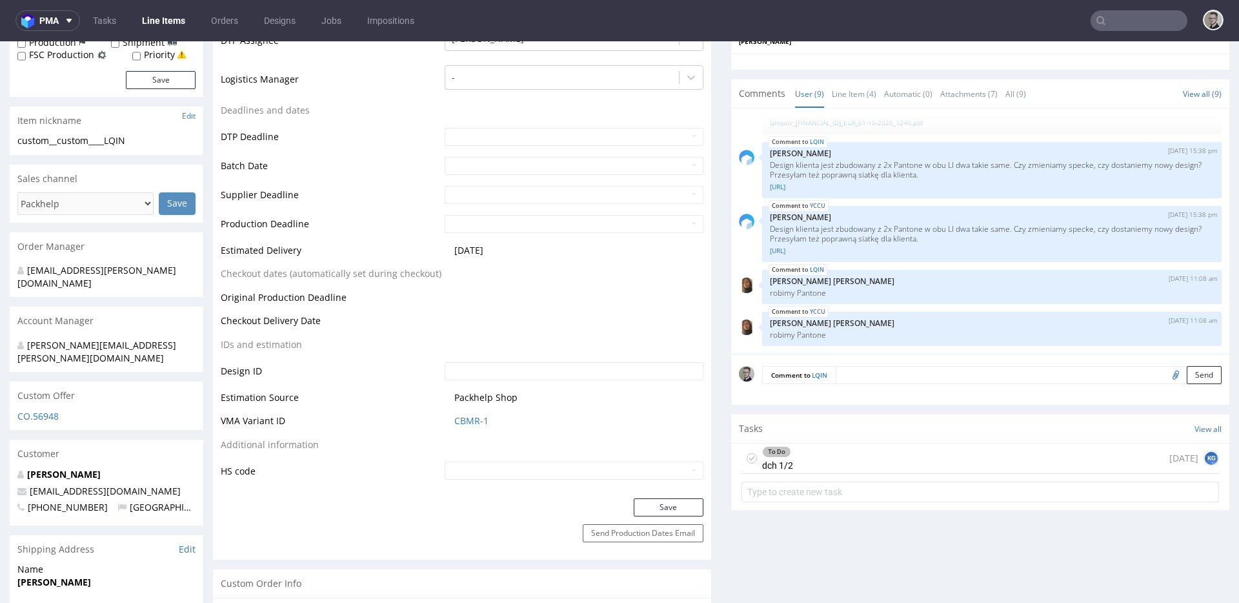
scroll to position [409, 0]
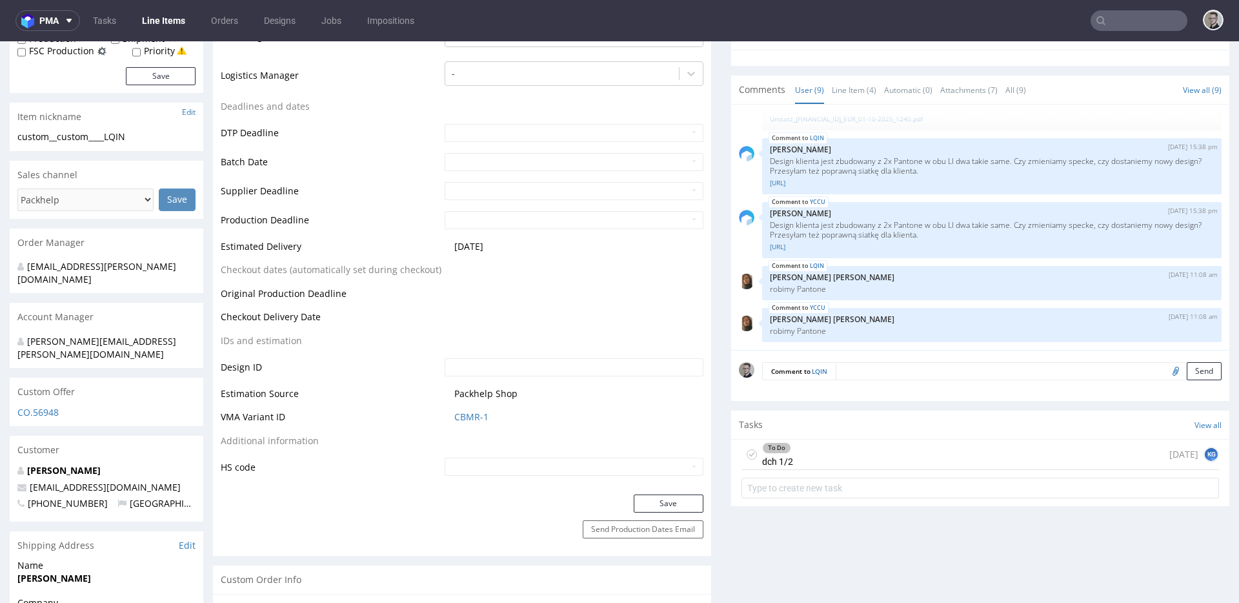
drag, startPoint x: 677, startPoint y: 498, endPoint x: 682, endPoint y: 493, distance: 6.9
click at [677, 498] on button "Save" at bounding box center [669, 503] width 70 height 18
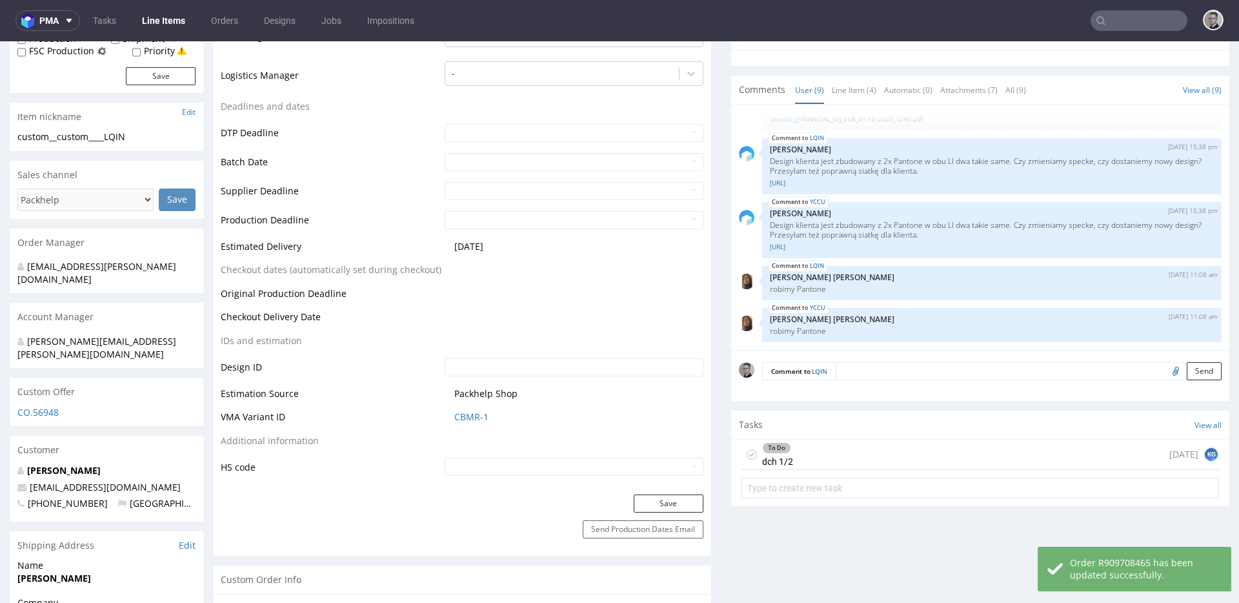
click at [747, 454] on icon at bounding box center [752, 454] width 10 height 10
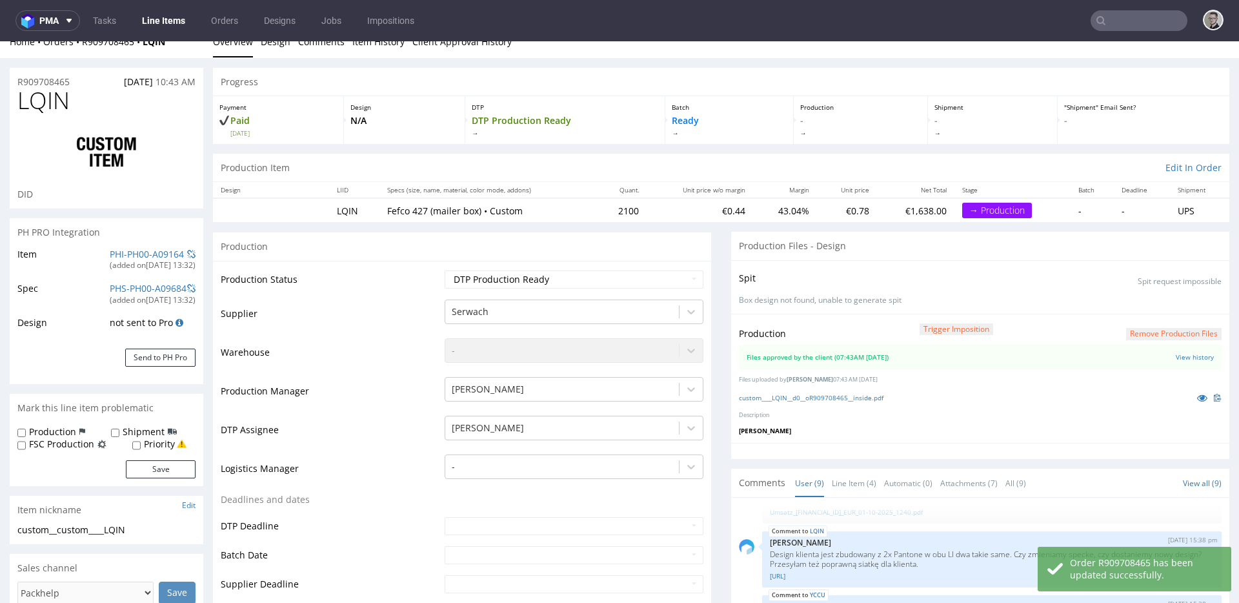
scroll to position [0, 0]
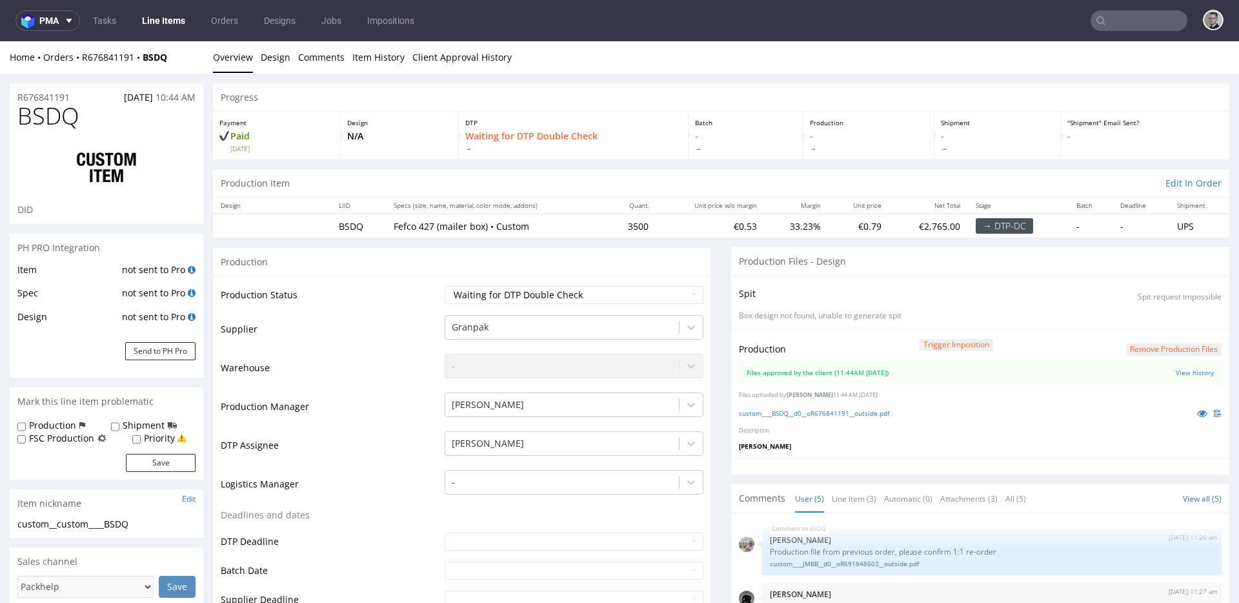
scroll to position [66, 0]
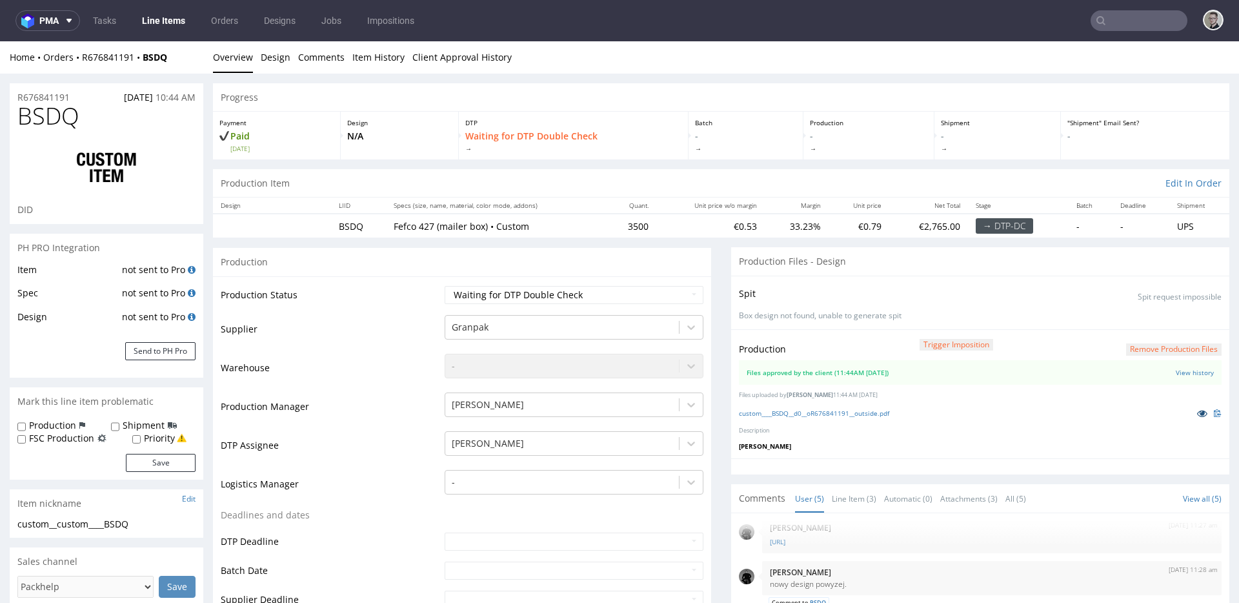
click at [1198, 412] on icon at bounding box center [1203, 413] width 10 height 9
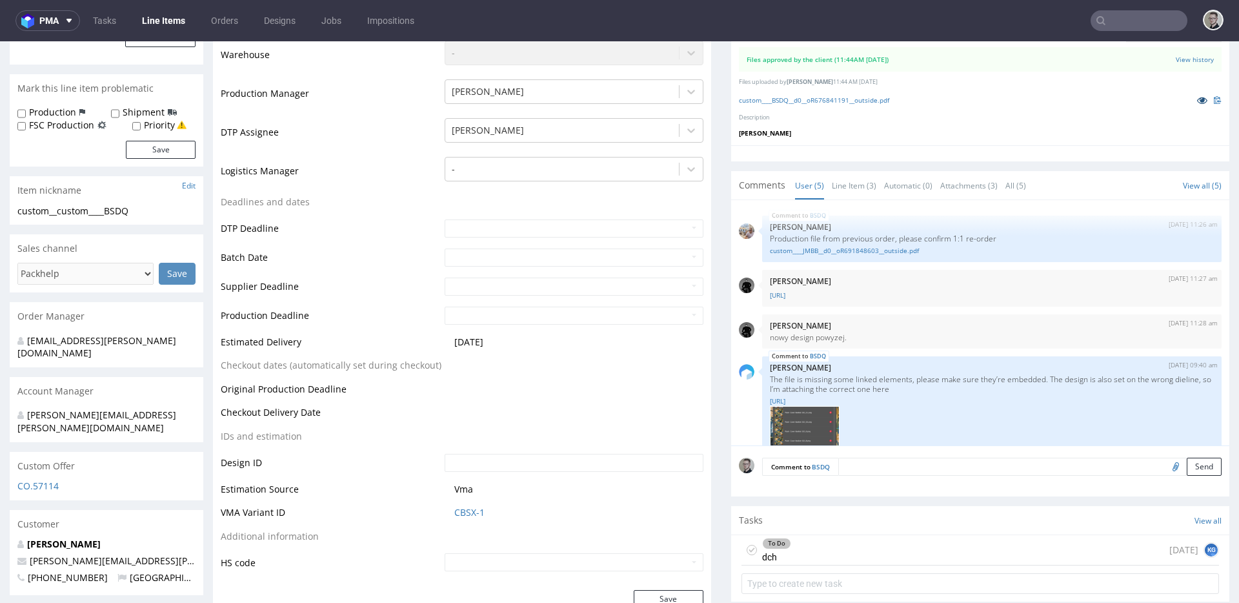
scroll to position [209, 0]
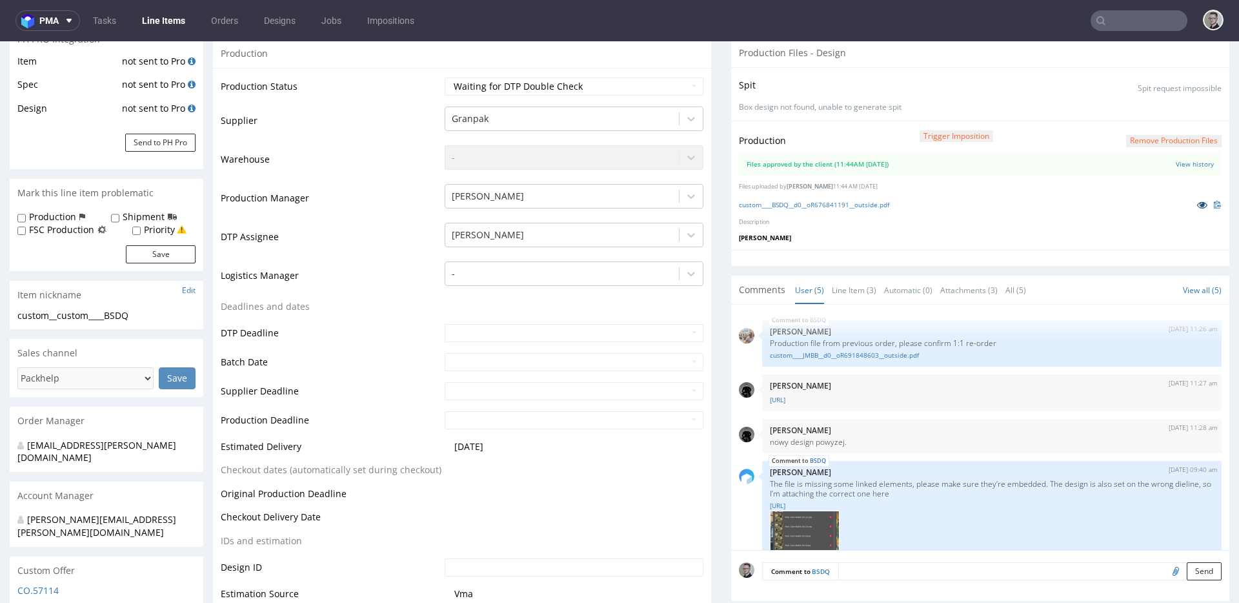
click at [1198, 201] on icon at bounding box center [1203, 204] width 10 height 9
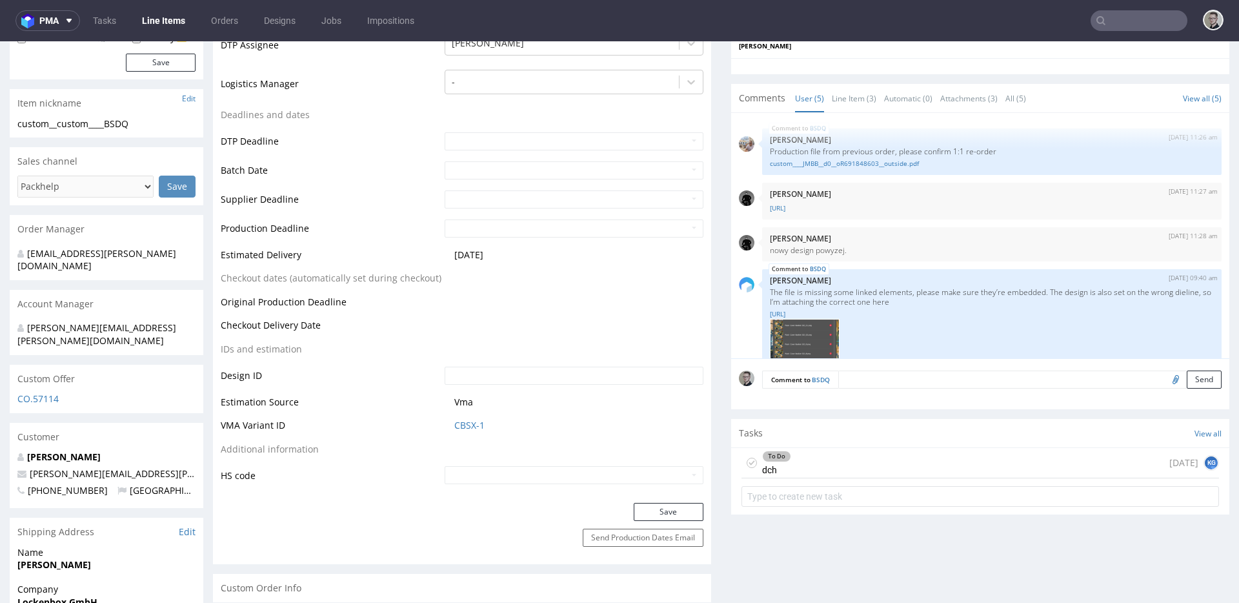
scroll to position [470, 0]
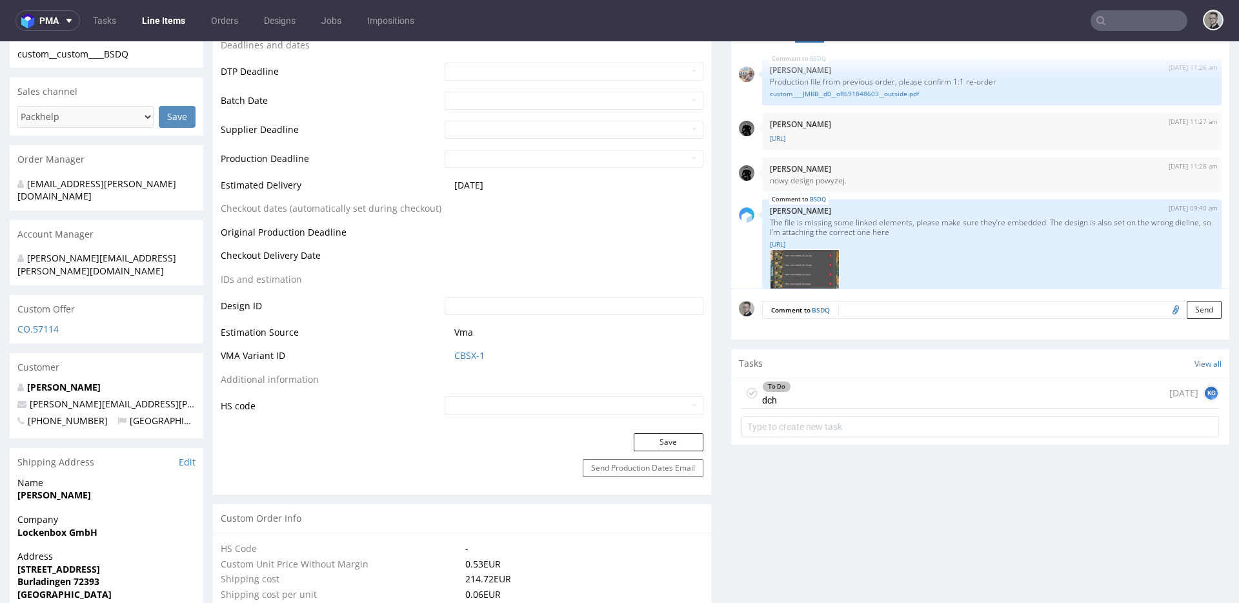
click at [844, 390] on div "To Do dch [DATE] KG" at bounding box center [981, 393] width 478 height 30
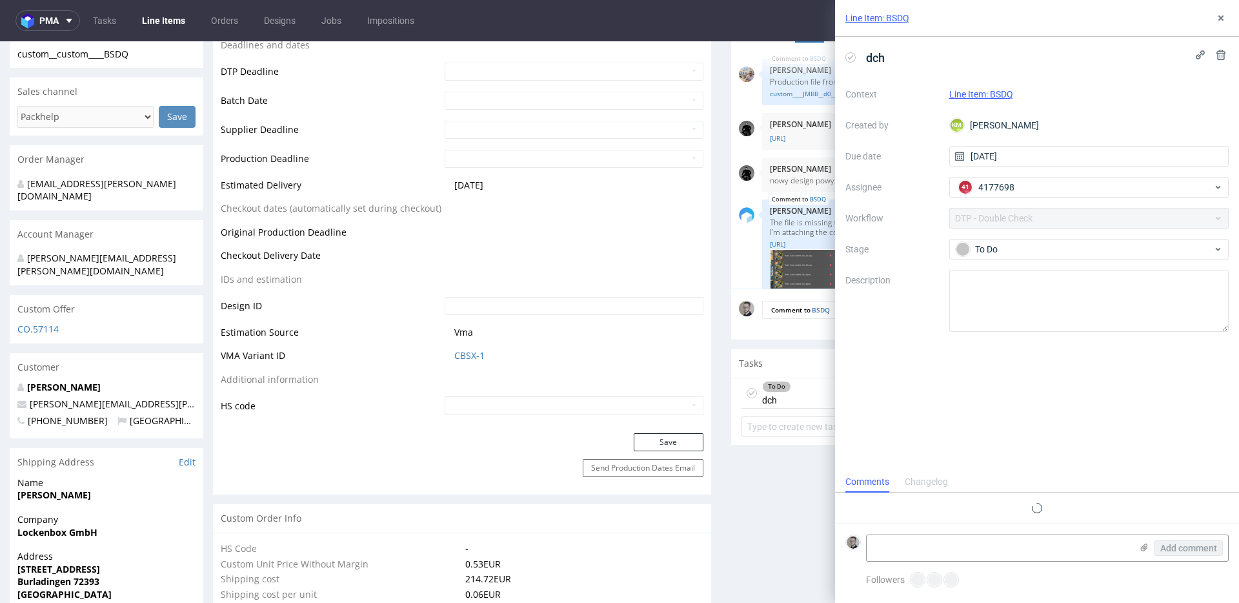
scroll to position [10, 0]
click at [1219, 17] on icon at bounding box center [1221, 18] width 10 height 10
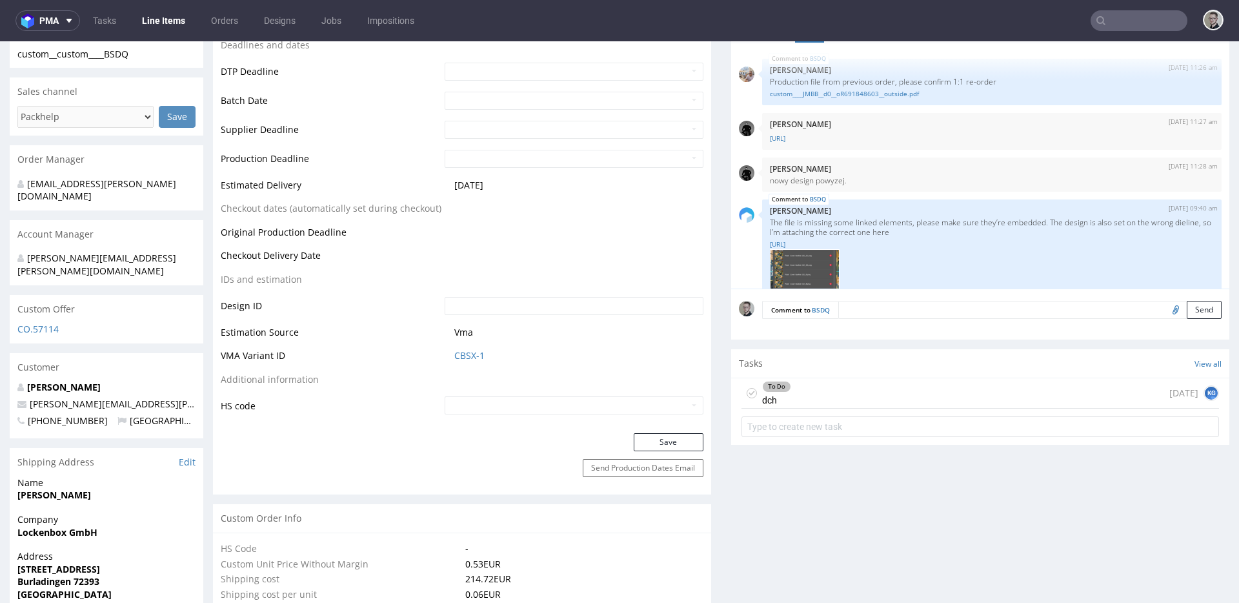
click at [749, 394] on use at bounding box center [752, 393] width 6 height 5
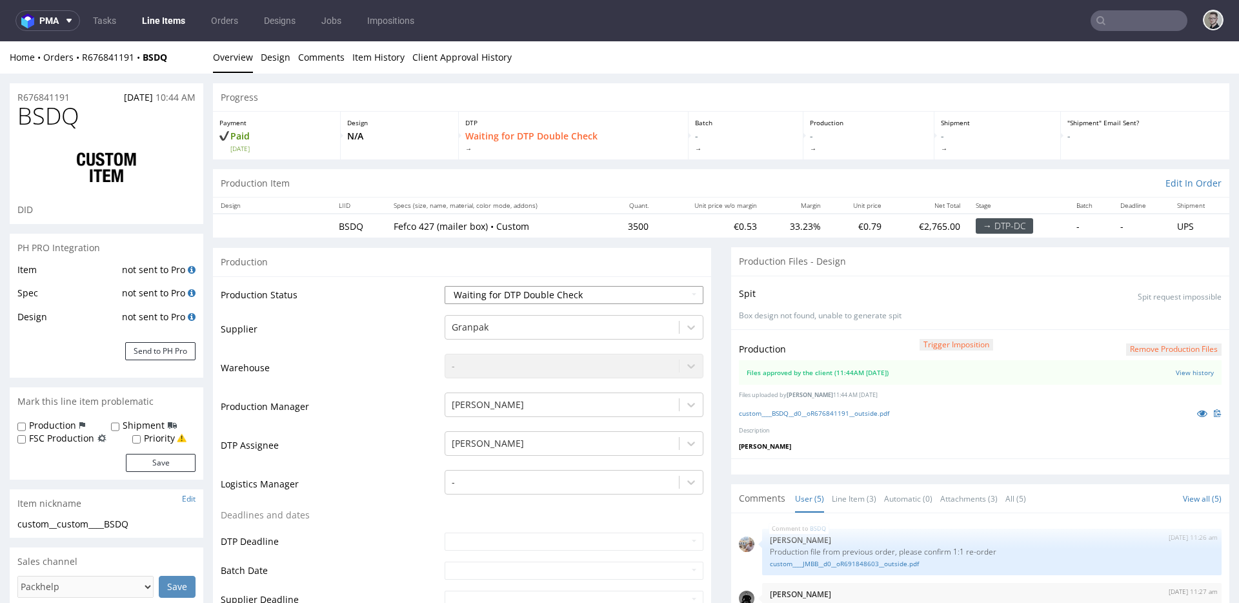
click at [567, 298] on select "Waiting for Artwork Waiting for Diecut Waiting for Mockup Waiting for DTP Waiti…" at bounding box center [574, 295] width 259 height 18
select select "dtp_production_ready"
click at [445, 286] on select "Waiting for Artwork Waiting for Diecut Waiting for Mockup Waiting for DTP Waiti…" at bounding box center [574, 295] width 259 height 18
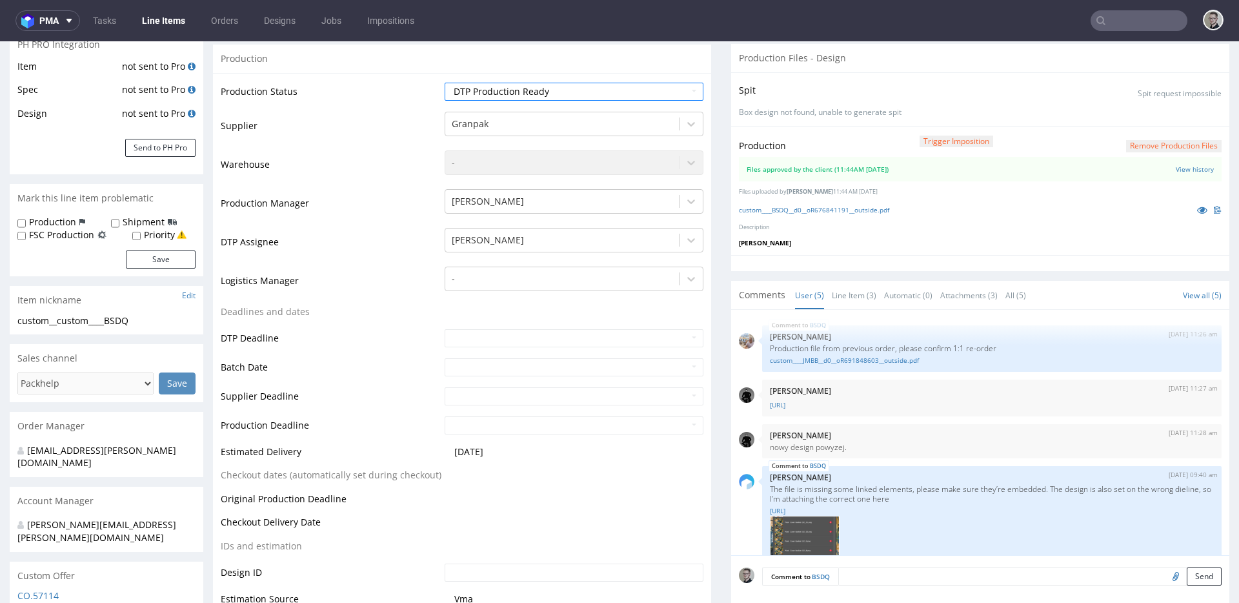
scroll to position [433, 0]
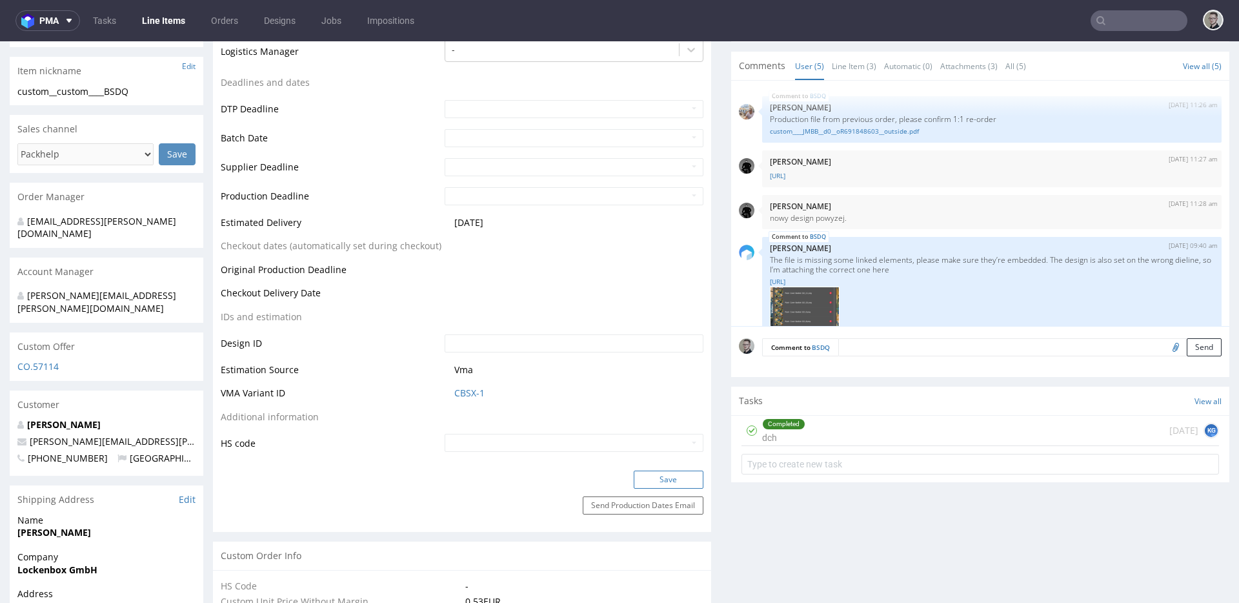
click at [669, 481] on button "Save" at bounding box center [669, 480] width 70 height 18
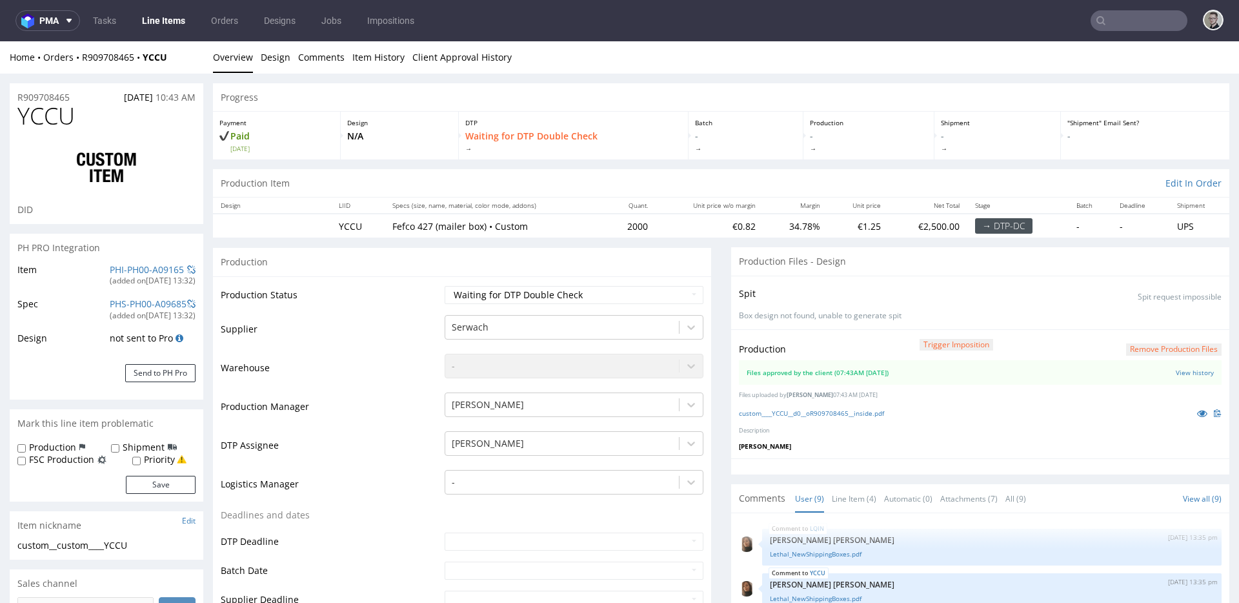
scroll to position [243, 0]
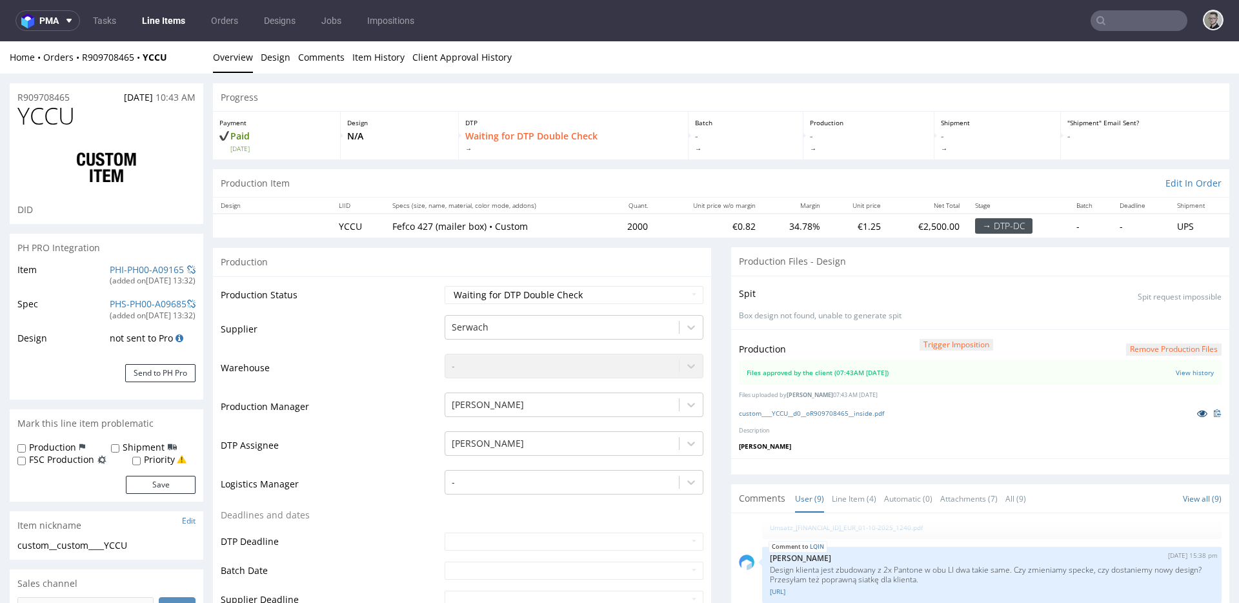
click at [1198, 412] on icon at bounding box center [1203, 413] width 10 height 9
click at [558, 301] on select "Waiting for Artwork Waiting for Diecut Waiting for Mockup Waiting for DTP Waiti…" at bounding box center [574, 295] width 259 height 18
select select "dtp_production_ready"
click at [445, 286] on select "Waiting for Artwork Waiting for Diecut Waiting for Mockup Waiting for DTP Waiti…" at bounding box center [574, 295] width 259 height 18
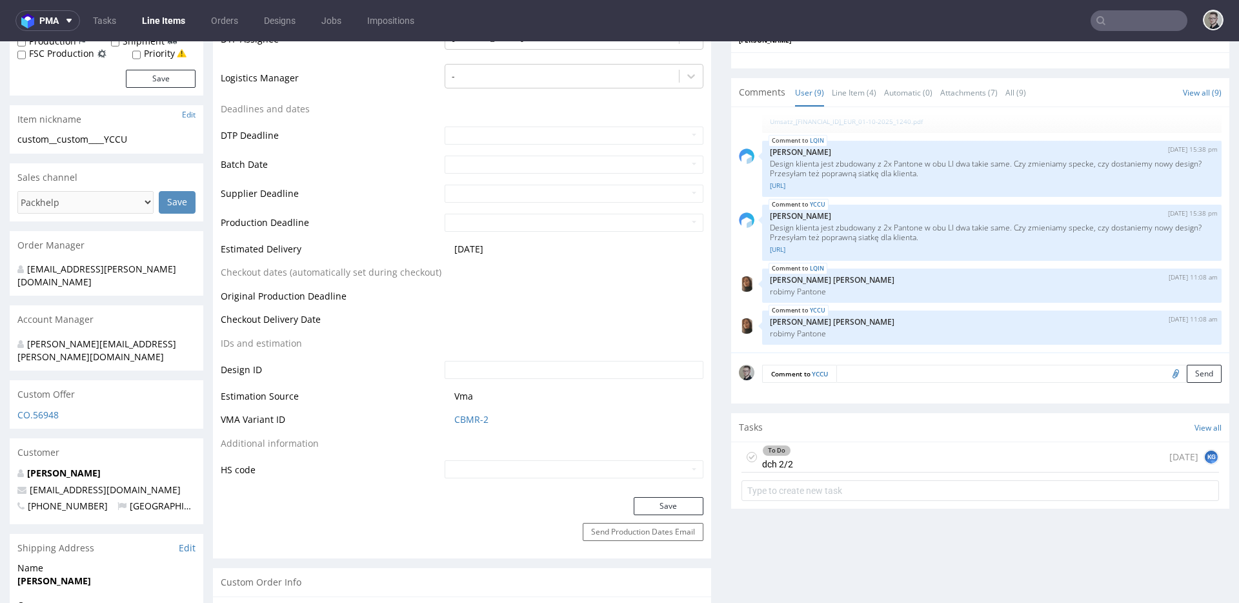
scroll to position [406, 0]
click at [676, 507] on button "Save" at bounding box center [669, 506] width 70 height 18
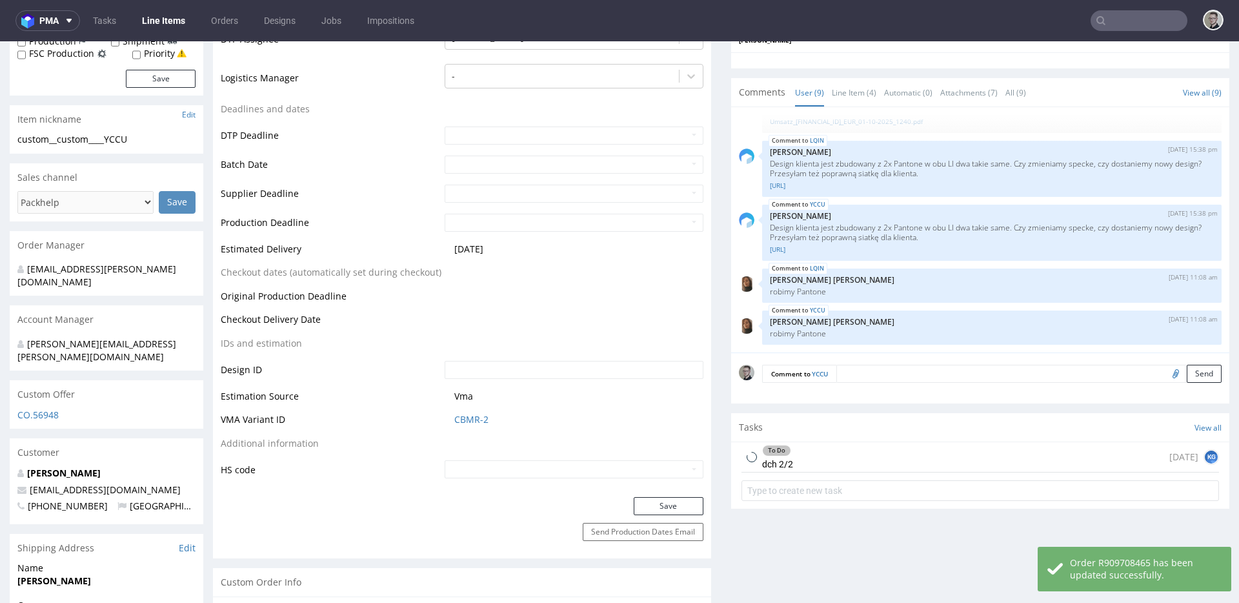
click at [808, 464] on div "To Do dch 2/2 today KG" at bounding box center [981, 457] width 478 height 30
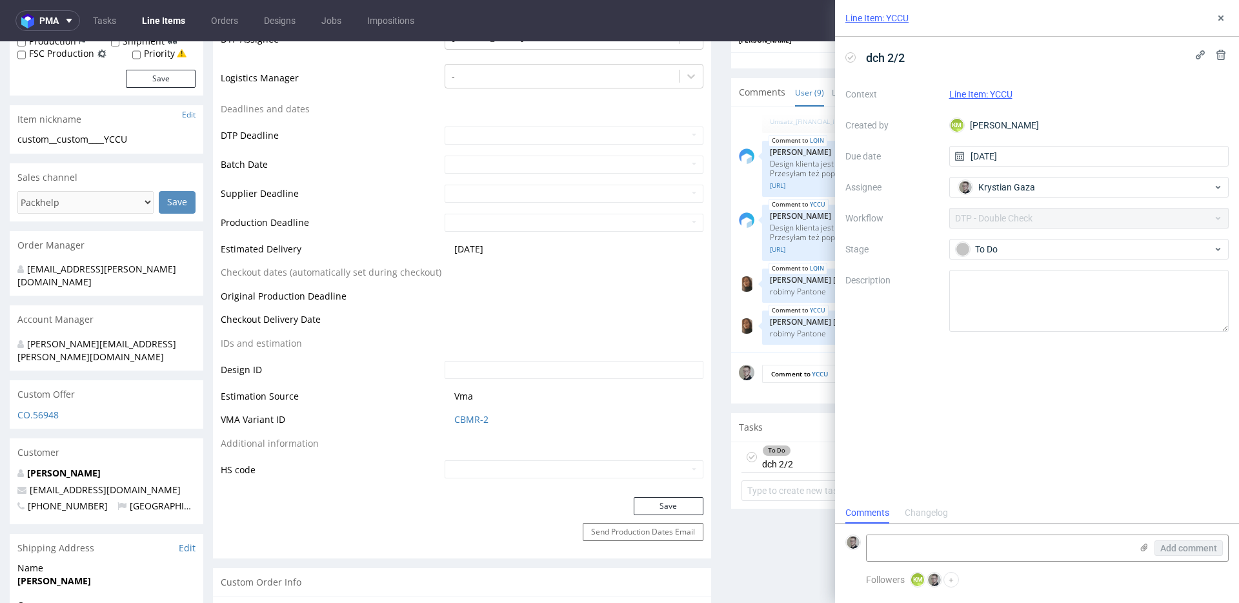
scroll to position [10, 0]
click at [1218, 10] on button at bounding box center [1221, 17] width 15 height 15
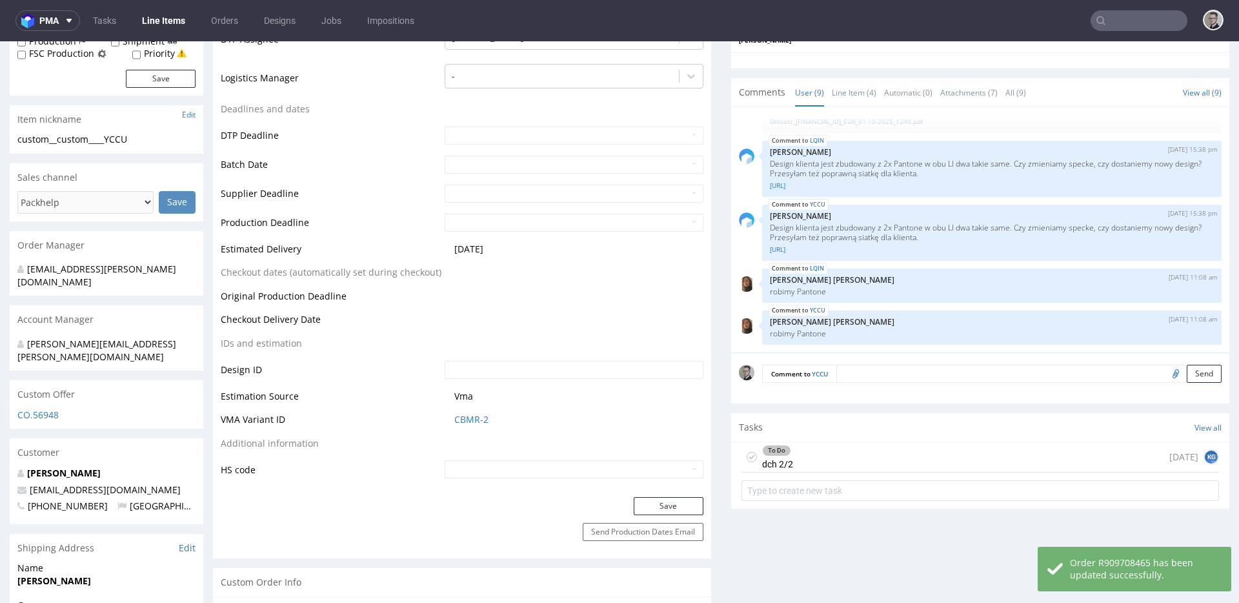
click at [747, 456] on icon at bounding box center [752, 457] width 10 height 10
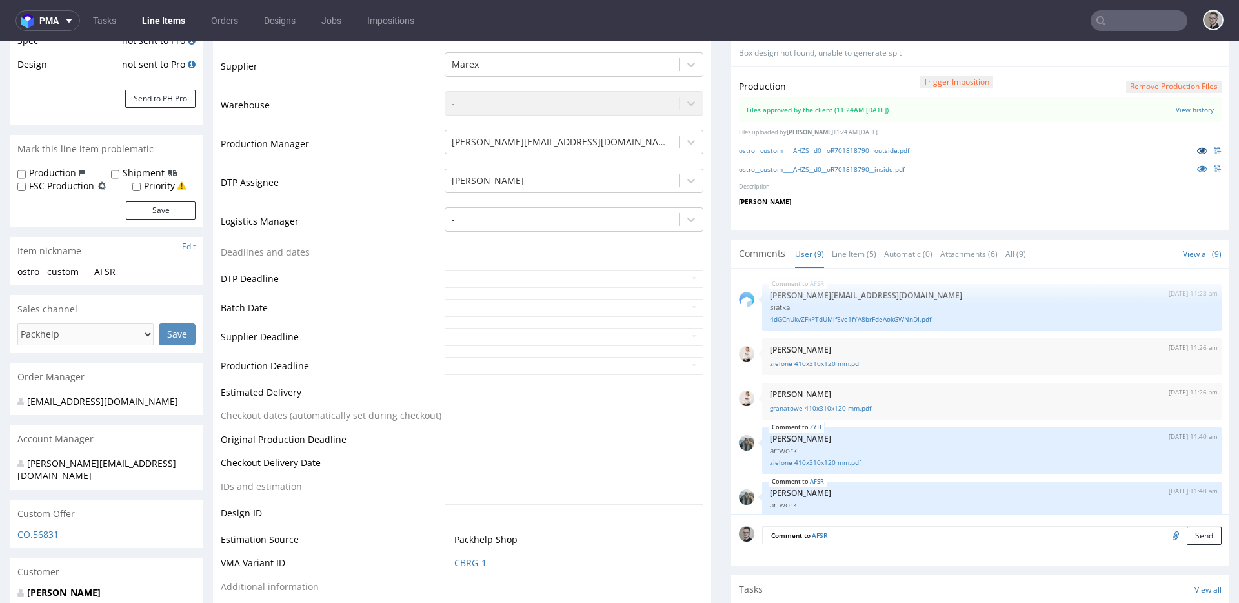
click at [1198, 146] on icon at bounding box center [1203, 150] width 10 height 9
click at [1198, 166] on icon at bounding box center [1203, 168] width 10 height 9
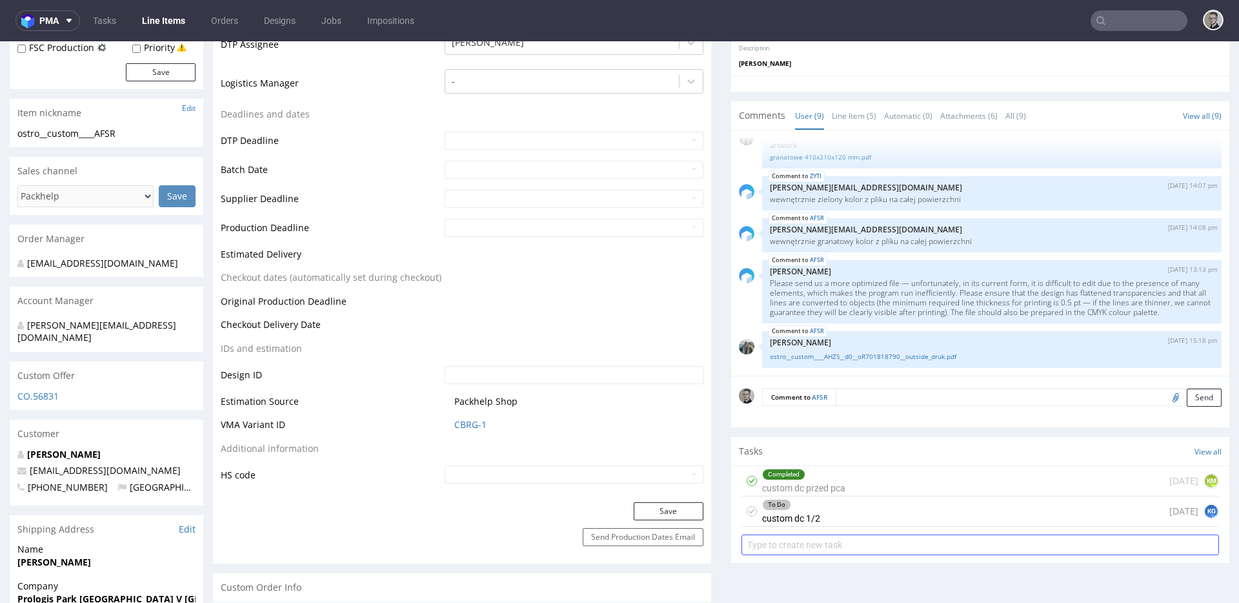
scroll to position [472, 0]
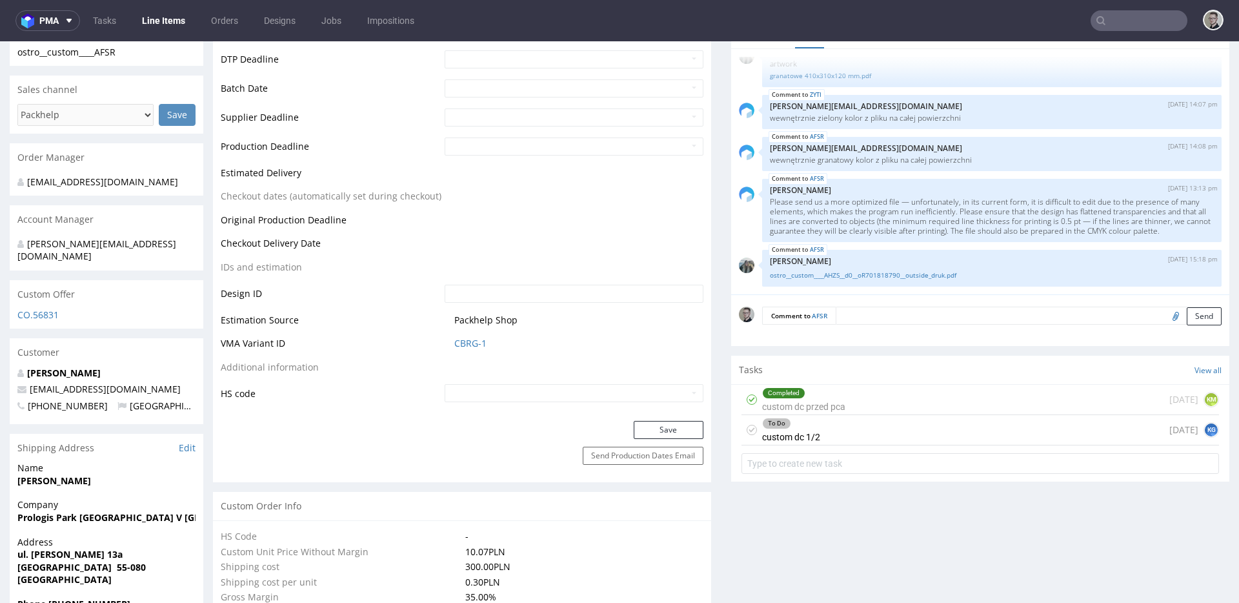
click at [857, 429] on div "To Do custom dc 1/2 [DATE] KG" at bounding box center [981, 430] width 478 height 30
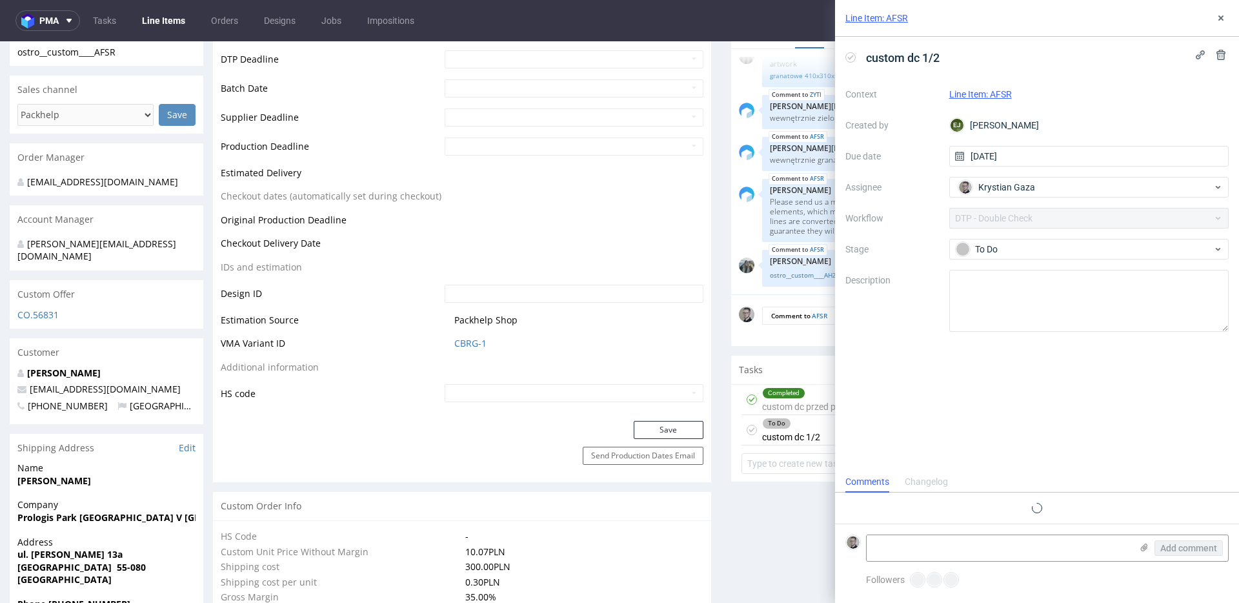
scroll to position [10, 0]
click at [807, 402] on div "Completed custom dc przed pca" at bounding box center [803, 400] width 83 height 30
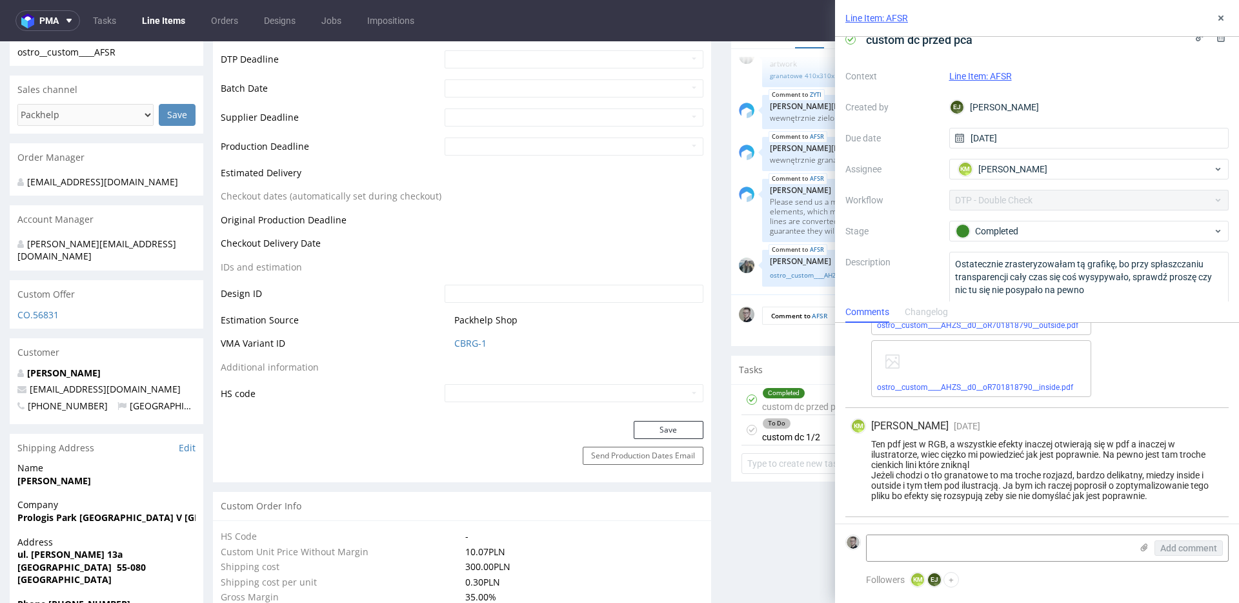
scroll to position [141, 0]
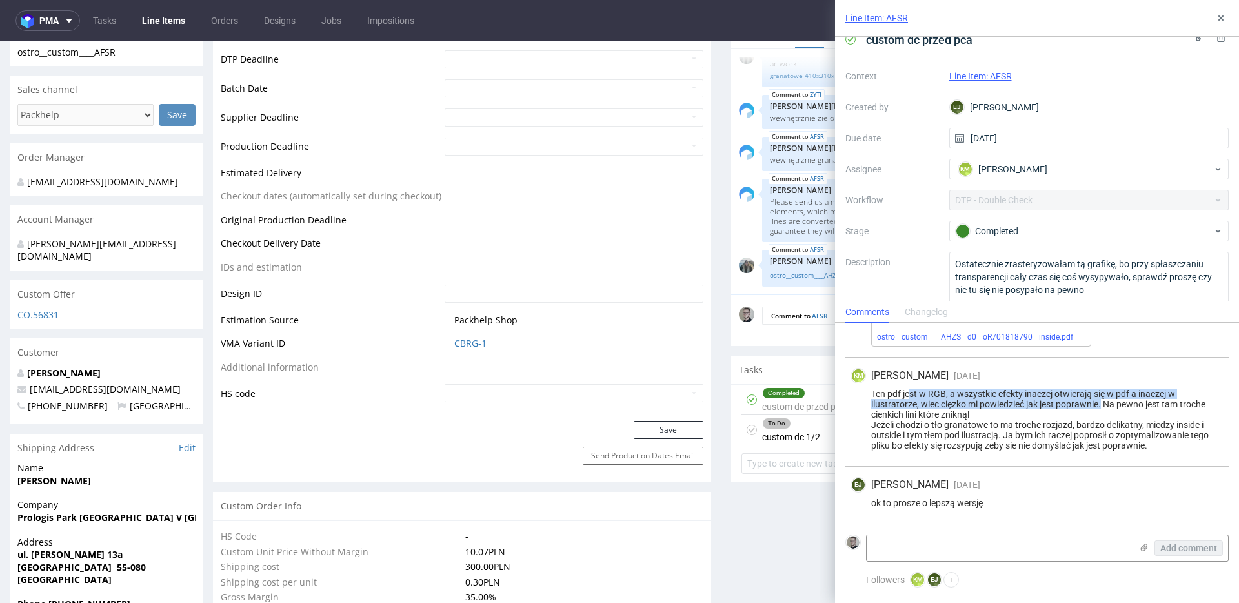
drag, startPoint x: 909, startPoint y: 396, endPoint x: 1234, endPoint y: 430, distance: 326.4
click at [1191, 420] on div "Ten pdf jest w RGB, a wszystkie efekty inaczej otwierają się w pdf a inaczej w …" at bounding box center [1037, 420] width 373 height 62
click at [1066, 425] on div "Ten pdf jest w RGB, a wszystkie efekty inaczej otwierają się w pdf a inaczej w …" at bounding box center [1037, 420] width 373 height 62
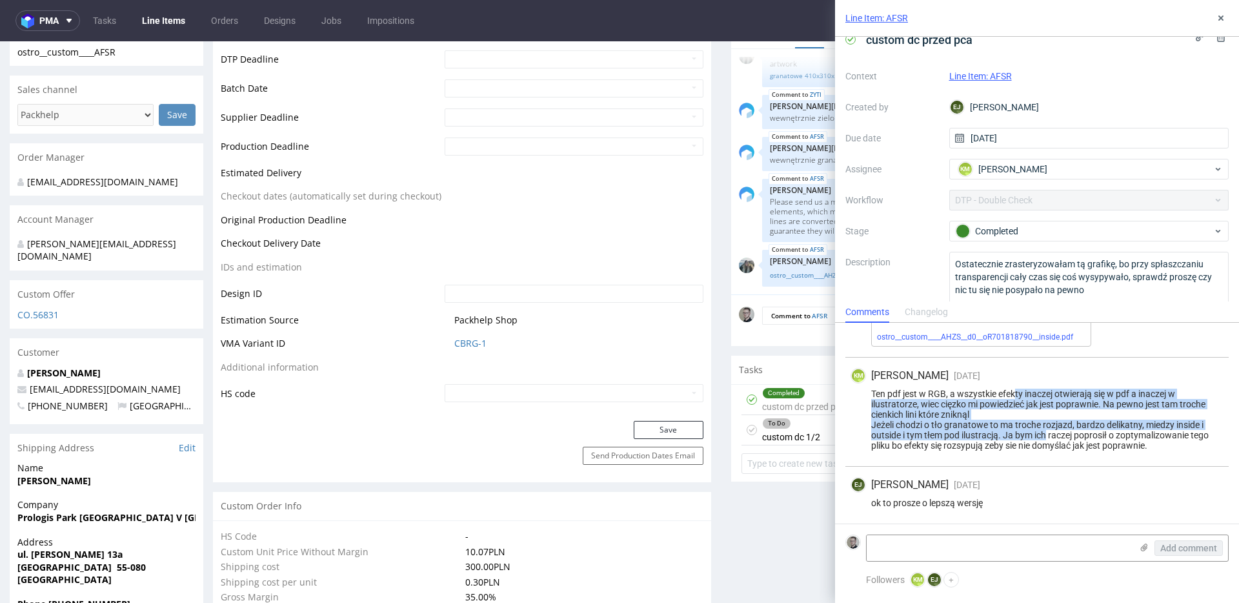
drag, startPoint x: 1017, startPoint y: 390, endPoint x: 1055, endPoint y: 453, distance: 74.2
click at [1054, 451] on div "KM [PERSON_NAME] [DATE] [DATE] 11:46 Ten pdf jest w RGB, a wszystkie efekty ina…" at bounding box center [1037, 412] width 383 height 109
click at [1052, 427] on div "Ten pdf jest w RGB, a wszystkie efekty inaczej otwierają się w pdf a inaczej w …" at bounding box center [1037, 420] width 373 height 62
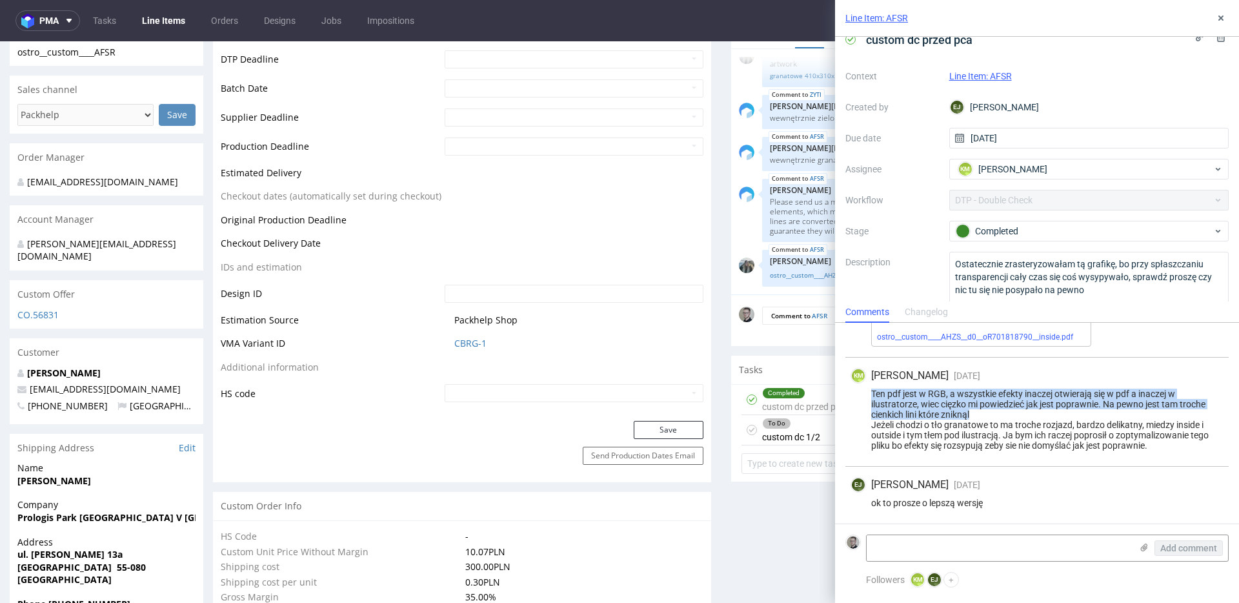
drag, startPoint x: 985, startPoint y: 415, endPoint x: 855, endPoint y: 396, distance: 131.1
click at [855, 396] on div "Ten pdf jest w RGB, a wszystkie efekty inaczej otwierają się w pdf a inaczej w …" at bounding box center [1037, 420] width 373 height 62
click at [1048, 443] on div "Ten pdf jest w RGB, a wszystkie efekty inaczej otwierają się w pdf a inaczej w …" at bounding box center [1037, 420] width 373 height 62
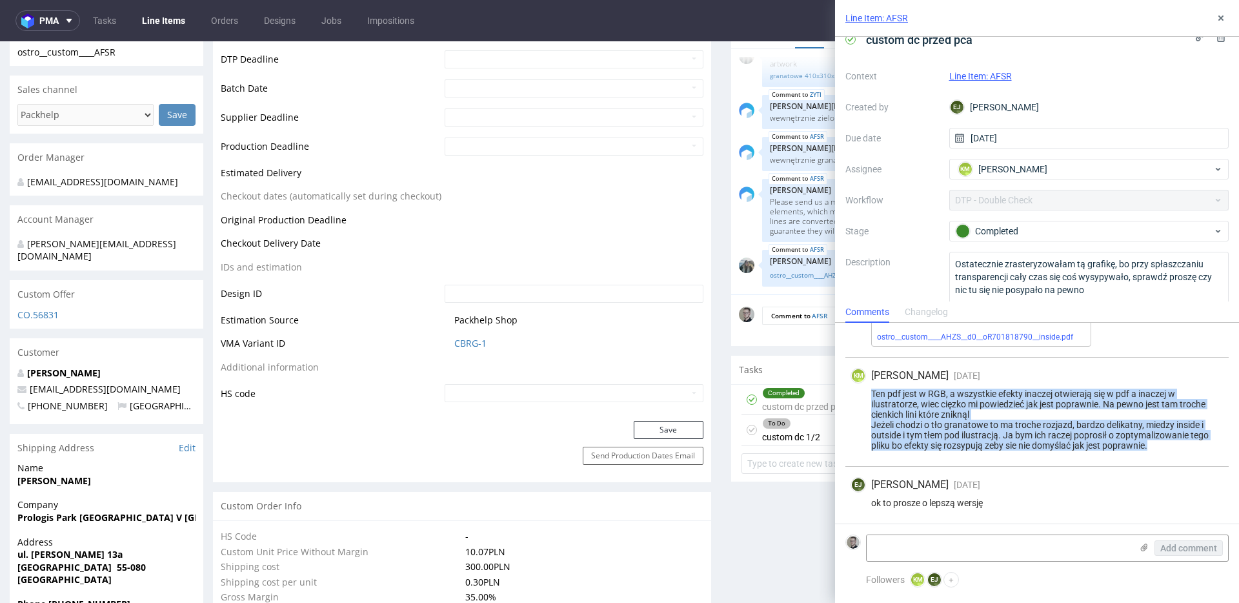
drag, startPoint x: 1136, startPoint y: 443, endPoint x: 853, endPoint y: 398, distance: 286.2
click at [852, 398] on div "Ten pdf jest w RGB, a wszystkie efekty inaczej otwierają się w pdf a inaczej w …" at bounding box center [1037, 420] width 373 height 62
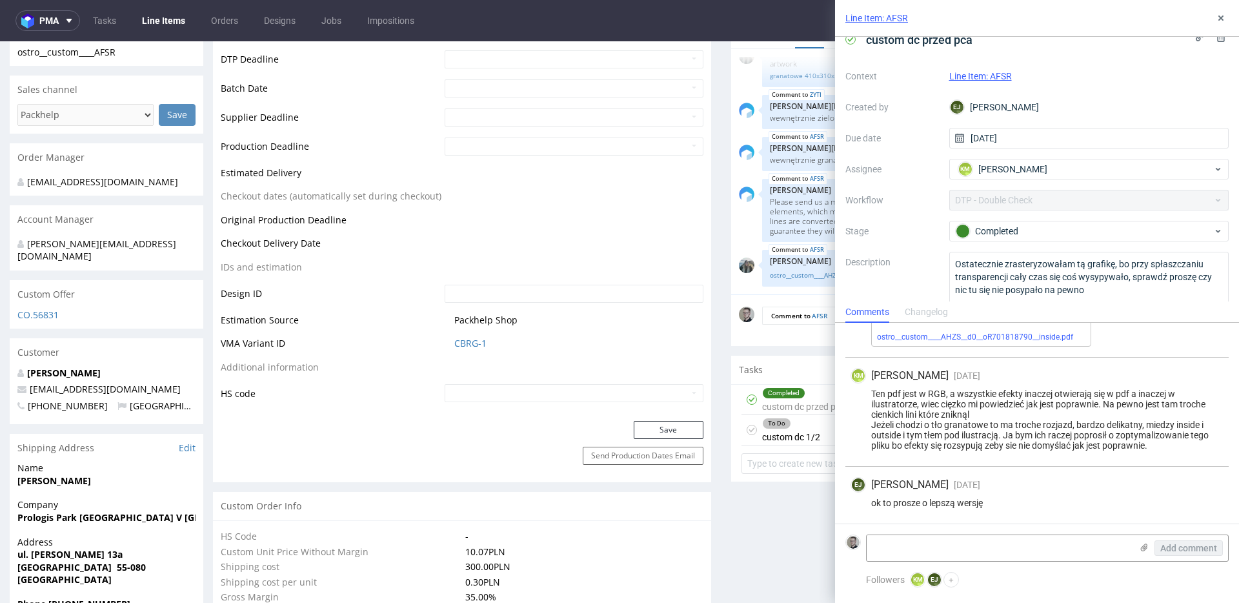
click at [1074, 434] on div "Ten pdf jest w RGB, a wszystkie efekty inaczej otwierają się w pdf a inaczej w …" at bounding box center [1037, 420] width 373 height 62
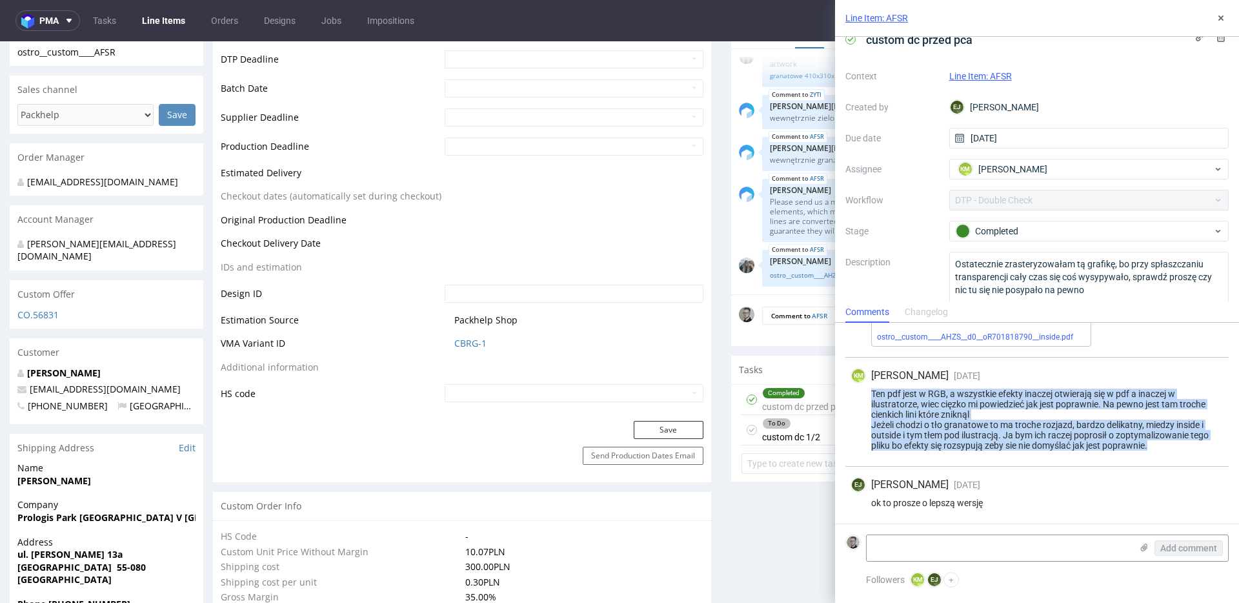
drag, startPoint x: 1159, startPoint y: 445, endPoint x: 859, endPoint y: 396, distance: 304.2
click at [853, 394] on div "Ten pdf jest w RGB, a wszystkie efekty inaczej otwierają się w pdf a inaczej w …" at bounding box center [1037, 420] width 373 height 62
click at [1177, 442] on div "Ten pdf jest w RGB, a wszystkie efekty inaczej otwierają się w pdf a inaczej w …" at bounding box center [1037, 420] width 373 height 62
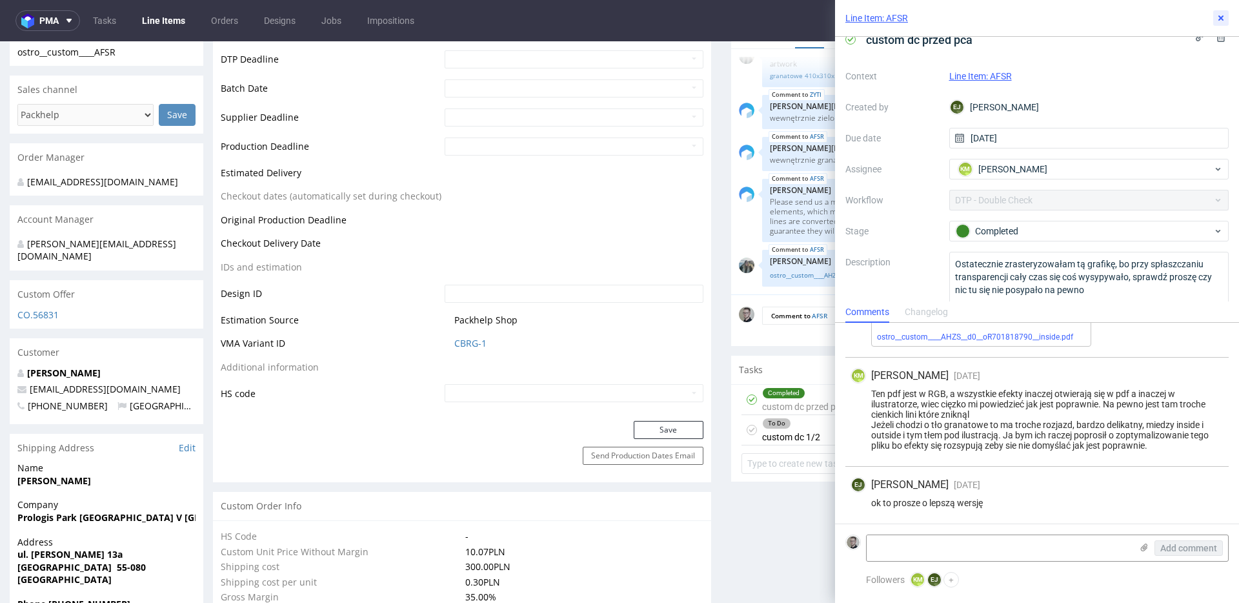
click at [1216, 17] on icon at bounding box center [1221, 18] width 10 height 10
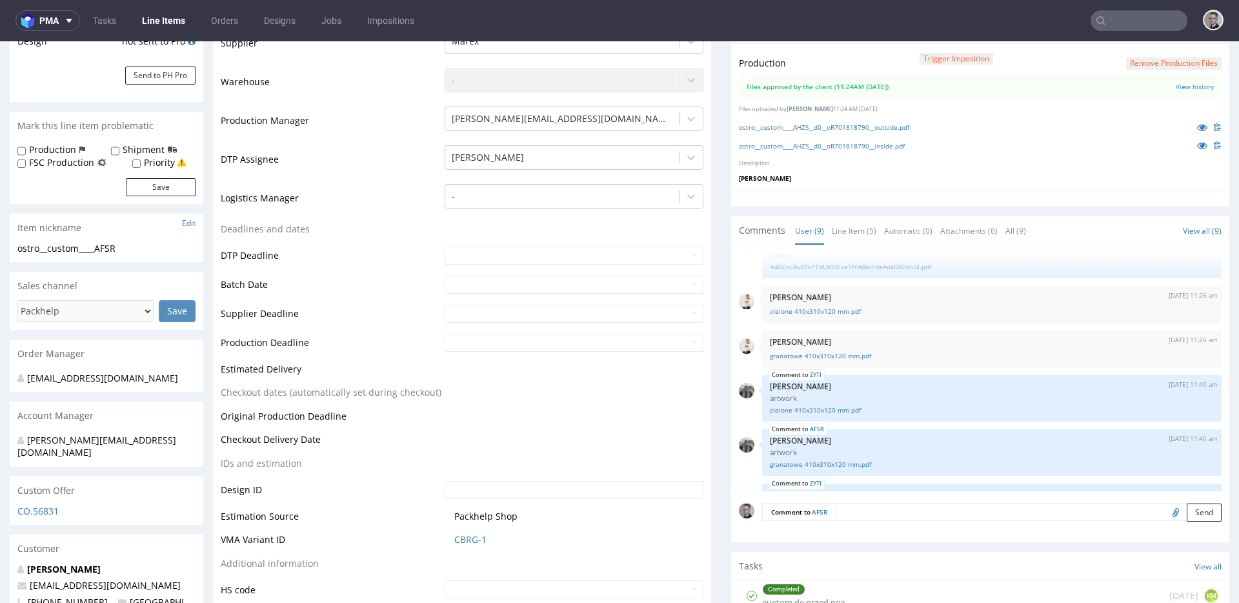
scroll to position [228, 0]
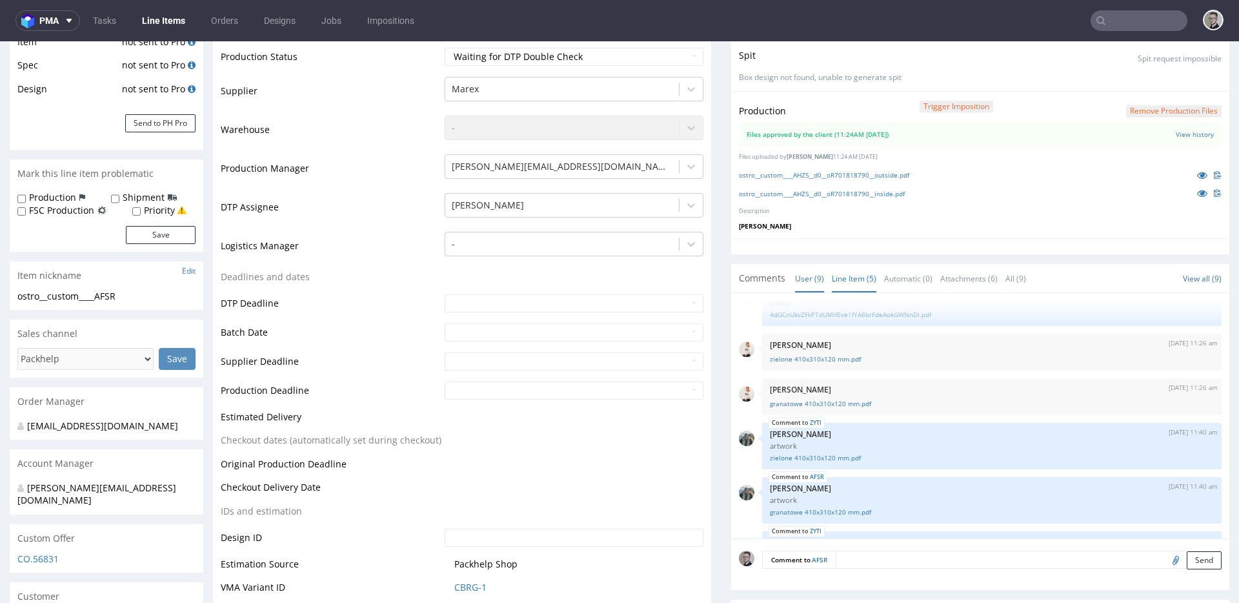
click at [848, 269] on link "Line Item (5)" at bounding box center [854, 279] width 45 height 28
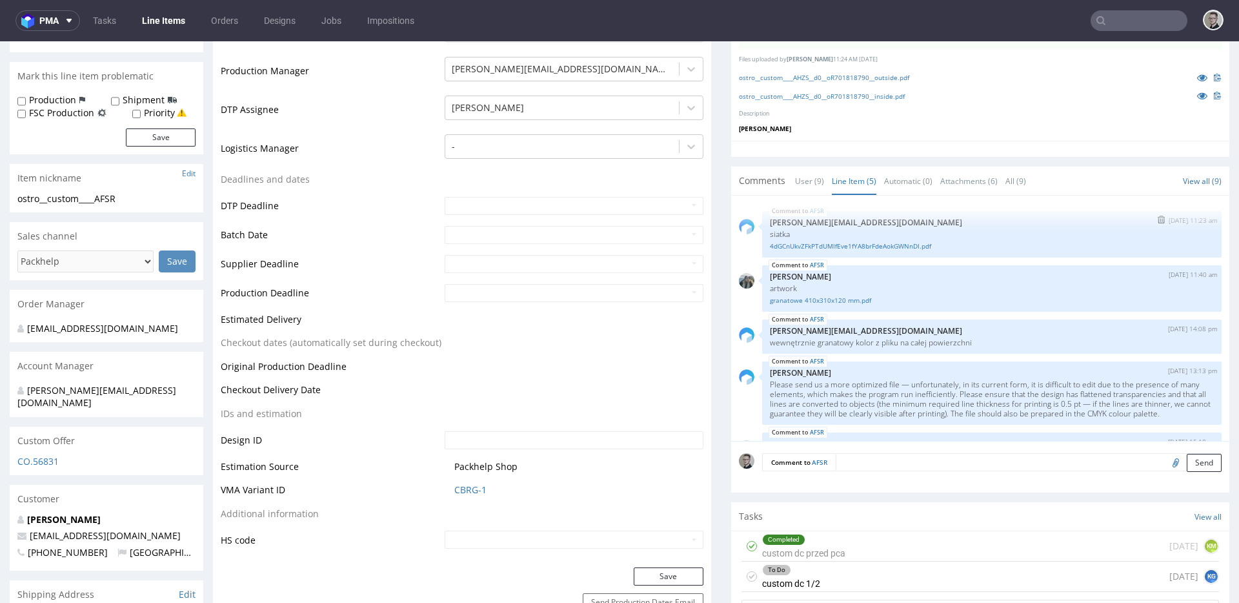
scroll to position [326, 0]
click at [863, 243] on link "4dGCnUkvZFkPTdUMlfEve1fYA8brFdeAokGWNnDI.pdf" at bounding box center [992, 246] width 444 height 10
click at [838, 298] on link "granatowe 410x310x120 mm.pdf" at bounding box center [992, 300] width 444 height 10
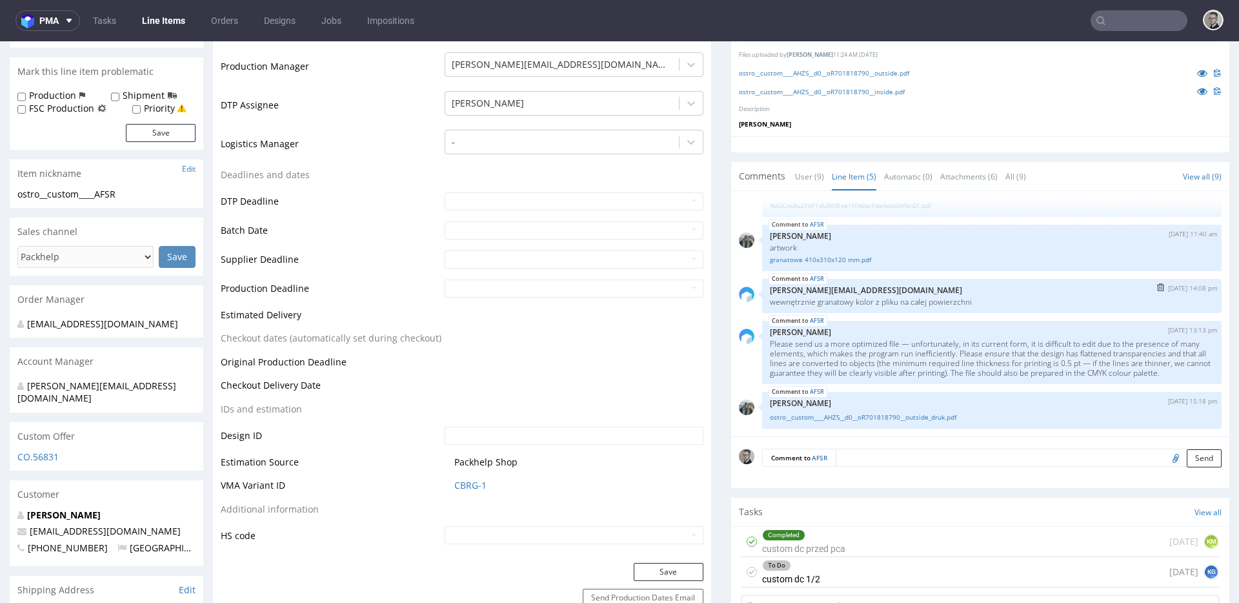
scroll to position [316, 0]
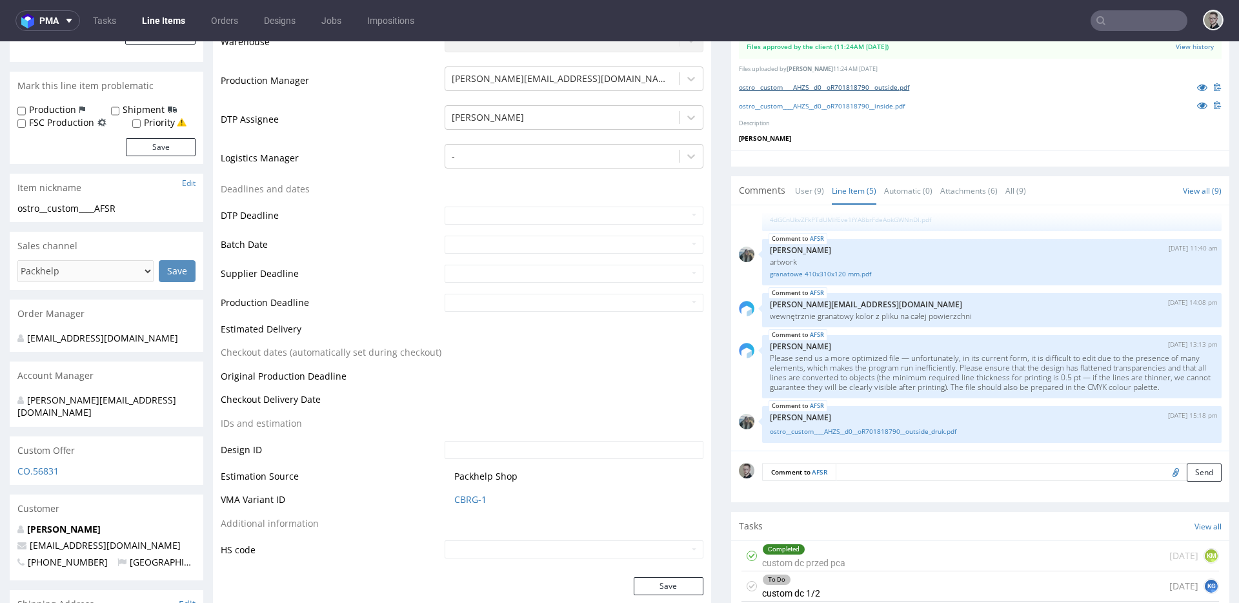
click at [894, 87] on link "ostro__custom____AHZS__d0__oR701818790__outside.pdf" at bounding box center [824, 87] width 170 height 9
click at [895, 105] on link "ostro__custom____AHZS__d0__oR701818790__inside.pdf" at bounding box center [822, 105] width 166 height 9
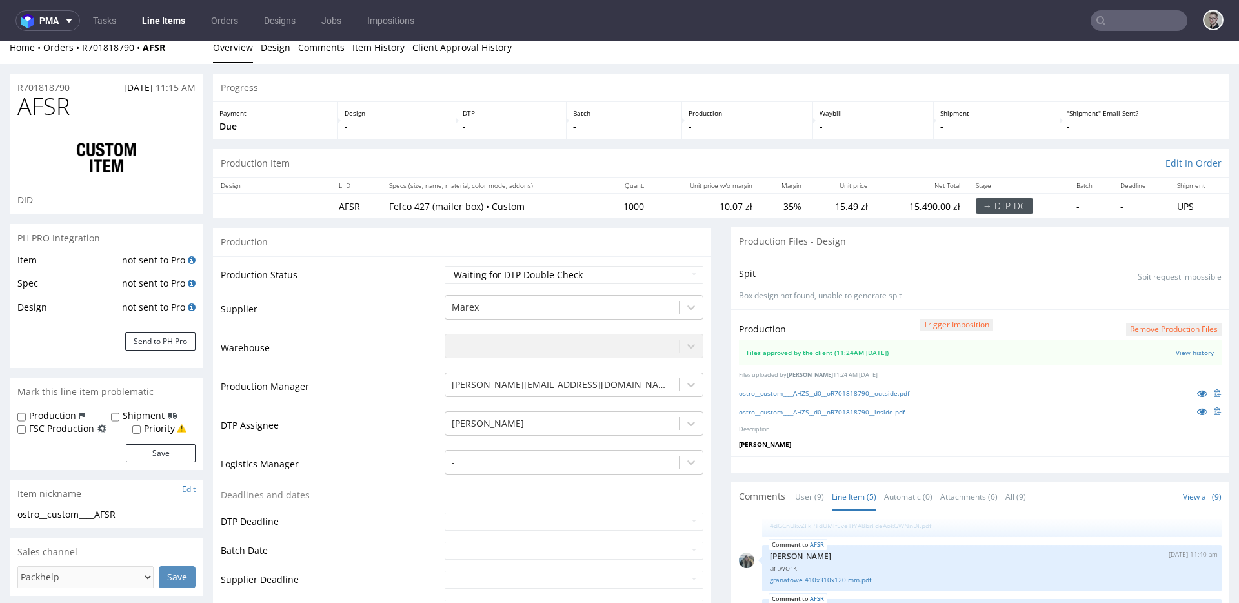
scroll to position [0, 0]
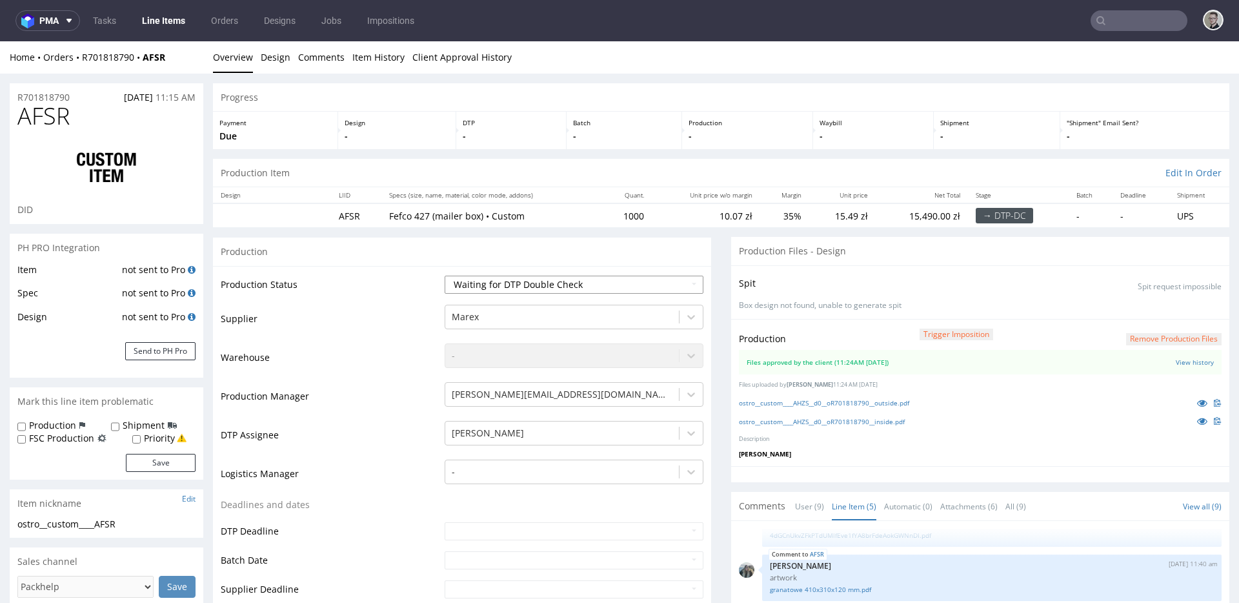
click at [603, 285] on select "Waiting for Artwork Waiting for Diecut Waiting for Mockup Waiting for DTP Waiti…" at bounding box center [574, 285] width 259 height 18
select select "dtp_production_ready"
click at [445, 276] on select "Waiting for Artwork Waiting for Diecut Waiting for Mockup Waiting for DTP Waiti…" at bounding box center [574, 285] width 259 height 18
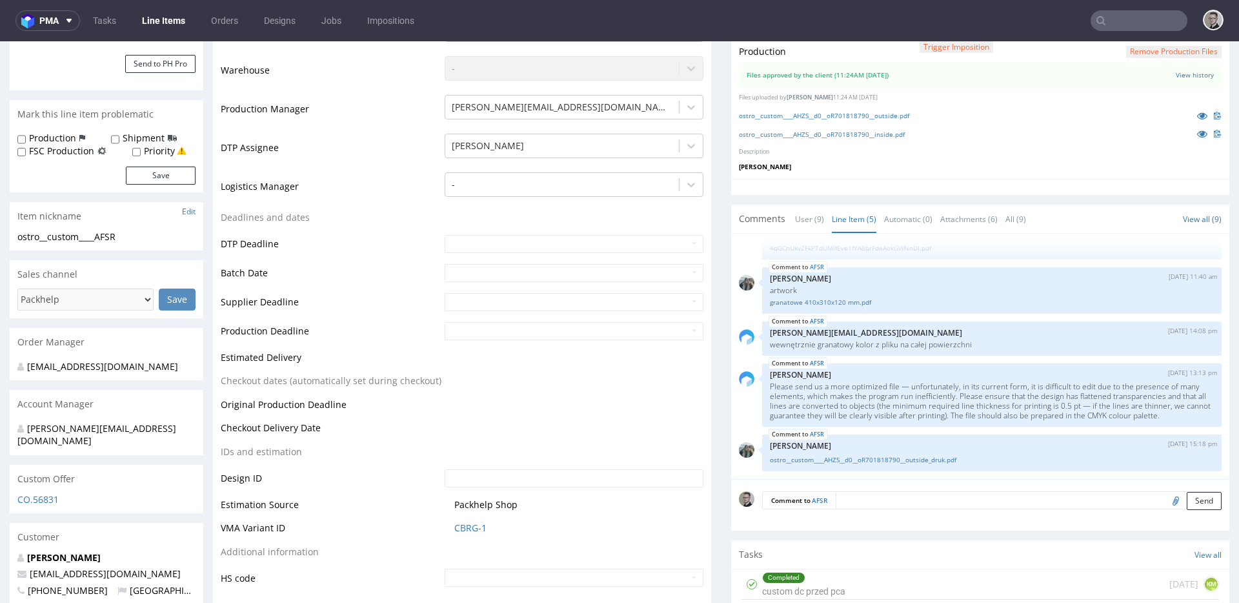
scroll to position [432, 0]
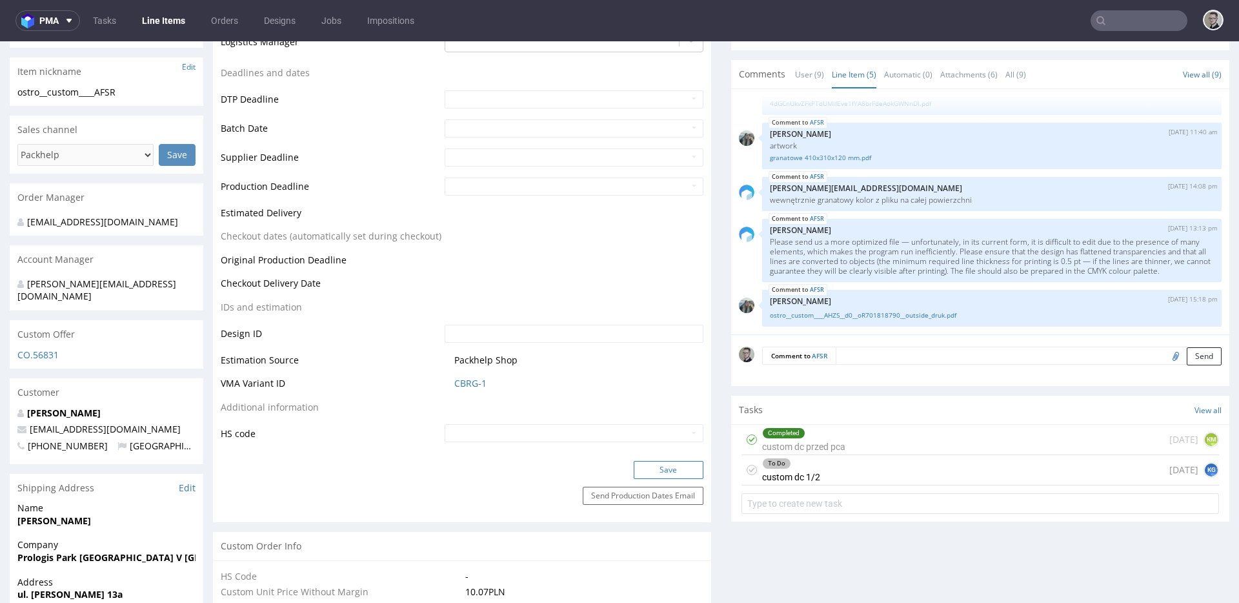
click at [680, 467] on button "Save" at bounding box center [669, 470] width 70 height 18
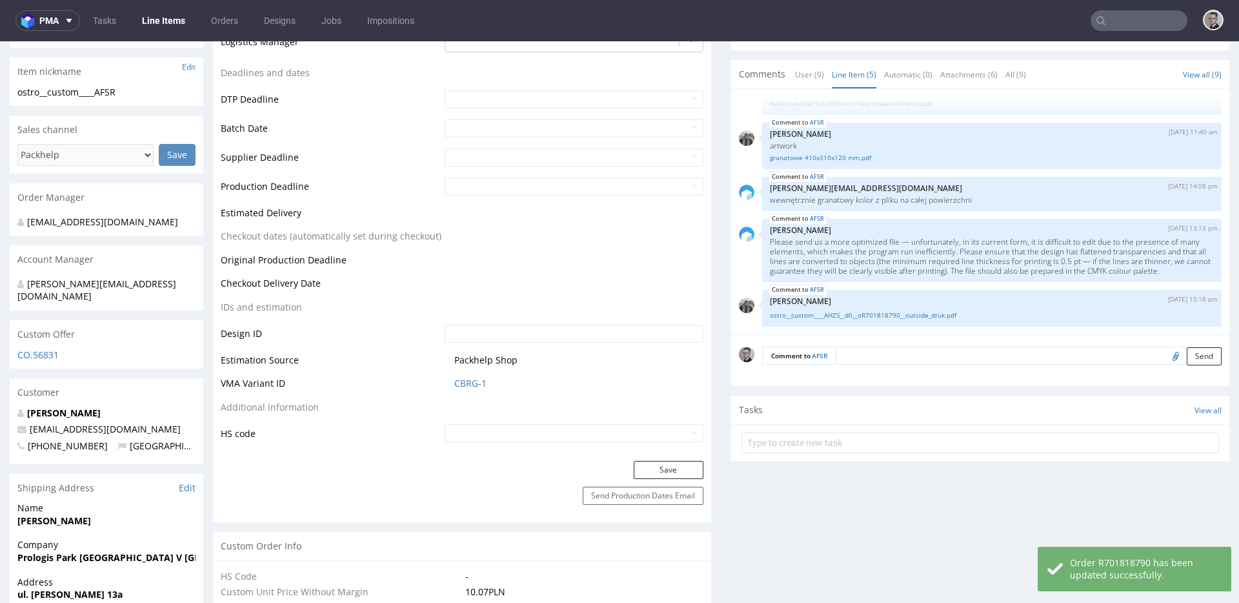
scroll to position [531, 0]
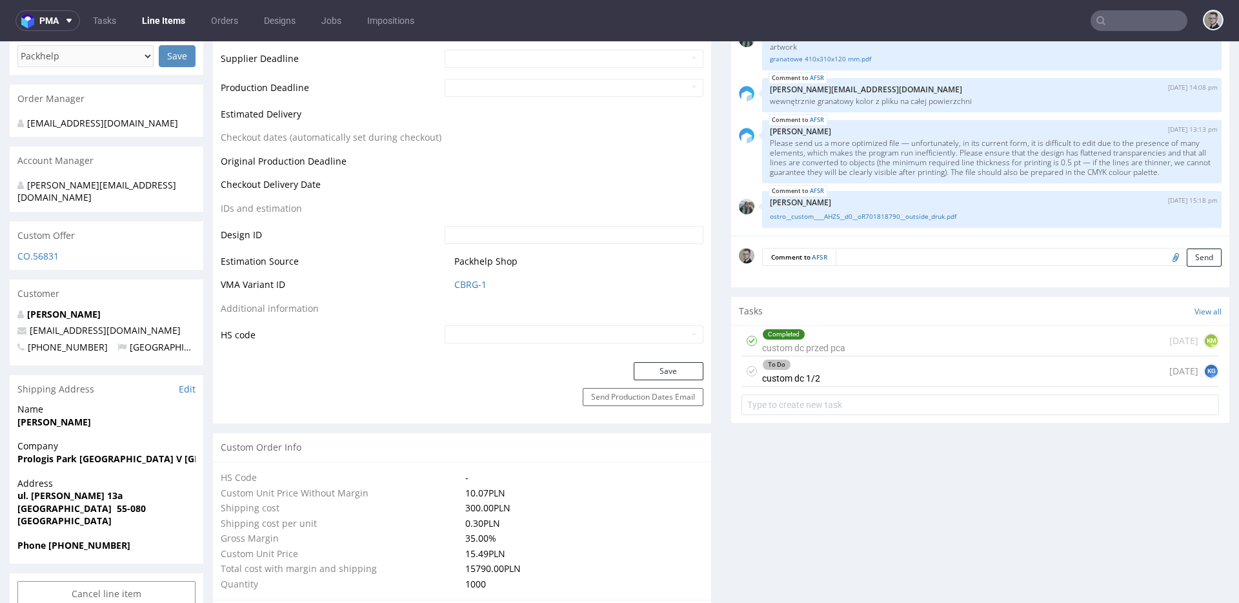
click at [749, 370] on use at bounding box center [752, 371] width 6 height 5
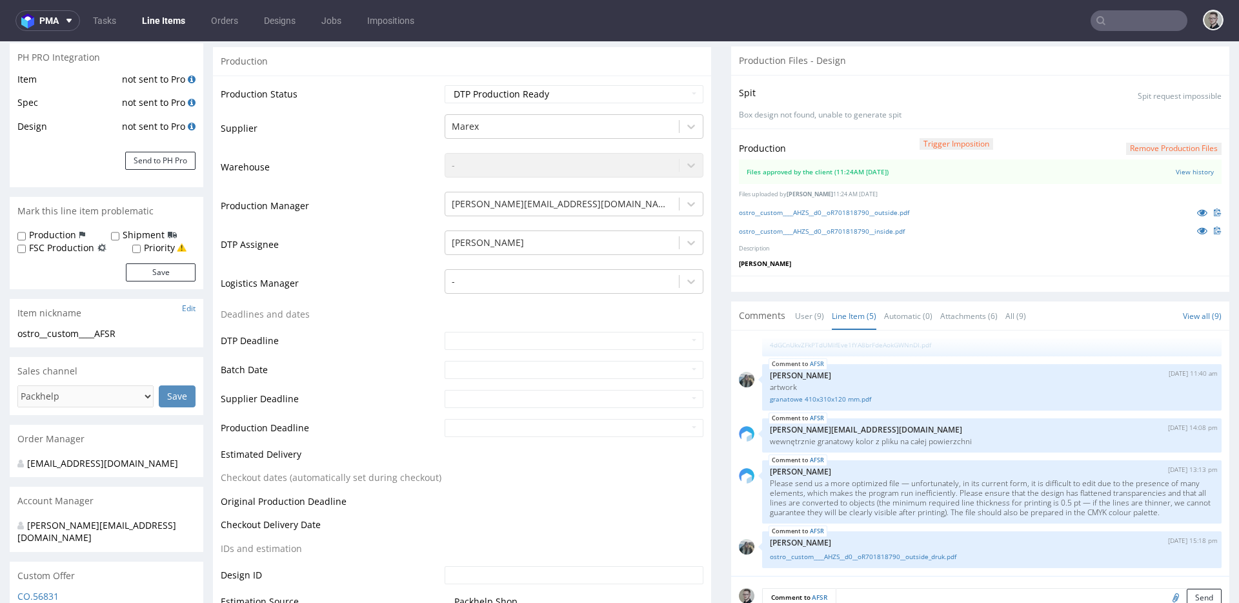
scroll to position [0, 0]
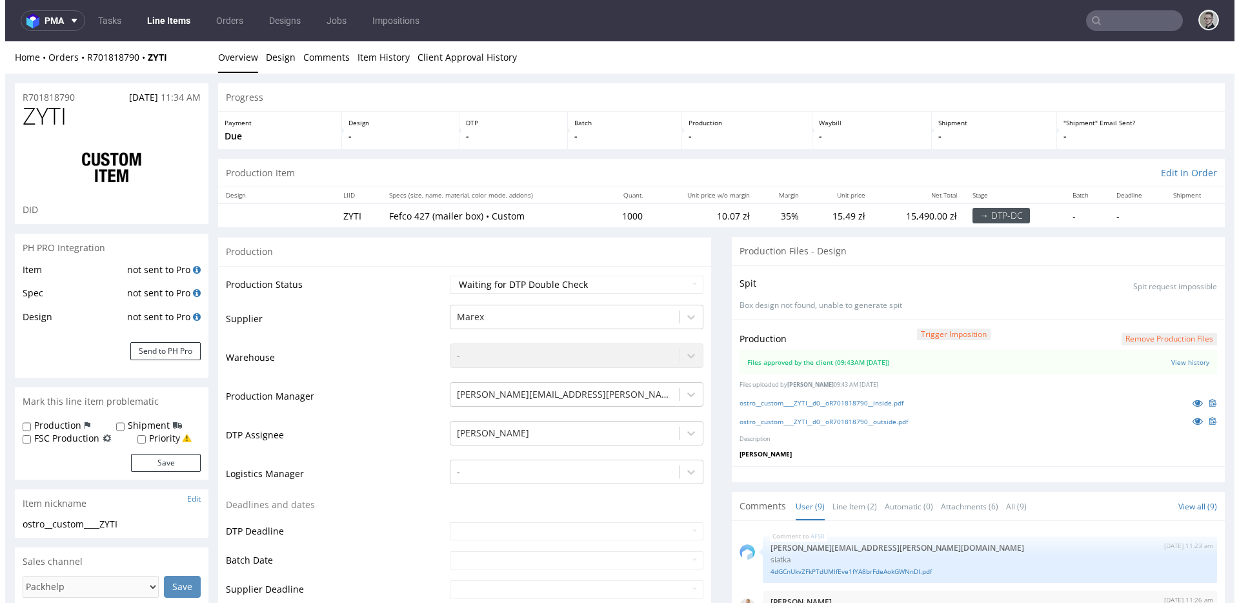
scroll to position [231, 0]
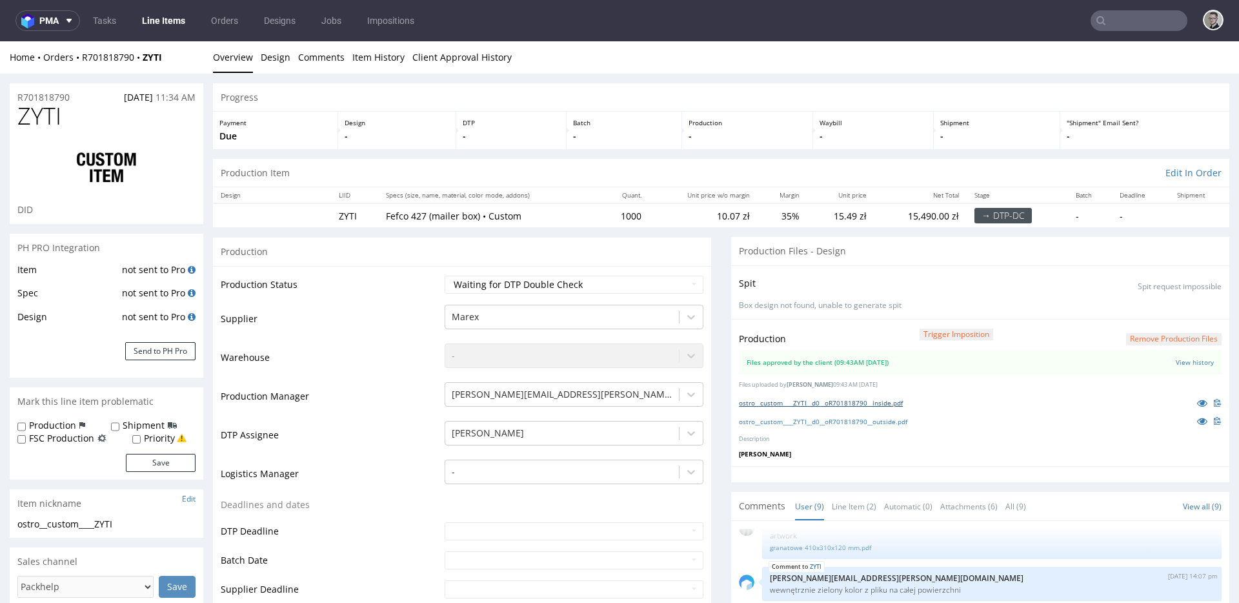
click at [886, 401] on link "ostro__custom____ZYTI__d0__oR701818790__inside.pdf" at bounding box center [821, 402] width 164 height 9
click at [897, 420] on link "ostro__custom____ZYTI__d0__oR701818790__outside.pdf" at bounding box center [823, 421] width 168 height 9
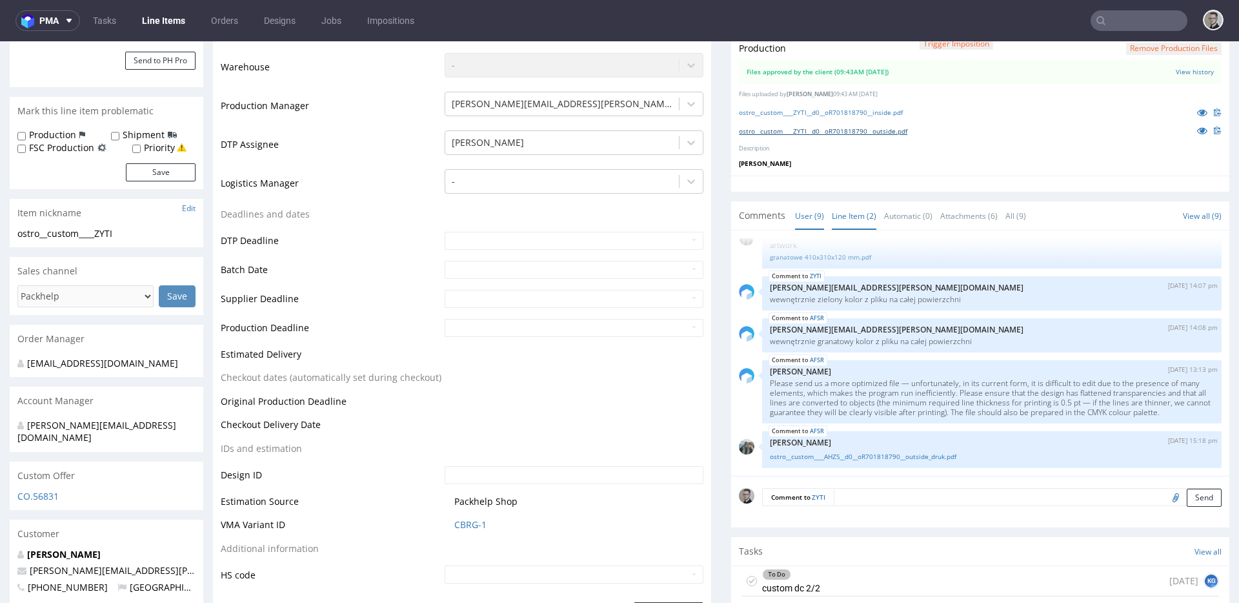
scroll to position [287, 0]
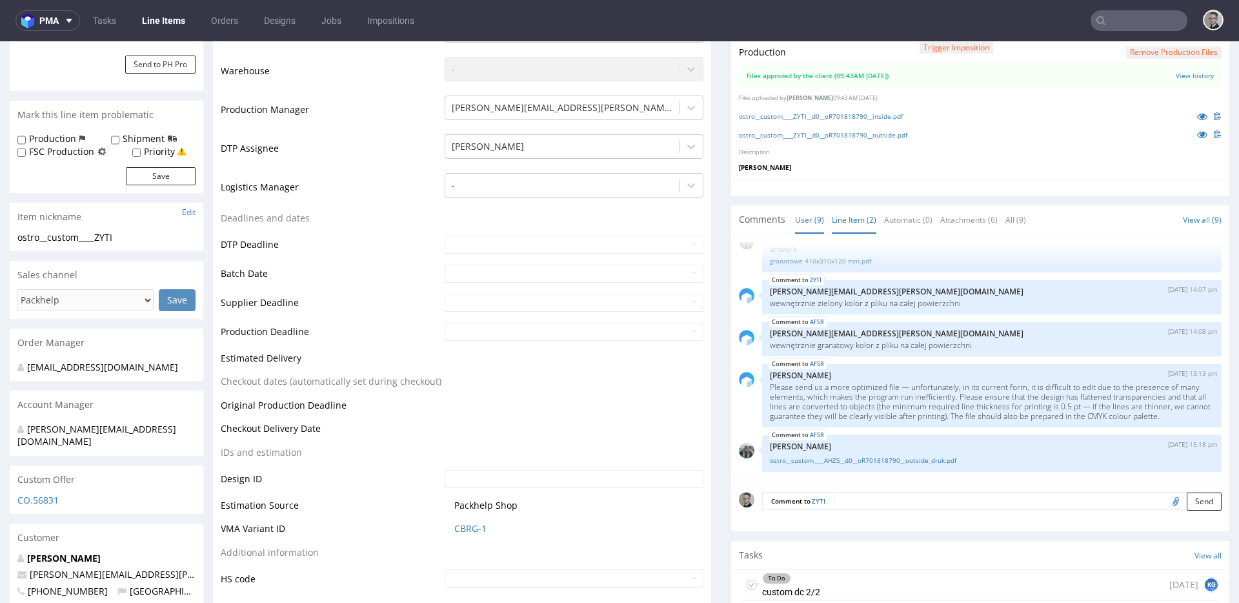
click at [838, 217] on link "Line Item (2)" at bounding box center [854, 220] width 45 height 28
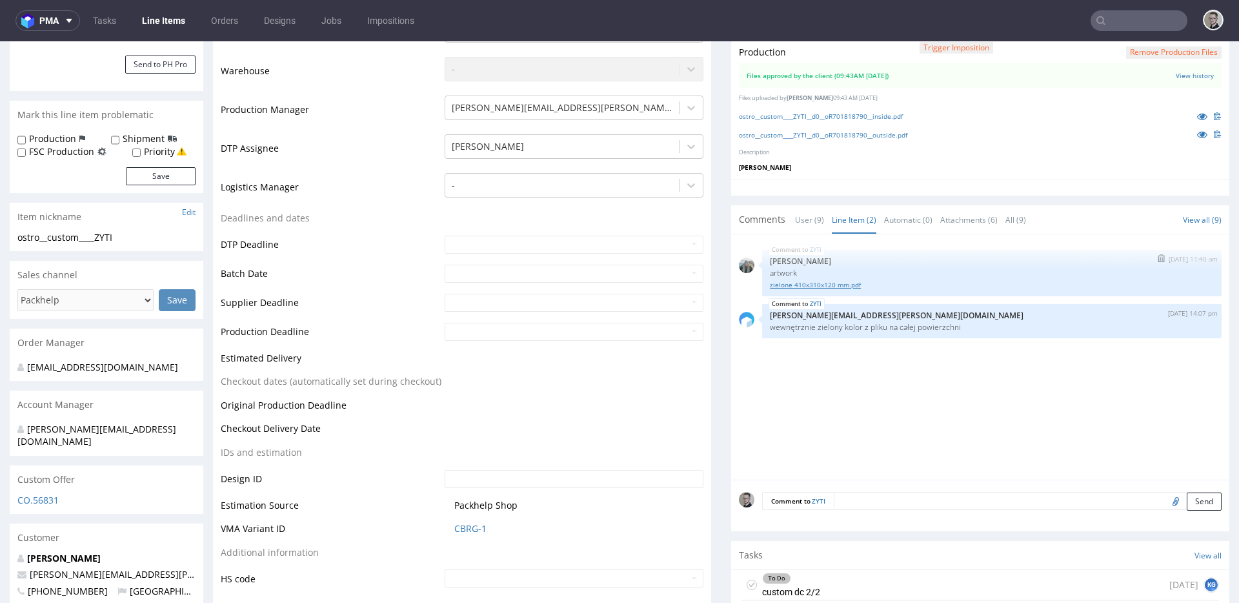
click at [831, 286] on link "zielone 410x310x120 mm.pdf" at bounding box center [992, 285] width 444 height 10
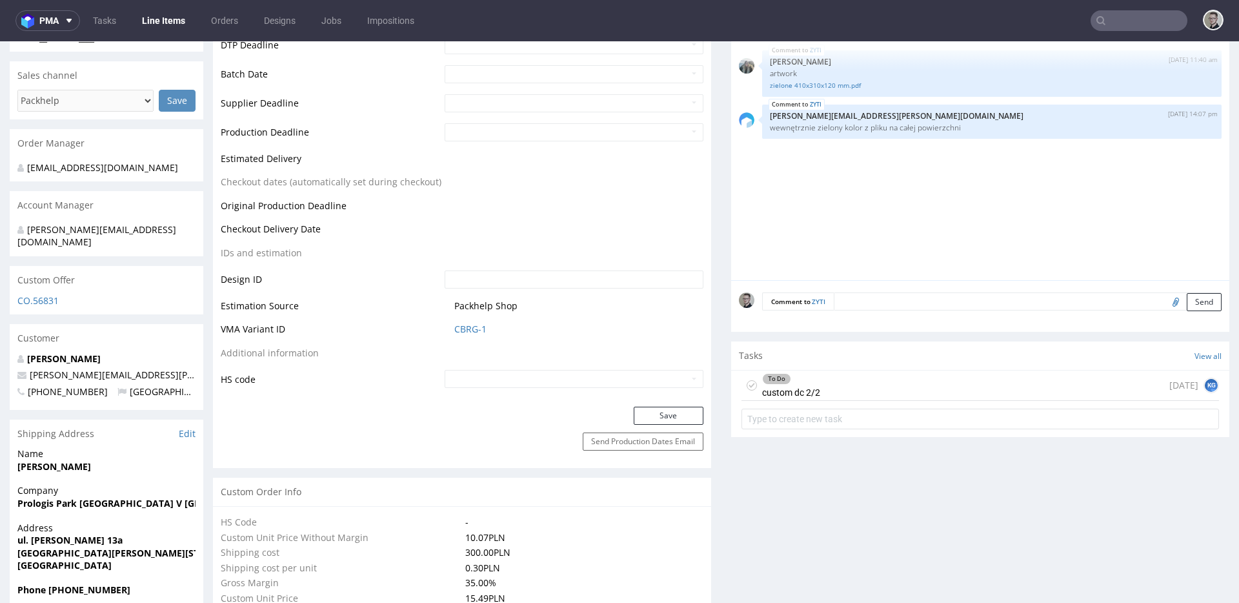
scroll to position [531, 0]
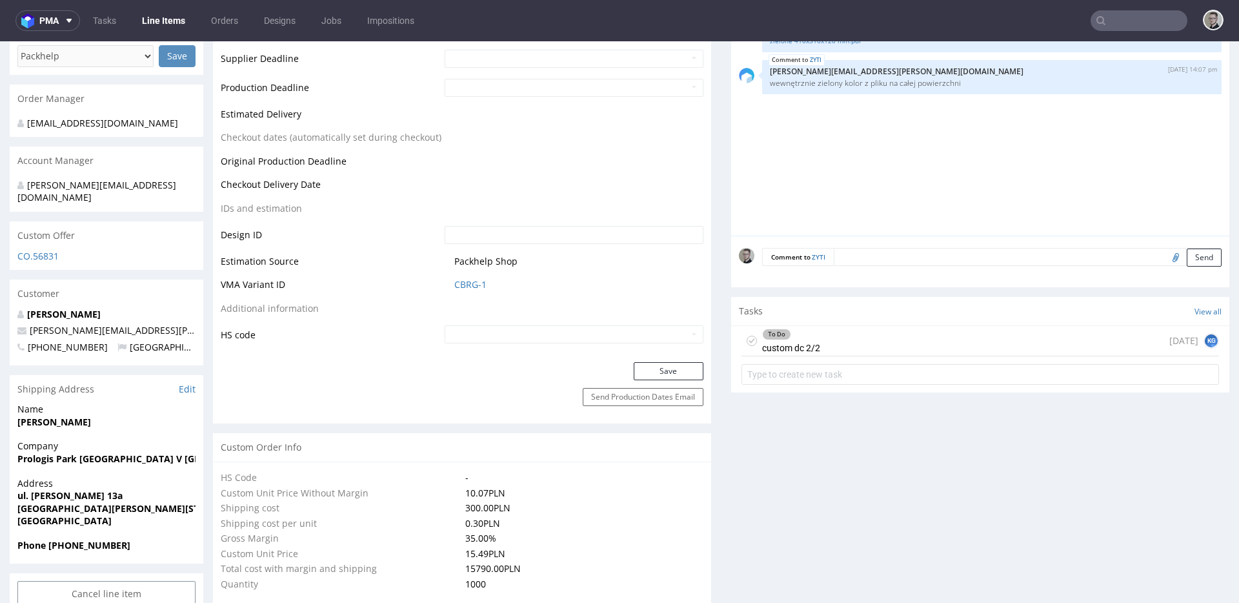
click at [747, 339] on icon at bounding box center [752, 341] width 10 height 10
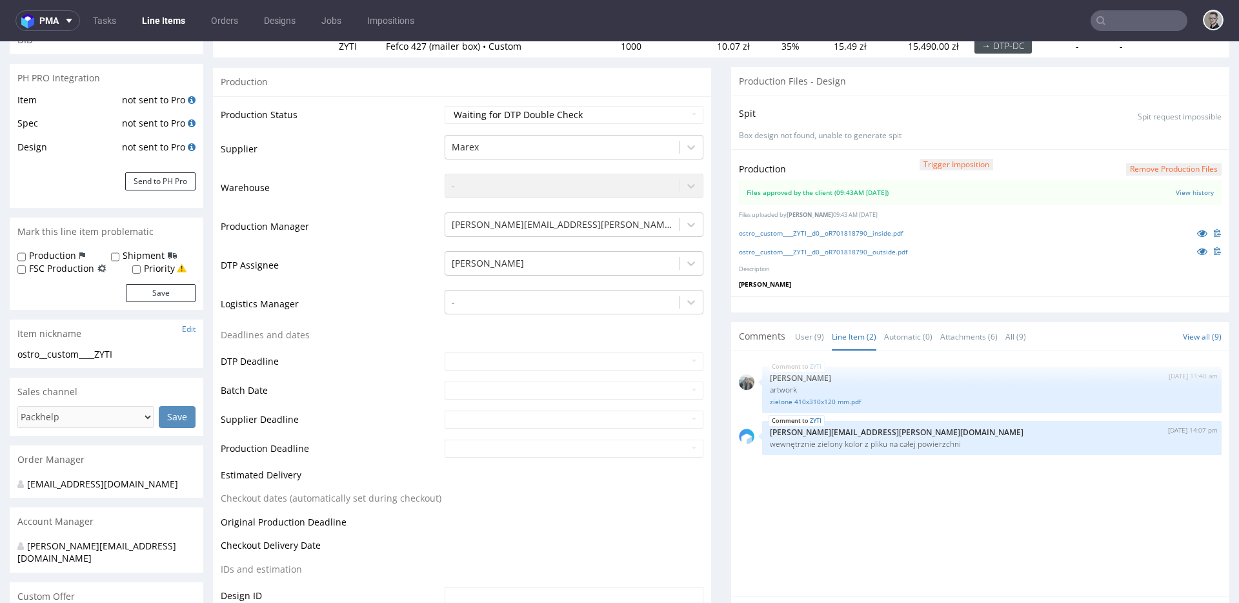
scroll to position [0, 0]
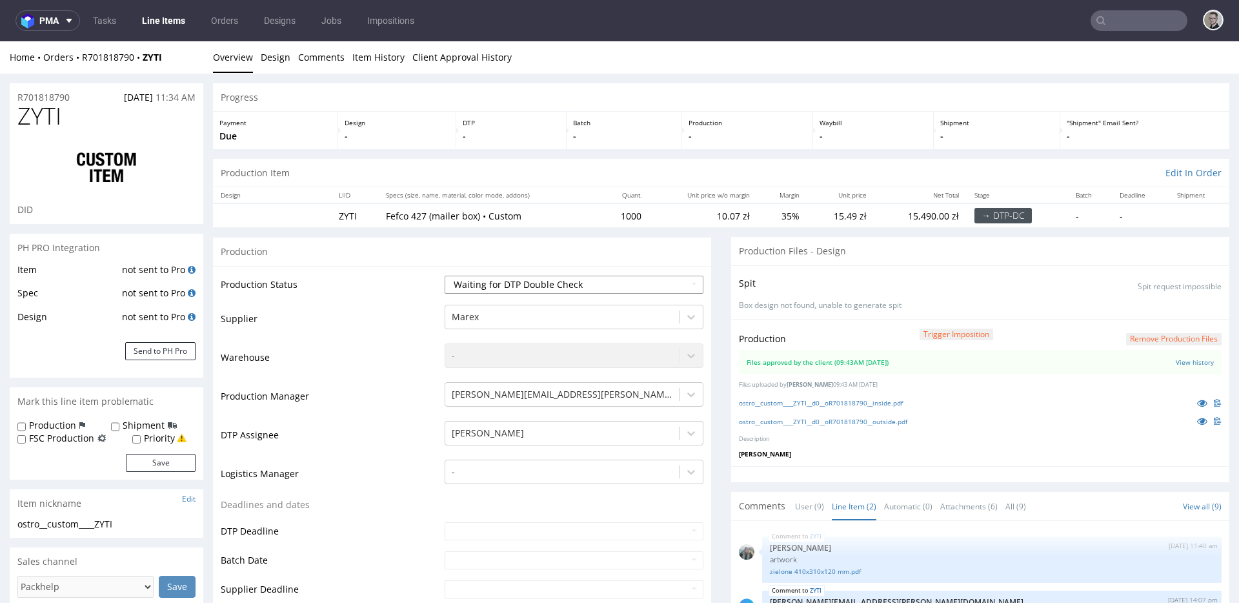
click at [550, 291] on select "Waiting for Artwork Waiting for Diecut Waiting for Mockup Waiting for DTP Waiti…" at bounding box center [574, 285] width 259 height 18
select select "dtp_production_ready"
click at [445, 276] on select "Waiting for Artwork Waiting for Diecut Waiting for Mockup Waiting for DTP Waiti…" at bounding box center [574, 285] width 259 height 18
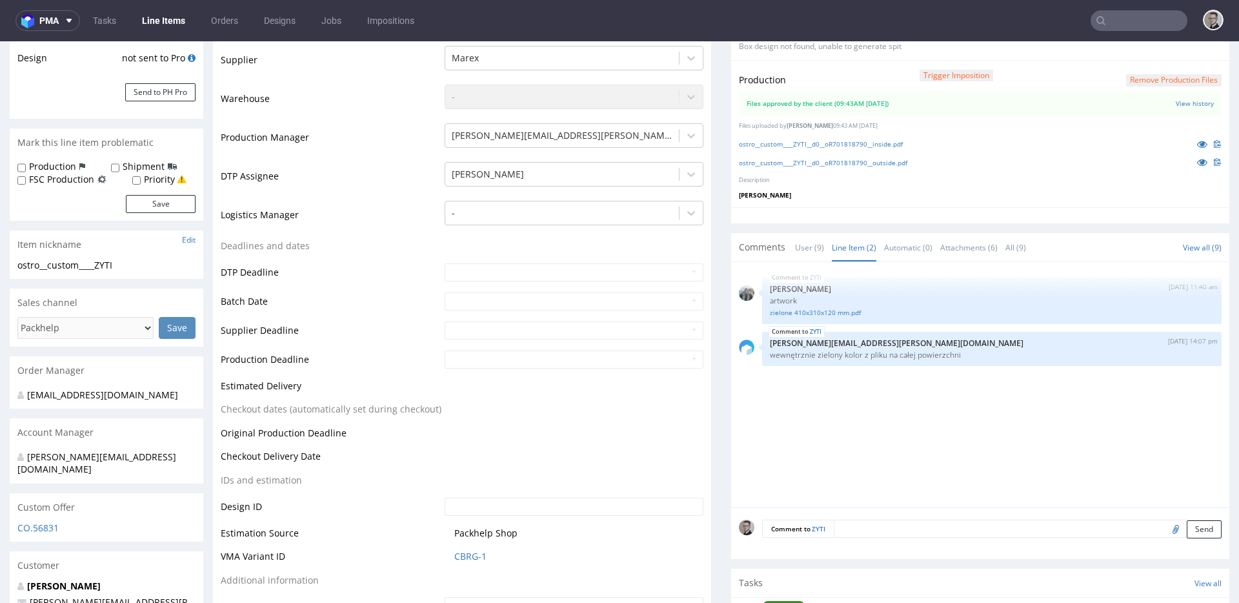
scroll to position [662, 0]
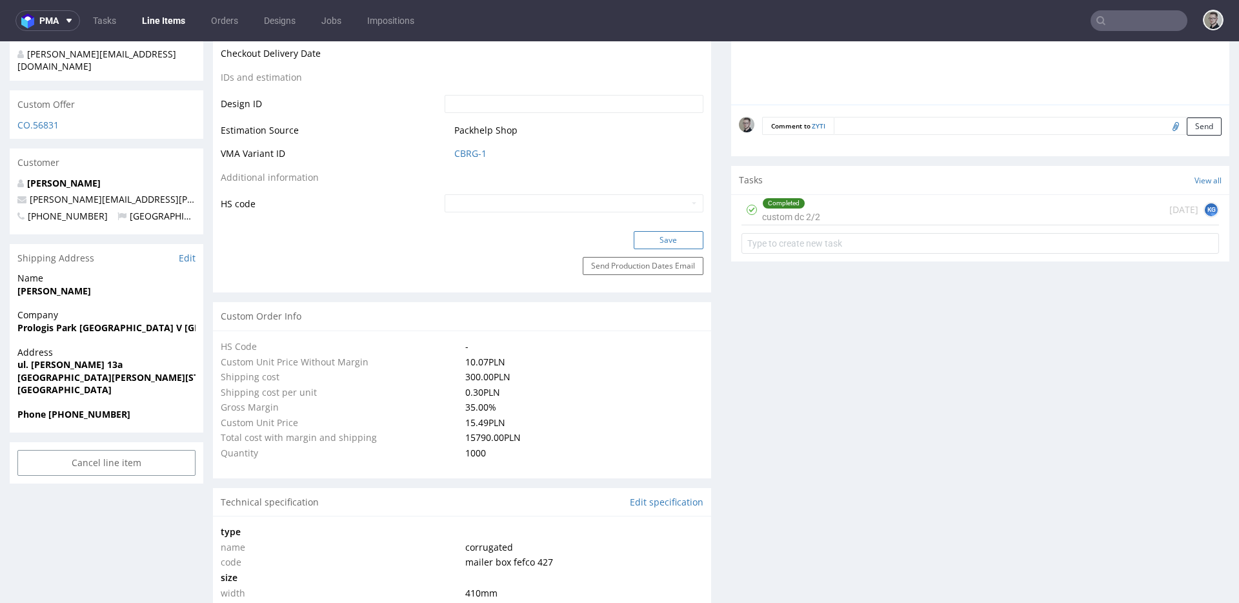
click at [679, 245] on button "Save" at bounding box center [669, 240] width 70 height 18
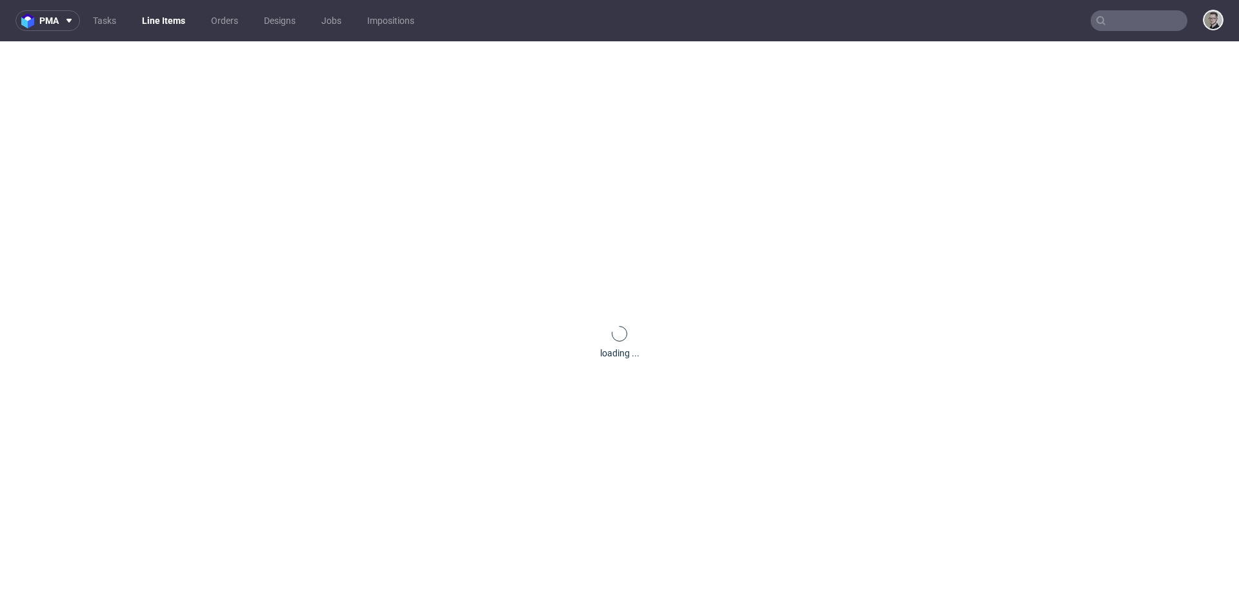
scroll to position [0, 0]
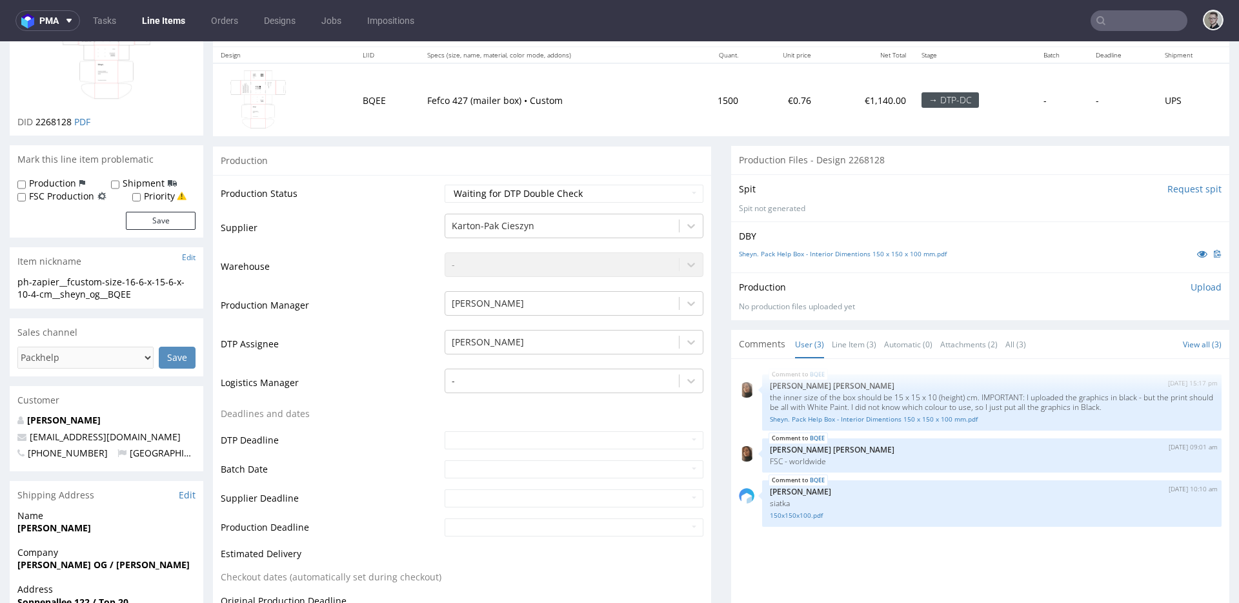
scroll to position [584, 0]
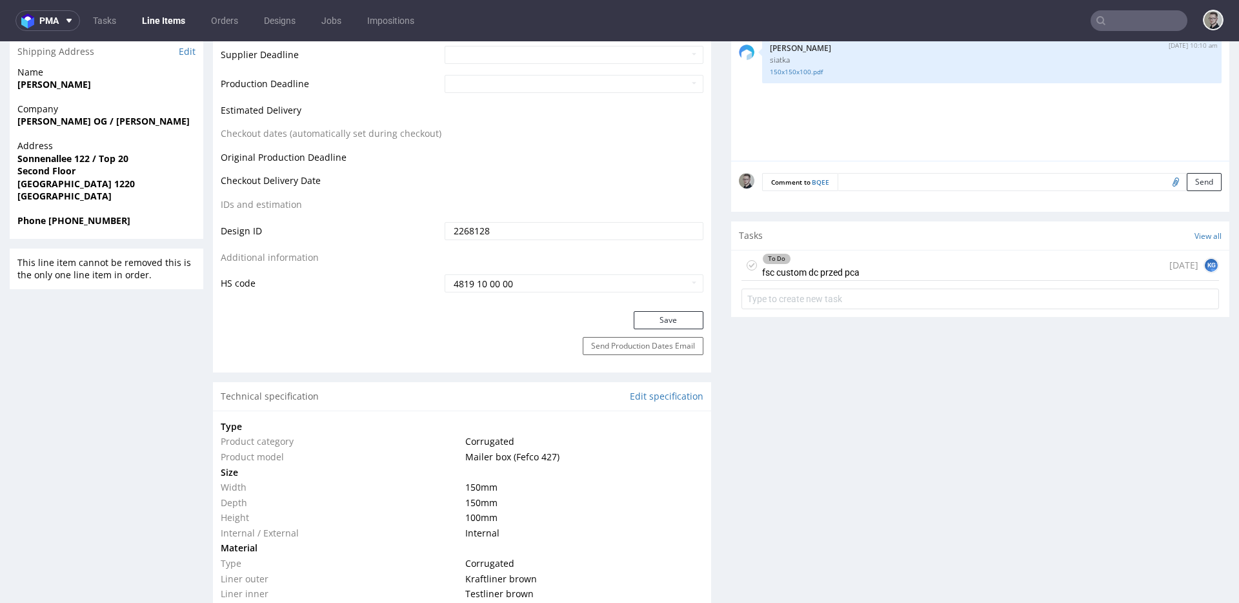
click at [855, 259] on div "To Do fsc custom dc przed pca today KG" at bounding box center [981, 265] width 478 height 30
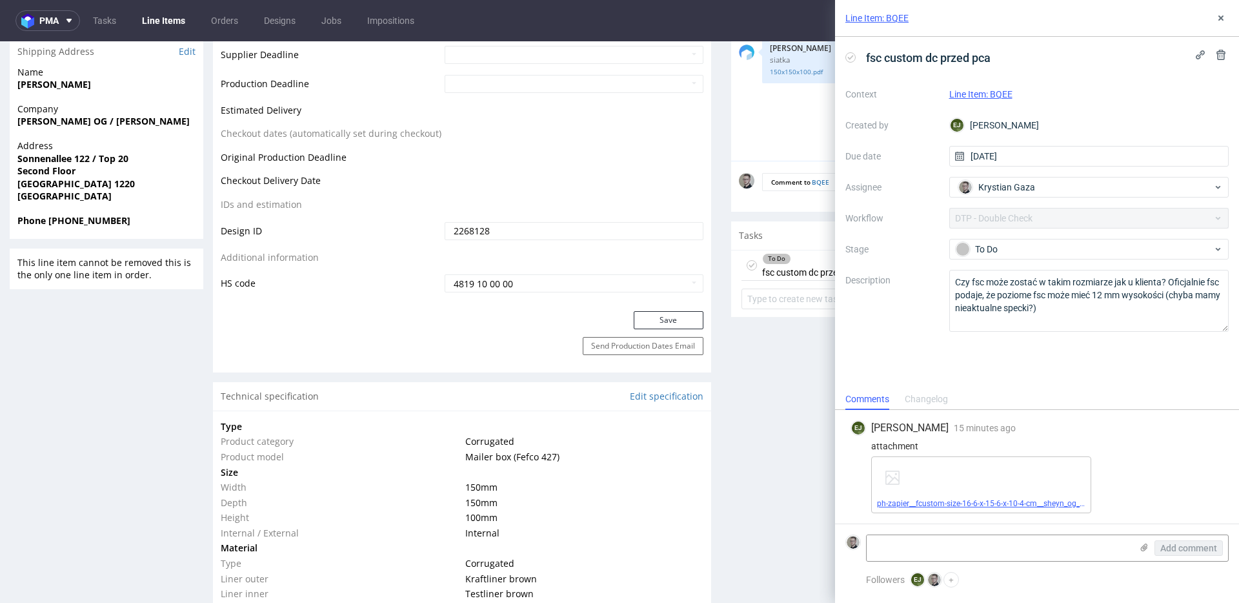
click at [1029, 502] on link "ph-zapier__fcustom-size-16-6-x-15-6-x-10-4-cm__sheyn_og__BQEE__d0__oR016103341_…" at bounding box center [1048, 503] width 342 height 9
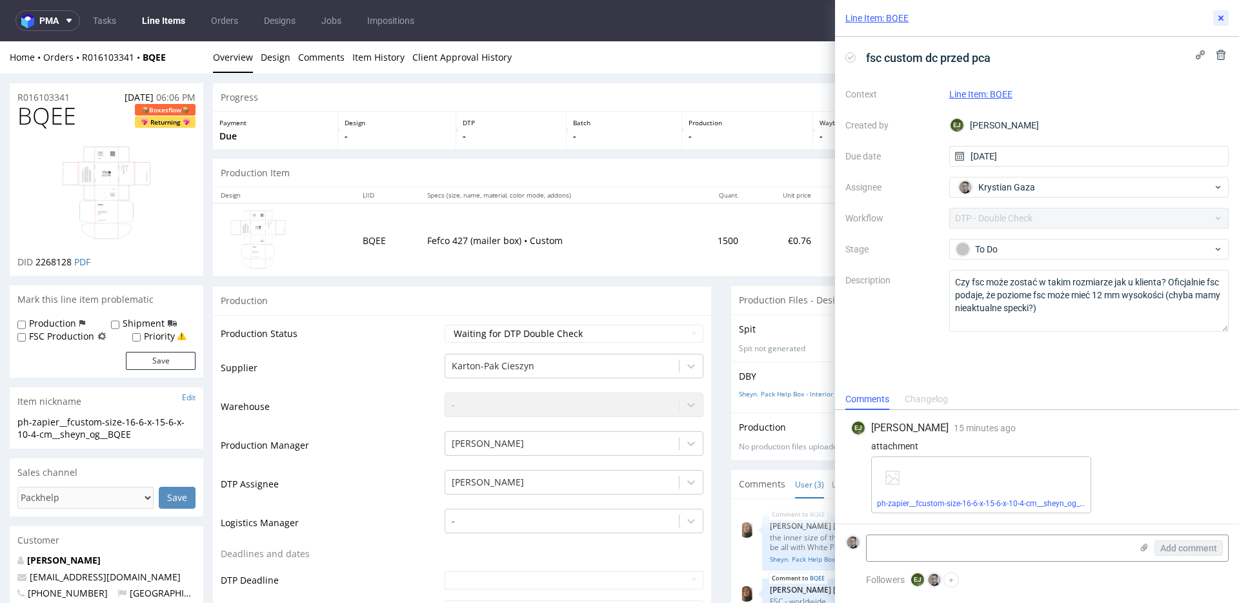
click at [1223, 17] on icon at bounding box center [1221, 18] width 10 height 10
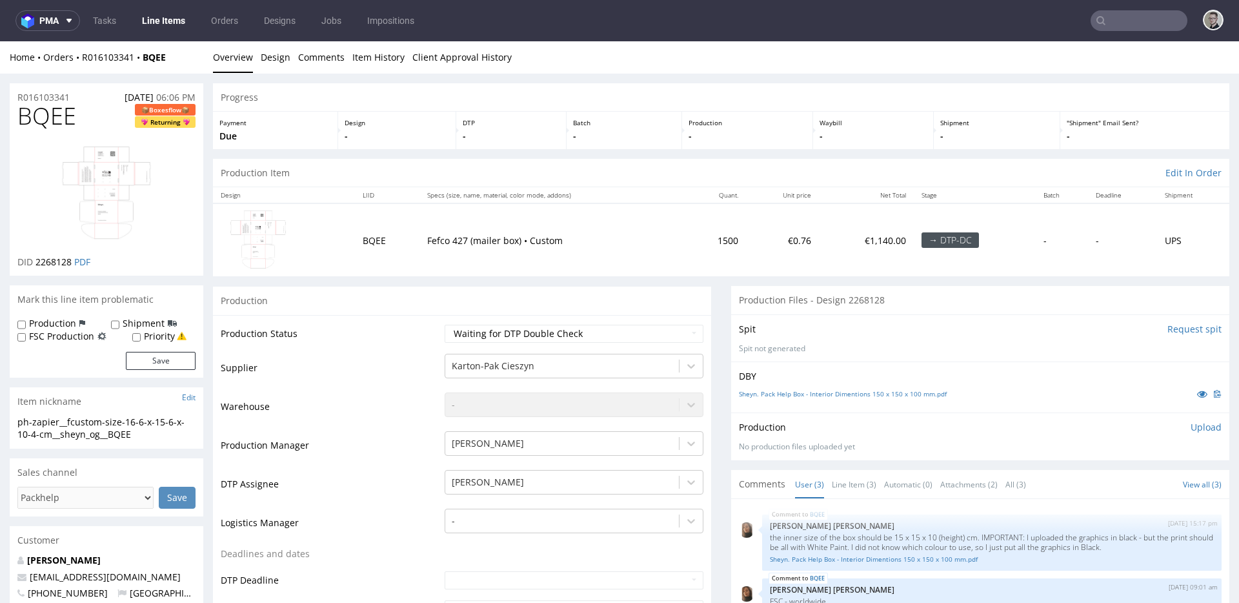
click at [794, 316] on div "Spit Request spit Spit not generated" at bounding box center [980, 337] width 498 height 47
click at [900, 332] on div "Spit Request spit" at bounding box center [980, 329] width 483 height 13
click at [849, 399] on div "Sheyn. Pack Help Box - Interior Dimentions 150 x 150 x 100 mm.pdf" at bounding box center [980, 394] width 483 height 14
click at [855, 396] on link "Sheyn. Pack Help Box - Interior Dimentions 150 x 150 x 100 mm.pdf" at bounding box center [843, 393] width 208 height 9
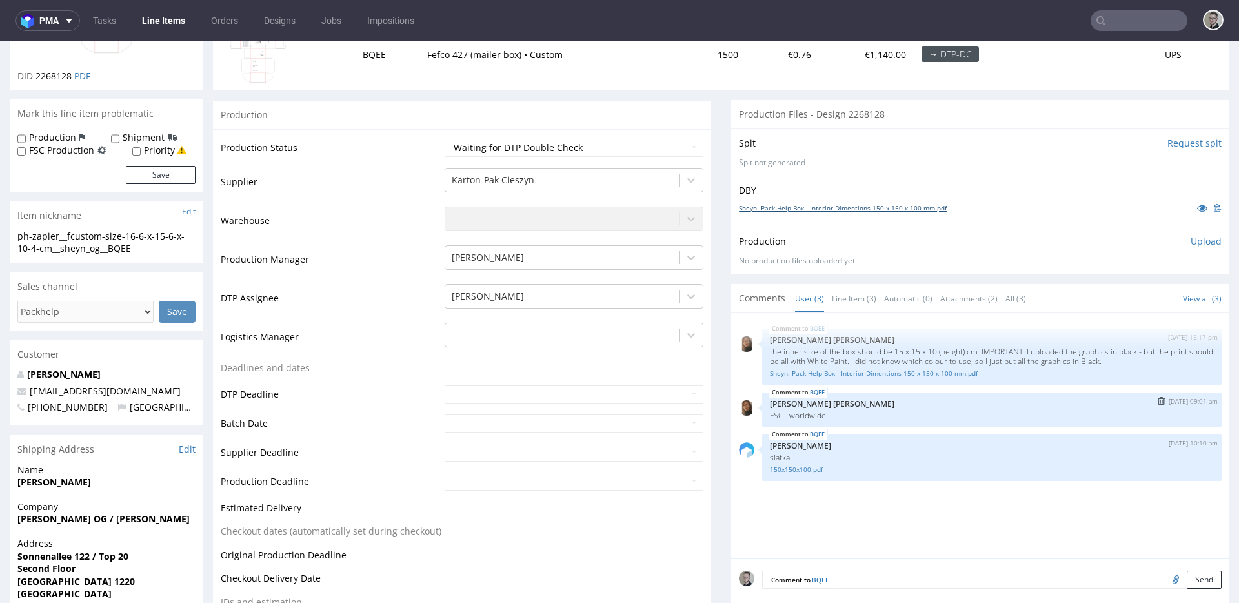
scroll to position [116, 0]
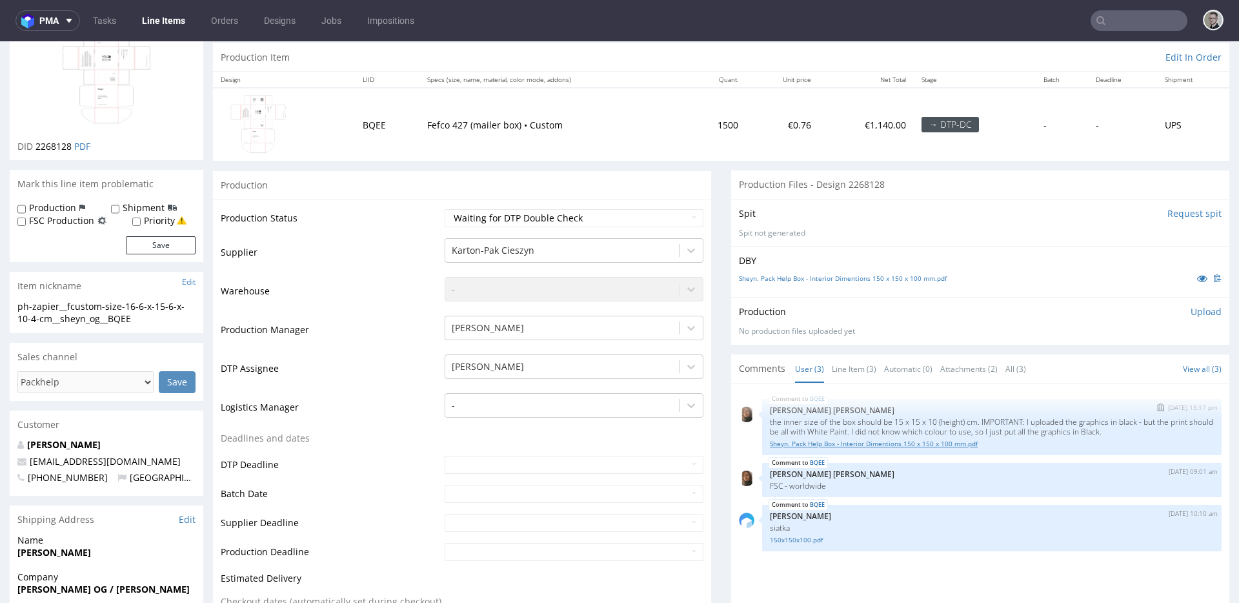
click at [912, 444] on link "Sheyn. Pack Help Box - Interior Dimentions 150 x 150 x 100 mm.pdf" at bounding box center [992, 444] width 444 height 10
click at [804, 543] on link "150x150x100.pdf" at bounding box center [992, 540] width 444 height 10
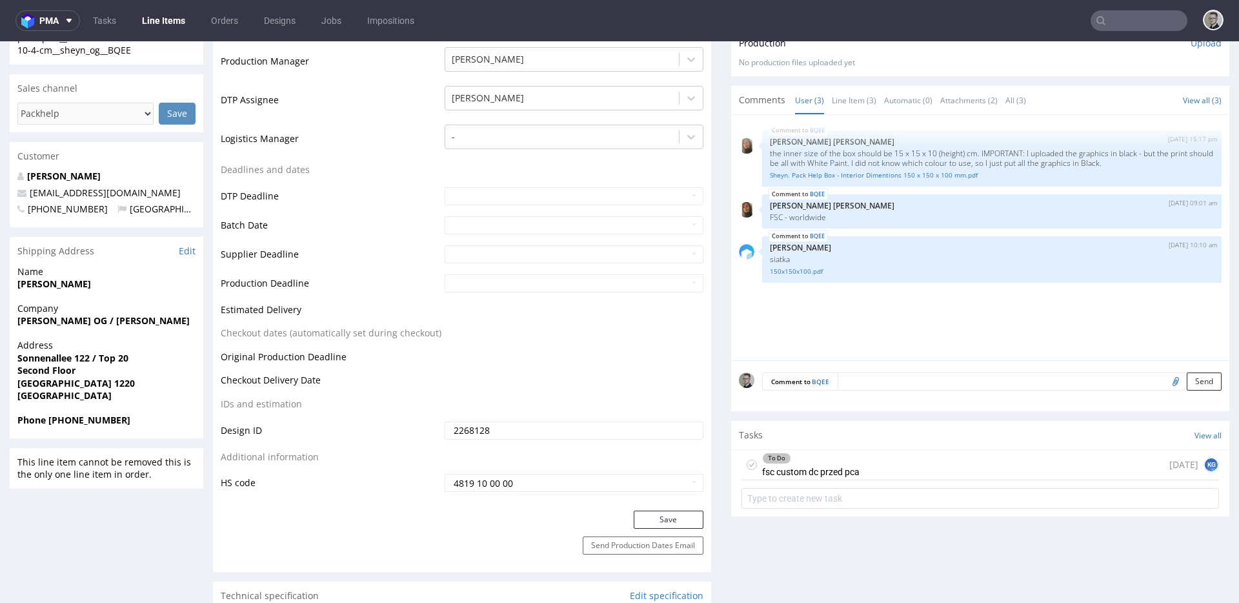
scroll to position [440, 0]
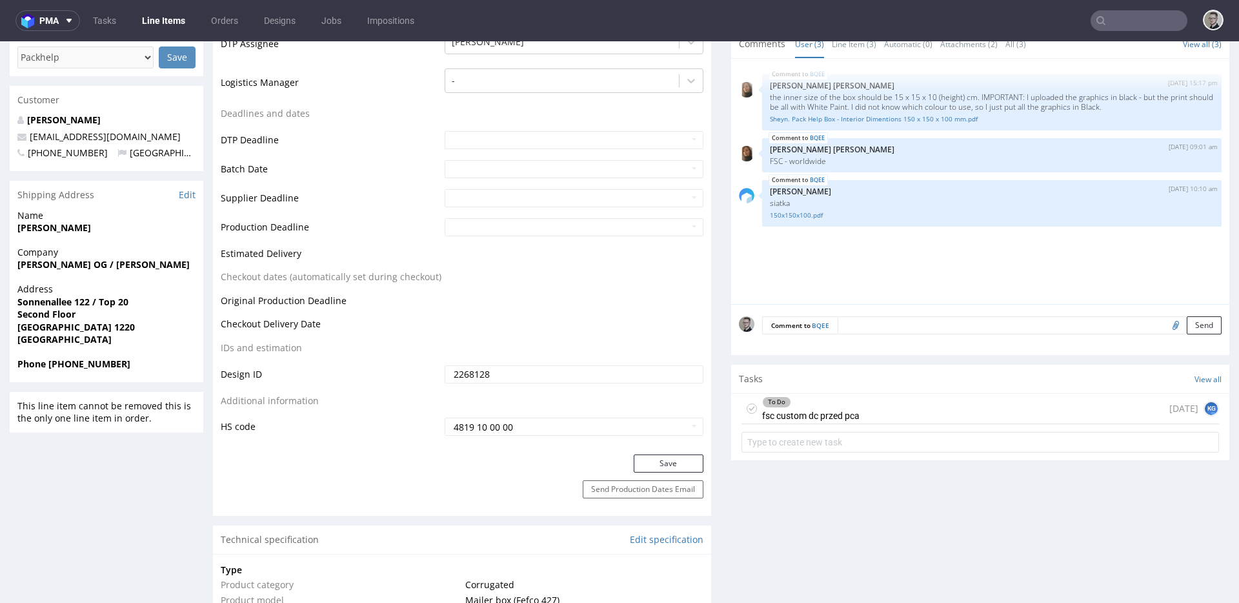
click at [879, 418] on div "To Do fsc custom dc przed pca today KG" at bounding box center [981, 409] width 478 height 30
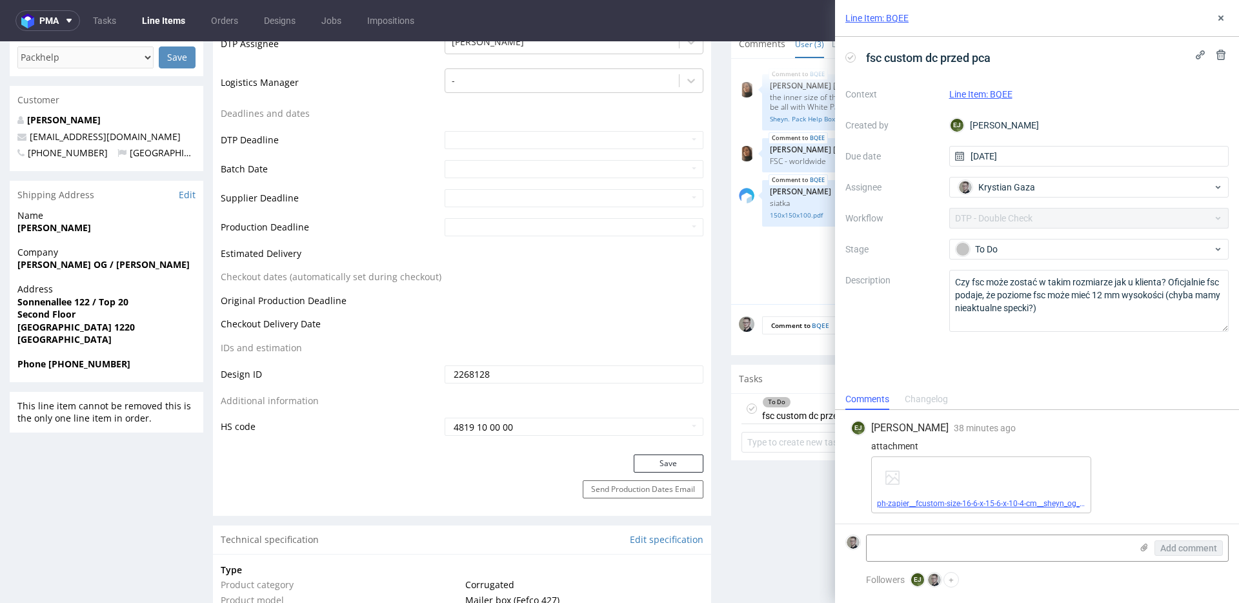
click at [945, 503] on link "ph-zapier__fcustom-size-16-6-x-15-6-x-10-4-cm__sheyn_og__BQEE__d0__oR016103341_…" at bounding box center [1048, 503] width 342 height 9
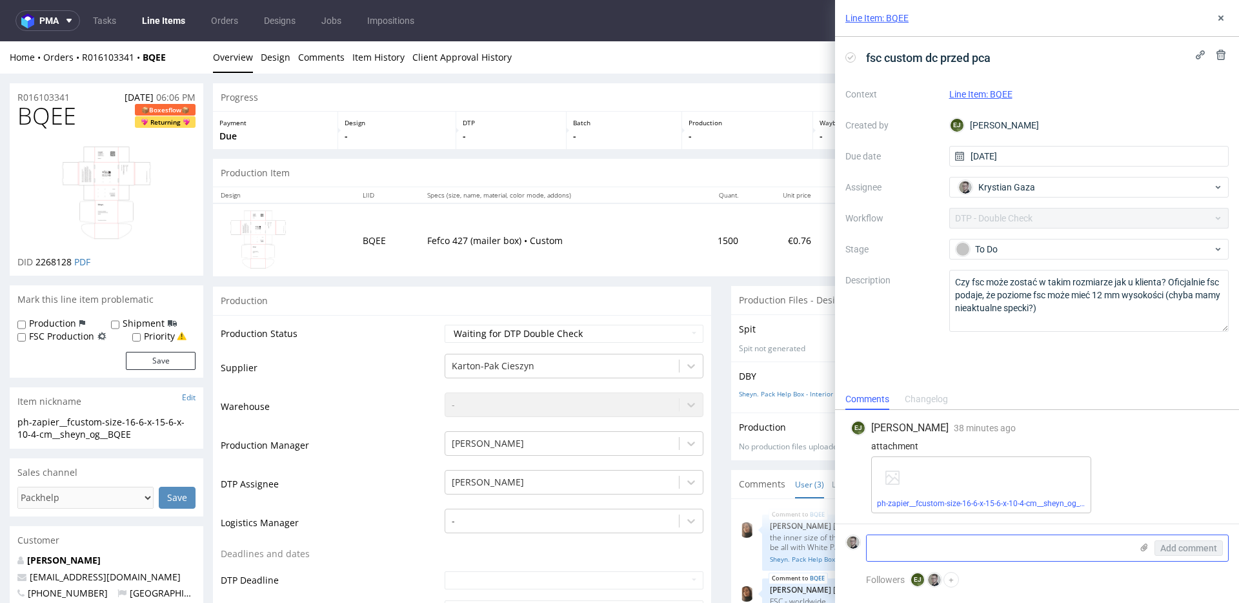
click at [993, 550] on textarea at bounding box center [999, 548] width 265 height 26
type textarea "nie no, w custom speckach pod fsc mamy landscape 12mm :)"
click at [1188, 551] on span "Add comment" at bounding box center [1189, 548] width 57 height 9
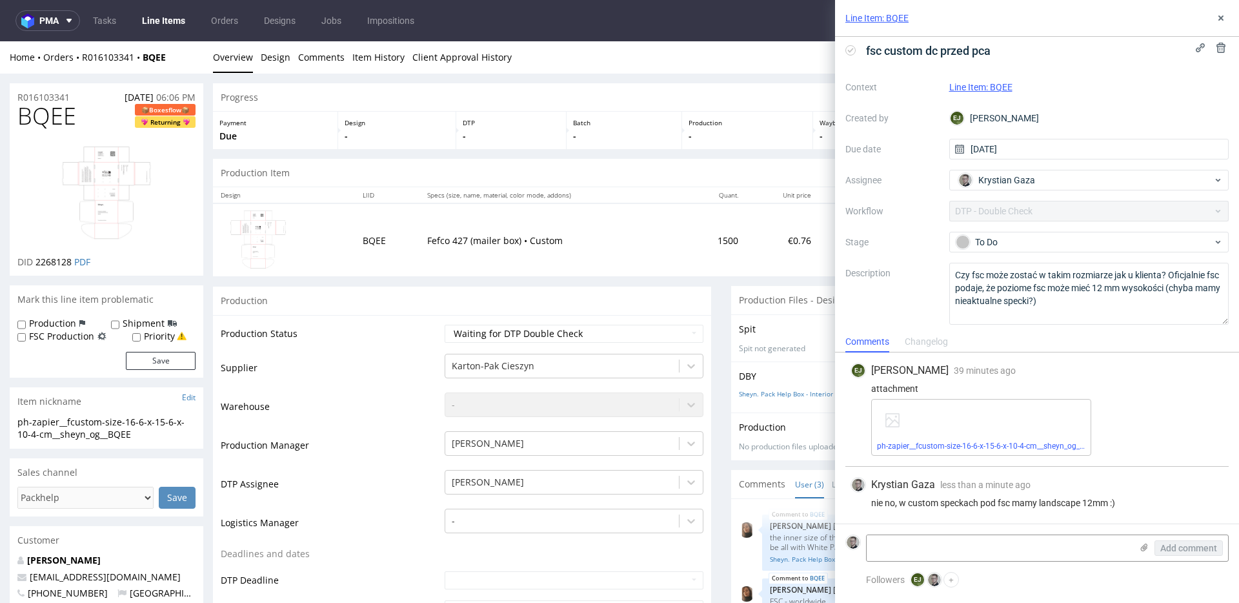
scroll to position [11, 0]
click at [1074, 547] on textarea at bounding box center [999, 548] width 265 height 26
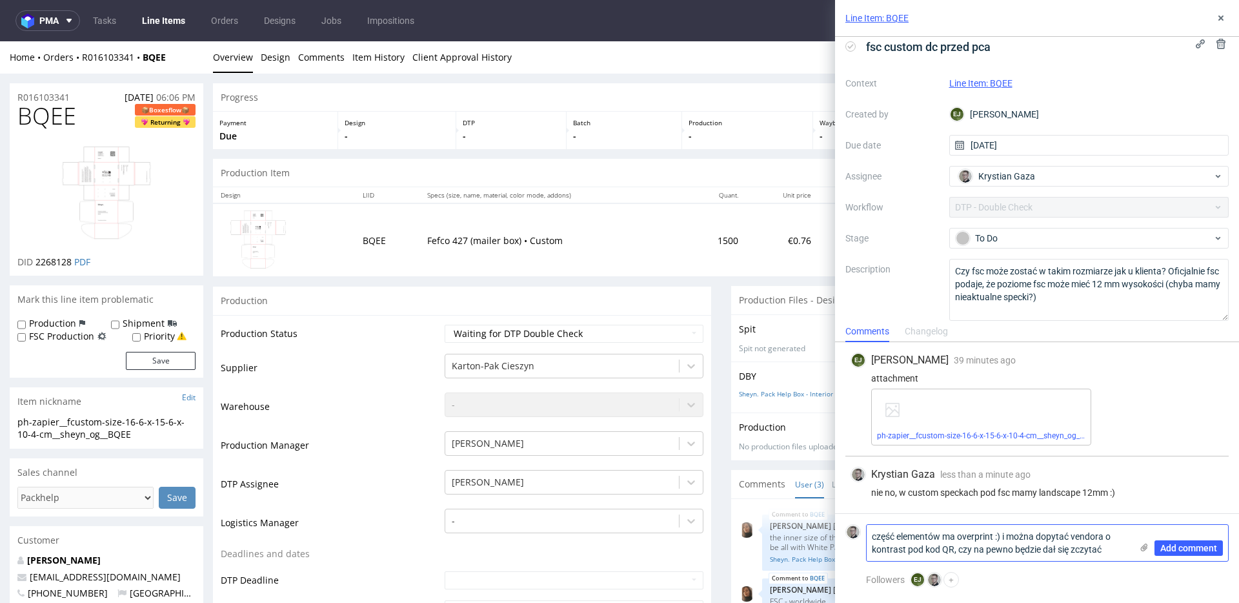
scroll to position [0, 0]
type textarea "część elementów ma overprint :) i można dopytać vendora o kontrast pod kod QR, …"
click at [1207, 548] on span "Add comment" at bounding box center [1189, 548] width 57 height 9
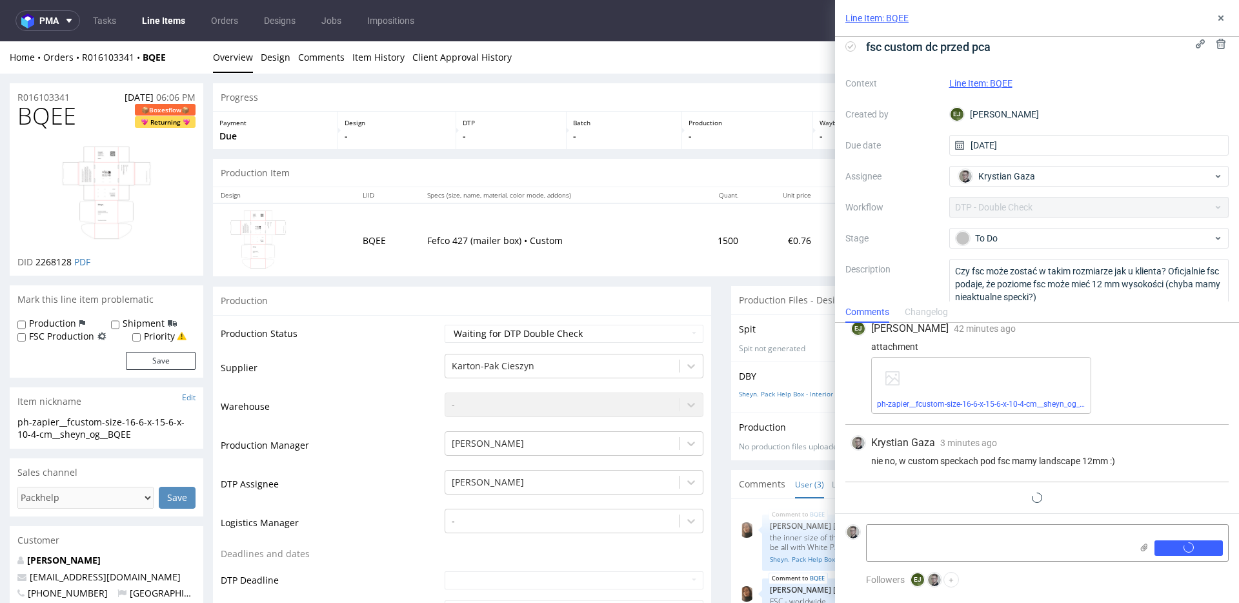
scroll to position [38, 0]
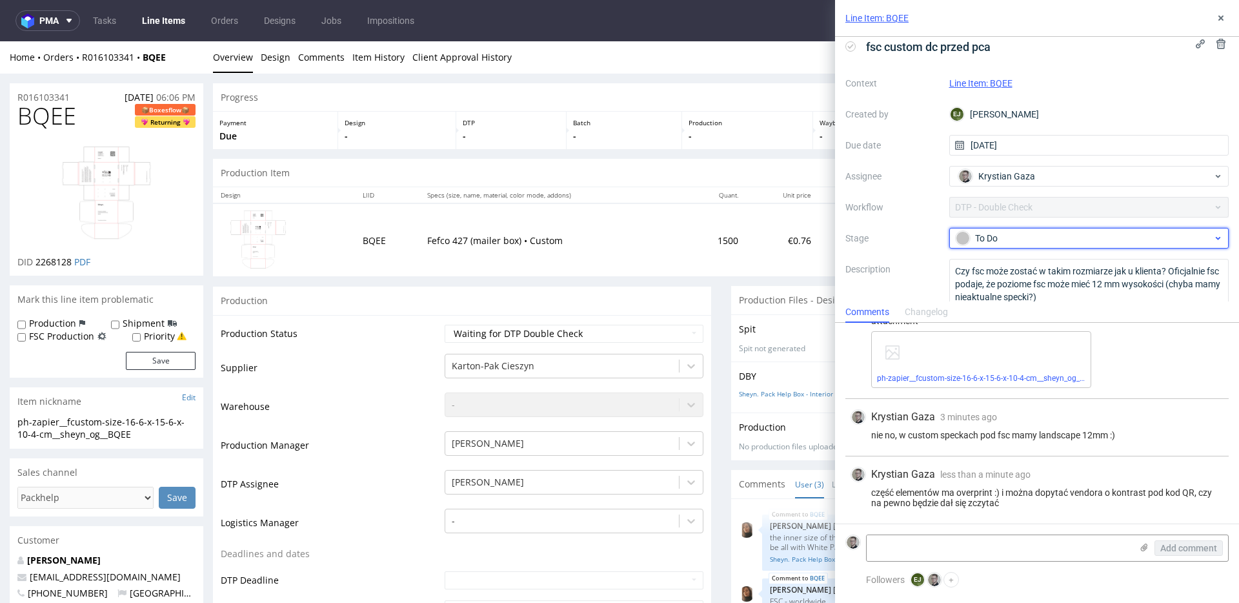
click at [1088, 238] on div "To Do" at bounding box center [1084, 238] width 257 height 14
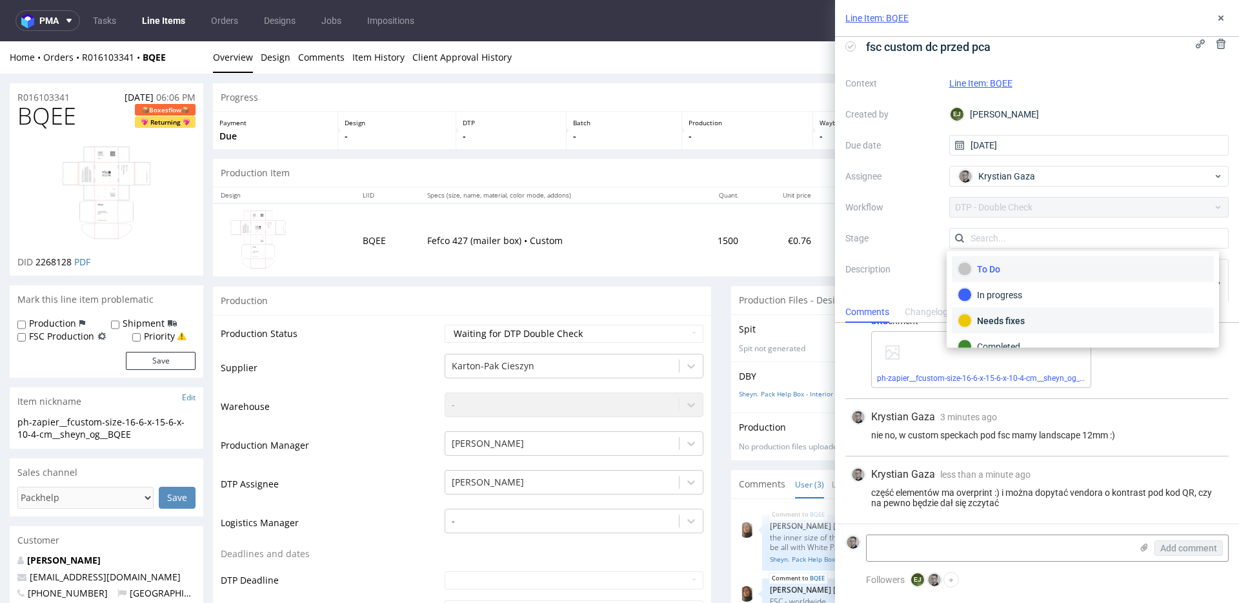
click at [1001, 316] on div "Needs fixes" at bounding box center [1083, 321] width 250 height 14
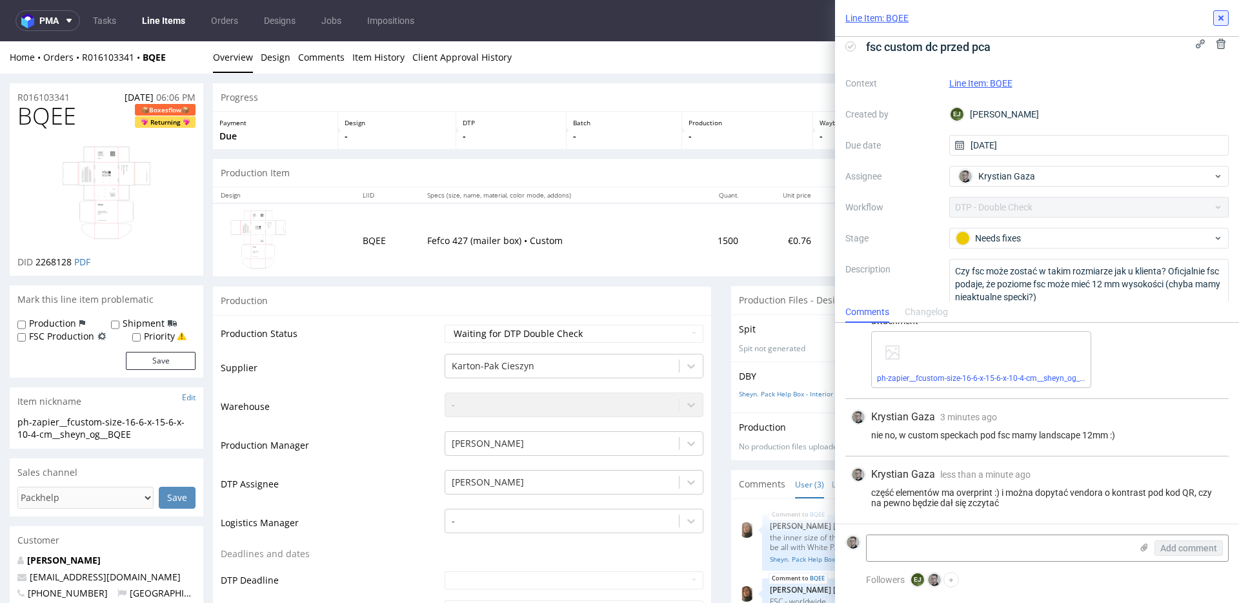
click at [1214, 16] on button at bounding box center [1221, 17] width 15 height 15
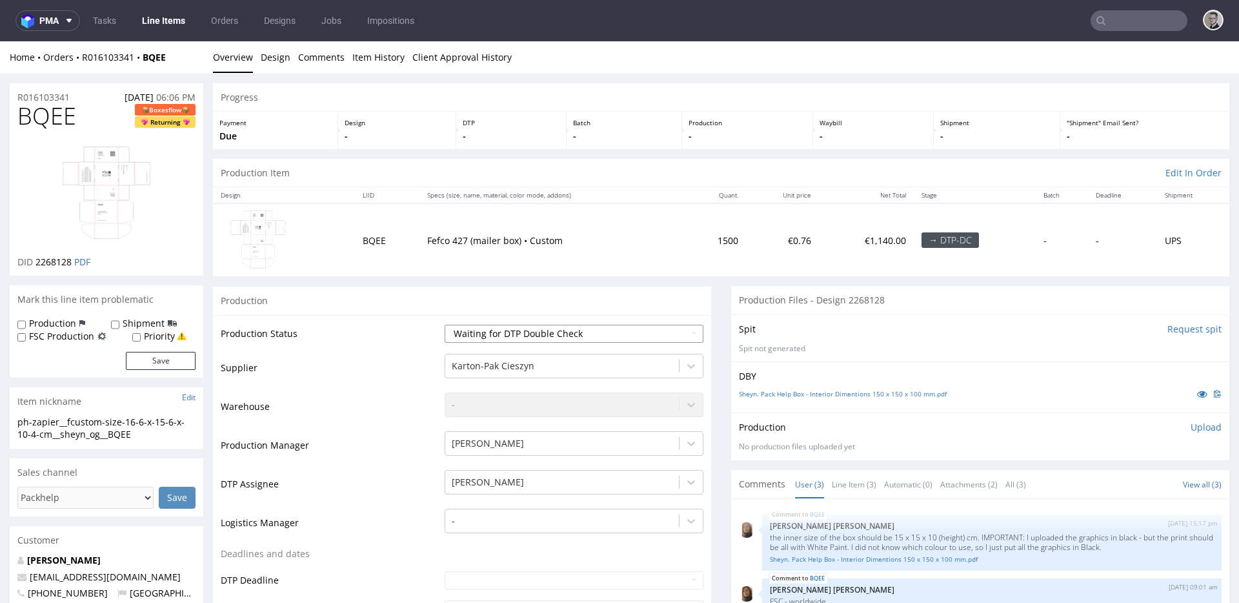
click at [626, 335] on select "Waiting for Artwork Waiting for Diecut Waiting for Mockup Waiting for DTP Waiti…" at bounding box center [574, 334] width 259 height 18
select select "dtp_dc_done"
click at [445, 325] on select "Waiting for Artwork Waiting for Diecut Waiting for Mockup Waiting for DTP Waiti…" at bounding box center [574, 334] width 259 height 18
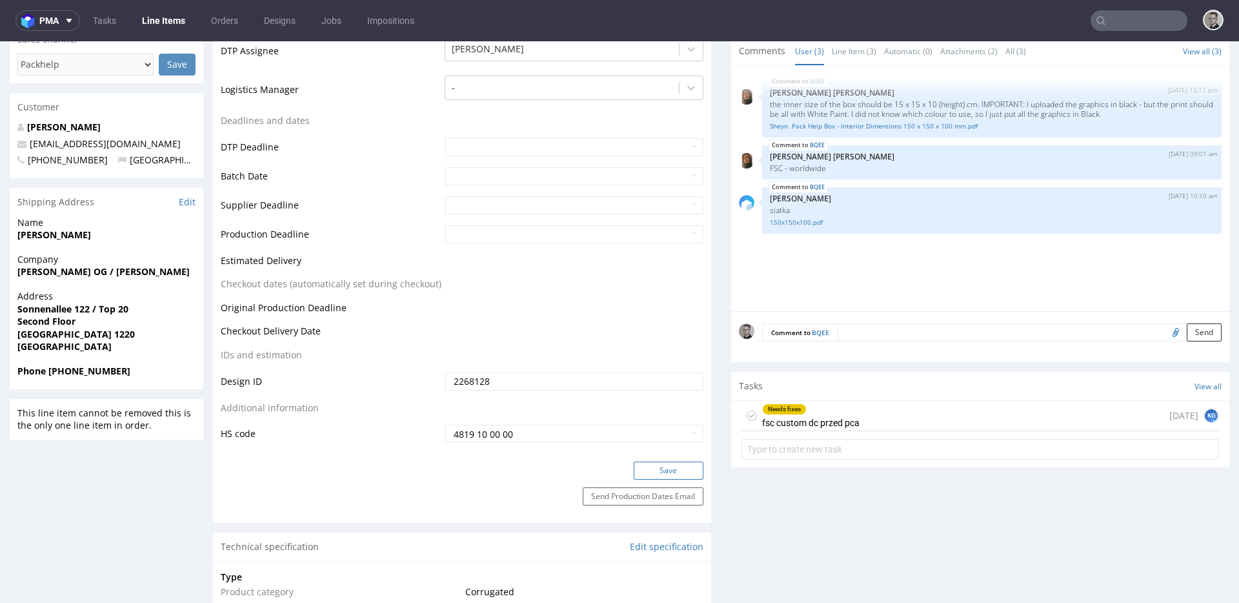
click at [665, 473] on button "Save" at bounding box center [669, 471] width 70 height 18
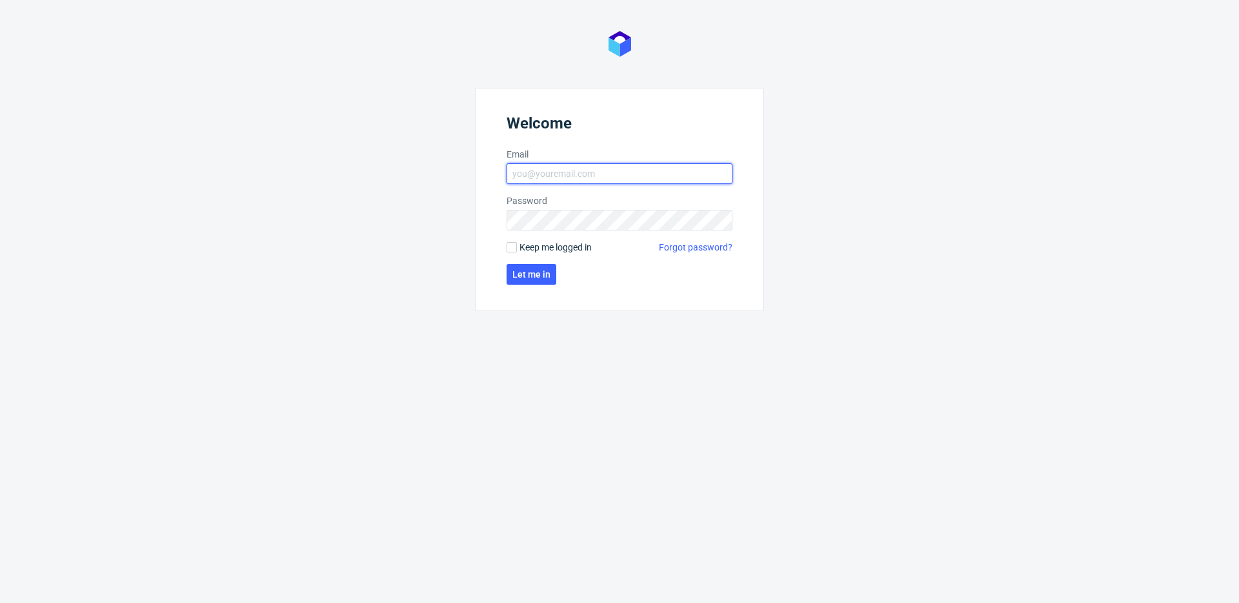
type input "[EMAIL_ADDRESS][DOMAIN_NAME]"
click at [519, 244] on label "Keep me logged in" at bounding box center [549, 247] width 85 height 13
click at [517, 244] on input "Keep me logged in" at bounding box center [512, 247] width 10 height 10
checkbox input "true"
click at [530, 276] on span "Let me in" at bounding box center [532, 274] width 38 height 9
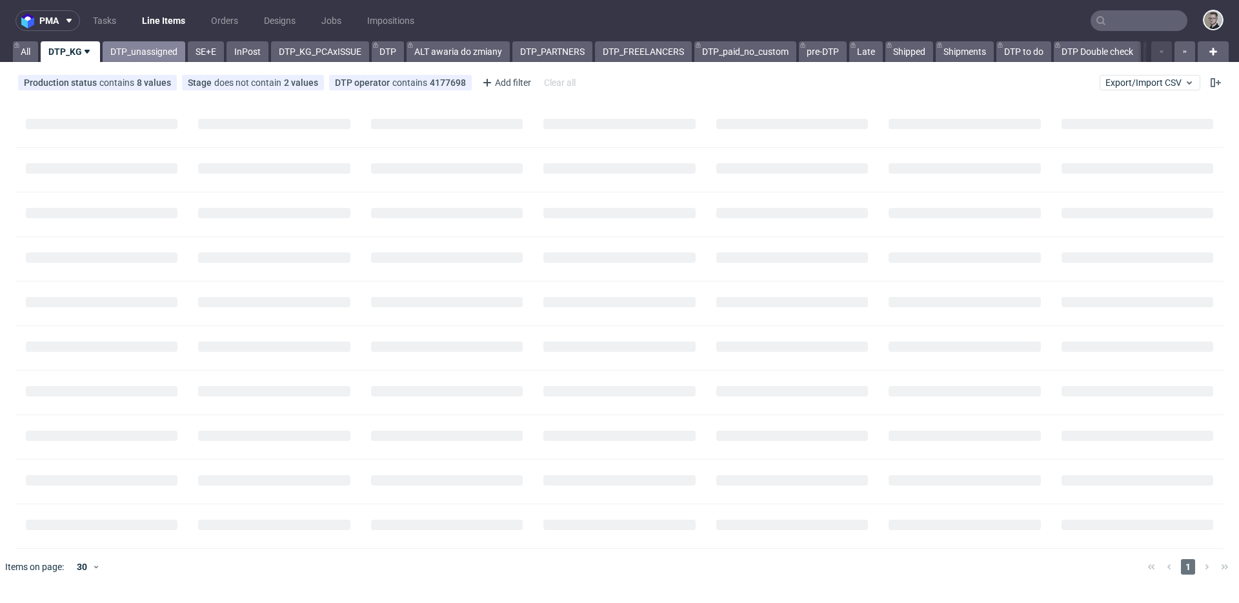
click at [132, 57] on link "DTP_unassigned" at bounding box center [144, 51] width 83 height 21
click at [106, 15] on link "Tasks" at bounding box center [104, 20] width 39 height 21
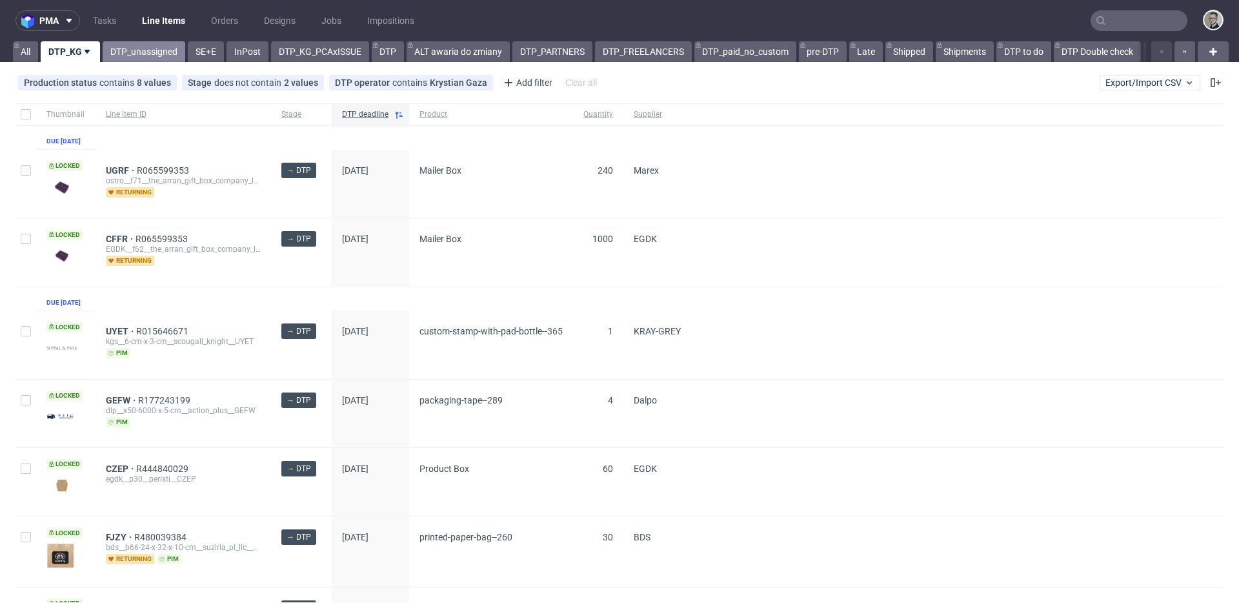
click at [148, 49] on link "DTP_unassigned" at bounding box center [144, 51] width 83 height 21
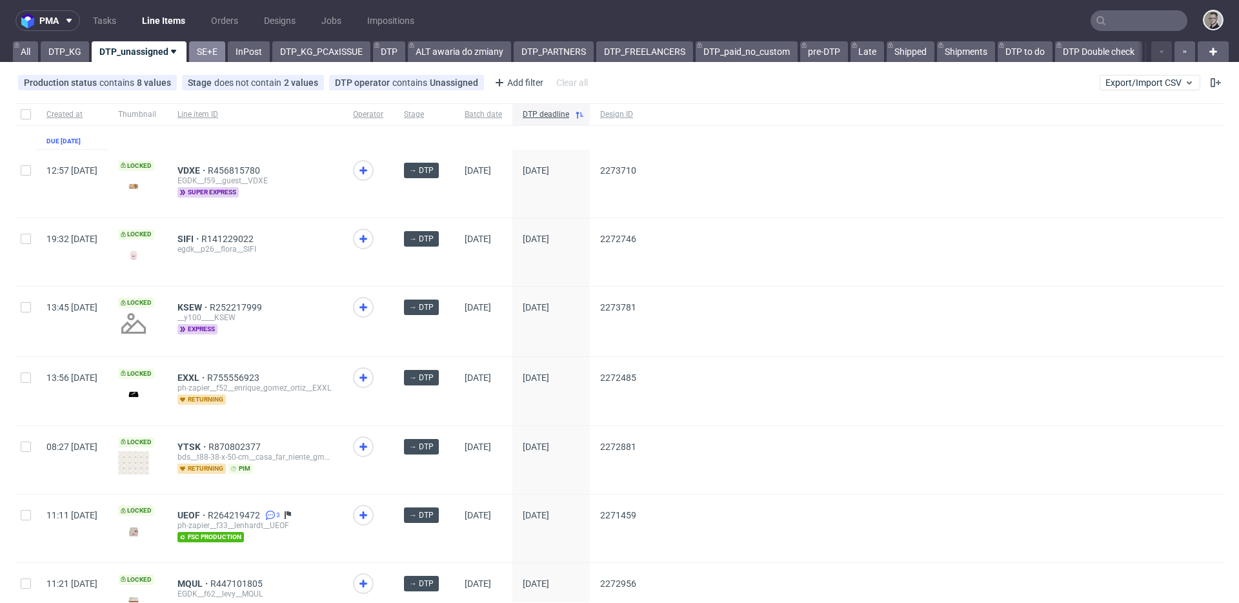
click at [210, 50] on link "SE+E" at bounding box center [207, 51] width 36 height 21
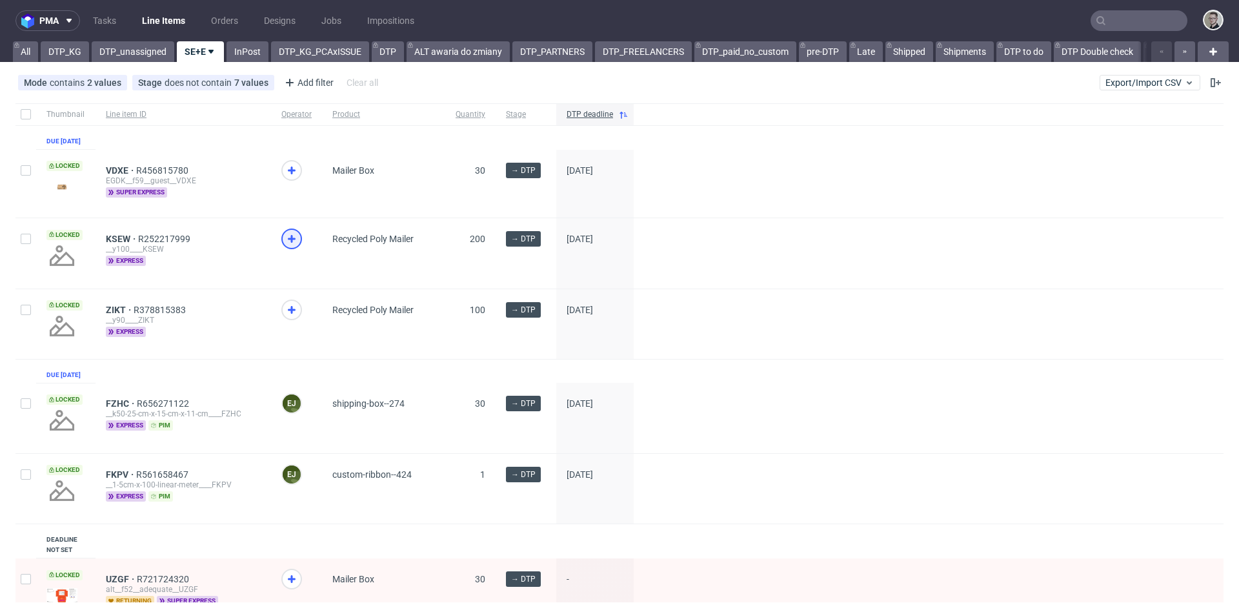
click at [291, 243] on use at bounding box center [292, 239] width 8 height 8
click at [293, 314] on use at bounding box center [292, 310] width 8 height 8
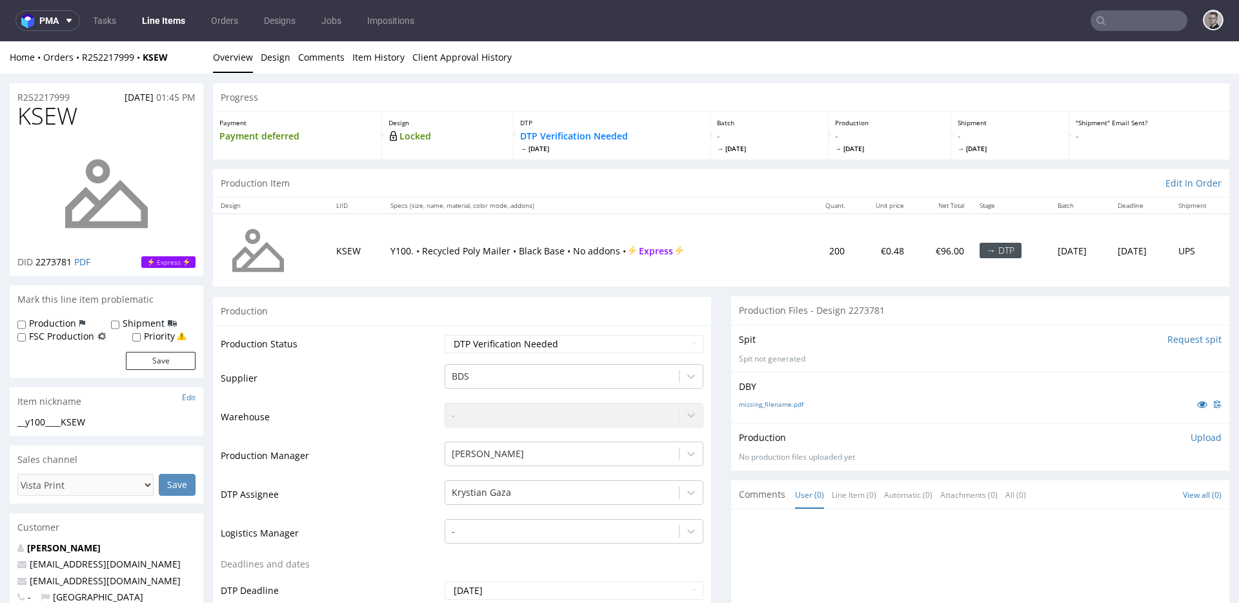
click at [1168, 339] on input "Request spit" at bounding box center [1195, 339] width 54 height 13
click at [278, 64] on link "Design" at bounding box center [276, 57] width 30 height 32
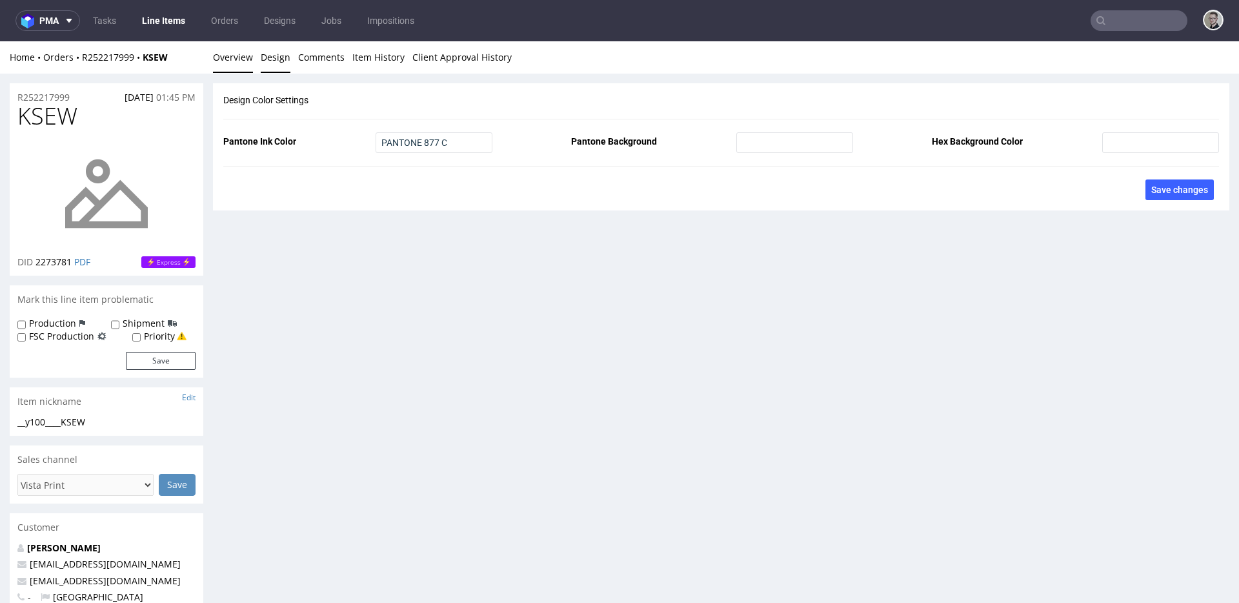
drag, startPoint x: 245, startPoint y: 60, endPoint x: 265, endPoint y: 48, distance: 23.5
click at [245, 60] on link "Overview" at bounding box center [233, 57] width 40 height 32
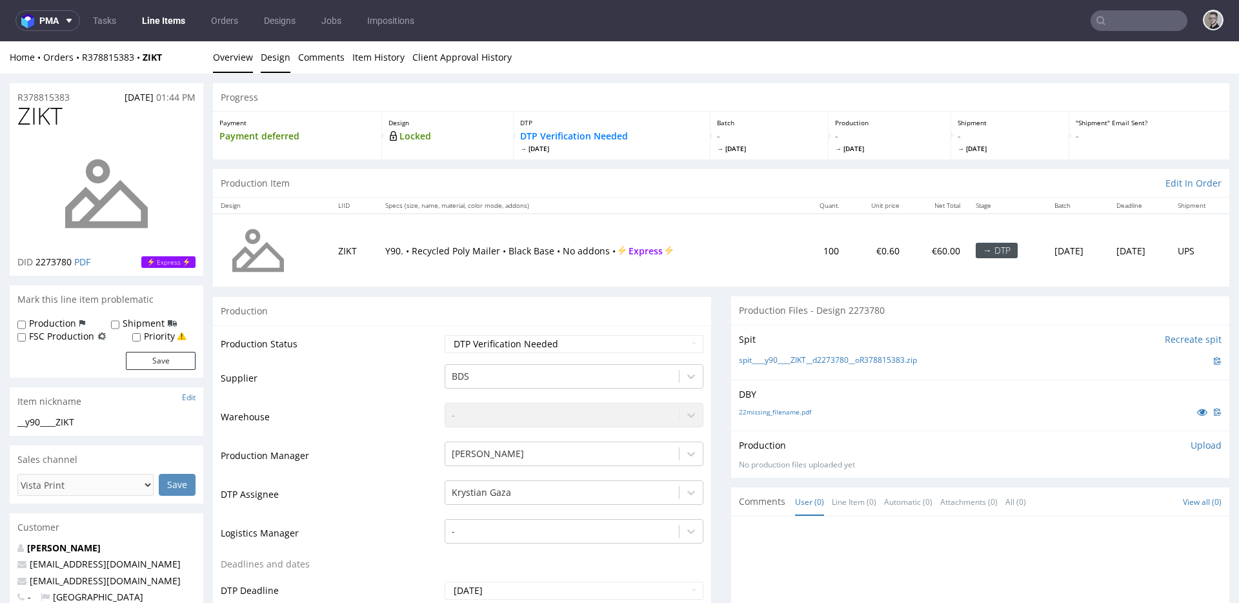
click at [271, 54] on link "Design" at bounding box center [276, 57] width 30 height 32
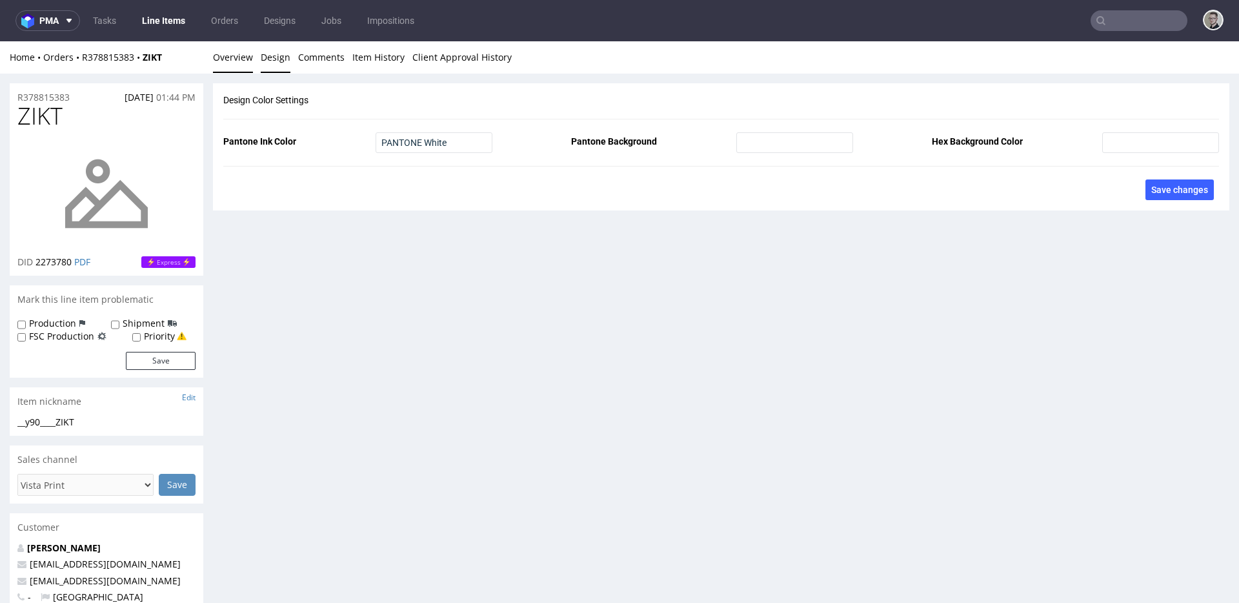
click at [230, 59] on link "Overview" at bounding box center [233, 57] width 40 height 32
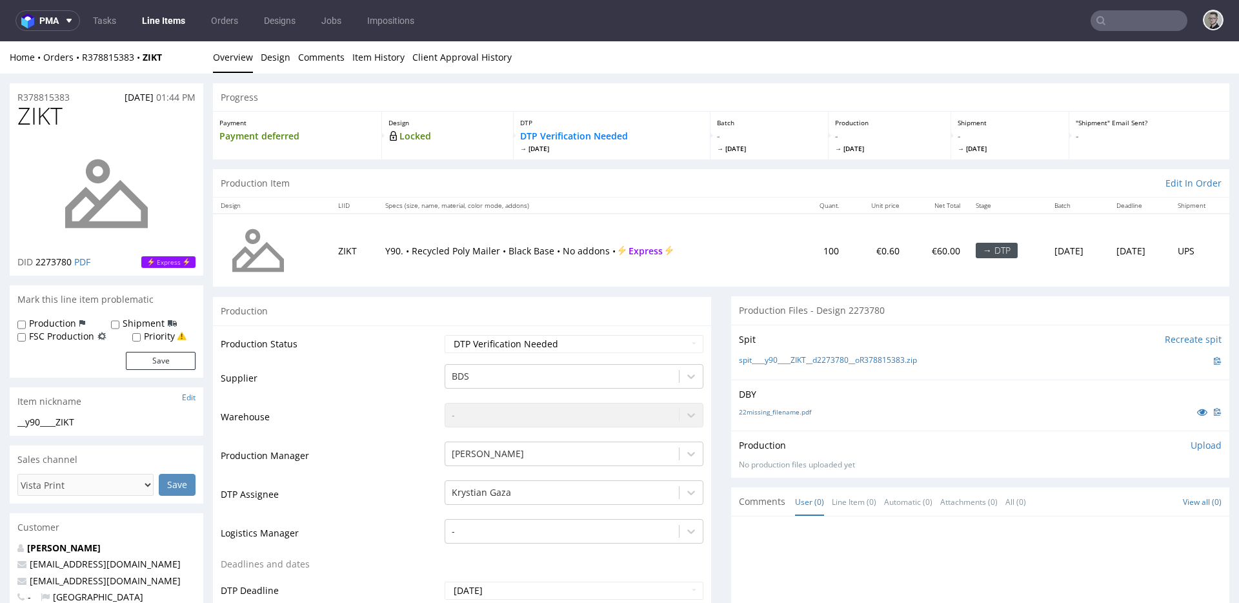
click at [61, 323] on label "Production" at bounding box center [52, 323] width 47 height 13
click at [26, 323] on input "Production" at bounding box center [21, 325] width 8 height 10
checkbox input "true"
click at [174, 364] on button "Save" at bounding box center [161, 361] width 70 height 18
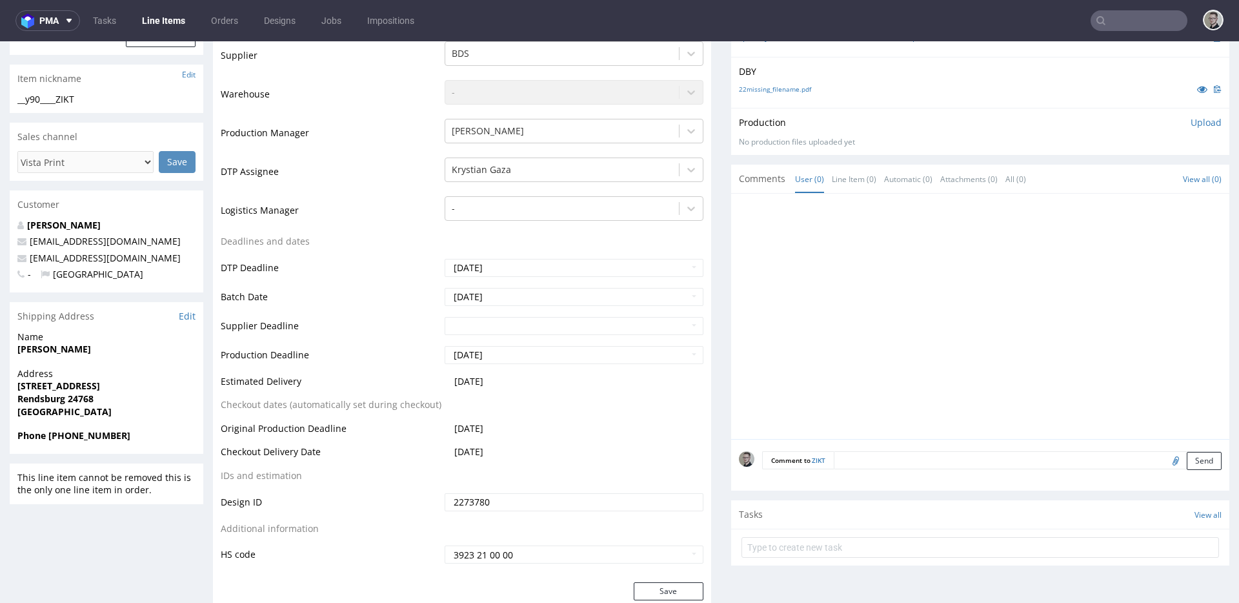
scroll to position [445, 0]
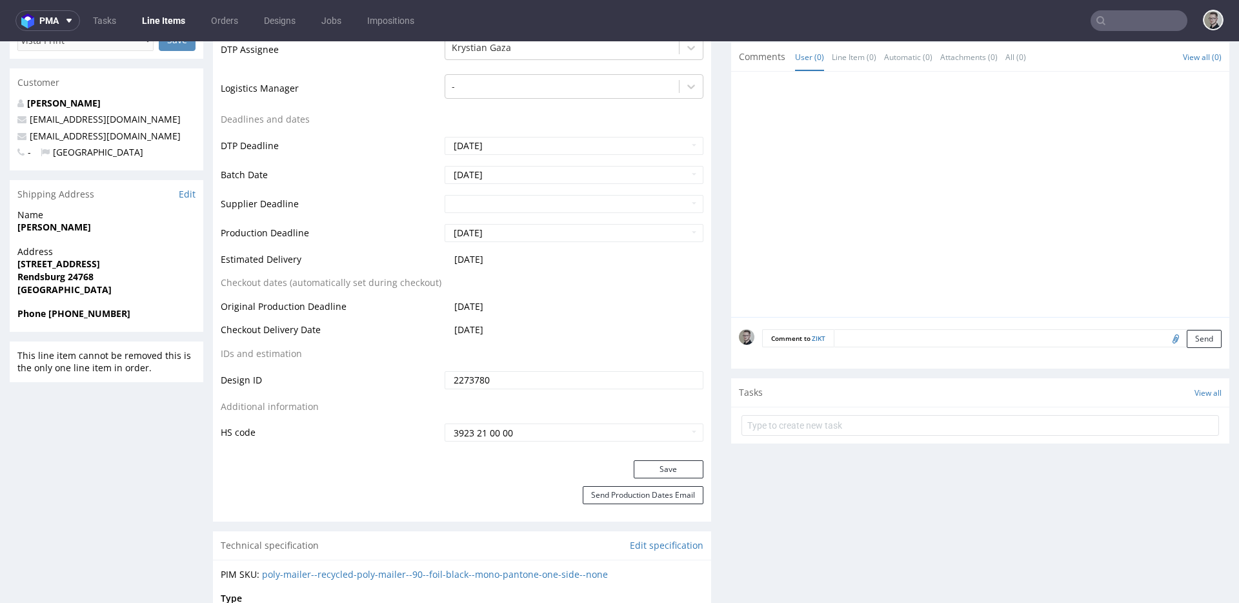
click at [946, 332] on textarea at bounding box center [1028, 338] width 388 height 18
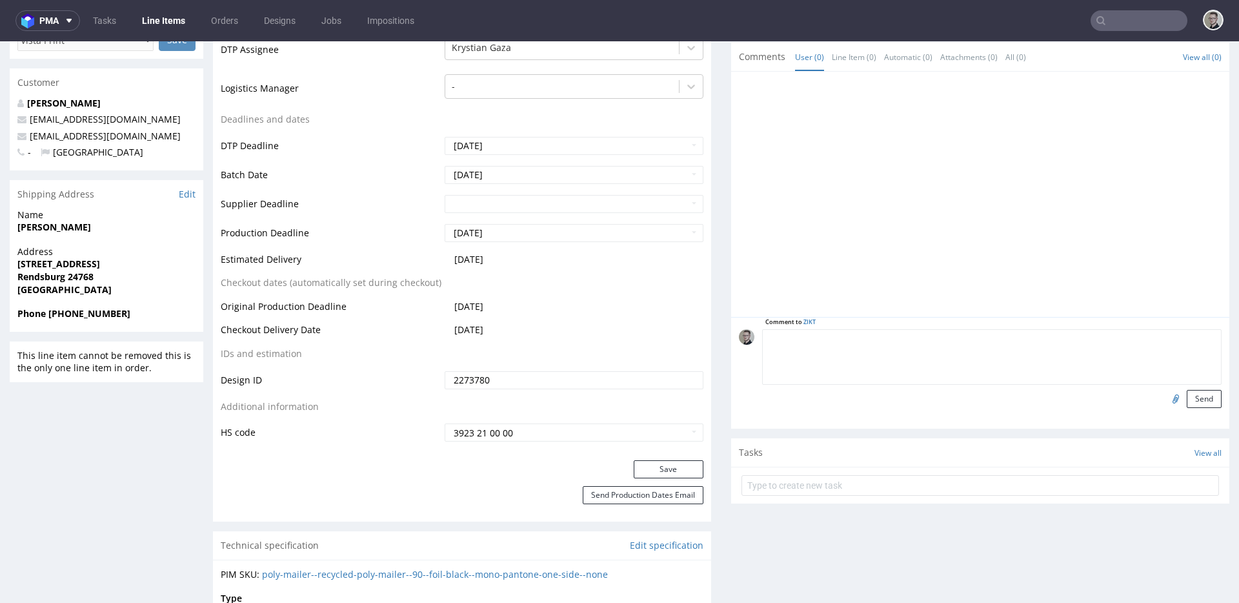
paste textarea "Print Color - Pantone White (set as 100% Magenta named Pantone White for design…"
type textarea "Print Color - Pantone White (set as 100% Magenta named Pantone White for design…"
click at [1187, 394] on button "Send" at bounding box center [1204, 399] width 35 height 18
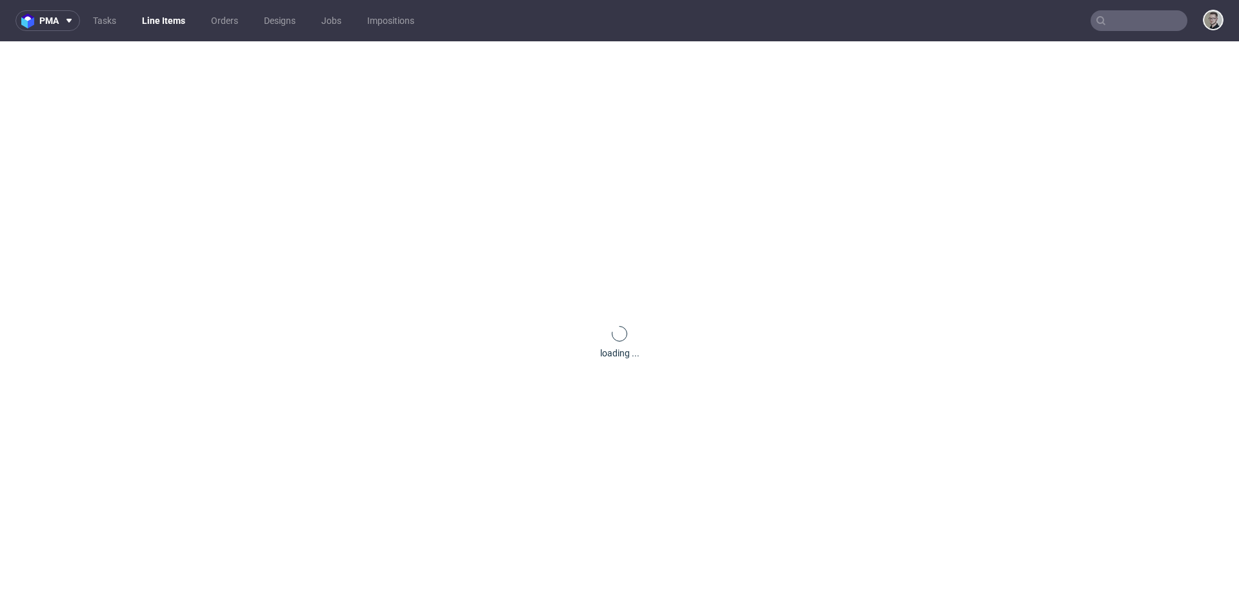
scroll to position [0, 0]
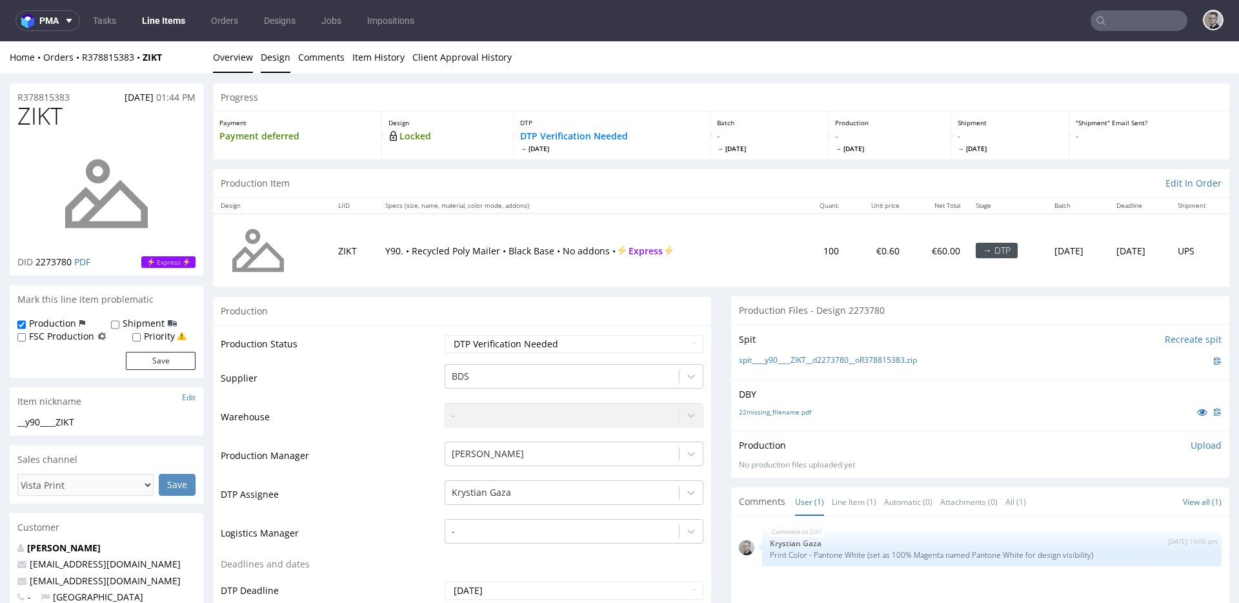
click at [267, 53] on link "Design" at bounding box center [276, 57] width 30 height 32
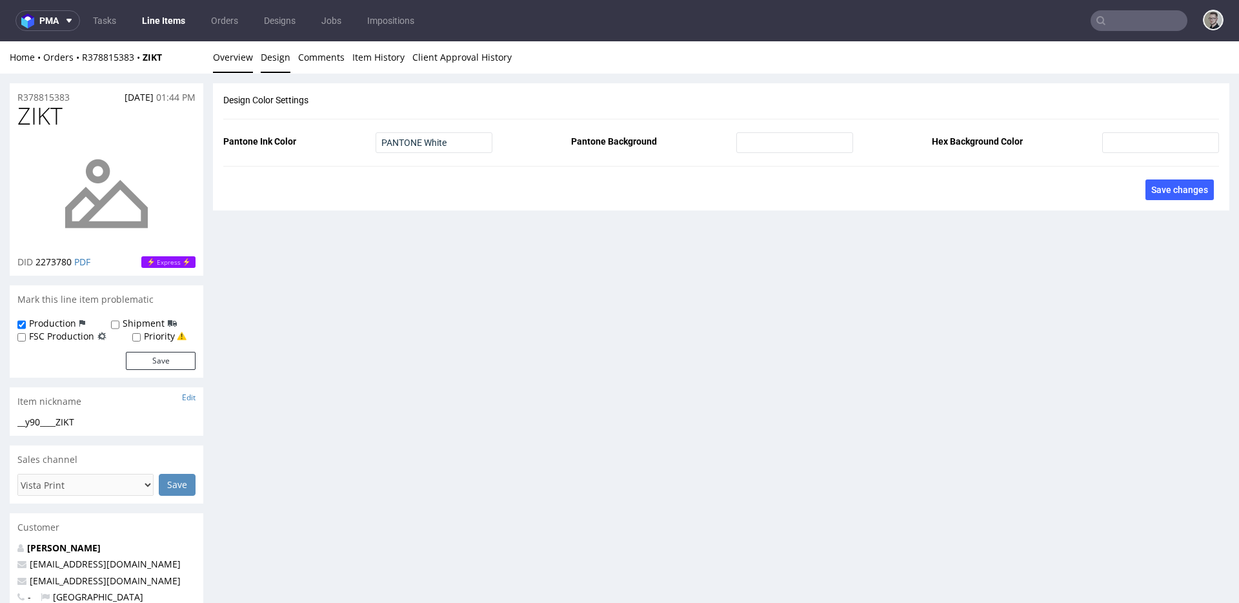
click at [240, 61] on link "Overview" at bounding box center [233, 57] width 40 height 32
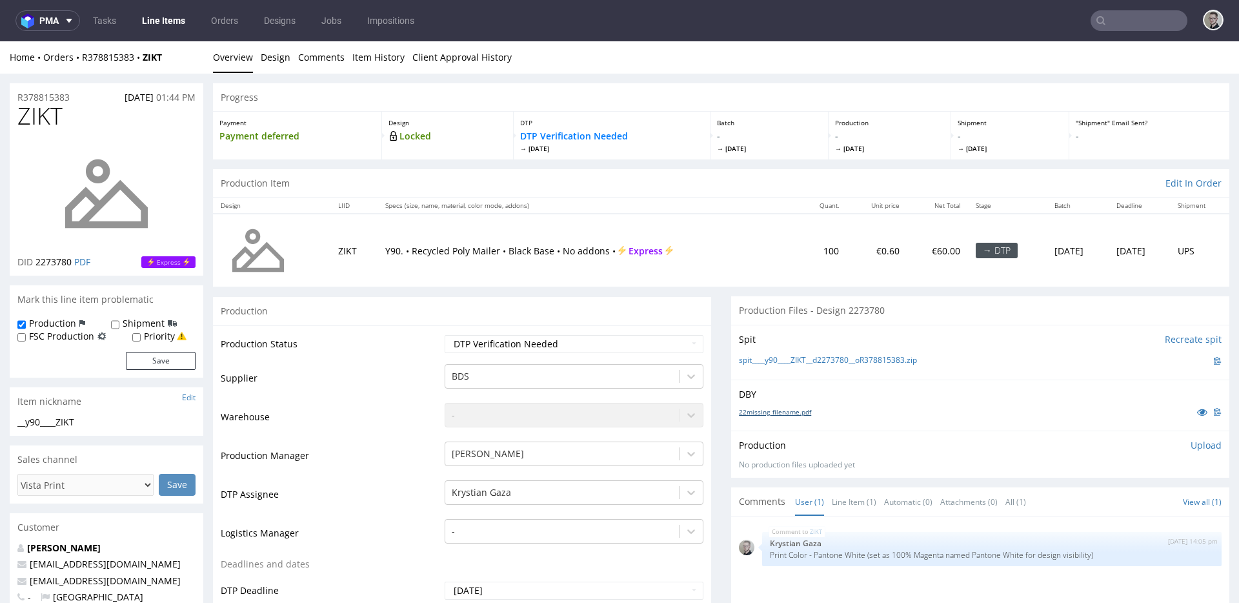
click at [794, 414] on link "22missing_filename.pdf" at bounding box center [775, 411] width 72 height 9
click at [818, 363] on link "spit____y90____ZIKT__d2273780__oR378815383.zip" at bounding box center [828, 360] width 178 height 11
click at [487, 343] on select "Waiting for Artwork Waiting for Diecut Waiting for Mockup Waiting for DTP Waiti…" at bounding box center [574, 344] width 259 height 18
select select "dtp_in_process"
click at [445, 335] on select "Waiting for Artwork Waiting for Diecut Waiting for Mockup Waiting for DTP Waiti…" at bounding box center [574, 344] width 259 height 18
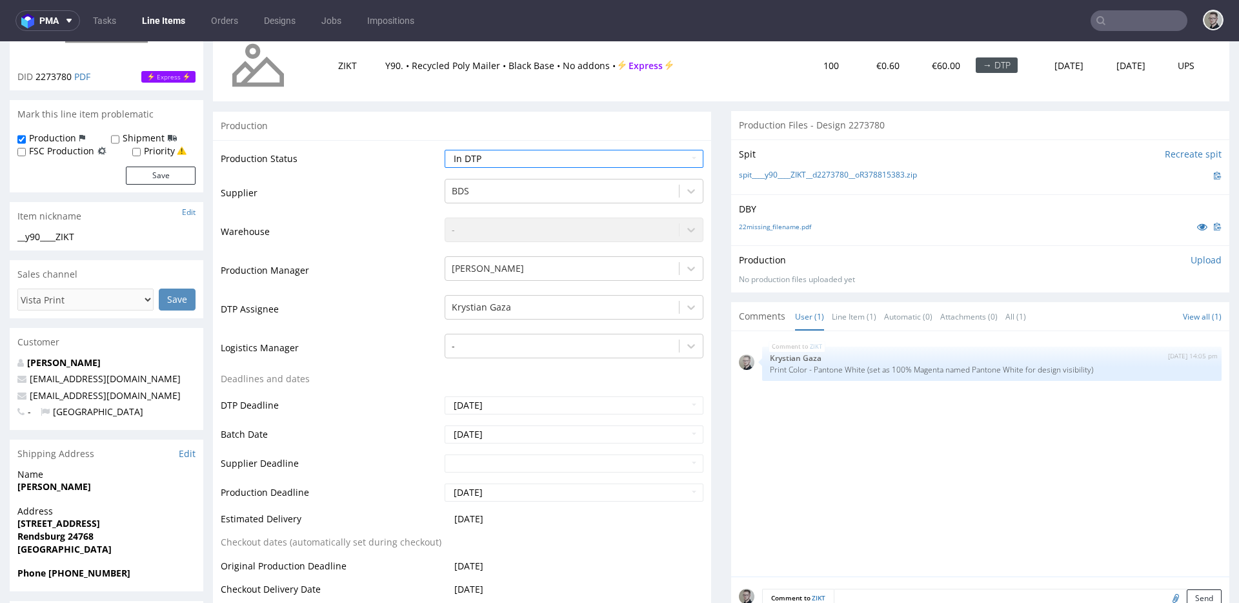
scroll to position [421, 0]
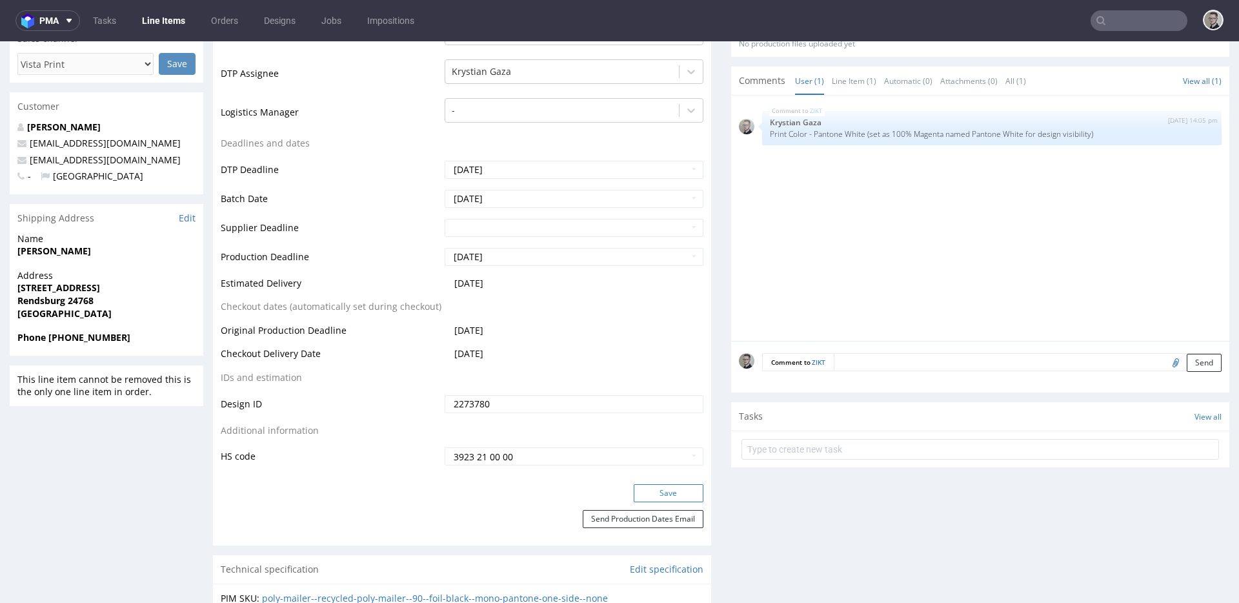
click at [653, 499] on button "Save" at bounding box center [669, 493] width 70 height 18
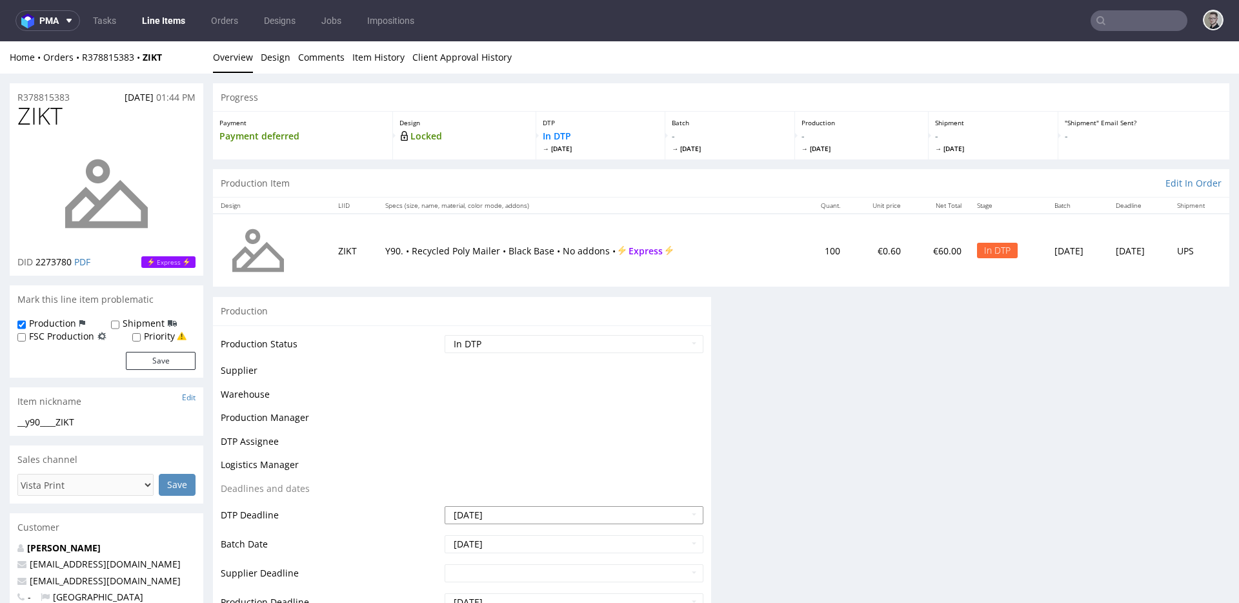
scroll to position [0, 0]
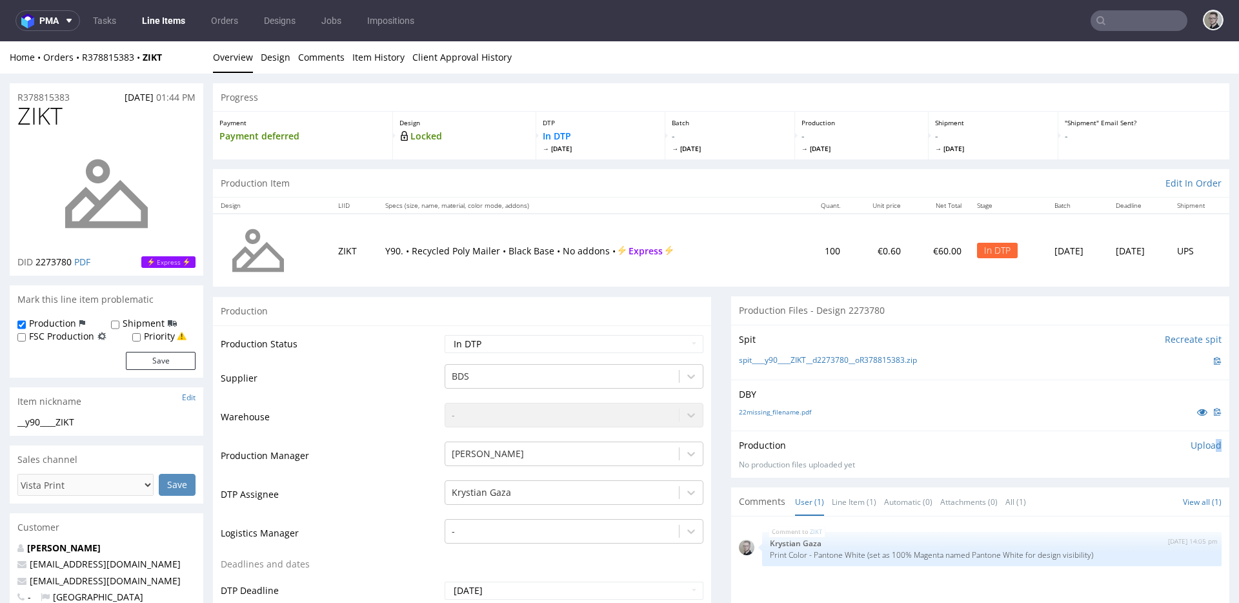
click at [1198, 449] on p "Upload" at bounding box center [1206, 445] width 31 height 13
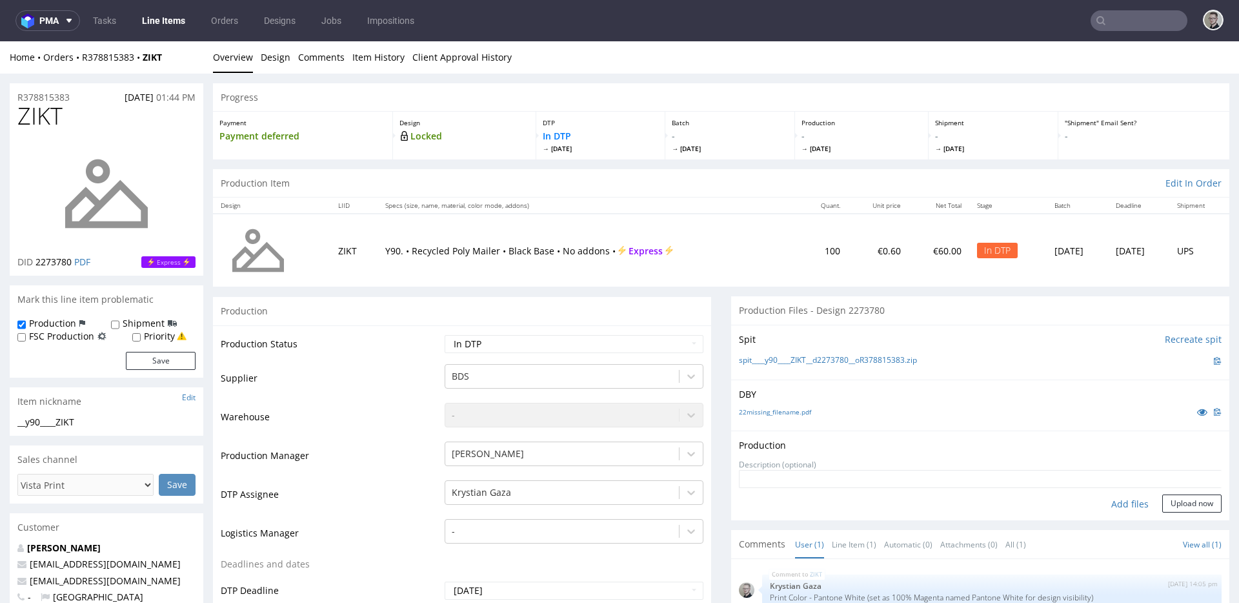
click at [1105, 501] on div "Add files" at bounding box center [1130, 503] width 65 height 19
type input "C:\fakepath\__y90____ZIKT__d2273780__oR378815383__latest__front.pdf"
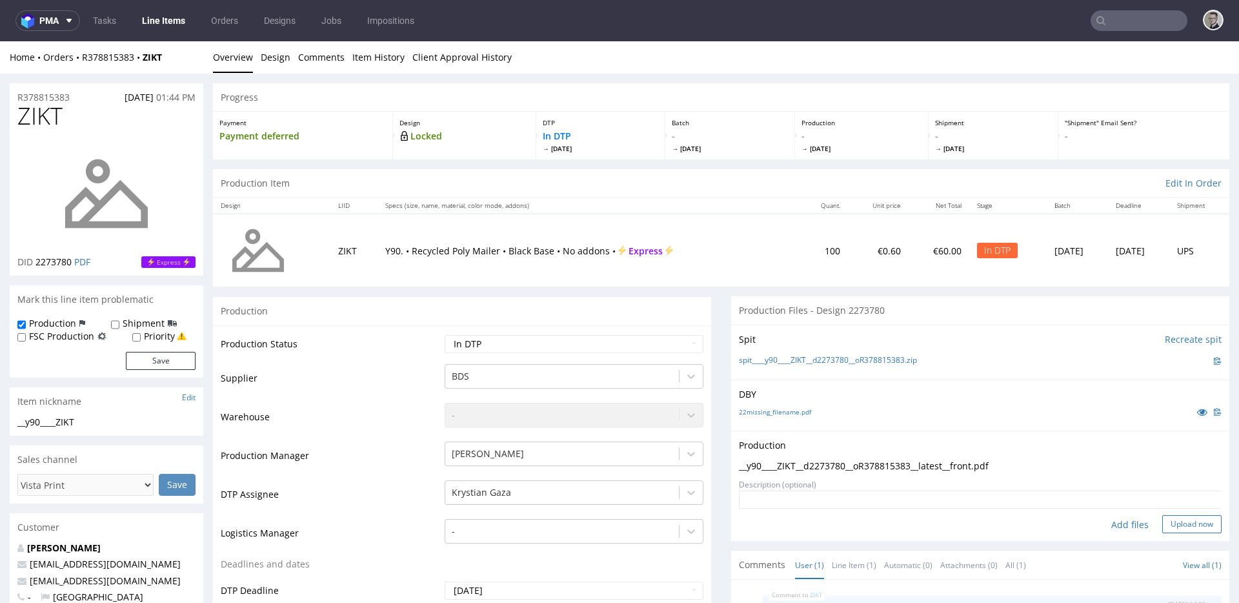
click at [1175, 520] on button "Upload now" at bounding box center [1192, 524] width 59 height 18
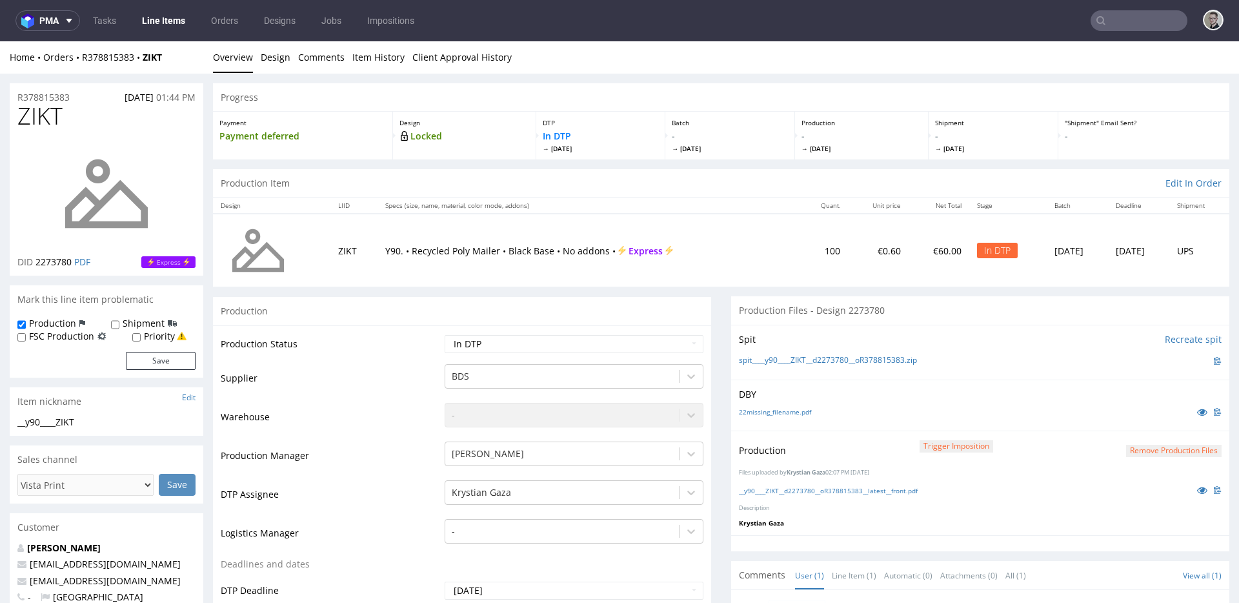
click at [582, 356] on td "Waiting for Artwork Waiting for Diecut Waiting for Mockup Waiting for DTP Waiti…" at bounding box center [573, 348] width 262 height 29
click at [586, 350] on select "Waiting for Artwork Waiting for Diecut Waiting for Mockup Waiting for DTP Waiti…" at bounding box center [574, 344] width 259 height 18
select select "dtp_production_ready"
click at [445, 335] on select "Waiting for Artwork Waiting for Diecut Waiting for Mockup Waiting for DTP Waiti…" at bounding box center [574, 344] width 259 height 18
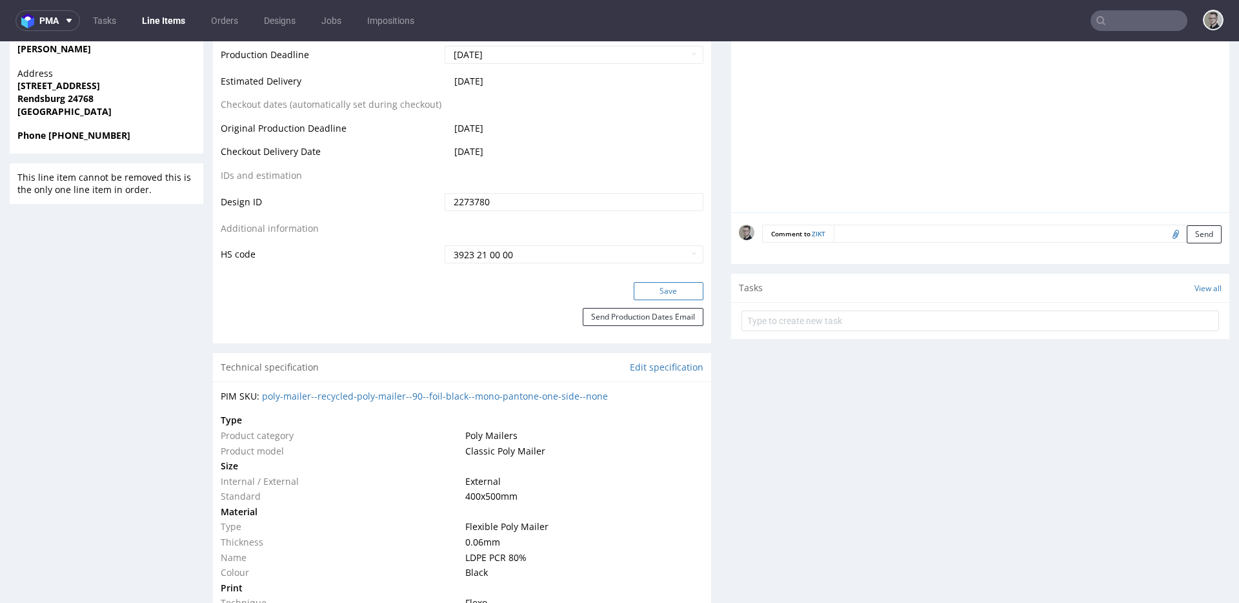
click at [657, 287] on button "Save" at bounding box center [669, 291] width 70 height 18
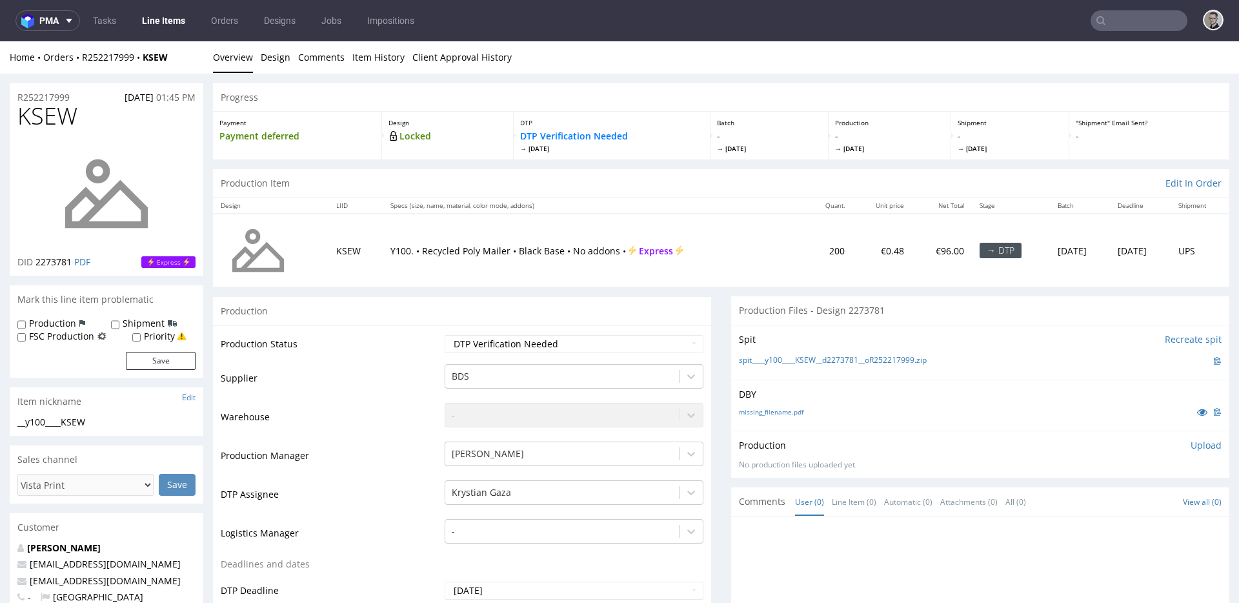
click at [767, 406] on div "missing_filename.pdf" at bounding box center [980, 412] width 483 height 14
click at [768, 413] on link "missing_filename.pdf" at bounding box center [771, 411] width 65 height 9
click at [799, 360] on link "spit____y100____KSEW__d2273781__oR252217999.zip" at bounding box center [833, 360] width 188 height 11
click at [522, 340] on select "Waiting for Artwork Waiting for Diecut Waiting for Mockup Waiting for DTP Waiti…" at bounding box center [574, 344] width 259 height 18
select select "dtp_in_process"
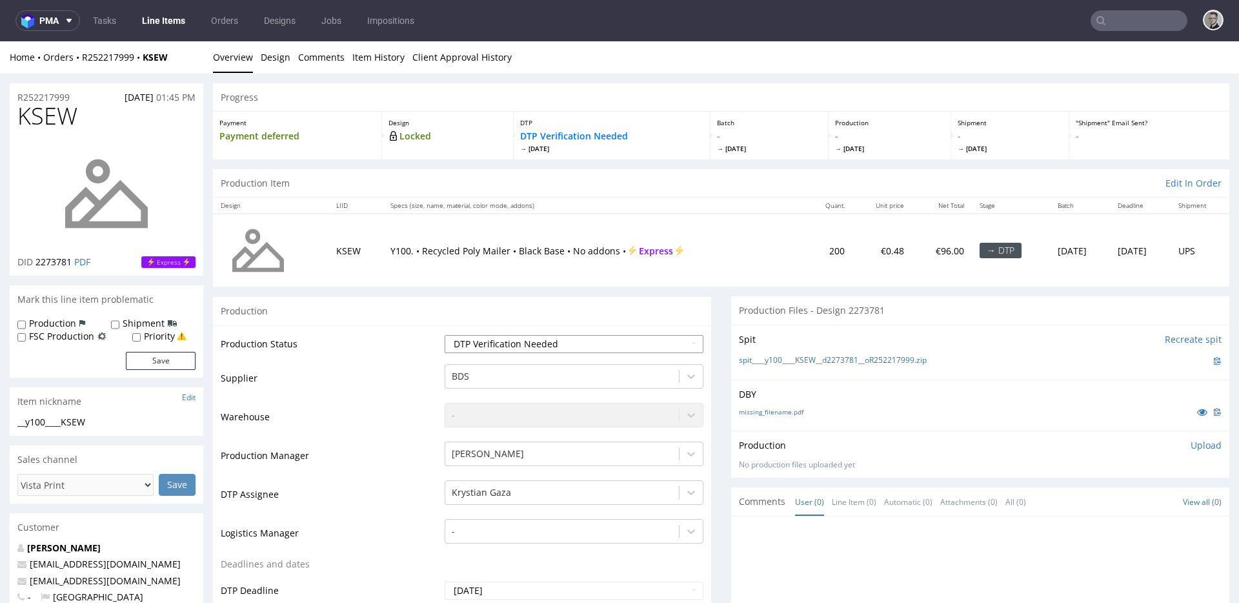
click at [445, 335] on select "Waiting for Artwork Waiting for Diecut Waiting for Mockup Waiting for DTP Waiti…" at bounding box center [574, 344] width 259 height 18
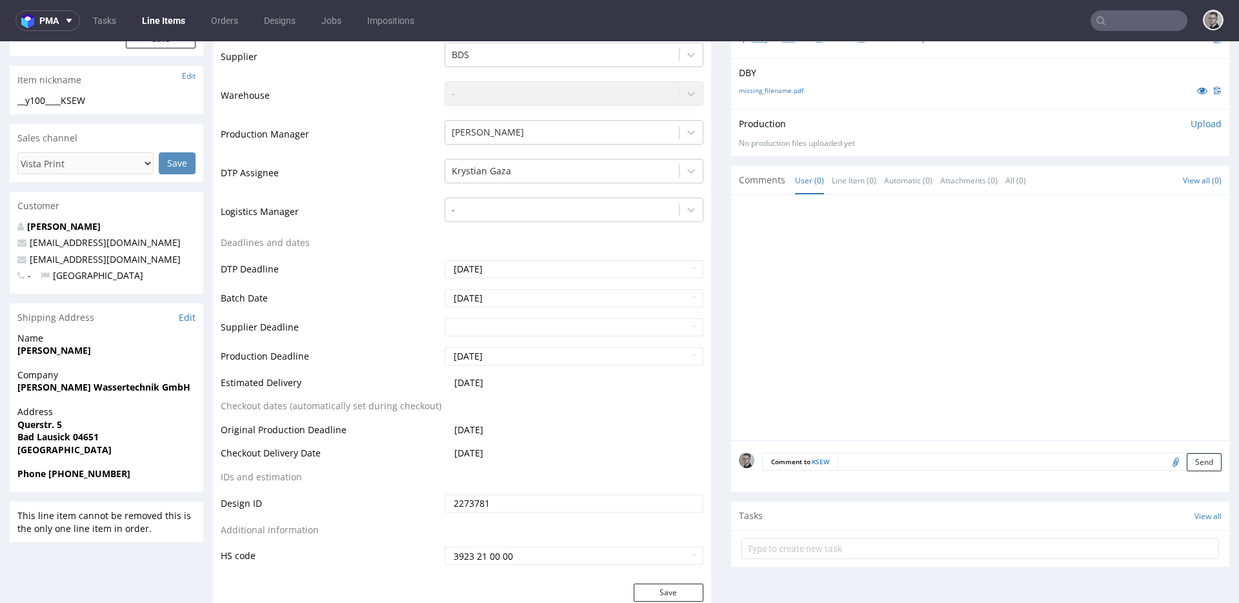
scroll to position [431, 0]
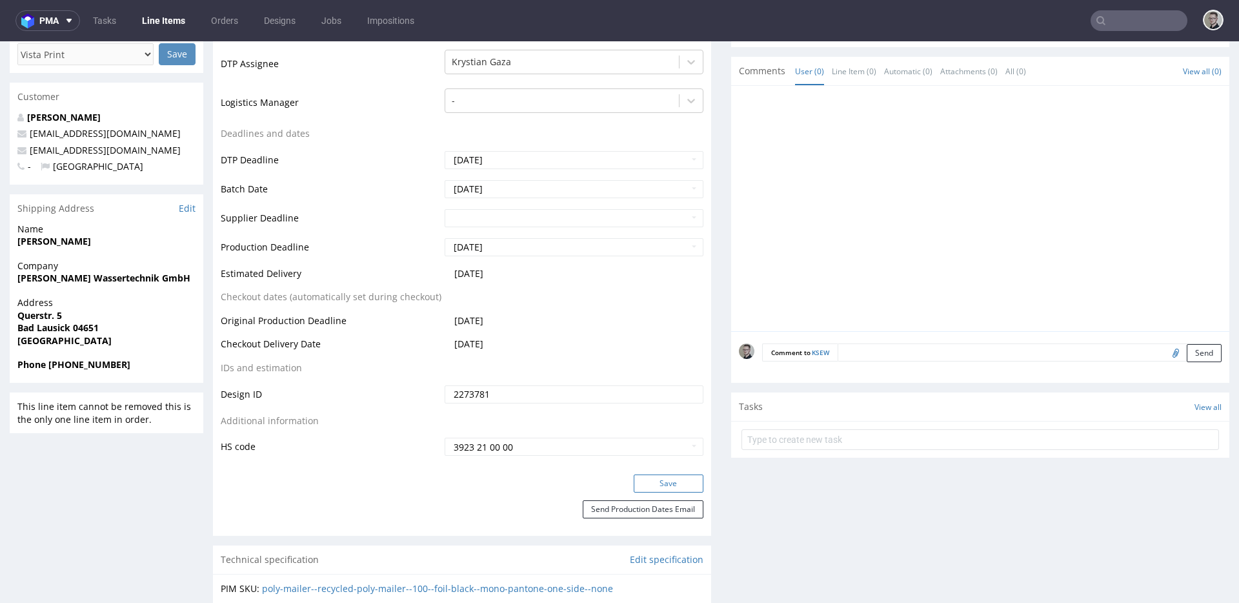
click at [658, 482] on button "Save" at bounding box center [669, 483] width 70 height 18
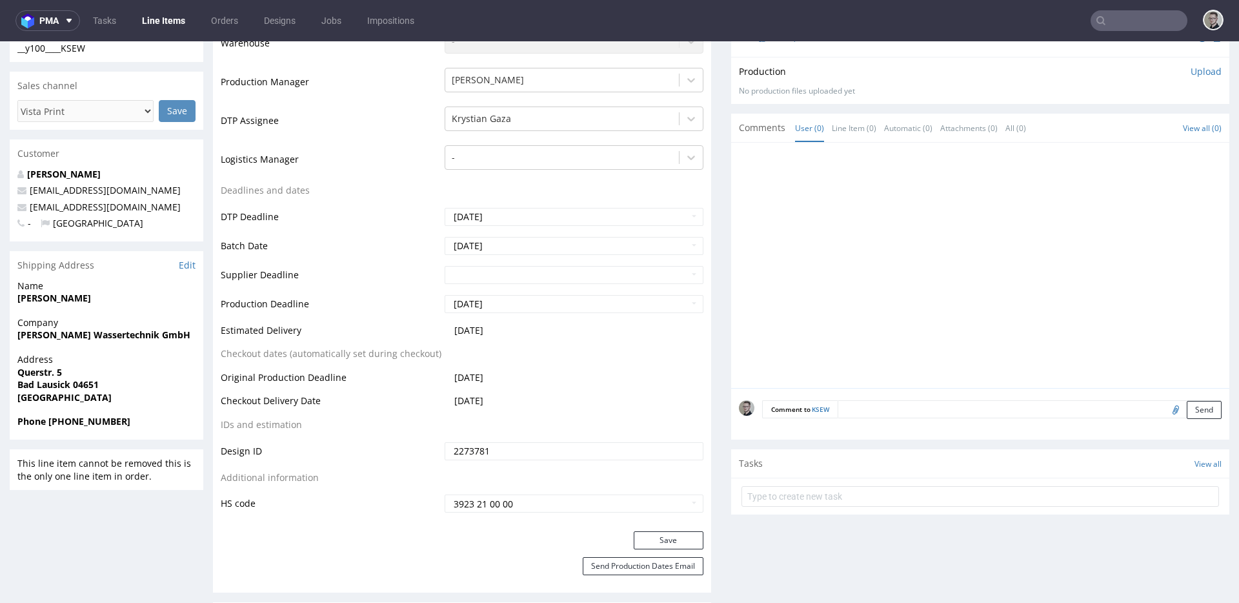
scroll to position [0, 0]
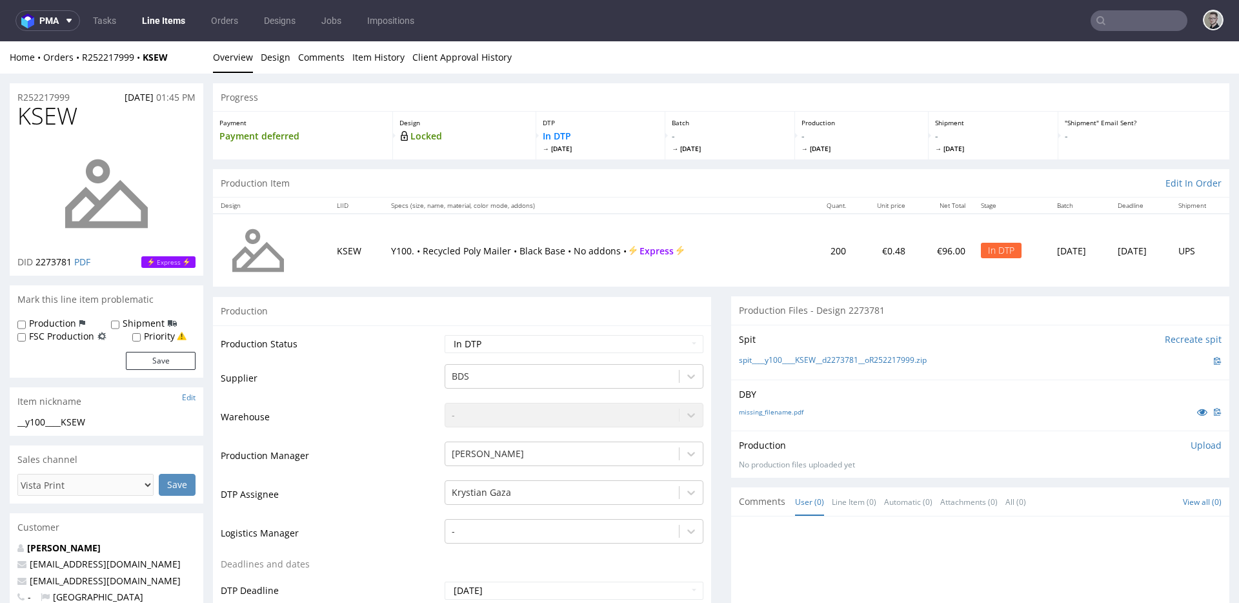
click at [1193, 443] on p "Upload" at bounding box center [1206, 445] width 31 height 13
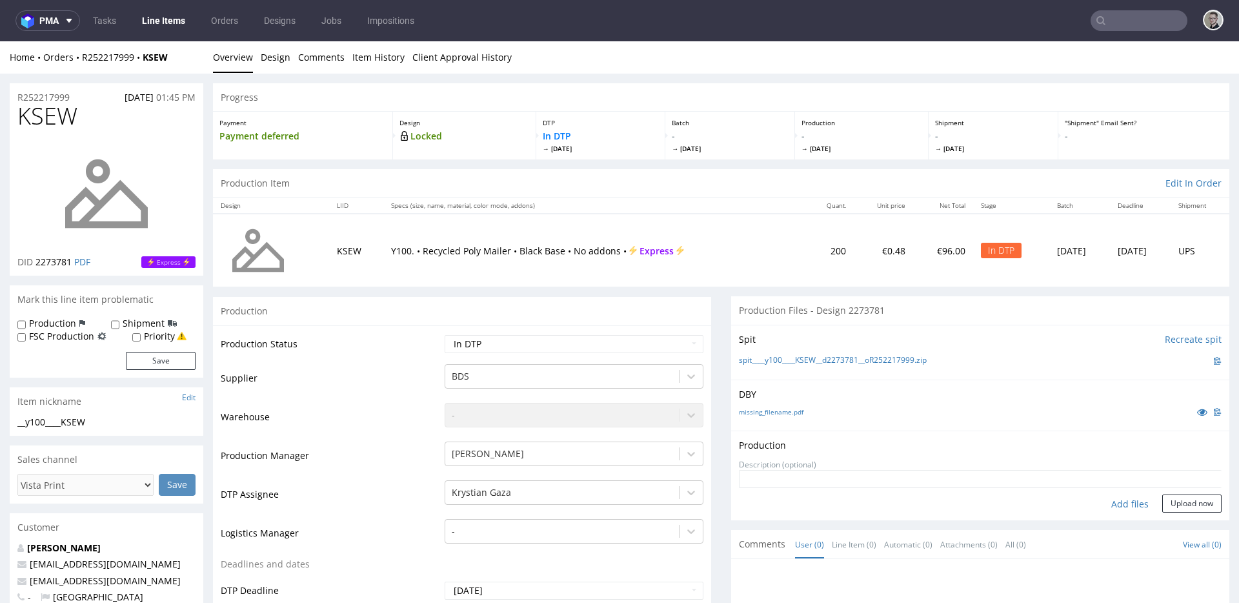
click at [1108, 502] on div "Add files" at bounding box center [1130, 503] width 65 height 19
type input "C:\fakepath\__y100____KSEW__d2273781__oR252217999__latest__front.pdf"
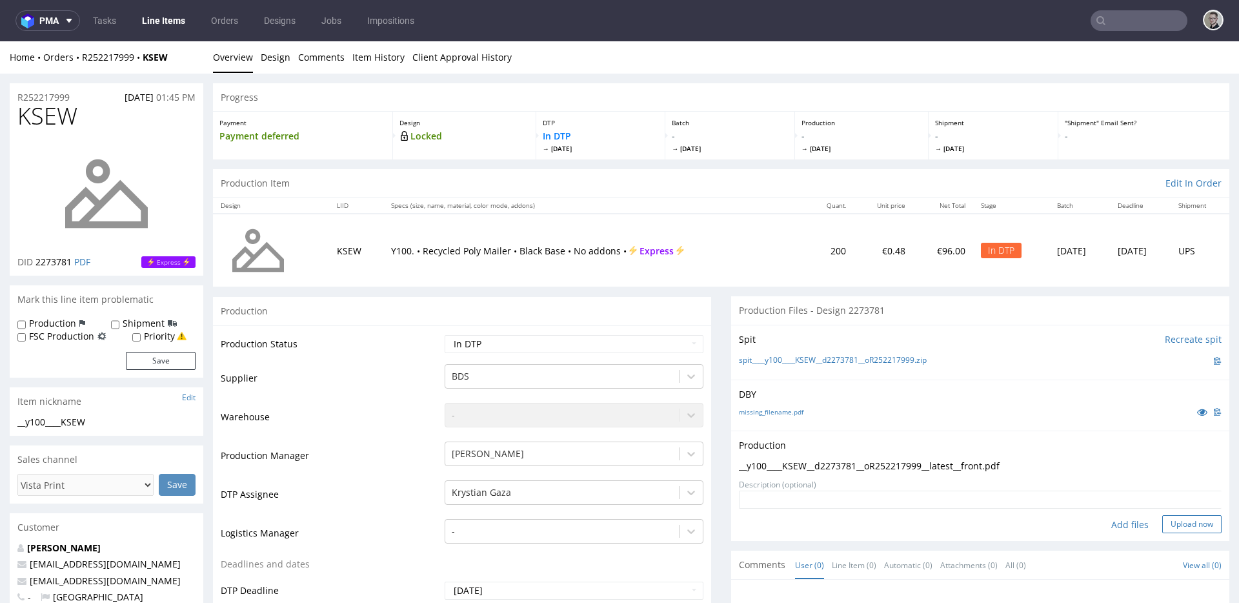
click at [1192, 526] on button "Upload now" at bounding box center [1192, 524] width 59 height 18
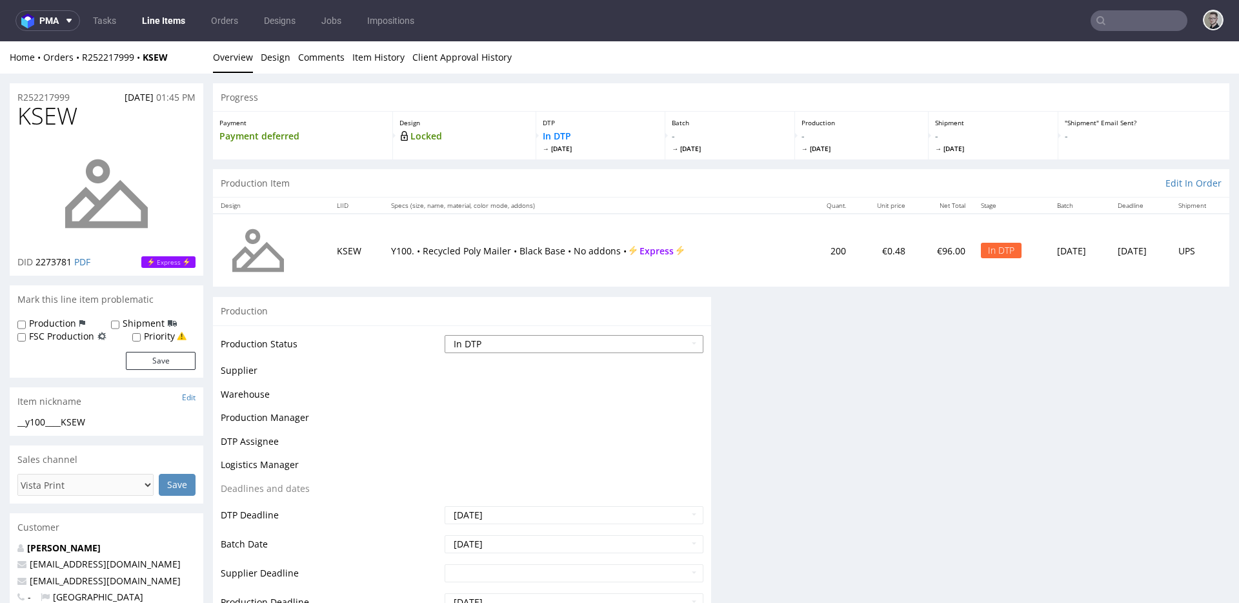
click at [555, 343] on select "Waiting for Artwork Waiting for Diecut Waiting for Mockup Waiting for DTP Waiti…" at bounding box center [574, 344] width 259 height 18
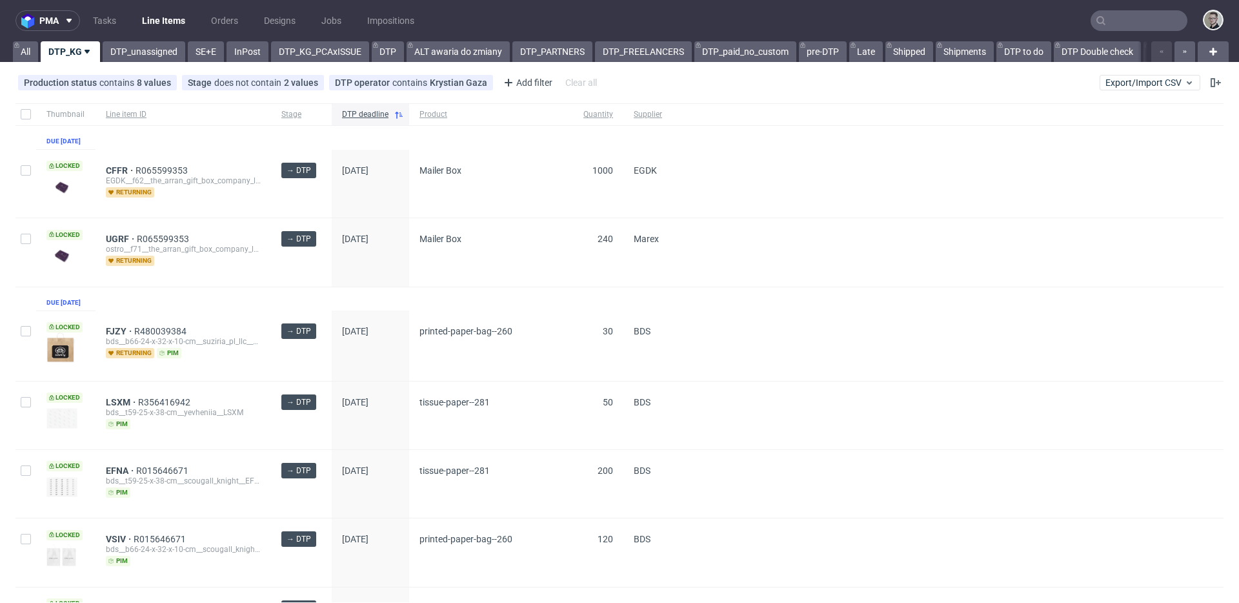
click at [210, 318] on div "Thumbnail Line item ID Stage DTP deadline Product Quantity Supplier Due [DATE] …" at bounding box center [619, 483] width 1208 height 760
click at [168, 301] on div "Thumbnail Line item ID Stage DTP deadline Product Quantity Supplier Due [DATE] …" at bounding box center [619, 483] width 1208 height 760
click at [139, 45] on link "DTP_unassigned" at bounding box center [144, 51] width 83 height 21
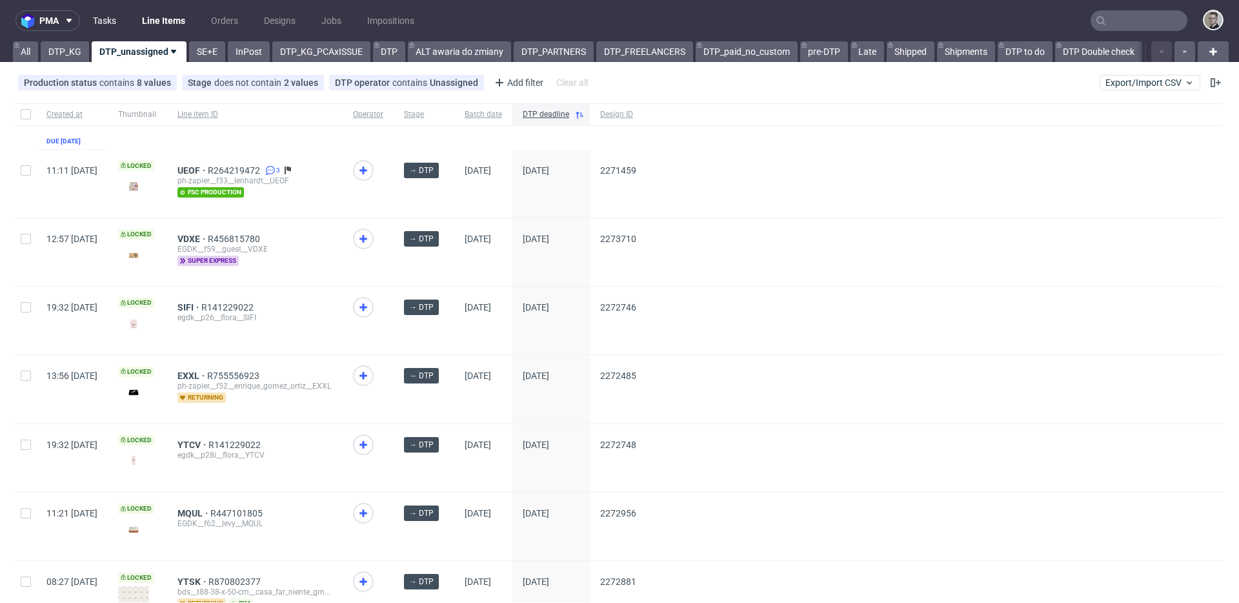
click at [108, 22] on link "Tasks" at bounding box center [104, 20] width 39 height 21
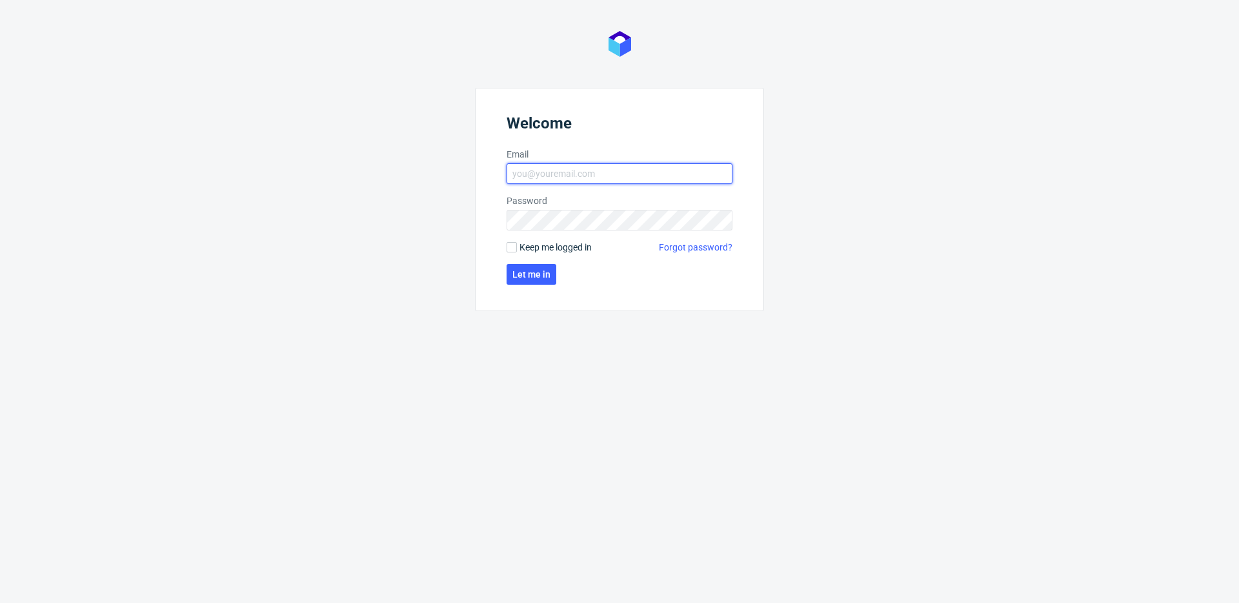
type input "[EMAIL_ADDRESS][DOMAIN_NAME]"
click at [538, 242] on span "Keep me logged in" at bounding box center [556, 247] width 72 height 13
click at [517, 242] on input "Keep me logged in" at bounding box center [512, 247] width 10 height 10
checkbox input "true"
click at [538, 265] on button "Let me in" at bounding box center [532, 274] width 50 height 21
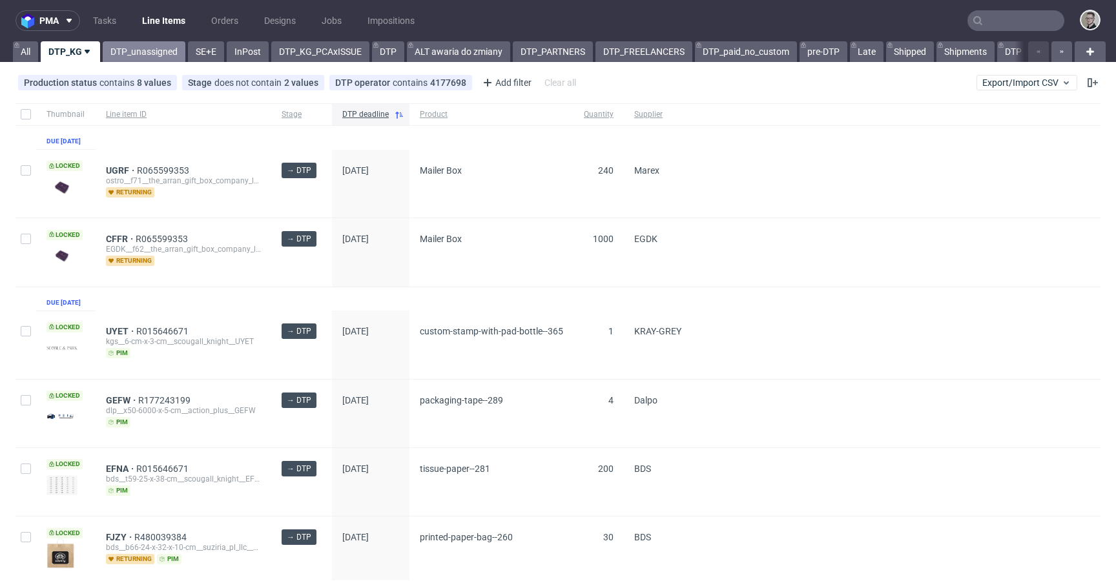
click at [139, 48] on link "DTP_unassigned" at bounding box center [144, 51] width 83 height 21
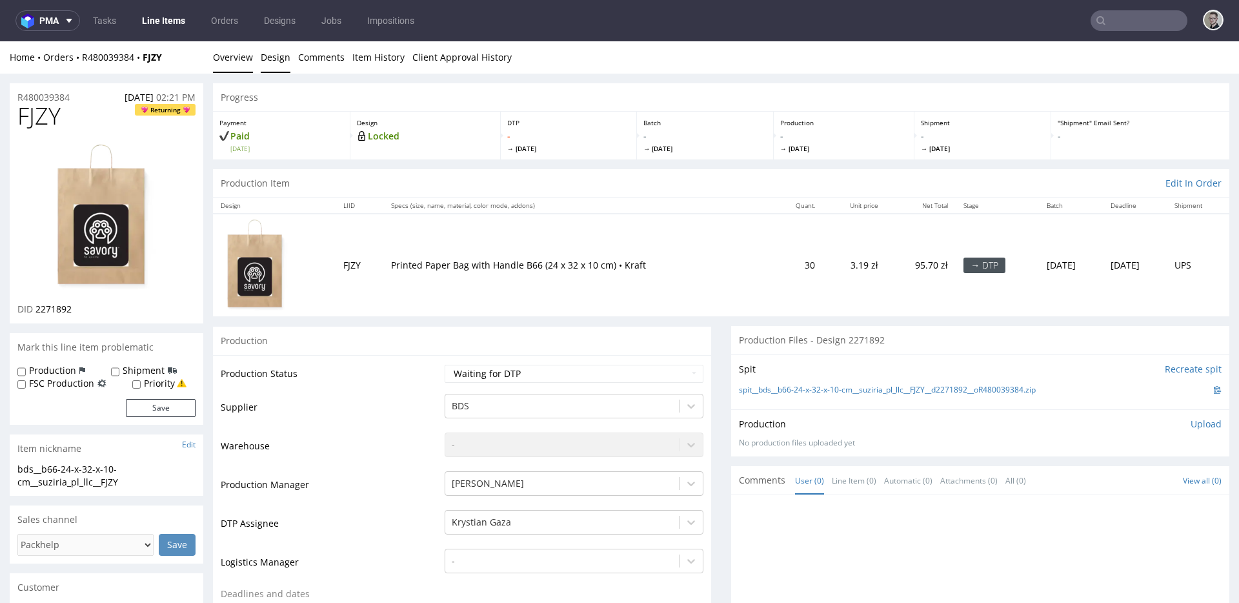
click at [270, 50] on link "Design" at bounding box center [276, 57] width 30 height 32
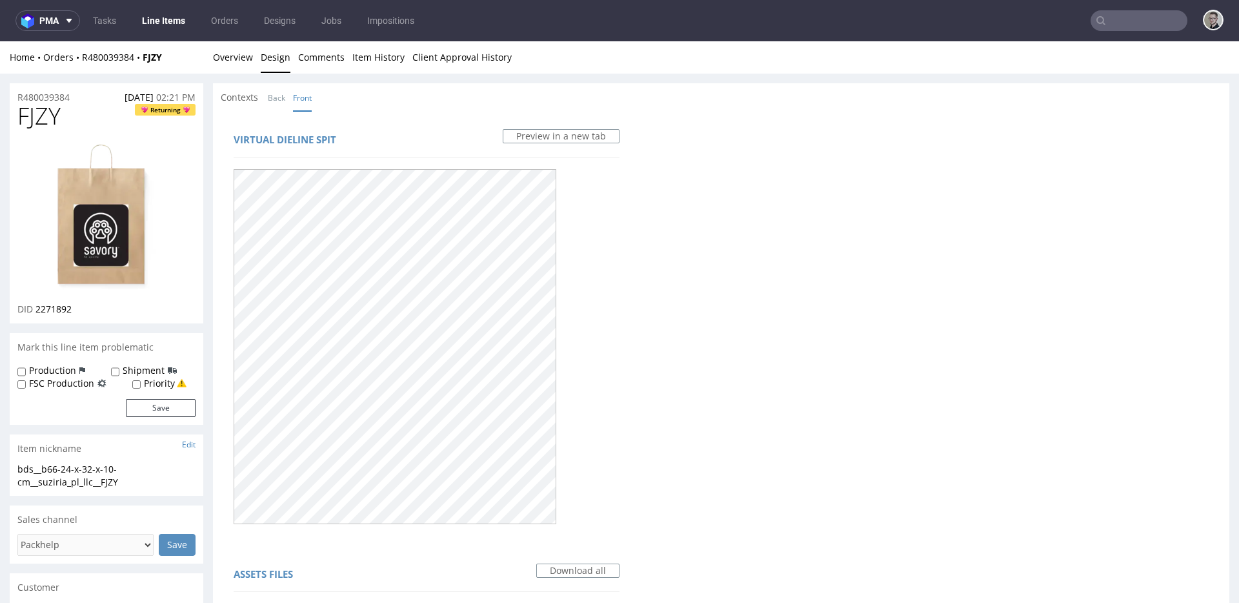
click at [97, 245] on img at bounding box center [106, 217] width 103 height 150
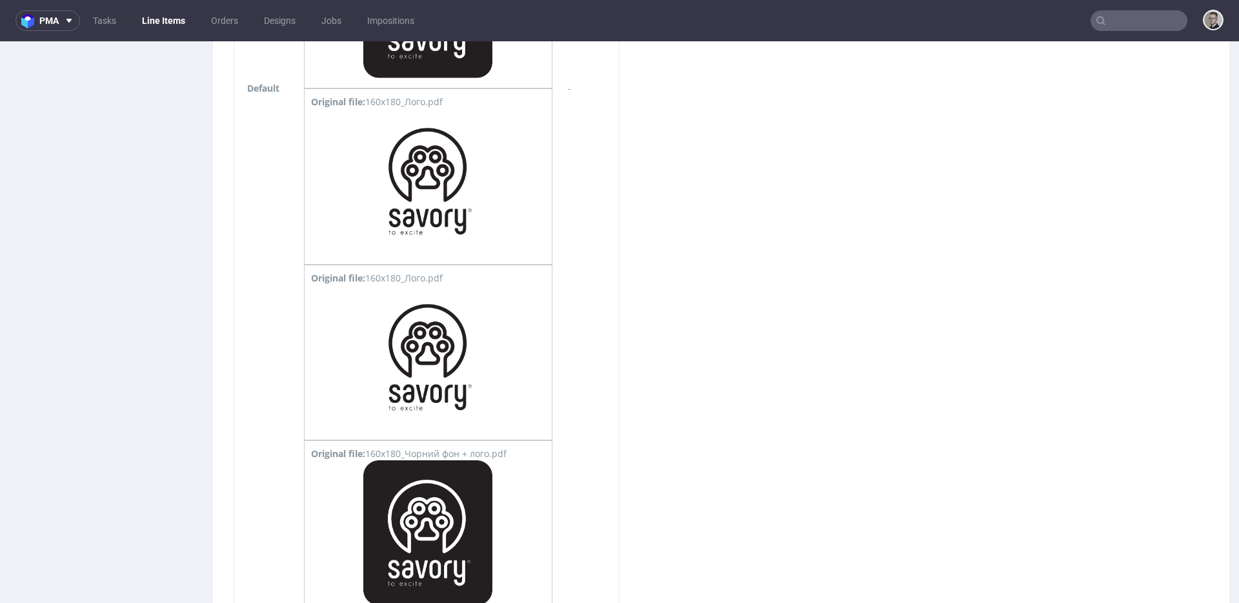
scroll to position [1351, 0]
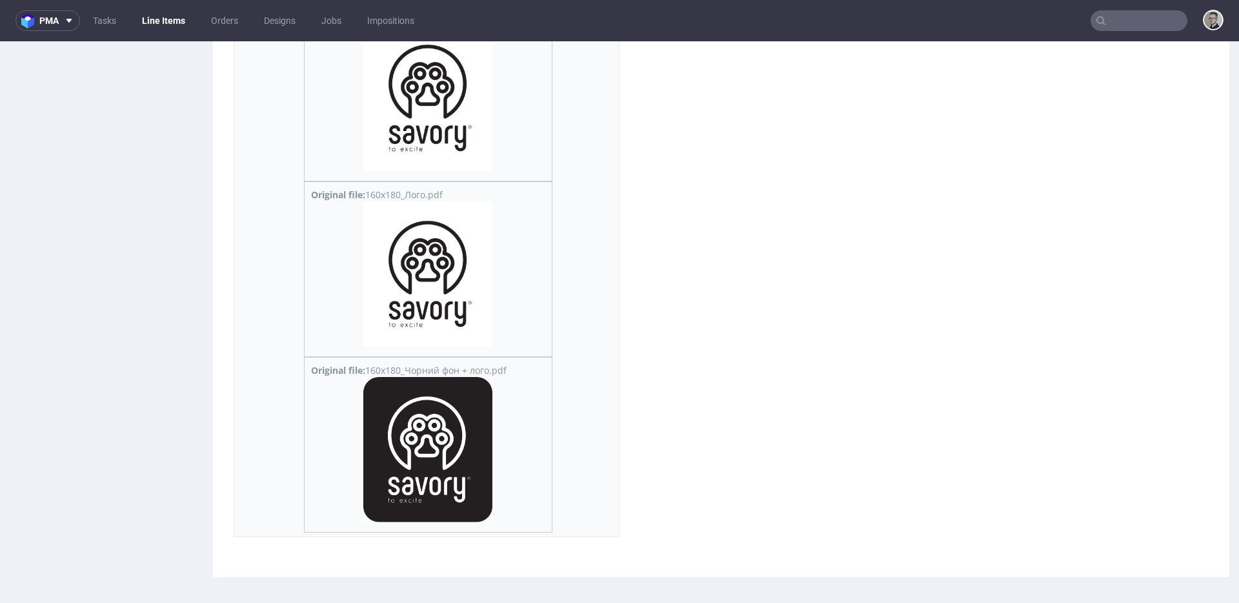
click at [434, 460] on img at bounding box center [427, 449] width 129 height 145
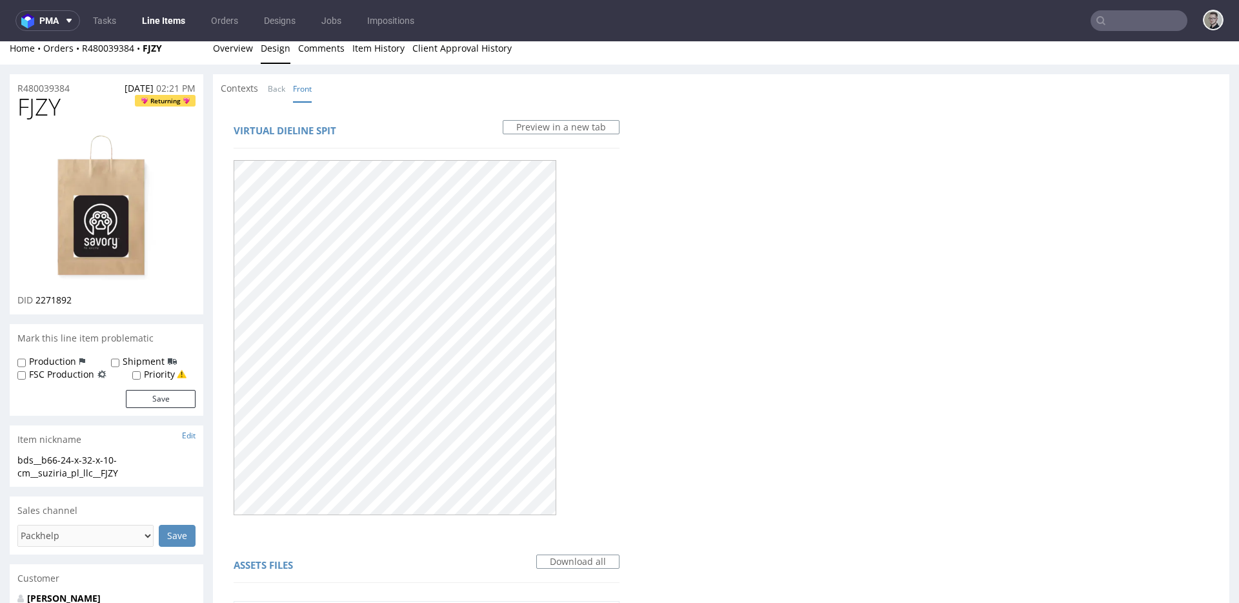
scroll to position [0, 0]
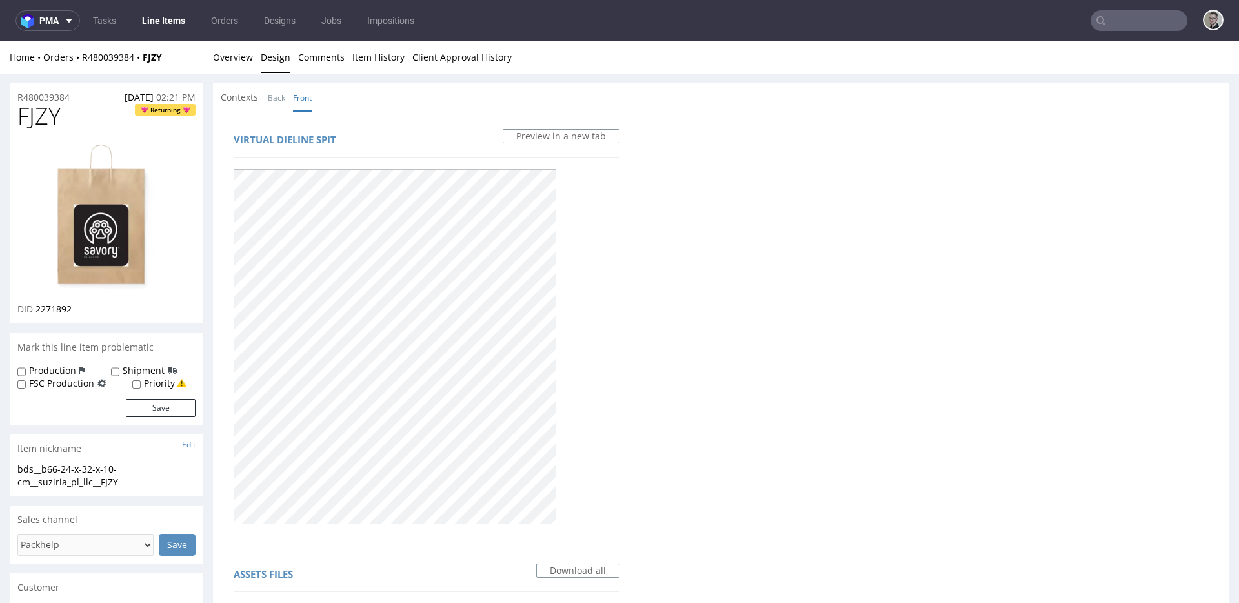
click at [287, 91] on li "Back" at bounding box center [280, 97] width 25 height 13
click at [278, 97] on link "Back" at bounding box center [276, 98] width 17 height 28
click at [254, 65] on div "Home Orders R480039384 FJZY Overview Design Comments Item History Client Approv…" at bounding box center [619, 57] width 1239 height 32
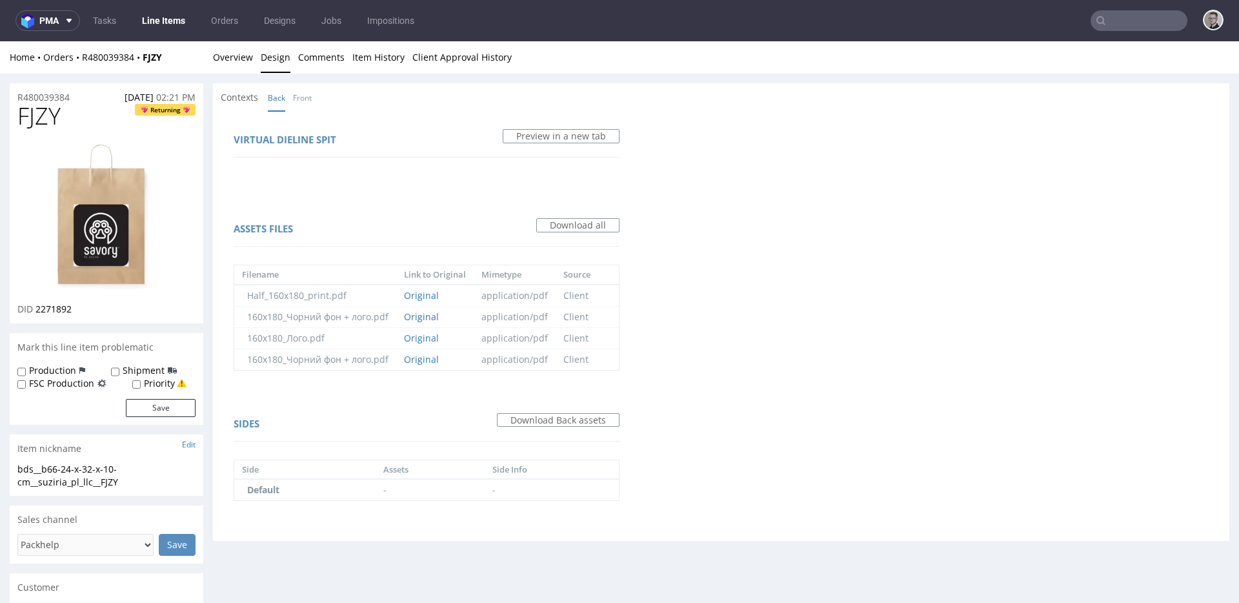
click at [258, 65] on div "Home Orders R480039384 FJZY Overview Design Comments Item History Client Approv…" at bounding box center [619, 57] width 1239 height 32
click at [219, 45] on link "Overview" at bounding box center [233, 57] width 40 height 32
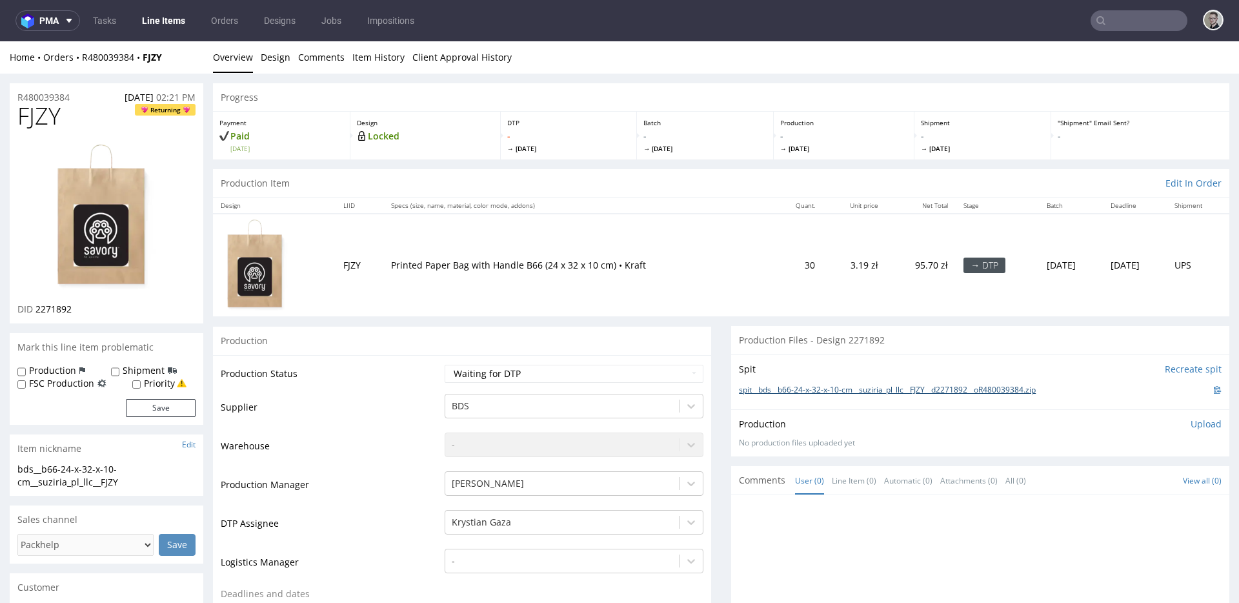
click at [888, 395] on link "spit__bds__b66-24-x-32-x-10-cm__suziria_pl_llc__FJZY__d2271892__oR480039384.zip" at bounding box center [887, 390] width 297 height 11
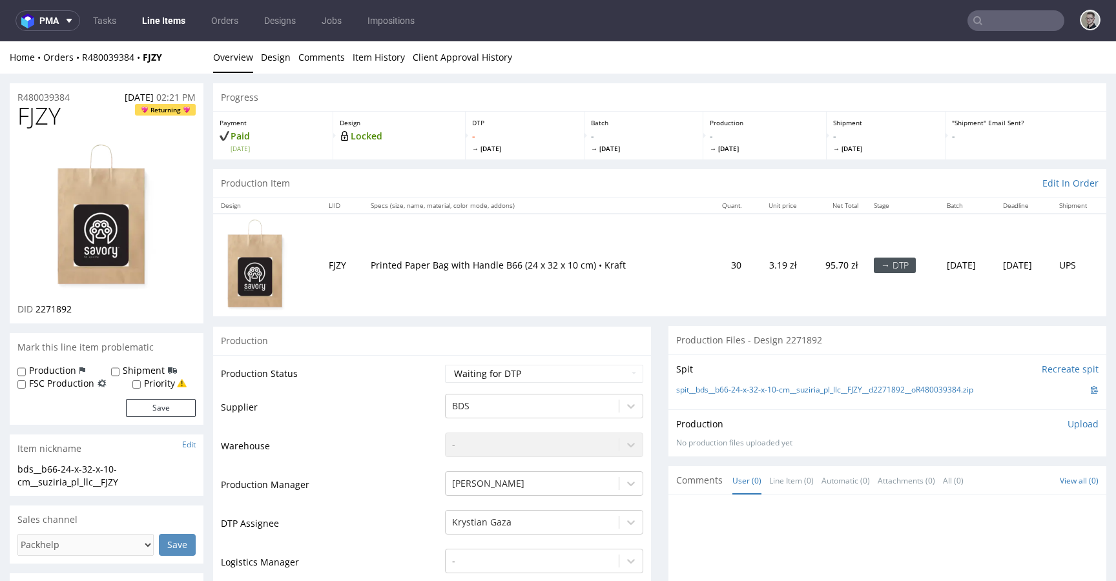
click at [48, 110] on span "FJZY" at bounding box center [38, 116] width 43 height 26
copy span "FJZY"
click at [60, 311] on span "2271892" at bounding box center [54, 309] width 36 height 12
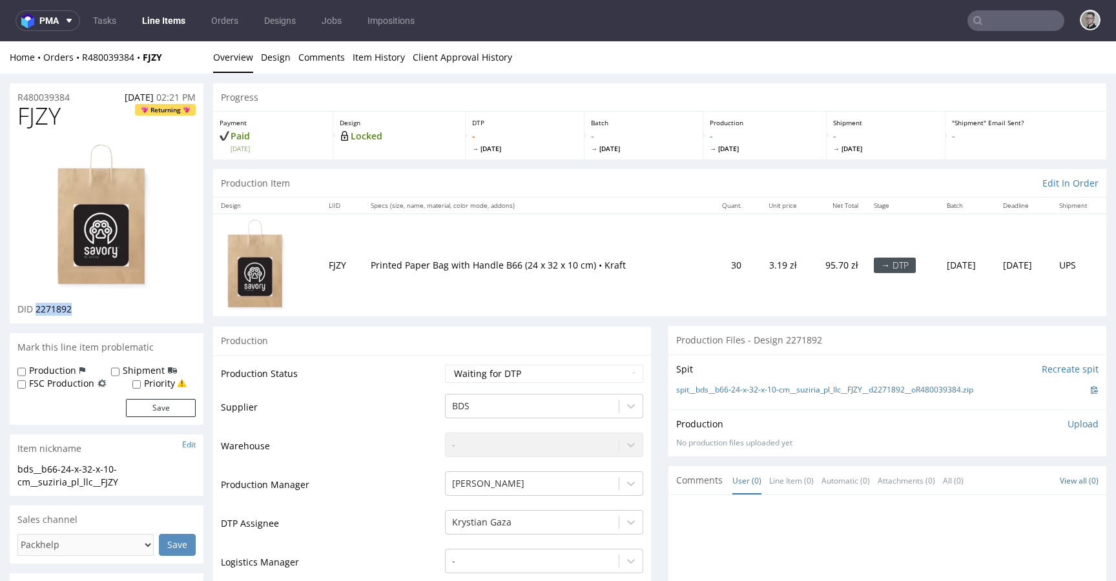
copy span "2271892"
click at [510, 381] on select "Waiting for Artwork Waiting for Diecut Waiting for Mockup Waiting for DTP Waiti…" at bounding box center [544, 374] width 198 height 18
select select "dtp_in_process"
click at [445, 365] on select "Waiting for Artwork Waiting for Diecut Waiting for Mockup Waiting for DTP Waiti…" at bounding box center [544, 374] width 198 height 18
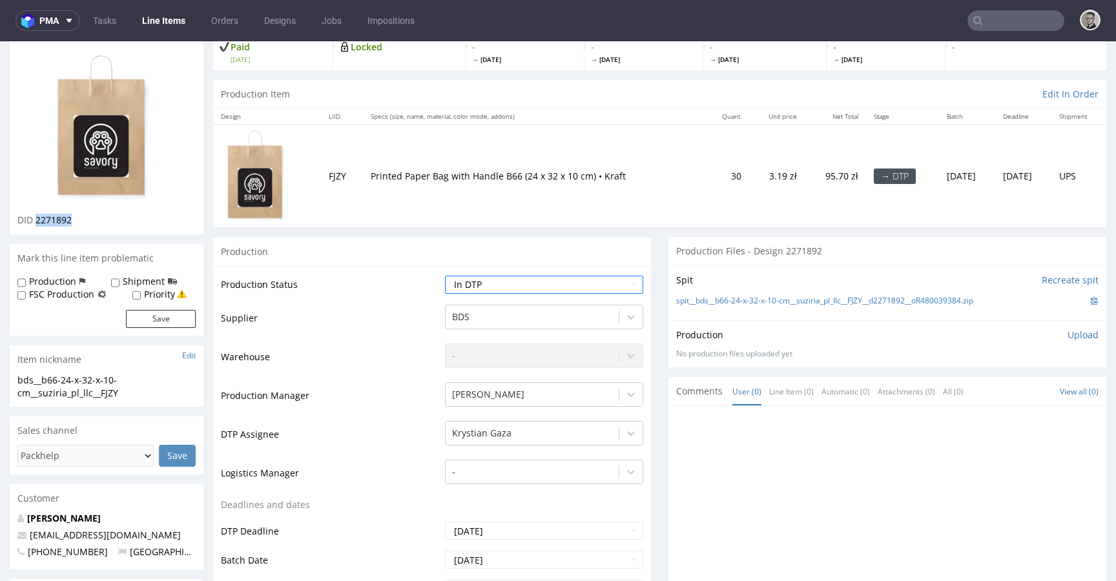
scroll to position [426, 0]
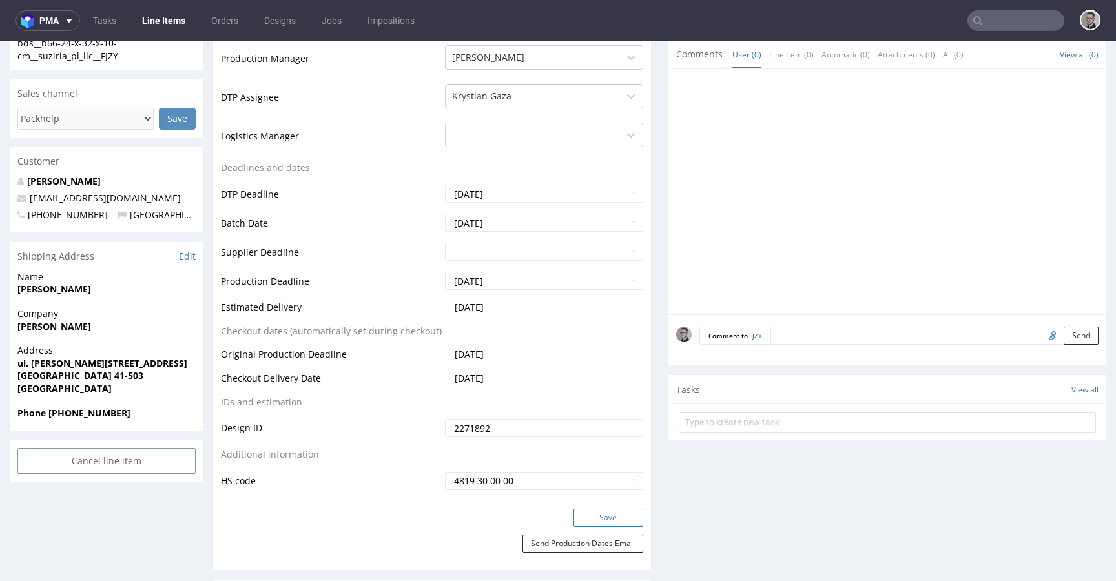
click at [613, 514] on button "Save" at bounding box center [608, 518] width 70 height 18
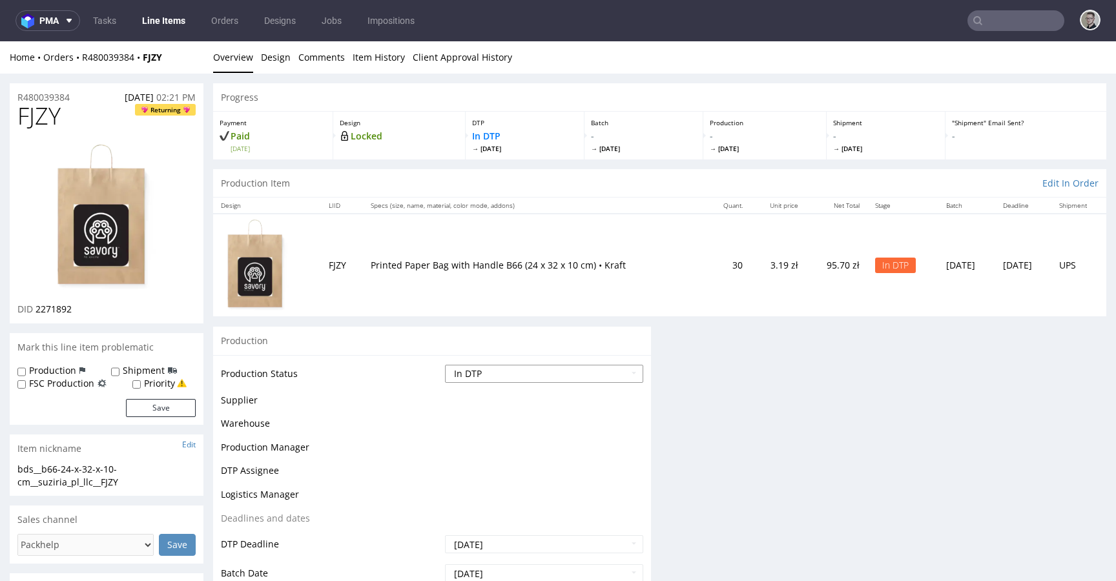
scroll to position [0, 0]
click at [599, 374] on select "Waiting for Artwork Waiting for Diecut Waiting for Mockup Waiting for DTP Waiti…" at bounding box center [544, 374] width 198 height 18
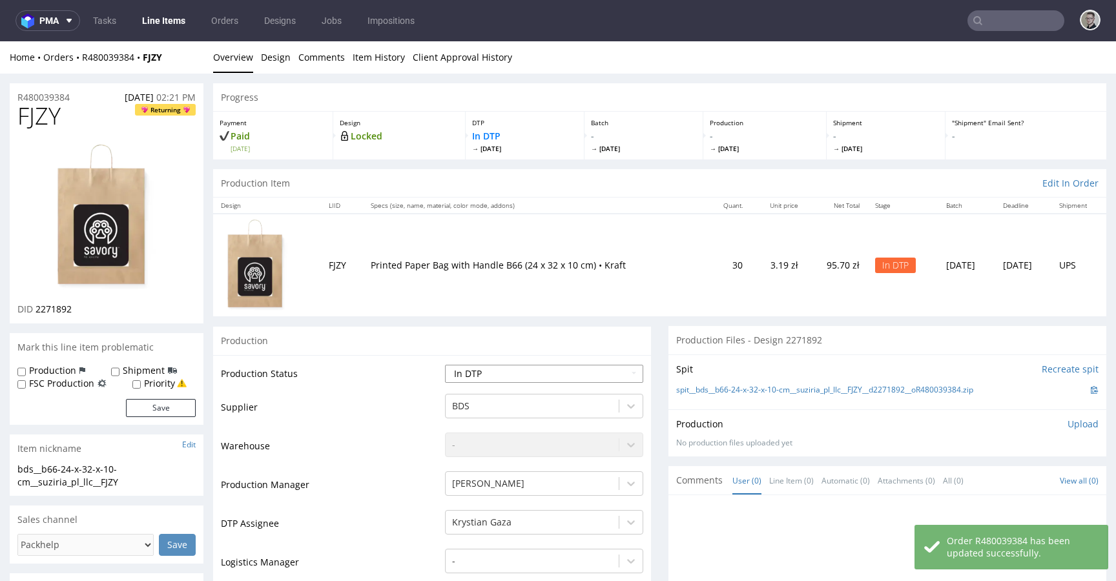
select select "dtp_ca_needed"
click at [445, 365] on select "Waiting for Artwork Waiting for Diecut Waiting for Mockup Waiting for DTP Waiti…" at bounding box center [544, 374] width 198 height 18
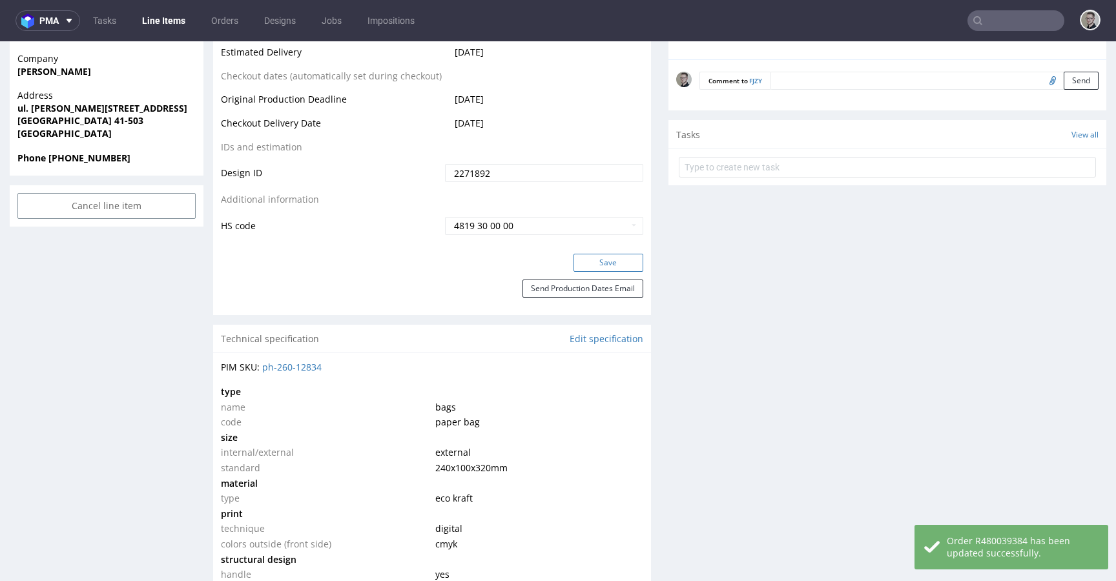
click at [618, 267] on button "Save" at bounding box center [608, 263] width 70 height 18
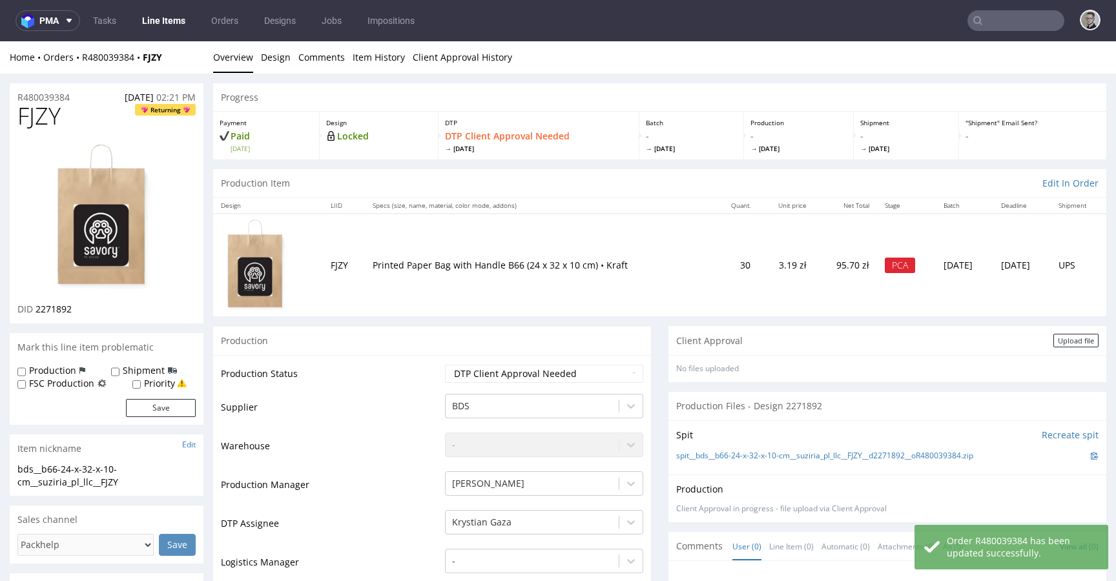
click at [1072, 340] on div "Upload file" at bounding box center [1075, 341] width 45 height 14
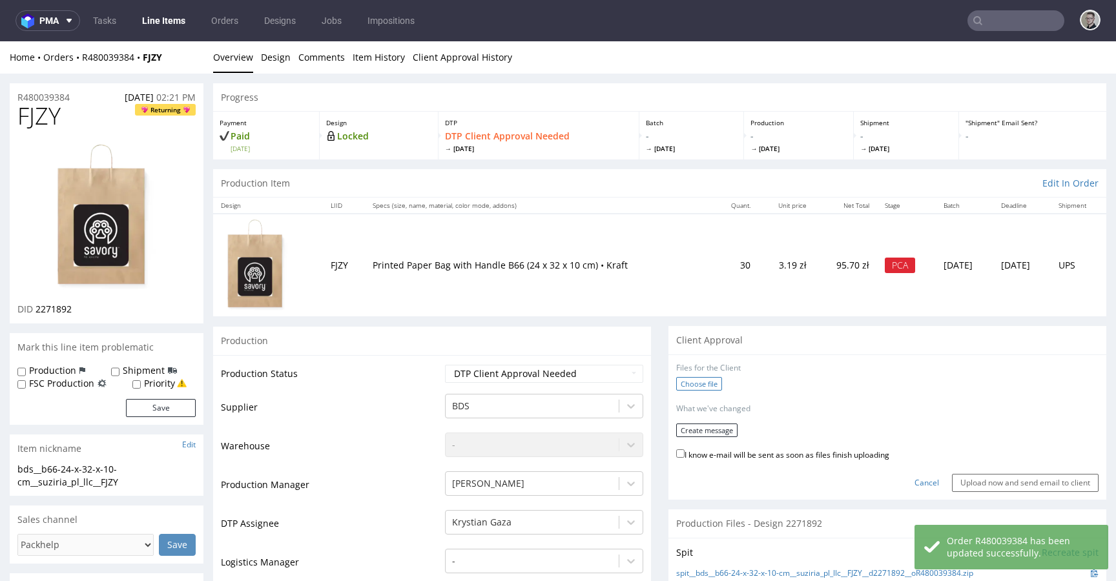
click at [702, 379] on label "Choose file" at bounding box center [699, 384] width 46 height 14
click at [0, 41] on input "Choose file" at bounding box center [0, 41] width 0 height 0
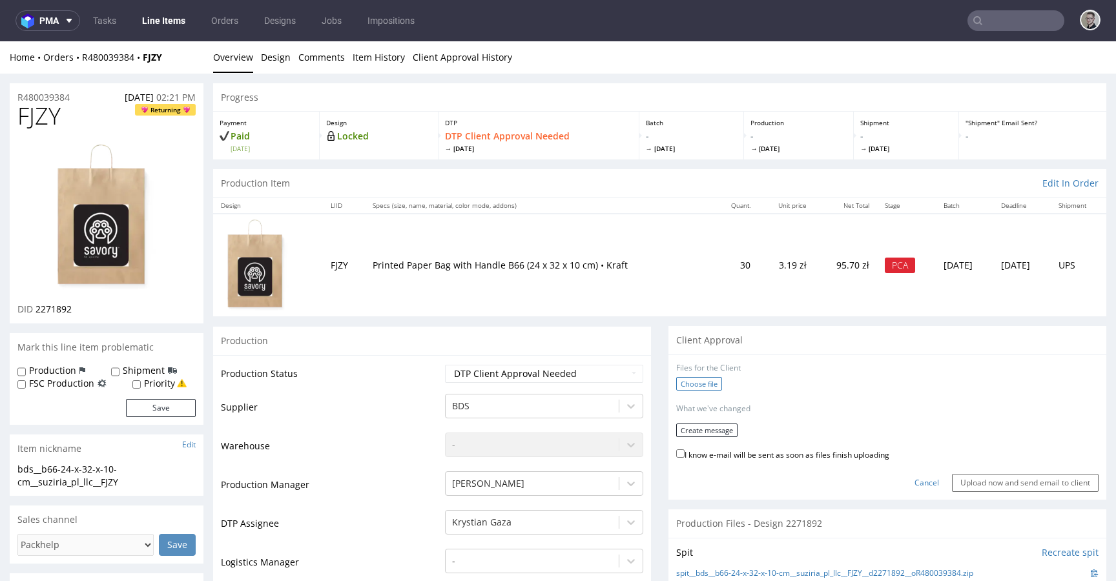
click at [689, 382] on label "Choose file" at bounding box center [699, 384] width 46 height 14
click at [0, 41] on input "Choose file" at bounding box center [0, 41] width 0 height 0
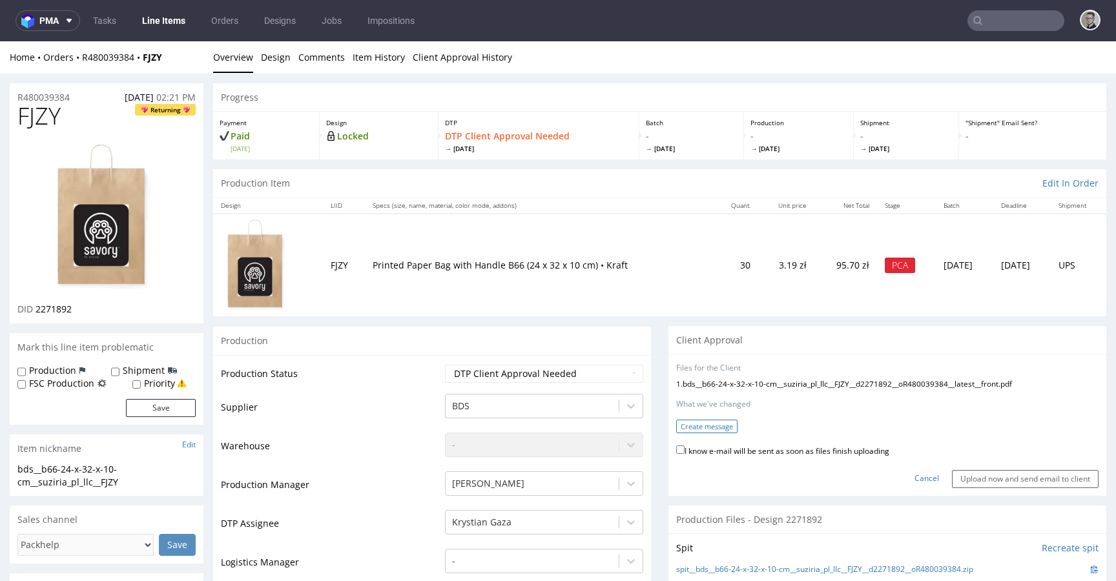
click at [708, 420] on button "Create message" at bounding box center [706, 427] width 61 height 14
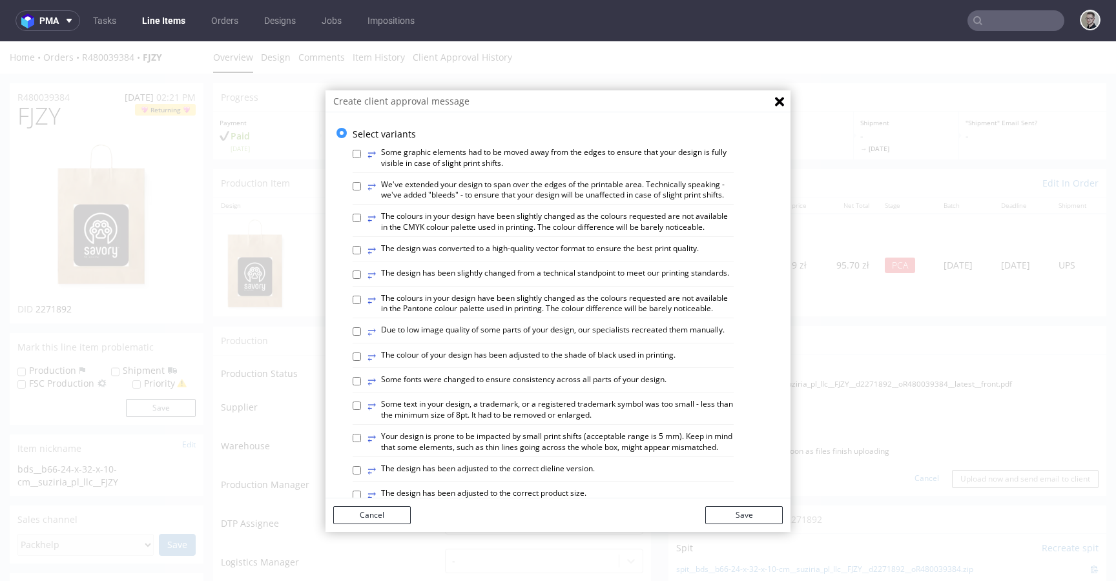
scroll to position [749, 0]
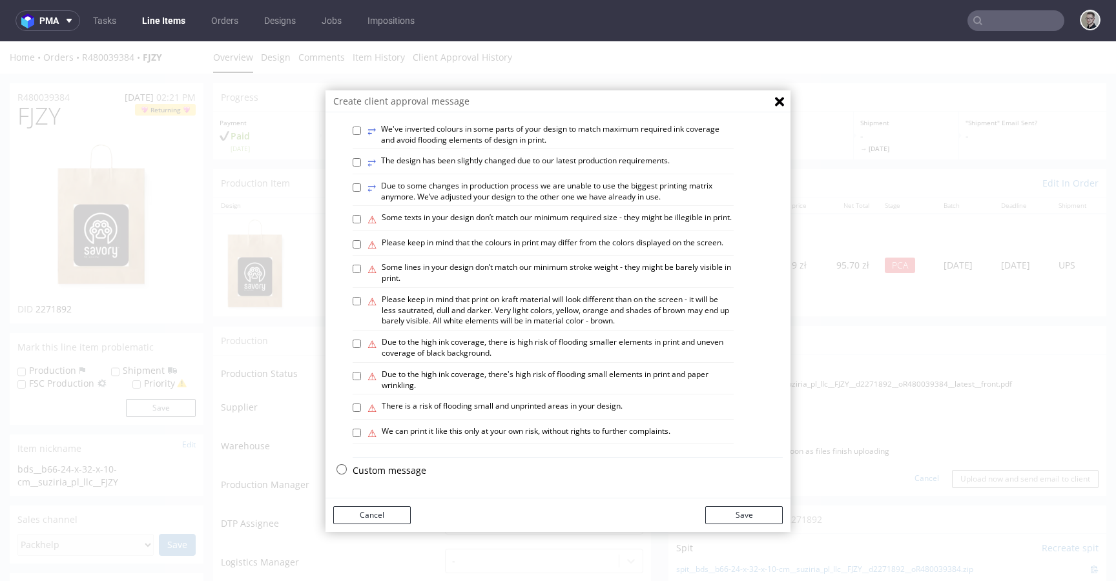
click at [380, 466] on p "Custom message" at bounding box center [567, 470] width 430 height 13
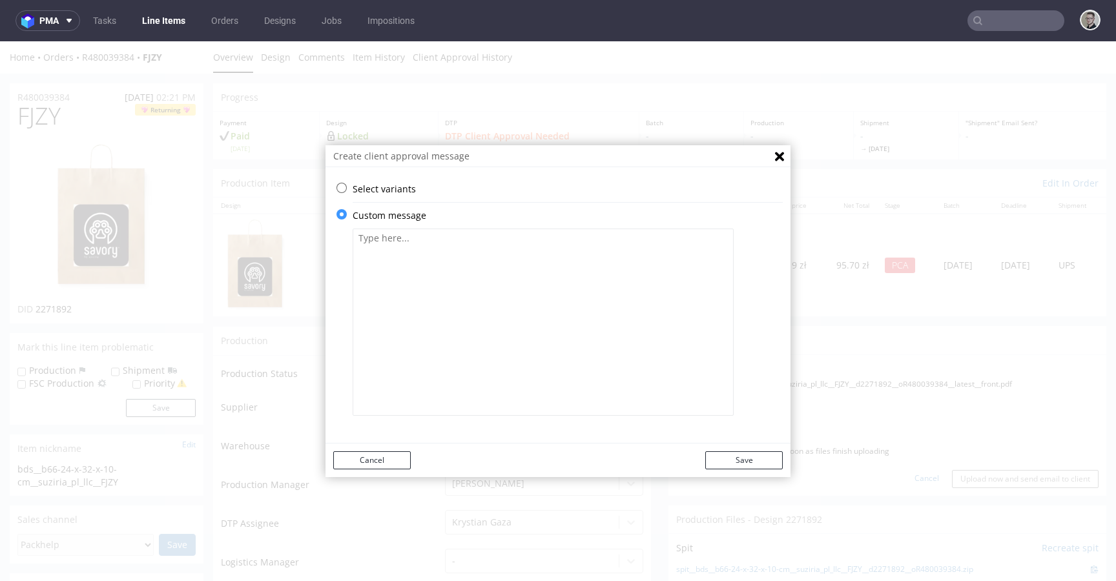
scroll to position [0, 0]
click at [504, 294] on textarea at bounding box center [542, 322] width 381 height 187
type textarea "We've removed white background, changed printing color to Rich Black and used i…"
click at [749, 458] on button "Save" at bounding box center [743, 460] width 77 height 18
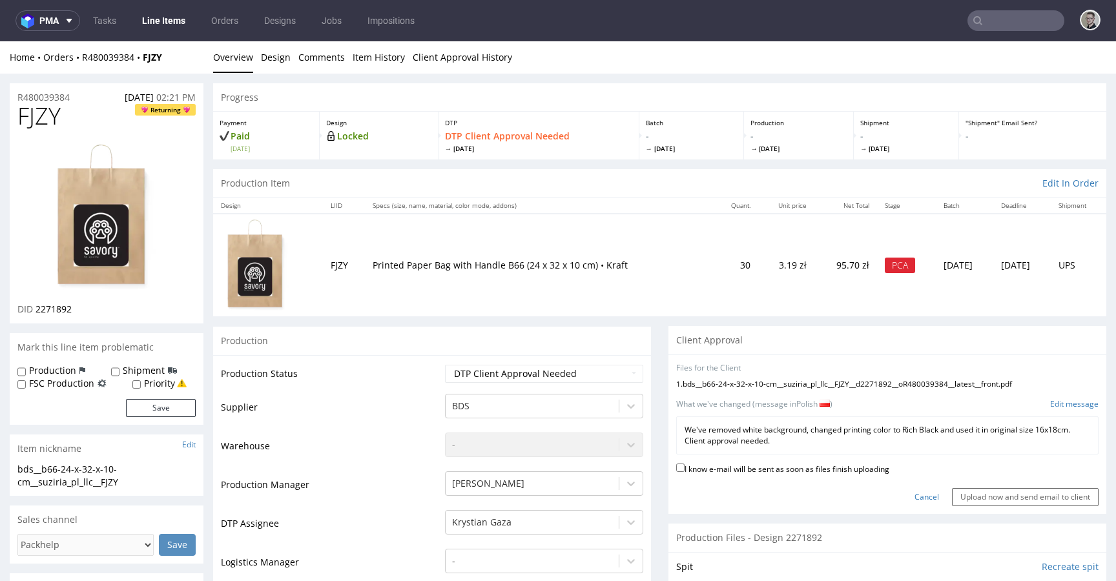
click at [841, 468] on label "I know e-mail will be sent as soon as files finish uploading" at bounding box center [782, 468] width 213 height 14
click at [684, 468] on input "I know e-mail will be sent as soon as files finish uploading" at bounding box center [680, 468] width 8 height 8
checkbox input "true"
click at [981, 498] on input "Upload now and send email to client" at bounding box center [1025, 497] width 147 height 18
